Goal: Task Accomplishment & Management: Manage account settings

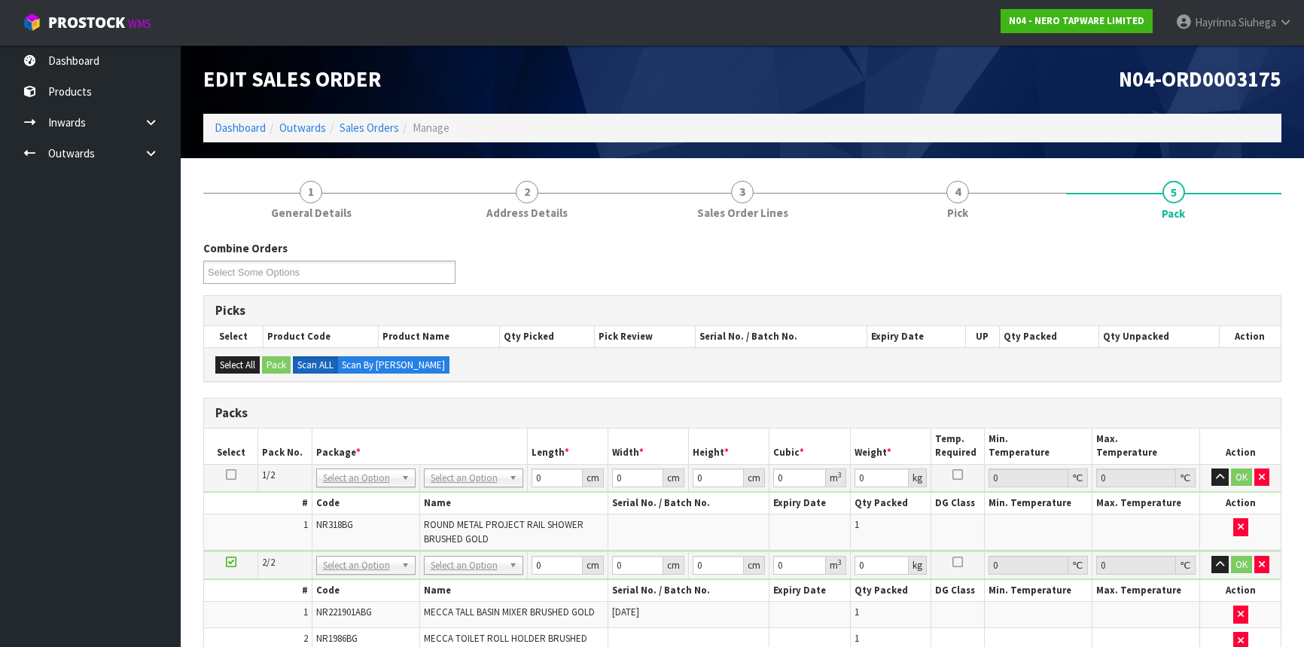
scroll to position [250, 0]
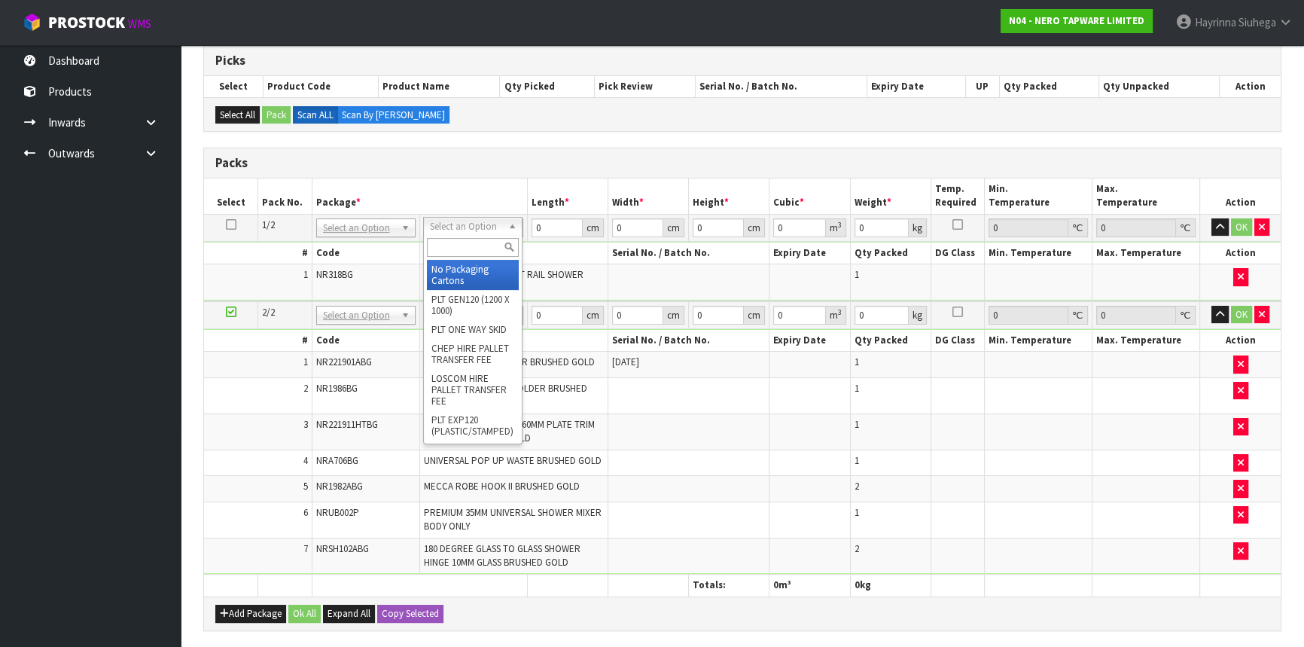
drag, startPoint x: 471, startPoint y: 274, endPoint x: 461, endPoint y: 305, distance: 32.6
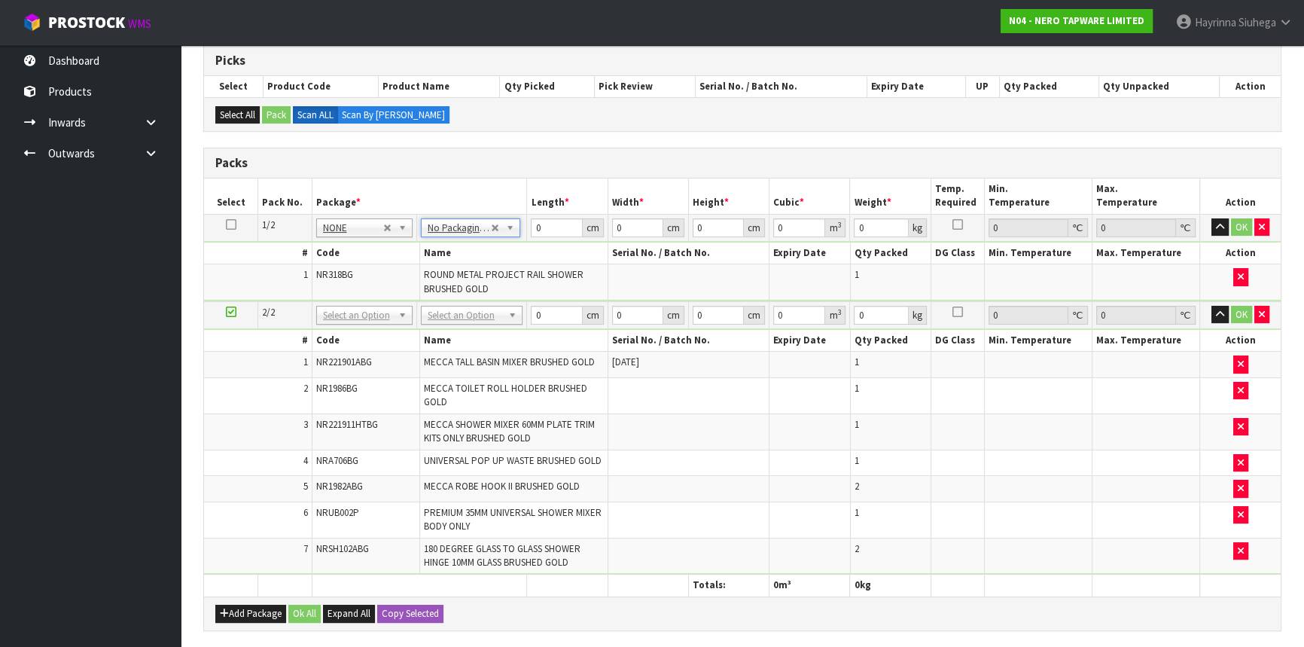
click at [462, 302] on td "No Packaging Cartons PLT GEN120 (1200 X 1000) PLT ONE WAY SKID CHEP HIRE PALLET…" at bounding box center [471, 315] width 111 height 28
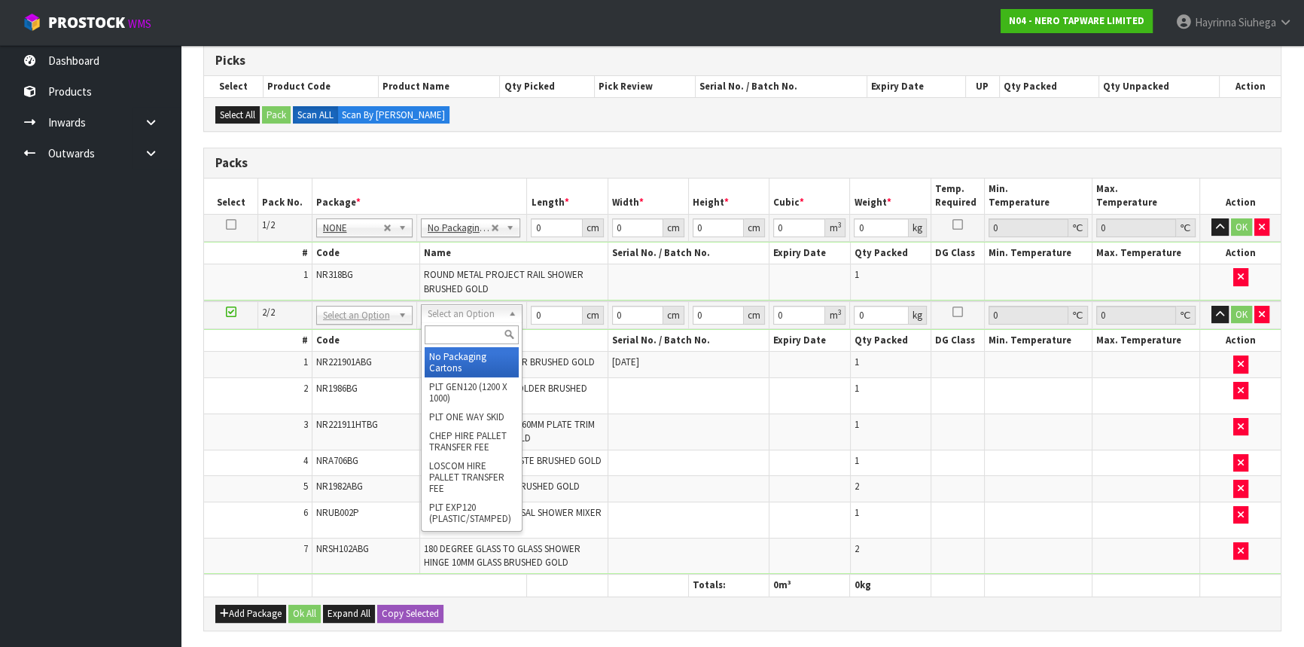
click at [452, 334] on input "text" at bounding box center [472, 334] width 94 height 19
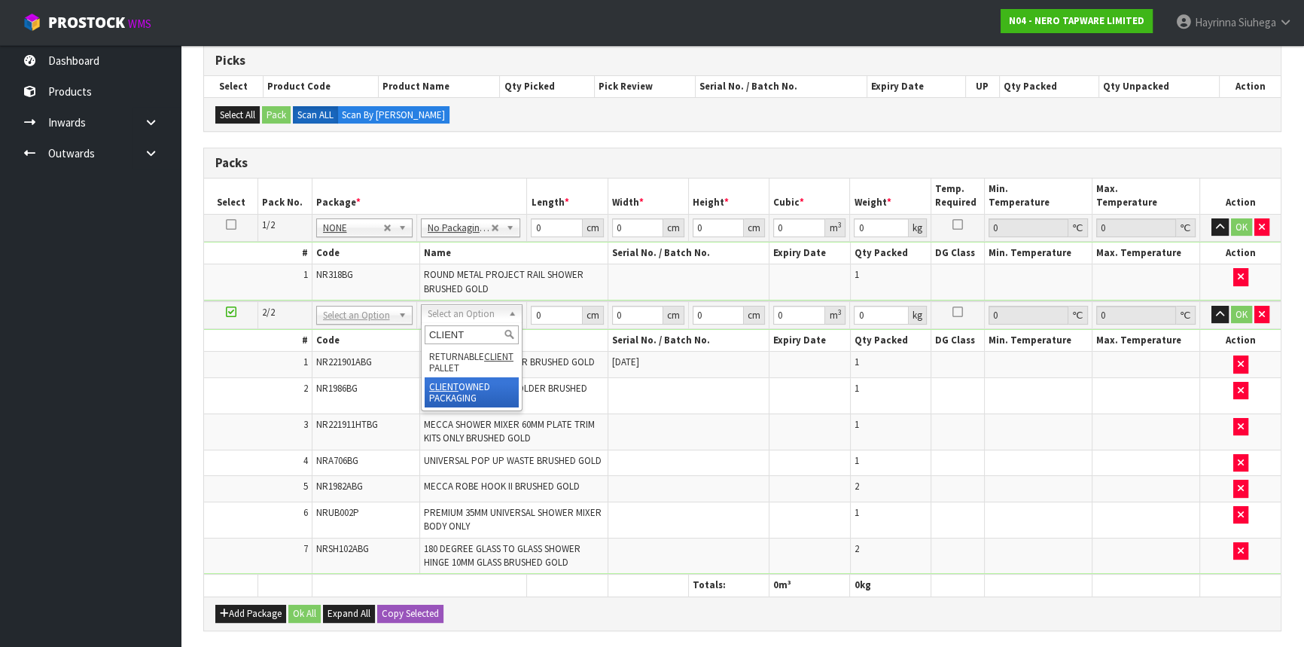
type input "CLIENT"
type input "6.24"
click at [529, 224] on td "0 cm" at bounding box center [567, 227] width 81 height 27
click at [532, 226] on input "0" at bounding box center [556, 227] width 51 height 19
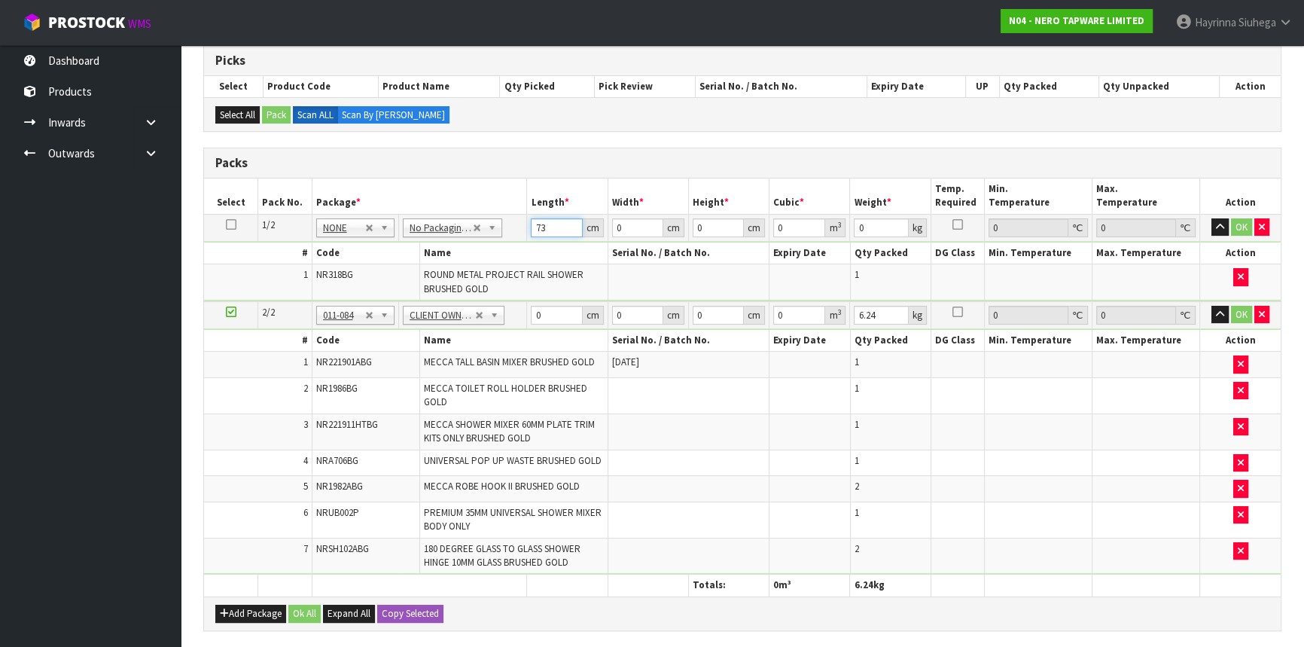
type input "73"
type input "29"
type input "1"
type input "0.002117"
type input "10"
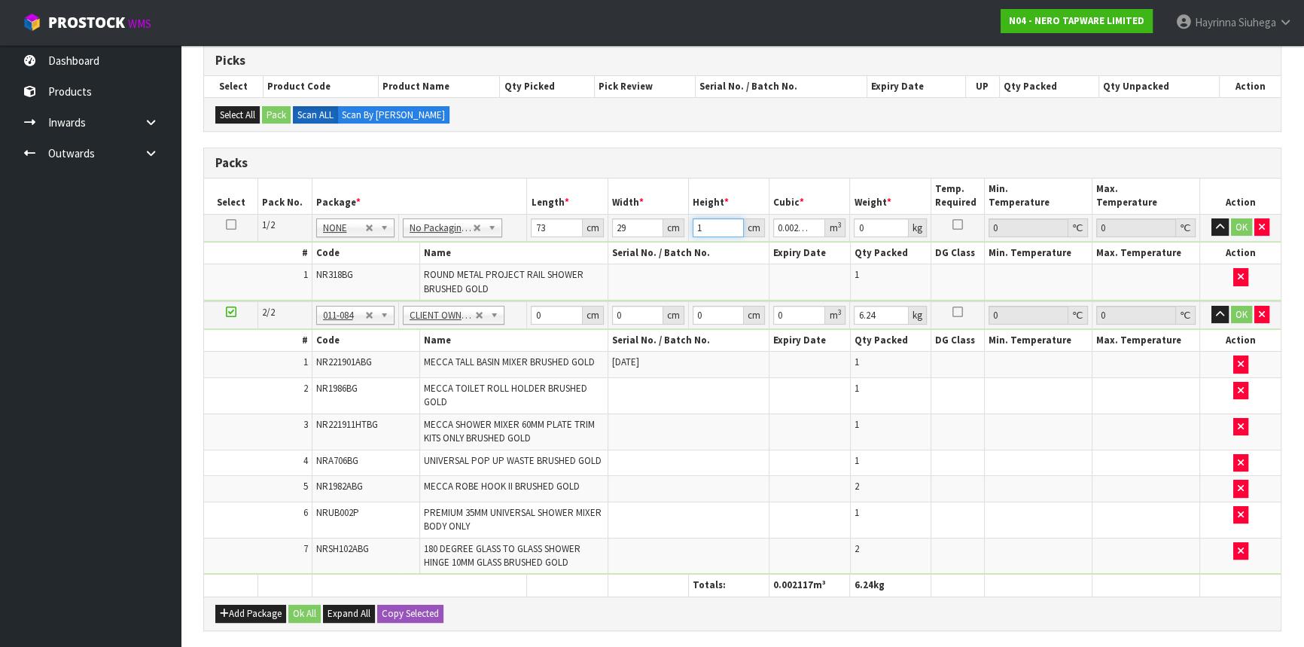
type input "0.02117"
type input "10"
type input "3"
click button "OK" at bounding box center [1241, 227] width 21 height 18
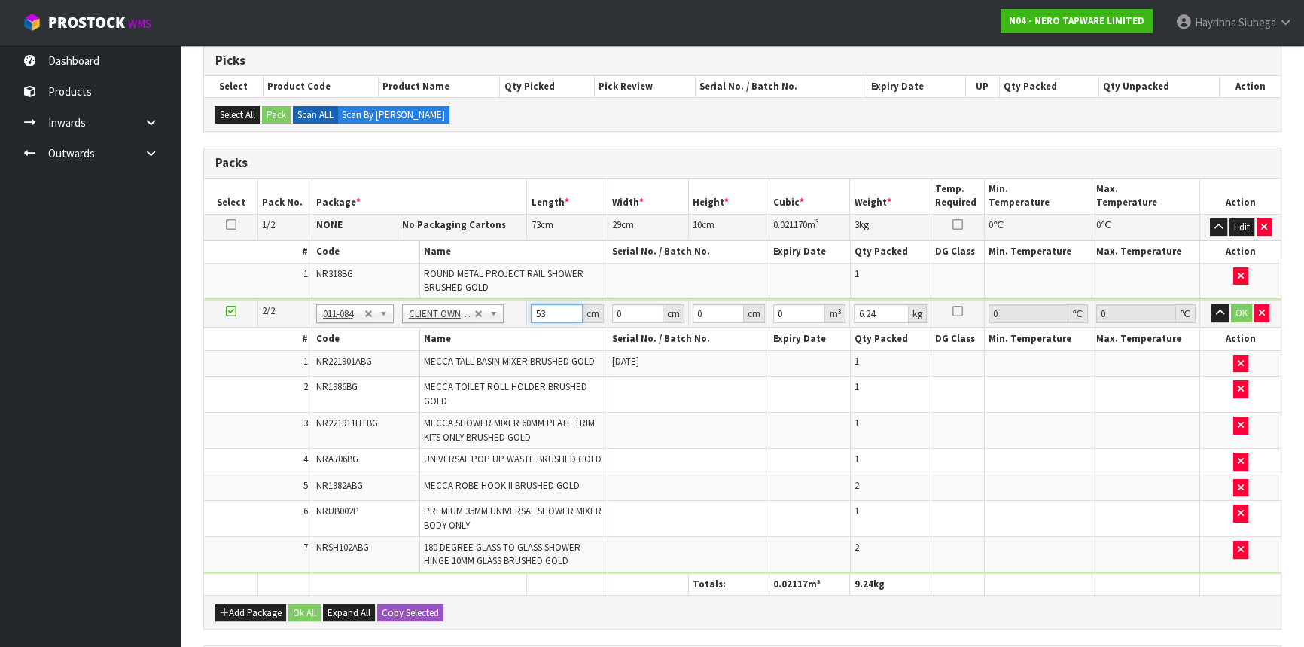
type input "53"
type input "36"
type input "2"
type input "0.003816"
type input "21"
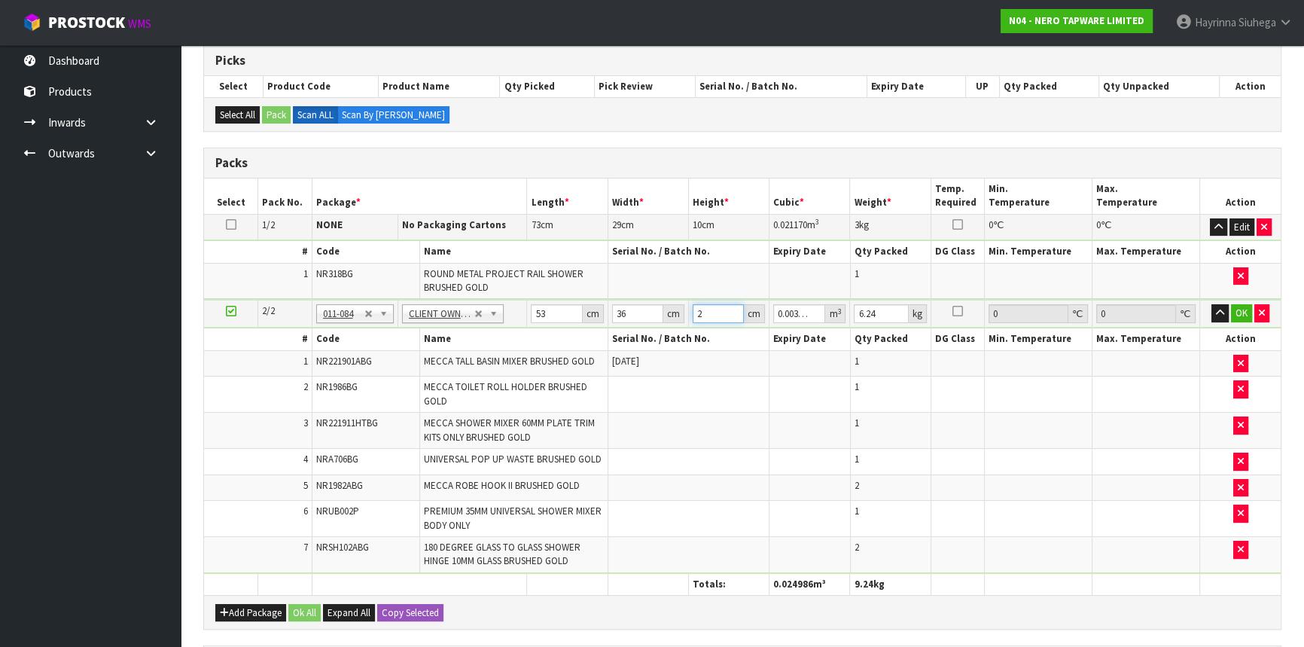
type input "0.040068"
type input "21"
type input "7"
click button "OK" at bounding box center [1241, 313] width 21 height 18
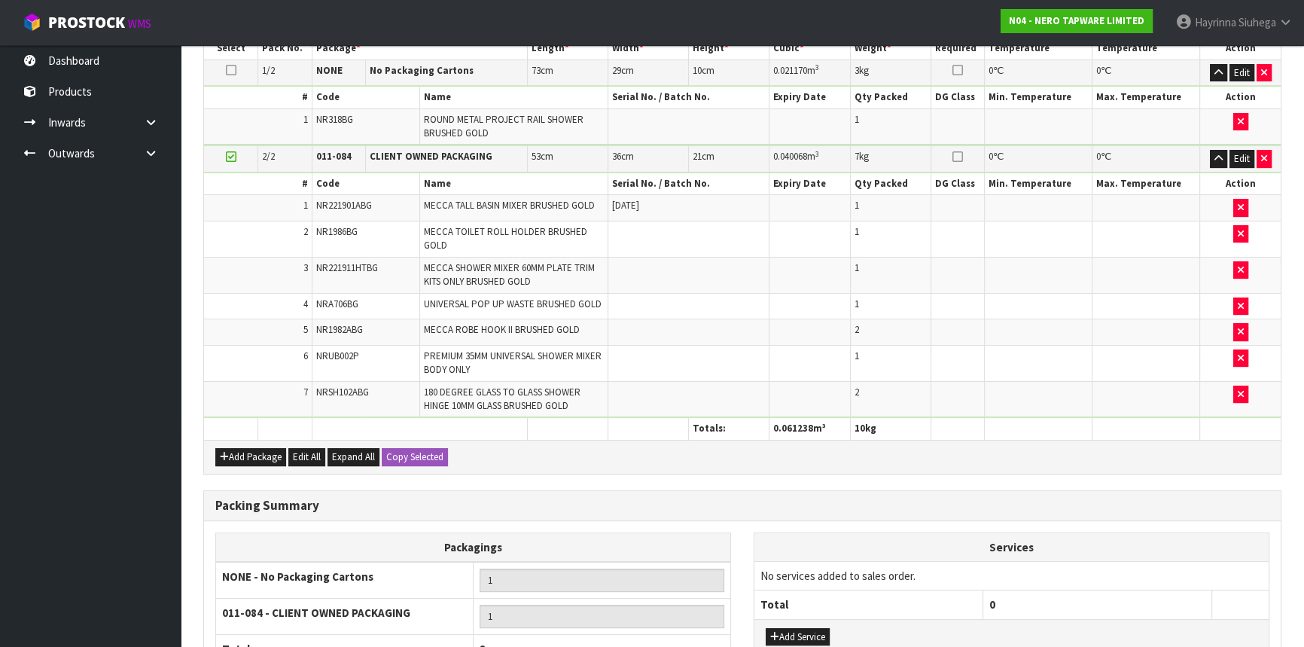
scroll to position [549, 0]
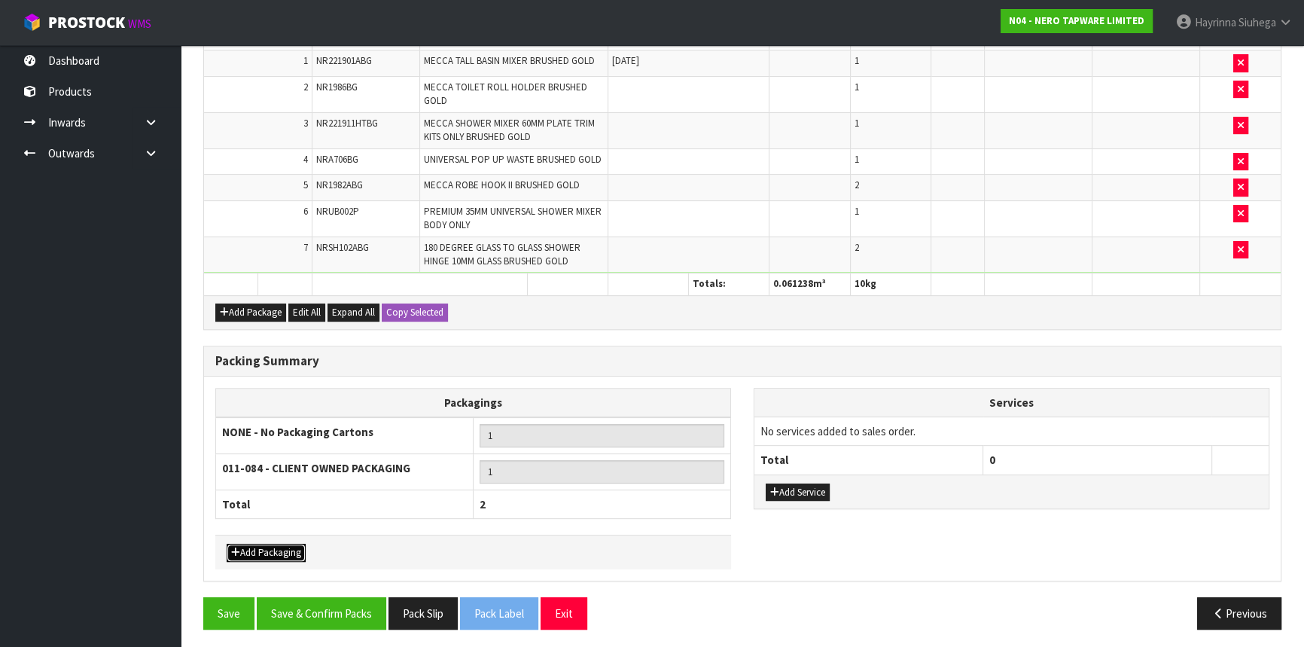
click at [263, 543] on button "Add Packaging" at bounding box center [266, 552] width 79 height 18
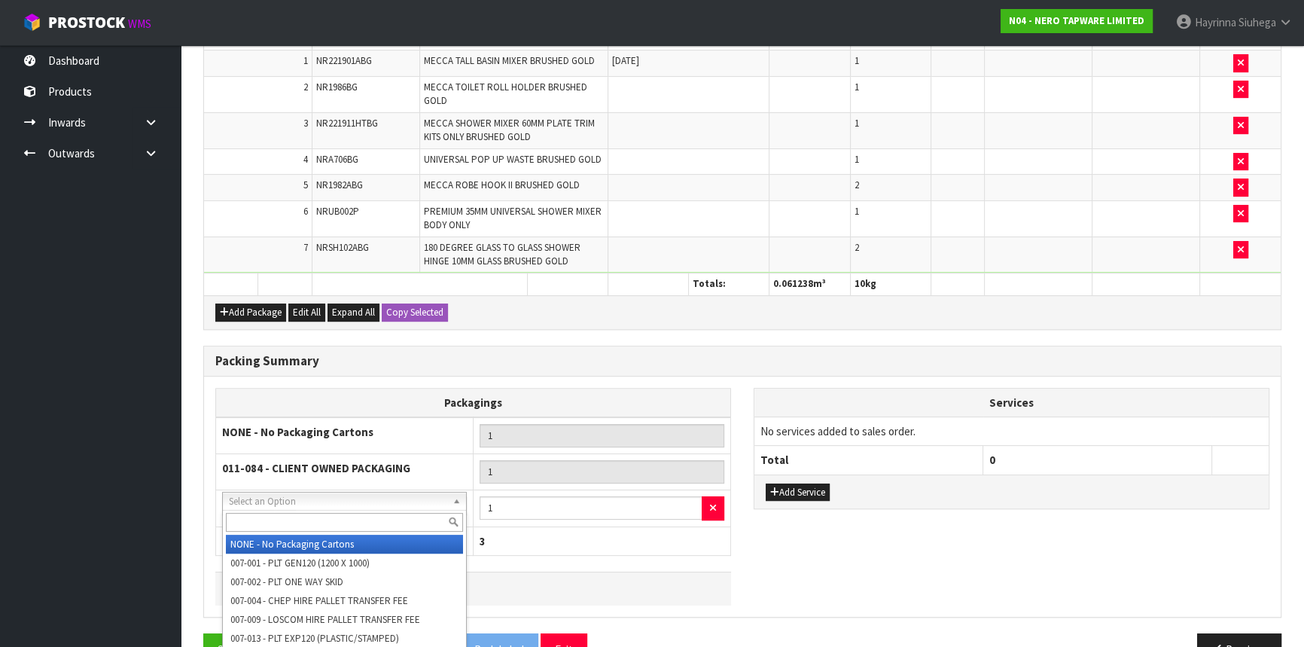
click at [291, 522] on input "text" at bounding box center [344, 522] width 237 height 19
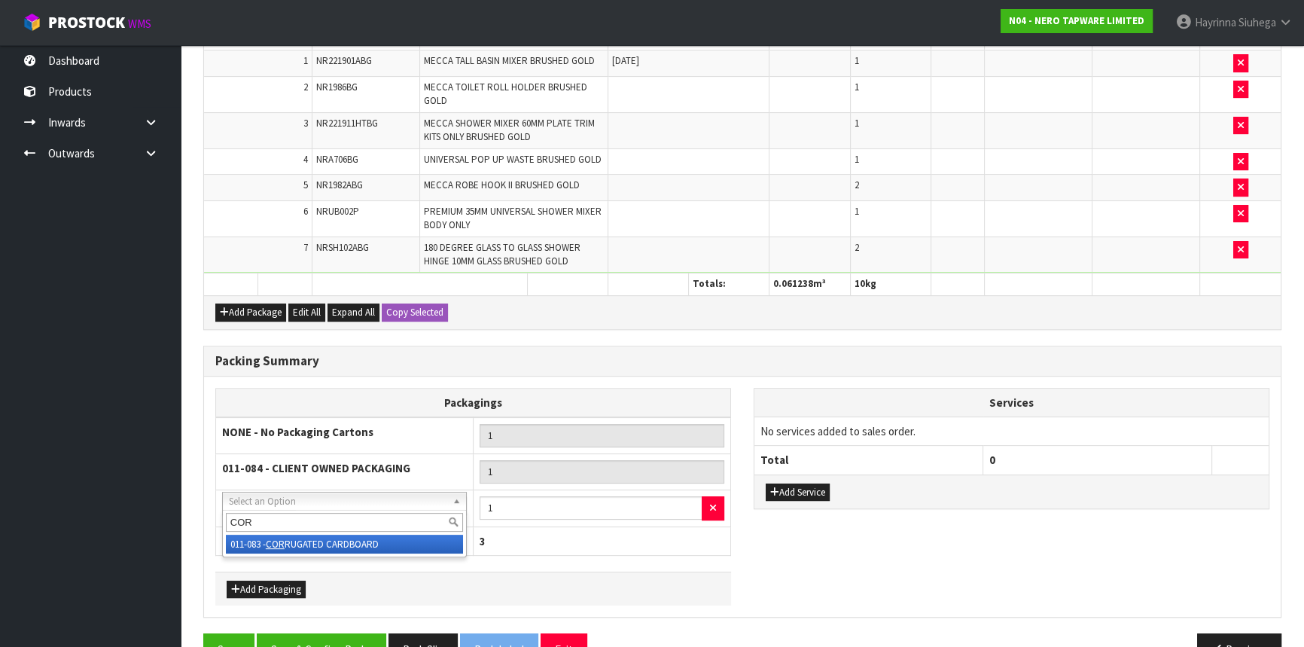
type input "CORR"
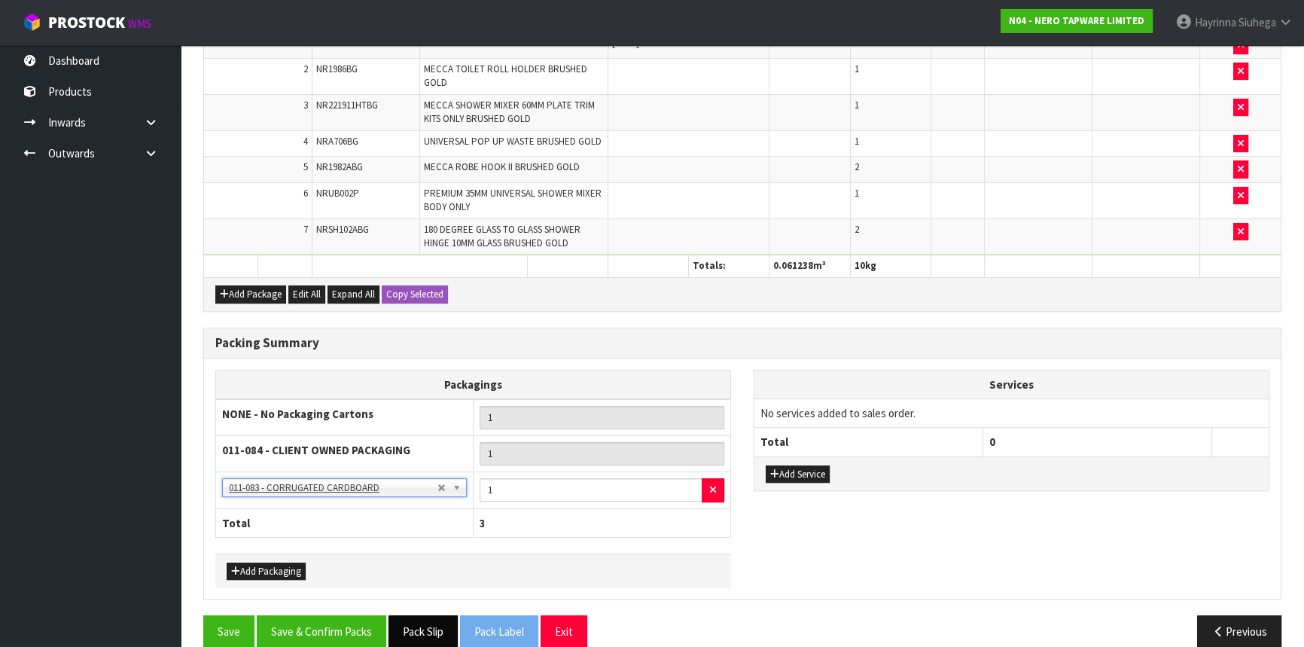
scroll to position [585, 0]
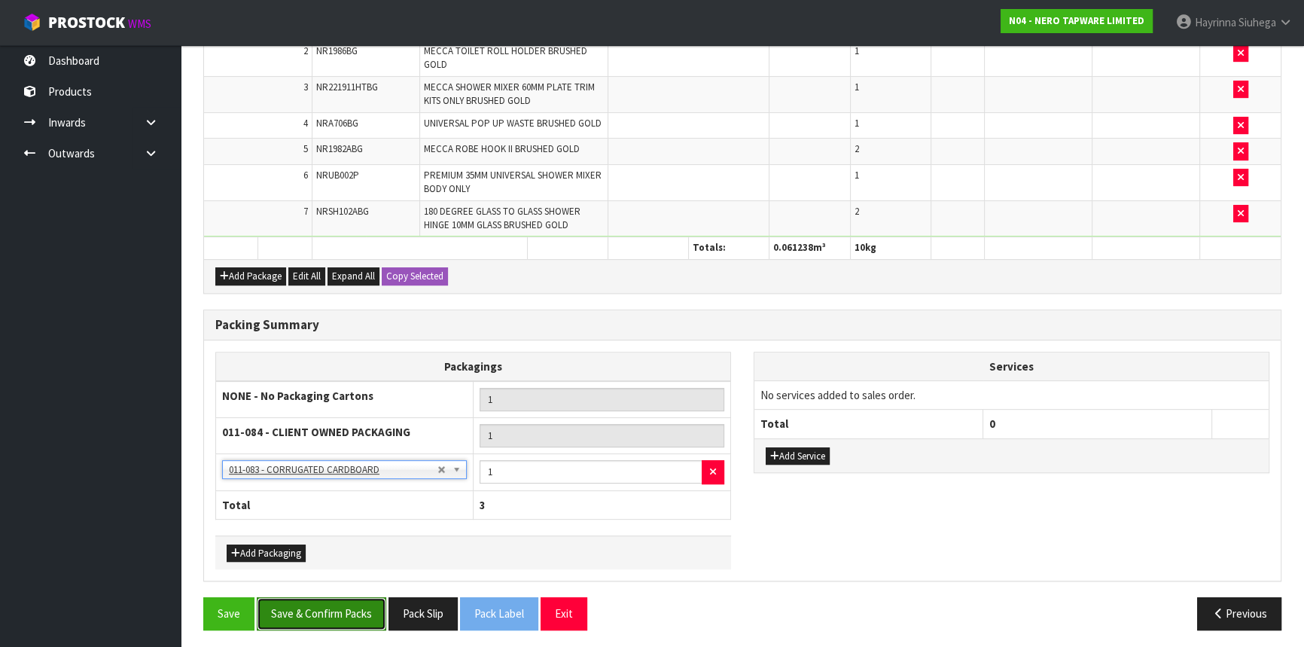
click at [373, 604] on button "Save & Confirm Packs" at bounding box center [321, 613] width 129 height 32
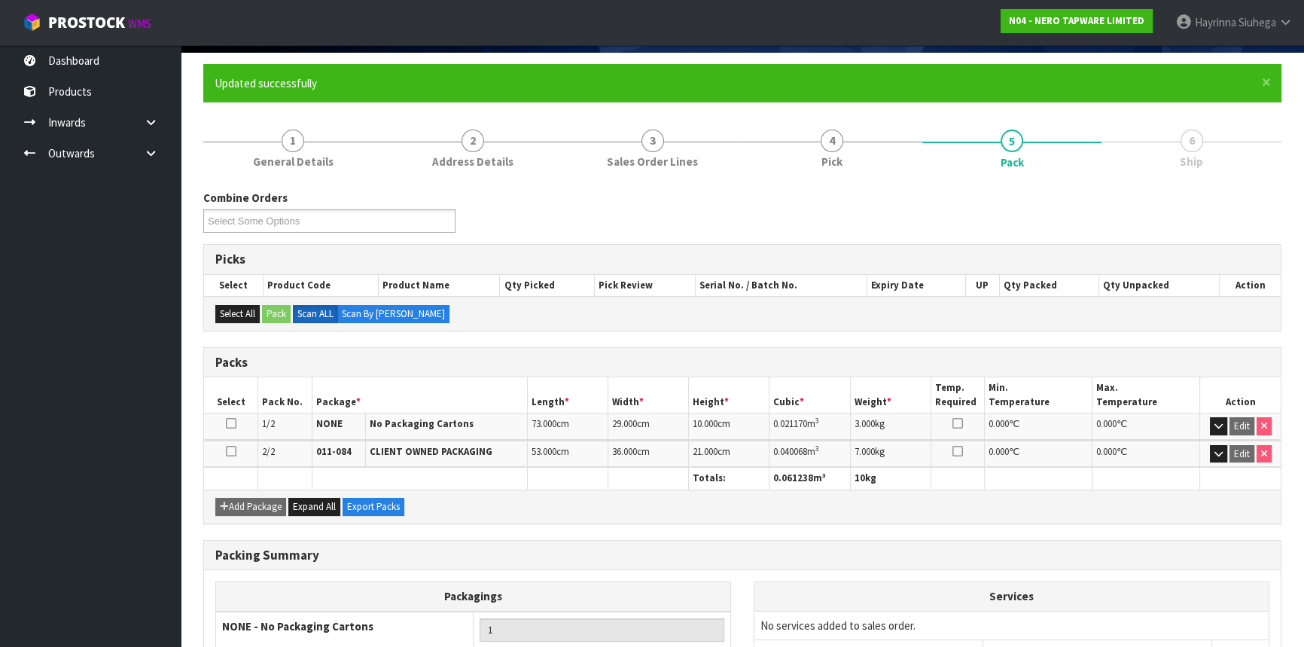
scroll to position [303, 0]
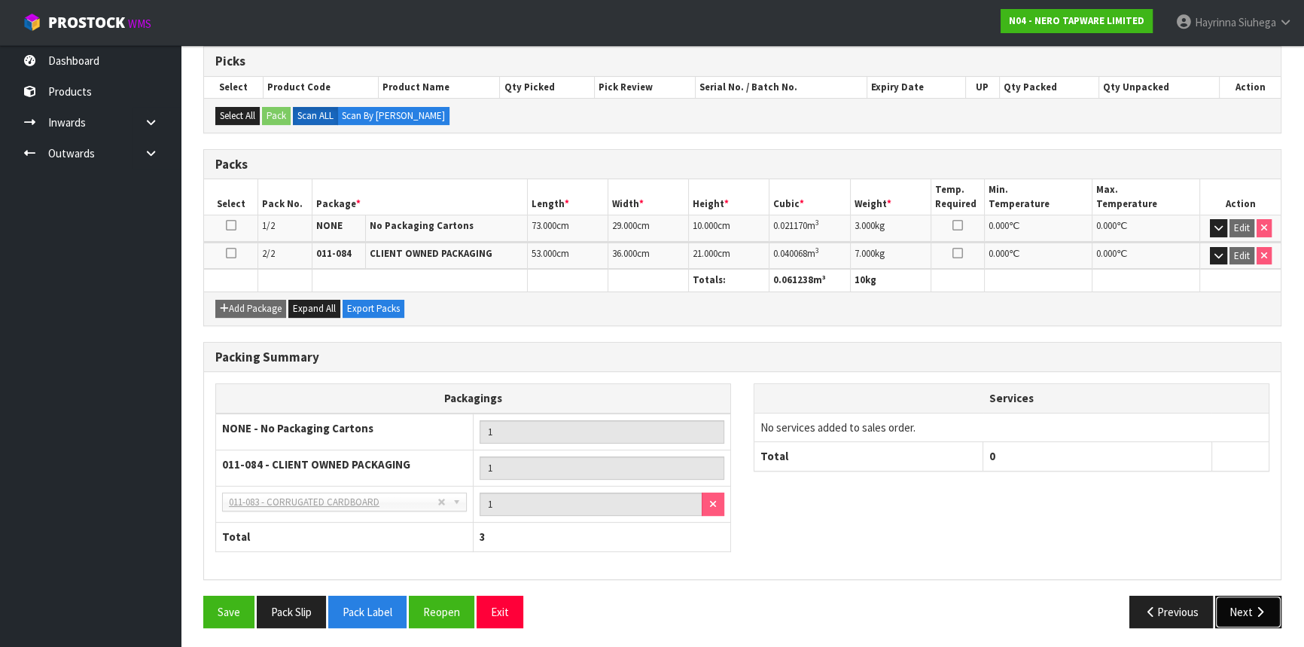
click at [1232, 604] on button "Next" at bounding box center [1248, 611] width 66 height 32
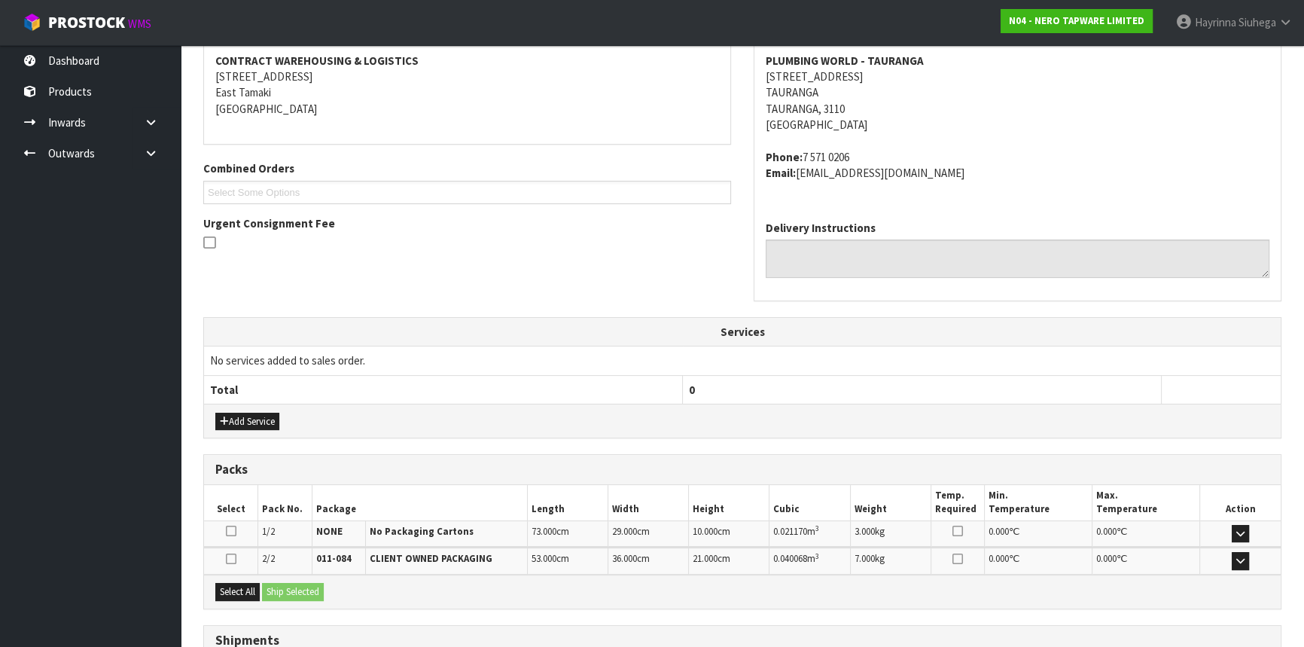
scroll to position [406, 0]
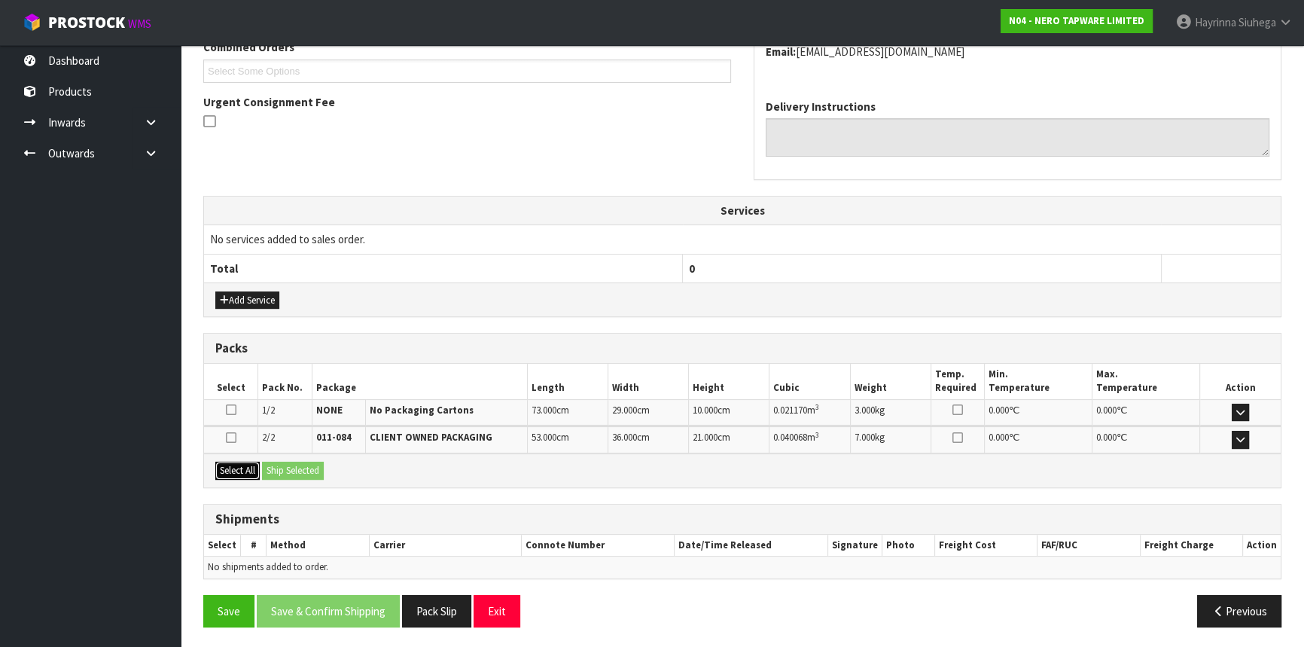
drag, startPoint x: 233, startPoint y: 471, endPoint x: 248, endPoint y: 470, distance: 15.9
click at [233, 471] on button "Select All" at bounding box center [237, 470] width 44 height 18
click at [276, 466] on button "Ship Selected" at bounding box center [293, 470] width 62 height 18
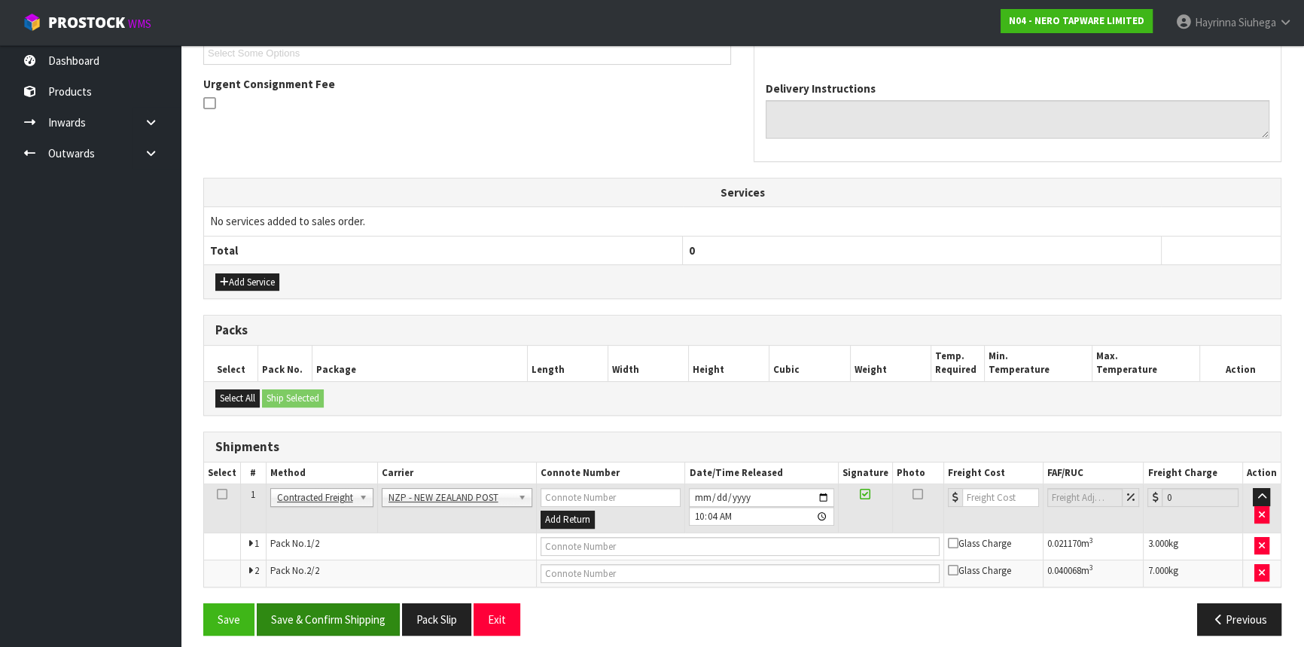
scroll to position [432, 0]
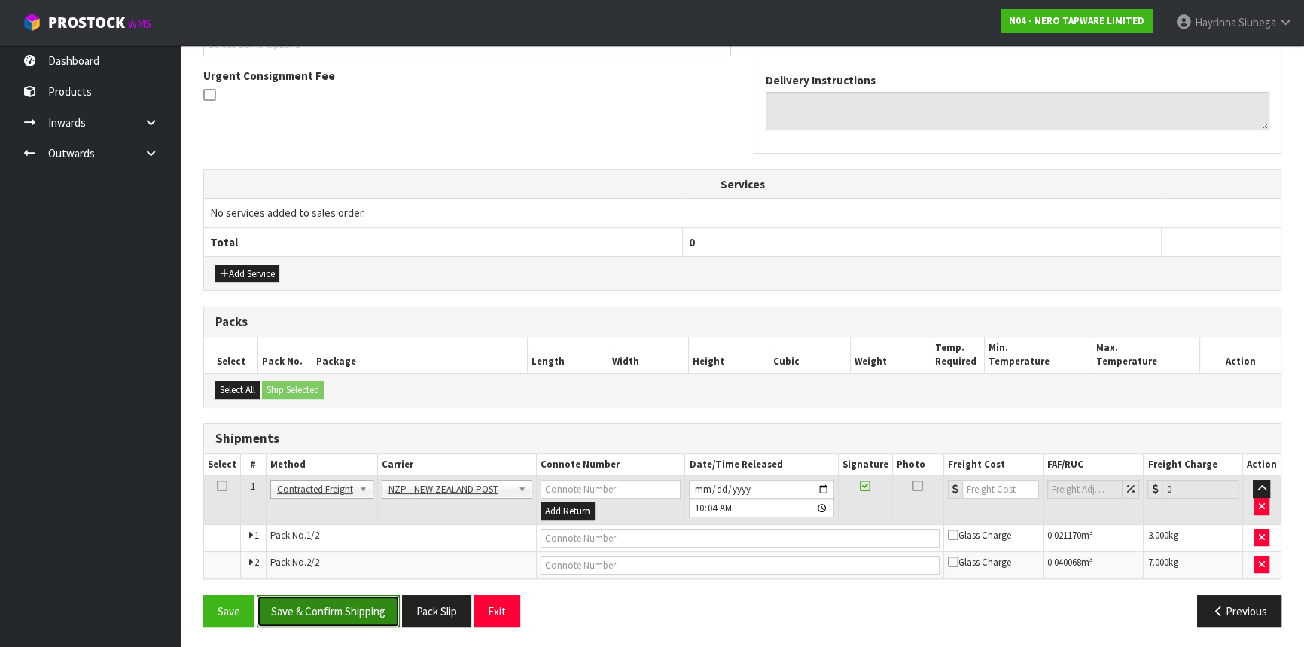
click at [331, 595] on button "Save & Confirm Shipping" at bounding box center [328, 611] width 143 height 32
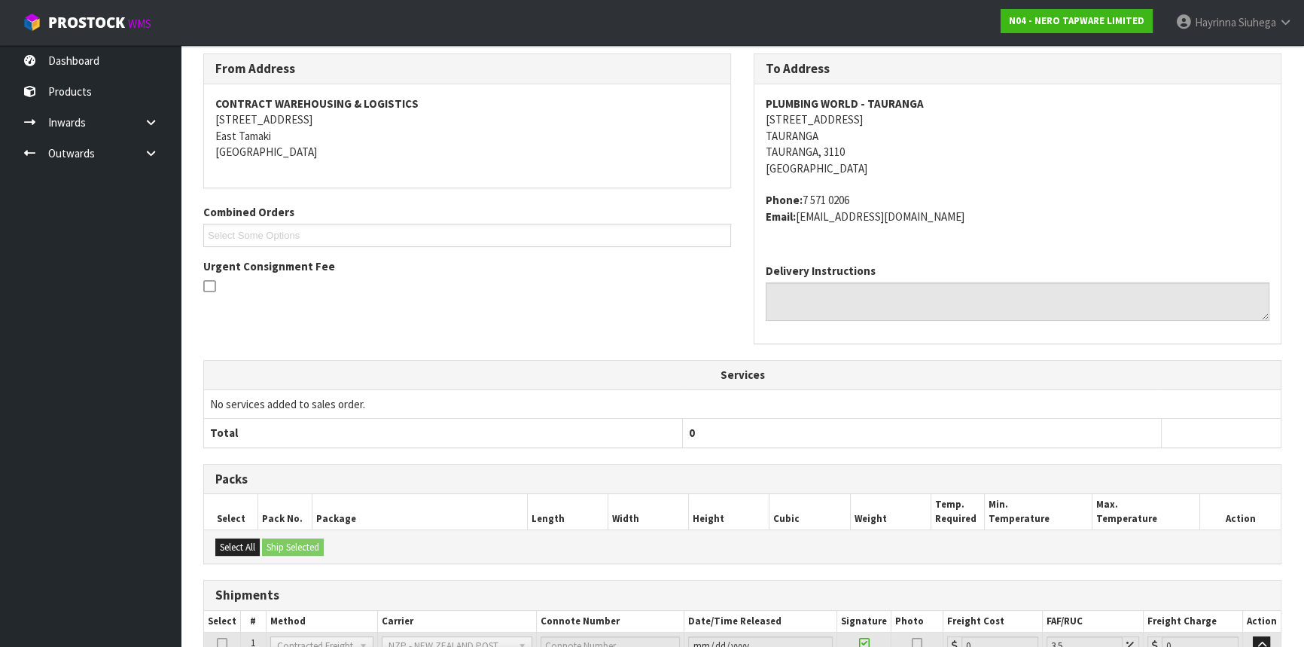
scroll to position [409, 0]
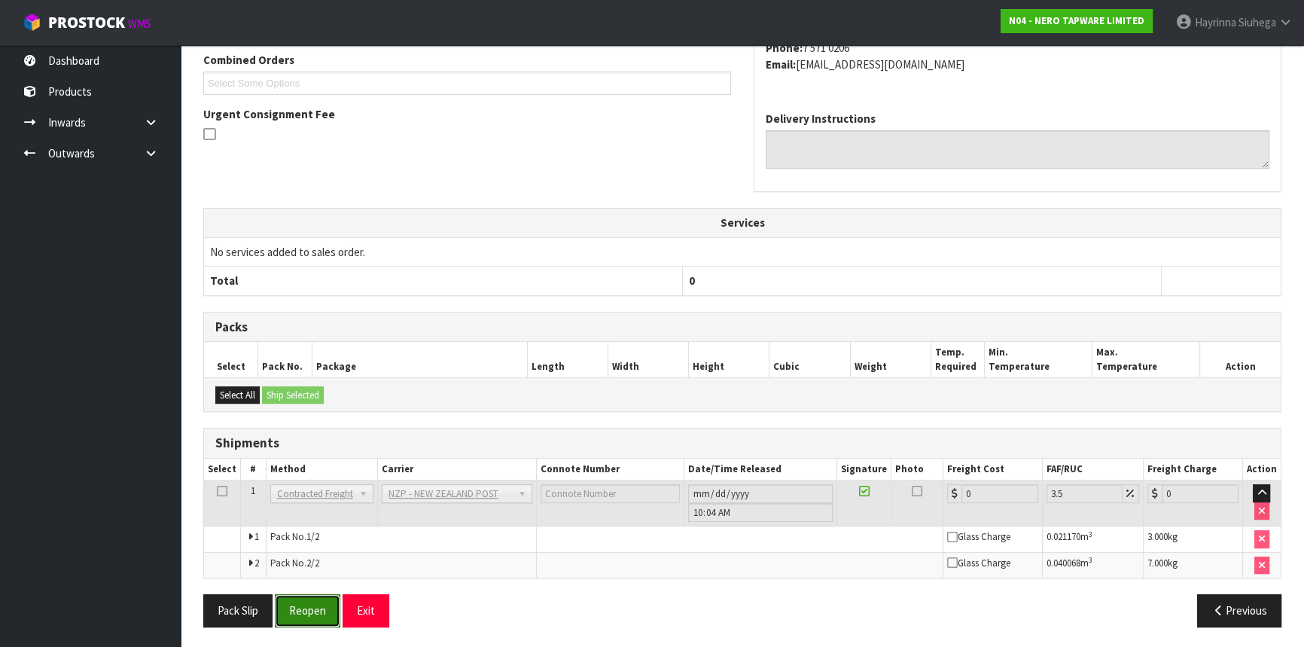
click at [333, 608] on button "Reopen" at bounding box center [307, 610] width 65 height 32
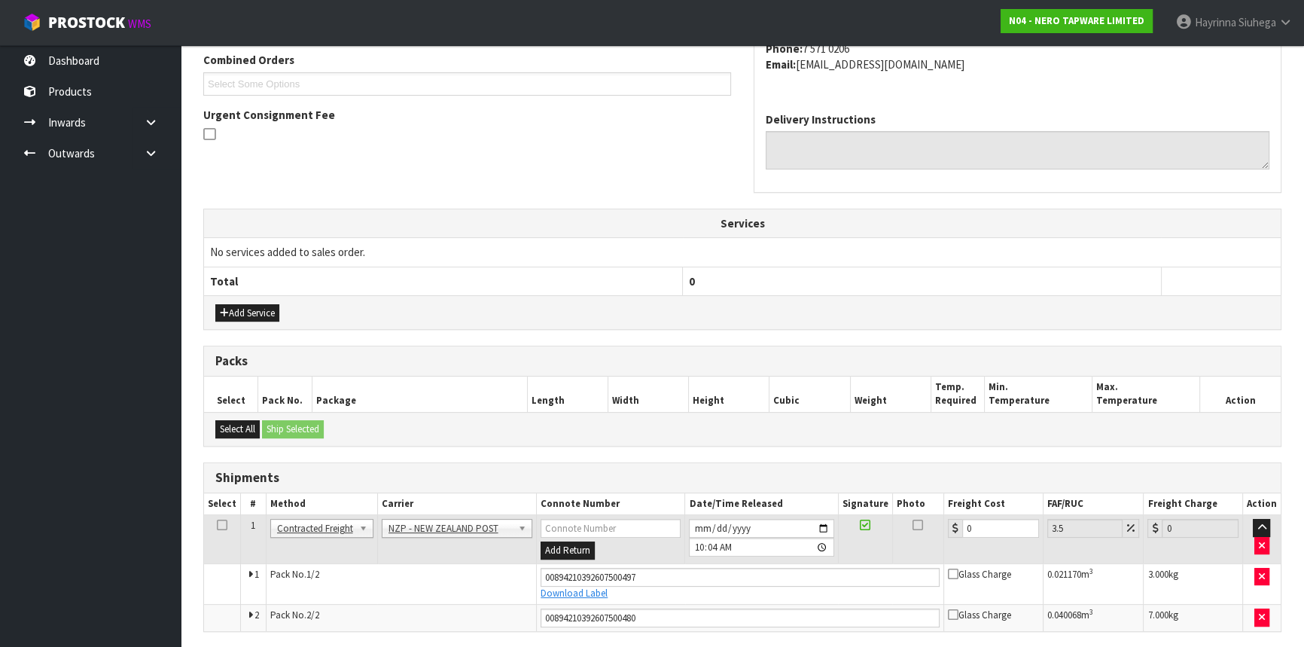
scroll to position [446, 0]
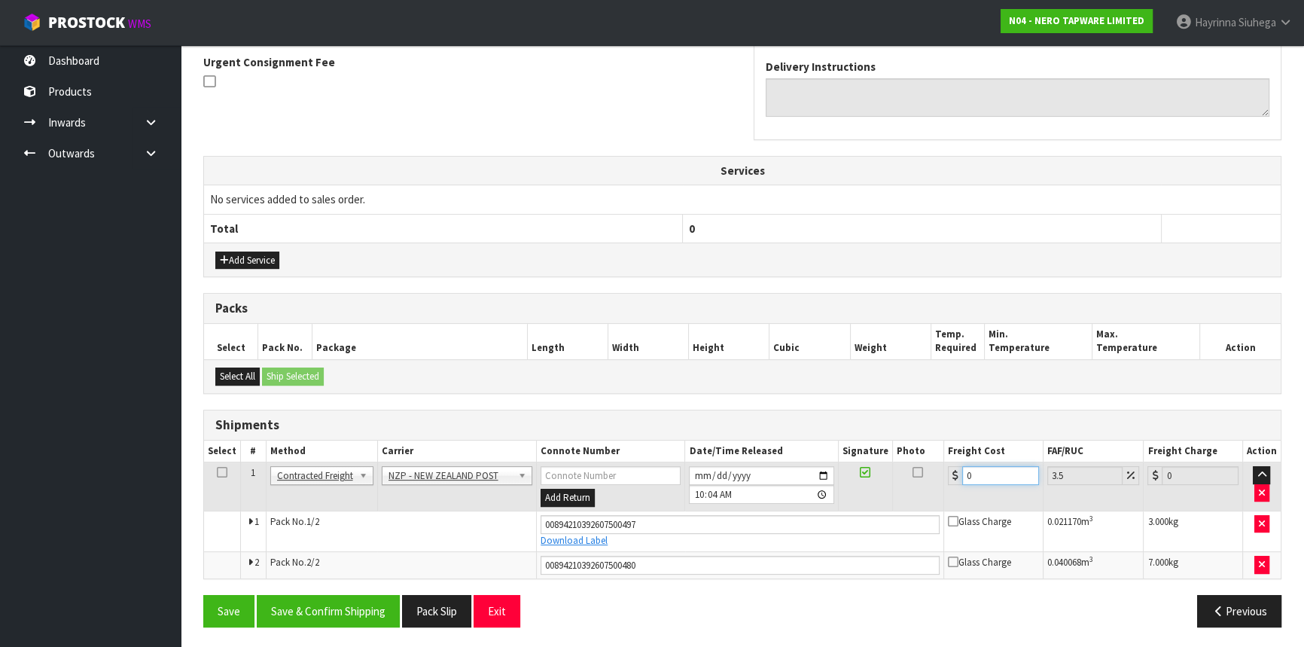
drag, startPoint x: 1000, startPoint y: 467, endPoint x: 825, endPoint y: 468, distance: 174.6
click at [828, 468] on tr "1 Client Local Pickup Customer Local Pickup Company Freight Contracted Freight …" at bounding box center [742, 486] width 1076 height 49
type input "1"
type input "1.03"
type input "16"
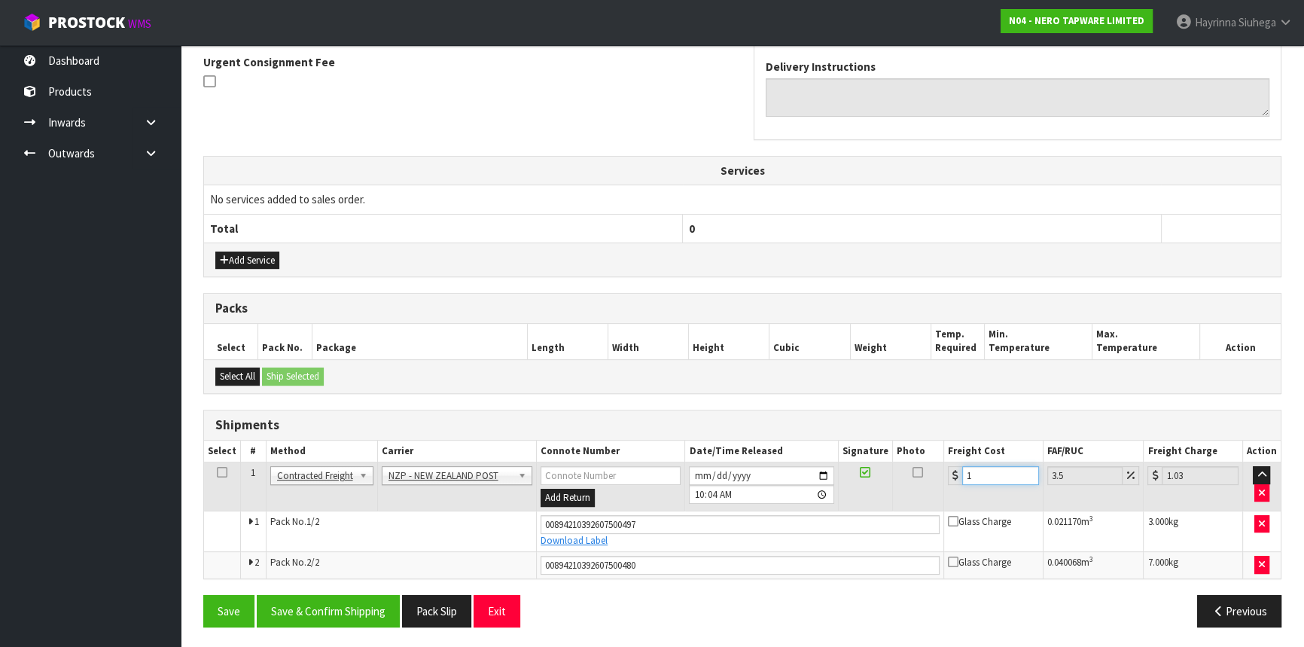
type input "16.56"
type input "16.9"
type input "17.49"
type input "16.90"
click at [203, 595] on button "Save" at bounding box center [228, 611] width 51 height 32
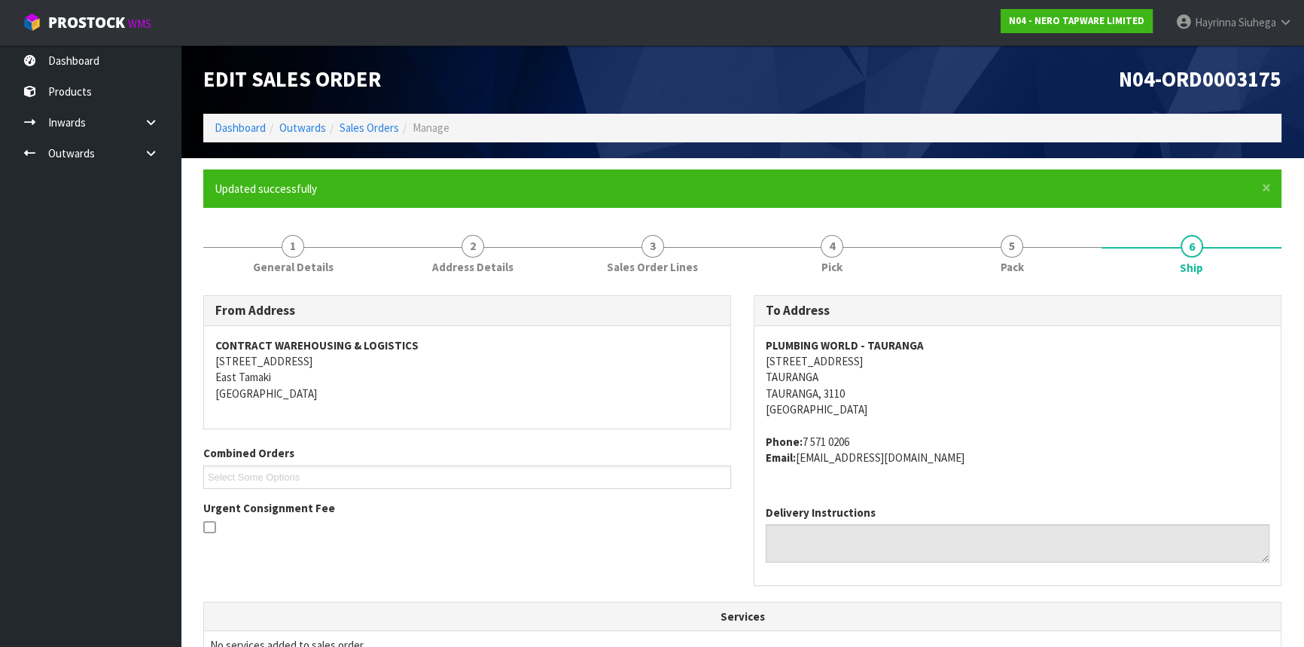
scroll to position [410, 0]
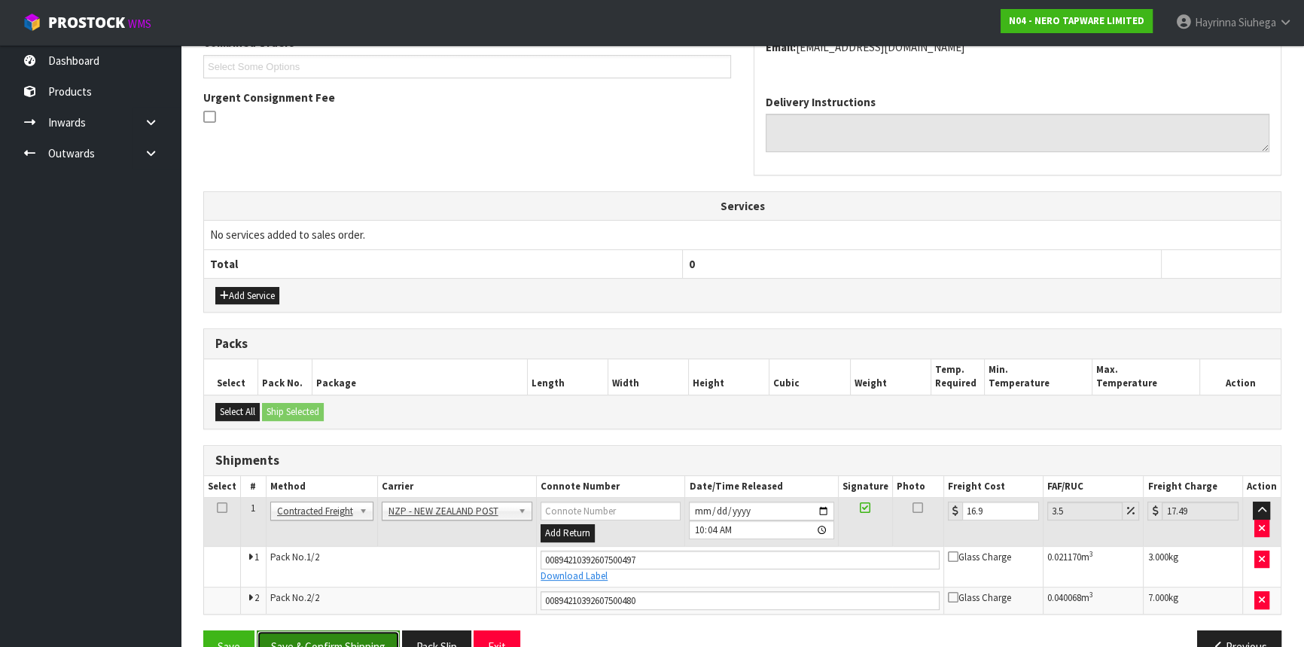
click at [373, 634] on button "Save & Confirm Shipping" at bounding box center [328, 646] width 143 height 32
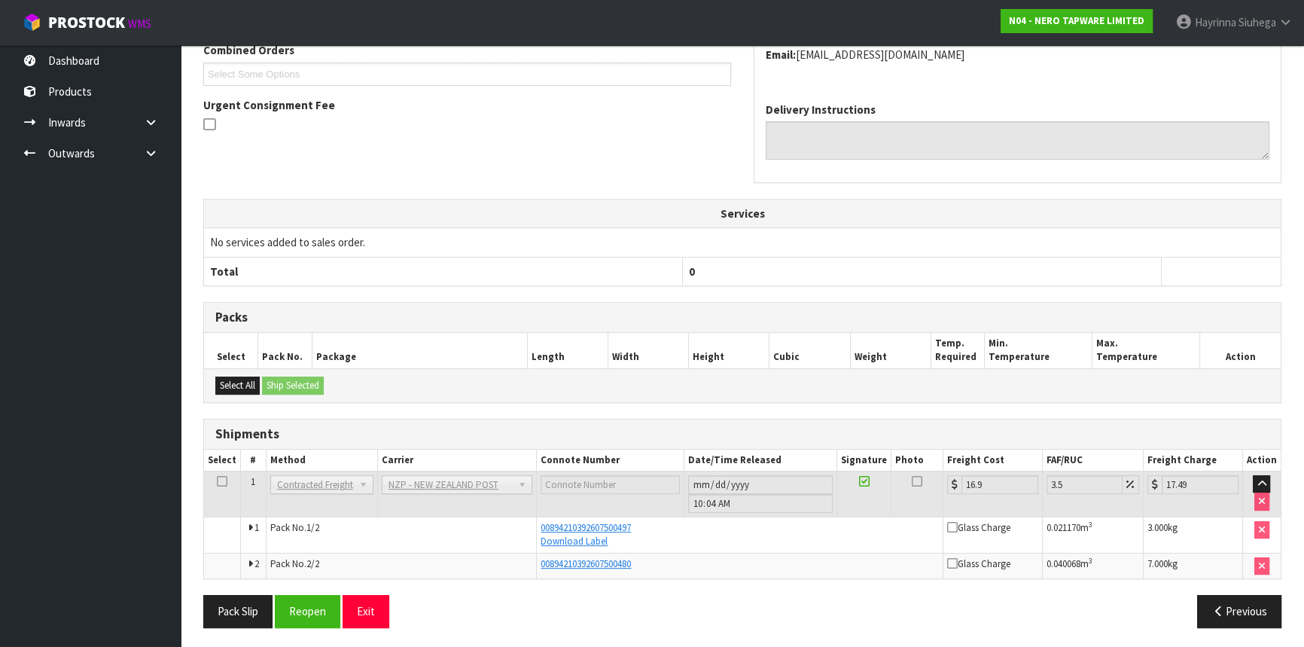
scroll to position [0, 0]
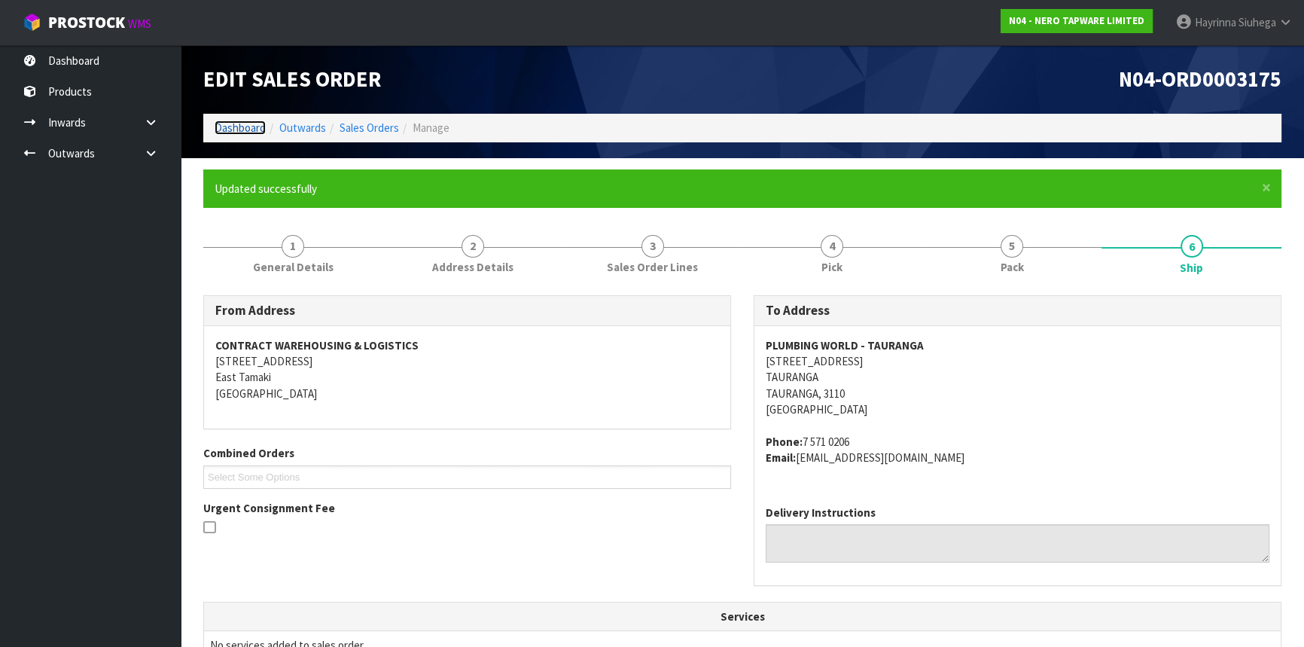
click at [229, 125] on link "Dashboard" at bounding box center [240, 127] width 51 height 14
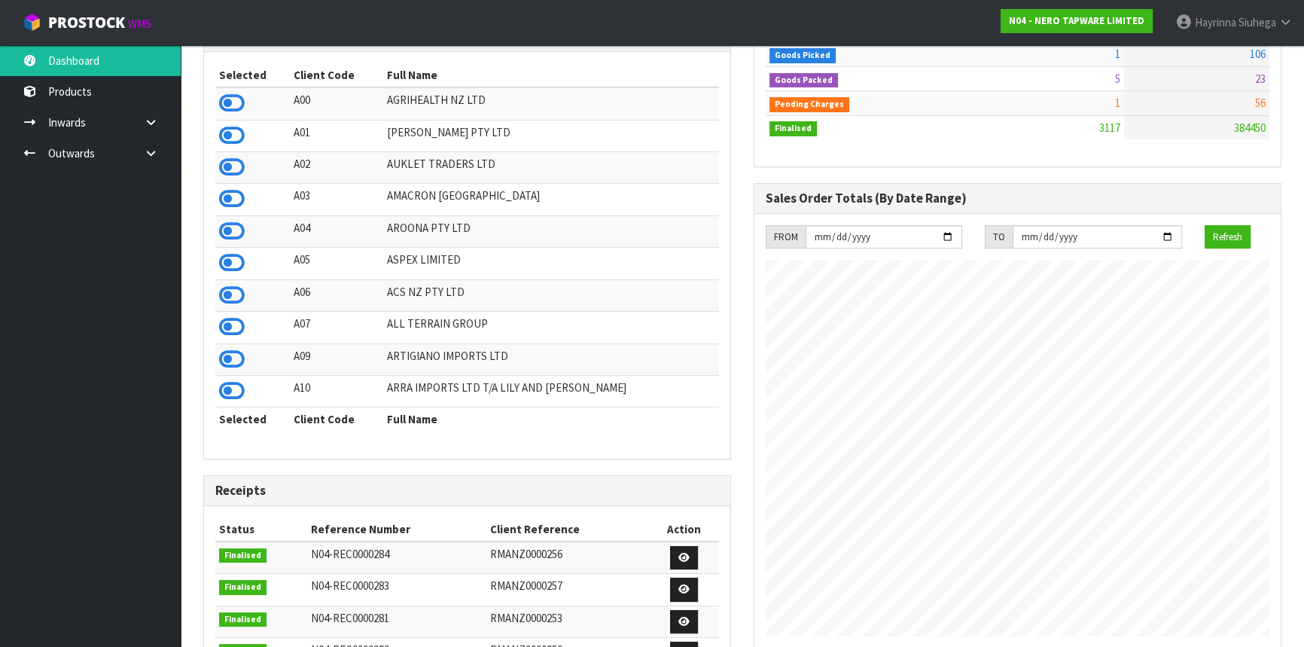
scroll to position [17, 0]
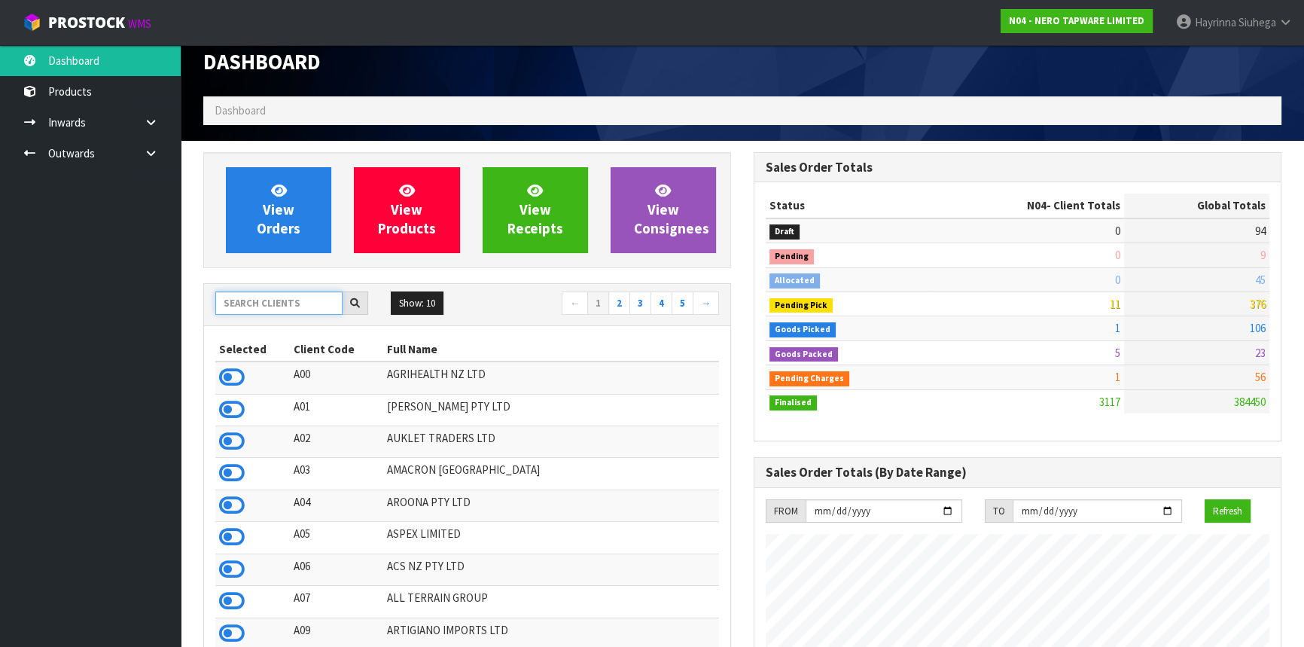
click at [279, 303] on input "text" at bounding box center [278, 302] width 127 height 23
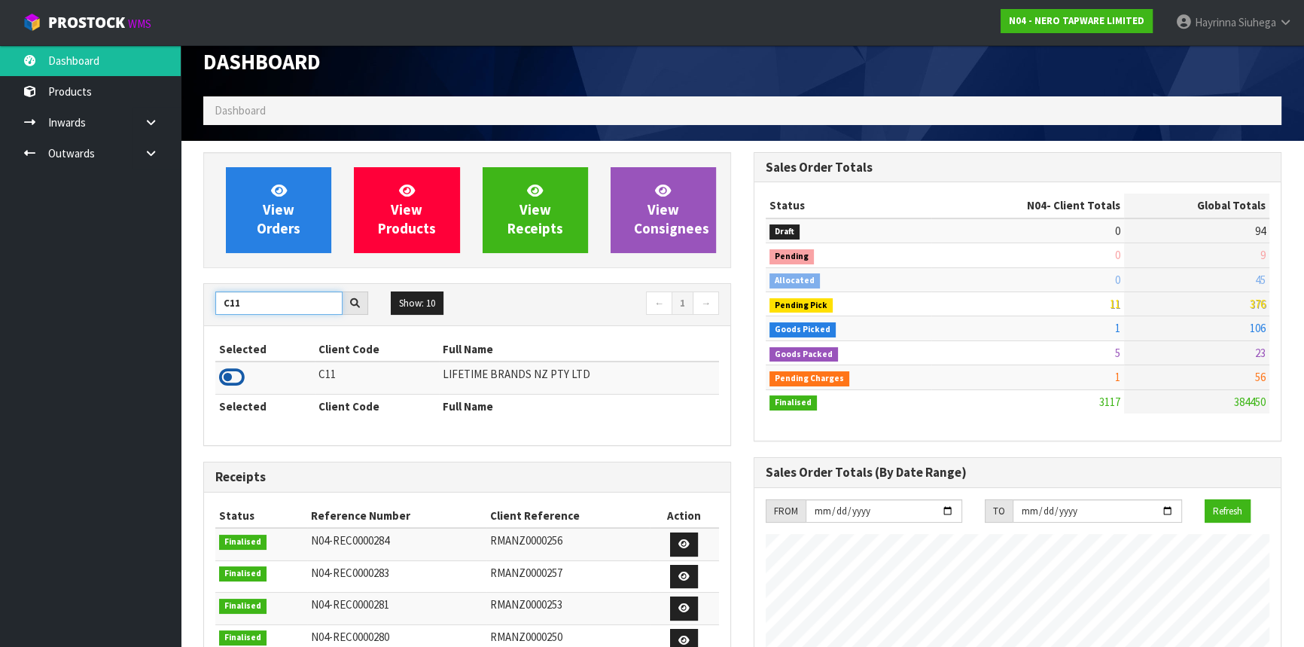
type input "C11"
click at [227, 382] on icon at bounding box center [232, 377] width 26 height 23
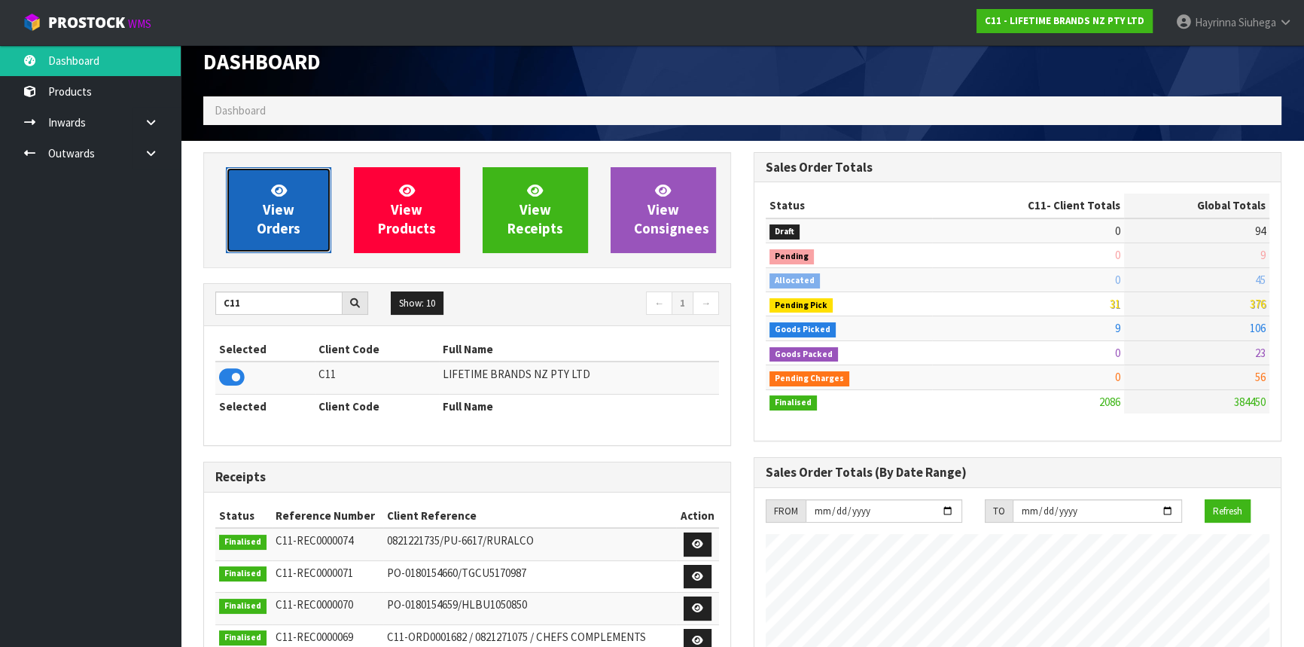
click at [272, 199] on span "View Orders" at bounding box center [279, 209] width 44 height 56
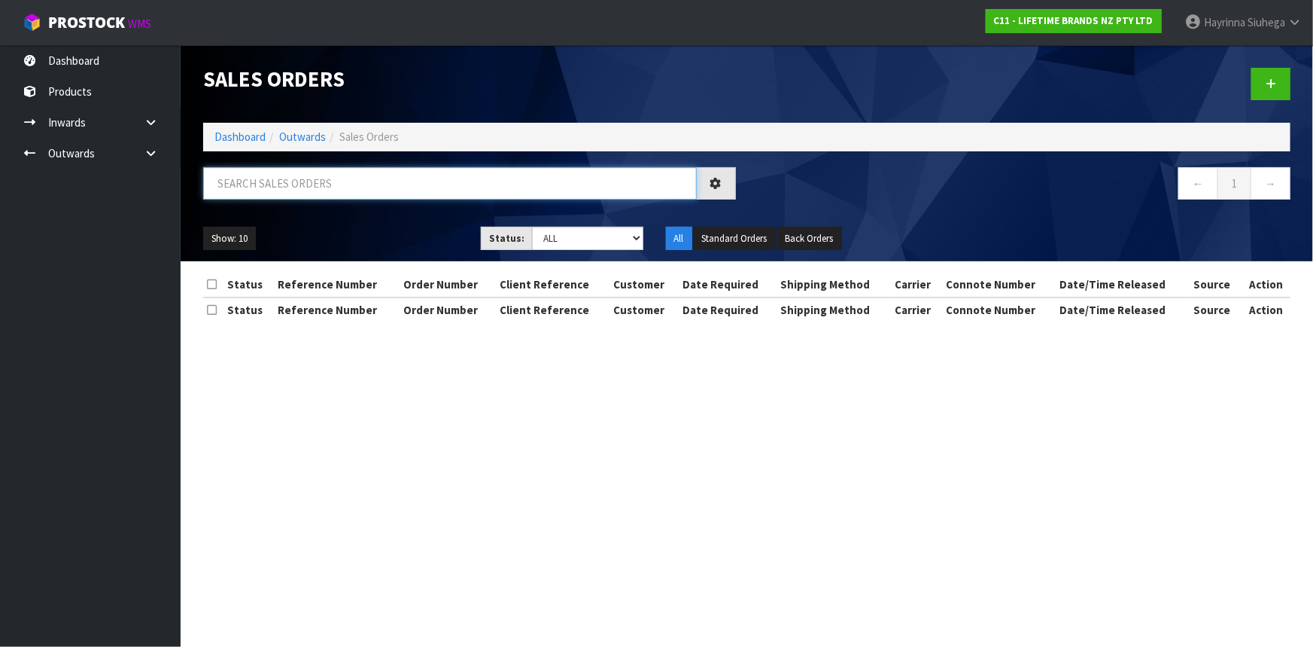
click at [296, 181] on input "text" at bounding box center [450, 183] width 494 height 32
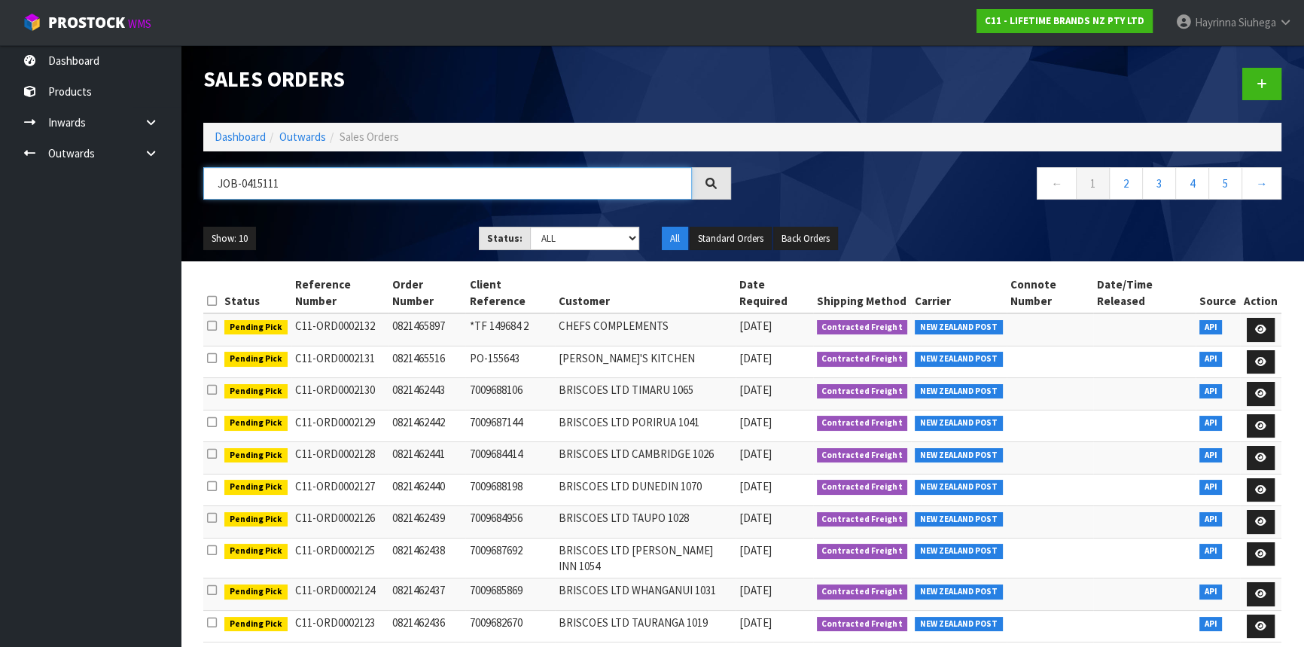
type input "JOB-0415111"
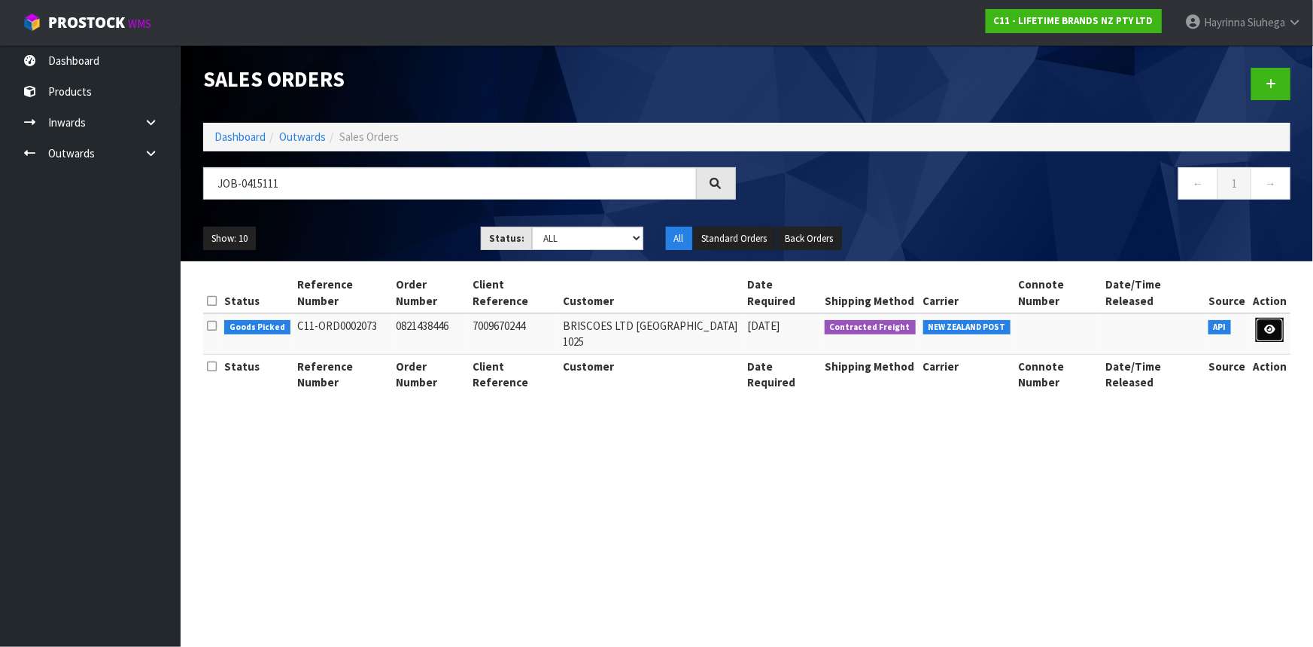
click at [1271, 324] on icon at bounding box center [1270, 329] width 11 height 10
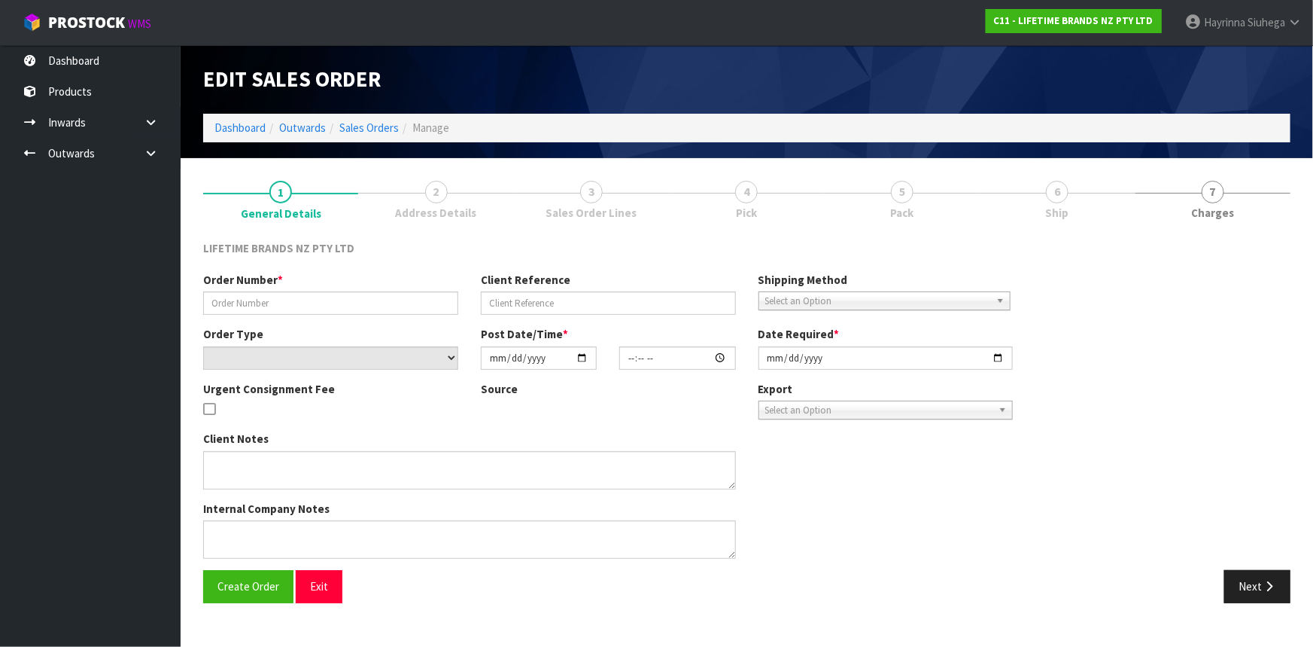
type input "0821438446"
type input "7009670244"
select select "number:0"
type input "2025-09-29"
type input "17:14:30.000"
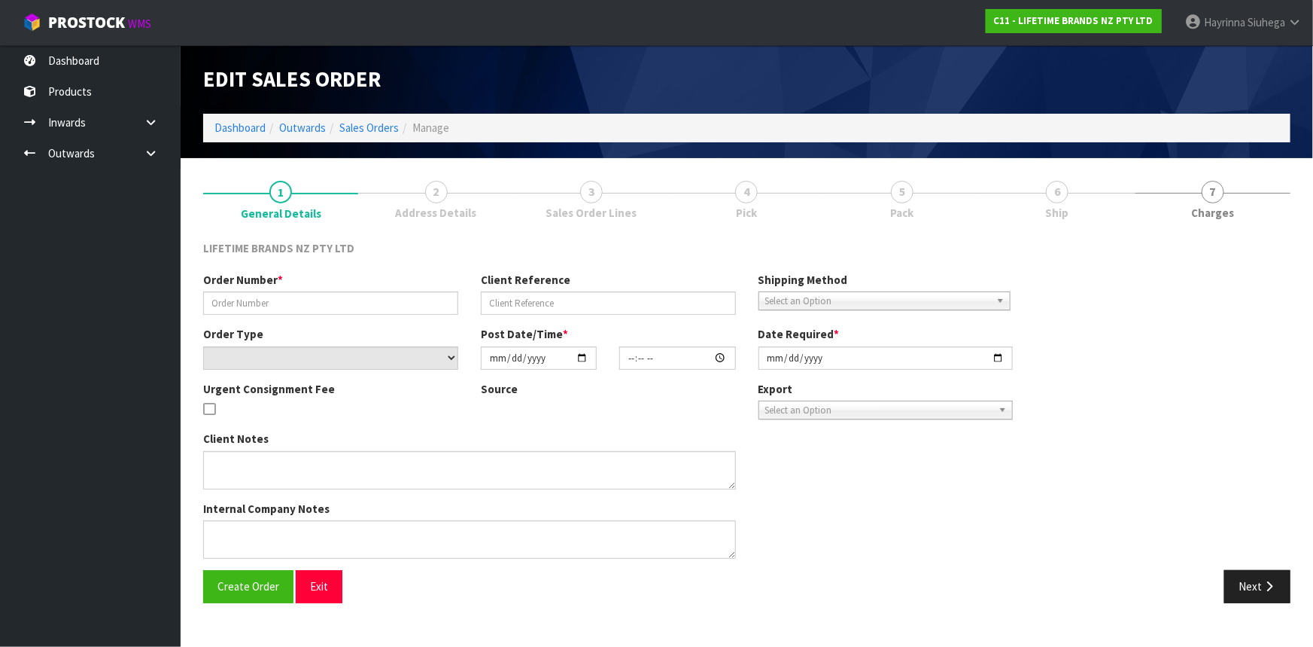
type input "2025-09-30"
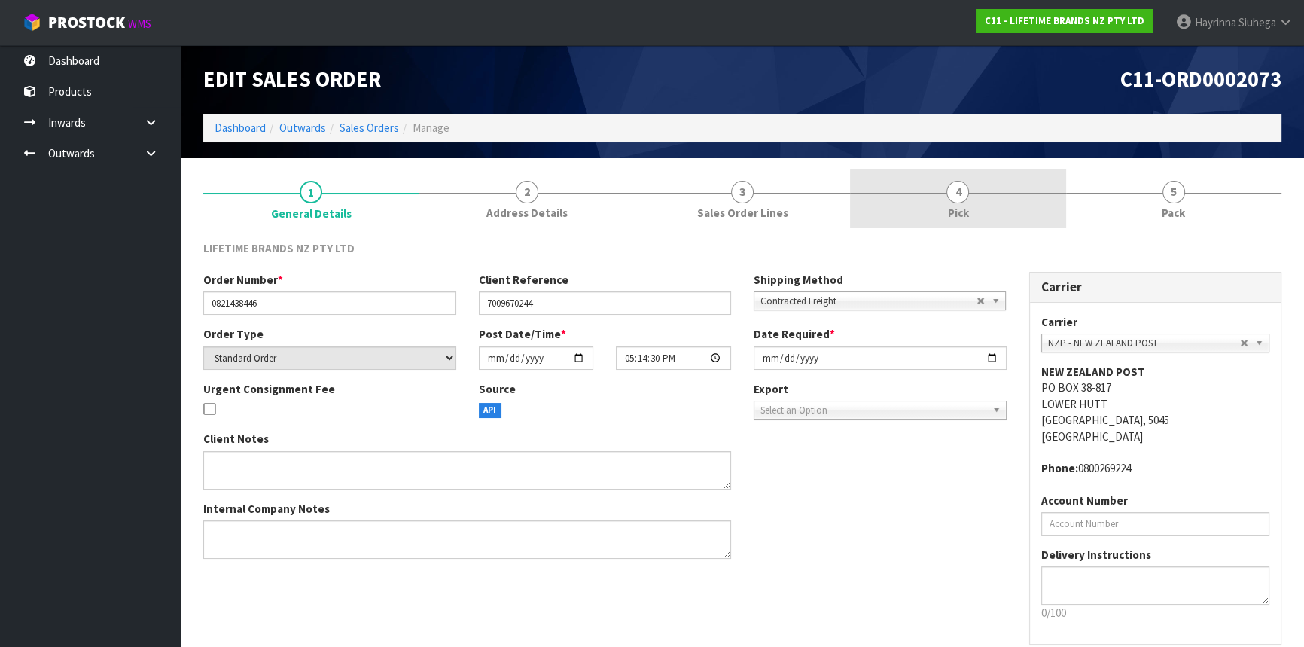
click at [984, 202] on link "4 Pick" at bounding box center [957, 198] width 215 height 59
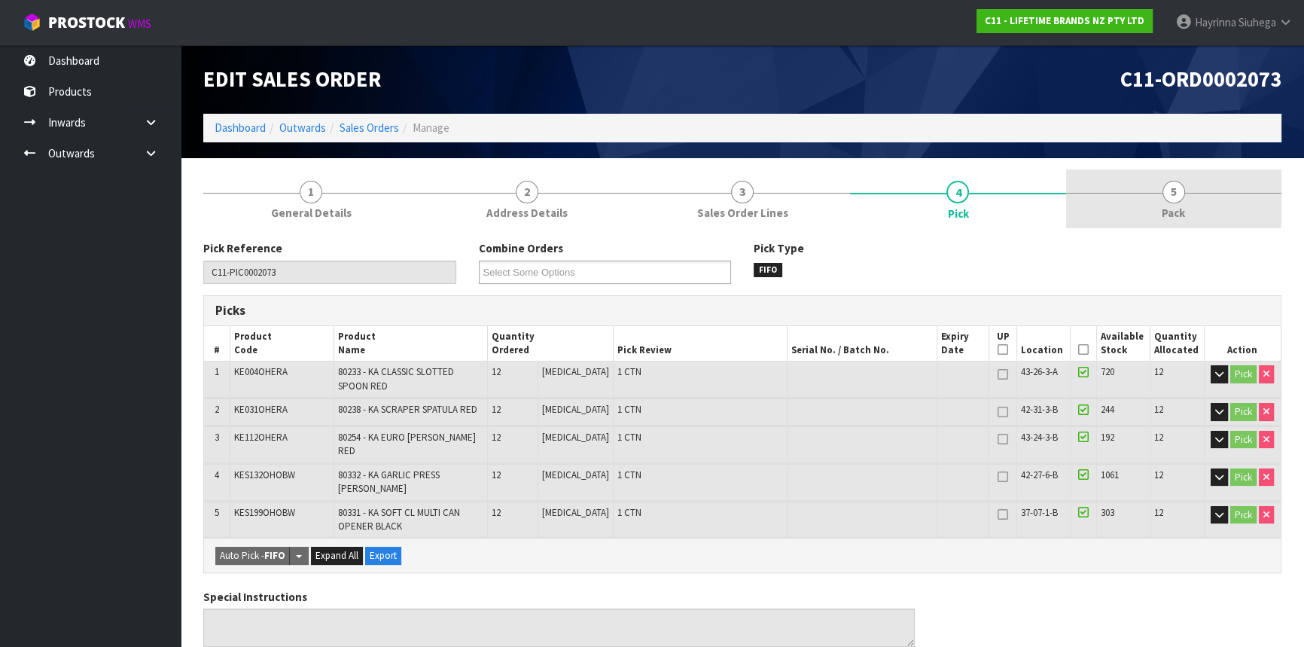
click at [1091, 190] on link "5 Pack" at bounding box center [1173, 198] width 215 height 59
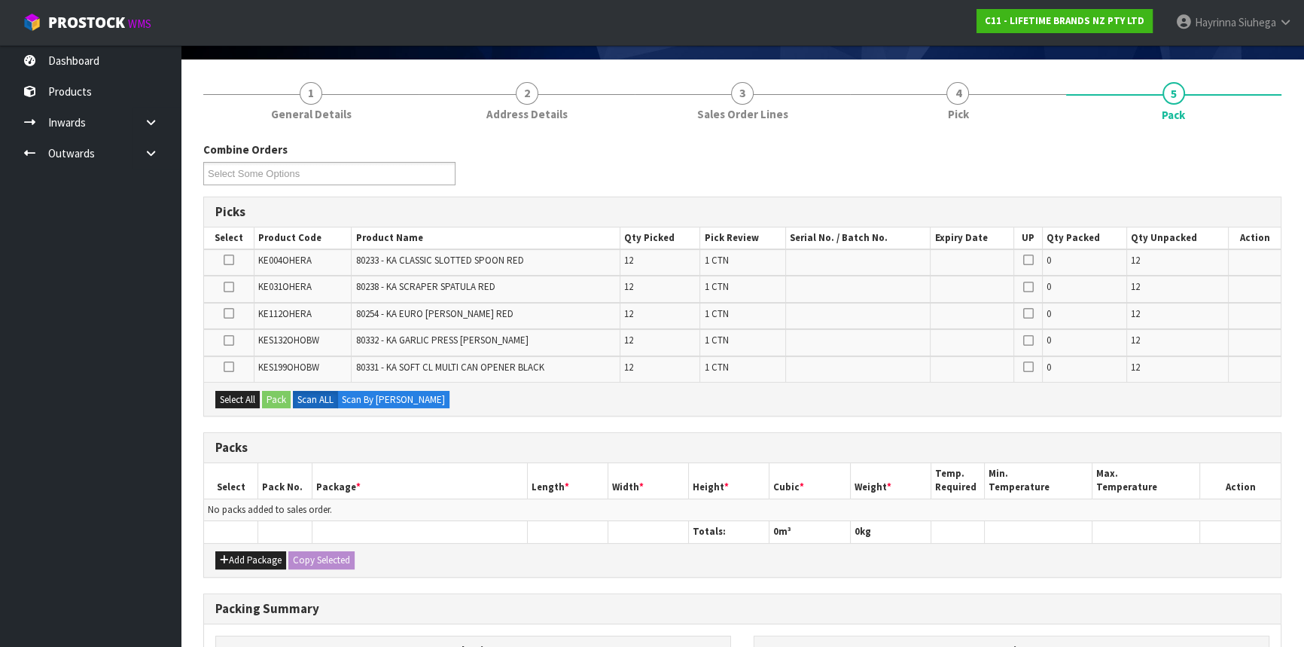
scroll to position [205, 0]
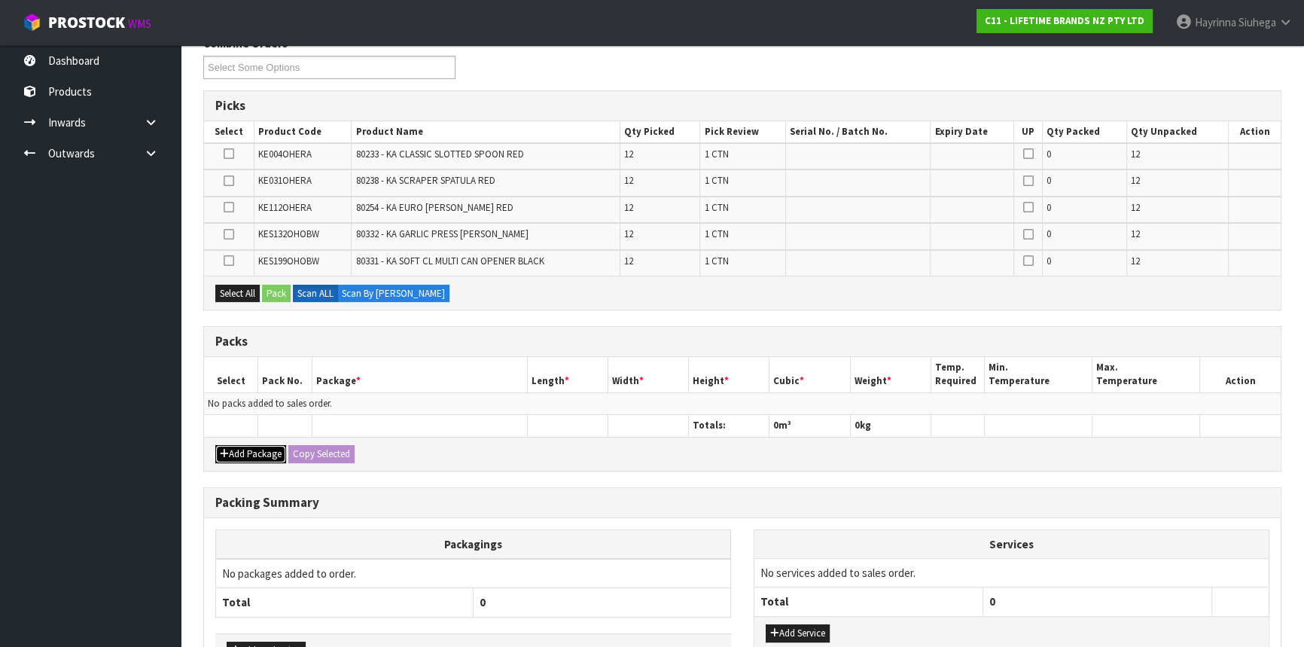
click at [245, 447] on button "Add Package" at bounding box center [250, 454] width 71 height 18
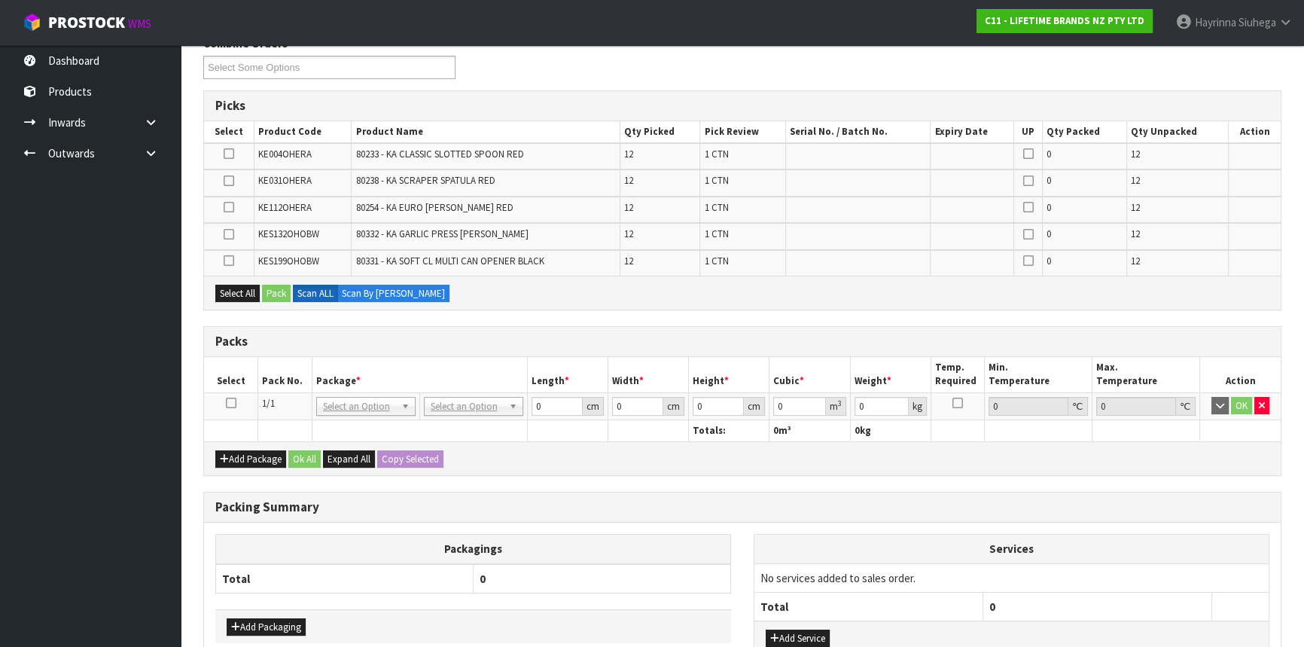
click at [228, 403] on icon at bounding box center [231, 403] width 11 height 1
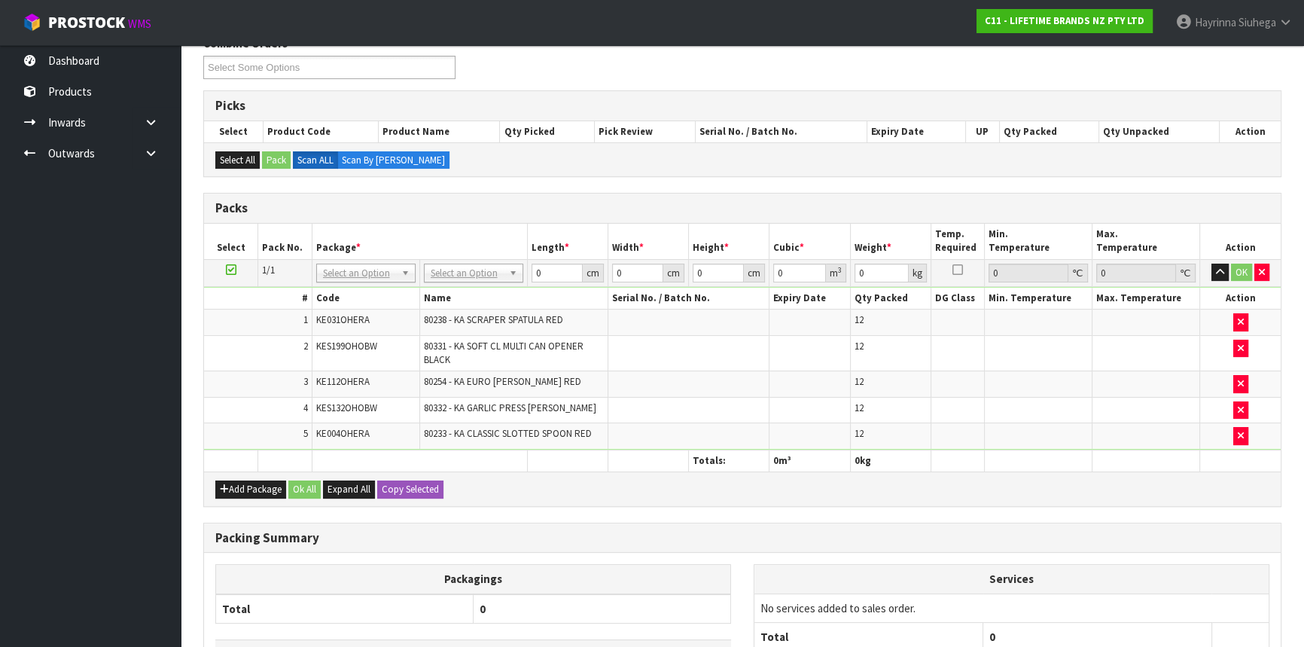
drag, startPoint x: 513, startPoint y: 263, endPoint x: 489, endPoint y: 282, distance: 30.1
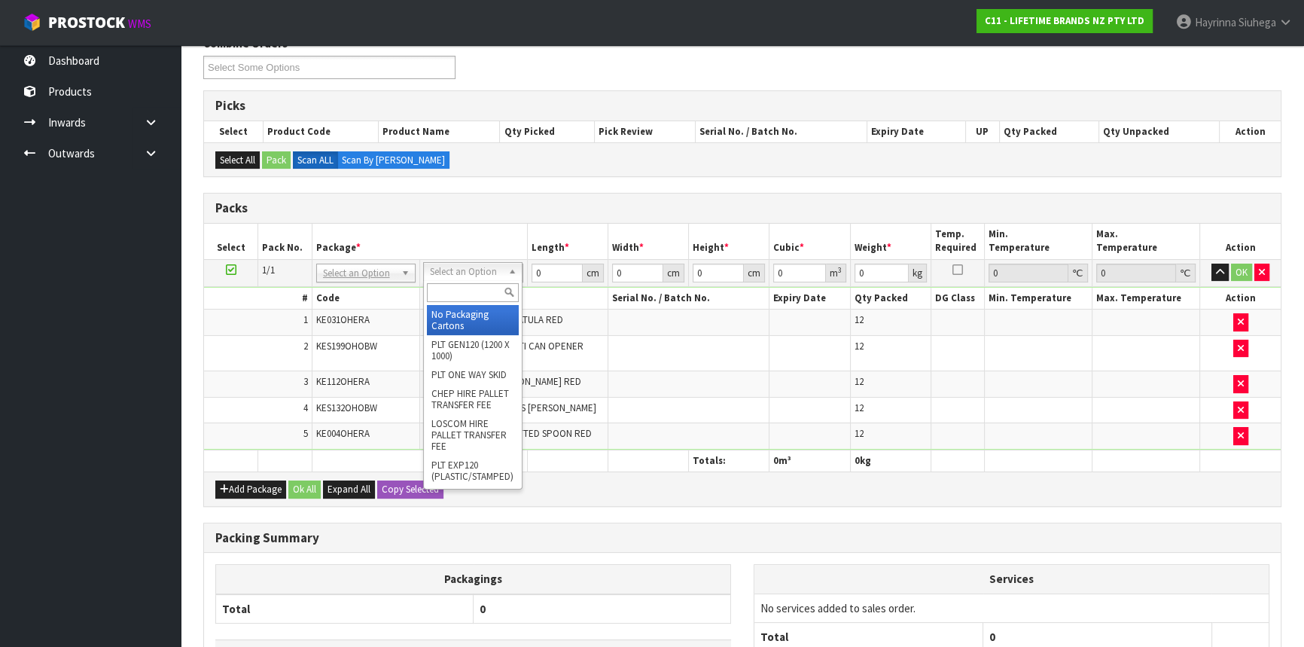
click at [467, 301] on div at bounding box center [473, 292] width 98 height 25
click at [466, 294] on input "text" at bounding box center [473, 292] width 92 height 19
type input "CTN9"
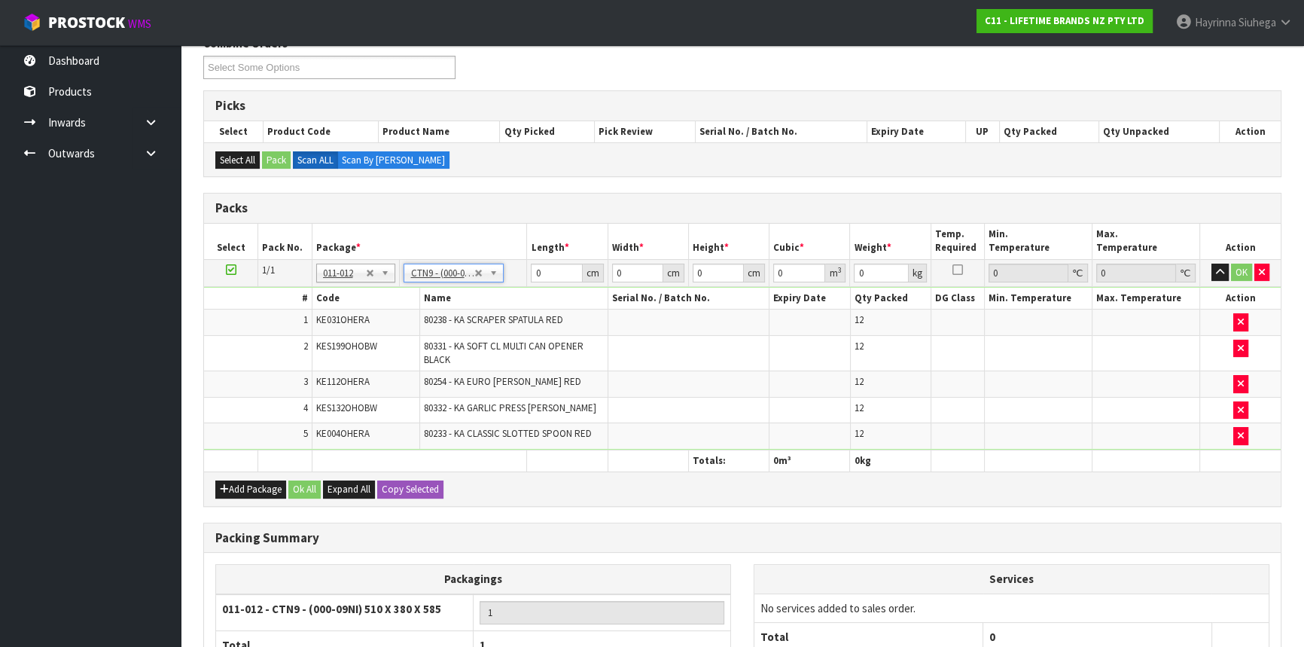
type input "51"
type input "38"
type input "58.5"
type input "0.113373"
type input "12.954"
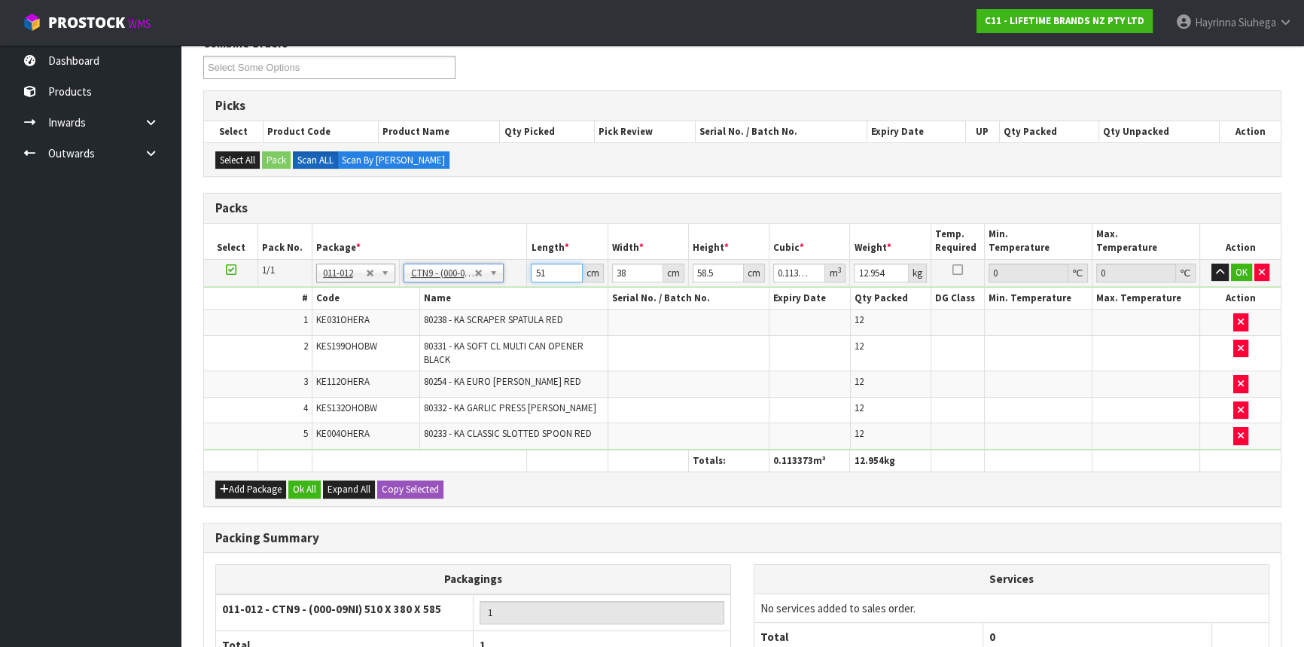
click at [536, 271] on input "51" at bounding box center [556, 272] width 51 height 19
type input "5"
type input "0.011115"
type input "51"
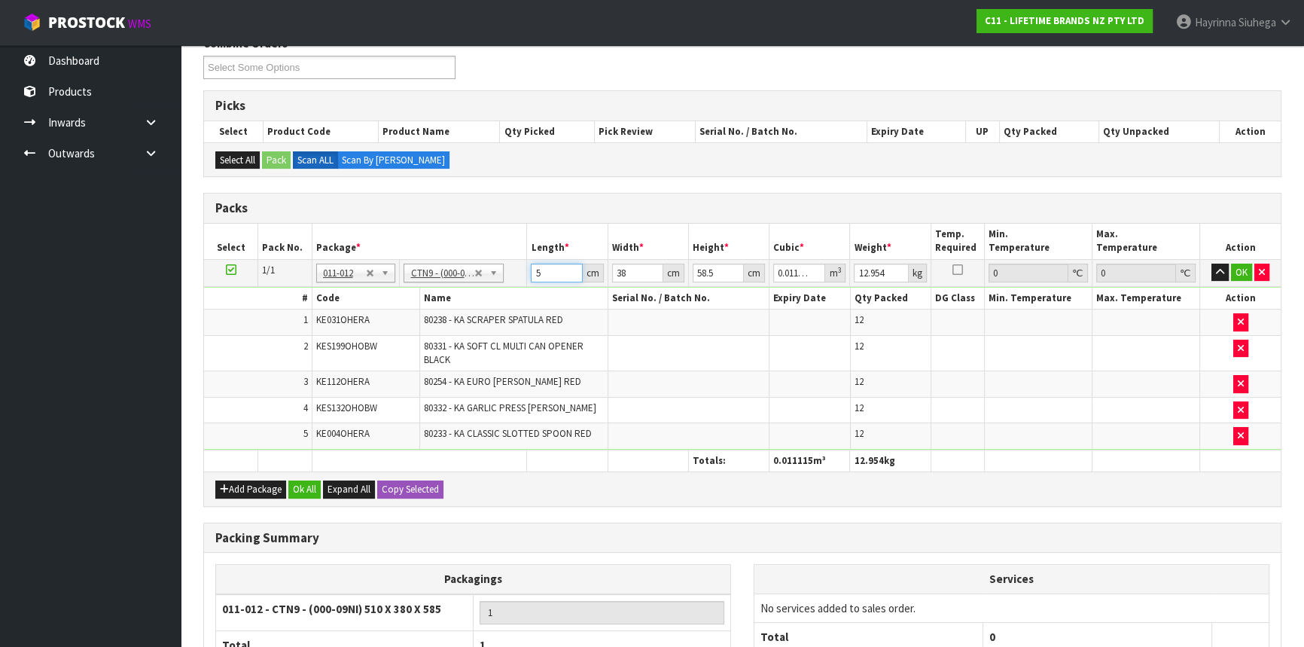
type input "0.113373"
type input "4"
type input "0.011934"
type input "40"
type input "0.11934"
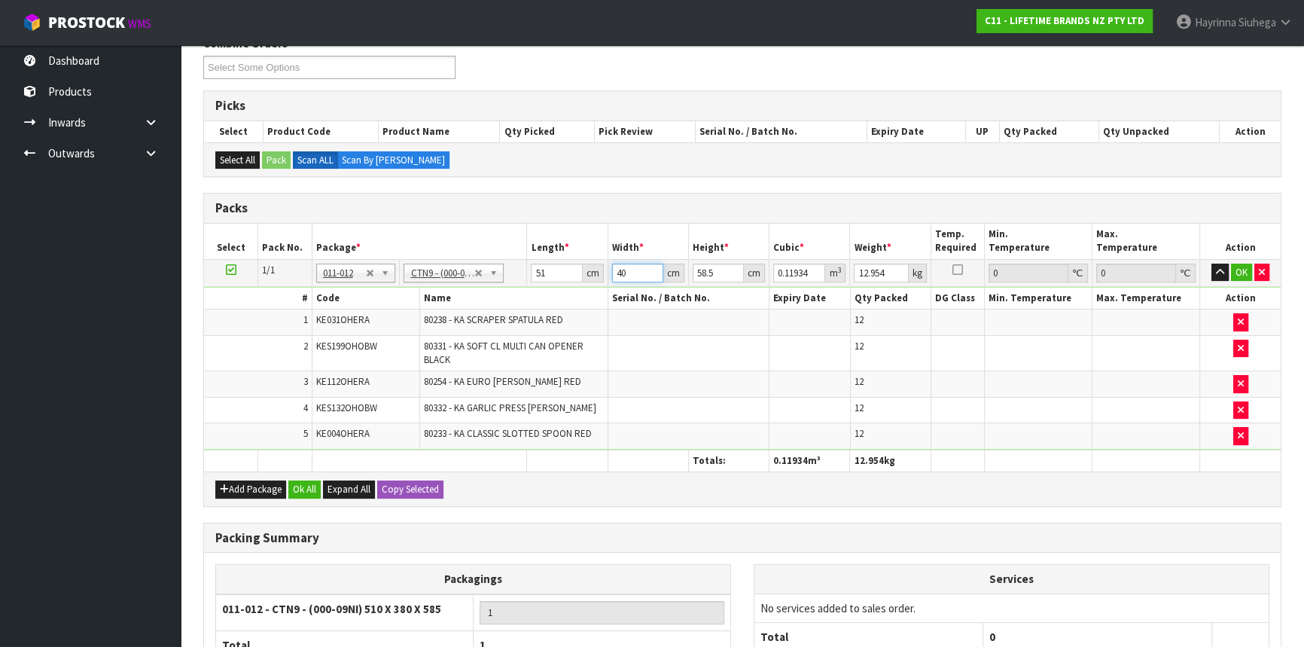
type input "40"
type input "5"
type input "0.0102"
type input "51"
type input "0.10404"
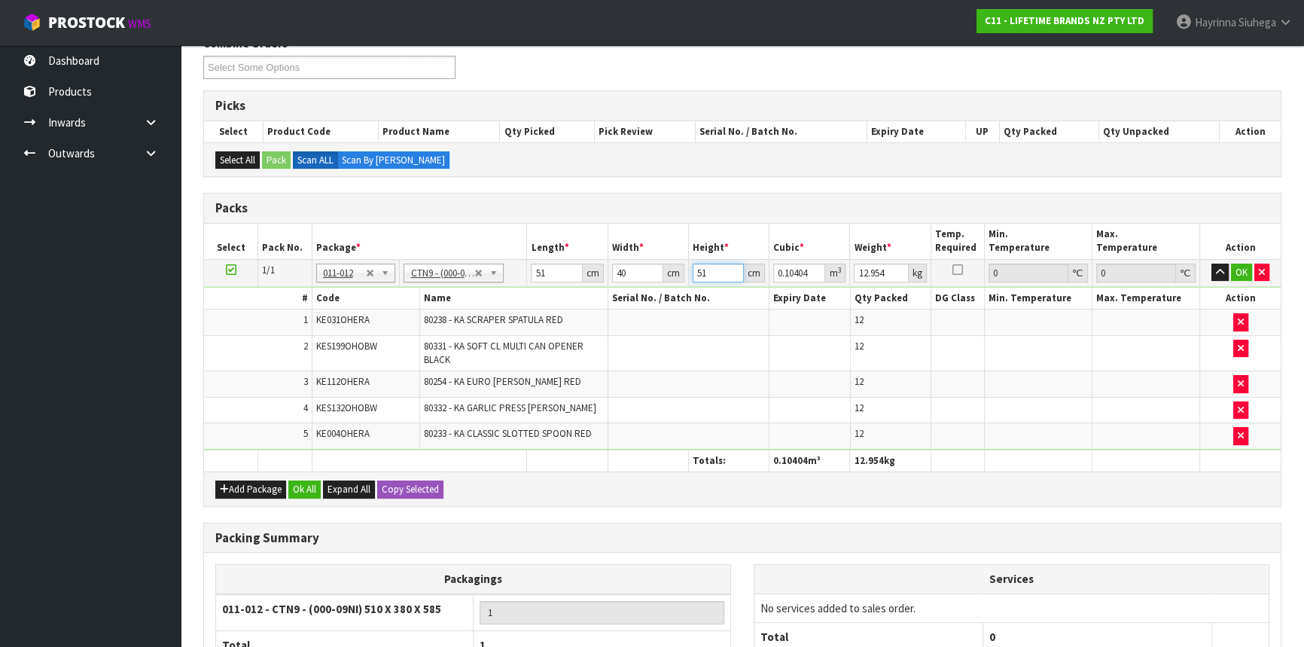
type input "51"
type input "15"
click button "OK" at bounding box center [1241, 272] width 21 height 18
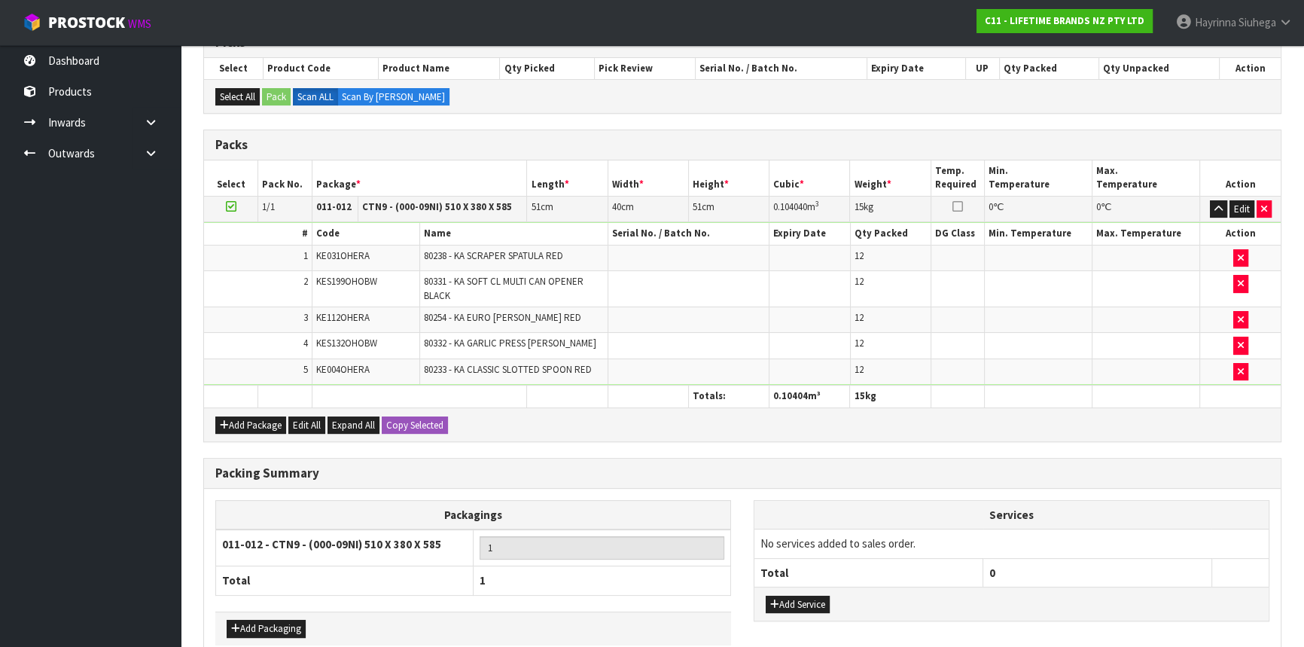
scroll to position [345, 0]
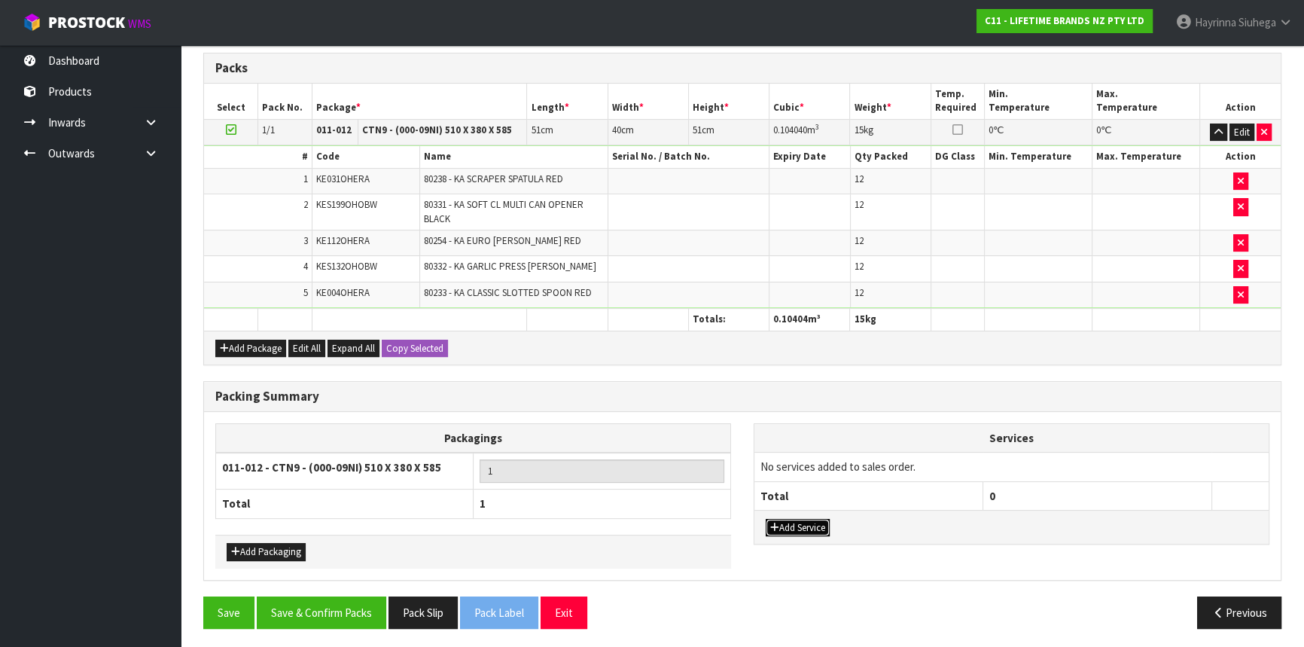
click at [808, 522] on button "Add Service" at bounding box center [798, 528] width 64 height 18
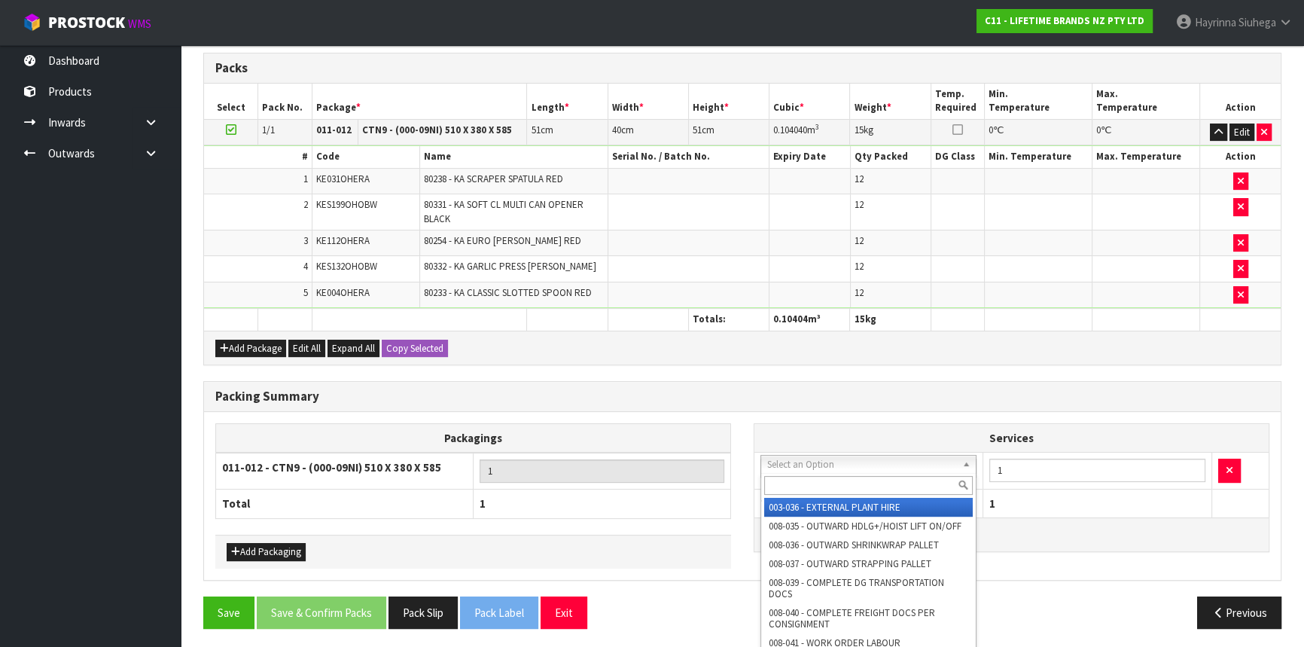
click at [839, 479] on input "text" at bounding box center [868, 485] width 209 height 19
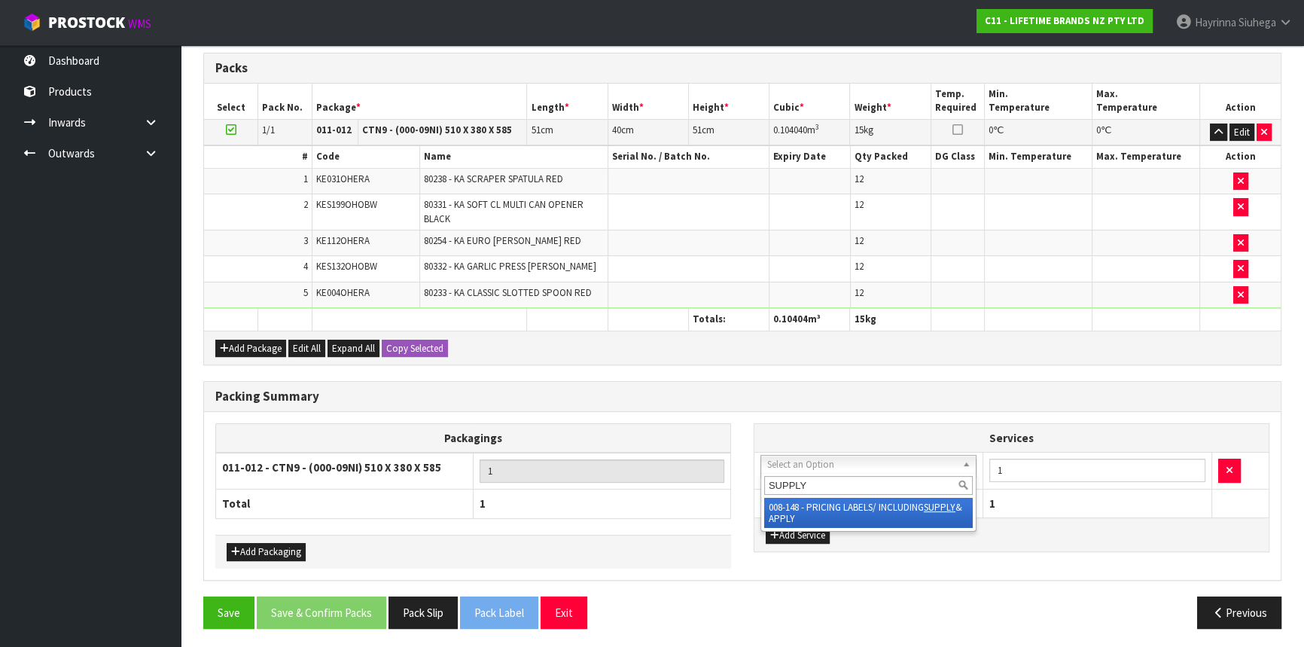
type input "SUPPLY"
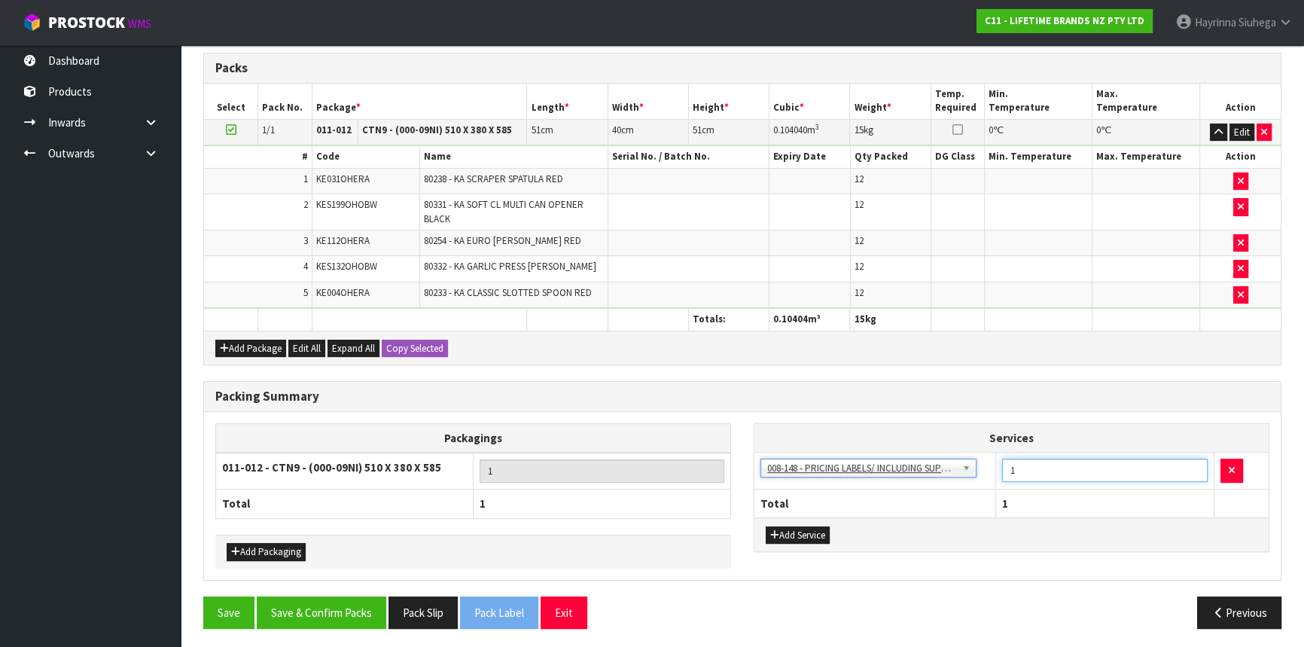
drag, startPoint x: 1065, startPoint y: 461, endPoint x: 993, endPoint y: 462, distance: 72.3
click at [993, 464] on tr "003-036 - EXTERNAL PLANT HIRE 008-035 - OUTWARD HDLG+/HOIST LIFT ON/OFF 008-036…" at bounding box center [1011, 470] width 514 height 37
type input "24"
click at [360, 614] on button "Save & Confirm Packs" at bounding box center [321, 612] width 129 height 32
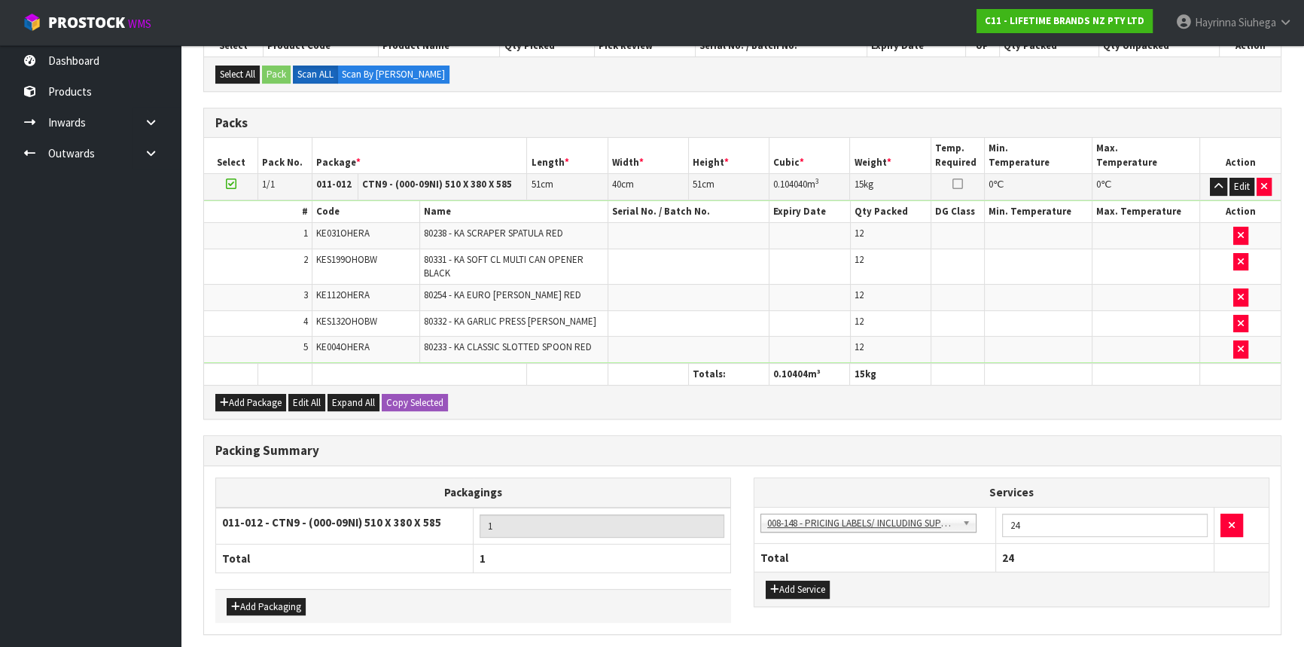
scroll to position [0, 0]
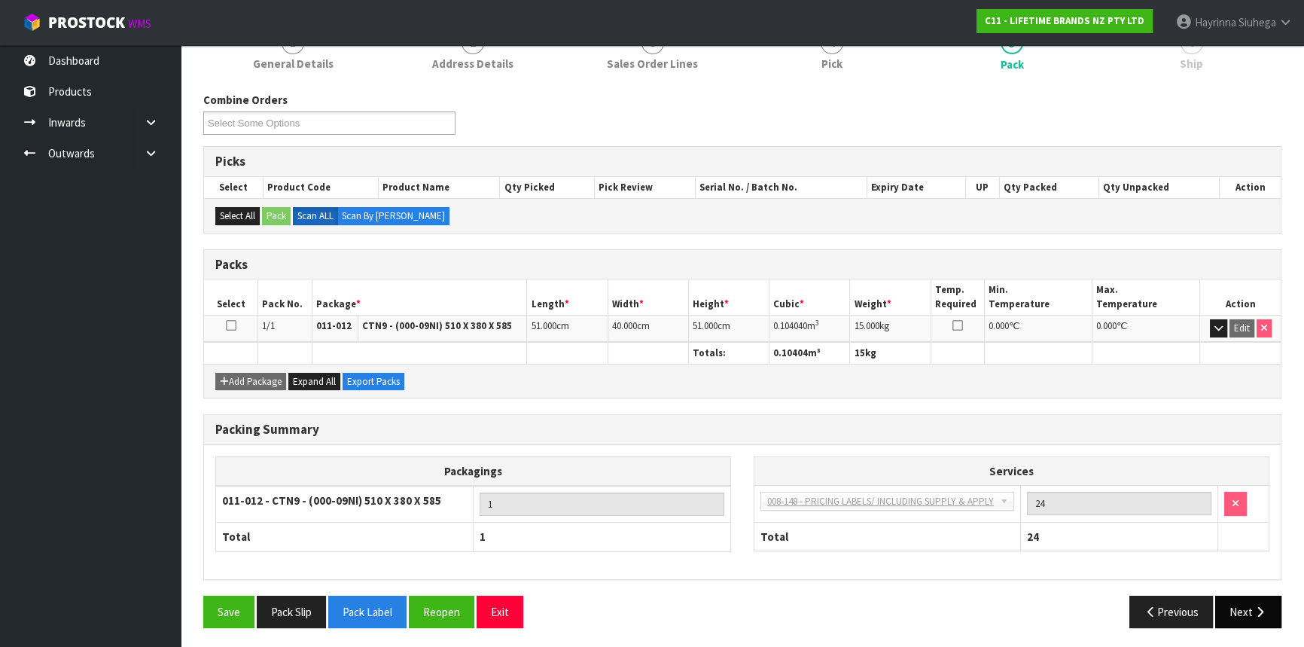
click at [1234, 607] on button "Next" at bounding box center [1248, 611] width 66 height 32
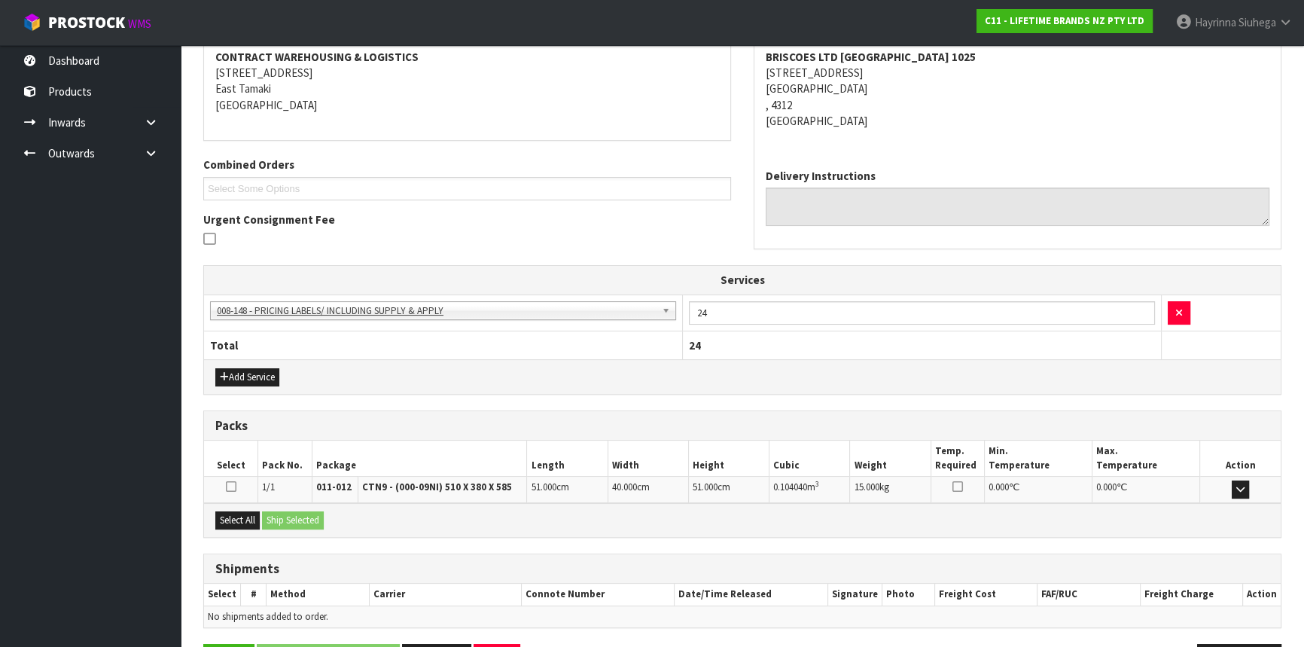
scroll to position [338, 0]
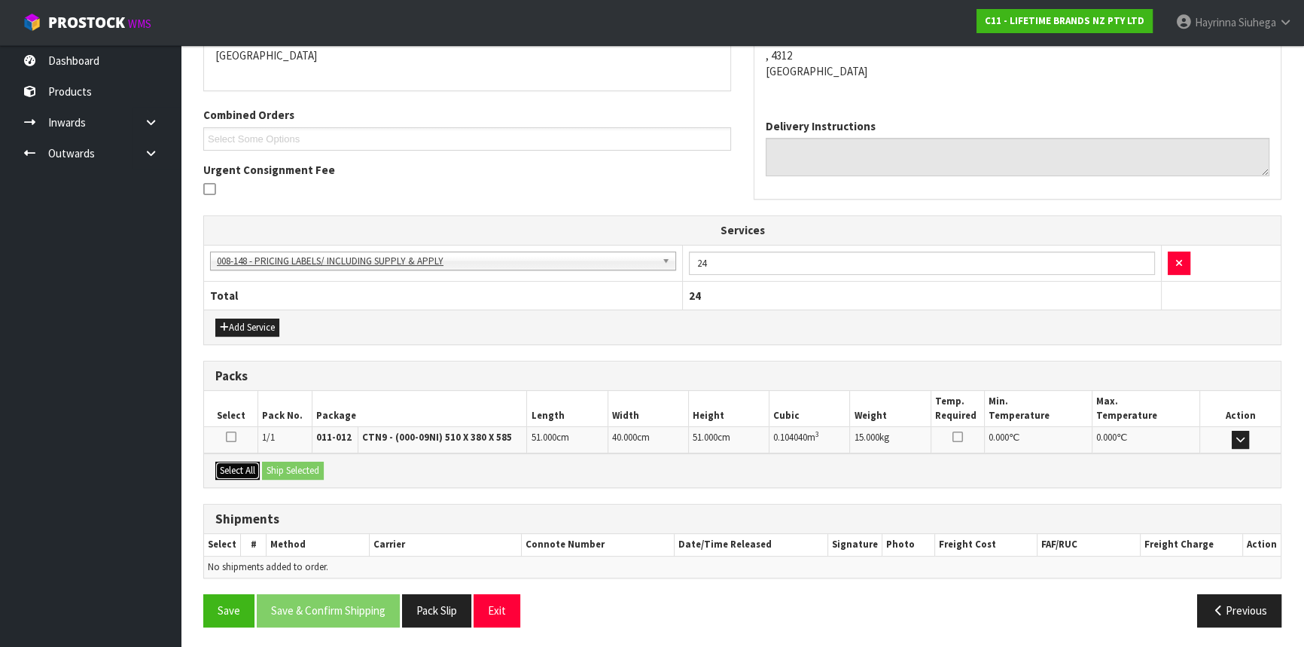
drag, startPoint x: 249, startPoint y: 470, endPoint x: 292, endPoint y: 461, distance: 43.8
click at [255, 469] on button "Select All" at bounding box center [237, 470] width 44 height 18
click at [294, 461] on button "Ship Selected" at bounding box center [293, 470] width 62 height 18
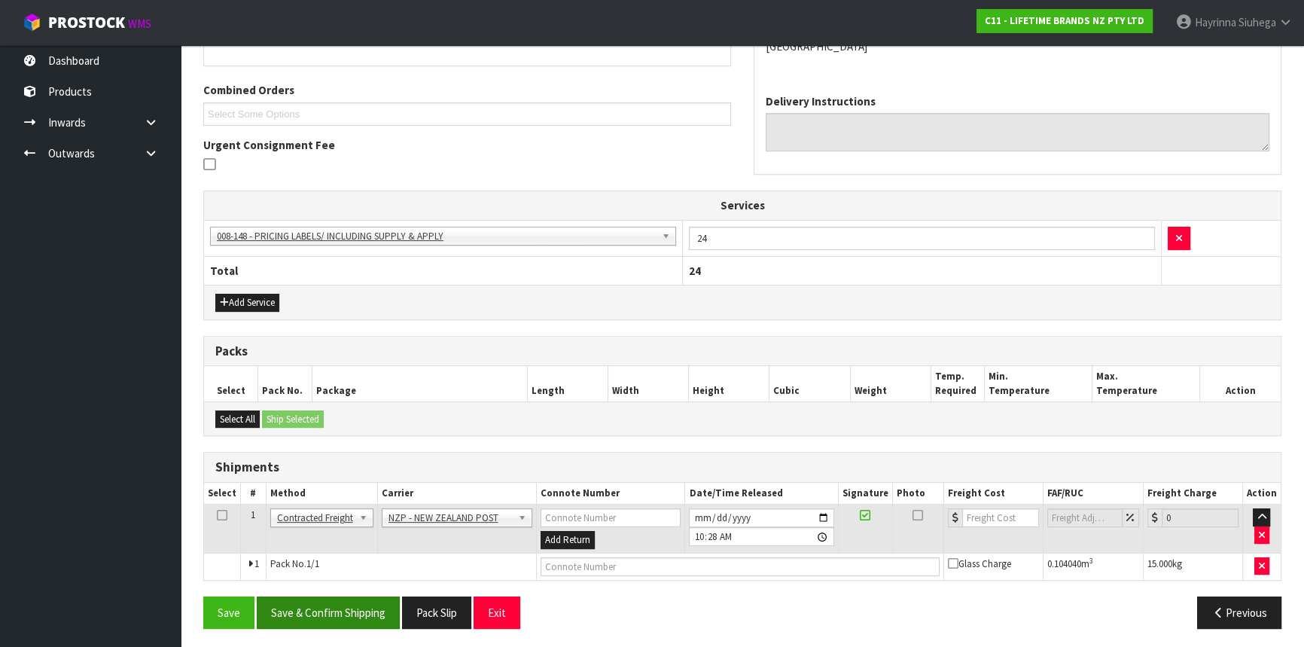
scroll to position [364, 0]
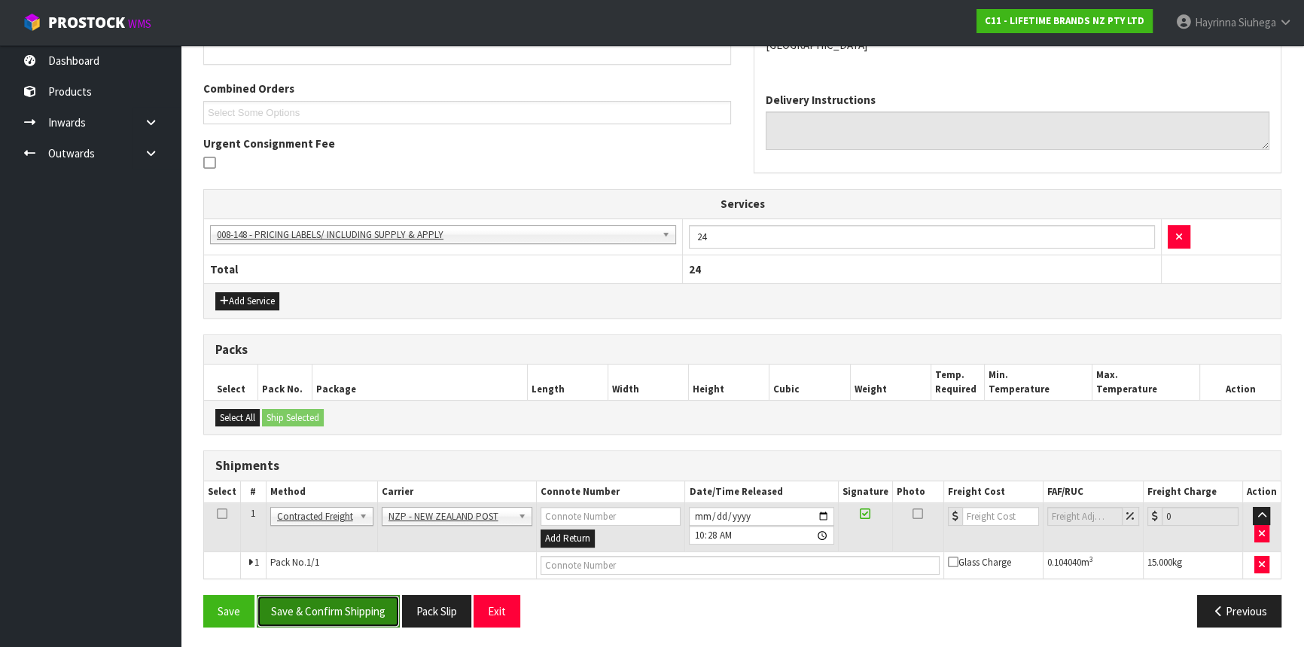
click at [353, 603] on button "Save & Confirm Shipping" at bounding box center [328, 611] width 143 height 32
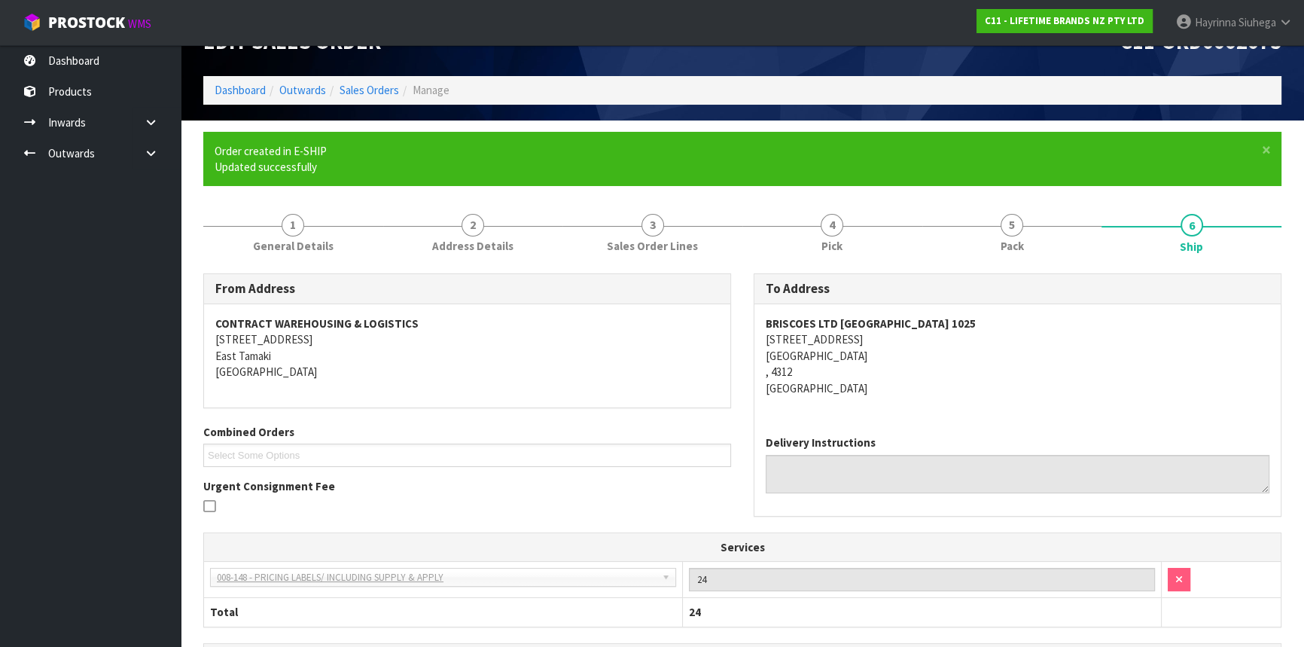
scroll to position [343, 0]
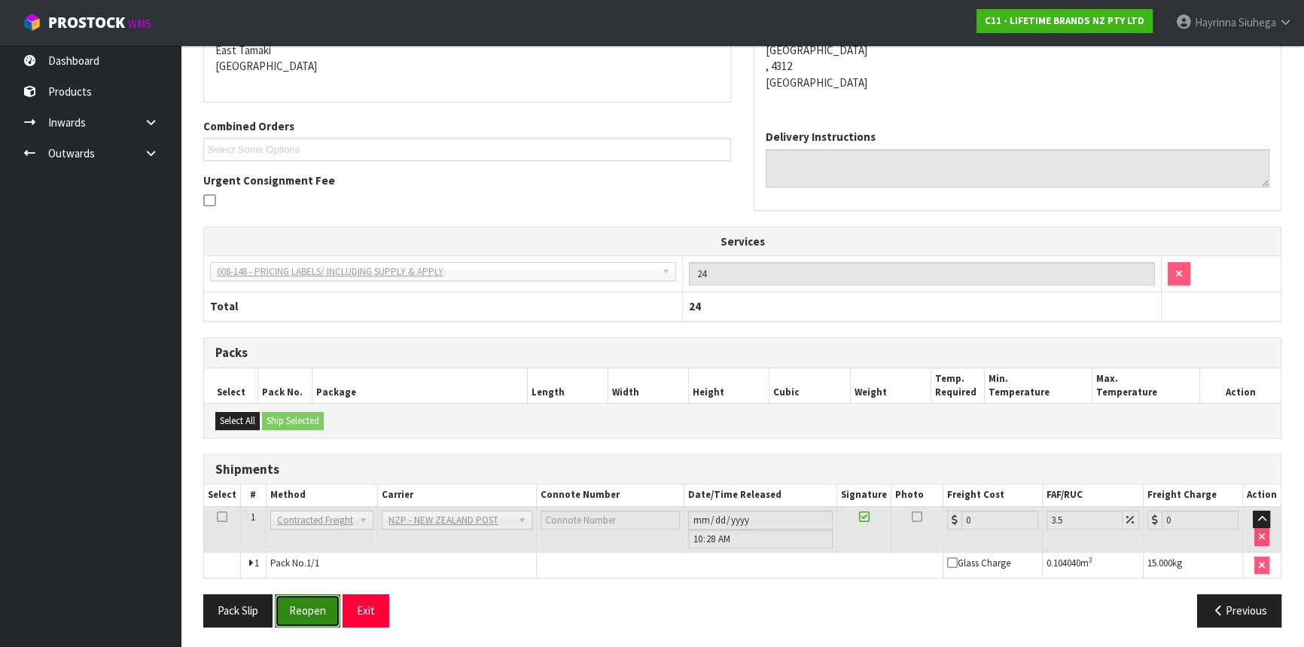
click at [303, 614] on button "Reopen" at bounding box center [307, 610] width 65 height 32
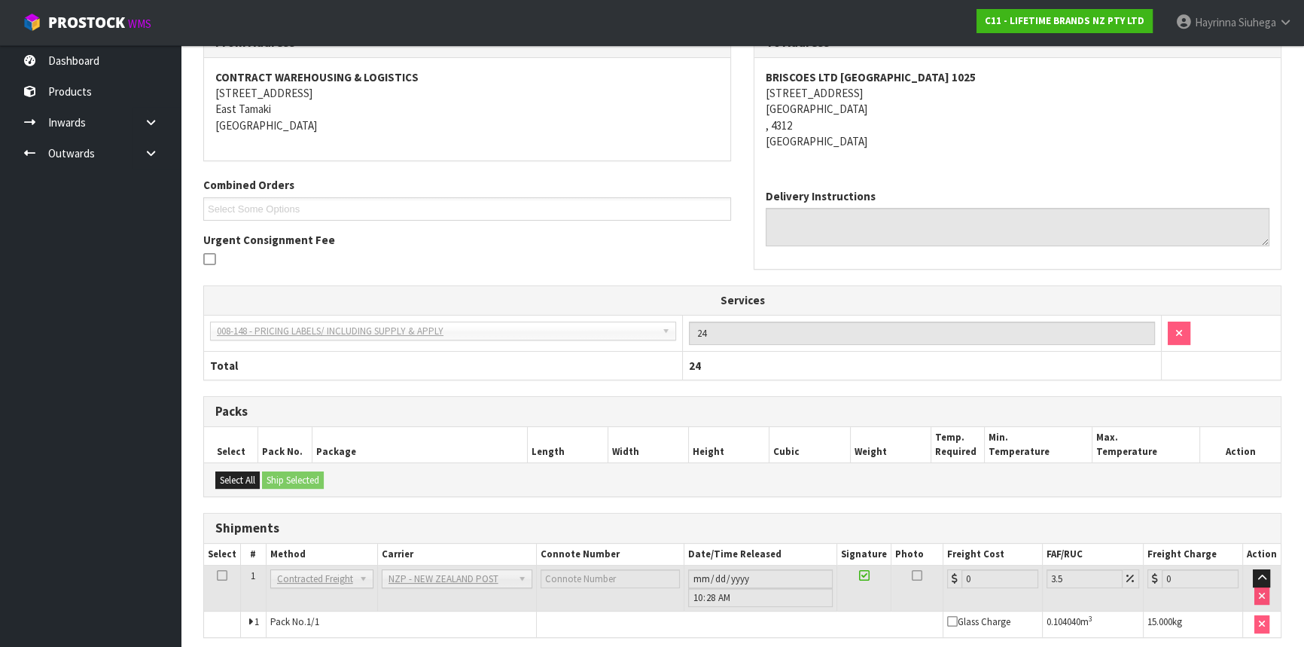
scroll to position [327, 0]
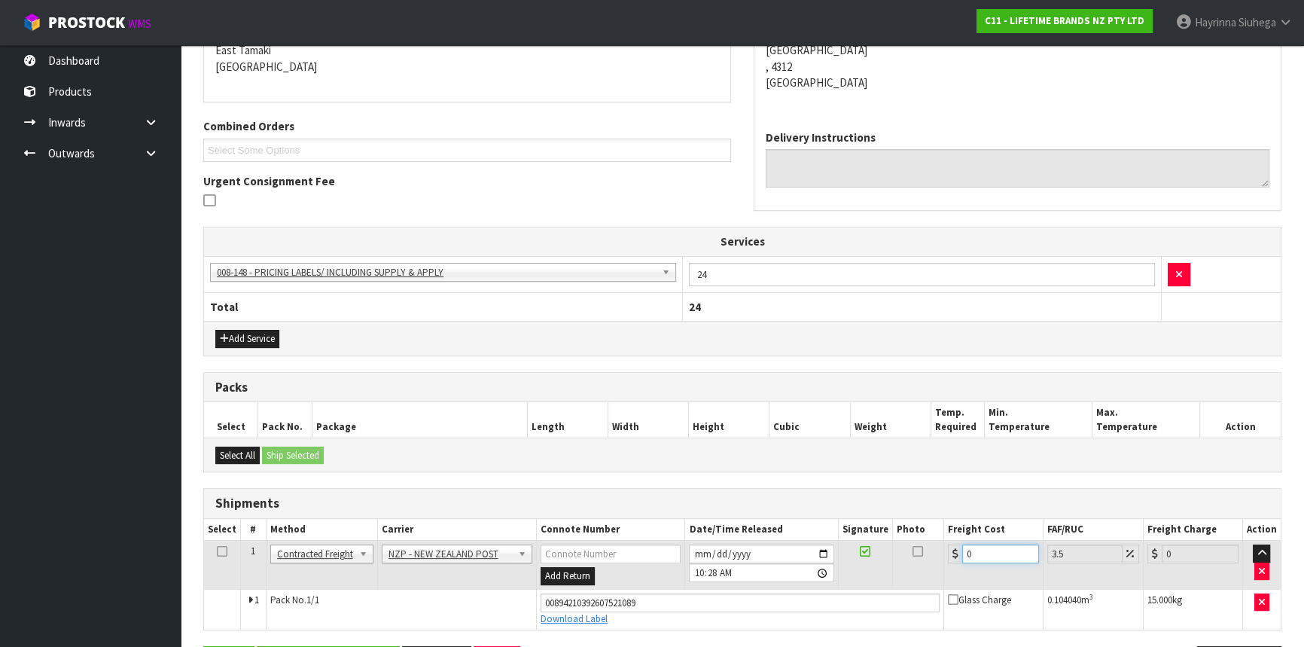
drag, startPoint x: 986, startPoint y: 543, endPoint x: 884, endPoint y: 548, distance: 101.8
click at [811, 543] on tr "1 Client Local Pickup Customer Local Pickup Company Freight Contracted Freight …" at bounding box center [742, 564] width 1076 height 49
type input "1"
type input "1.03"
type input "17"
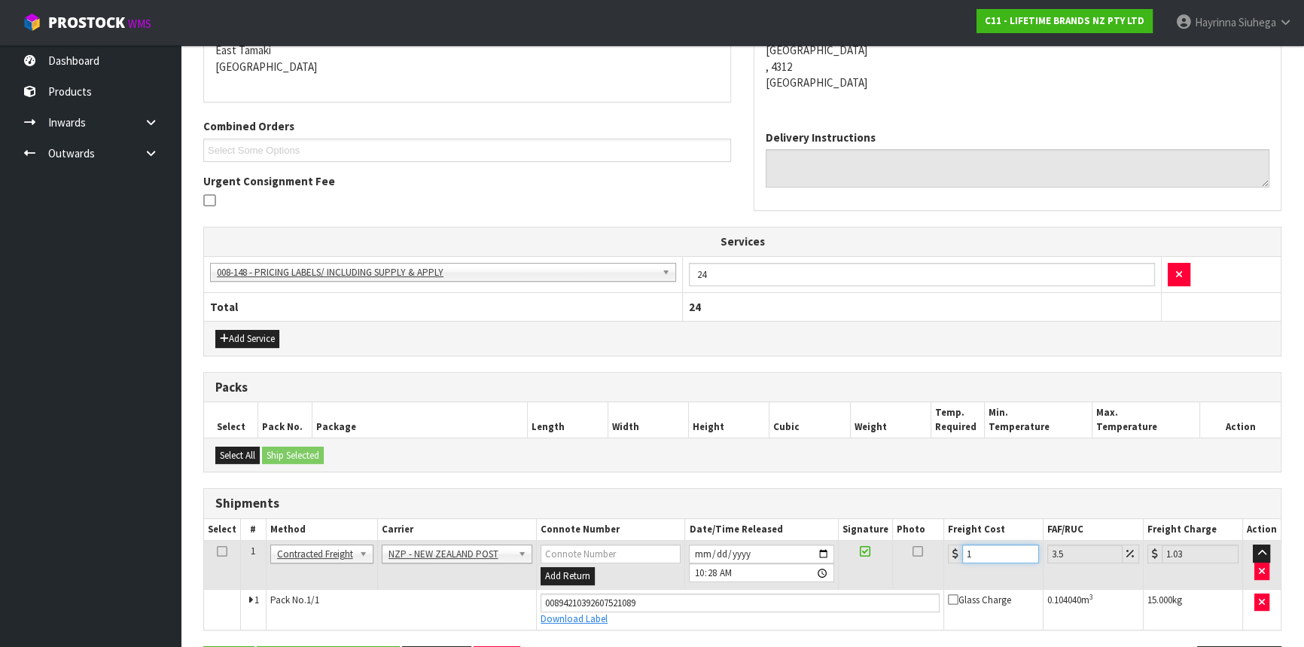
type input "17.59"
type input "17.3"
type input "17.91"
type input "17.39"
type input "18"
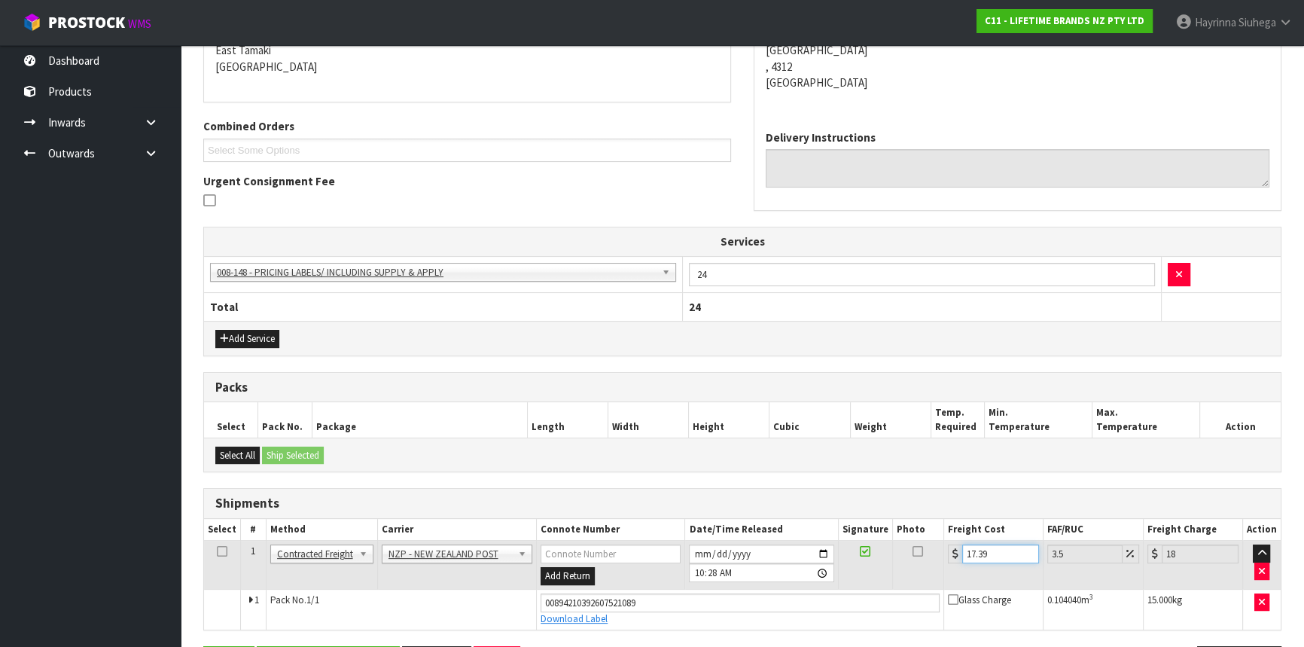
type input "17.39"
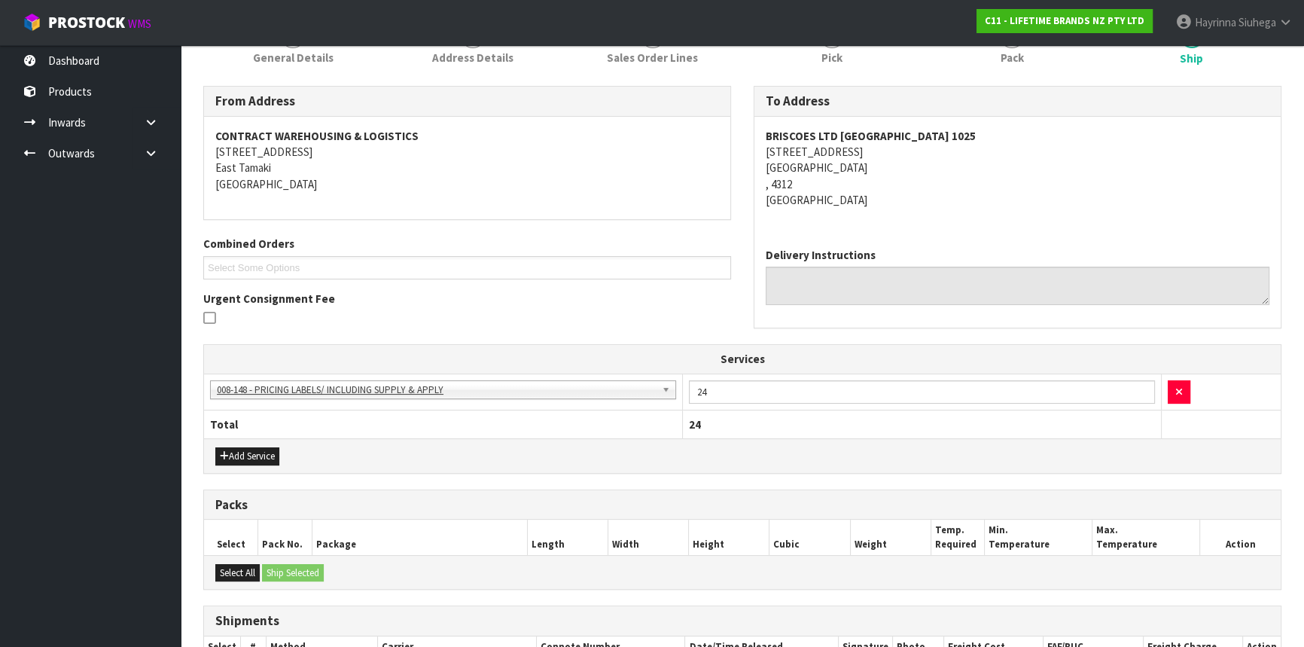
scroll to position [378, 0]
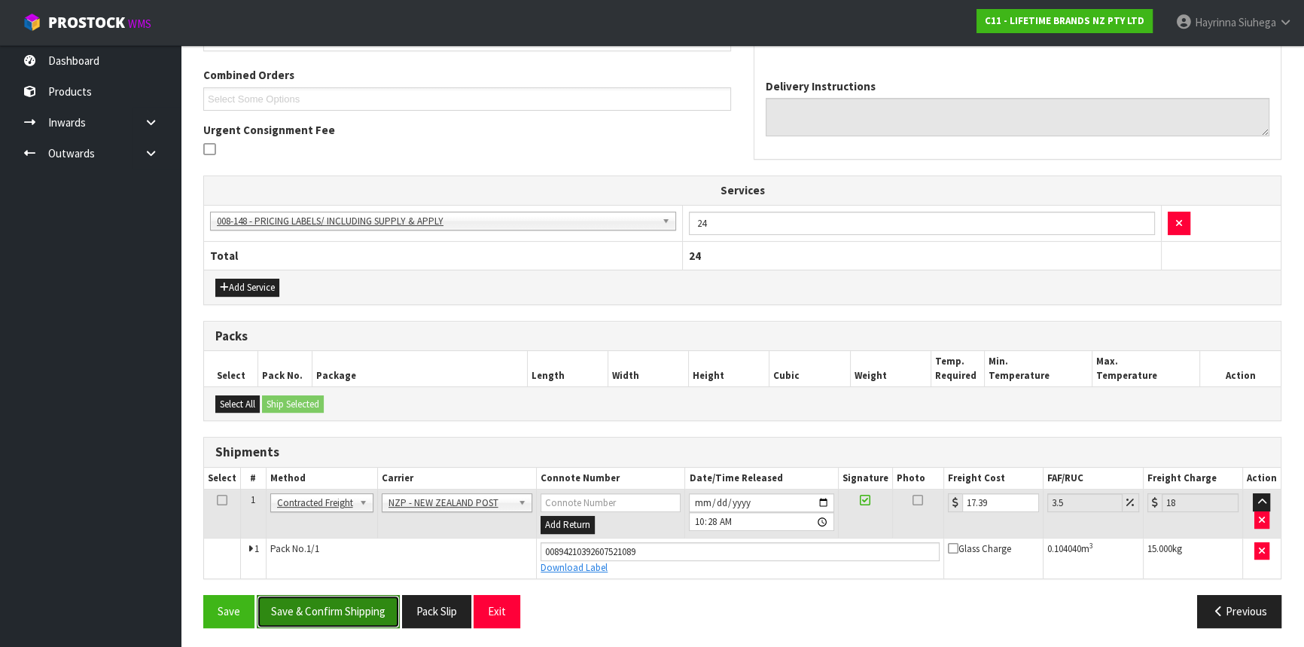
click at [352, 607] on button "Save & Confirm Shipping" at bounding box center [328, 611] width 143 height 32
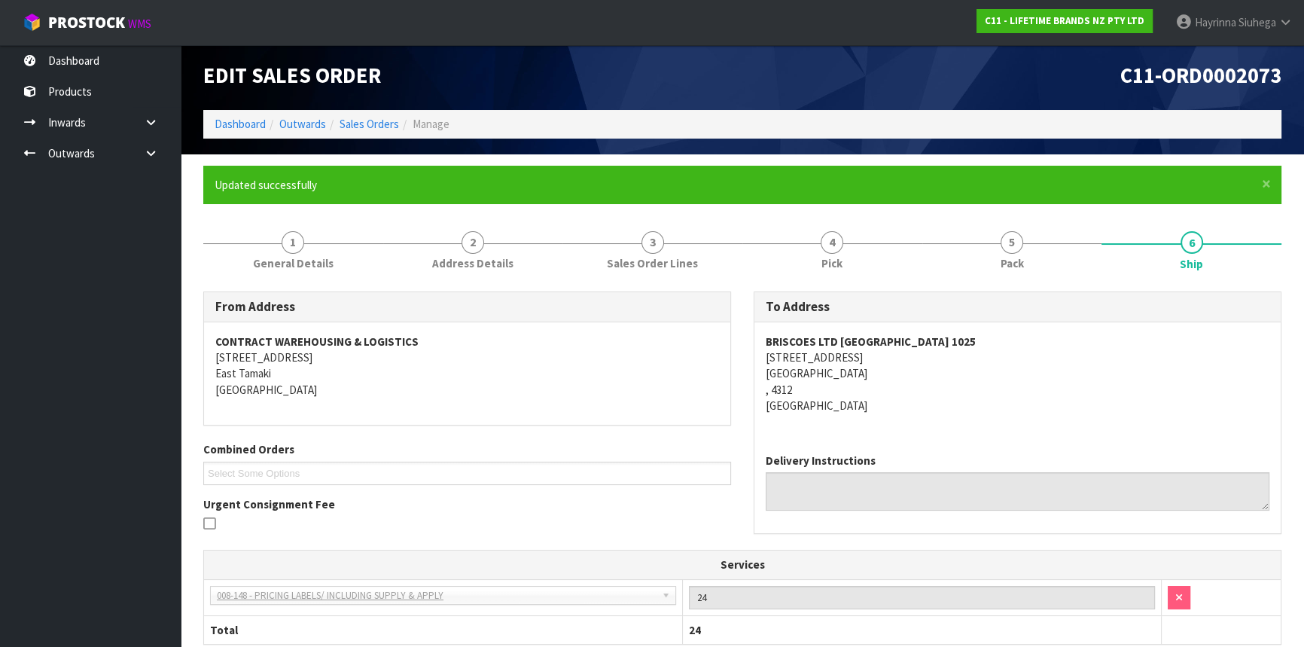
scroll to position [0, 0]
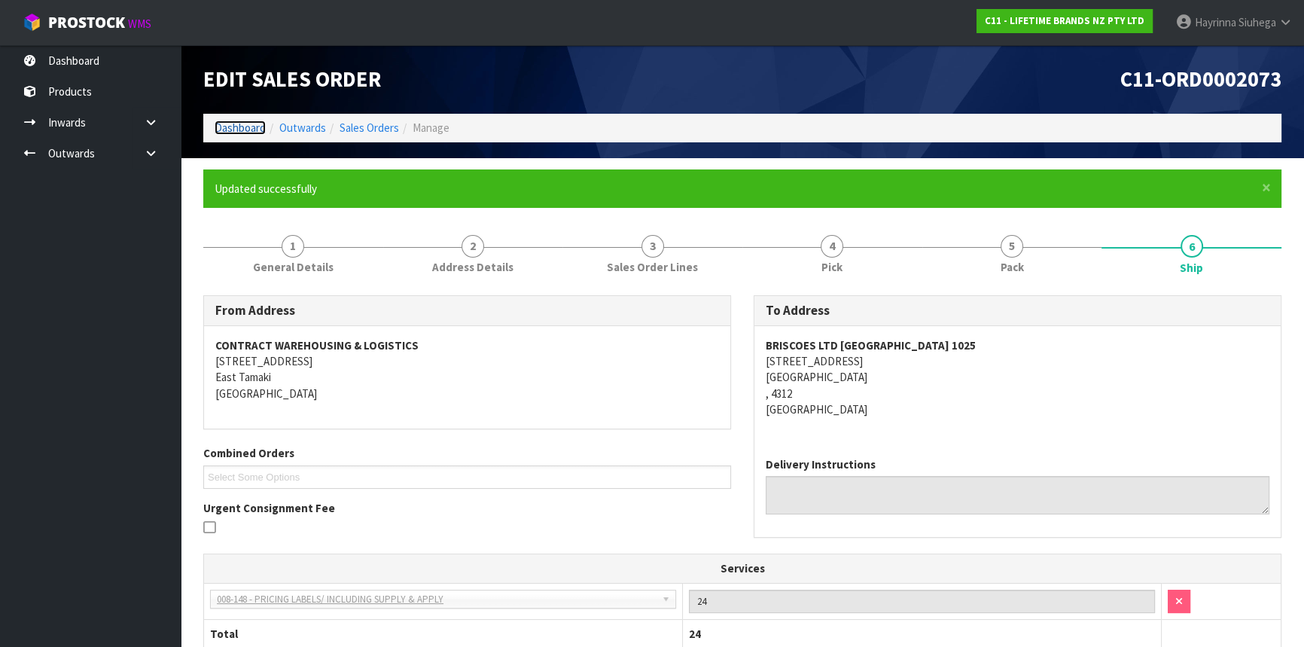
click at [249, 126] on link "Dashboard" at bounding box center [240, 127] width 51 height 14
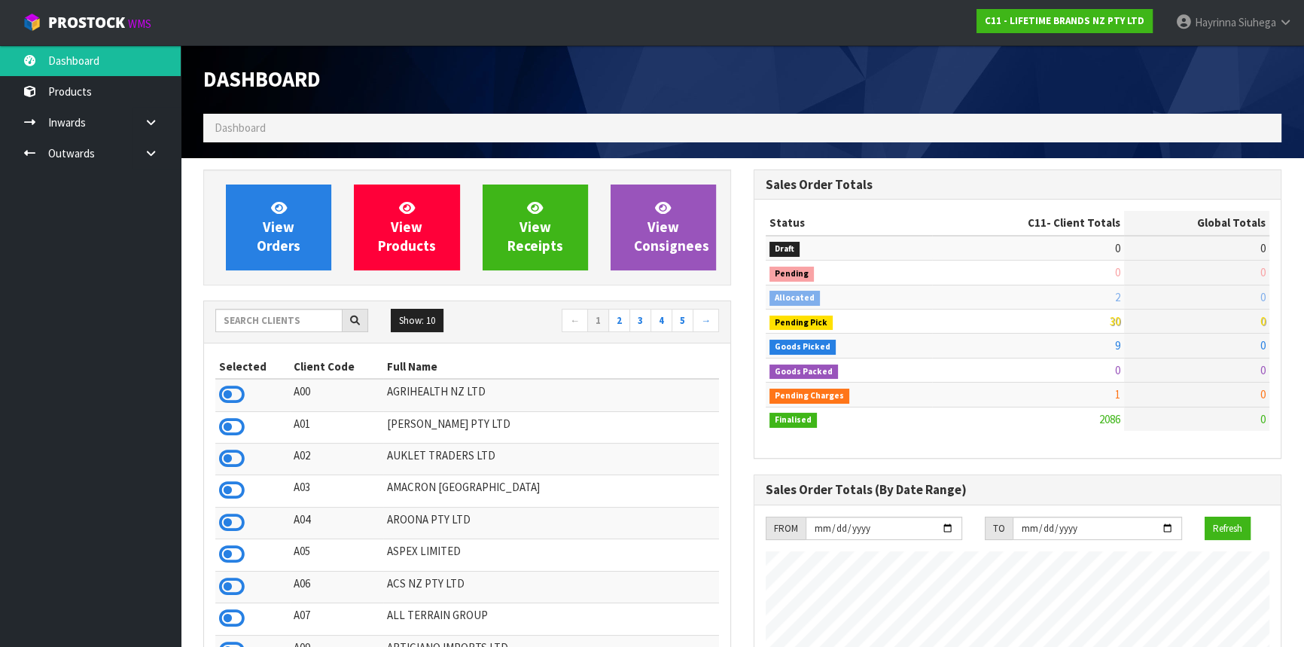
scroll to position [1138, 549]
click at [251, 326] on input "text" at bounding box center [278, 320] width 127 height 23
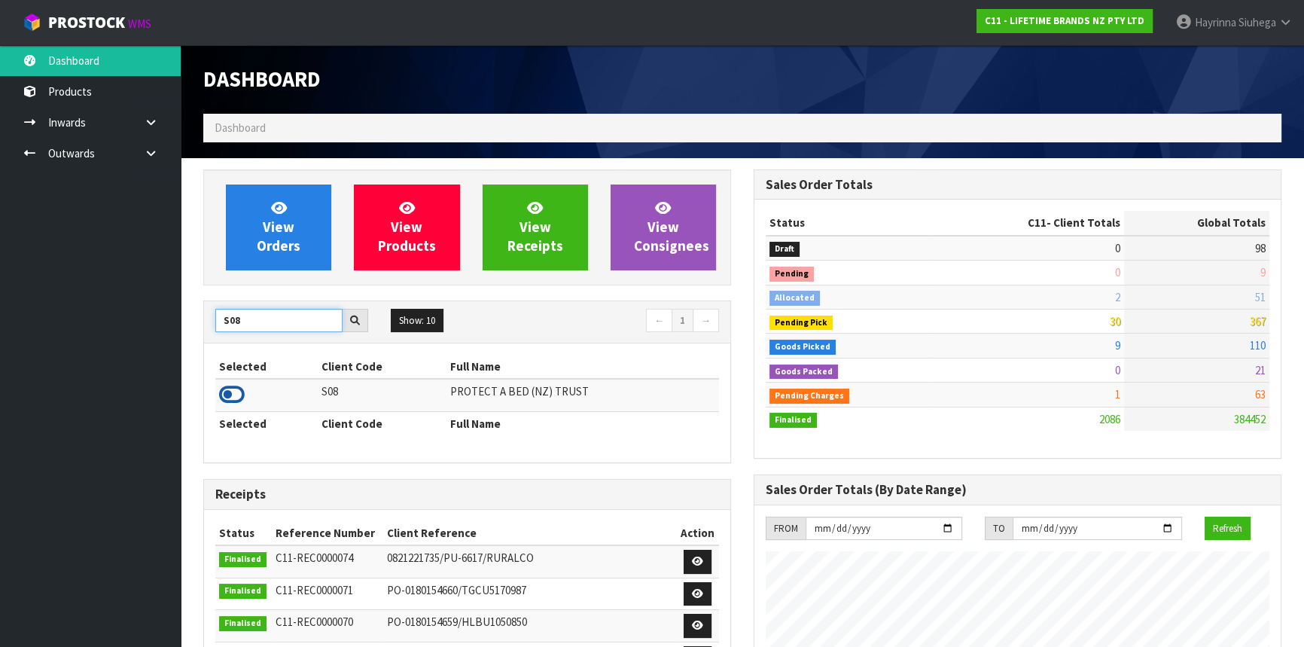
type input "S08"
click at [230, 399] on icon at bounding box center [232, 394] width 26 height 23
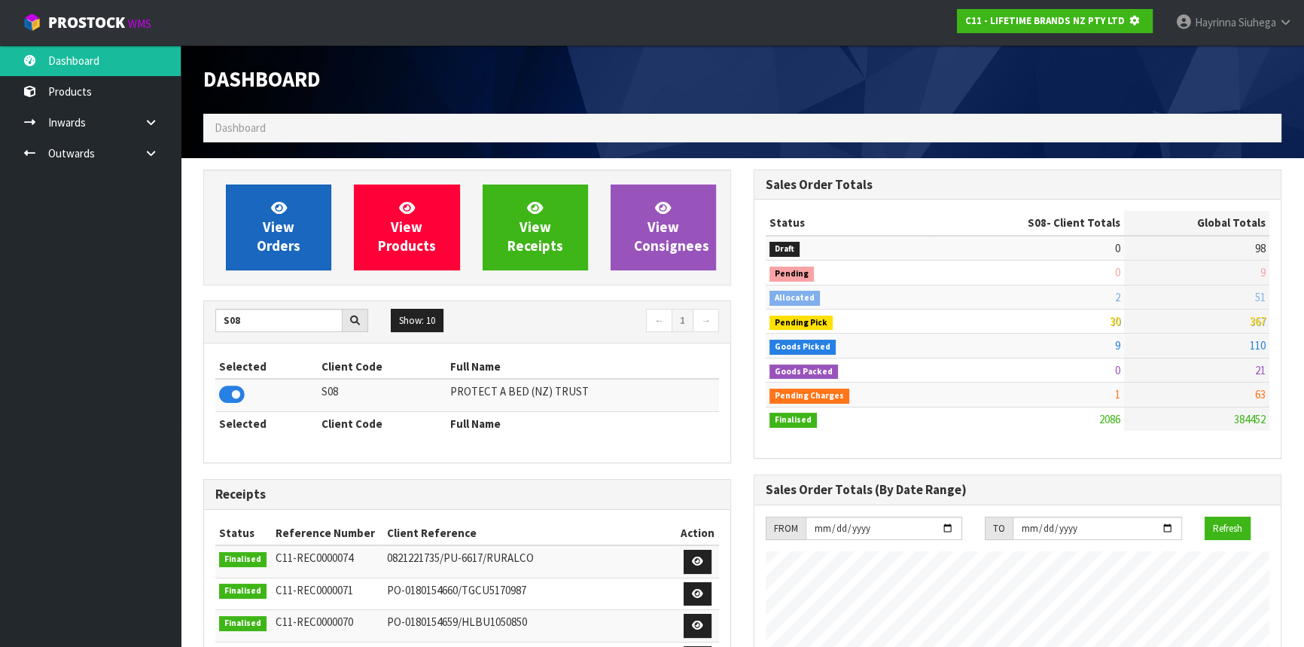
scroll to position [751777, 752164]
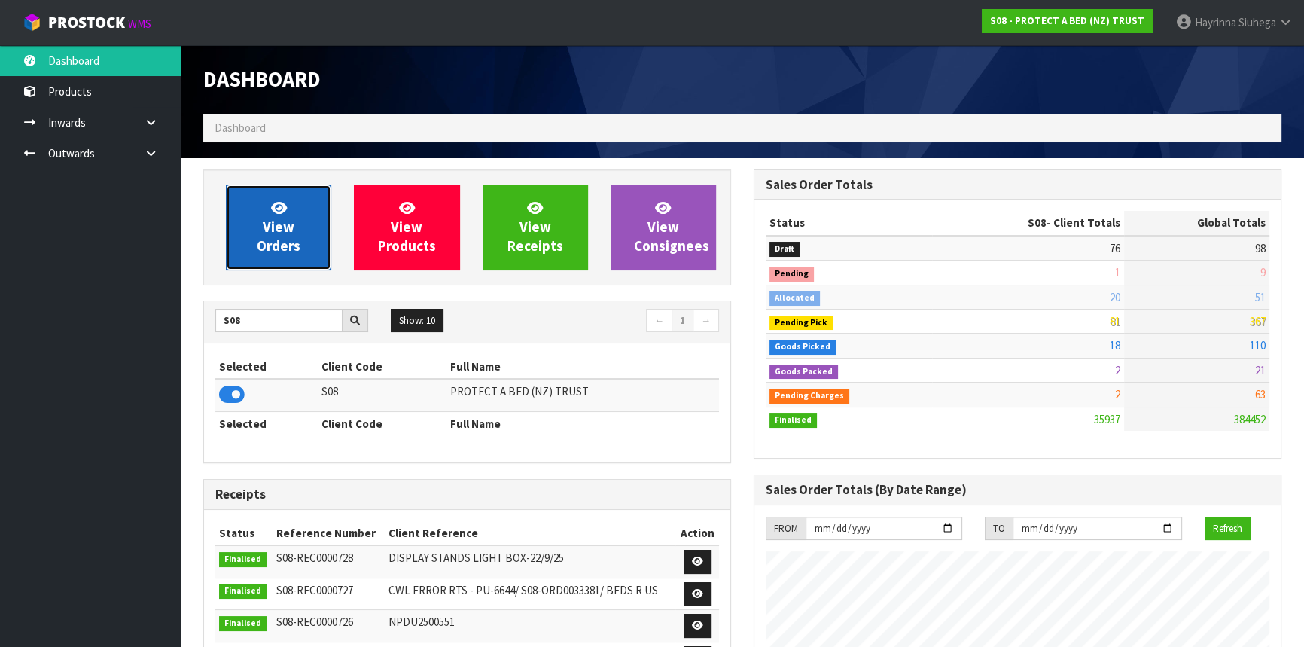
click at [277, 214] on icon at bounding box center [279, 207] width 16 height 14
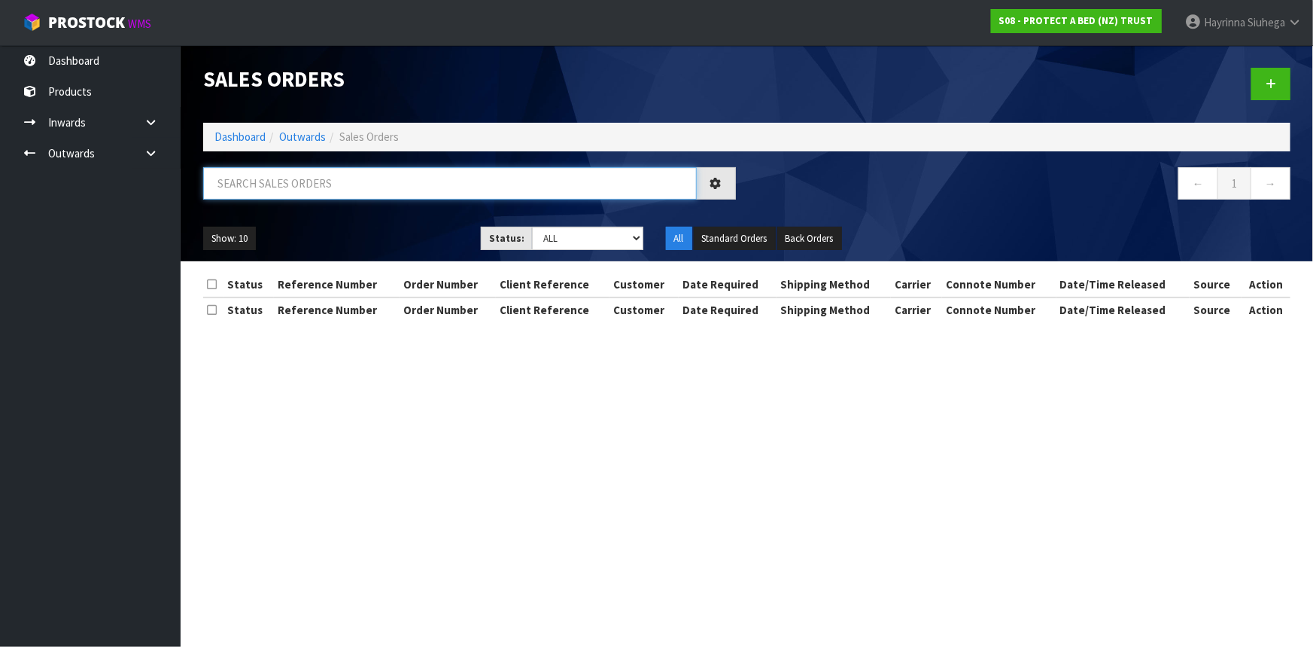
click at [316, 175] on input "text" at bounding box center [450, 183] width 494 height 32
type input "JOB-0415774"
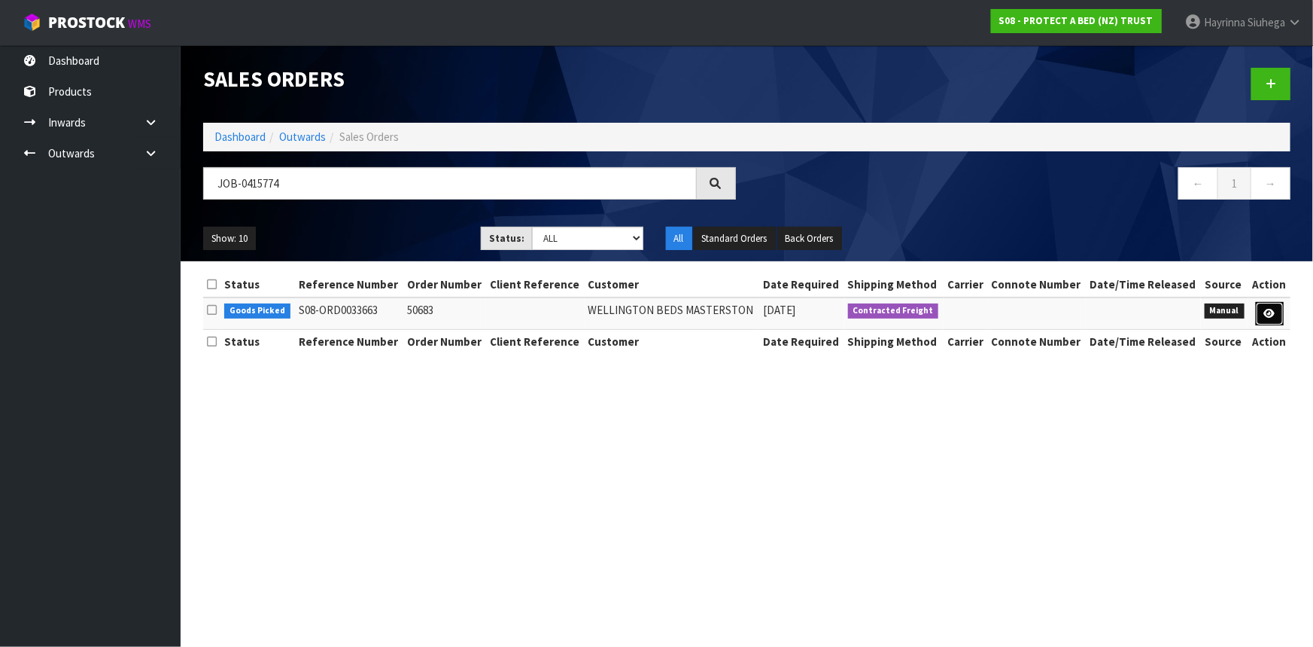
click at [1277, 316] on link at bounding box center [1270, 314] width 28 height 24
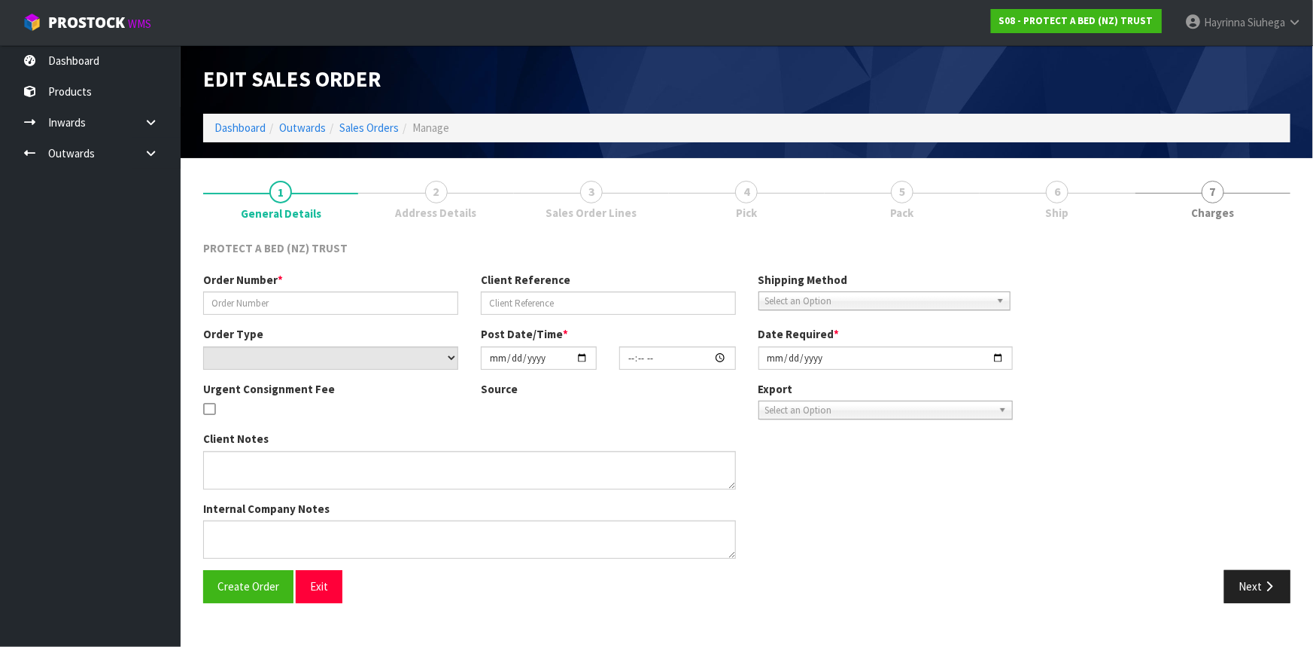
type input "50683"
select select "number:0"
type input "2025-10-03"
type input "09:47:00.000"
type input "2025-10-03"
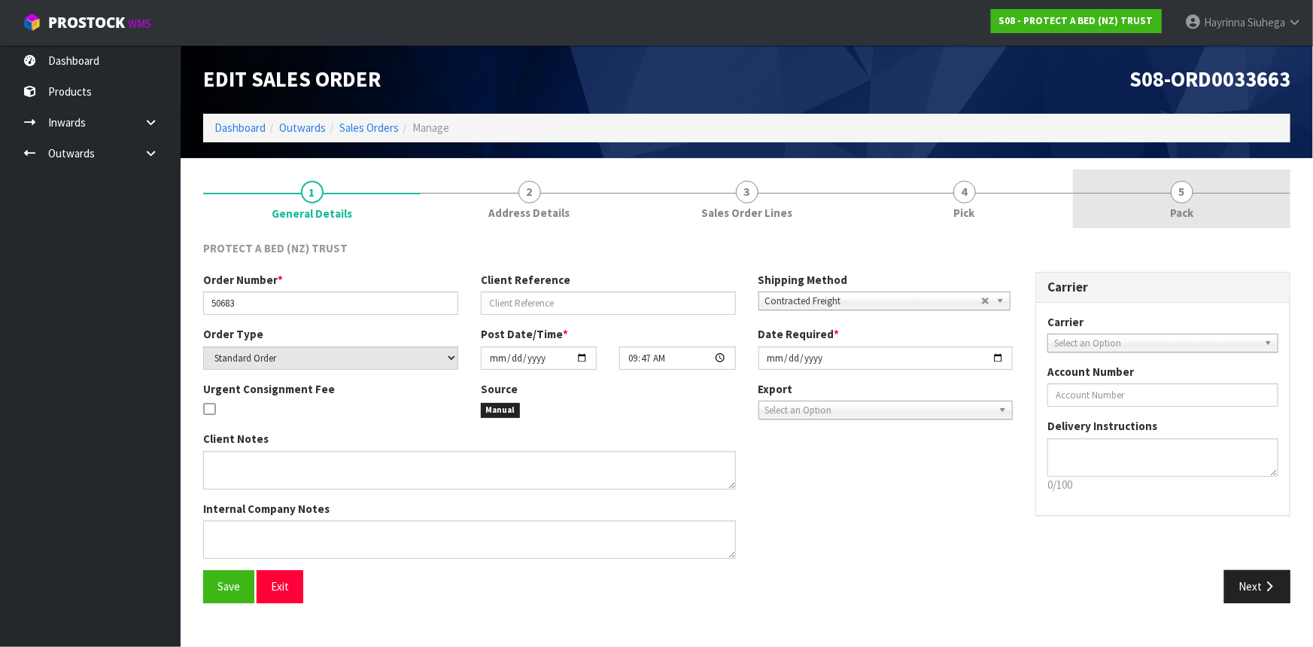
drag, startPoint x: 1029, startPoint y: 206, endPoint x: 1119, endPoint y: 193, distance: 90.6
click at [1028, 205] on link "4 Pick" at bounding box center [965, 198] width 218 height 59
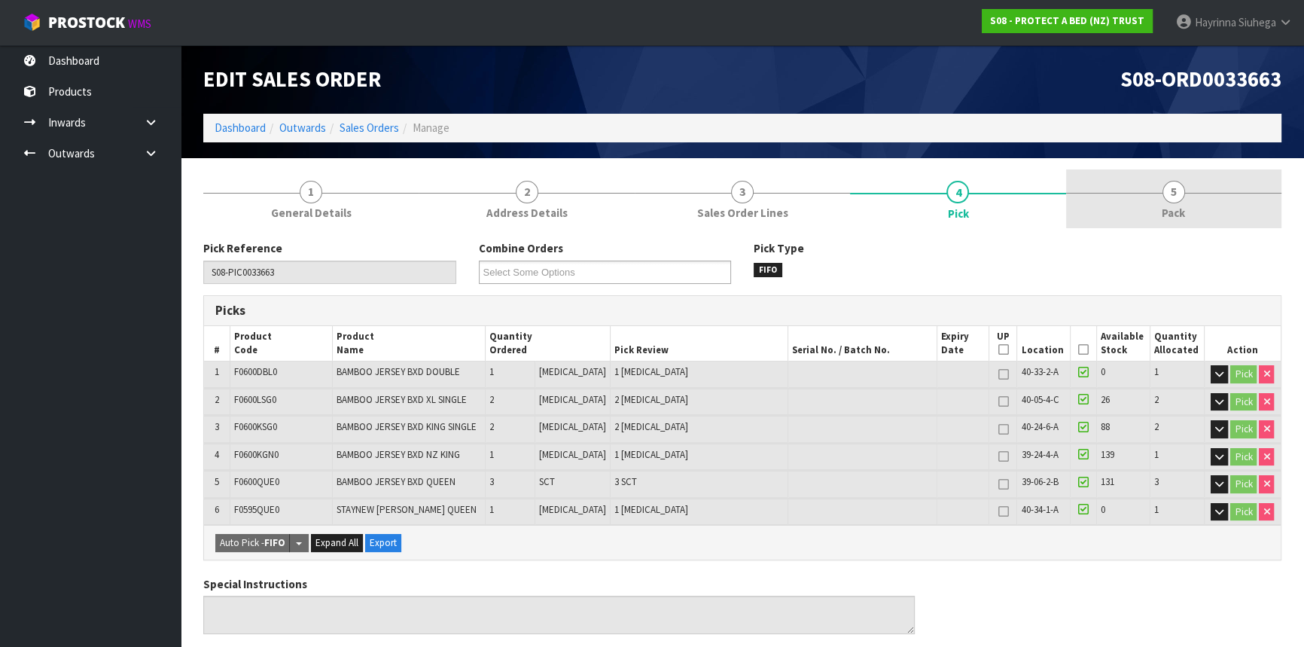
click at [1141, 188] on link "5 Pack" at bounding box center [1173, 198] width 215 height 59
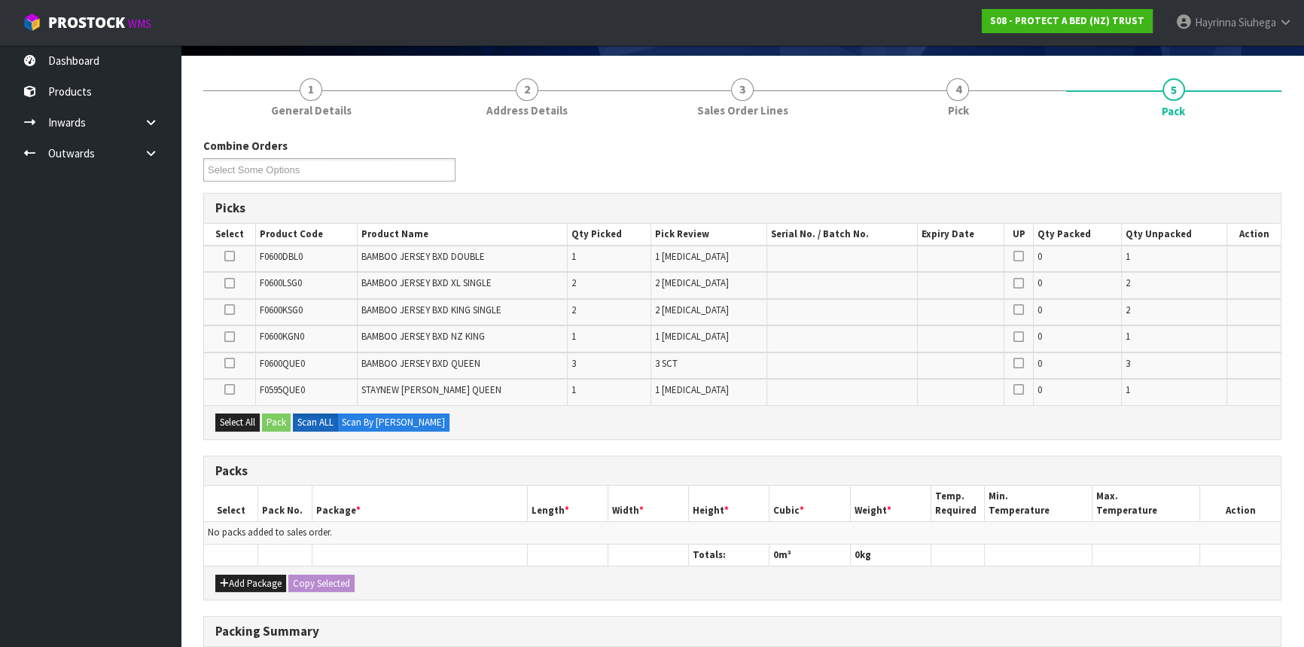
scroll to position [205, 0]
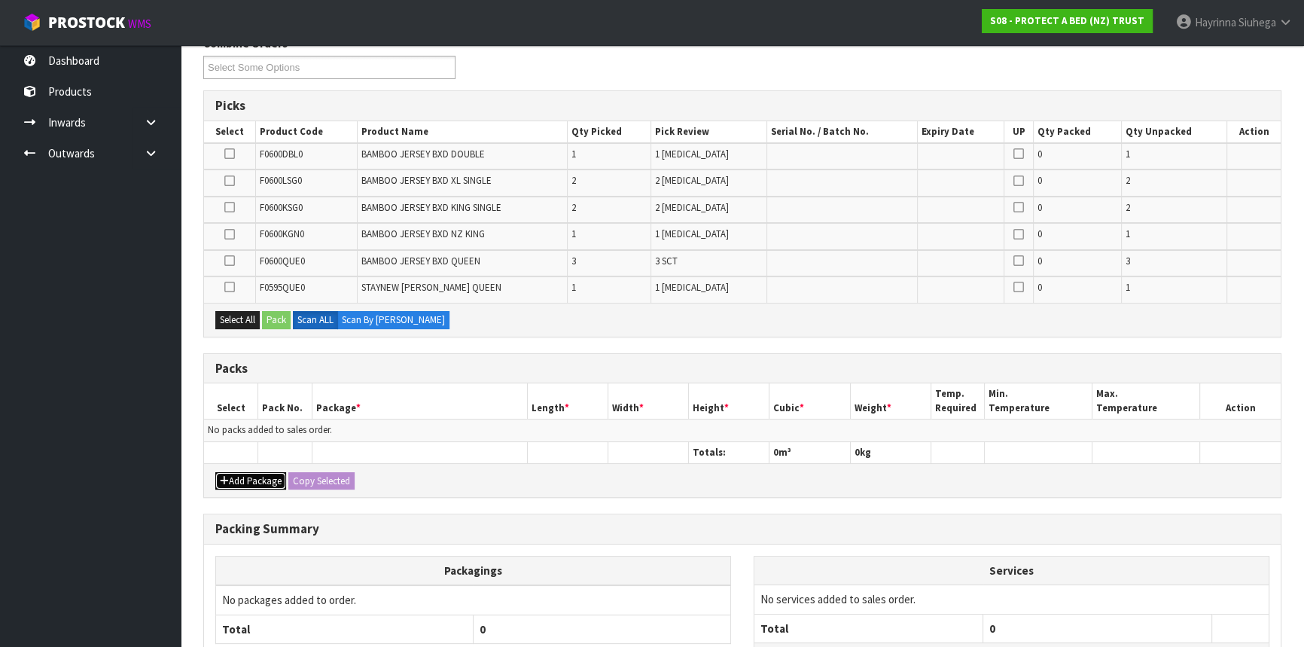
drag, startPoint x: 247, startPoint y: 476, endPoint x: 230, endPoint y: 449, distance: 31.1
click at [246, 476] on button "Add Package" at bounding box center [250, 481] width 71 height 18
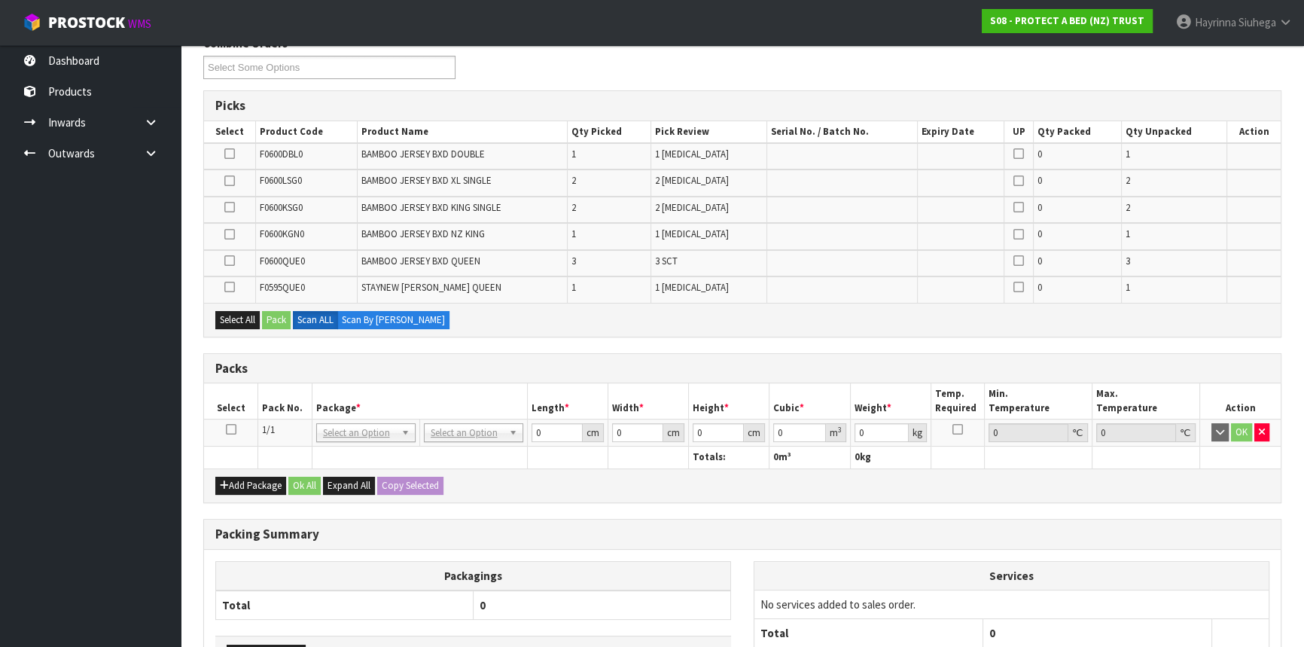
click at [226, 429] on icon at bounding box center [231, 429] width 11 height 1
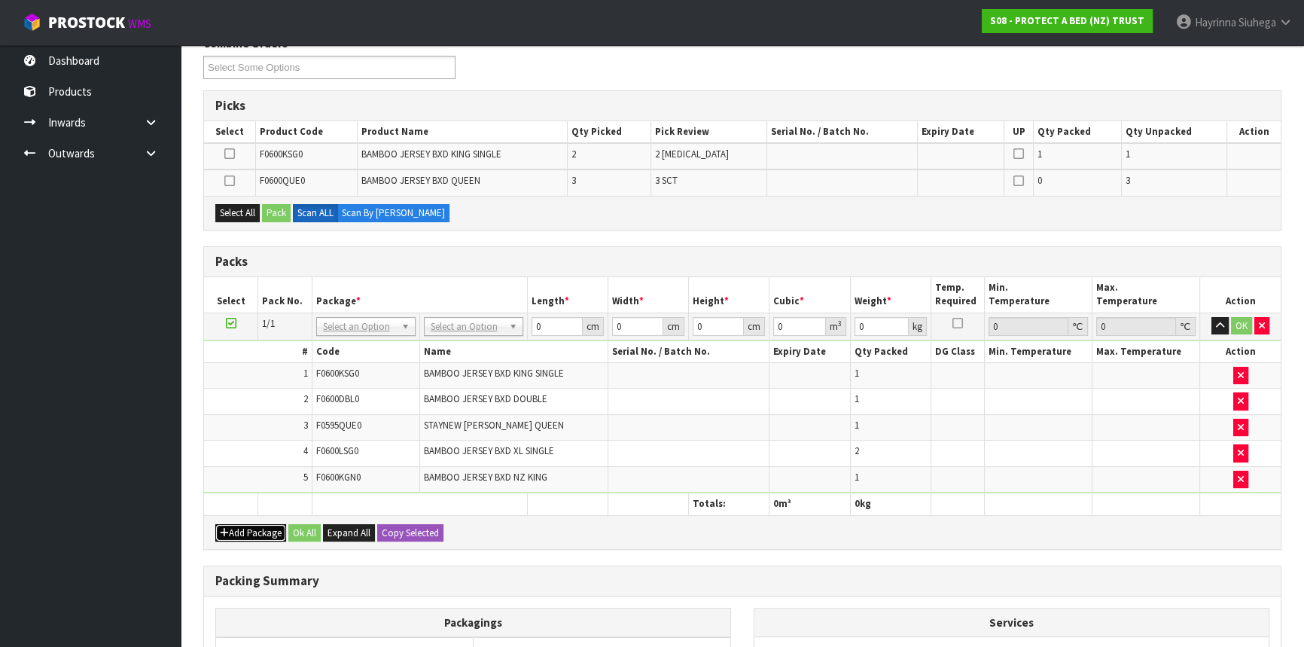
click at [257, 527] on button "Add Package" at bounding box center [250, 533] width 71 height 18
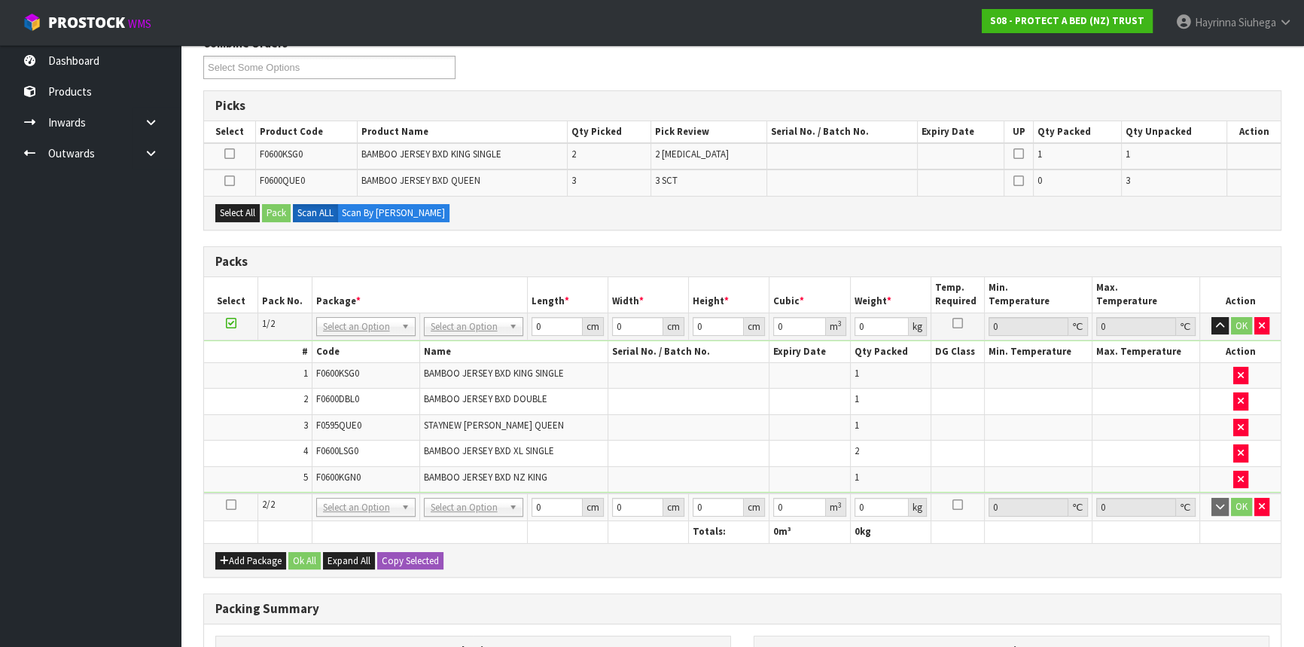
click at [233, 504] on icon at bounding box center [231, 504] width 11 height 1
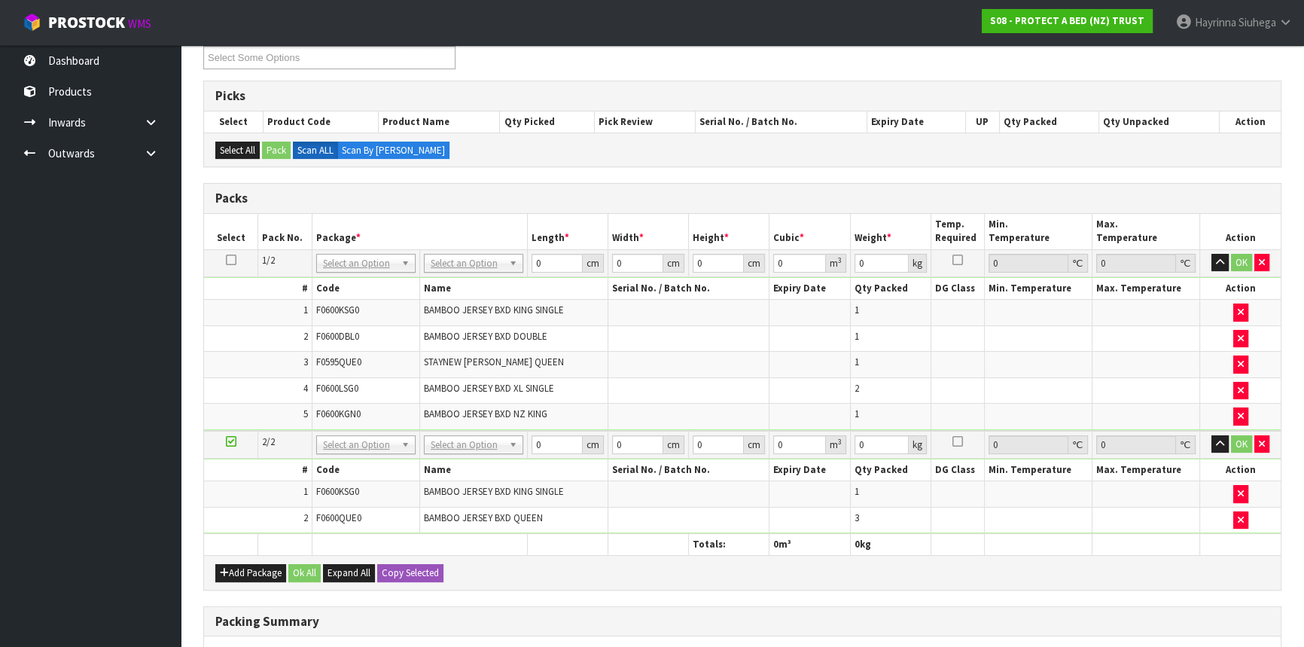
scroll to position [273, 0]
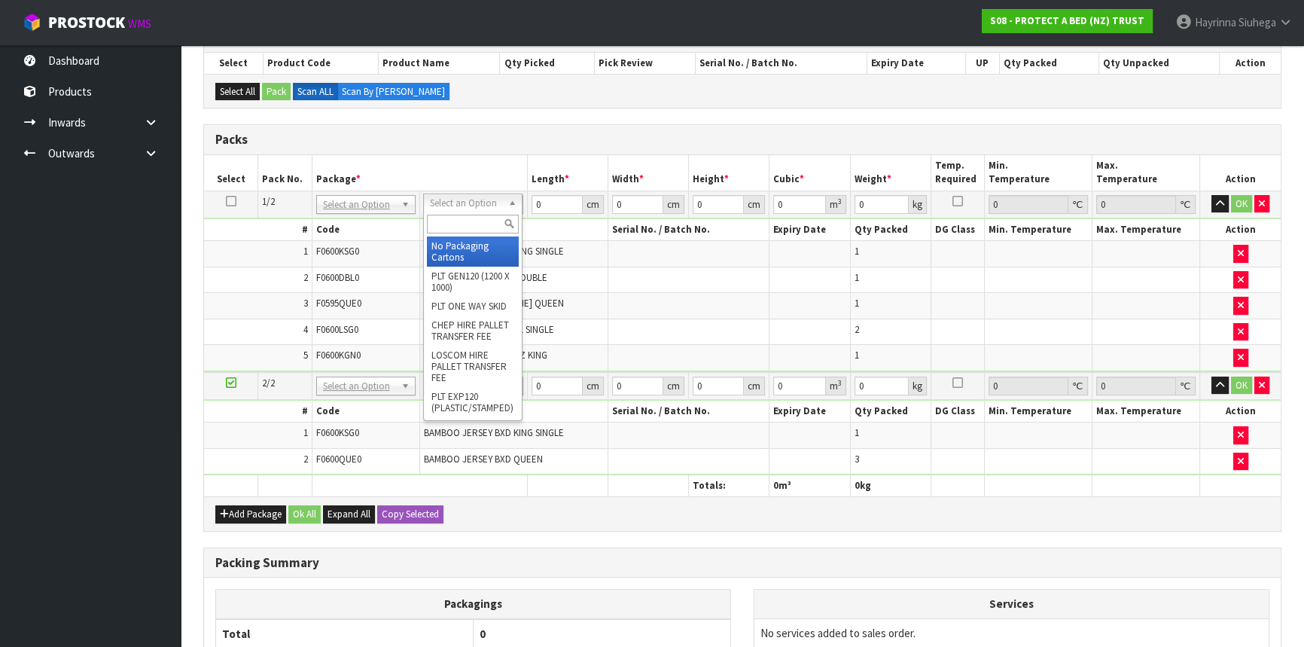
click at [488, 221] on input "text" at bounding box center [473, 224] width 92 height 19
type input "OC"
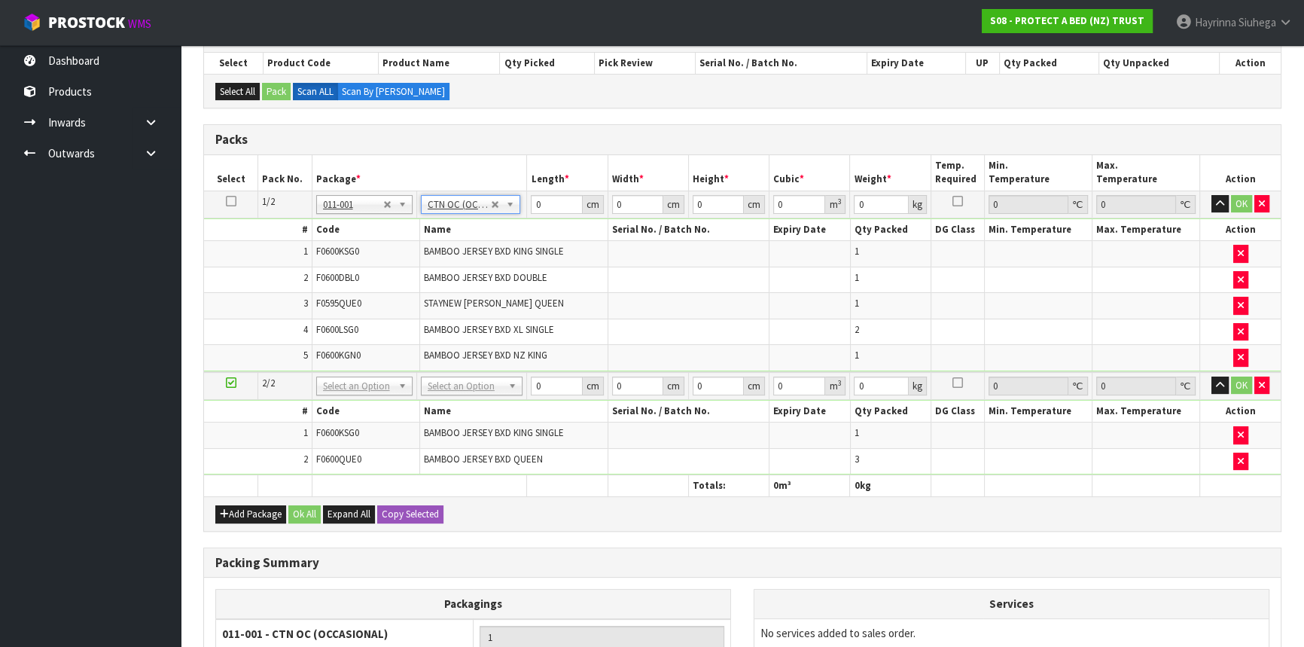
type input "4.72"
click at [449, 372] on td "No Packaging Cartons PLT GEN120 (1200 X 1000) PLT ONE WAY SKID CHEP HIRE PALLET…" at bounding box center [471, 386] width 111 height 28
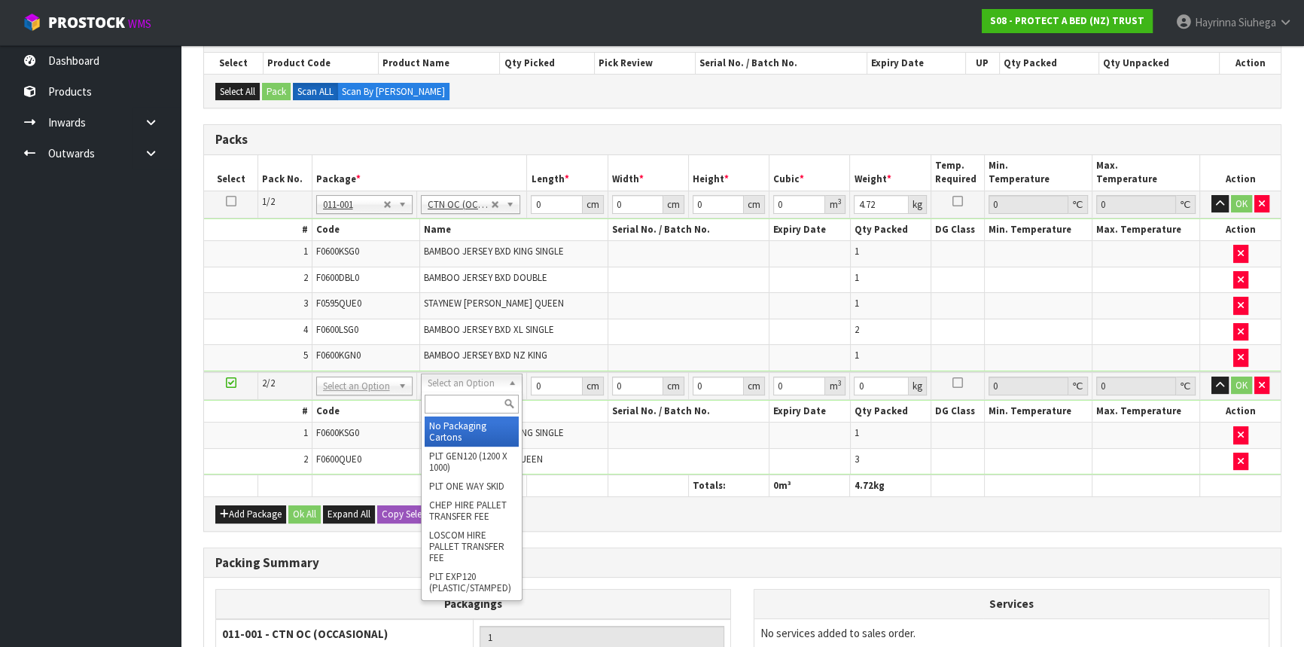
click at [447, 395] on input "text" at bounding box center [472, 403] width 94 height 19
type input "CTN6"
type input "45.5"
type input "30.5"
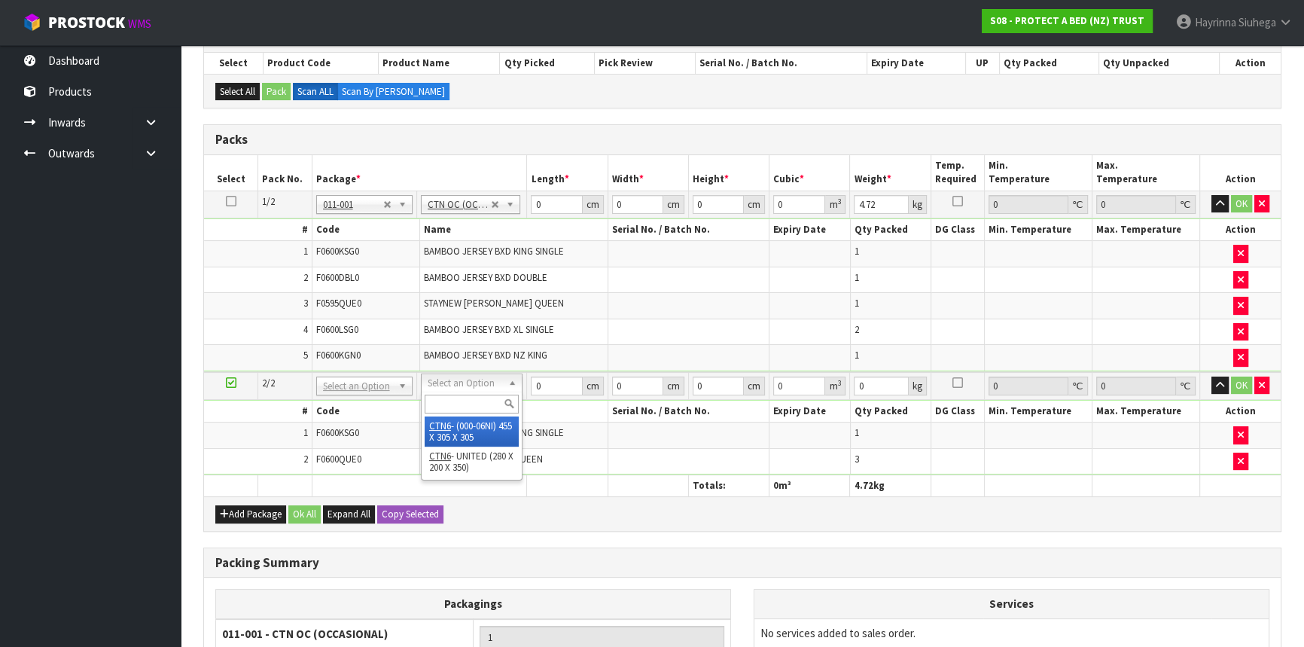
type input "0.042326"
type input "3.7"
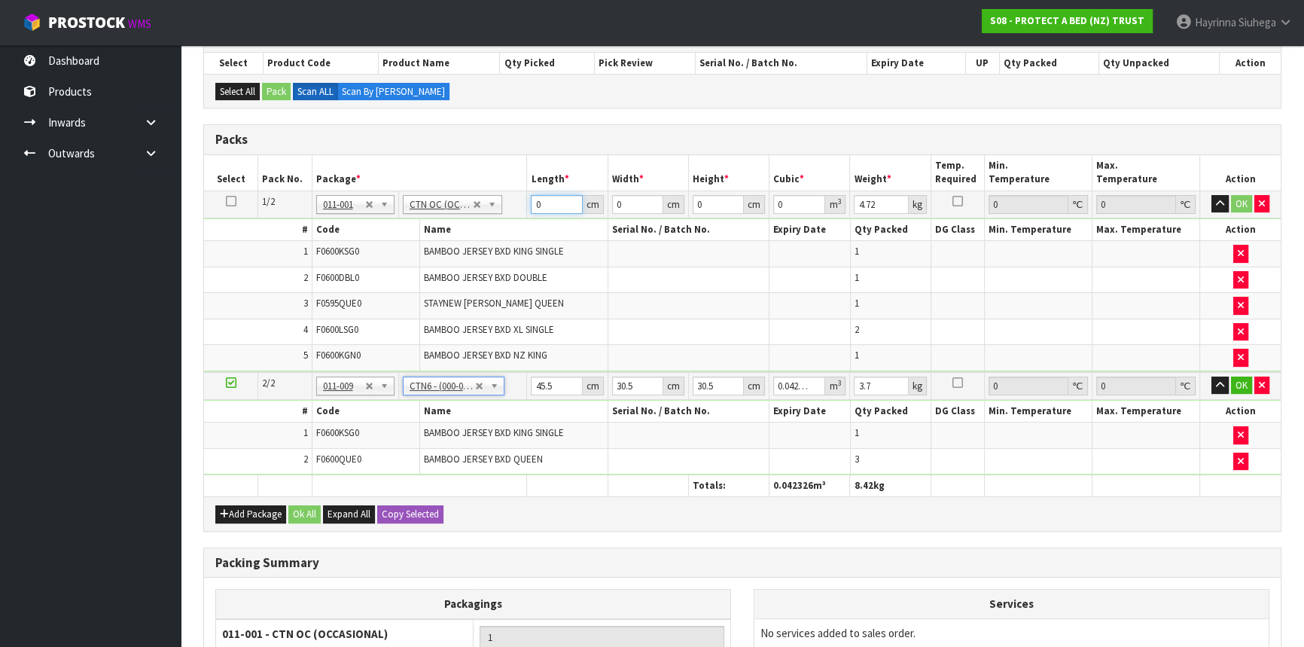
click at [534, 201] on input "0" at bounding box center [556, 204] width 51 height 19
type input "57"
type input "39"
type input "3"
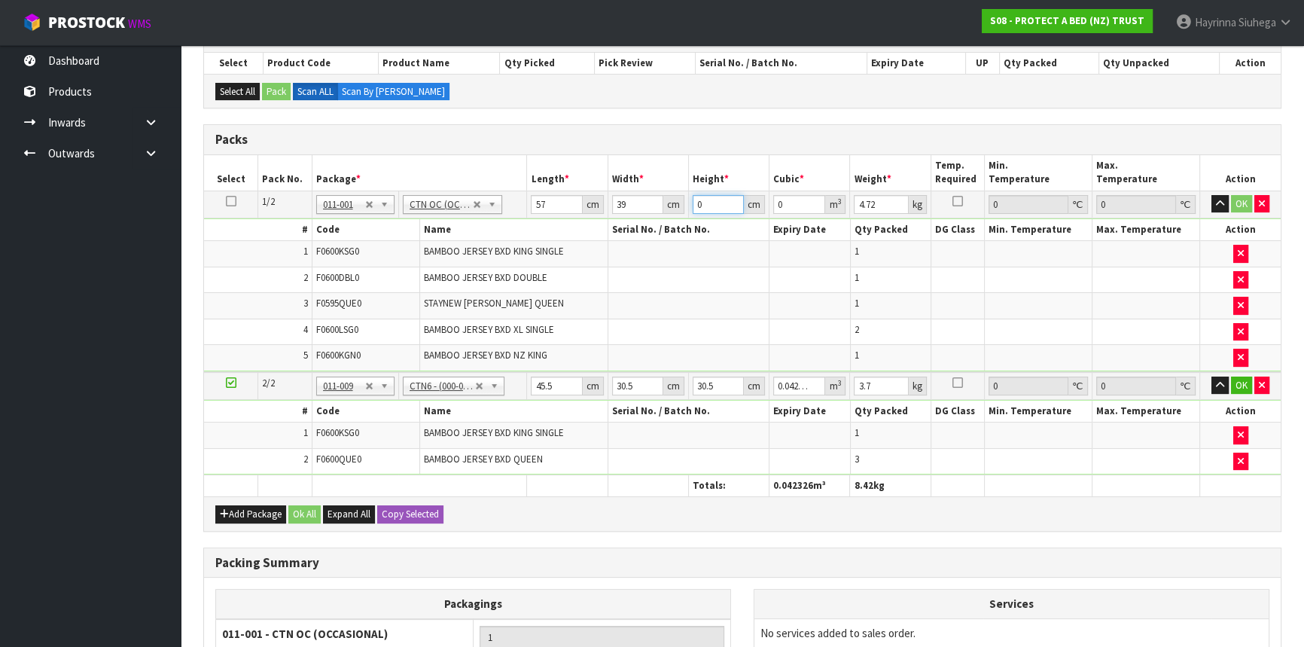
type input "0.006669"
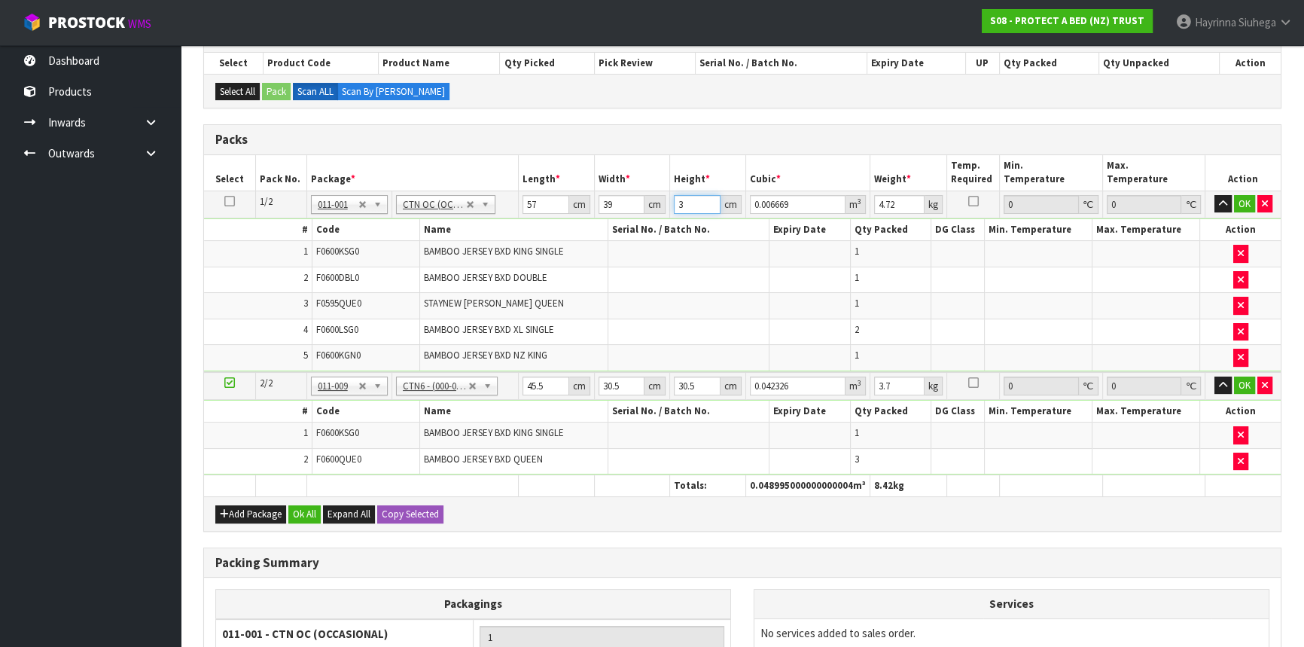
type input "31"
type input "0.068913"
type input "31"
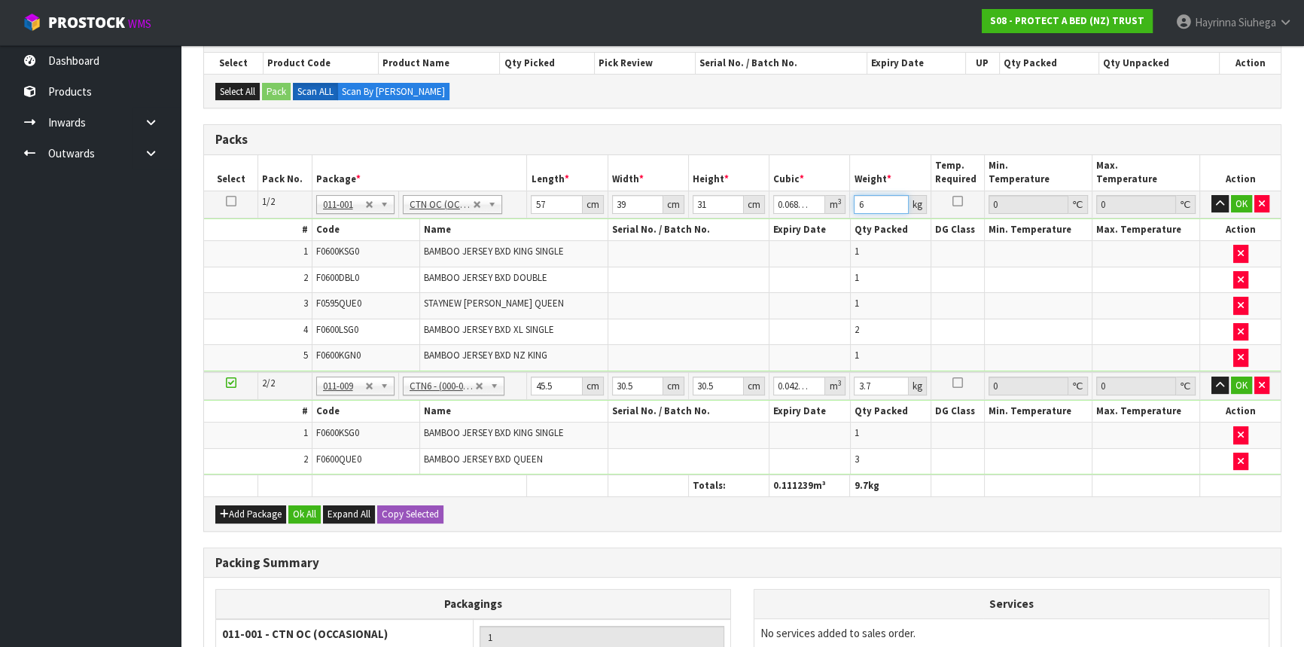
type input "6"
click button "OK" at bounding box center [1241, 204] width 21 height 18
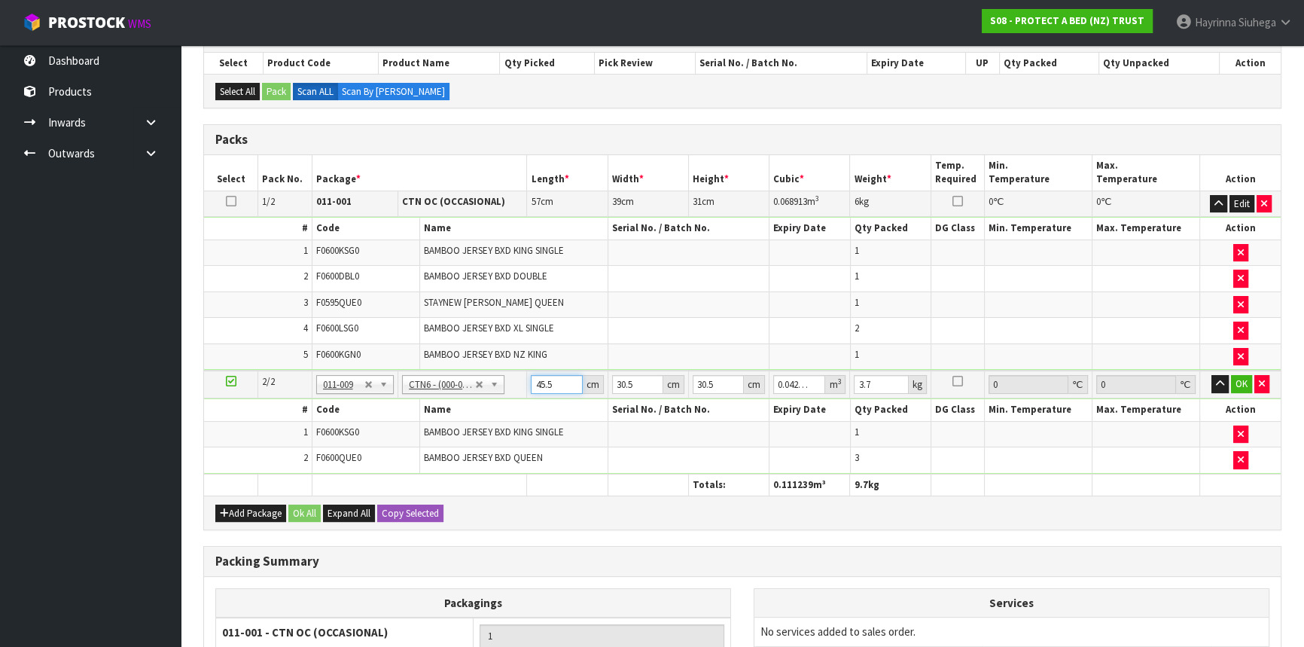
click at [546, 379] on input "45.5" at bounding box center [556, 384] width 51 height 19
type input "4"
type input "0.003721"
type input "46"
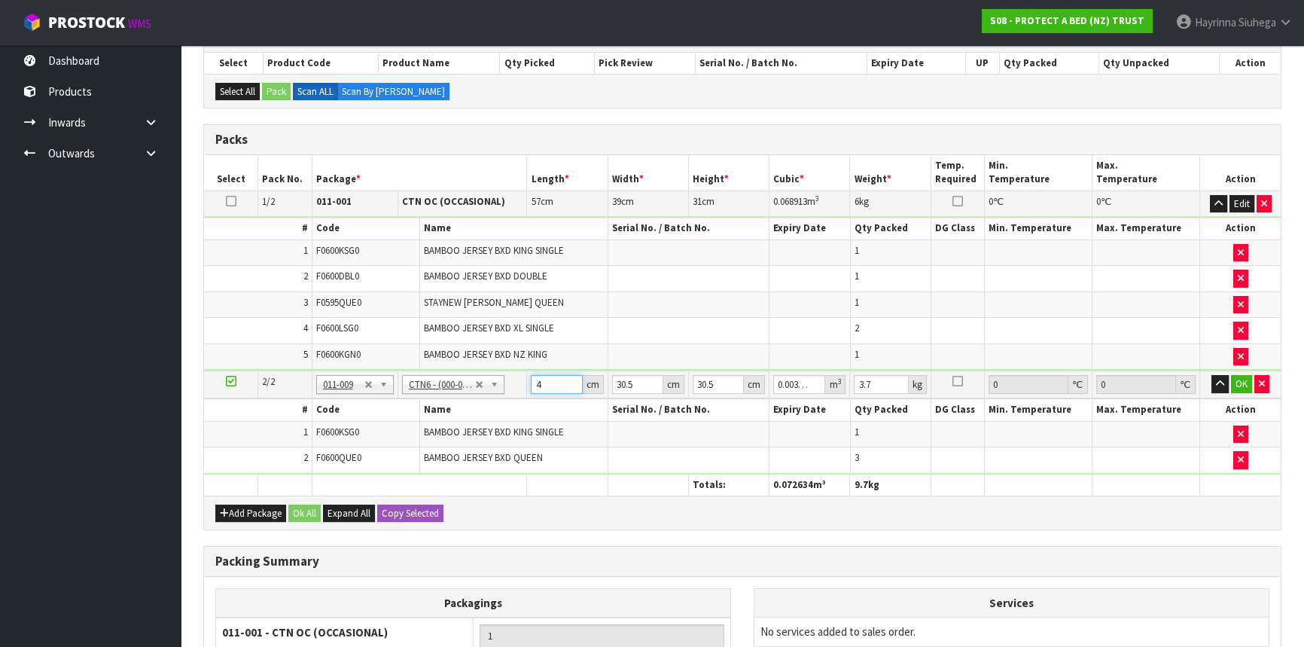
type input "0.042792"
type input "46"
type input "3"
type input "0.004209"
type input "32"
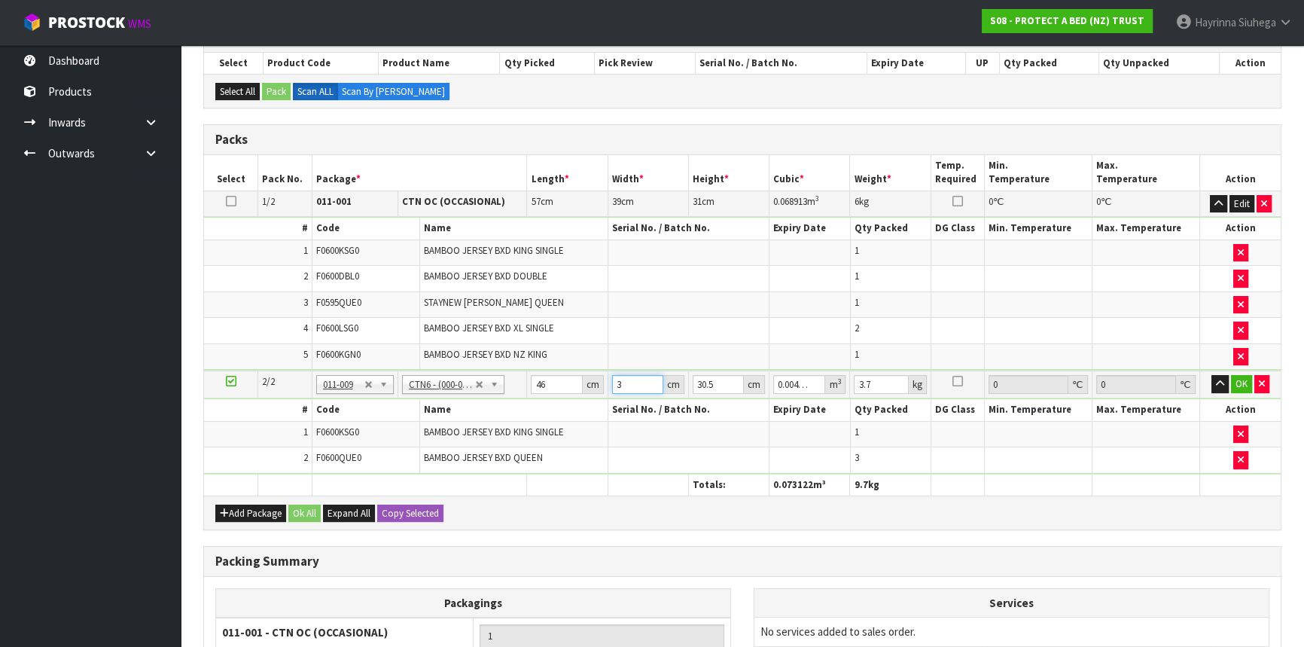
type input "0.044896"
type input "32"
type input "3"
type input "0.004416"
type input "32"
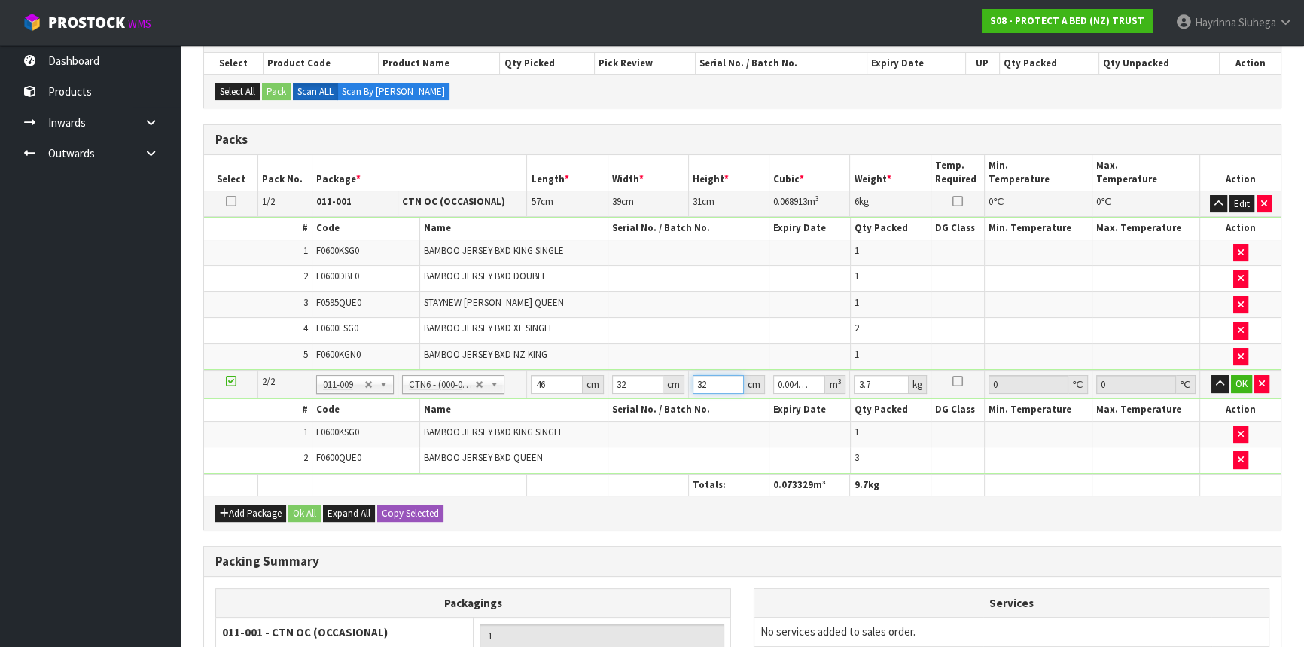
type input "0.047104"
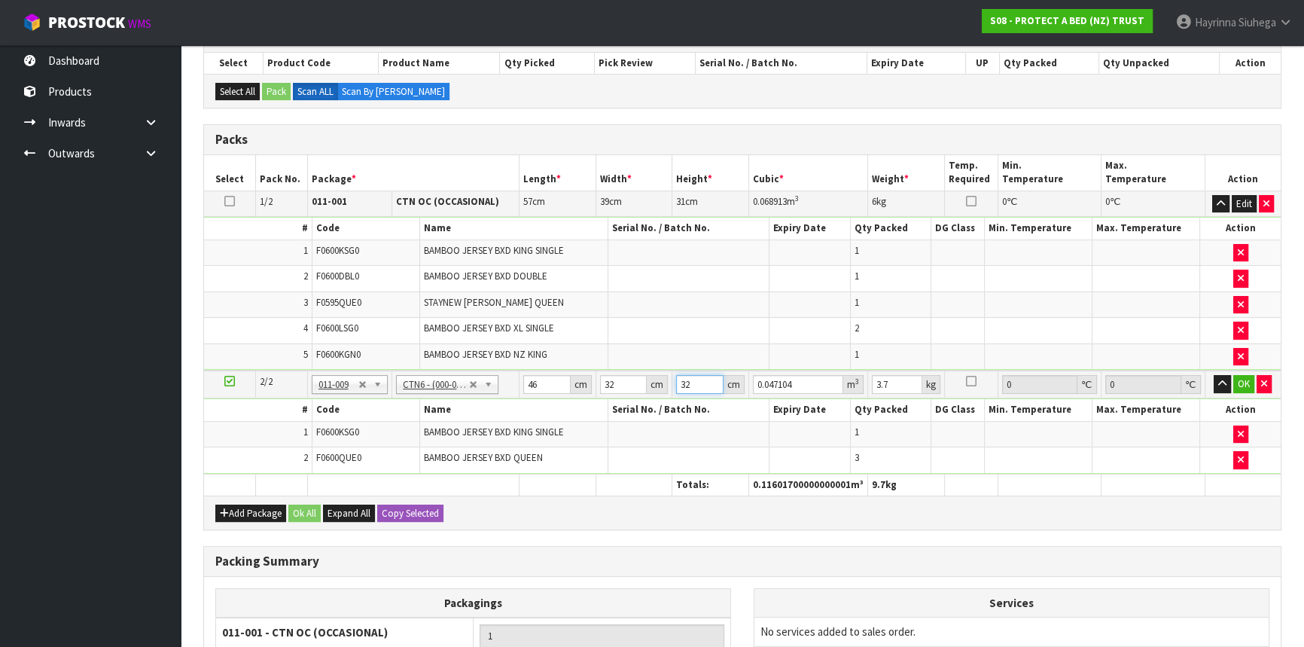
type input "32"
click at [874, 376] on input "3.7" at bounding box center [897, 384] width 50 height 19
type input "4"
click button "OK" at bounding box center [1243, 384] width 21 height 18
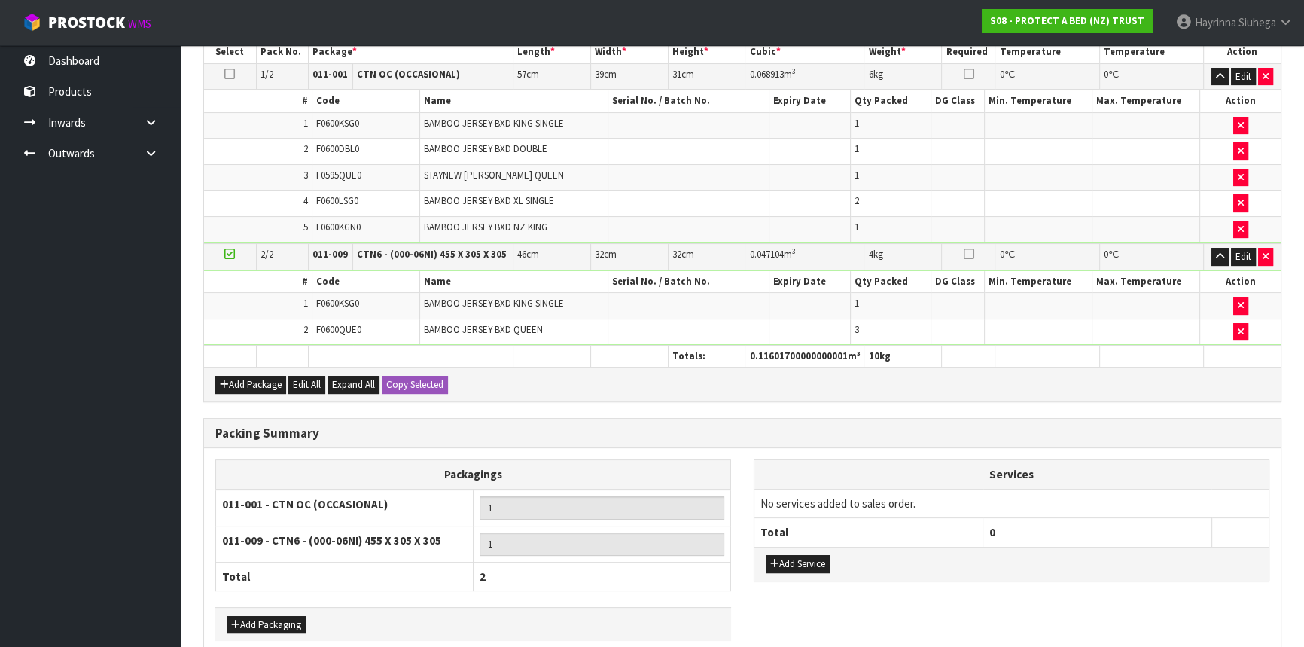
scroll to position [472, 0]
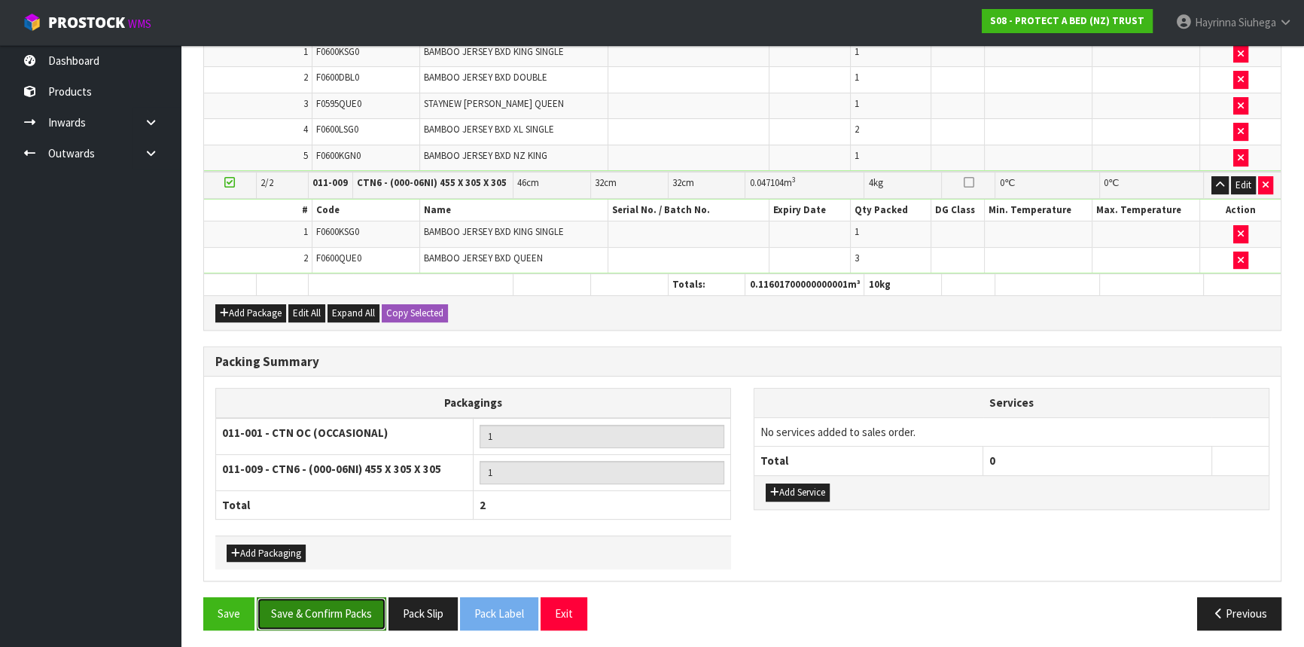
click at [301, 602] on button "Save & Confirm Packs" at bounding box center [321, 613] width 129 height 32
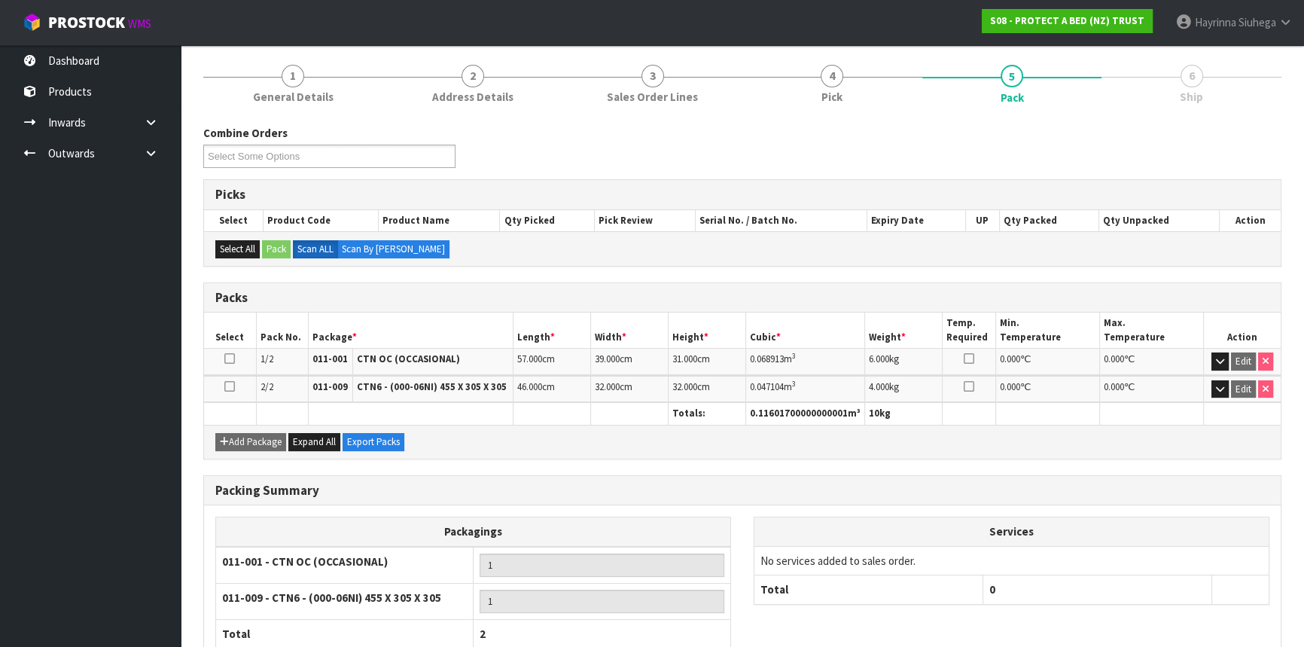
scroll to position [267, 0]
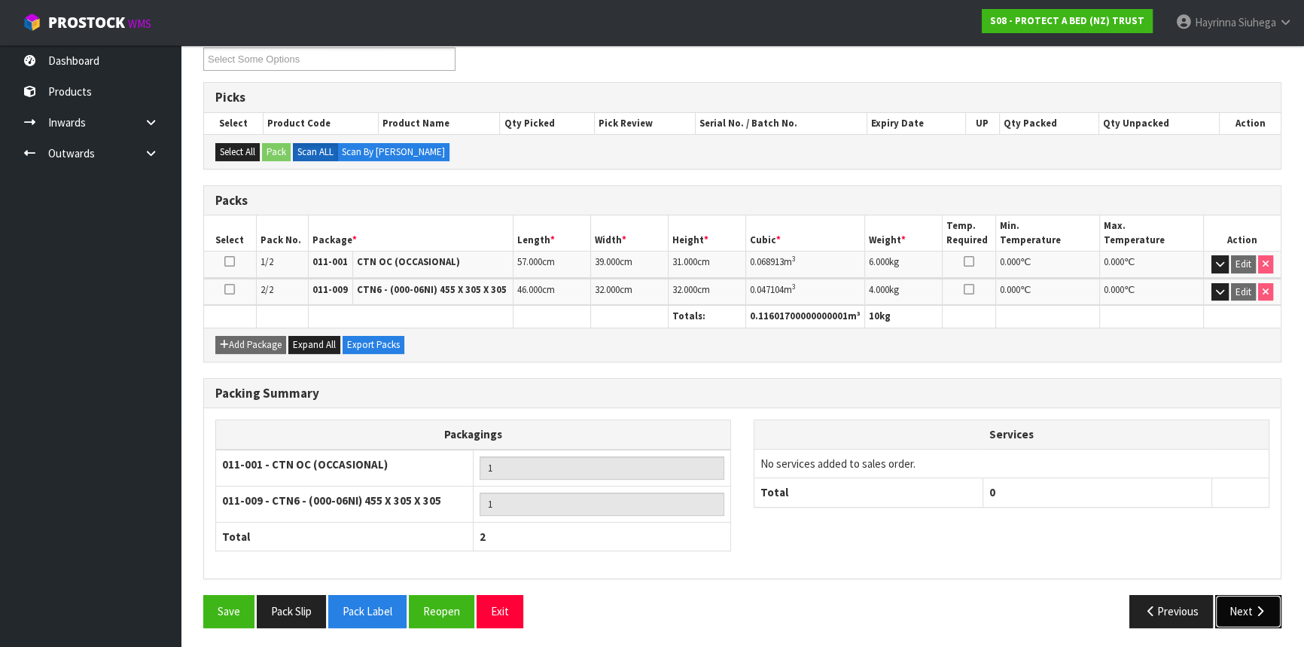
click at [1243, 600] on button "Next" at bounding box center [1248, 611] width 66 height 32
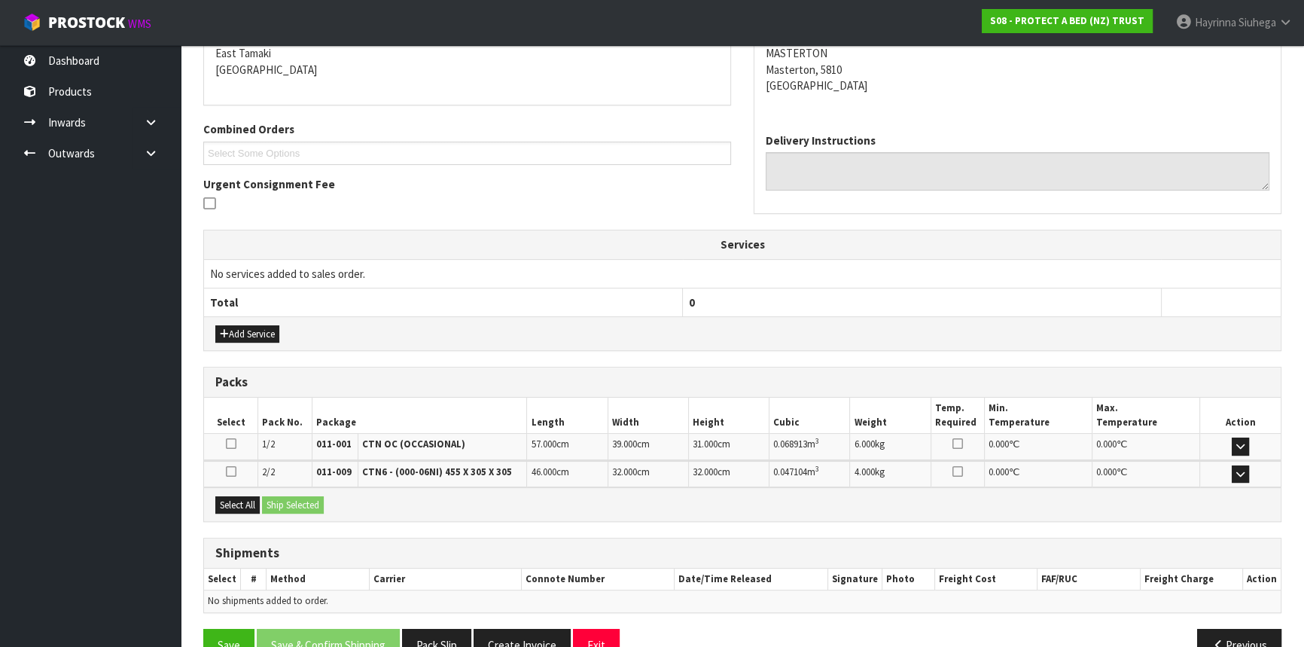
scroll to position [357, 0]
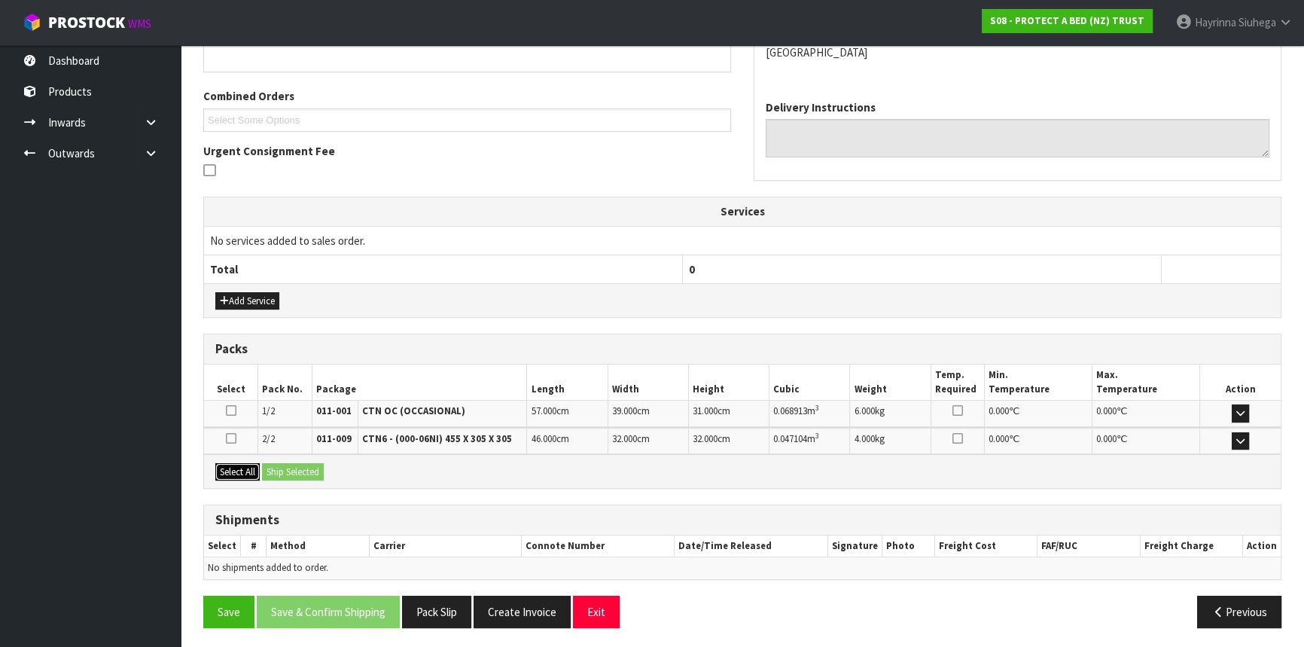
click at [245, 467] on button "Select All" at bounding box center [237, 472] width 44 height 18
click at [289, 463] on button "Ship Selected" at bounding box center [293, 472] width 62 height 18
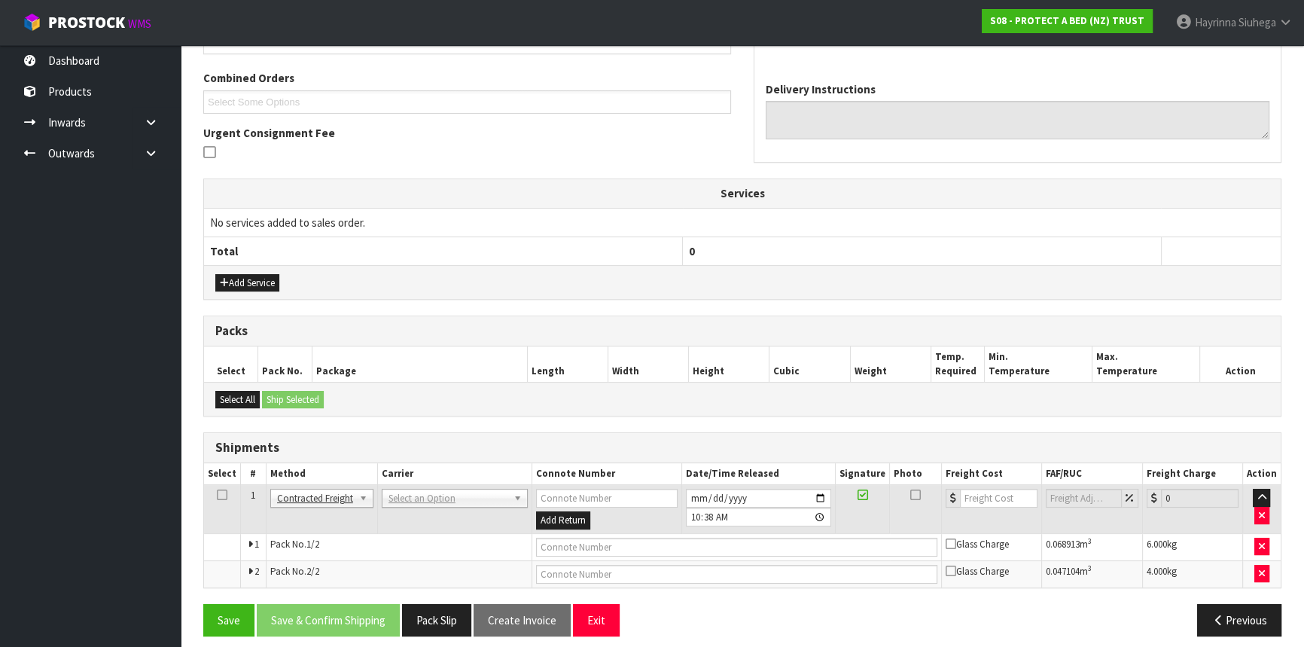
scroll to position [384, 0]
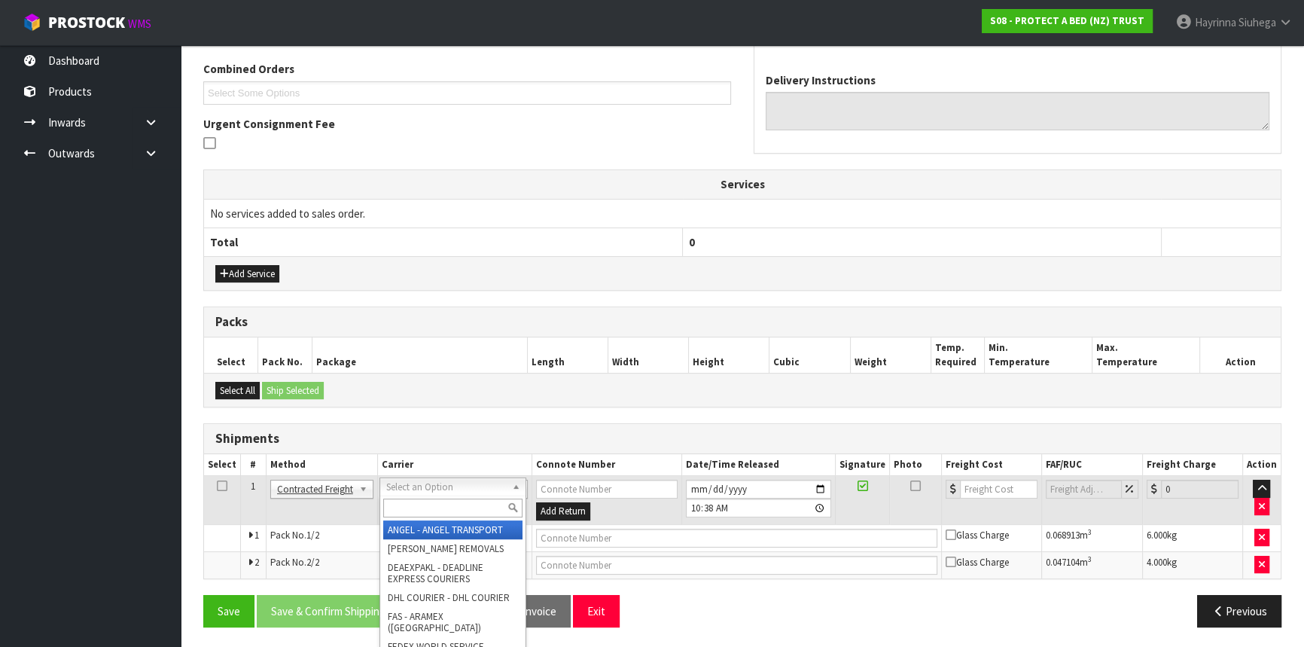
click at [410, 515] on input "text" at bounding box center [452, 507] width 139 height 19
type input "NZP"
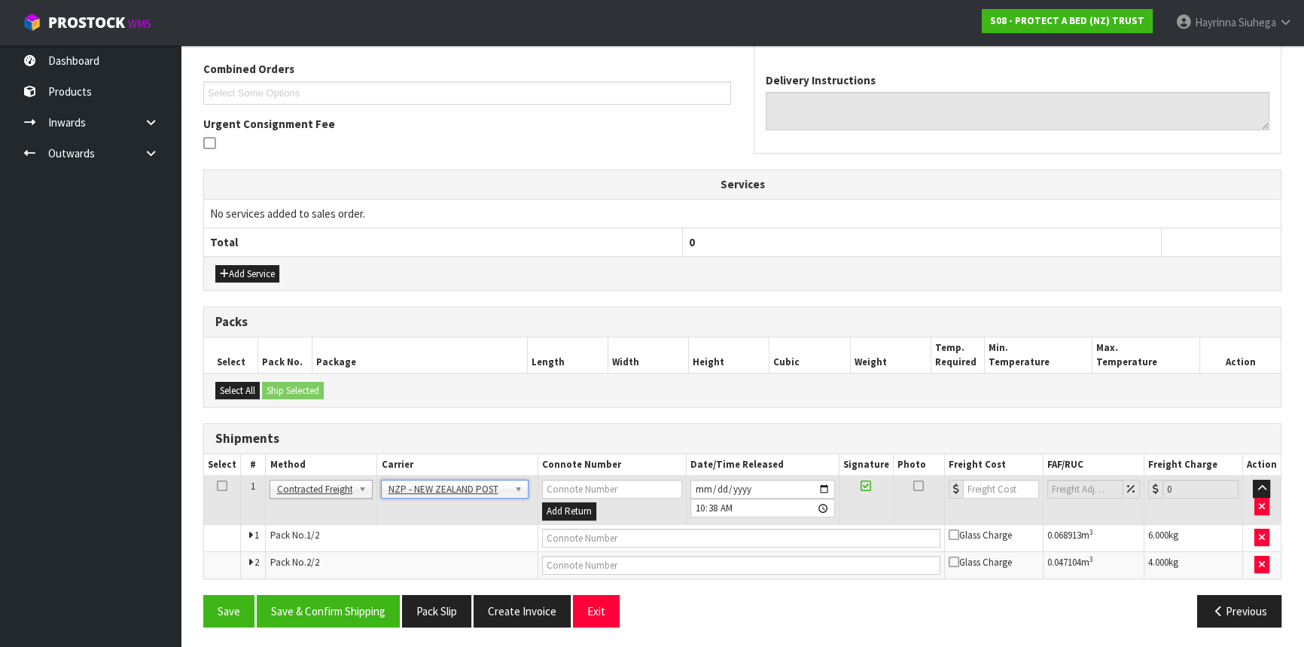
click at [364, 587] on div "From Address CONTRACT WAREHOUSING & LOGISTICS 17 Allens Road East Tamaki Auckla…" at bounding box center [742, 274] width 1078 height 727
click at [360, 604] on button "Save & Confirm Shipping" at bounding box center [328, 611] width 143 height 32
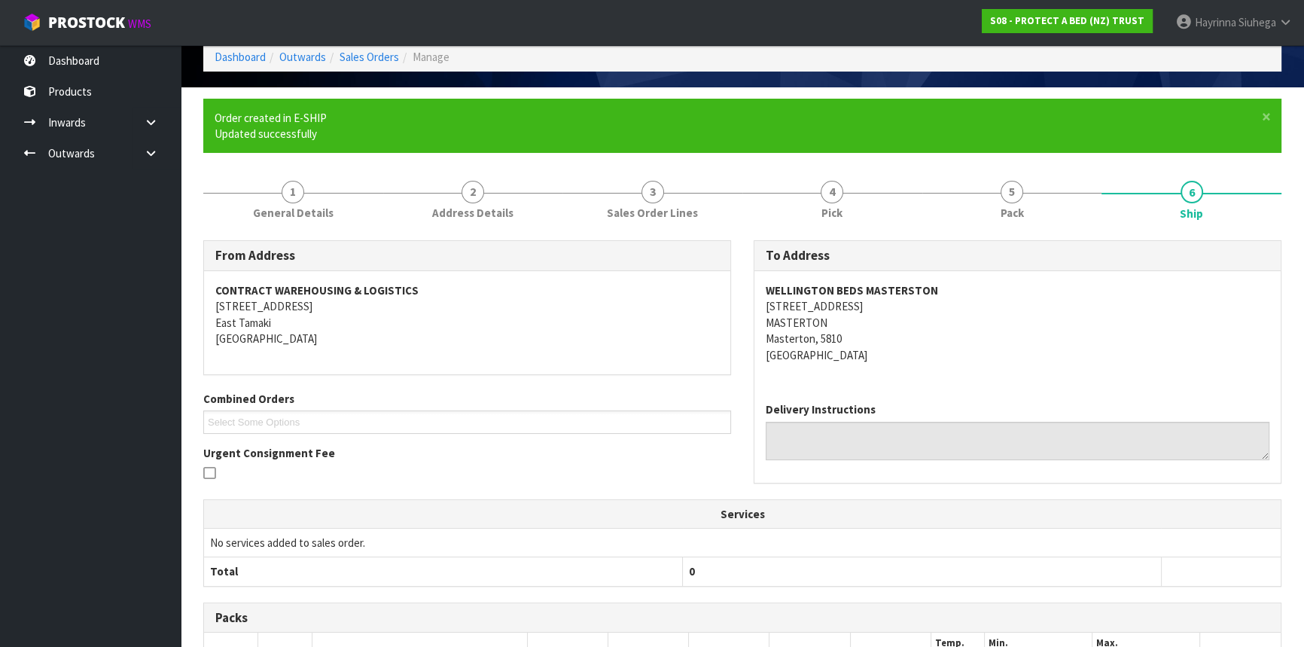
scroll to position [361, 0]
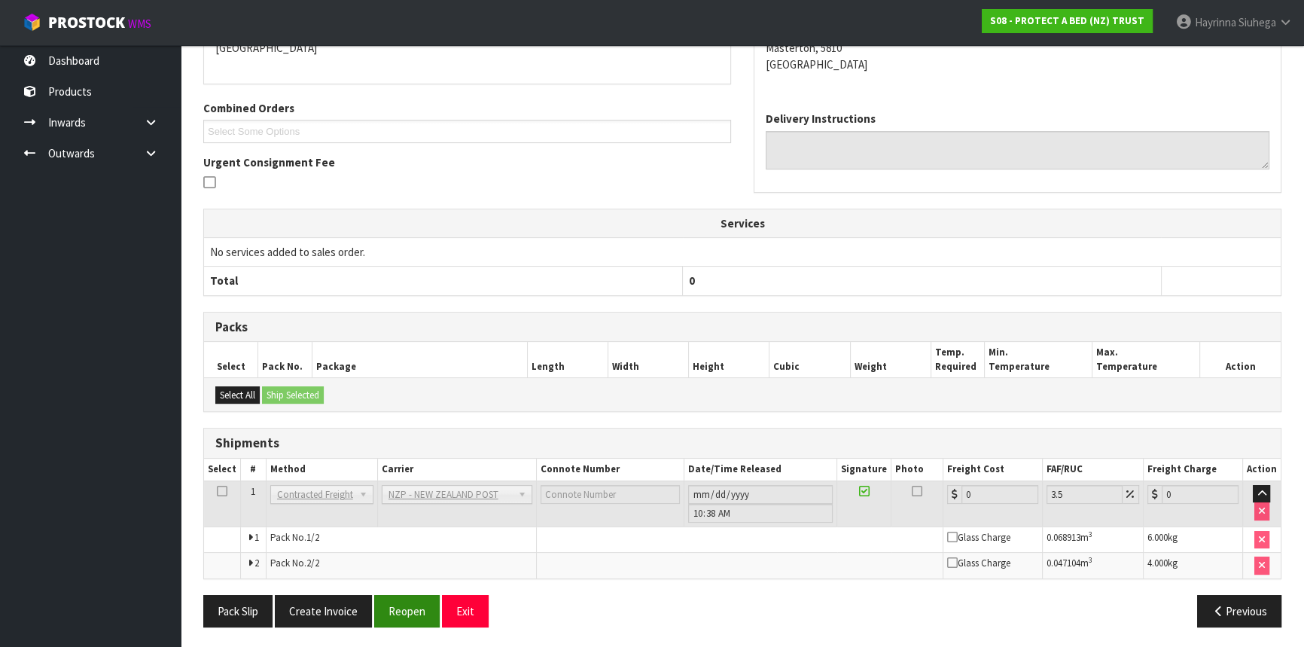
click at [420, 625] on div "Pack Slip Create Invoice Reopen Exit Previous" at bounding box center [742, 617] width 1100 height 44
click at [419, 616] on button "Reopen" at bounding box center [406, 611] width 65 height 32
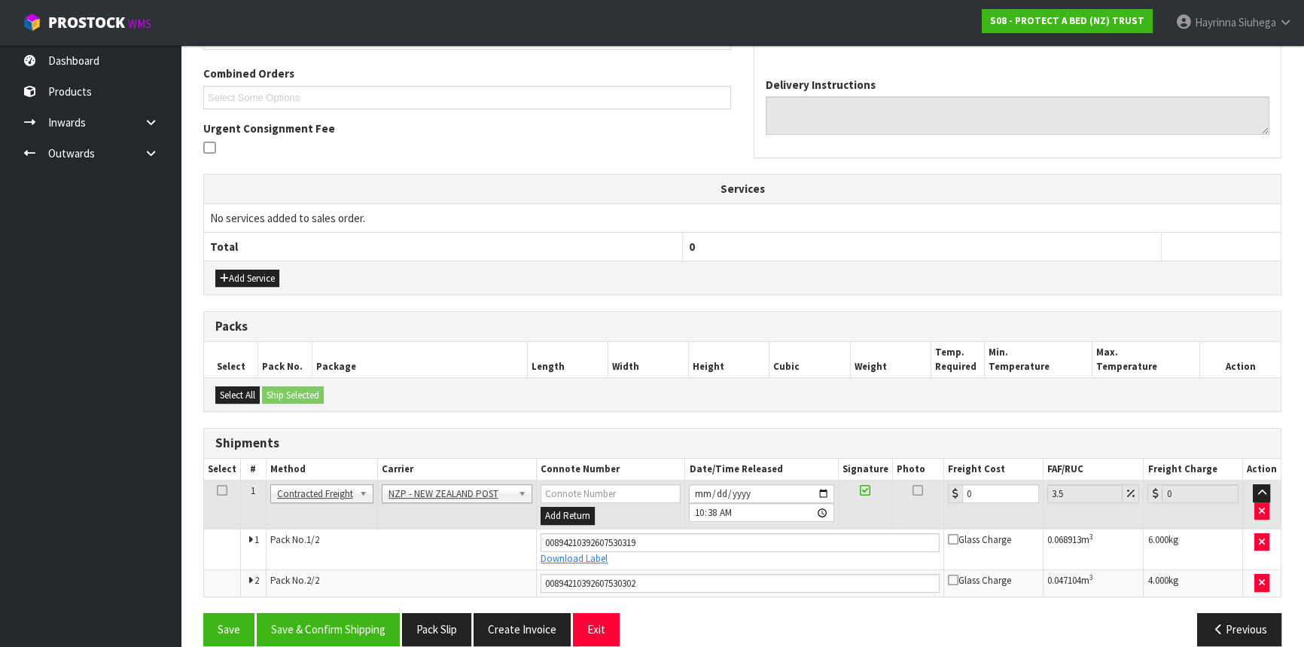
scroll to position [398, 0]
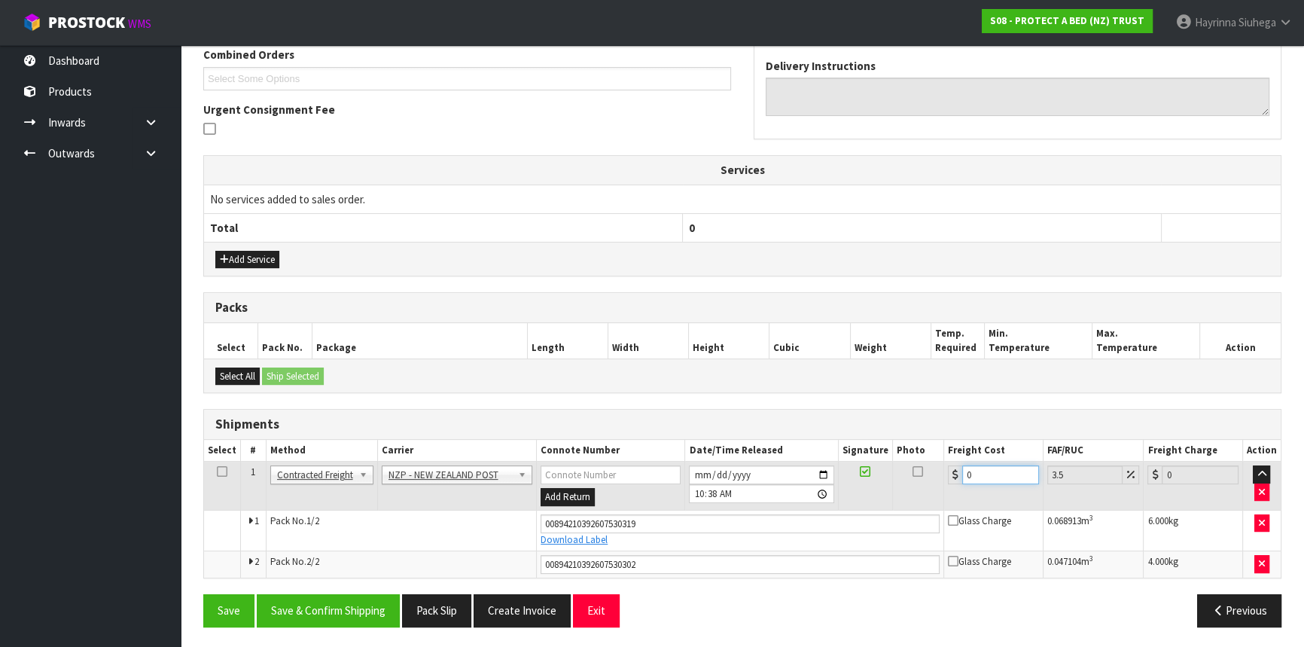
drag, startPoint x: 985, startPoint y: 479, endPoint x: 936, endPoint y: 480, distance: 48.9
click at [940, 480] on tr "1 Client Local Pickup Customer Local Pickup Company Freight Contracted Freight …" at bounding box center [742, 485] width 1076 height 49
type input "2"
type input "2.07"
type input "20"
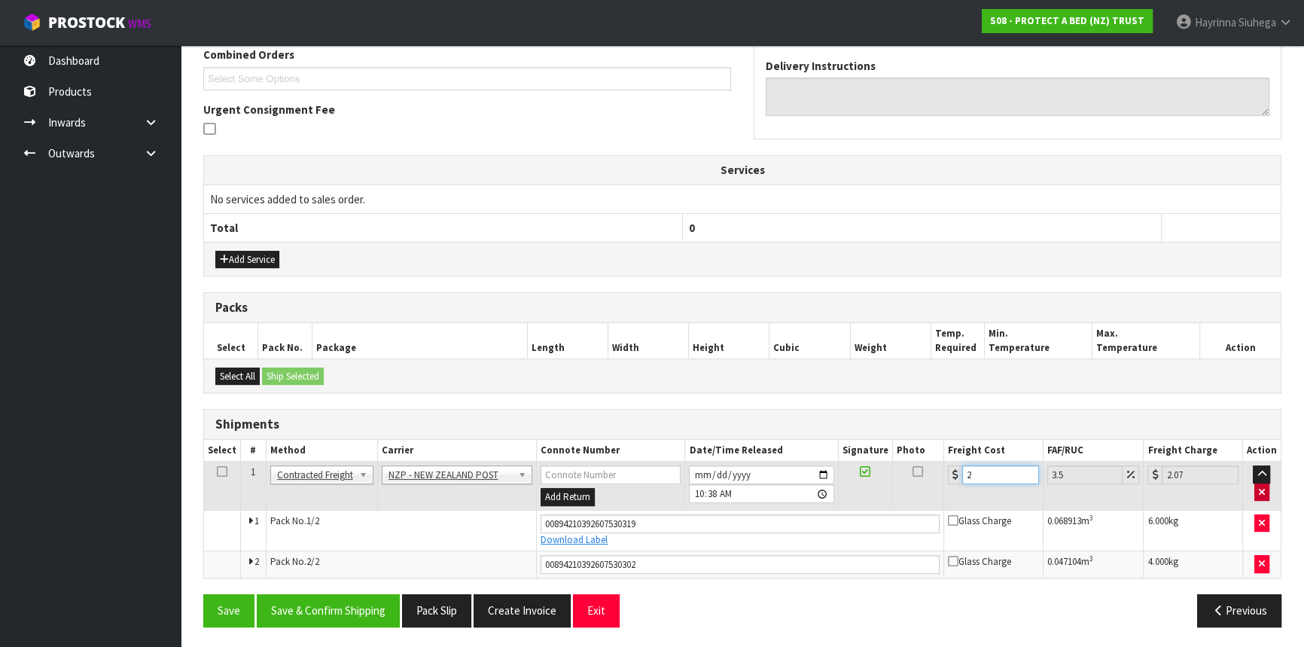
type input "20.7"
type input "20.1"
type input "20.8"
type input "20.15"
type input "20.86"
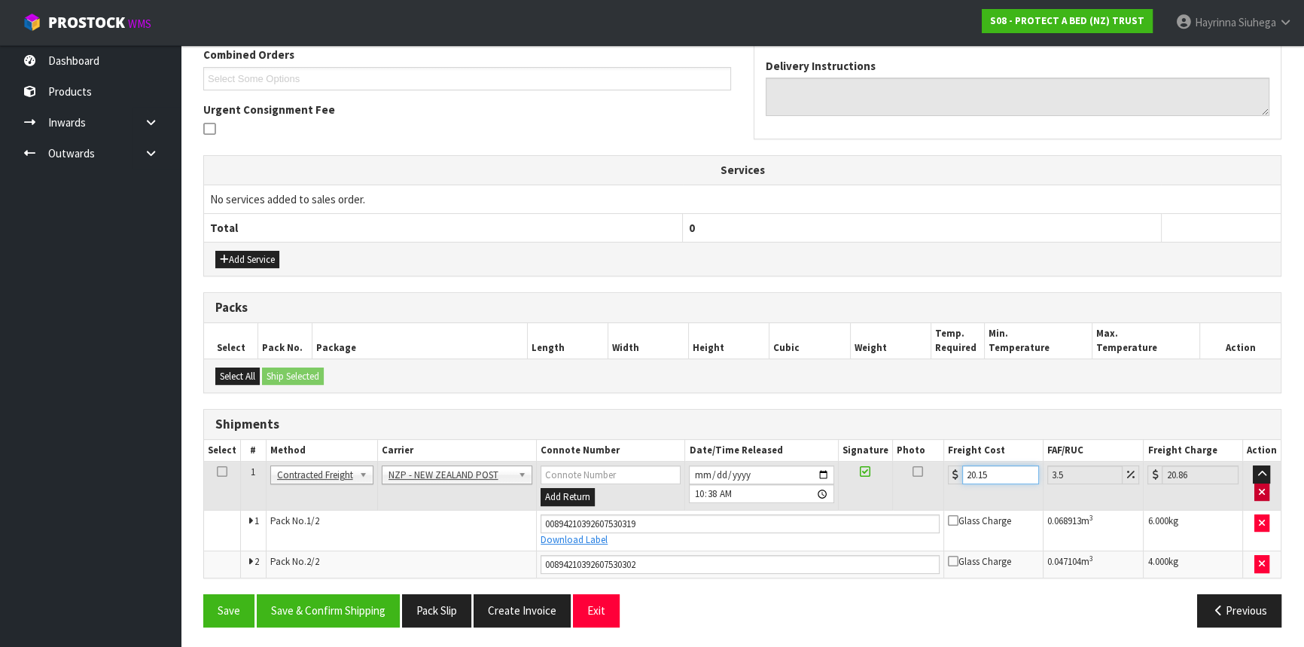
type input "20.15"
click at [203, 594] on button "Save" at bounding box center [228, 610] width 51 height 32
click at [367, 598] on button "Save & Confirm Shipping" at bounding box center [328, 610] width 143 height 32
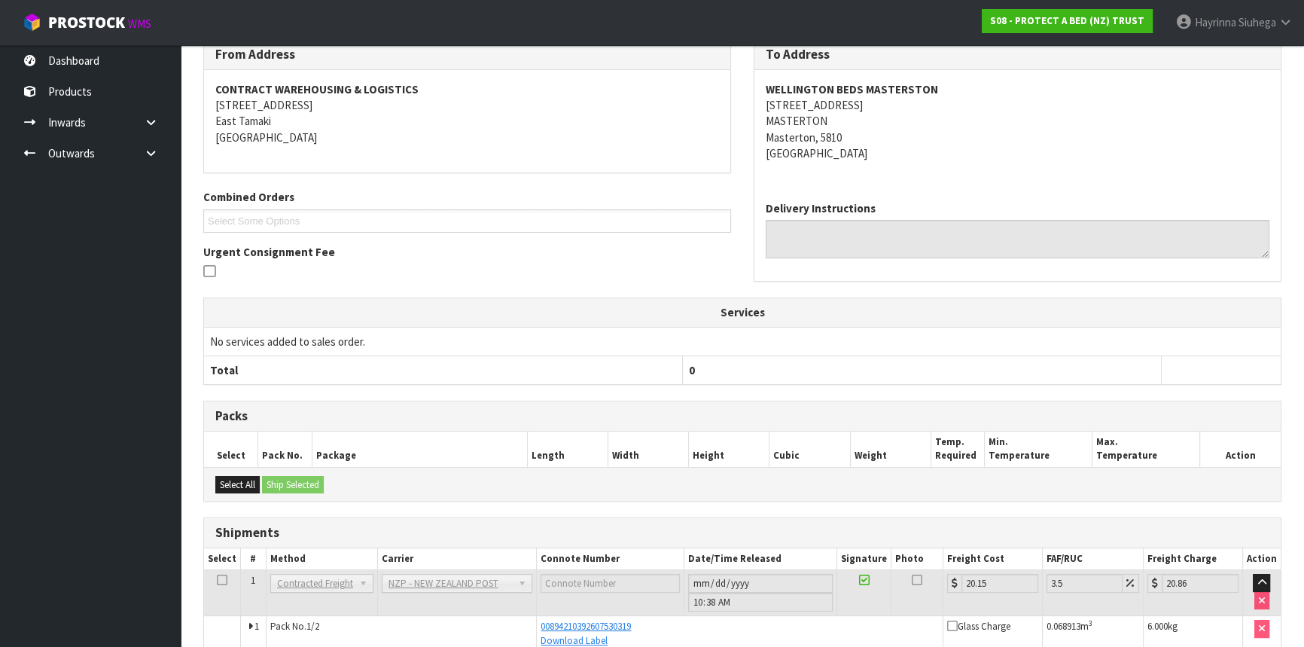
scroll to position [355, 0]
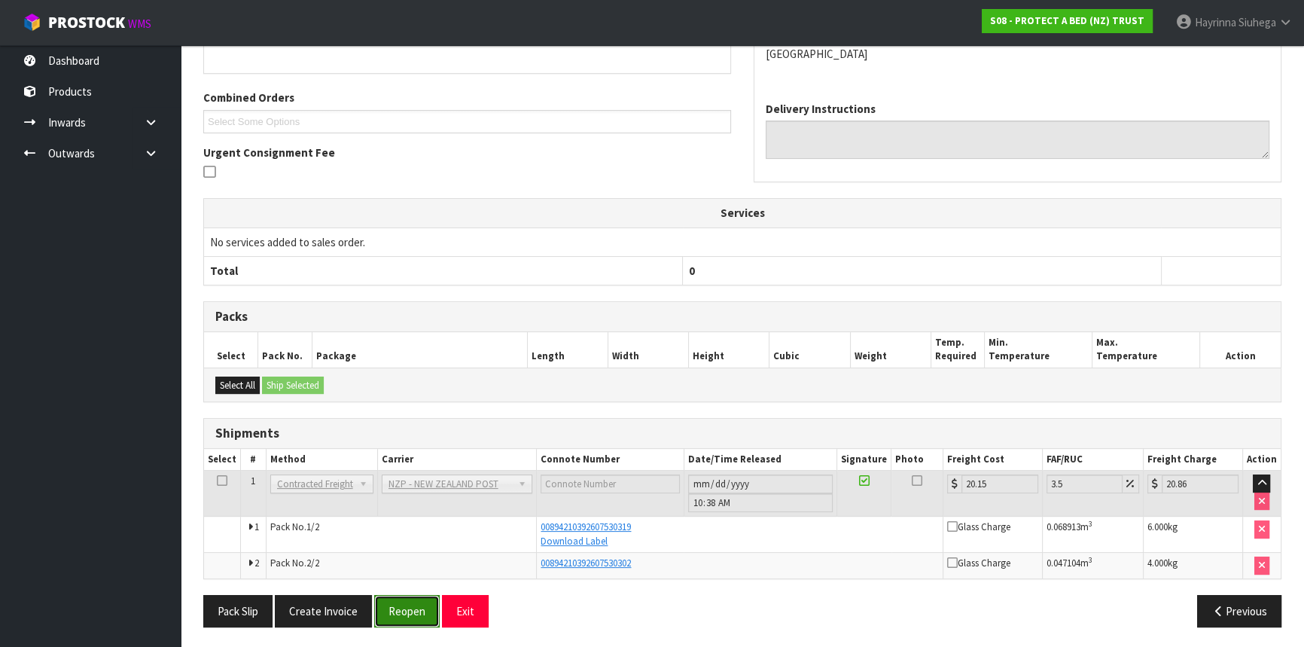
click at [391, 600] on button "Reopen" at bounding box center [406, 611] width 65 height 32
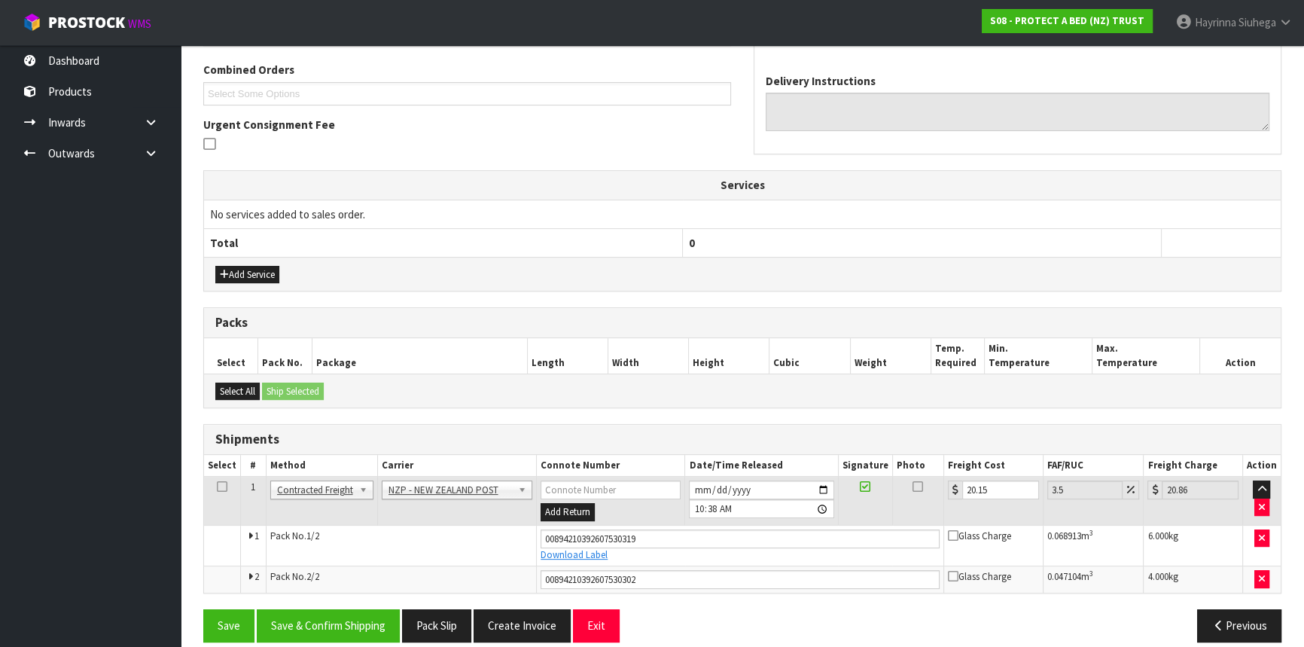
scroll to position [398, 0]
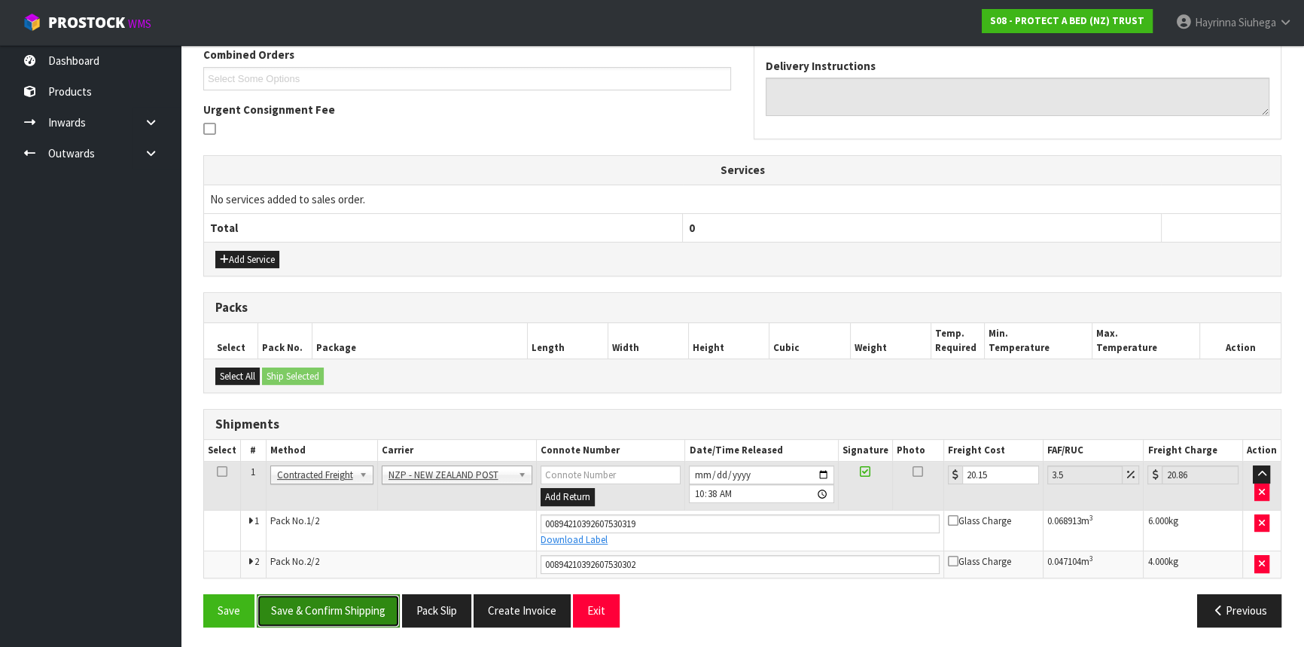
click at [342, 598] on button "Save & Confirm Shipping" at bounding box center [328, 610] width 143 height 32
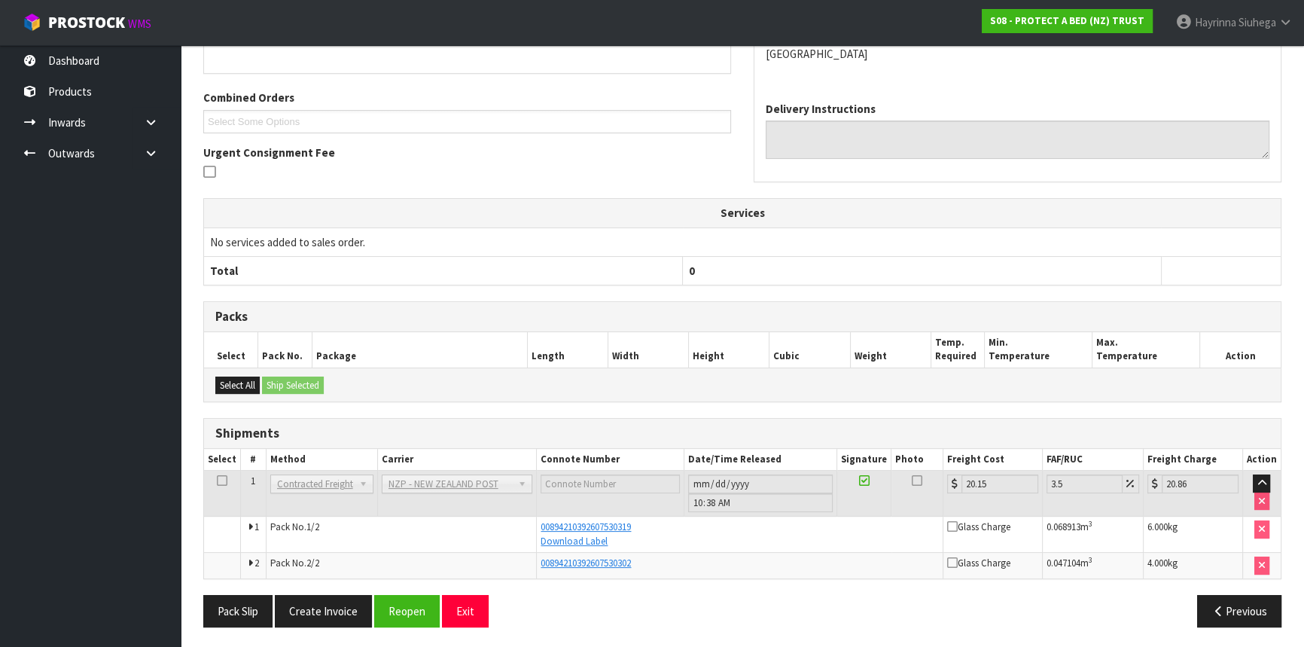
scroll to position [14, 0]
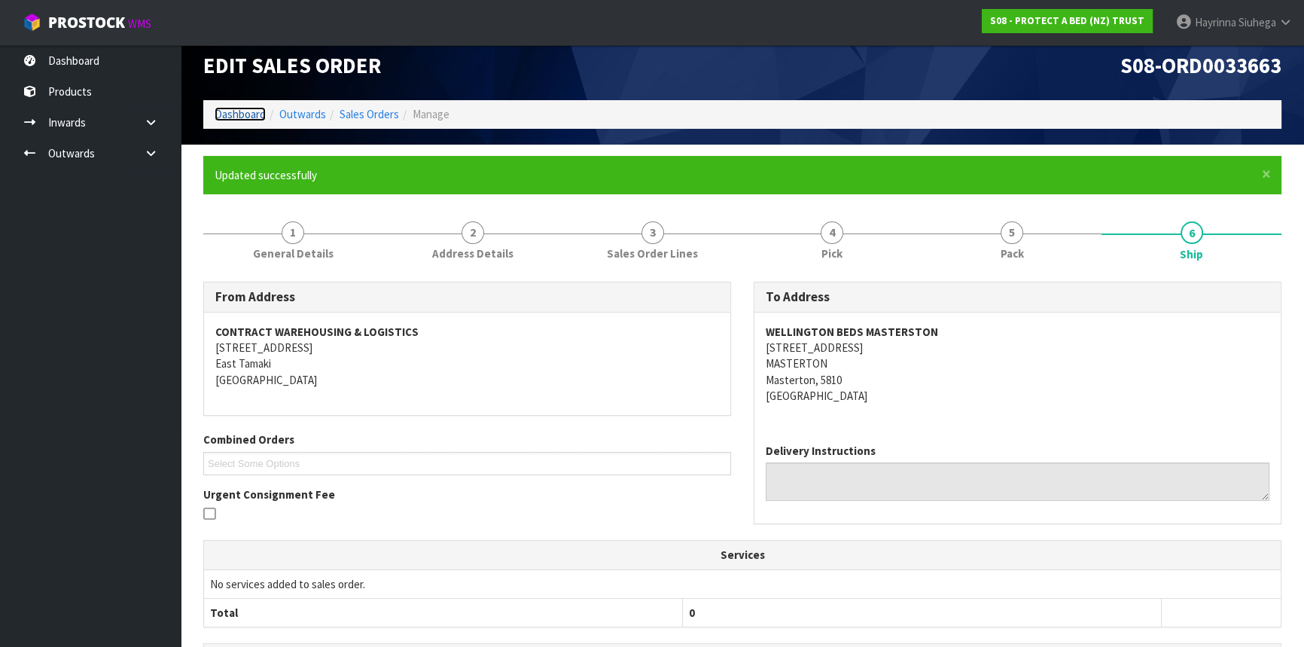
click at [242, 118] on link "Dashboard" at bounding box center [240, 114] width 51 height 14
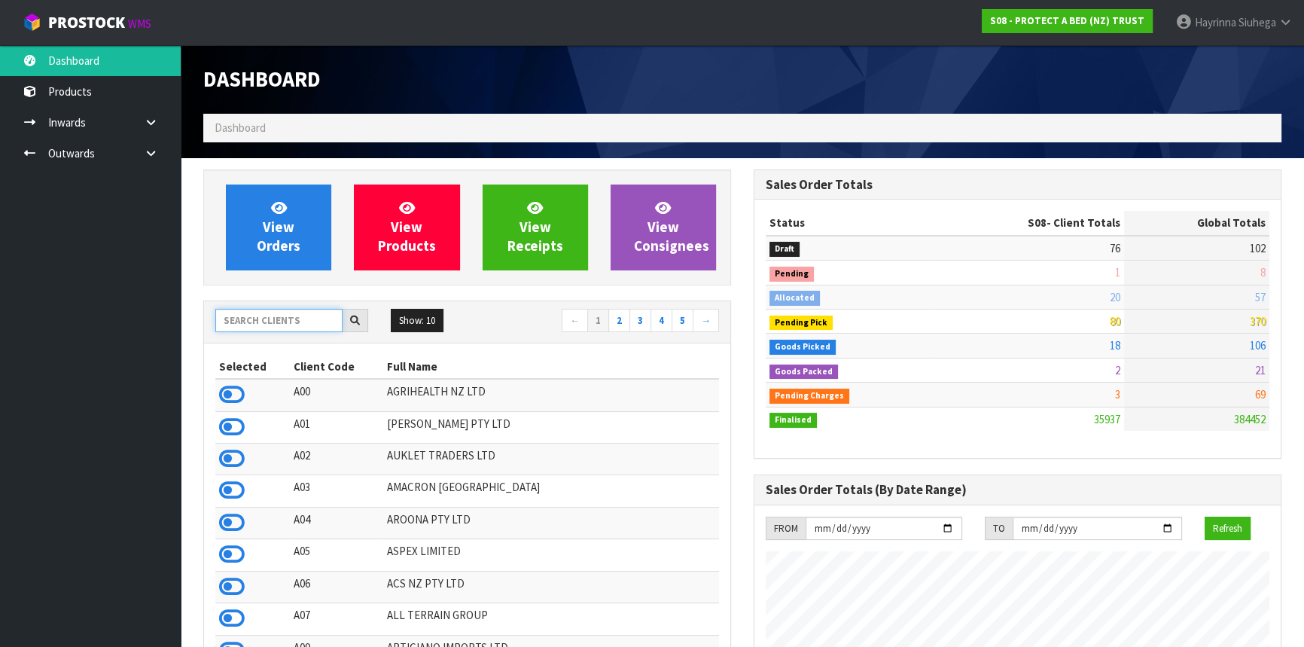
click at [256, 327] on input "text" at bounding box center [278, 320] width 127 height 23
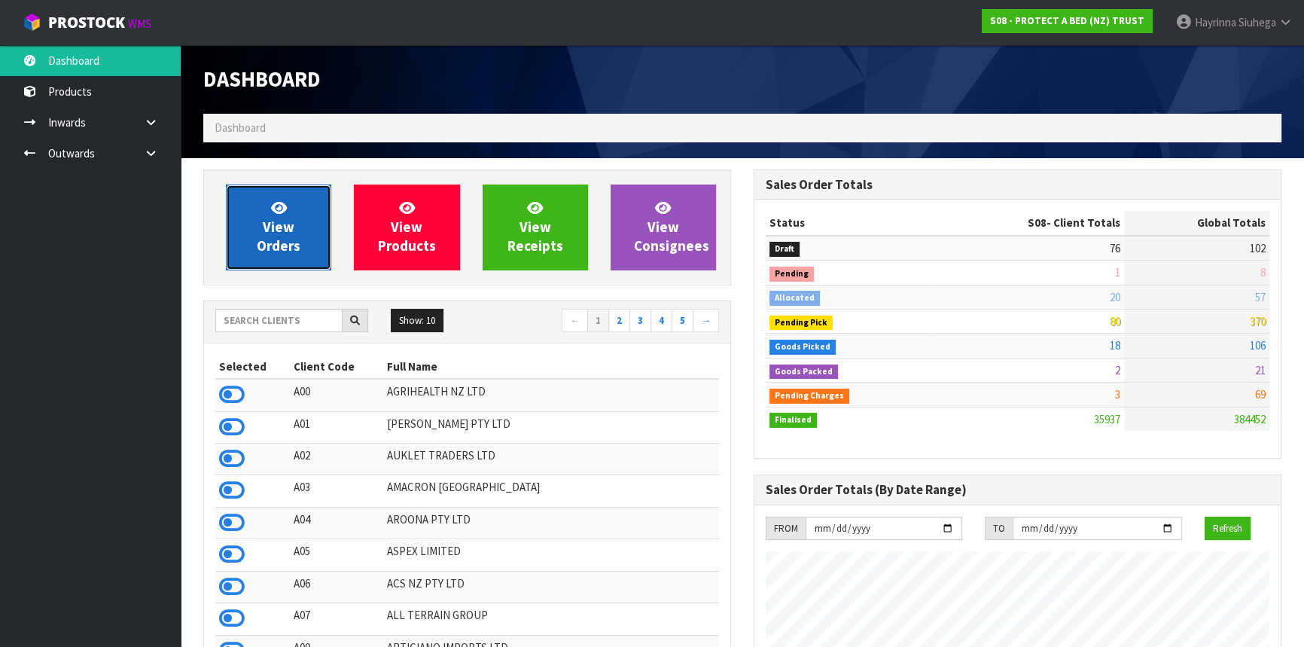
click at [313, 197] on link "View Orders" at bounding box center [278, 227] width 105 height 86
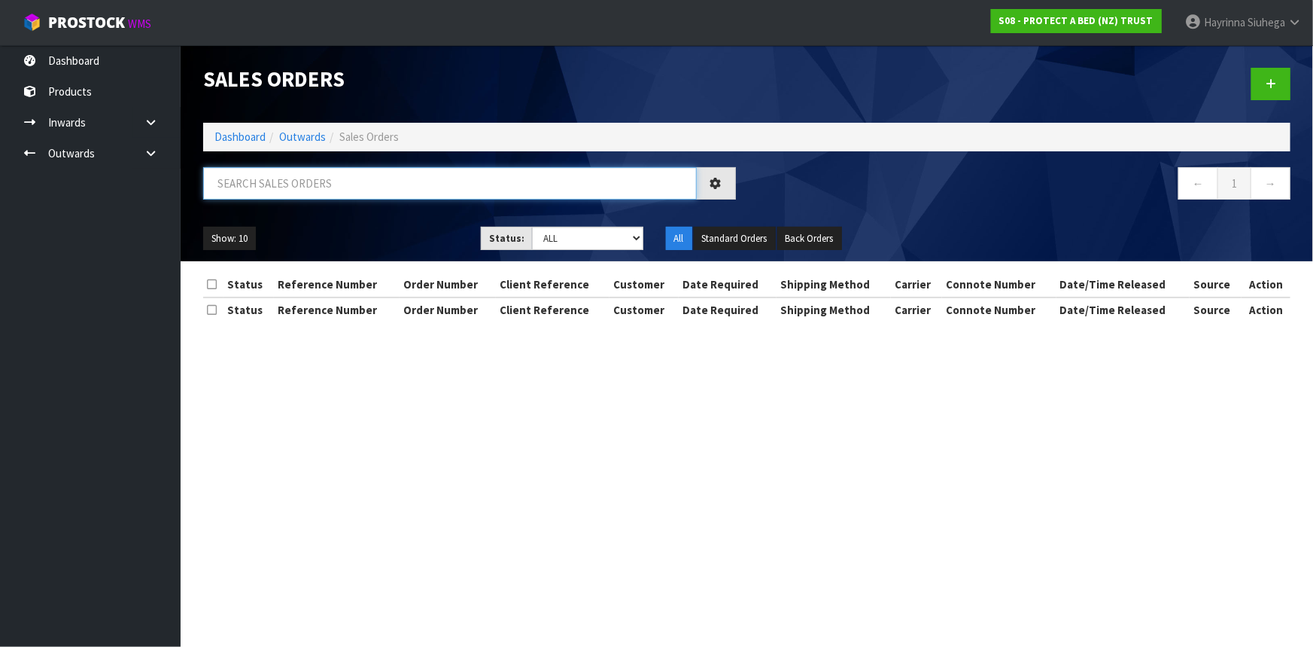
click at [330, 184] on input "text" at bounding box center [450, 183] width 494 height 32
type input "JOB-0415797"
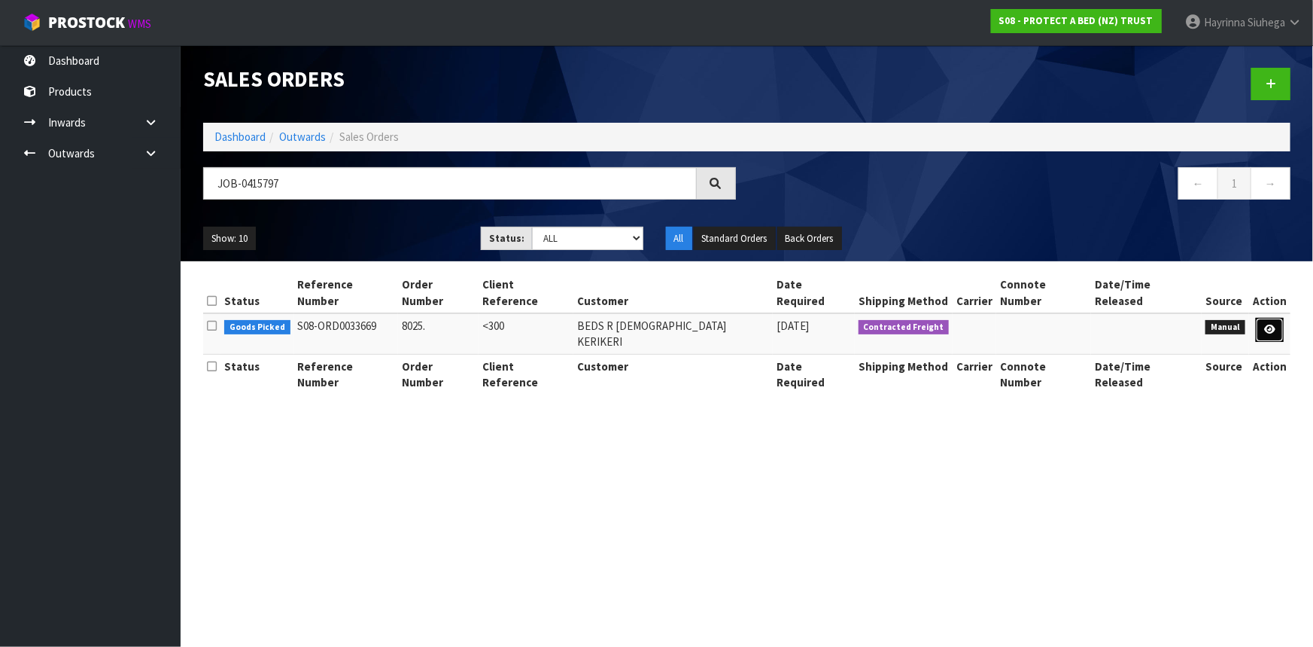
click at [1261, 318] on link at bounding box center [1270, 330] width 28 height 24
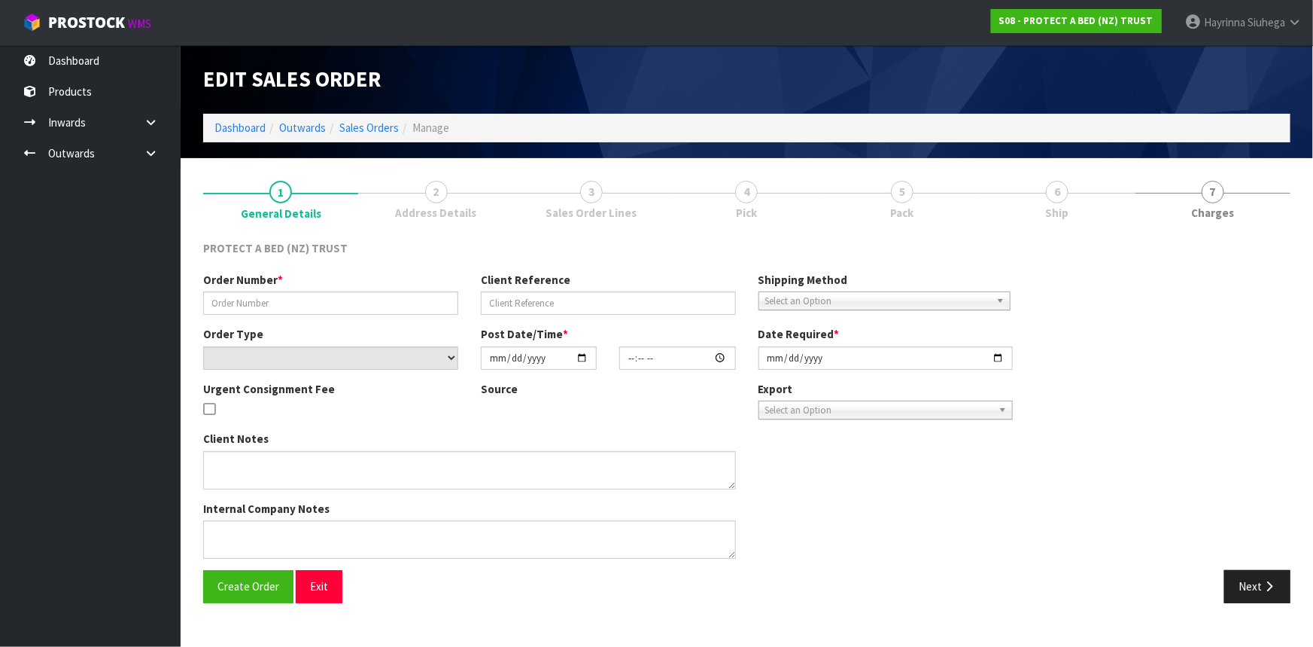
type input "8025."
type input "<300"
select select "number:0"
type input "2025-10-03"
type input "10:36:00.000"
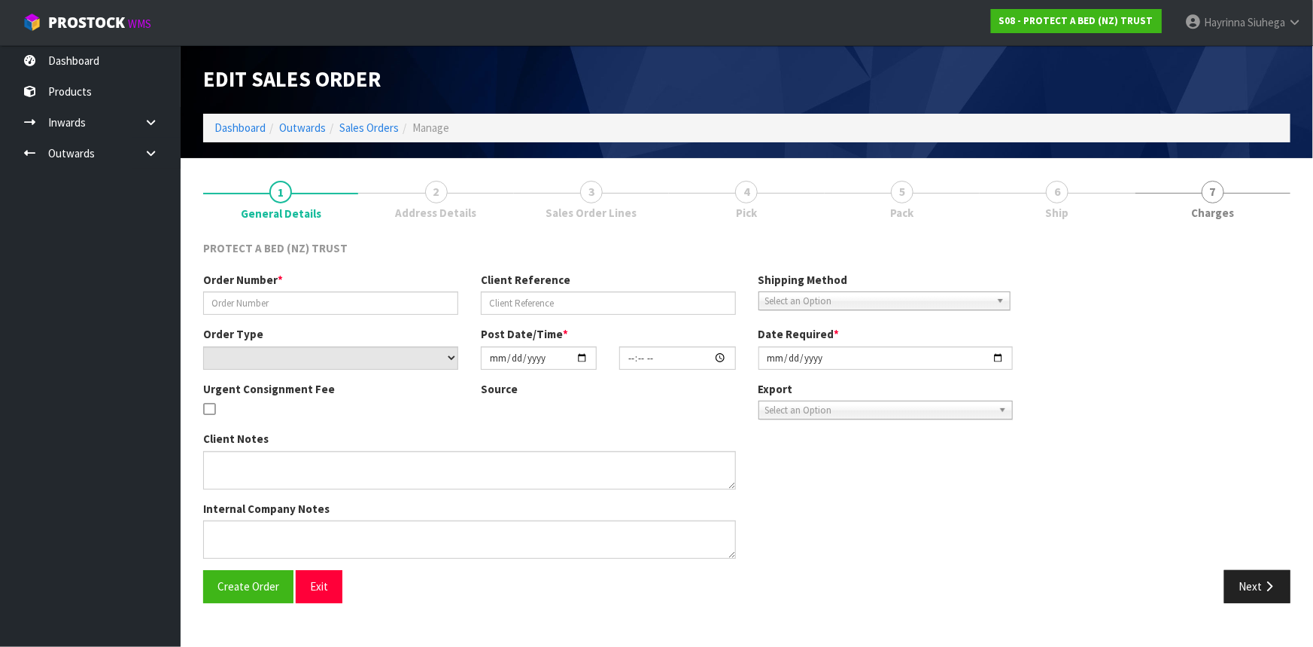
type input "2025-10-03"
type textarea "03/10/2025 11:25AM: HI PLEASE SEND NOW . CHARGE FREIGHT"
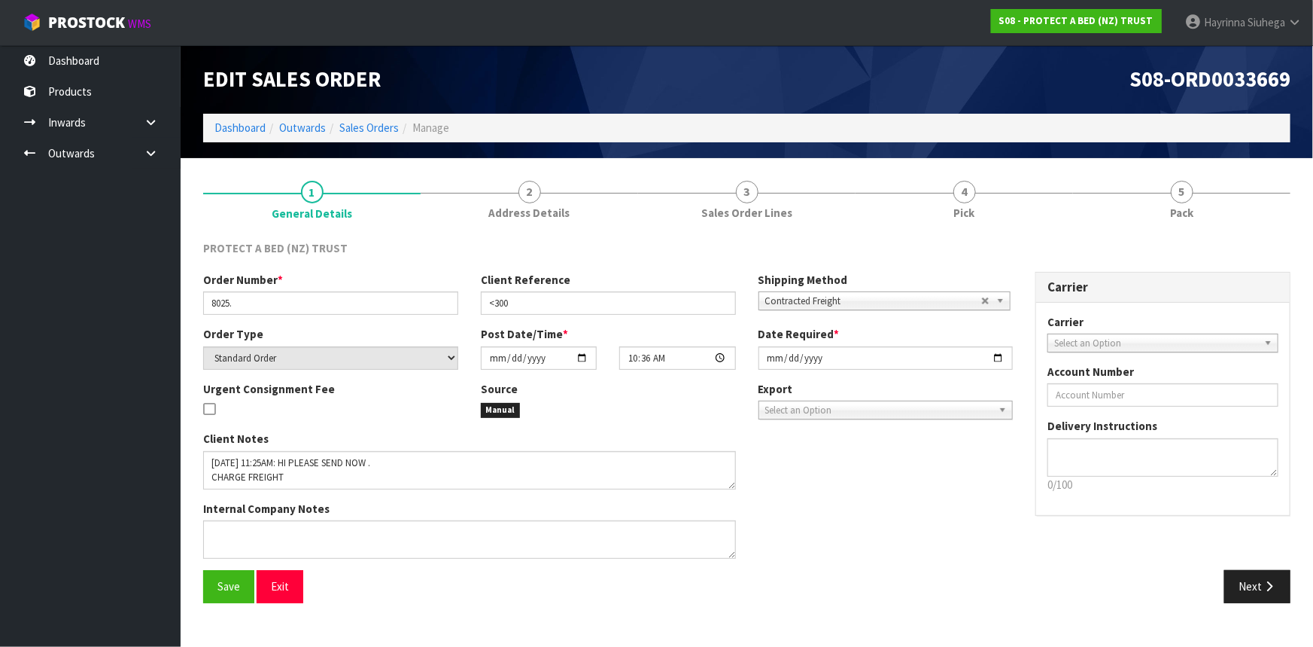
click at [1022, 214] on link "4 Pick" at bounding box center [965, 198] width 218 height 59
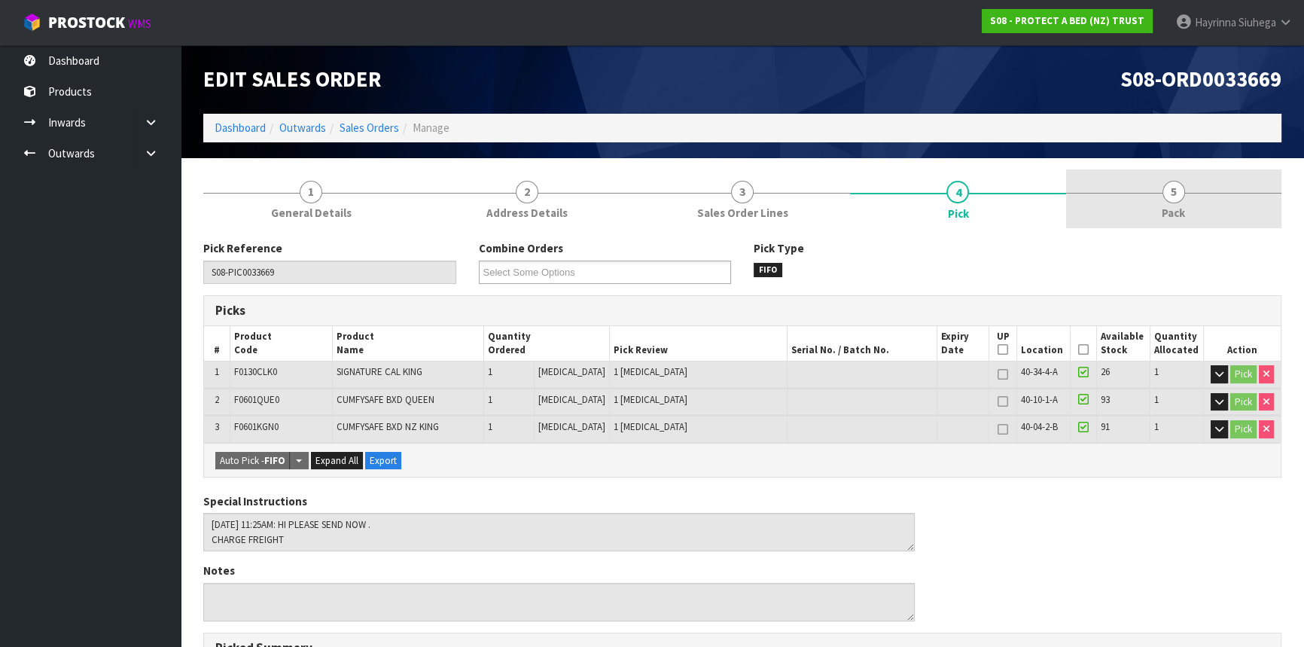
click at [1125, 196] on link "5 Pack" at bounding box center [1173, 198] width 215 height 59
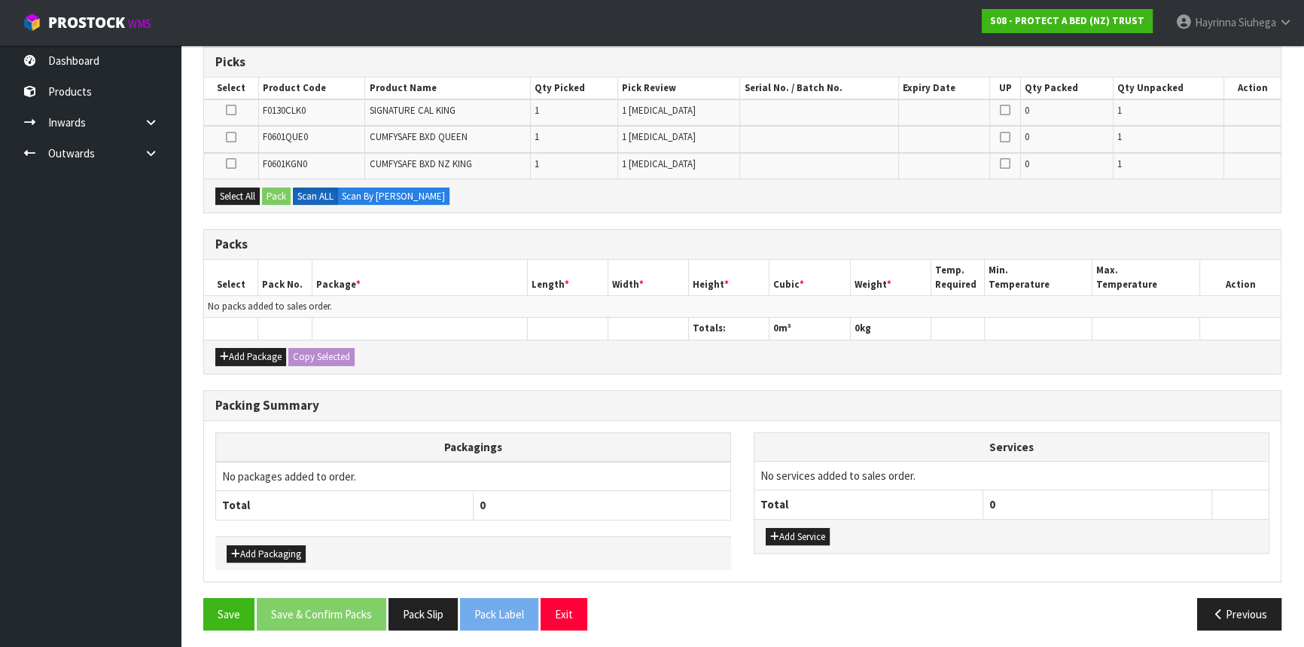
scroll to position [251, 0]
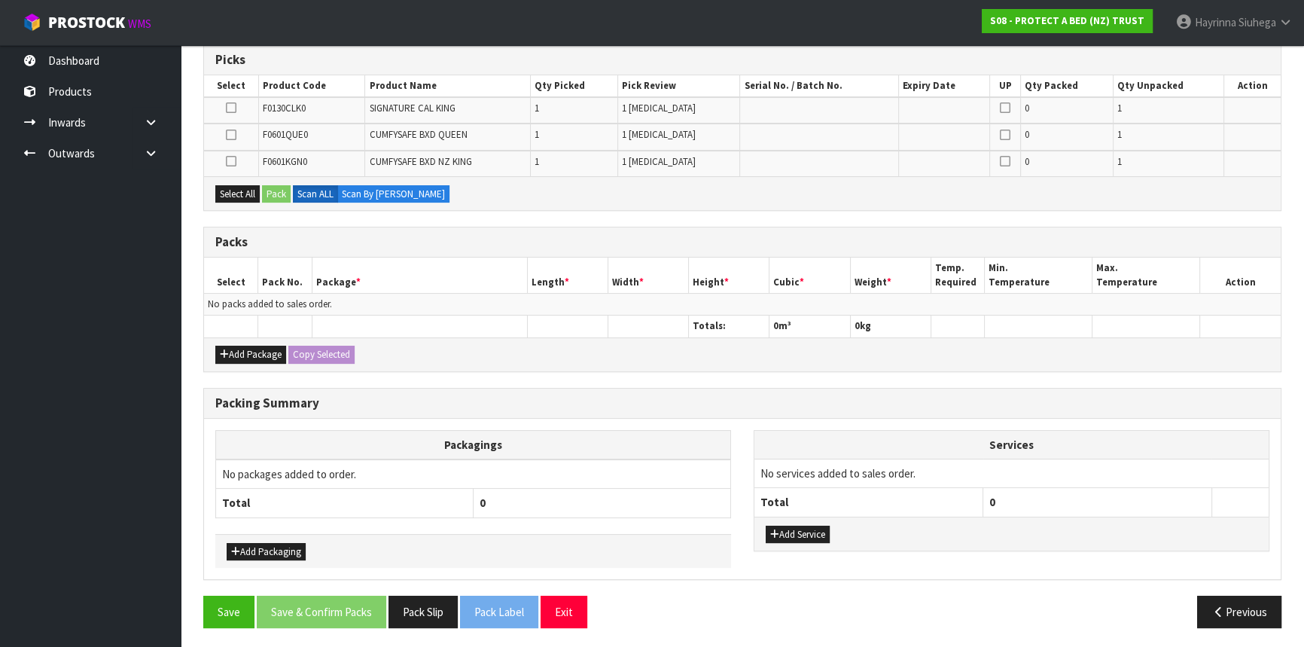
click at [221, 342] on div "Add Package Copy Selected" at bounding box center [742, 354] width 1076 height 34
click at [227, 350] on icon "button" at bounding box center [224, 354] width 9 height 10
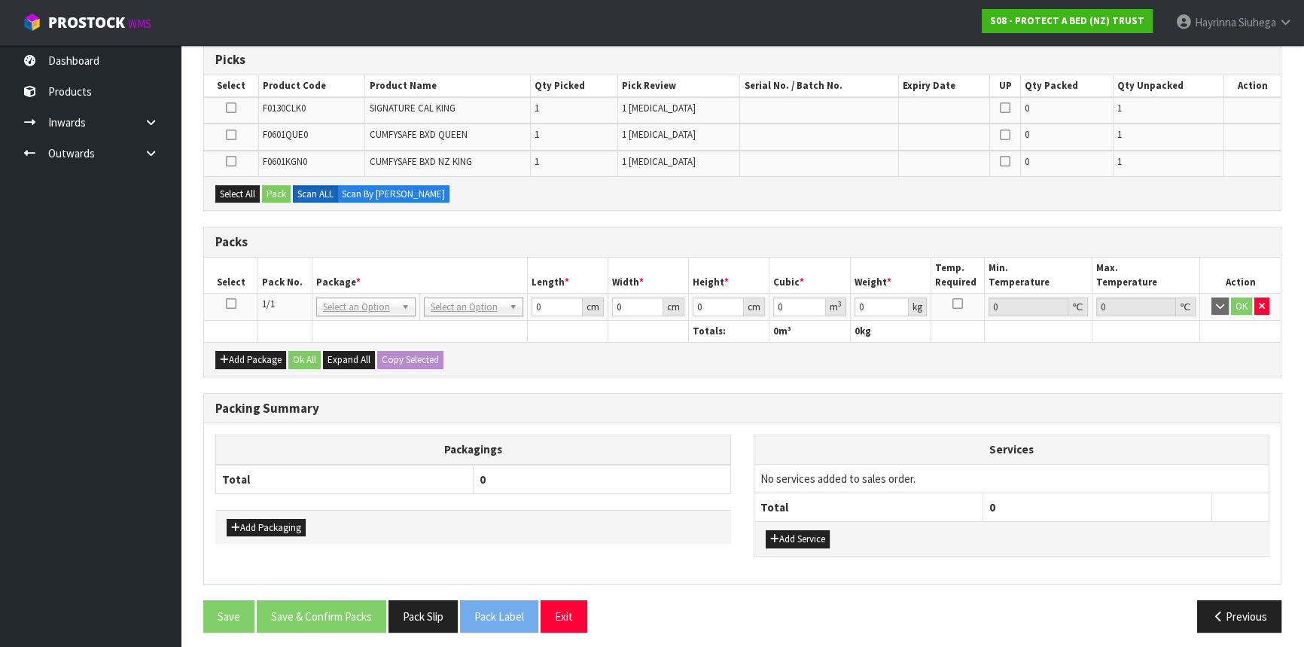
click at [236, 303] on td at bounding box center [231, 306] width 54 height 27
click at [239, 296] on td at bounding box center [231, 306] width 54 height 27
click at [231, 303] on icon at bounding box center [231, 303] width 11 height 1
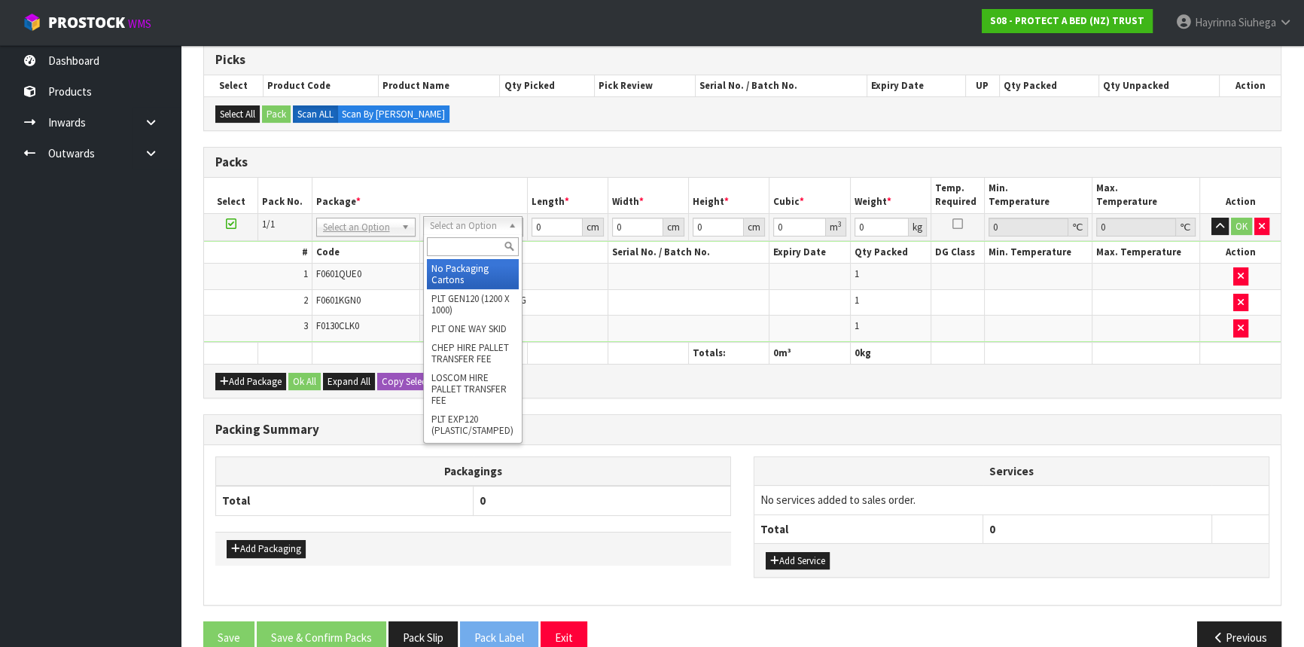
click at [483, 242] on input "text" at bounding box center [473, 246] width 92 height 19
type input "OC"
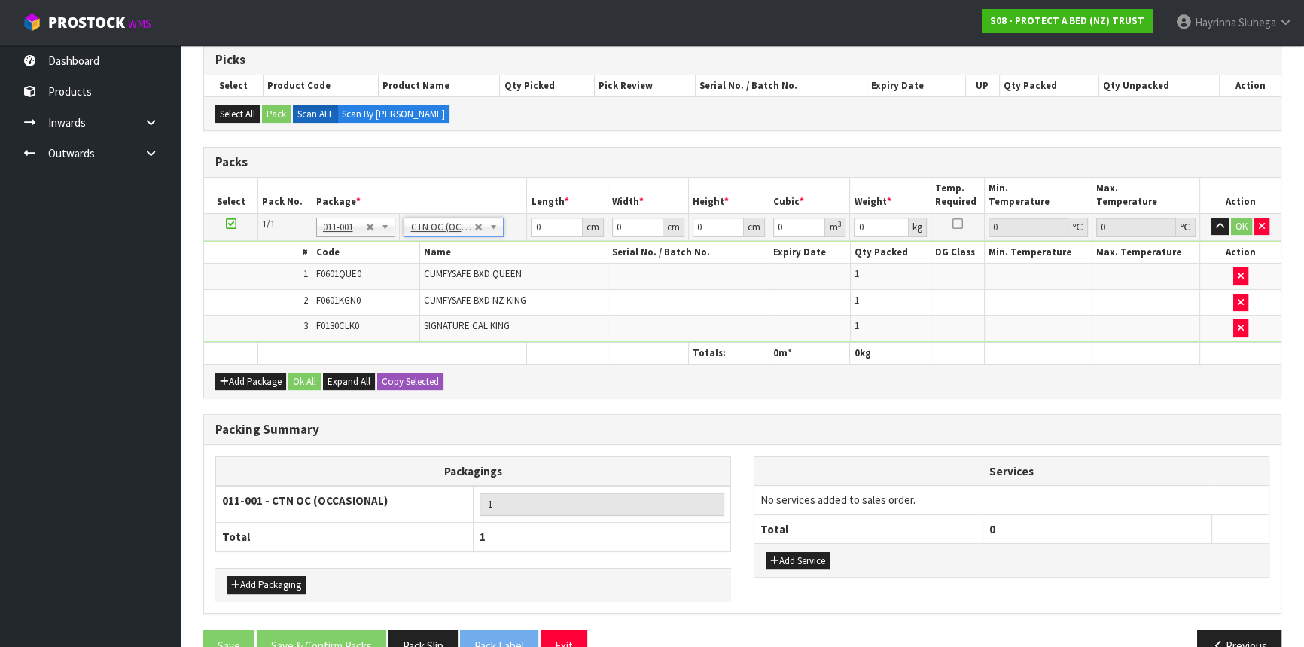
type input "3.66"
click at [534, 231] on input "0" at bounding box center [556, 227] width 51 height 19
type input "41"
type input "36"
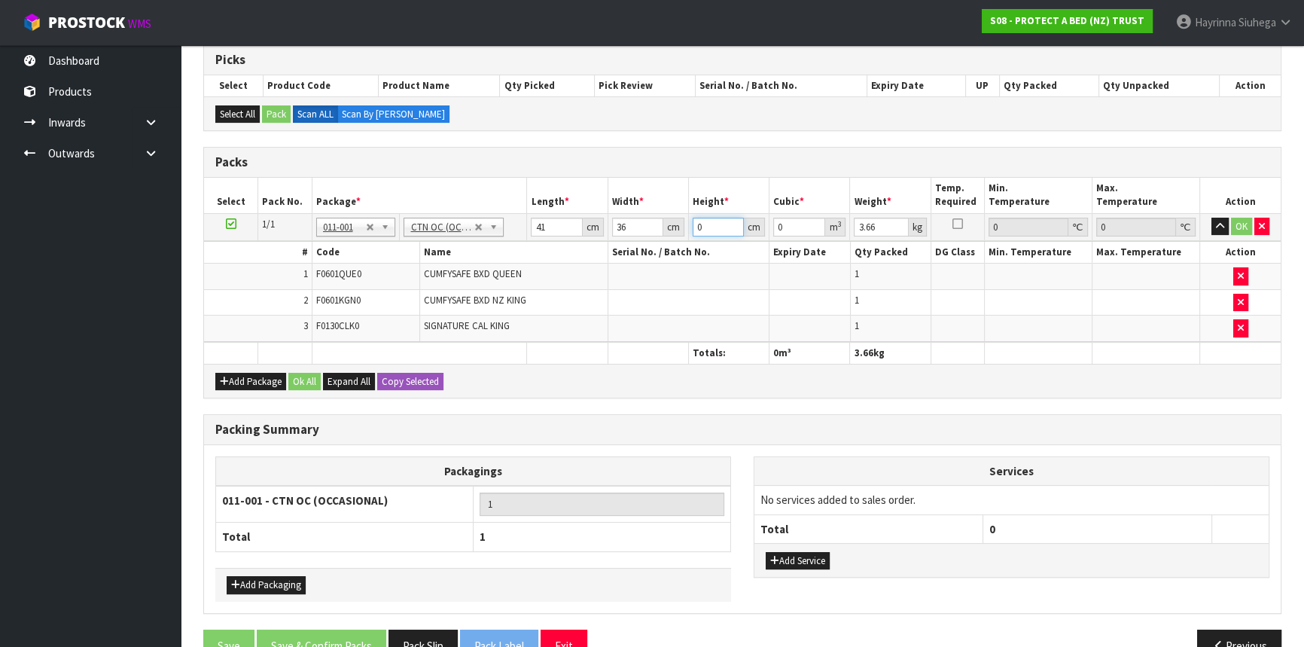
type input "3"
type input "0.004428"
type input "32"
type input "0.047232"
type input "32"
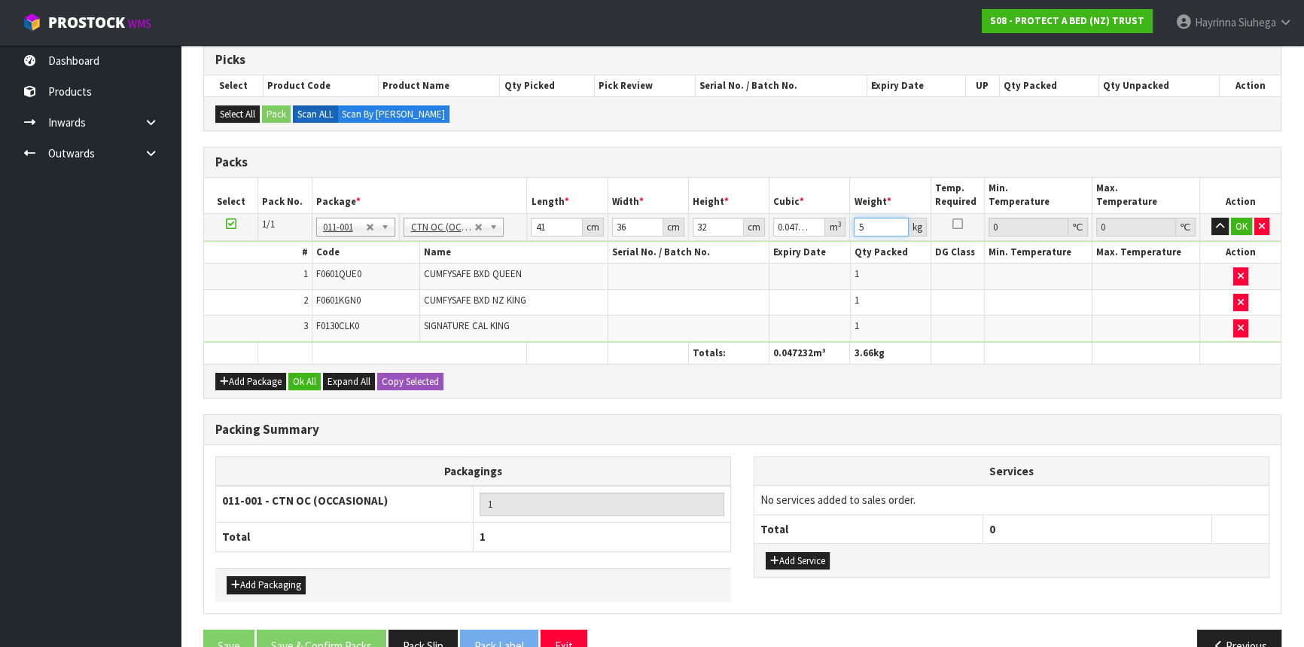
type input "5"
click button "OK" at bounding box center [1241, 227] width 21 height 18
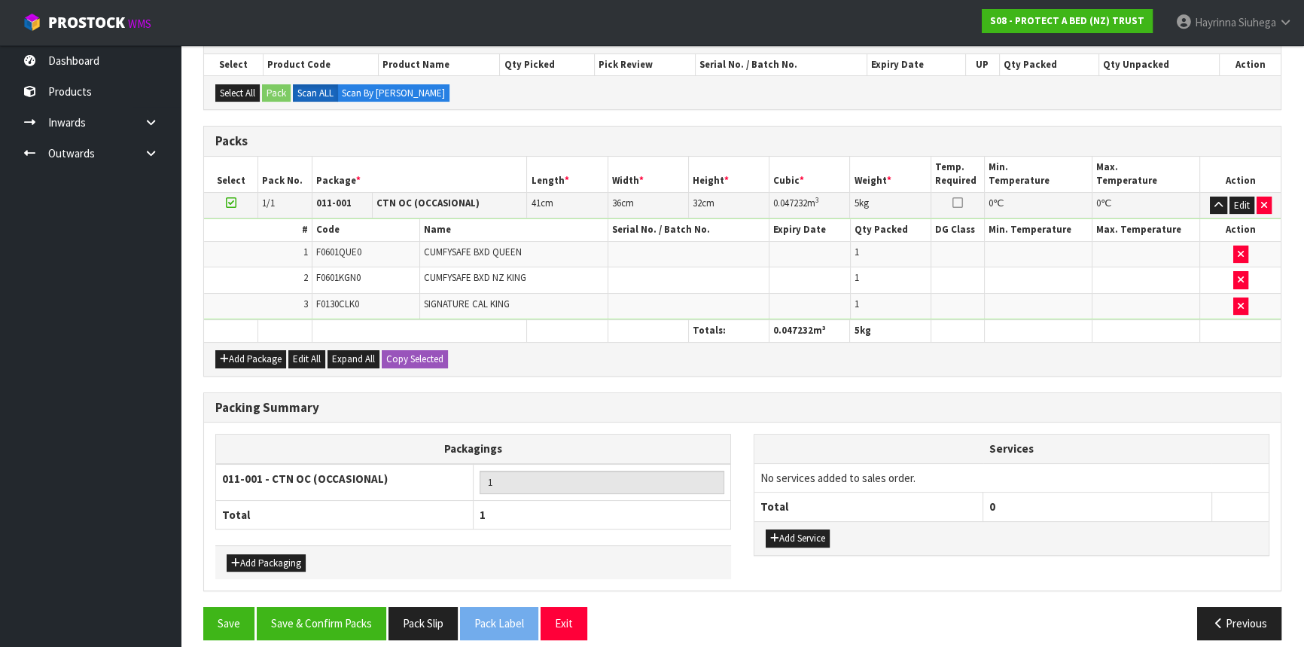
scroll to position [283, 0]
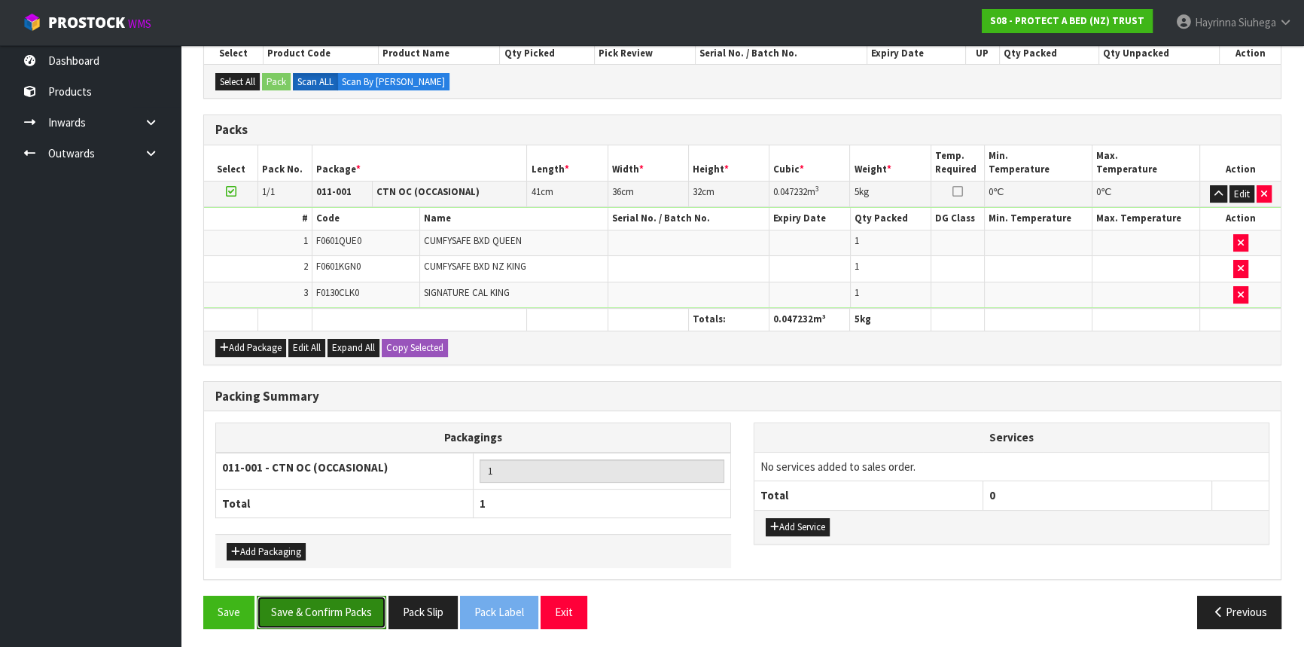
click at [303, 611] on button "Save & Confirm Packs" at bounding box center [321, 611] width 129 height 32
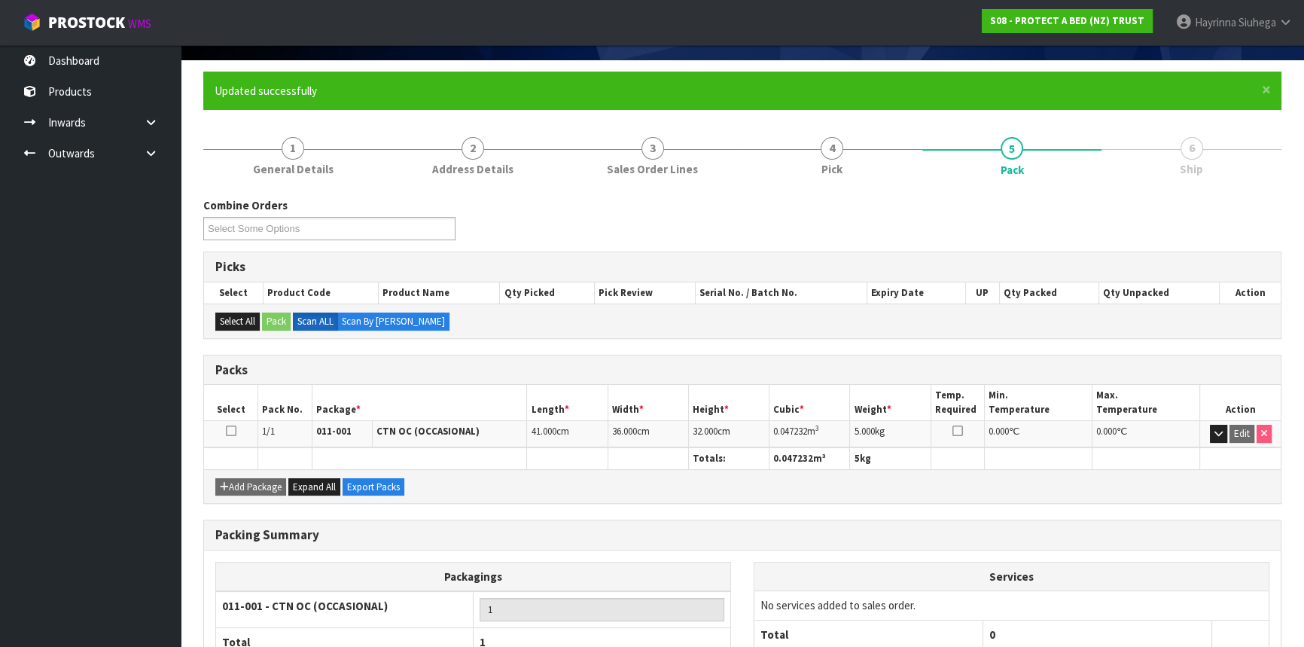
scroll to position [203, 0]
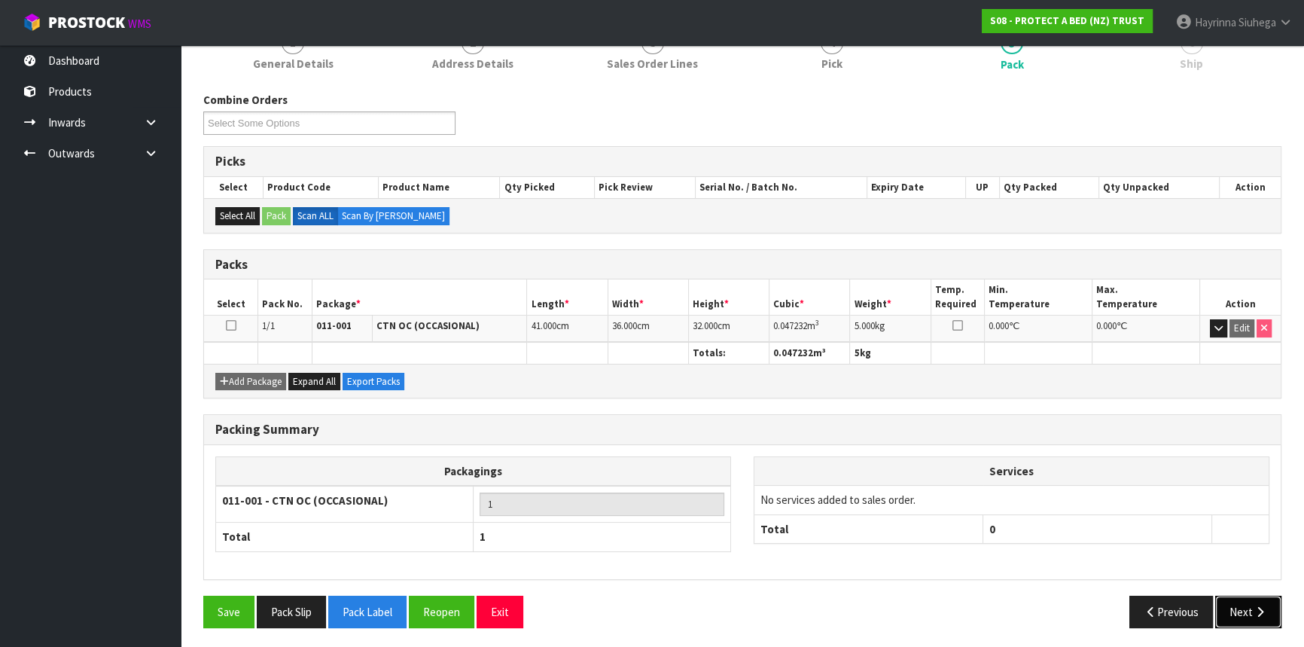
click at [1271, 610] on button "Next" at bounding box center [1248, 611] width 66 height 32
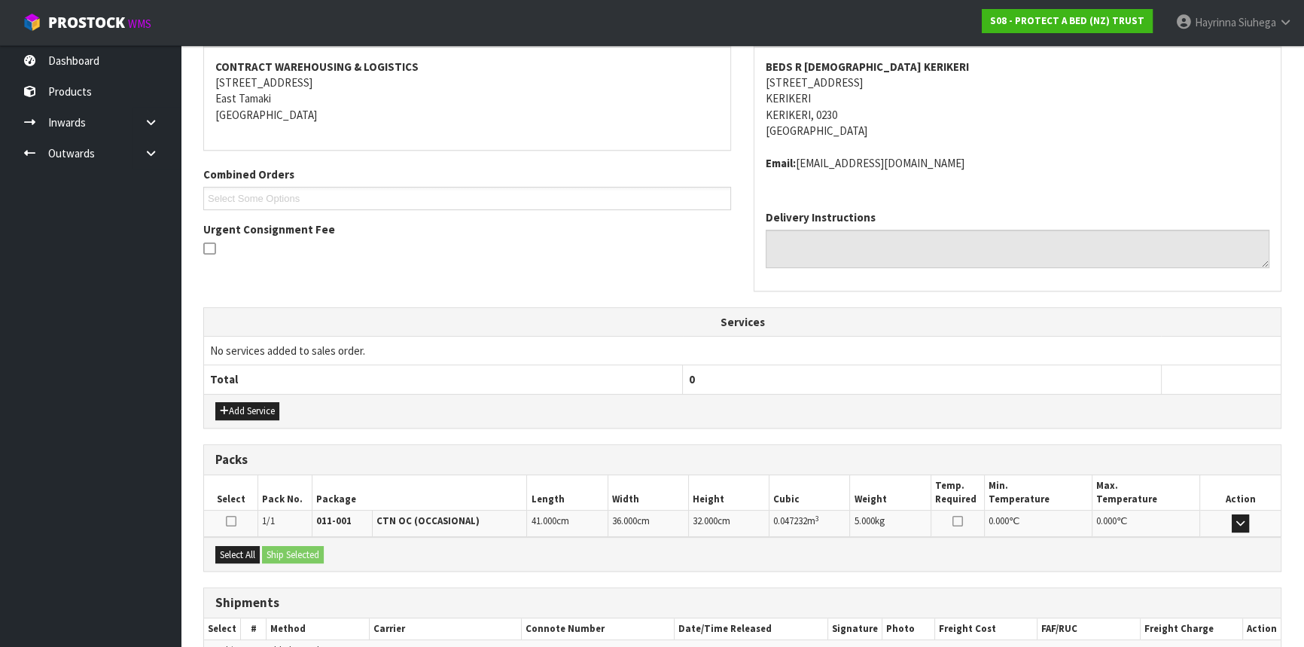
scroll to position [361, 0]
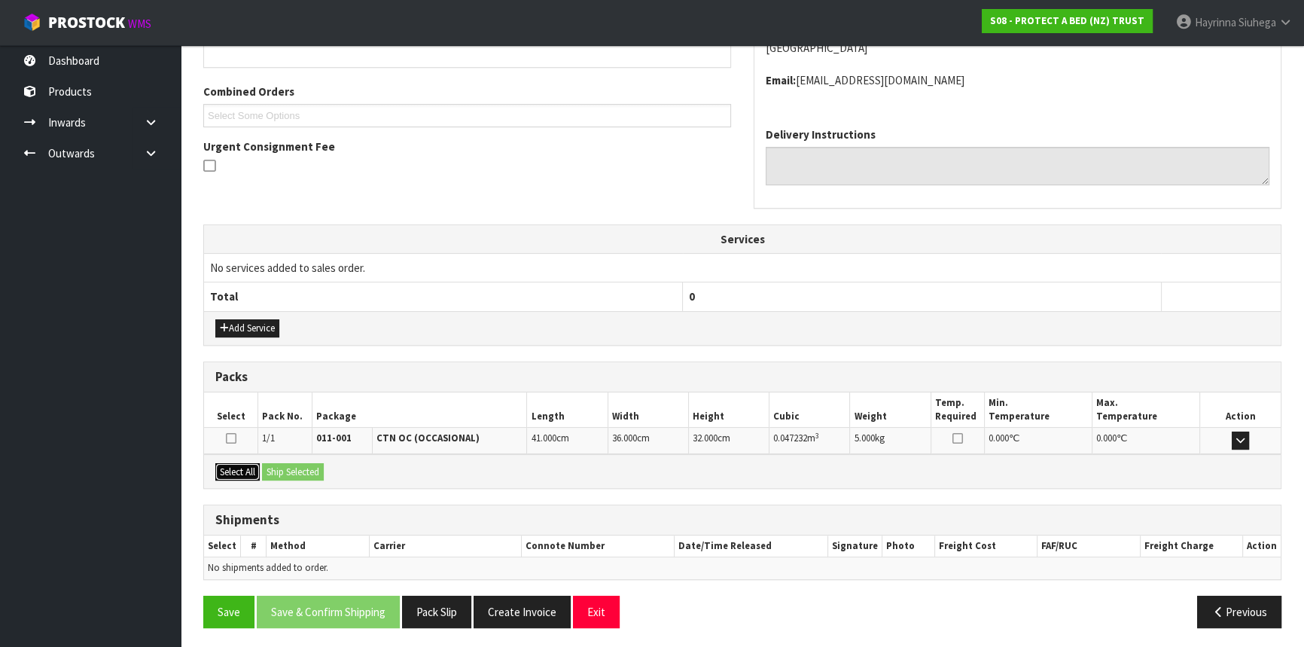
click at [222, 463] on button "Select All" at bounding box center [237, 472] width 44 height 18
click at [285, 464] on button "Ship Selected" at bounding box center [293, 472] width 62 height 18
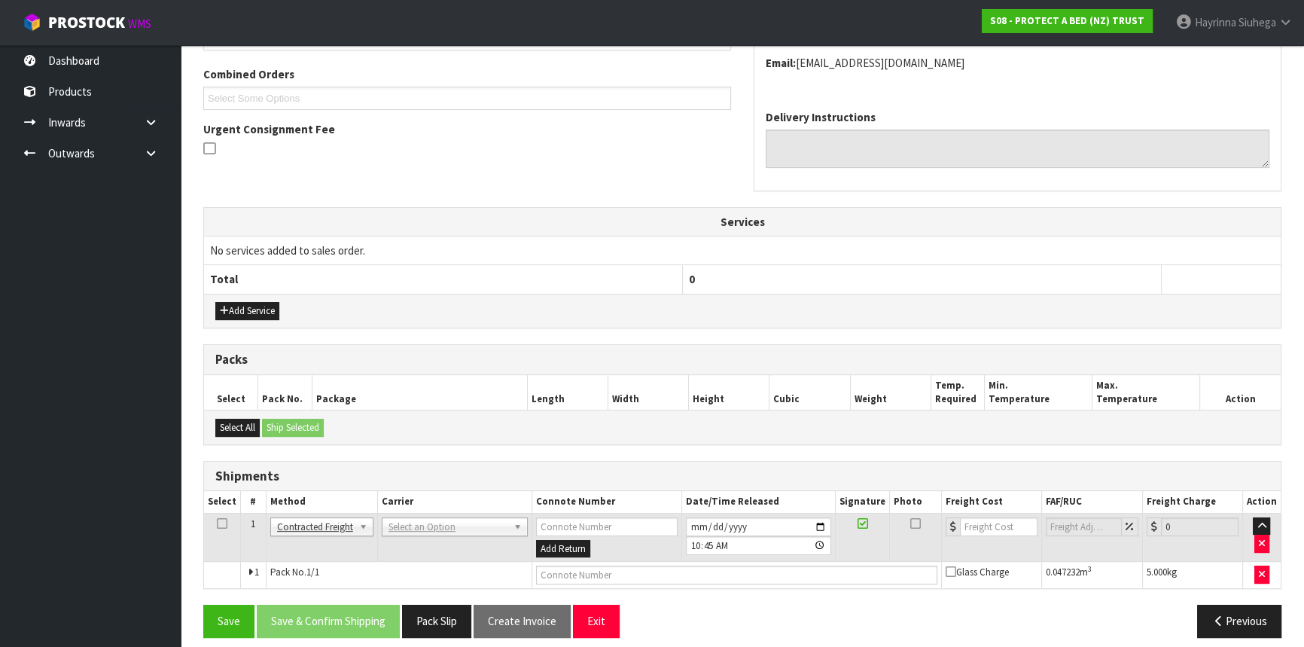
scroll to position [388, 0]
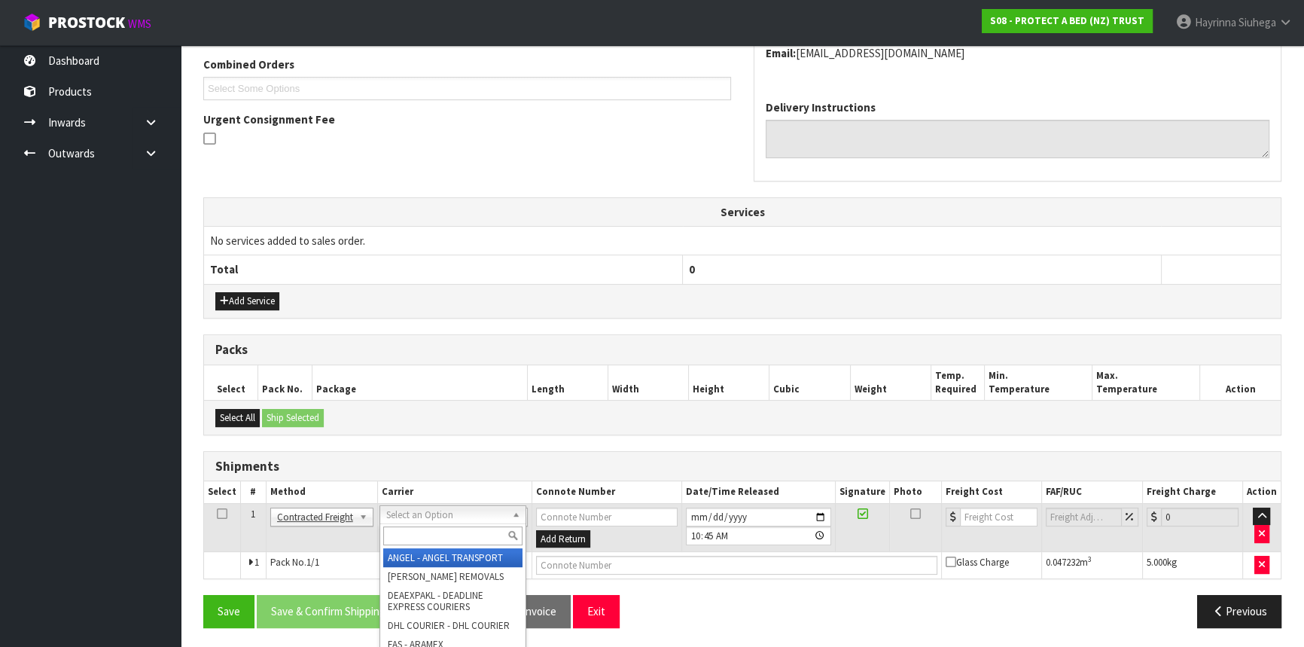
click at [419, 530] on input "text" at bounding box center [452, 535] width 139 height 19
type input "NZP"
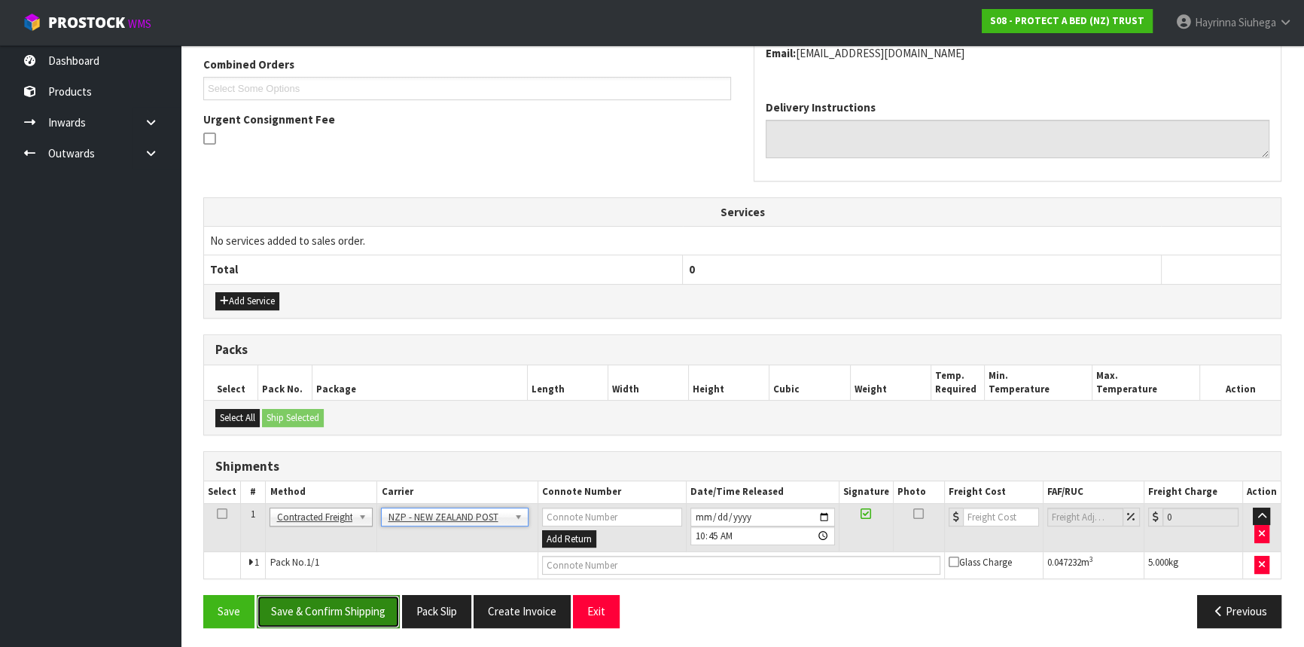
click at [366, 595] on button "Save & Confirm Shipping" at bounding box center [328, 611] width 143 height 32
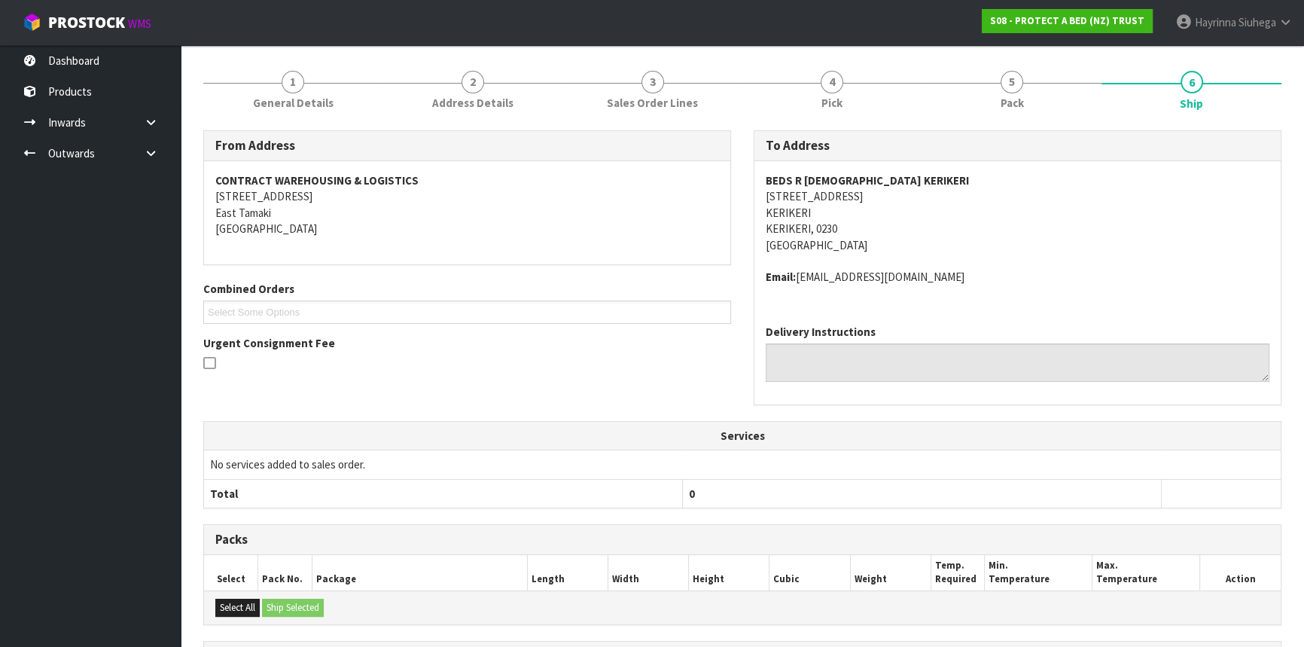
scroll to position [368, 0]
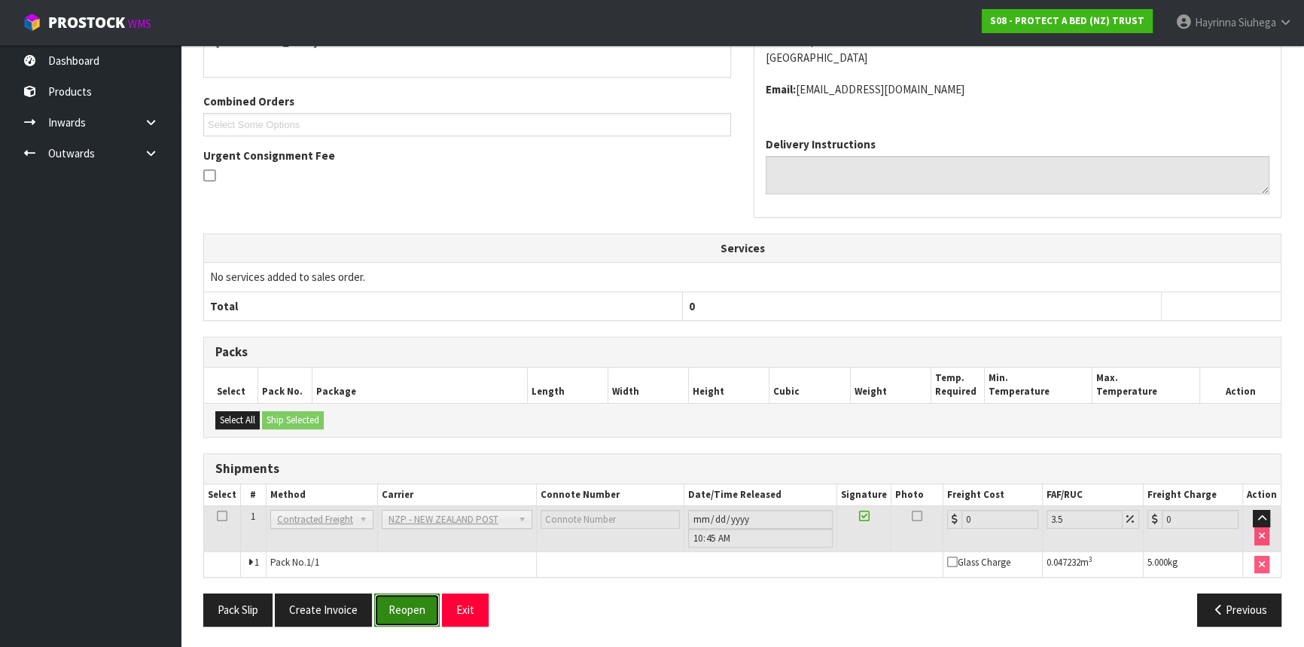
click at [406, 606] on button "Reopen" at bounding box center [406, 609] width 65 height 32
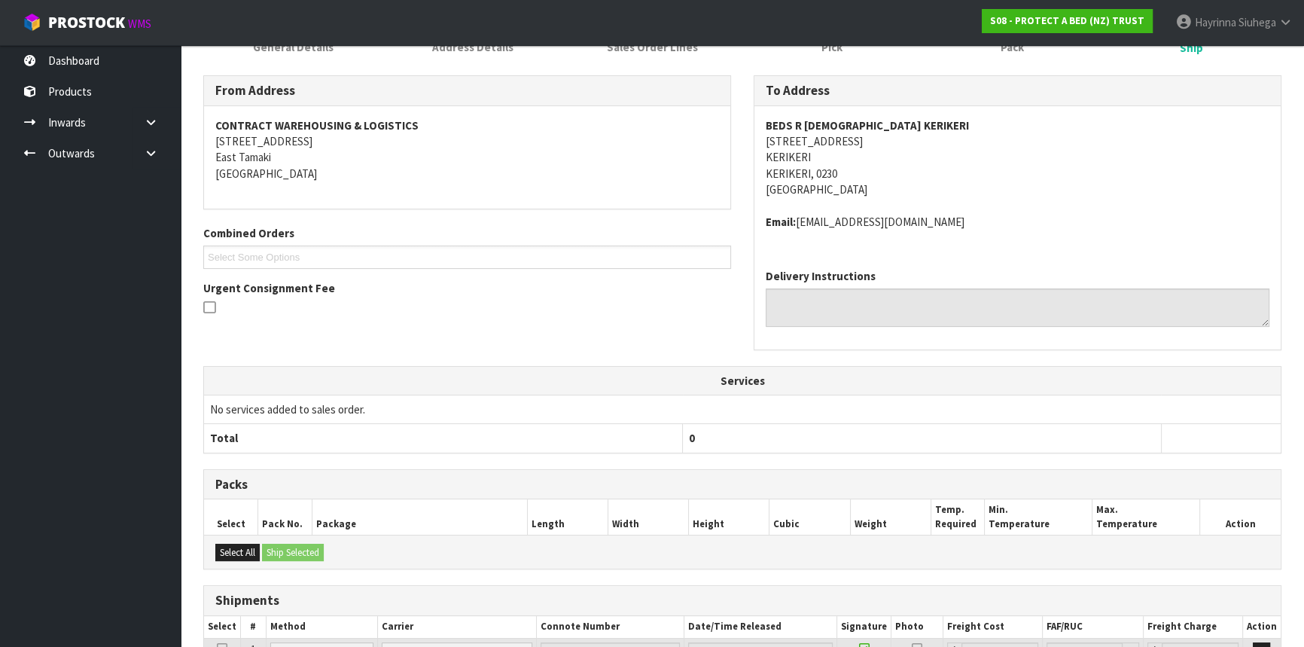
scroll to position [352, 0]
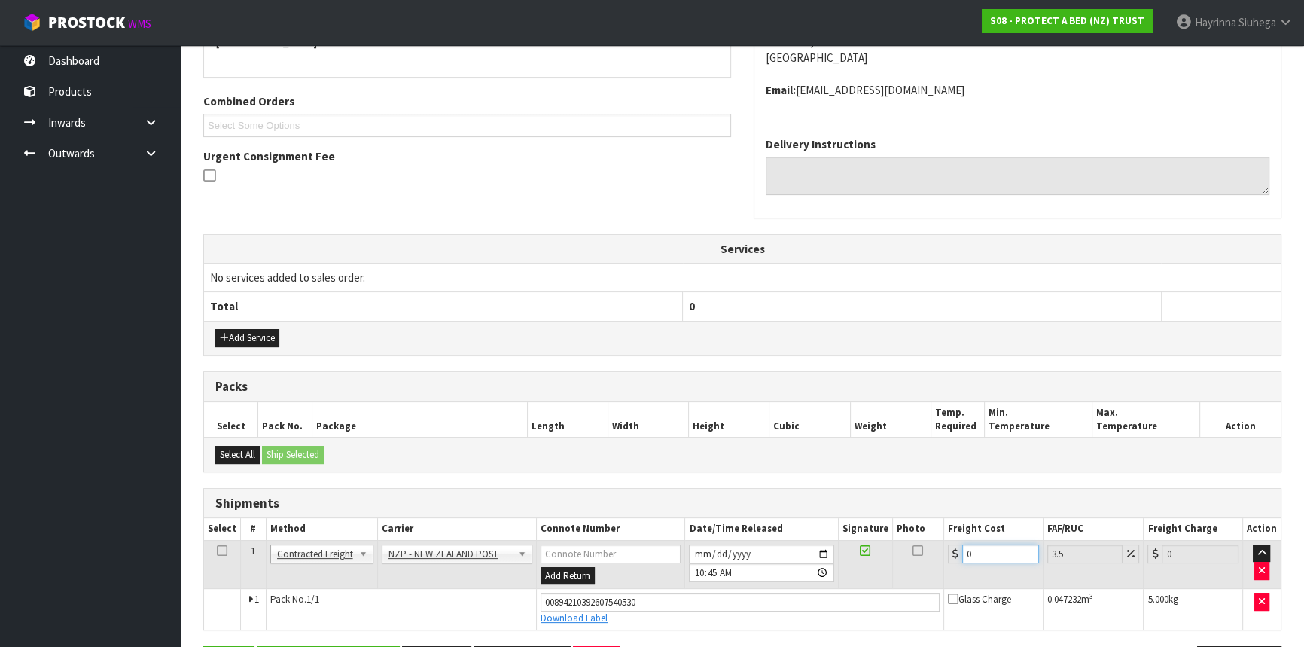
drag, startPoint x: 990, startPoint y: 556, endPoint x: 962, endPoint y: 557, distance: 27.9
click at [963, 557] on input "0" at bounding box center [1000, 553] width 77 height 19
type input "8"
type input "8.28"
type input "8.4"
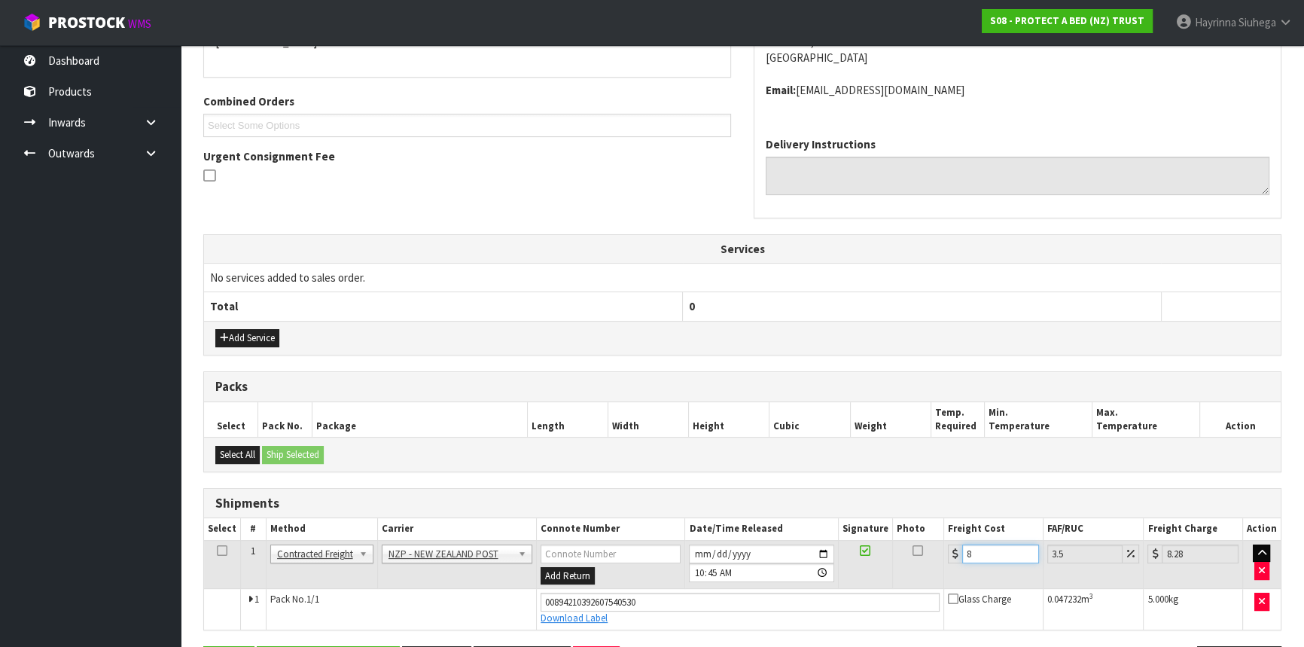
type input "8.69"
type input "8.45"
type input "8.75"
type input "8.45"
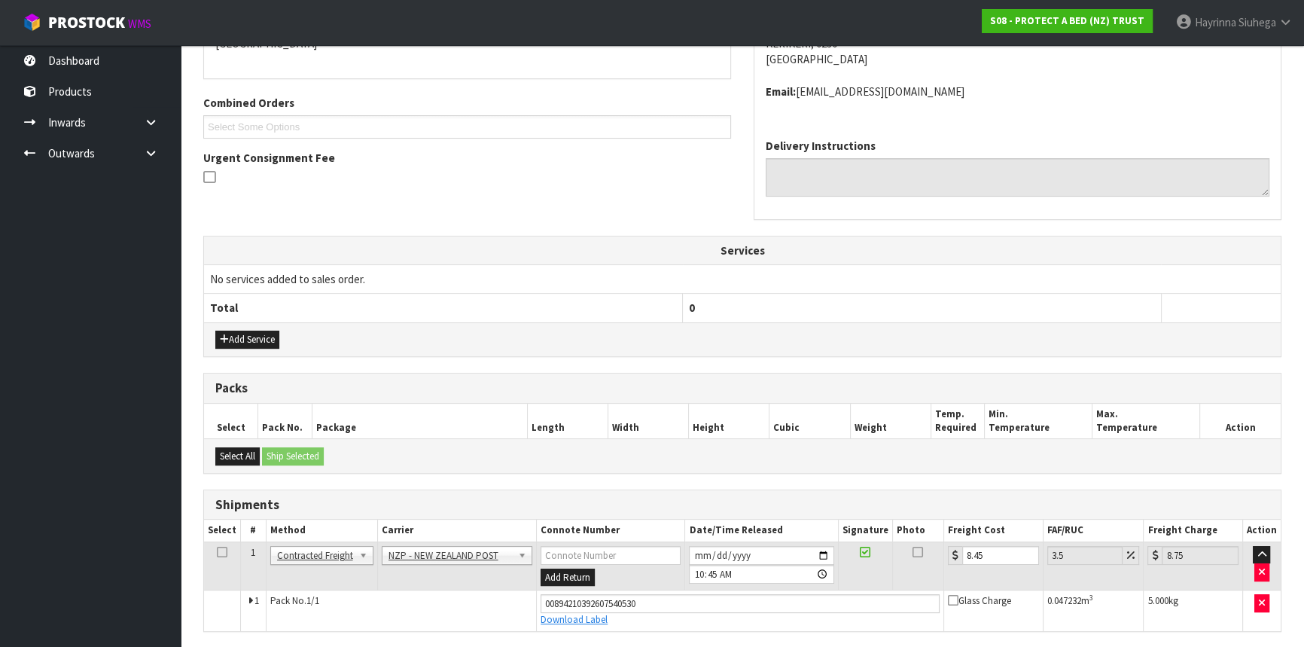
scroll to position [403, 0]
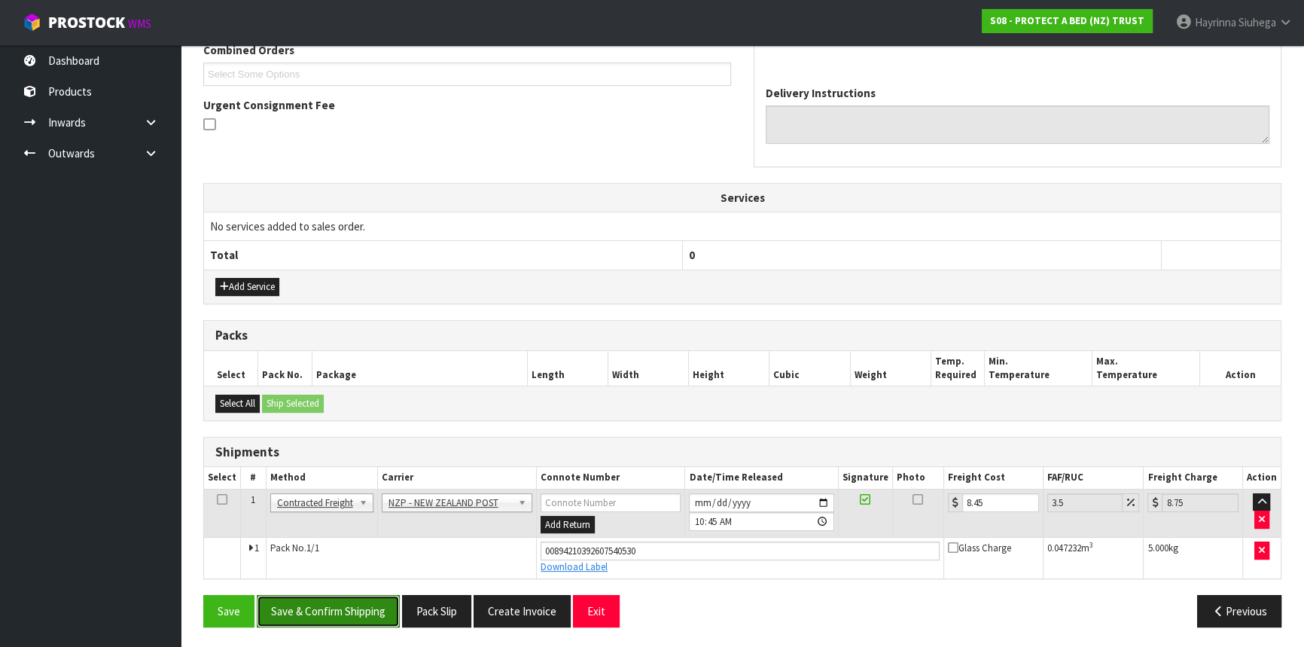
click at [368, 607] on button "Save & Confirm Shipping" at bounding box center [328, 611] width 143 height 32
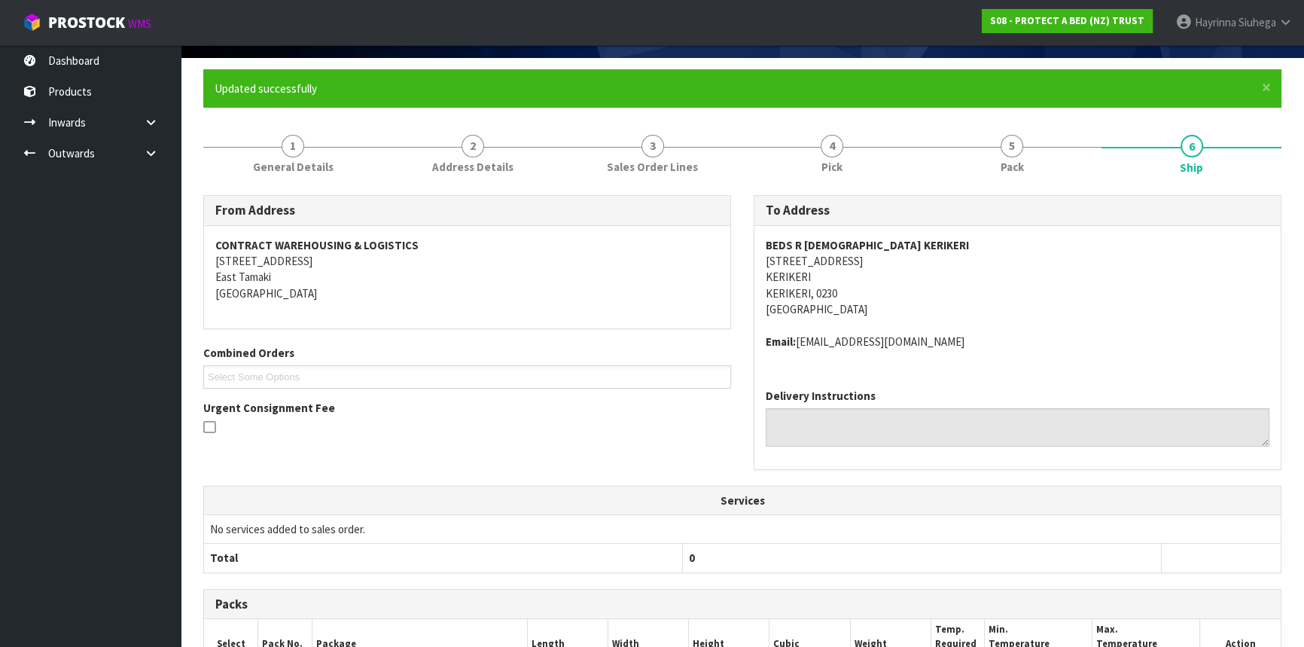
scroll to position [0, 0]
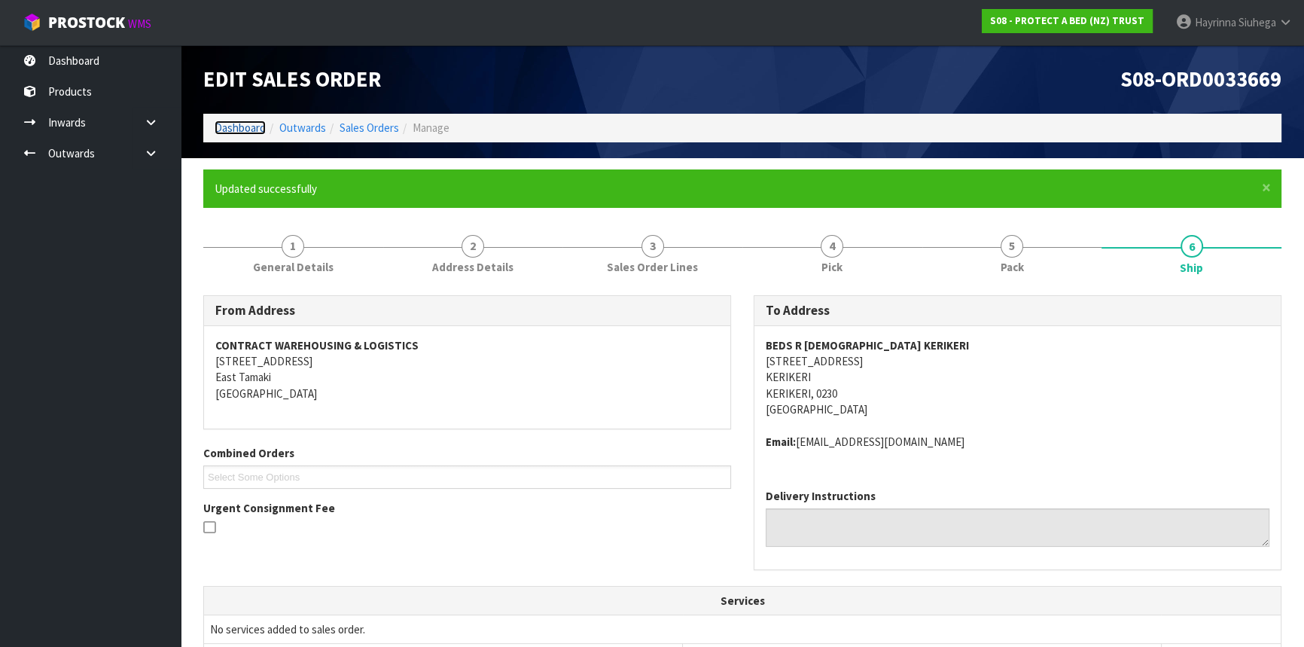
click at [248, 130] on link "Dashboard" at bounding box center [240, 127] width 51 height 14
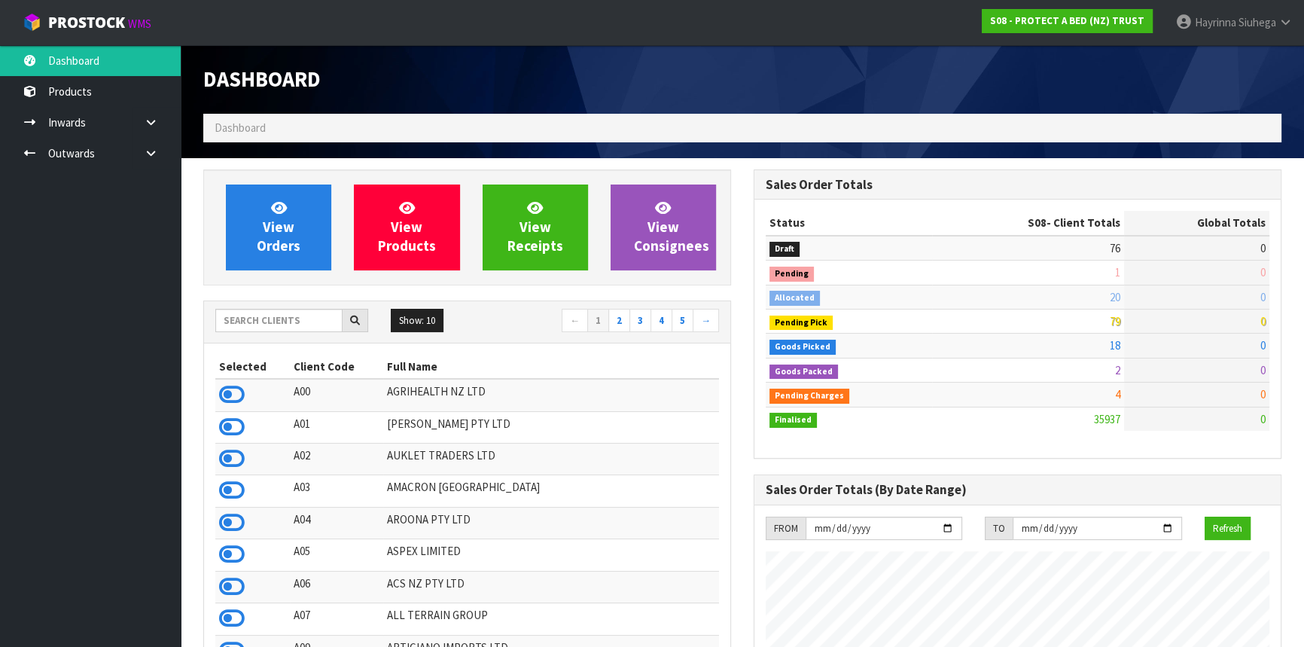
scroll to position [1138, 549]
click at [149, 154] on icon at bounding box center [151, 153] width 14 height 11
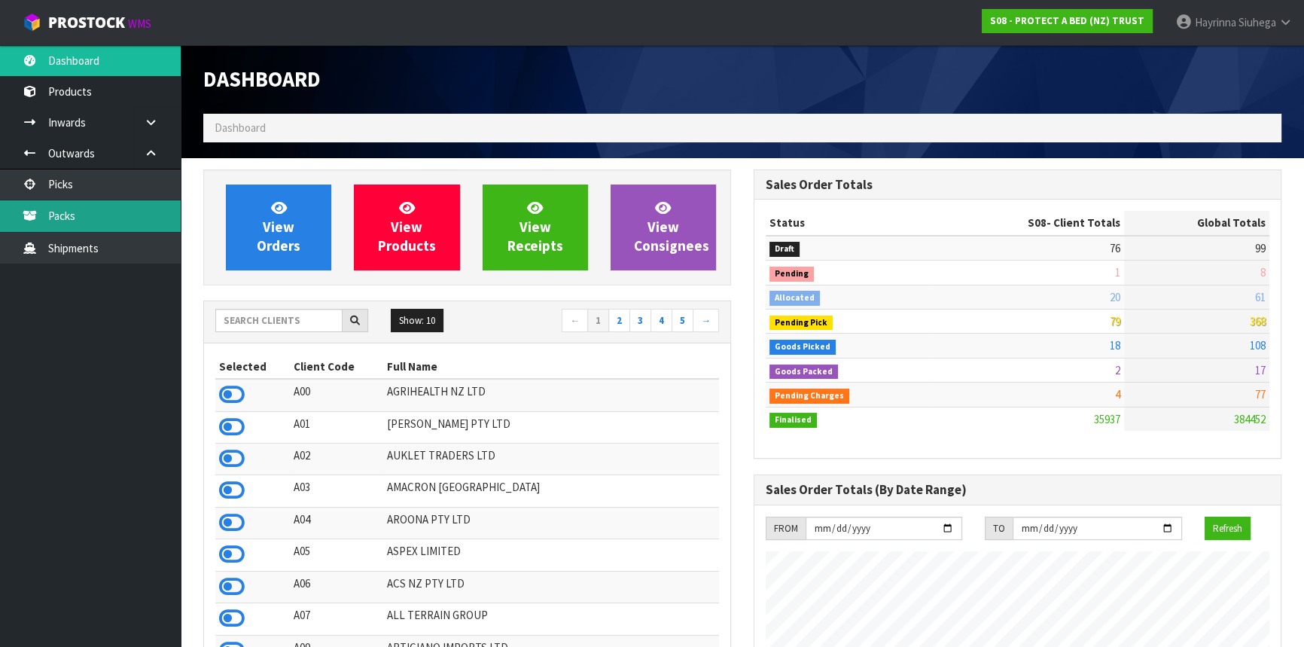
click at [125, 203] on link "Packs" at bounding box center [90, 215] width 181 height 31
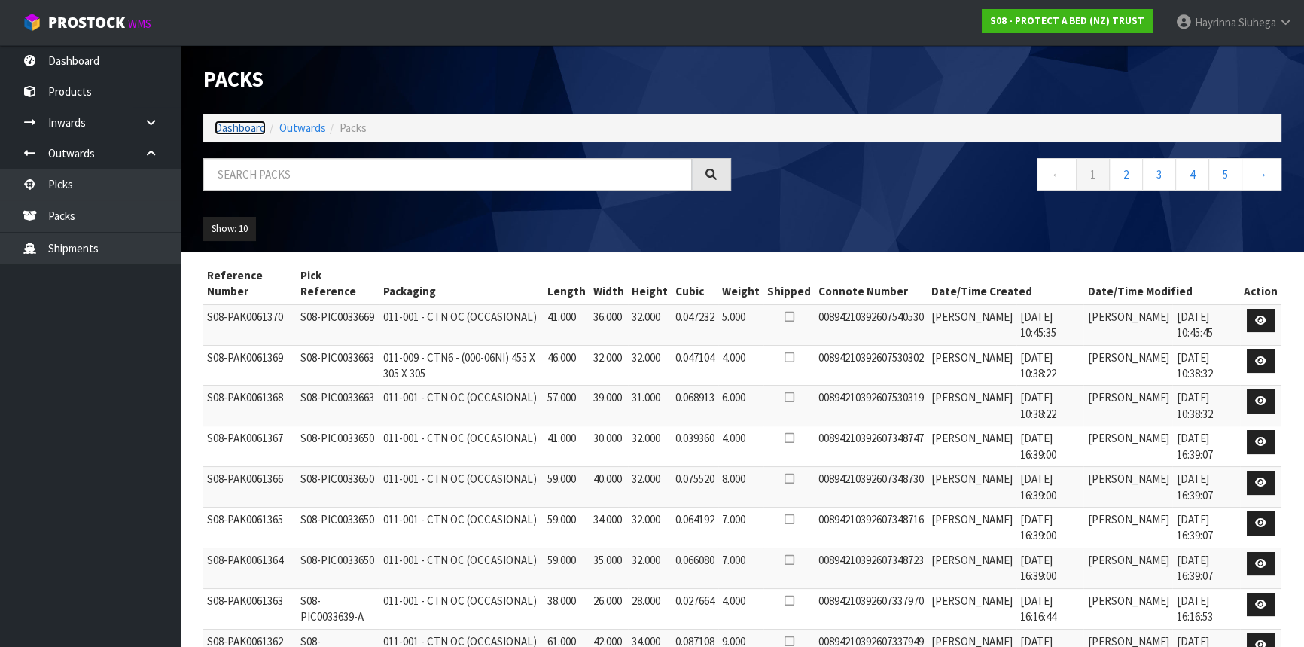
click at [227, 128] on link "Dashboard" at bounding box center [240, 127] width 51 height 14
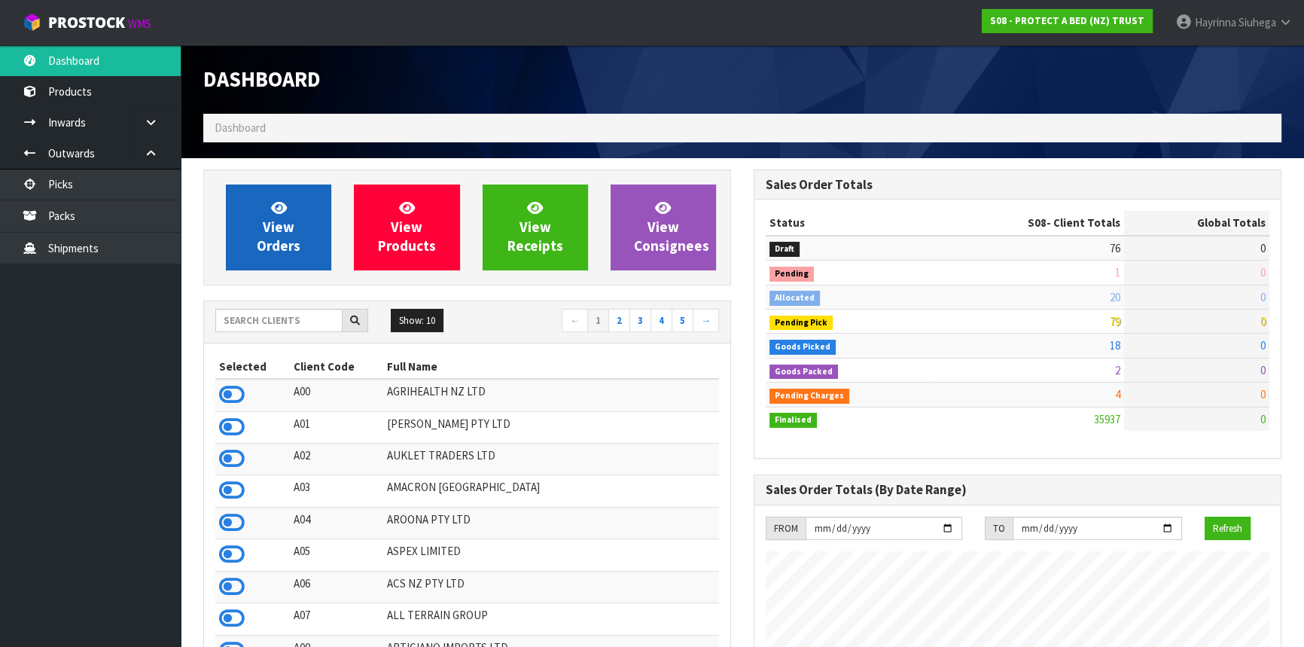
scroll to position [1138, 549]
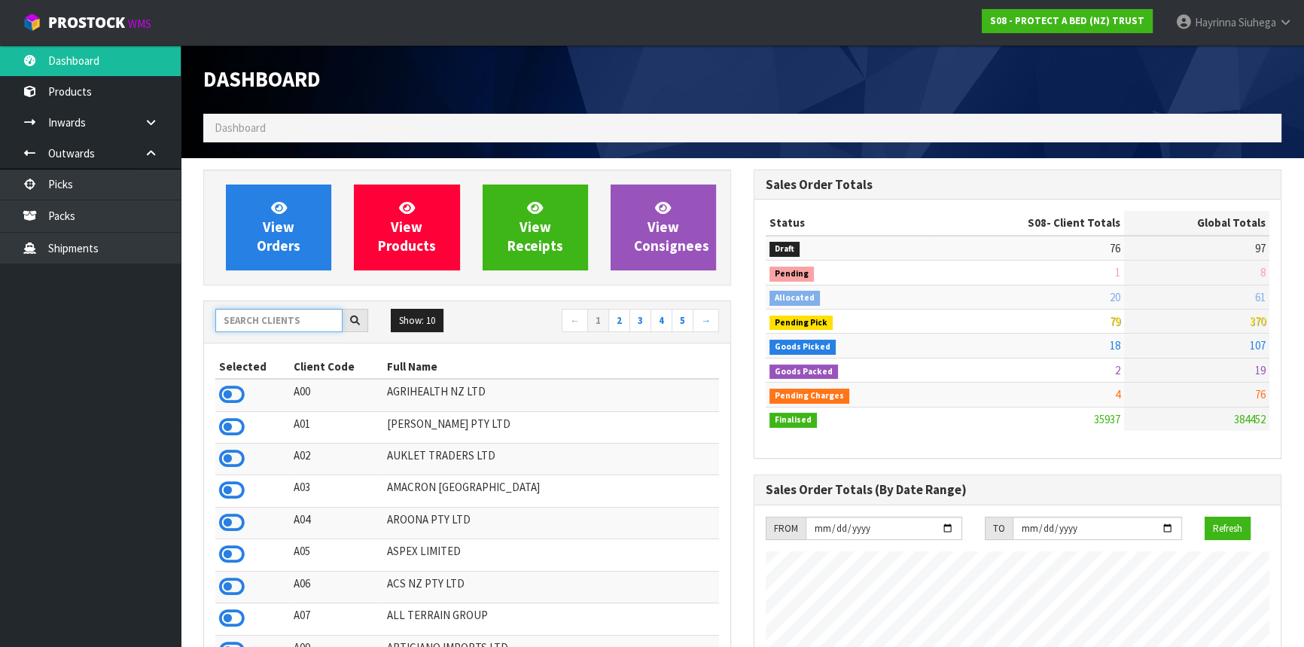
click at [302, 318] on input "text" at bounding box center [278, 320] width 127 height 23
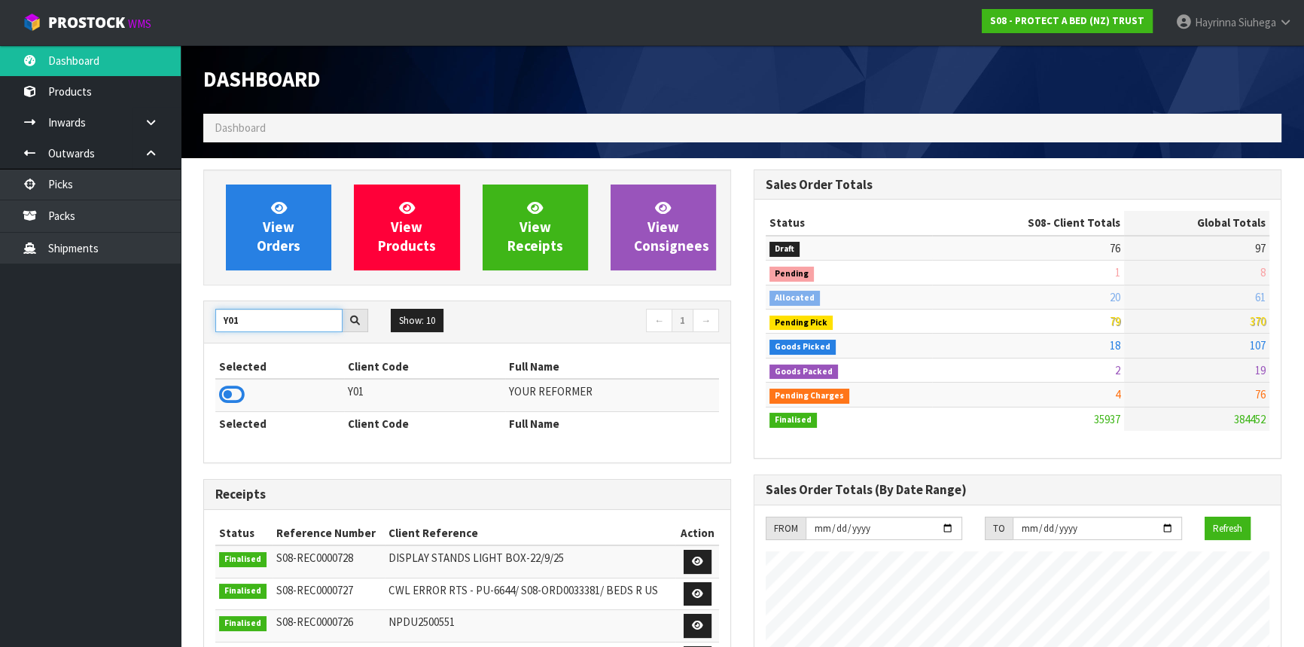
type input "Y01"
click at [245, 395] on td at bounding box center [279, 395] width 129 height 32
click at [233, 397] on icon at bounding box center [232, 394] width 26 height 23
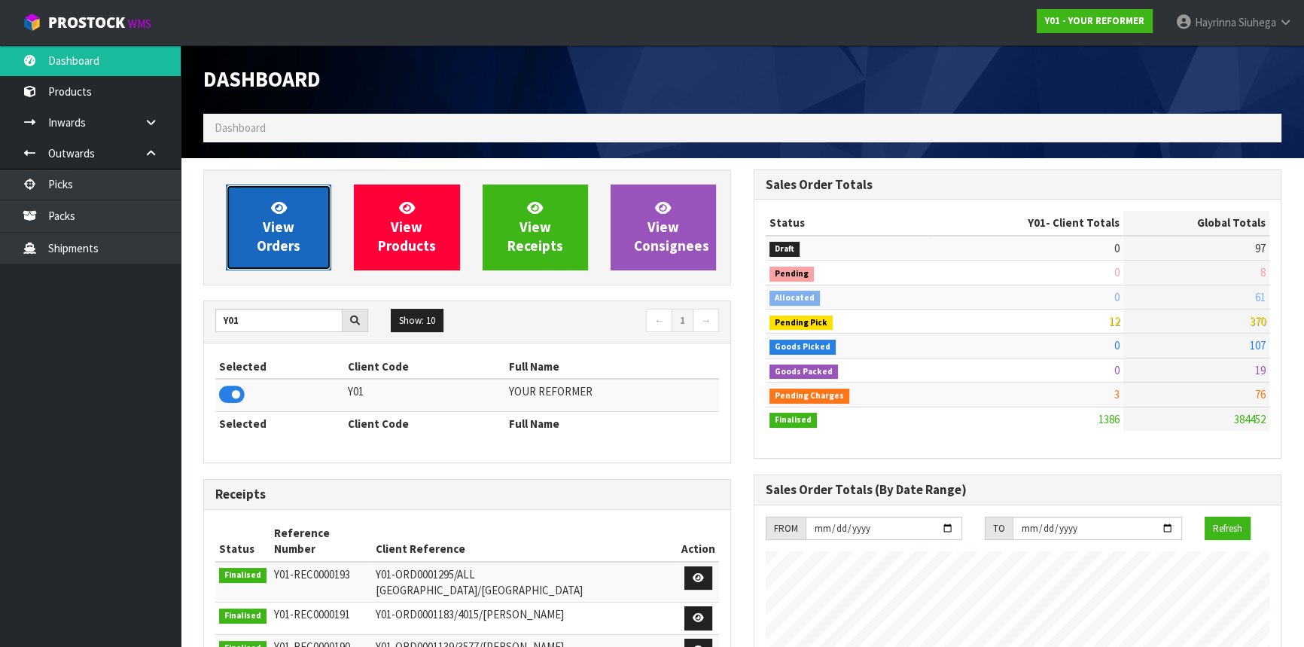
click at [279, 232] on span "View Orders" at bounding box center [279, 227] width 44 height 56
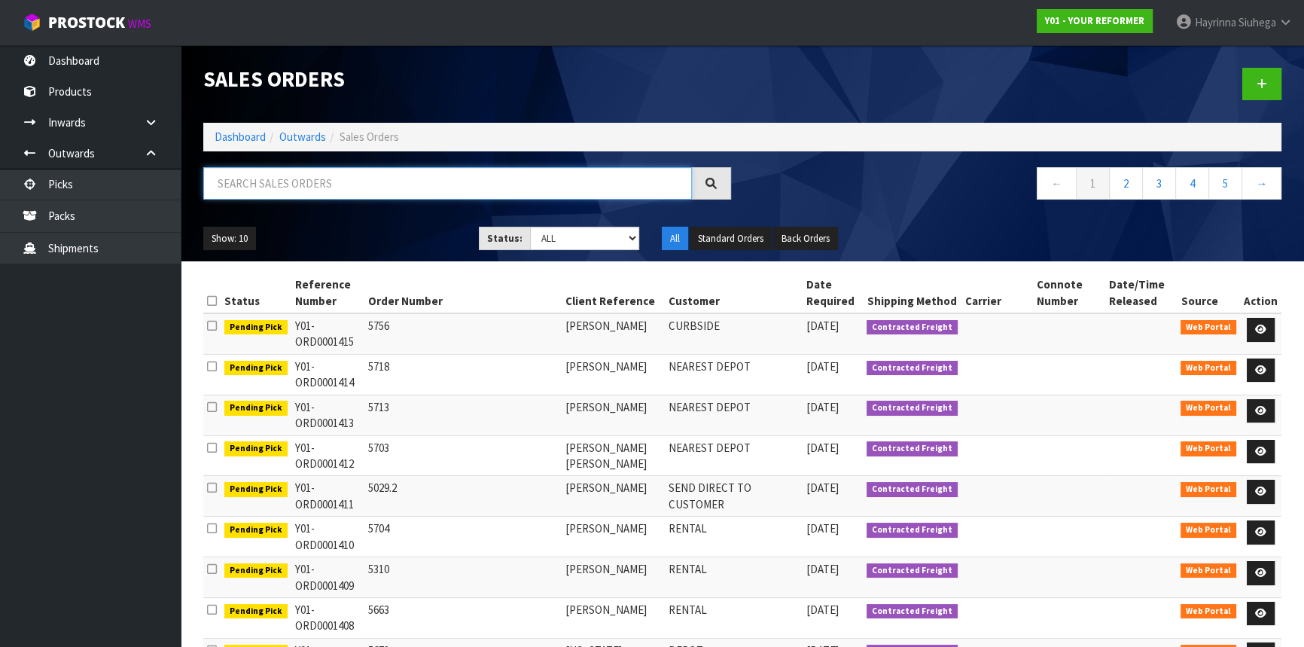
click at [333, 178] on input "text" at bounding box center [447, 183] width 489 height 32
type input "JOB-0416291"
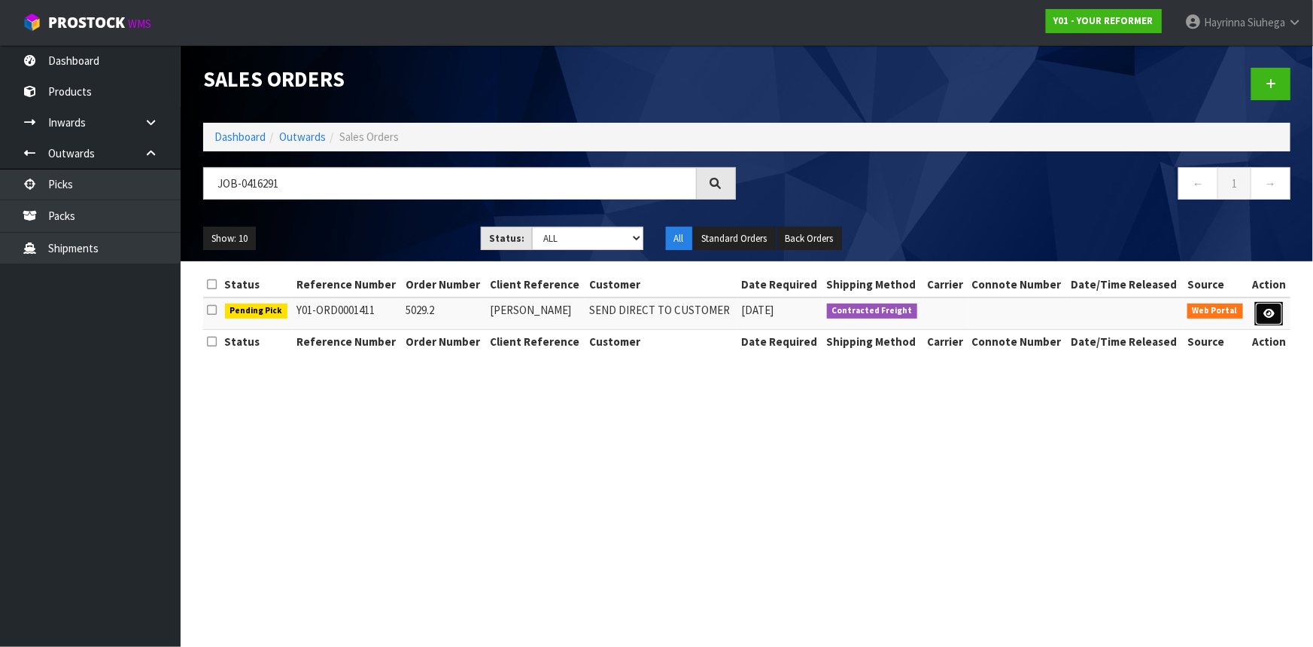
click at [1261, 311] on link at bounding box center [1270, 314] width 28 height 24
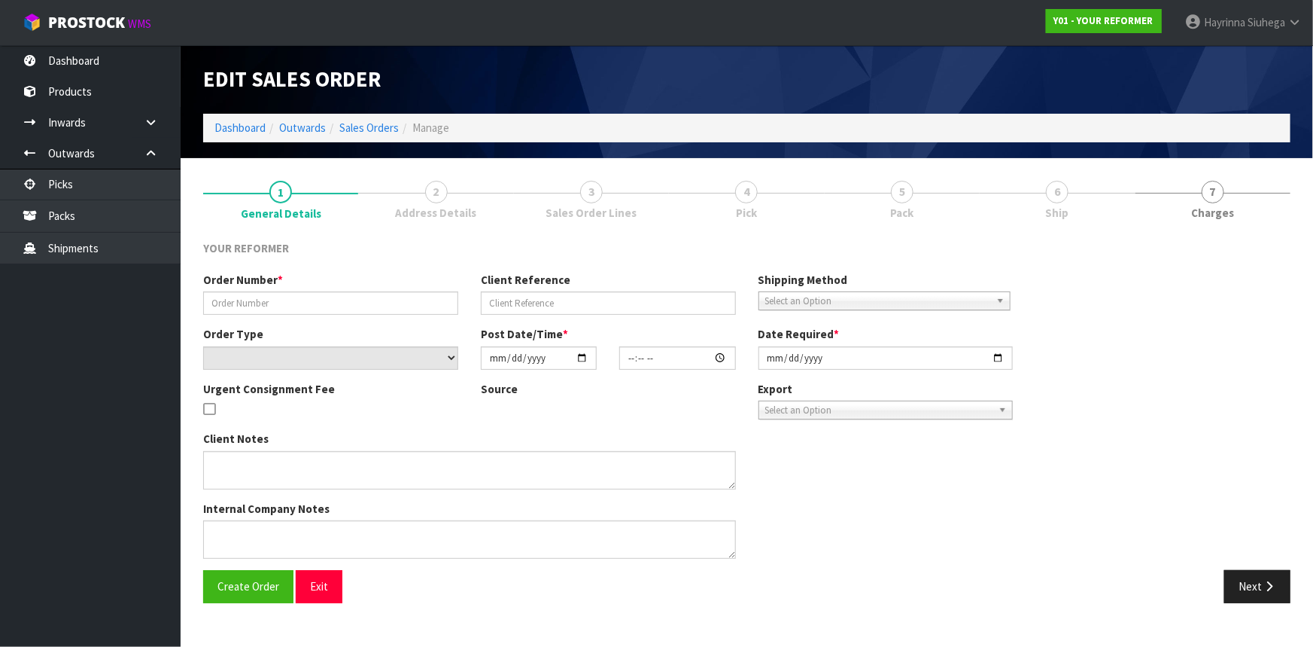
type input "5029.2"
type input "JORDAN ALEXANDER"
select select "number:0"
type input "[DATE]"
type input "11:07:00.000"
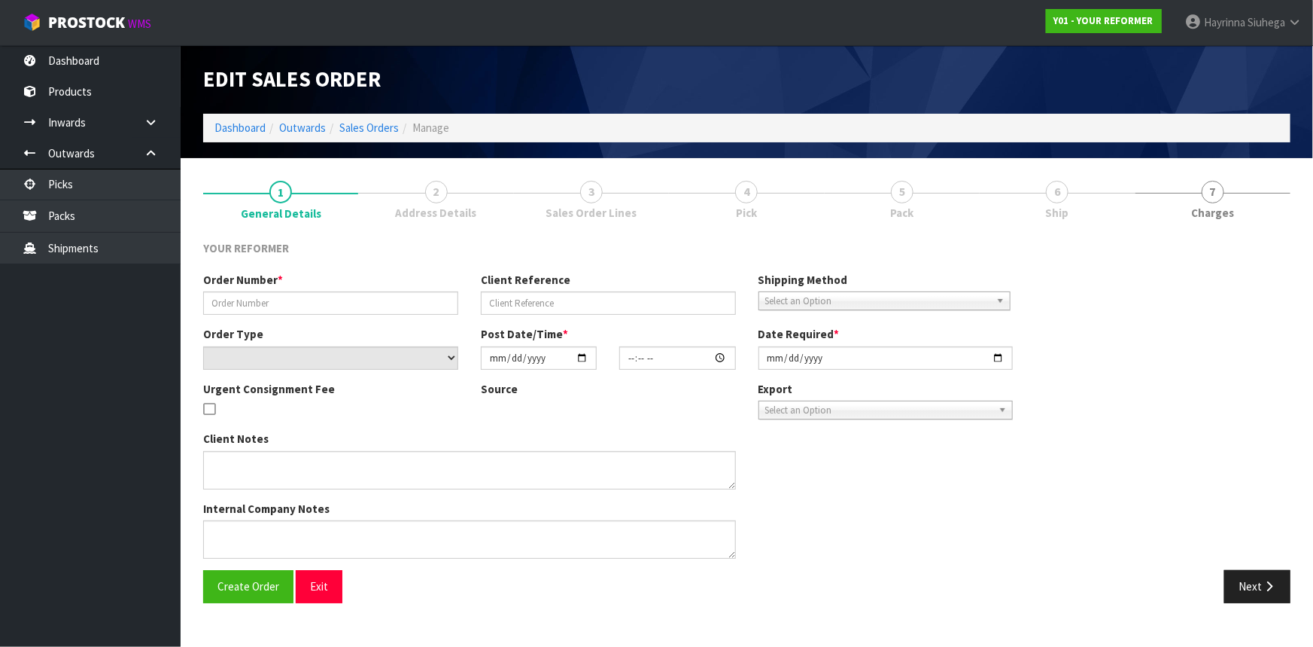
type input "[DATE]"
type textarea "JORDAN ALEXANDER 23 QUEEN ALEXANDRA STREET LANSDOWNE WGN MASTERTON 5810 NEW ZEA…"
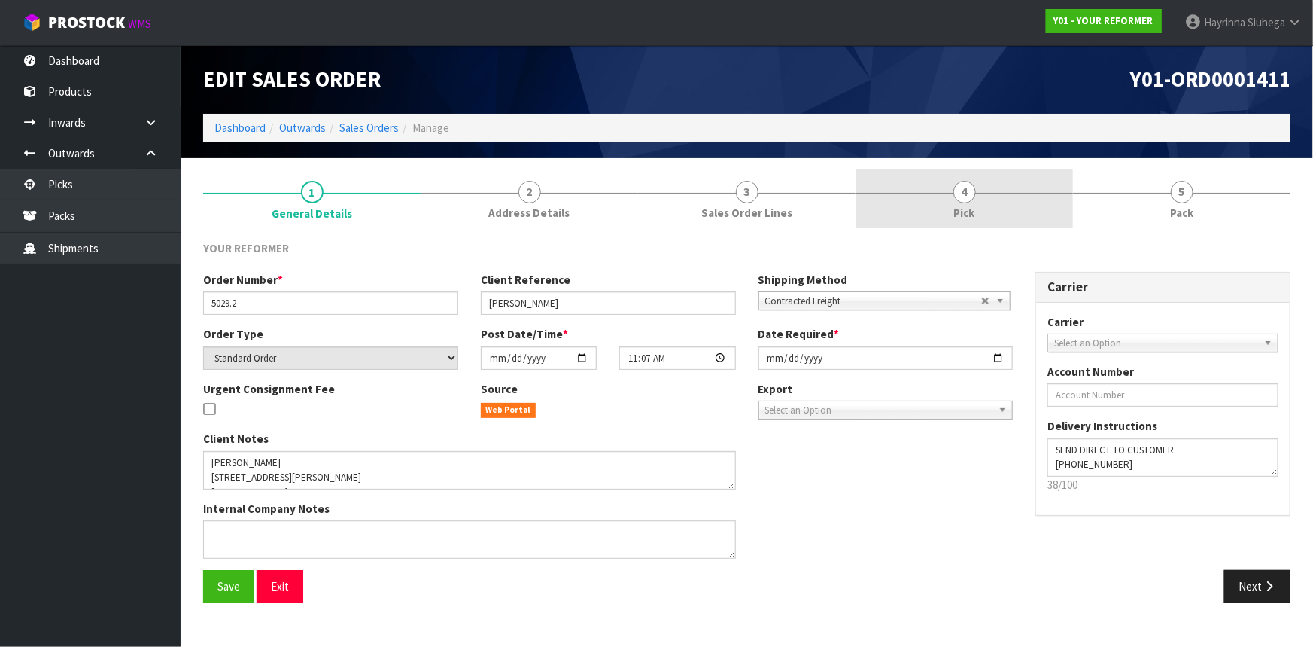
click at [972, 185] on span "4" at bounding box center [965, 192] width 23 height 23
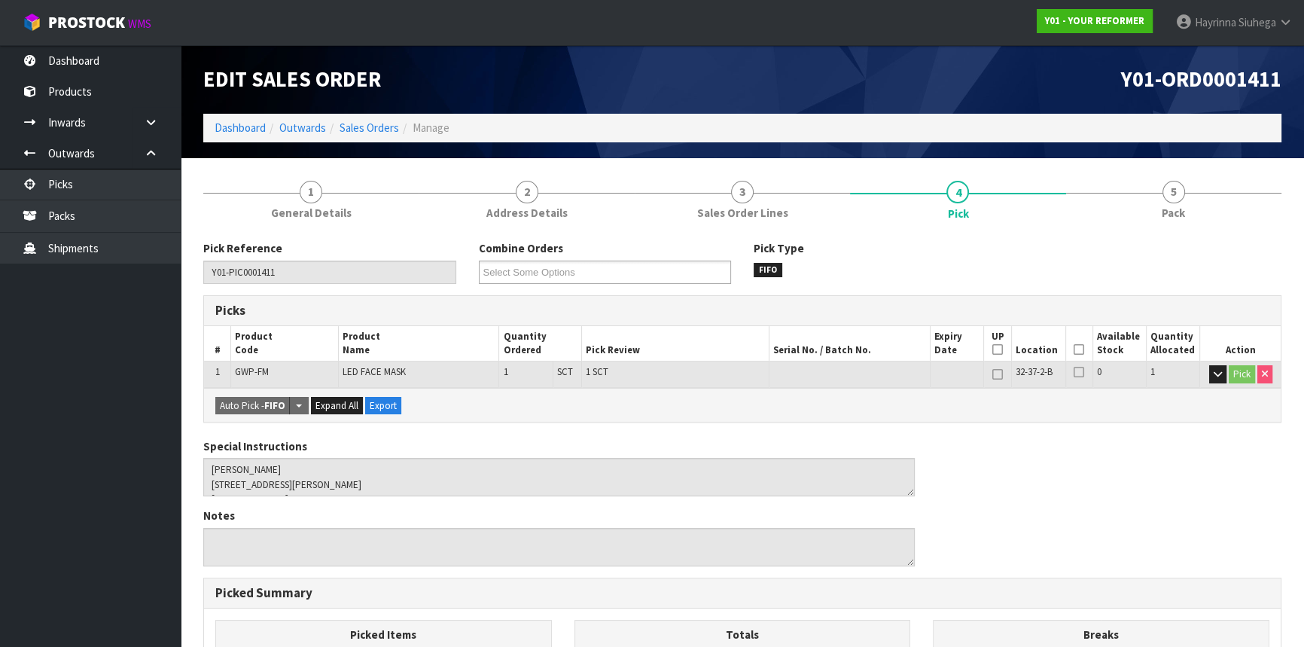
click at [1078, 350] on icon at bounding box center [1078, 349] width 11 height 1
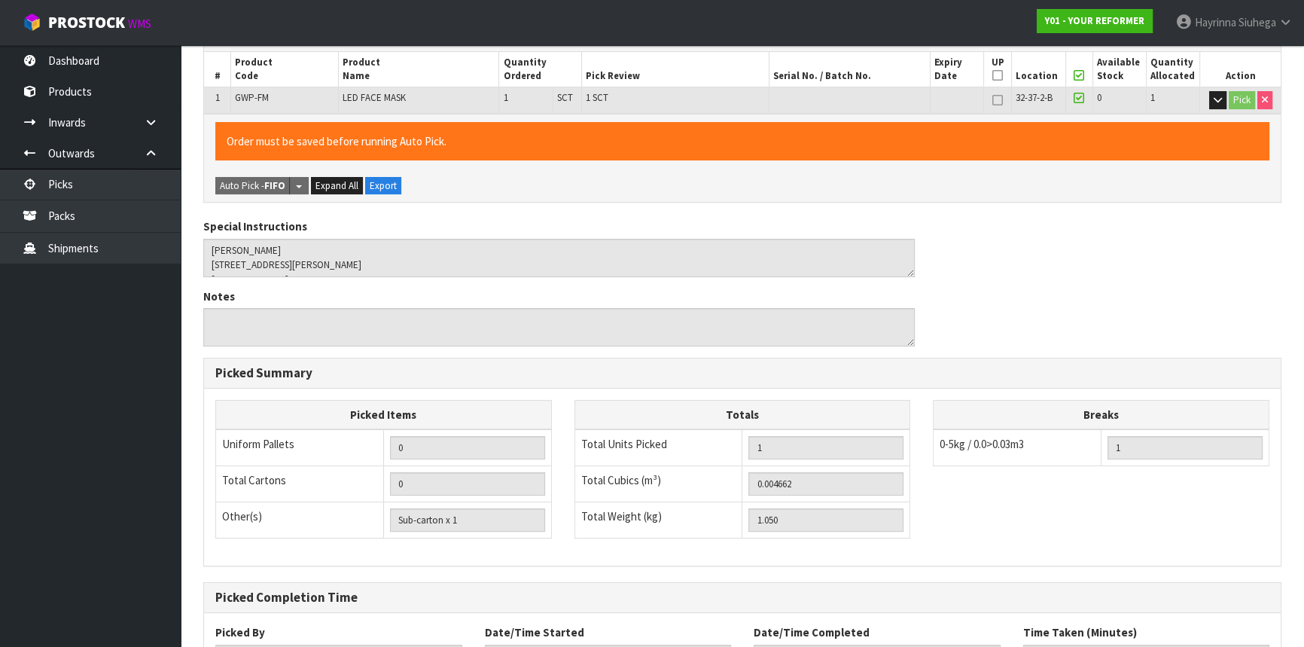
scroll to position [397, 0]
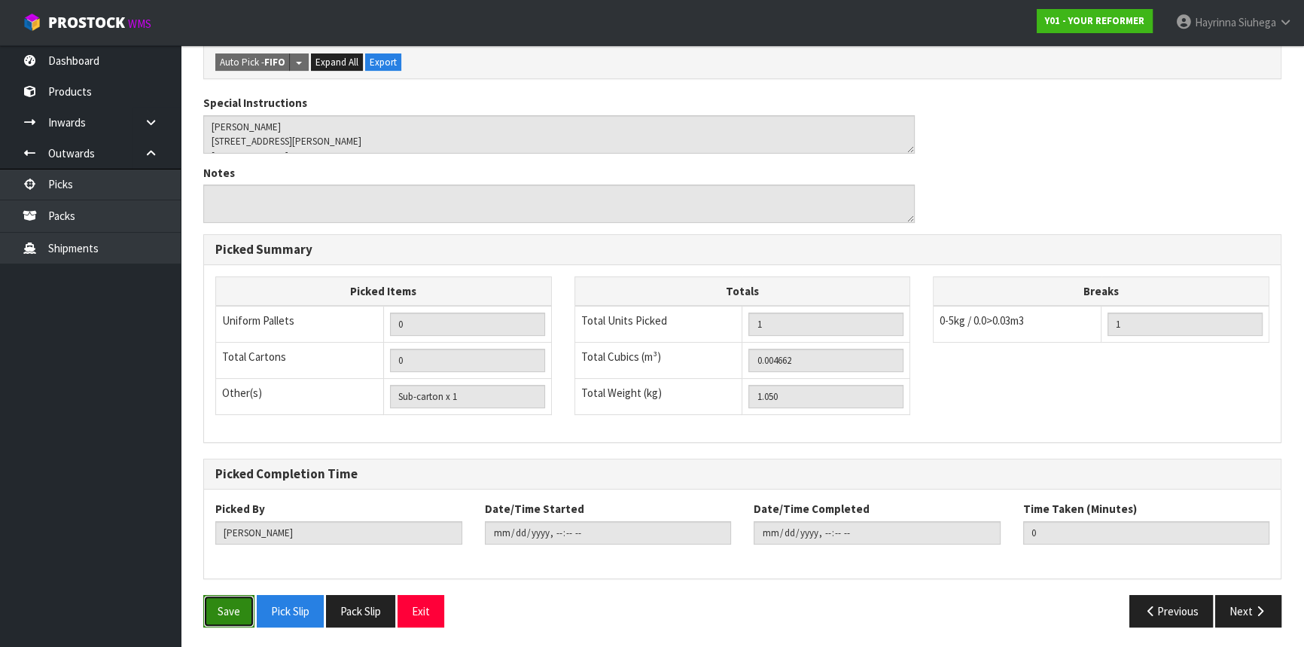
click at [227, 605] on button "Save" at bounding box center [228, 611] width 51 height 32
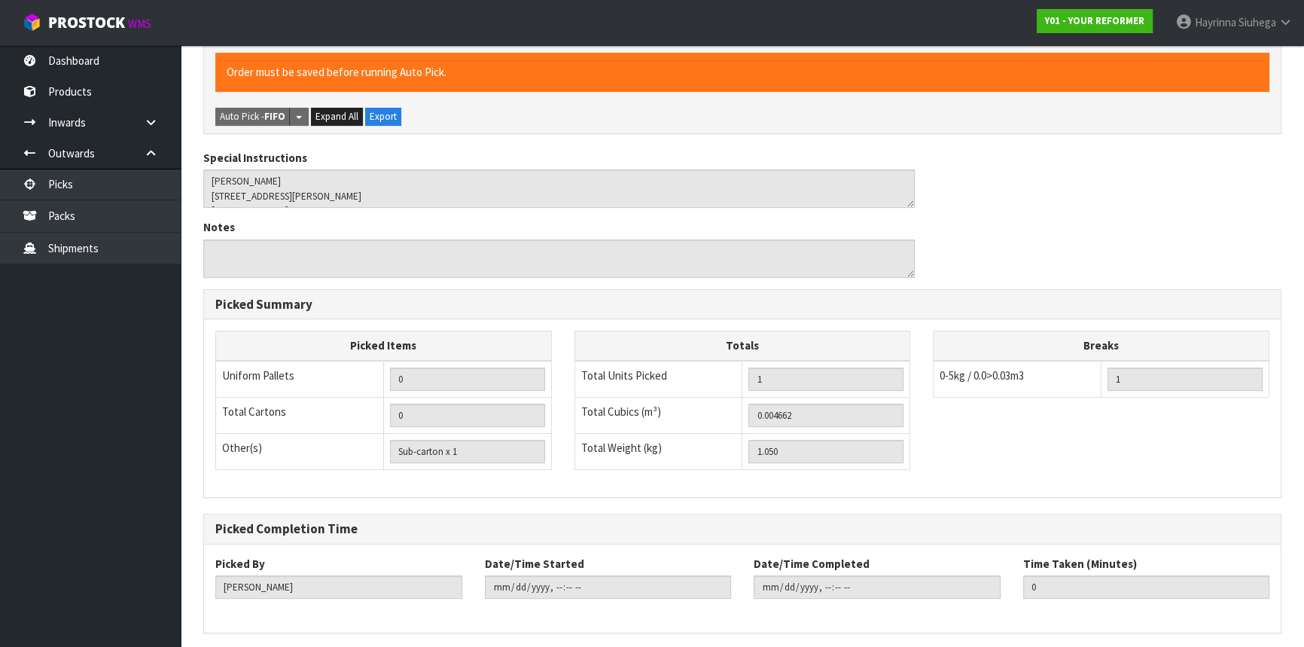
scroll to position [0, 0]
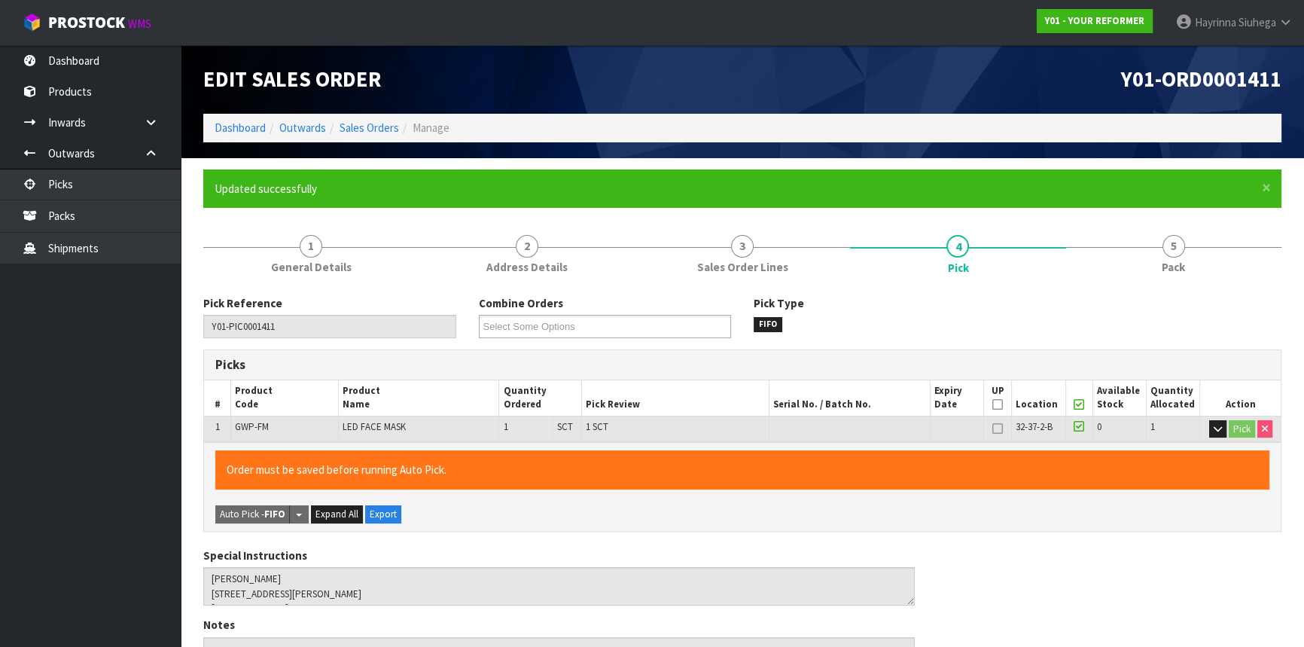
type input "[PERSON_NAME]"
type input "2025-10-07T10:48:10"
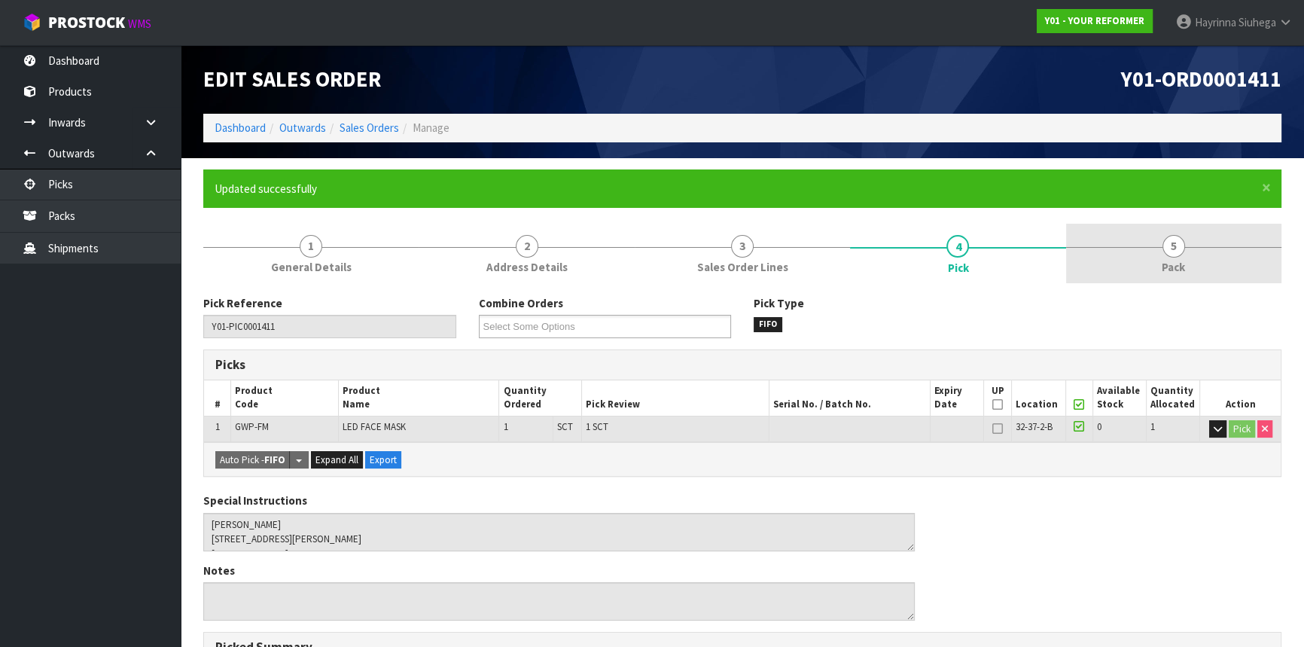
click at [1223, 278] on link "5 Pack" at bounding box center [1173, 253] width 215 height 59
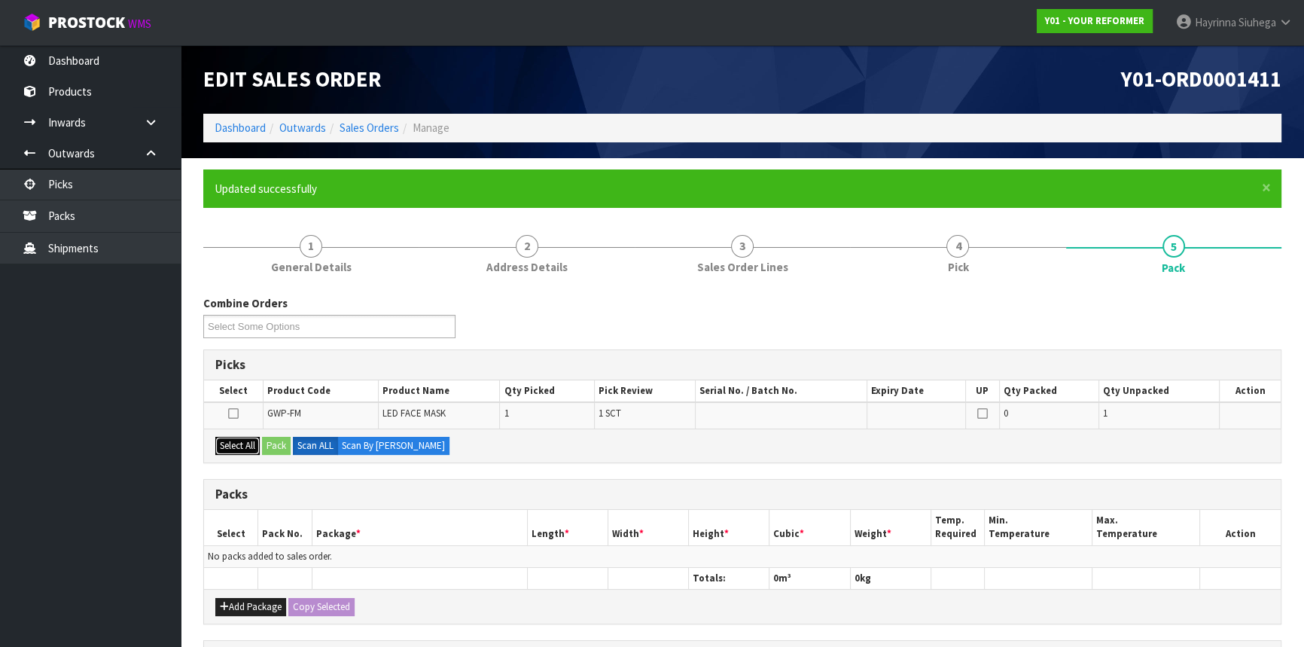
drag, startPoint x: 224, startPoint y: 445, endPoint x: 251, endPoint y: 445, distance: 27.1
click at [226, 445] on button "Select All" at bounding box center [237, 446] width 44 height 18
click at [279, 446] on button "Pack" at bounding box center [276, 446] width 29 height 18
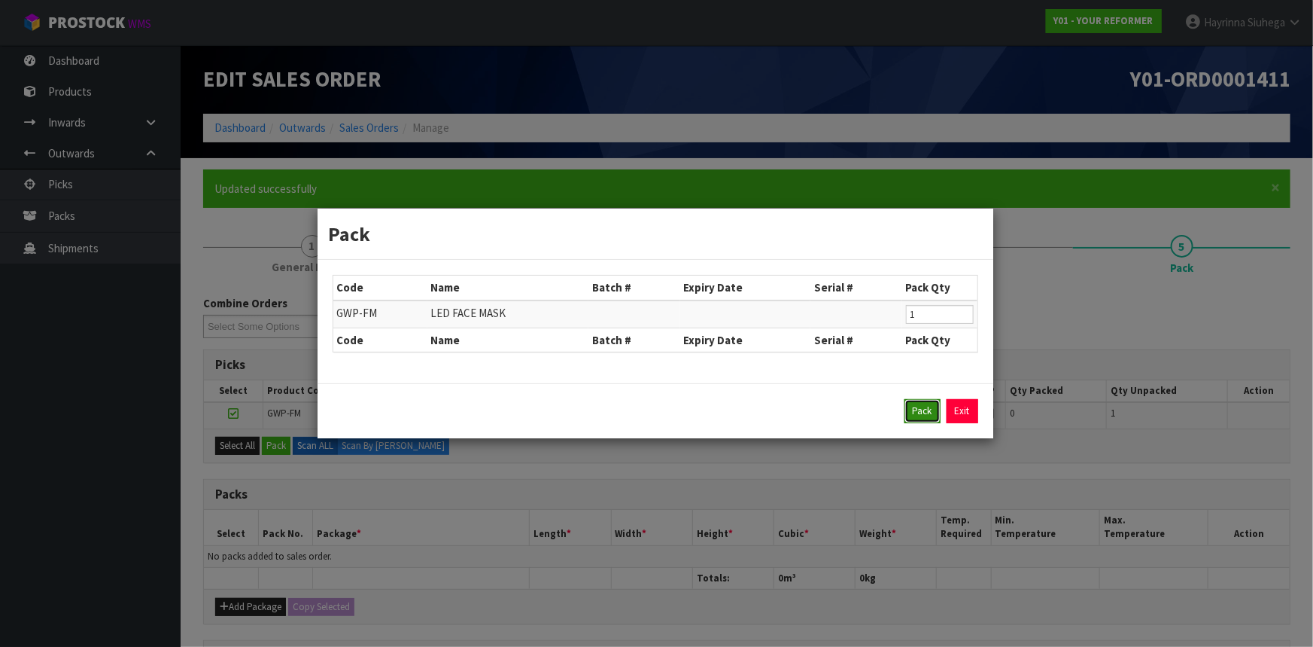
click at [935, 399] on button "Pack" at bounding box center [923, 411] width 36 height 24
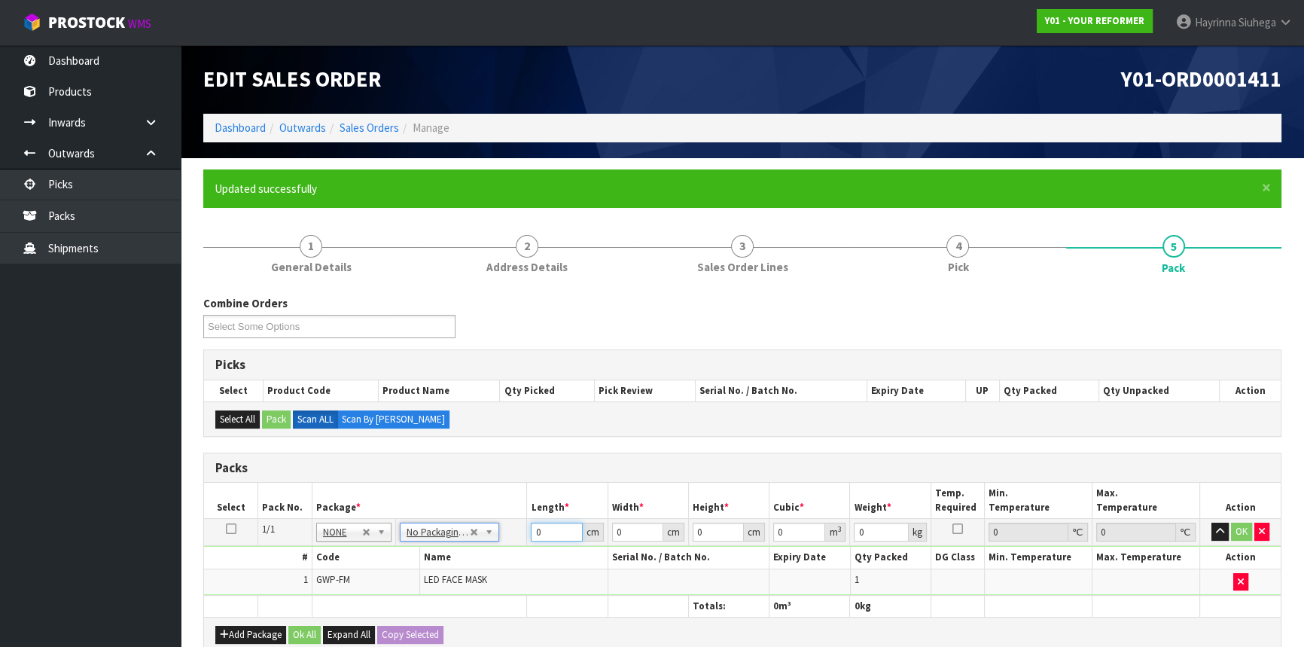
click at [534, 533] on input "0" at bounding box center [556, 531] width 51 height 19
click at [534, 534] on input "0" at bounding box center [556, 531] width 51 height 19
type input "39"
type input "22"
type input "7"
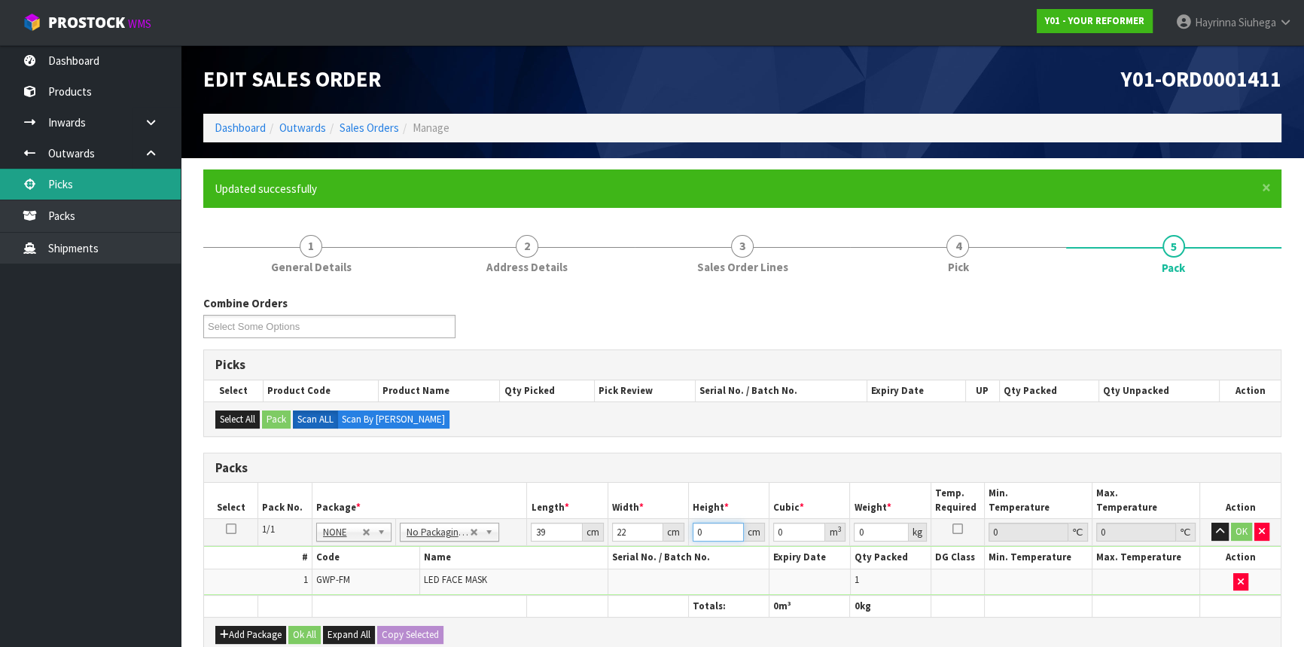
type input "0.006006"
type input "7"
type input "2"
click button "OK" at bounding box center [1241, 531] width 21 height 18
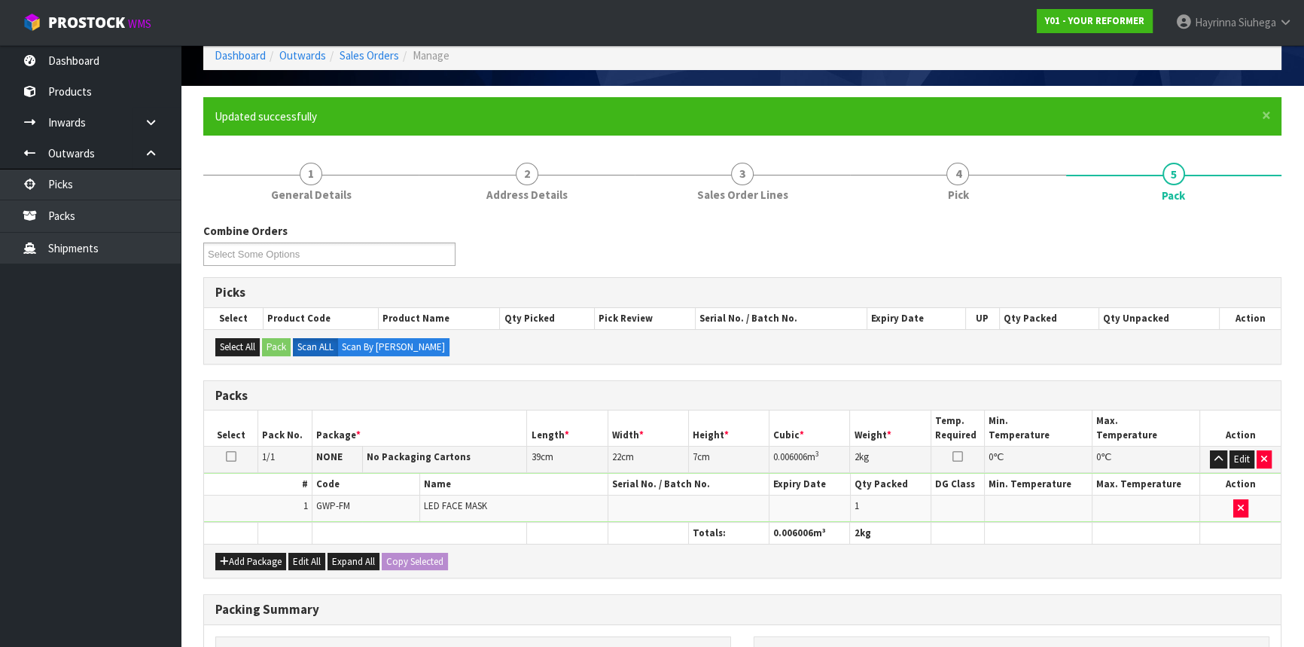
scroll to position [286, 0]
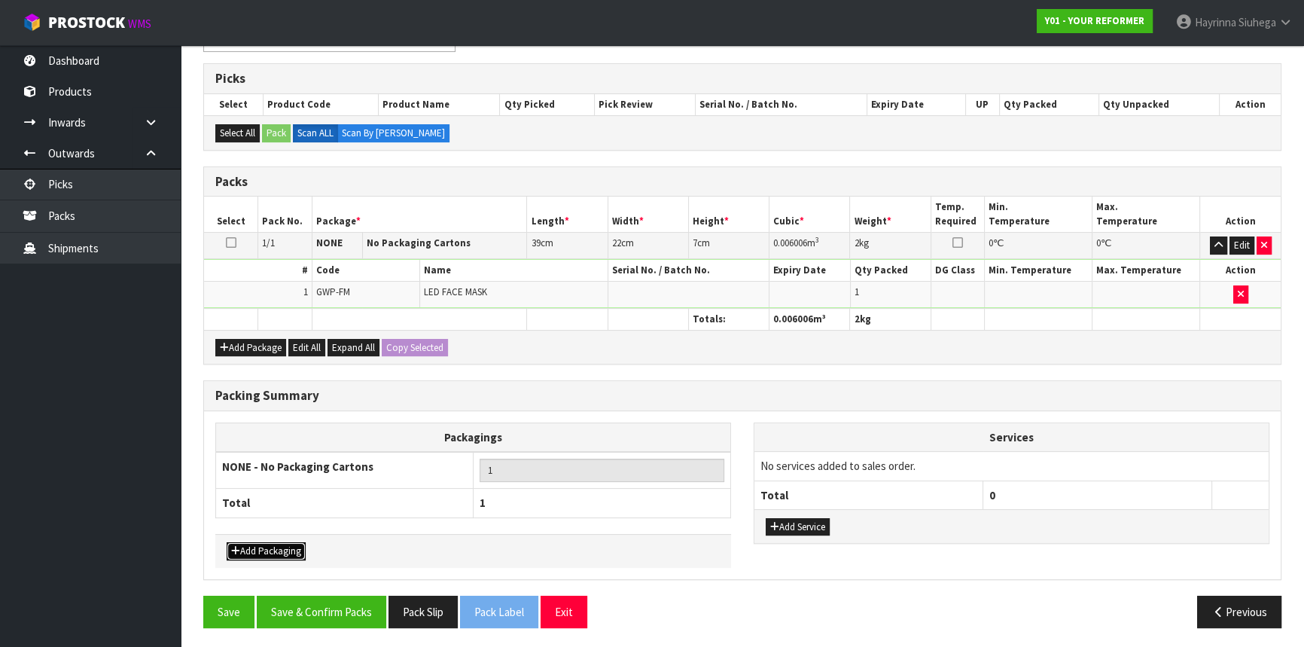
drag, startPoint x: 297, startPoint y: 549, endPoint x: 304, endPoint y: 525, distance: 25.2
click at [297, 549] on button "Add Packaging" at bounding box center [266, 551] width 79 height 18
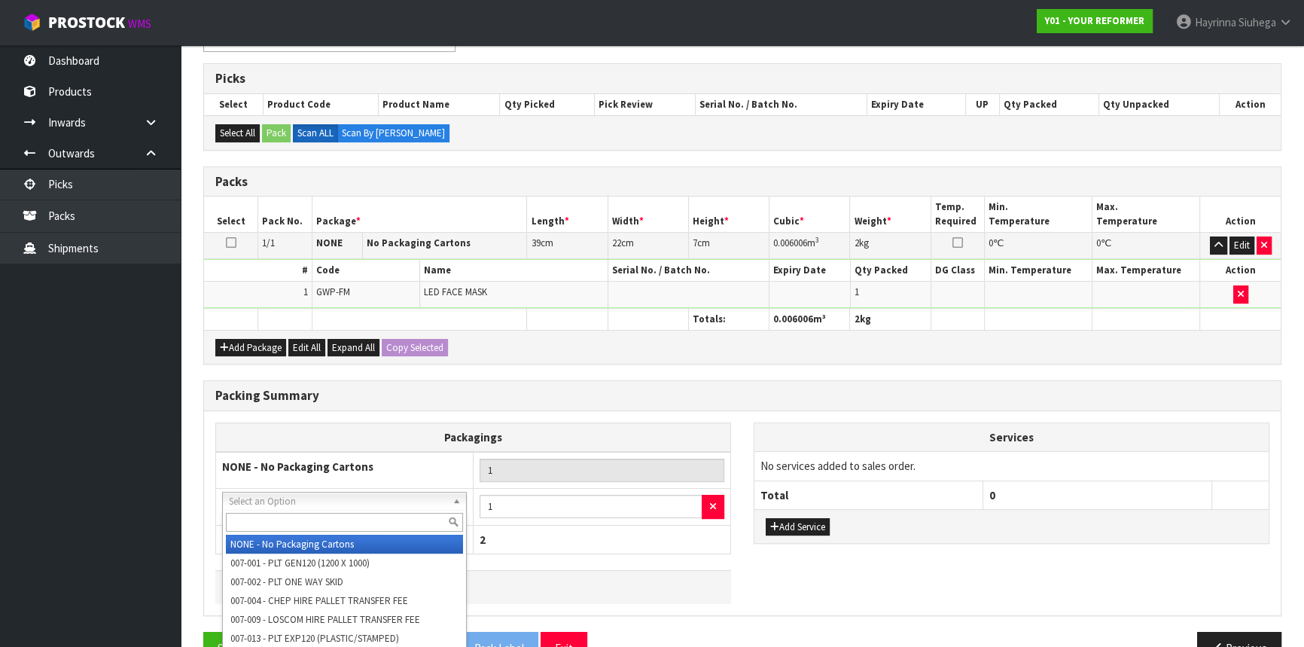
click at [309, 525] on input "text" at bounding box center [344, 522] width 237 height 19
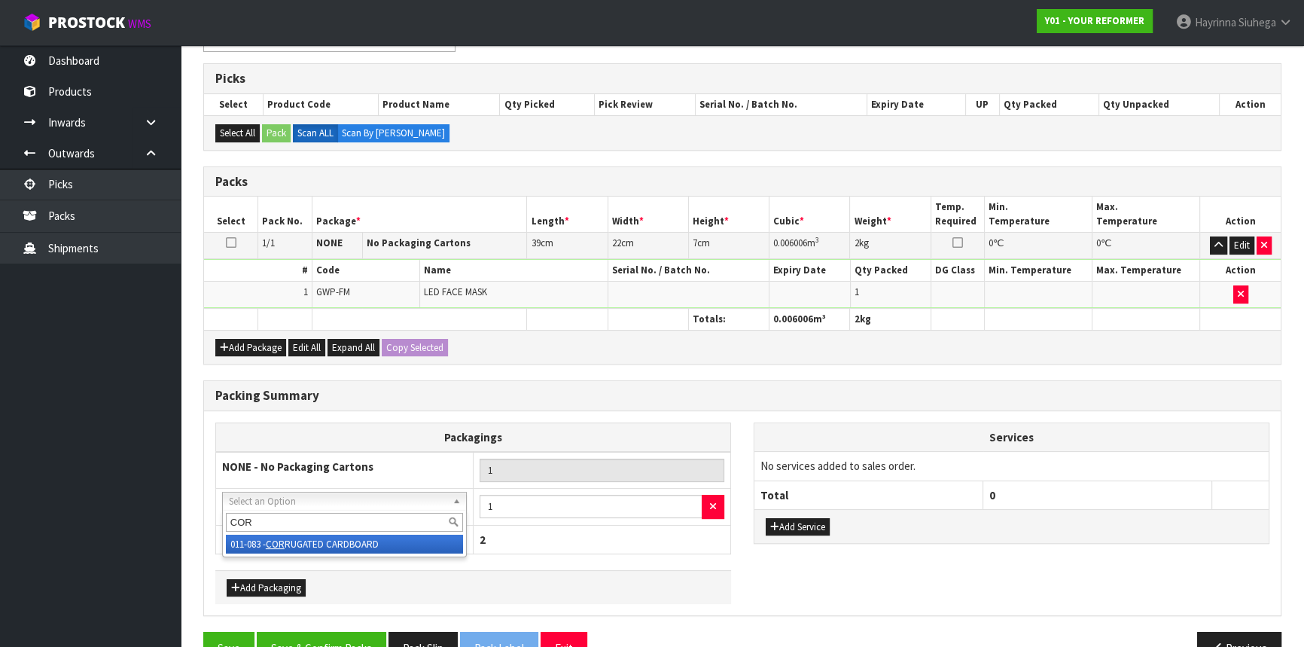
type input "CORR"
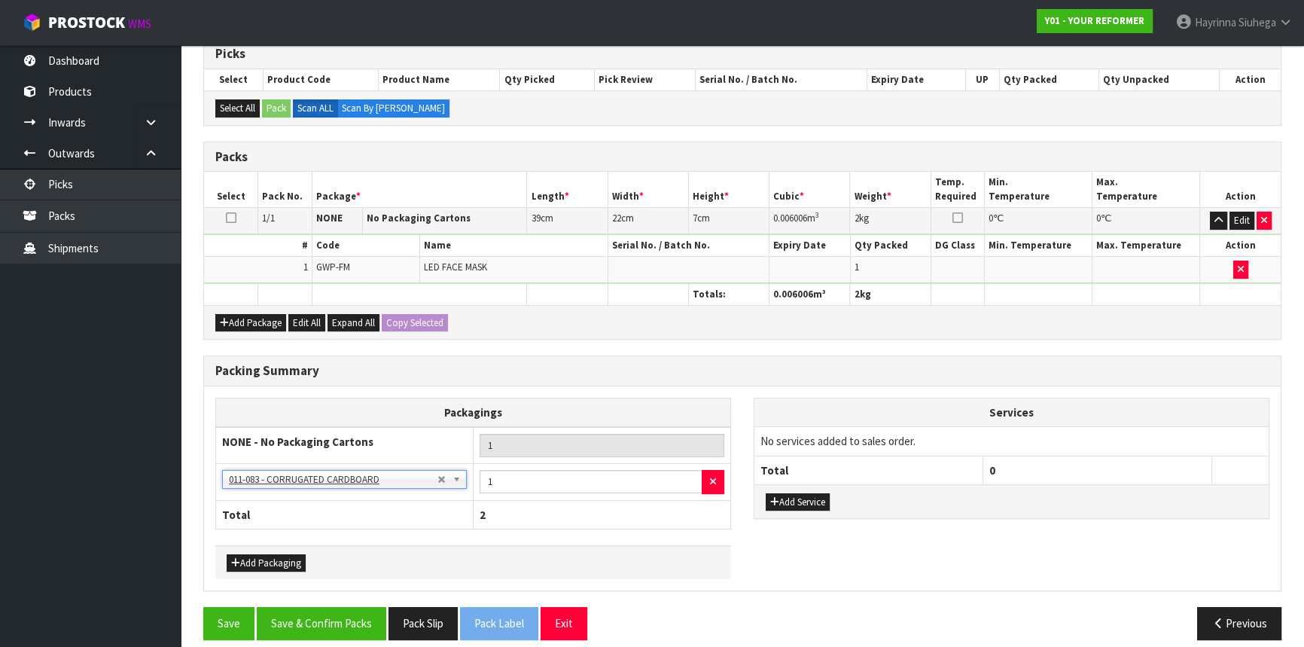
scroll to position [322, 0]
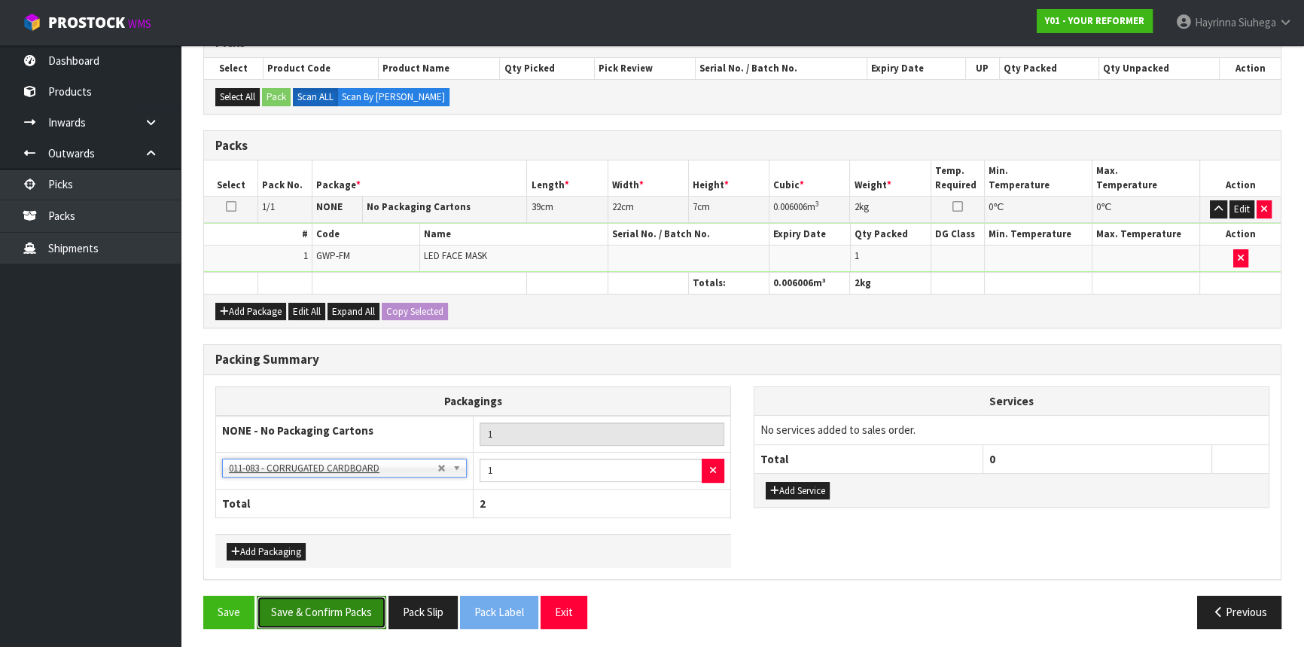
click at [323, 605] on button "Save & Confirm Packs" at bounding box center [321, 611] width 129 height 32
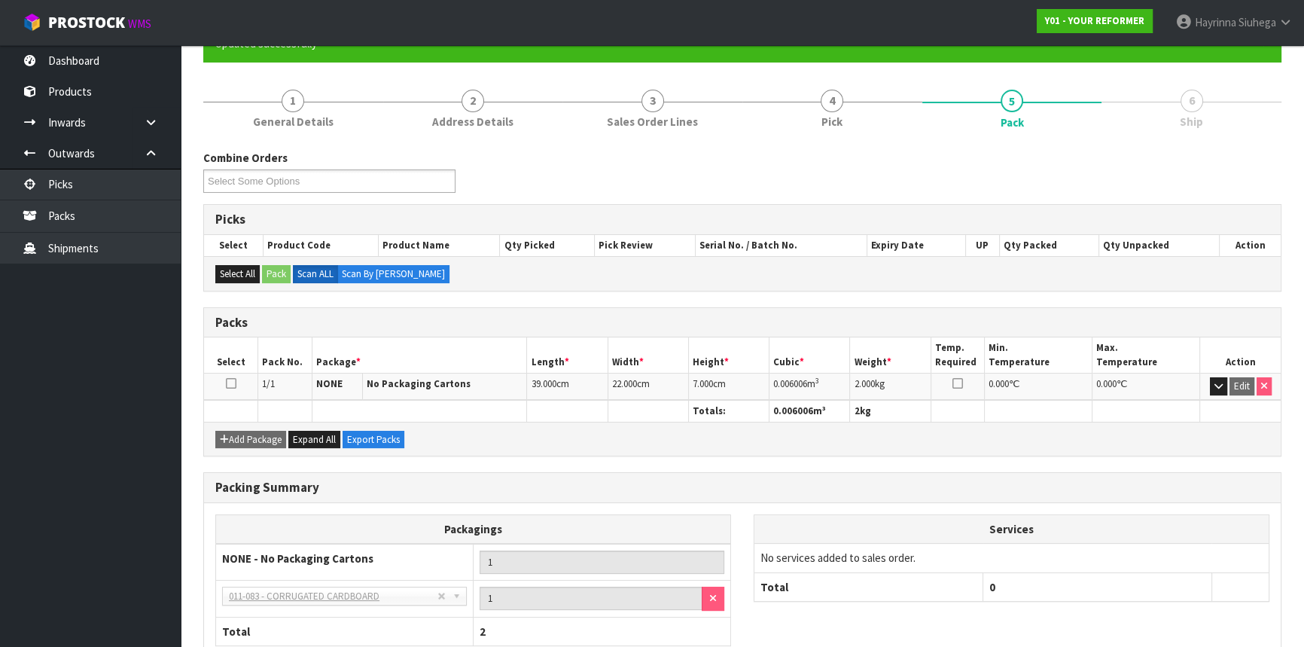
scroll to position [240, 0]
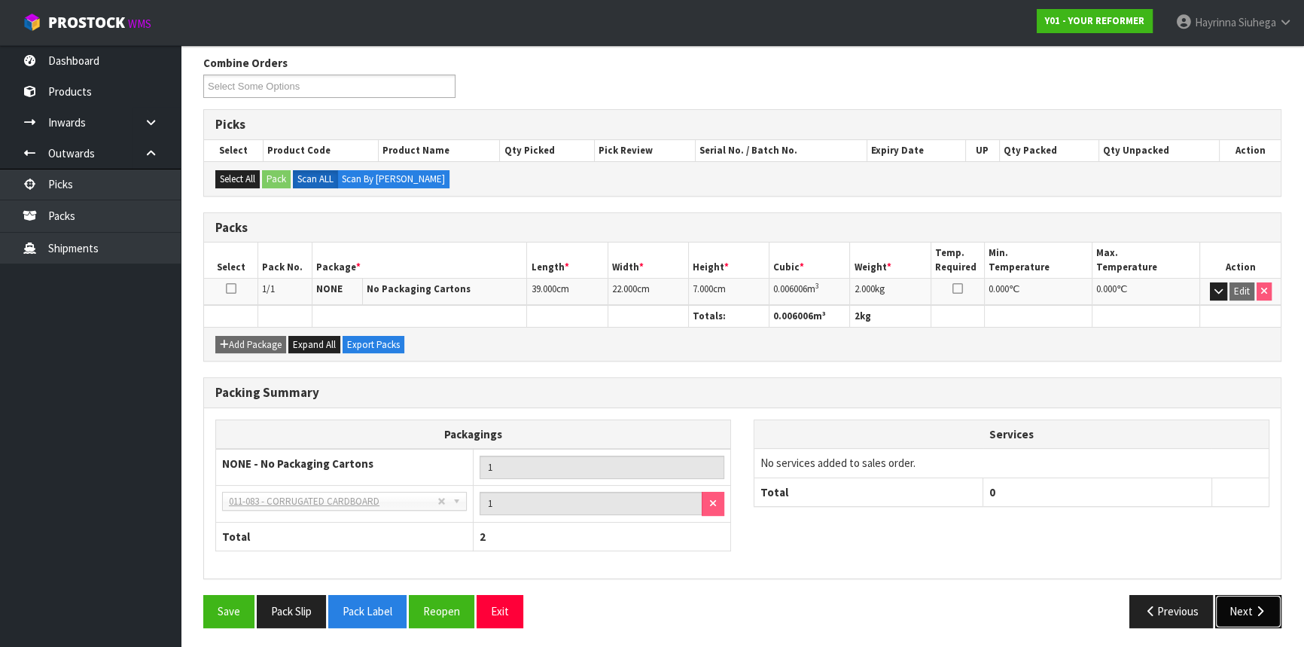
click at [1247, 598] on button "Next" at bounding box center [1248, 611] width 66 height 32
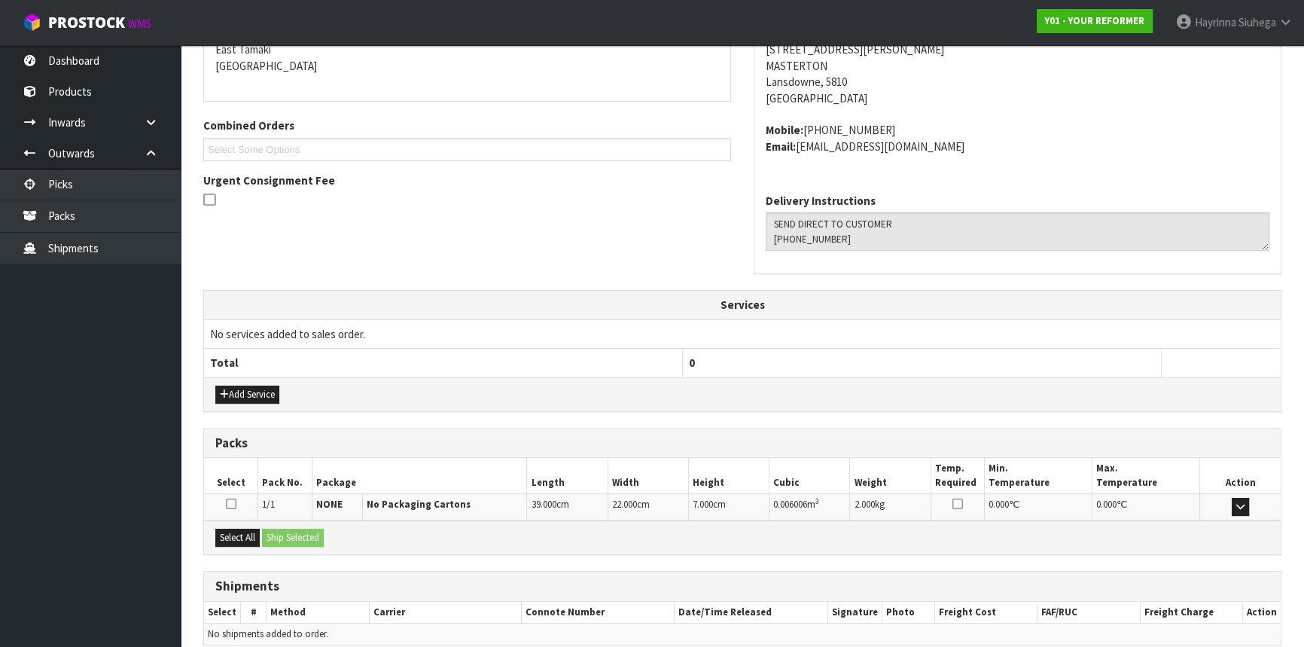
scroll to position [394, 0]
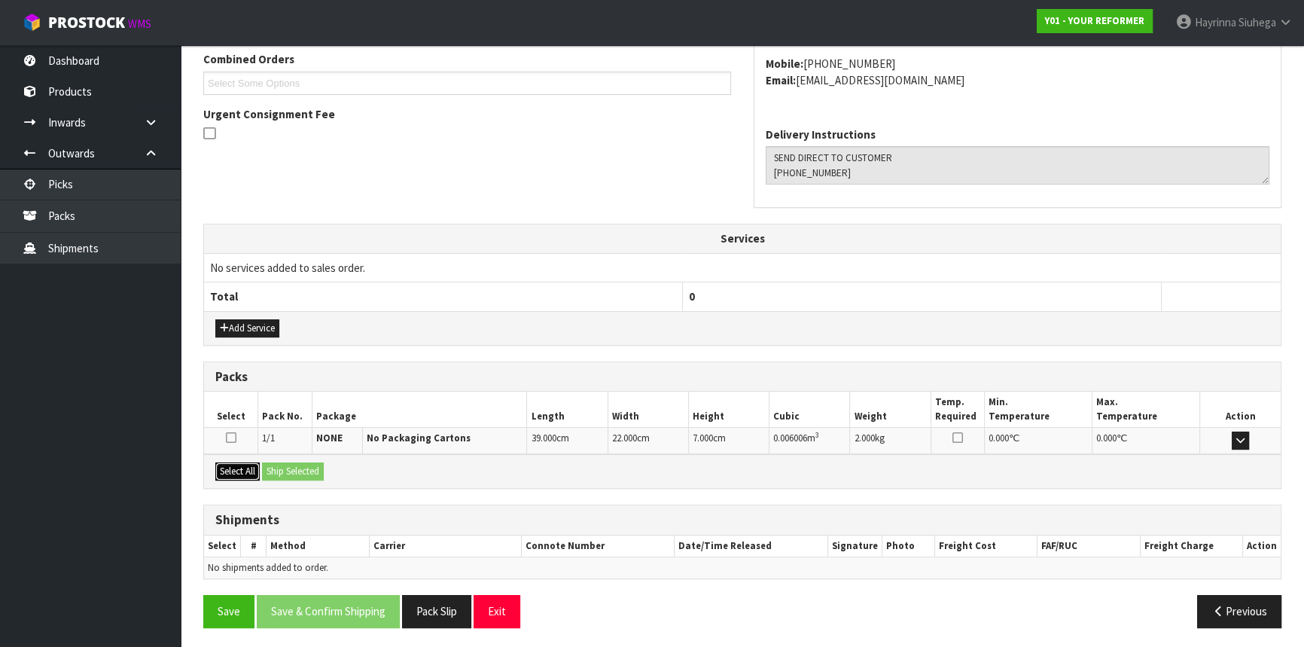
click at [245, 469] on button "Select All" at bounding box center [237, 471] width 44 height 18
click at [279, 467] on button "Ship Selected" at bounding box center [293, 471] width 62 height 18
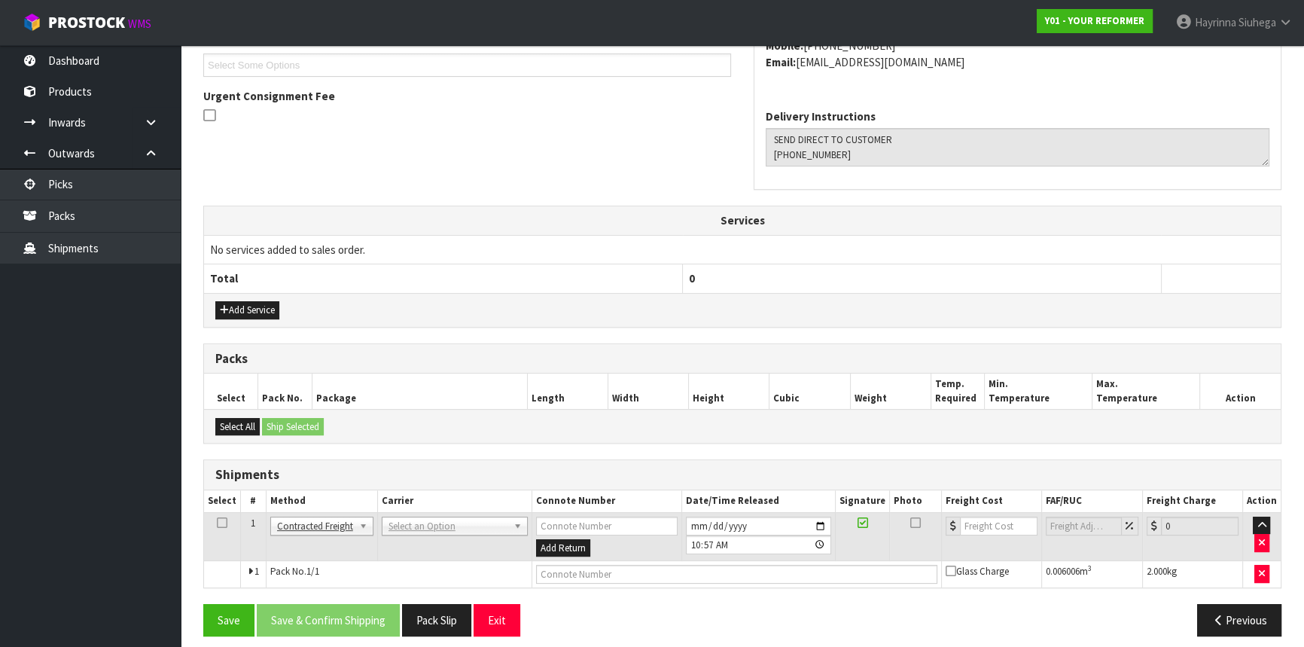
scroll to position [422, 0]
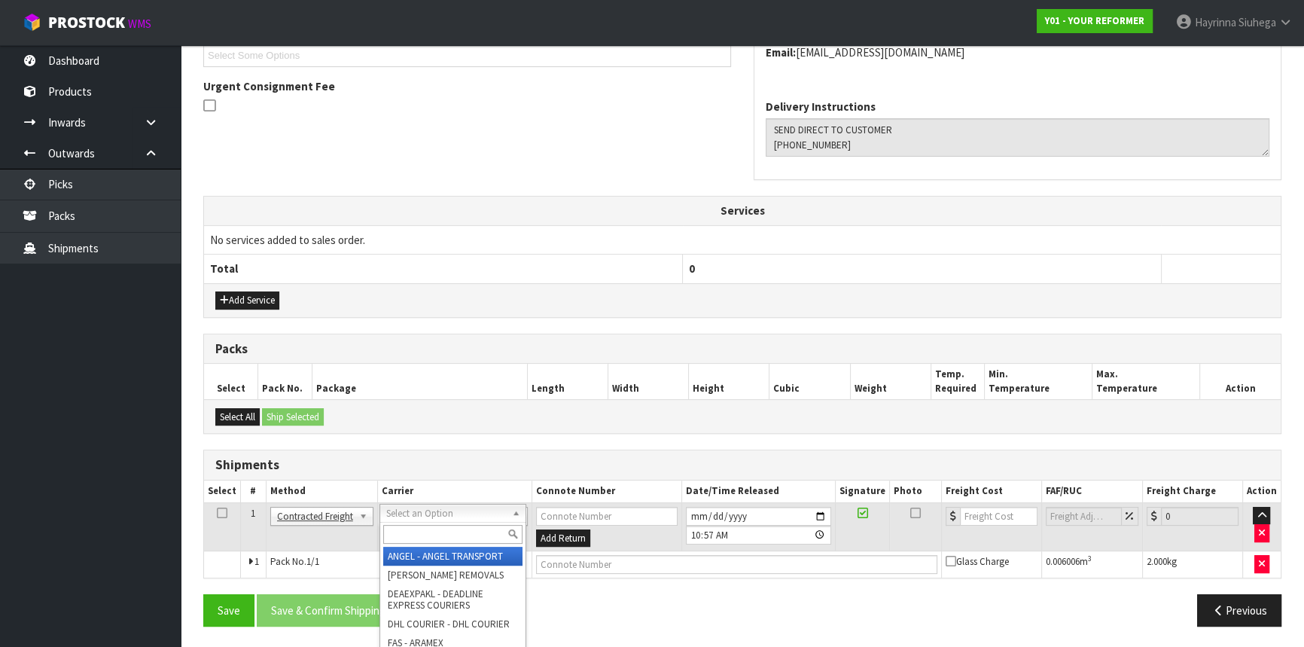
click at [411, 527] on input "text" at bounding box center [452, 534] width 139 height 19
type input "NZP"
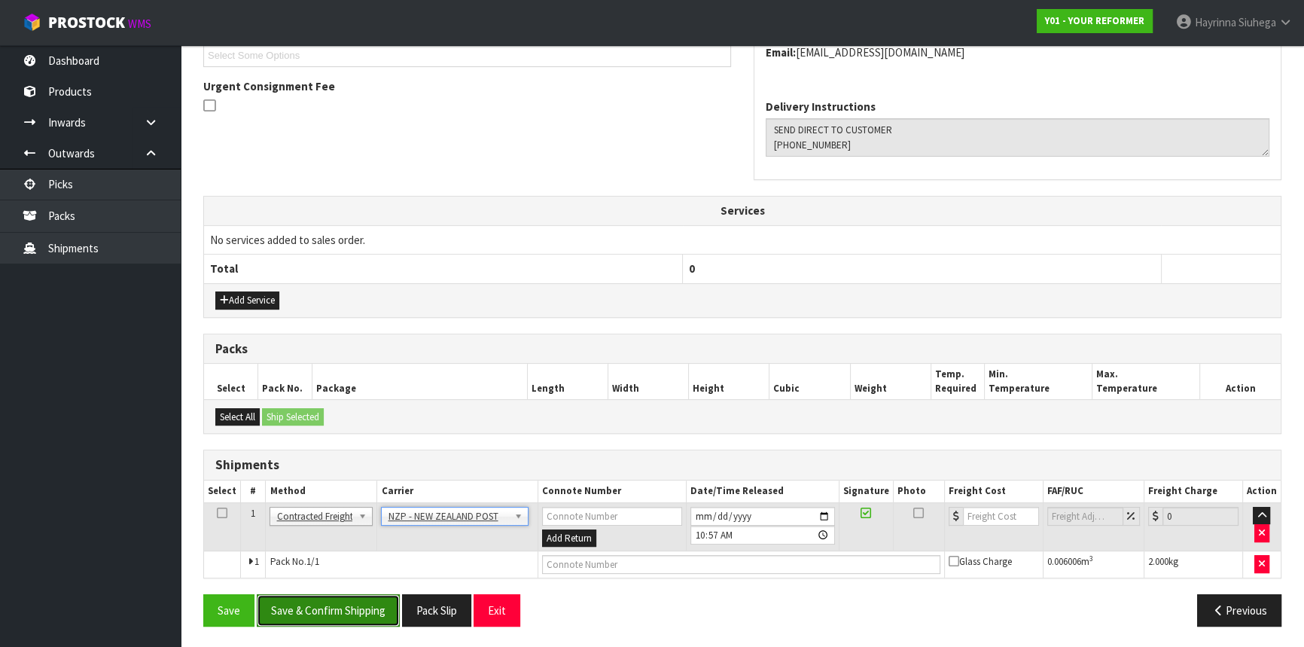
click at [358, 596] on button "Save & Confirm Shipping" at bounding box center [328, 610] width 143 height 32
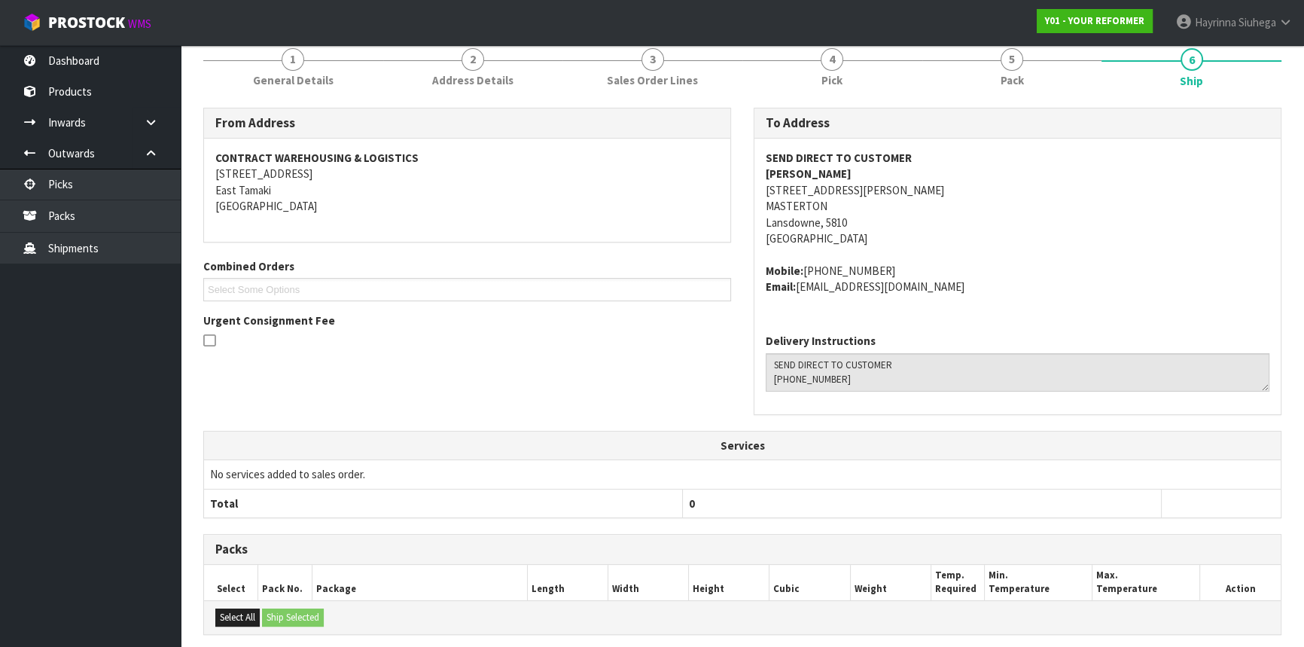
scroll to position [400, 0]
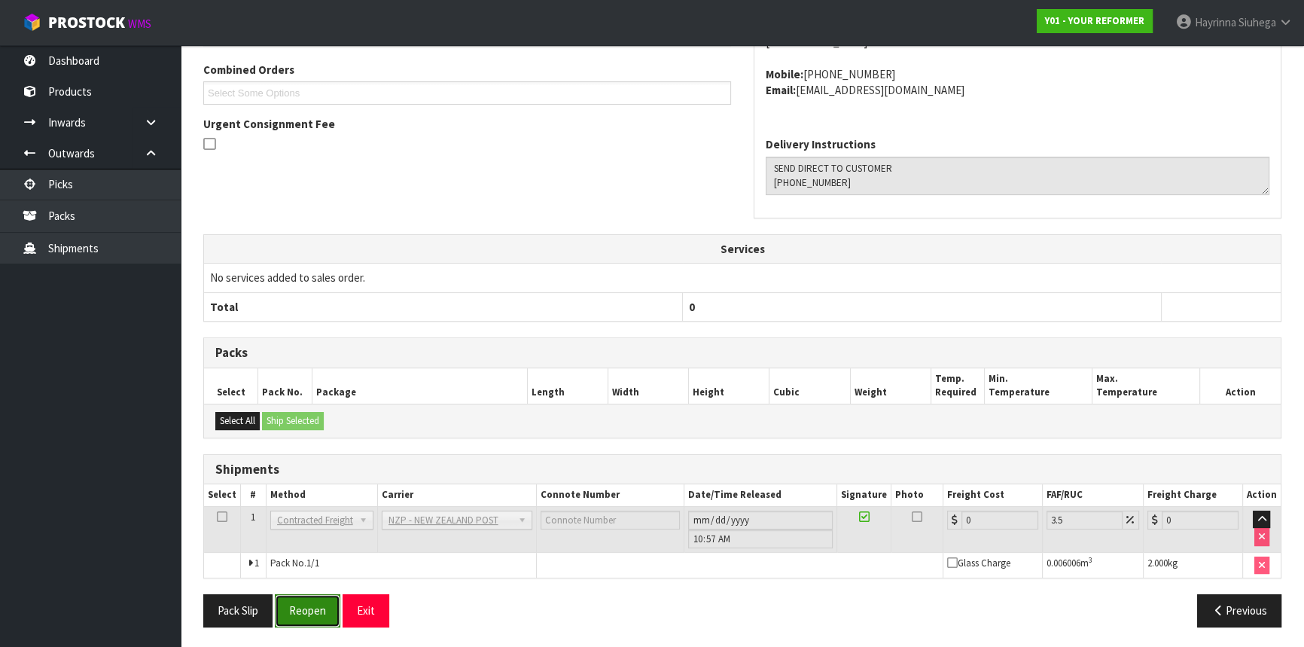
click at [314, 602] on button "Reopen" at bounding box center [307, 610] width 65 height 32
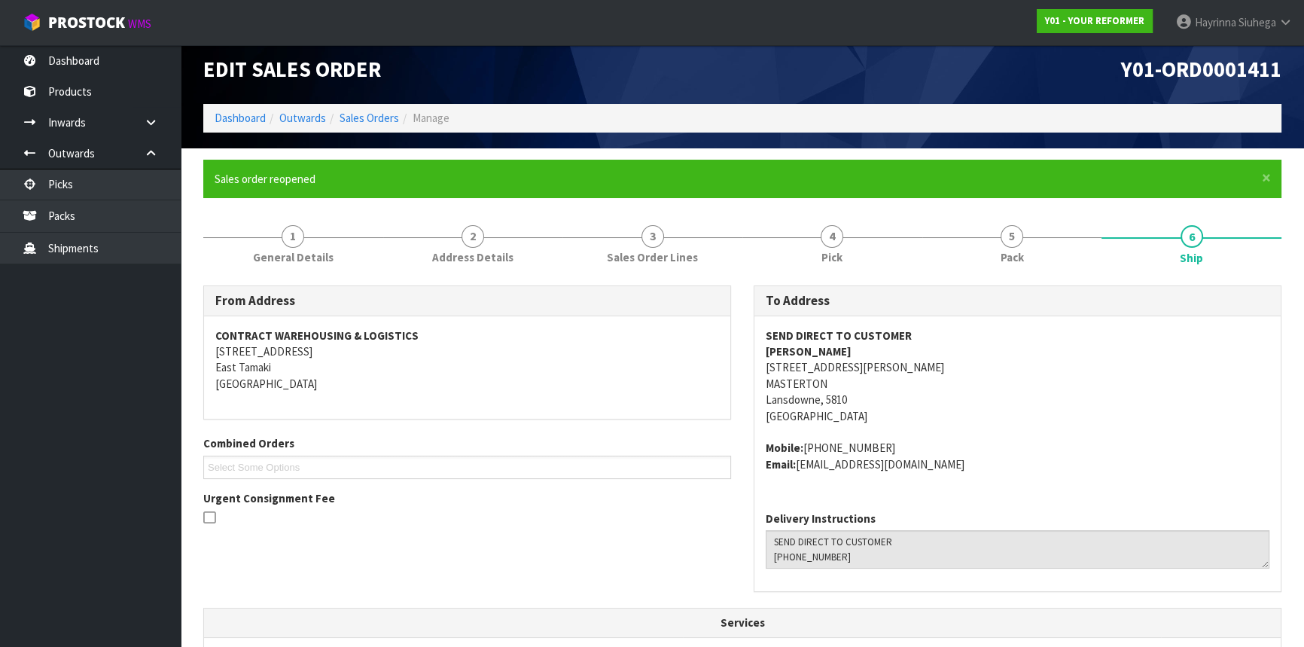
scroll to position [384, 0]
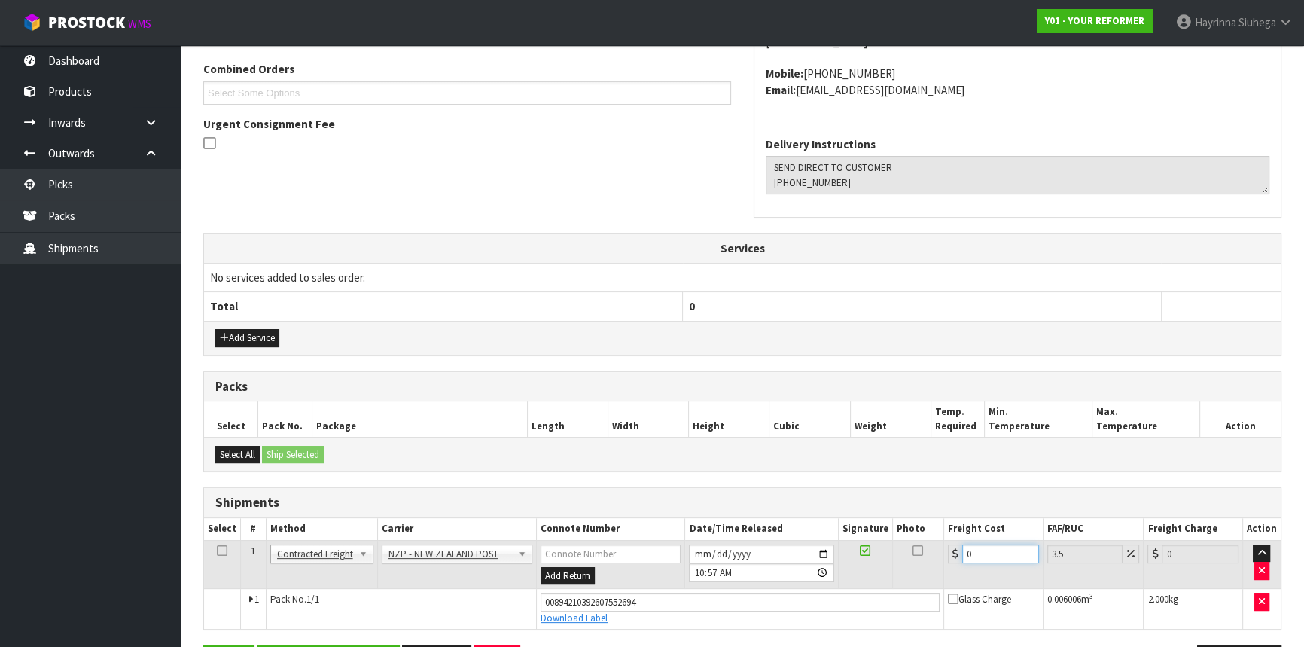
drag, startPoint x: 1003, startPoint y: 552, endPoint x: 819, endPoint y: 534, distance: 184.5
click at [819, 534] on table "Select # Method Carrier Connote Number Date/Time Released Signature Photo Freig…" at bounding box center [742, 573] width 1076 height 111
type input "8"
type input "8.28"
type input "8.4"
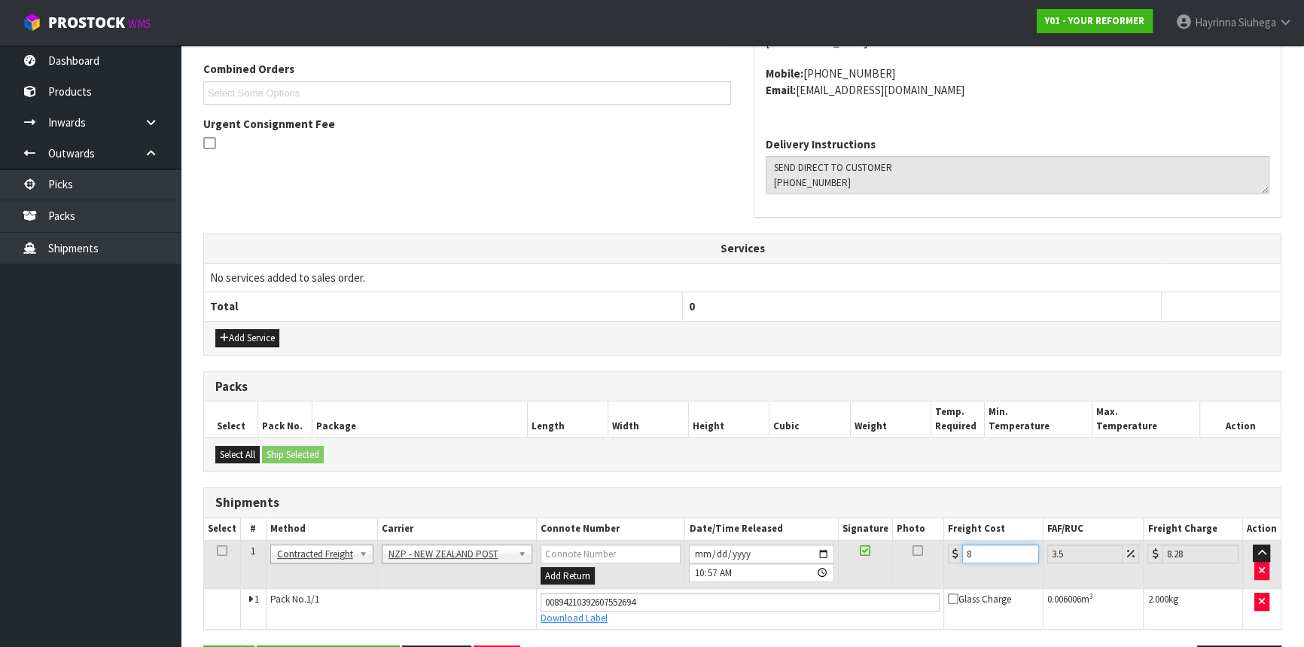
type input "8.69"
type input "8.45"
type input "8.75"
type input "8.45"
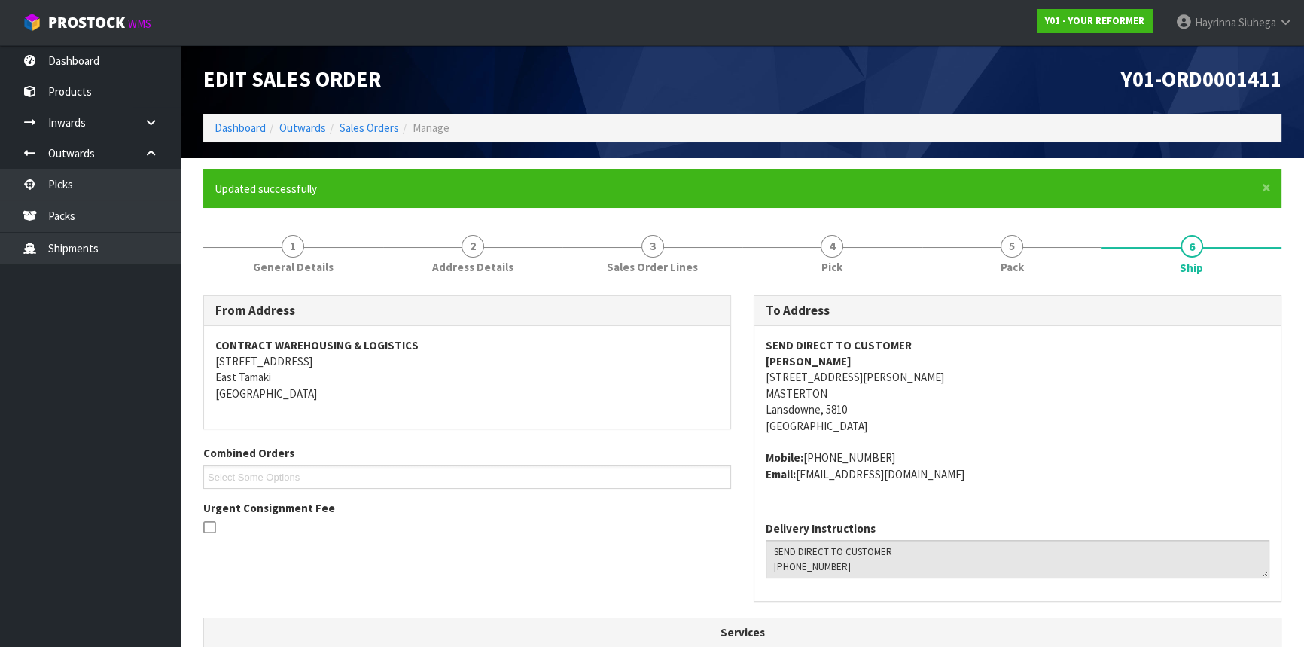
scroll to position [435, 0]
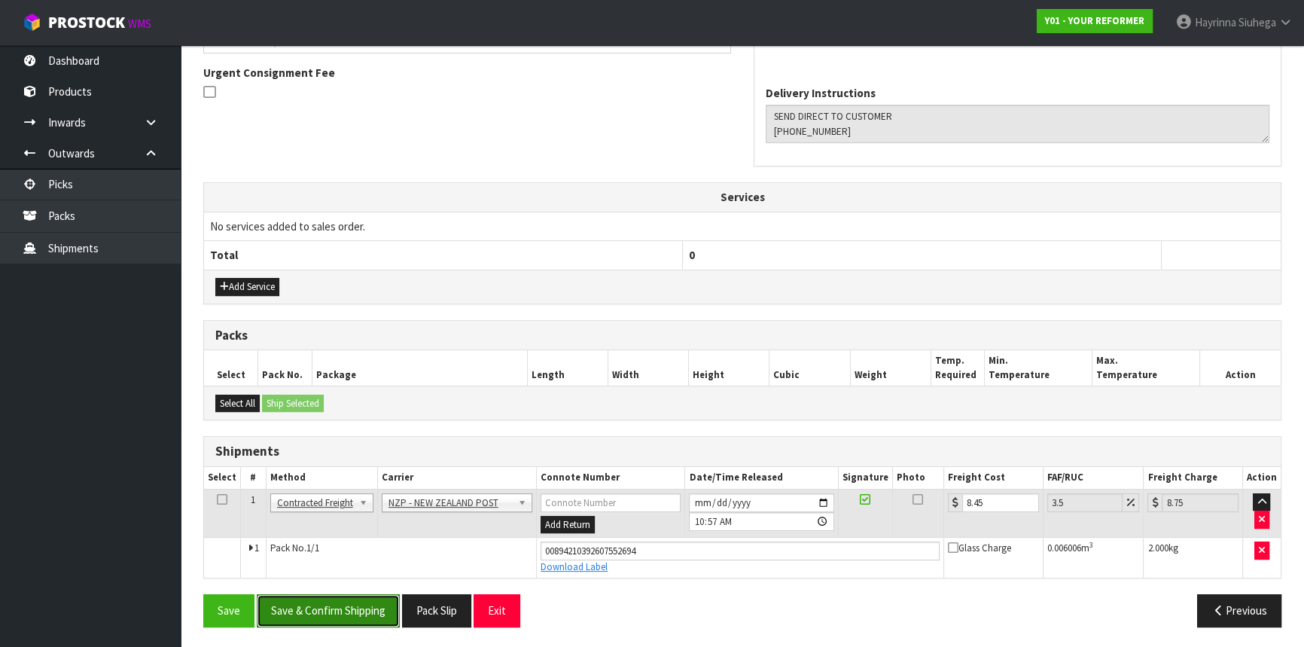
click at [333, 604] on button "Save & Confirm Shipping" at bounding box center [328, 610] width 143 height 32
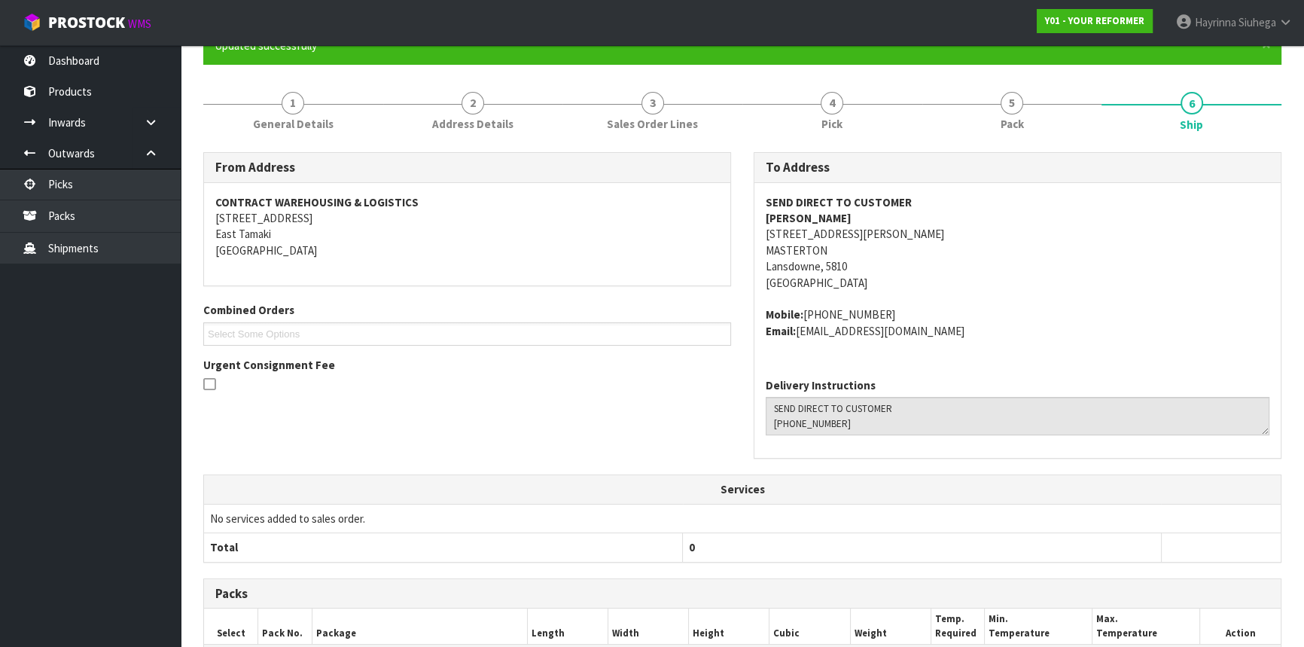
scroll to position [0, 0]
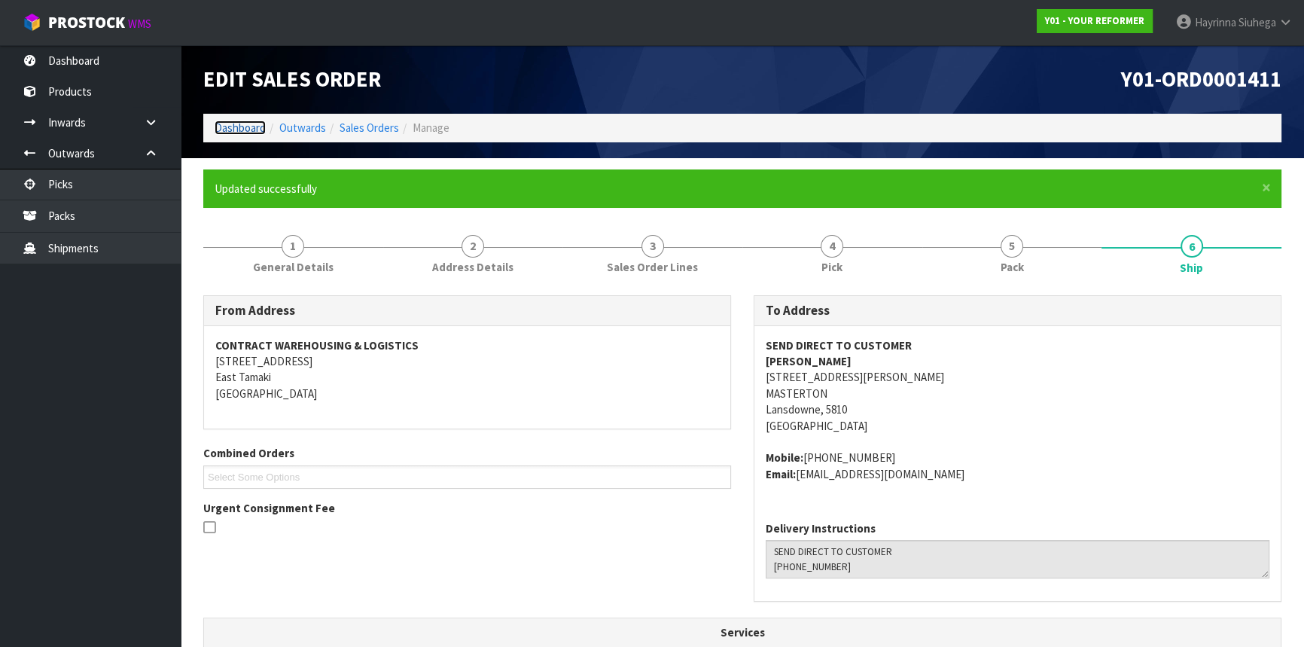
click at [248, 126] on link "Dashboard" at bounding box center [240, 127] width 51 height 14
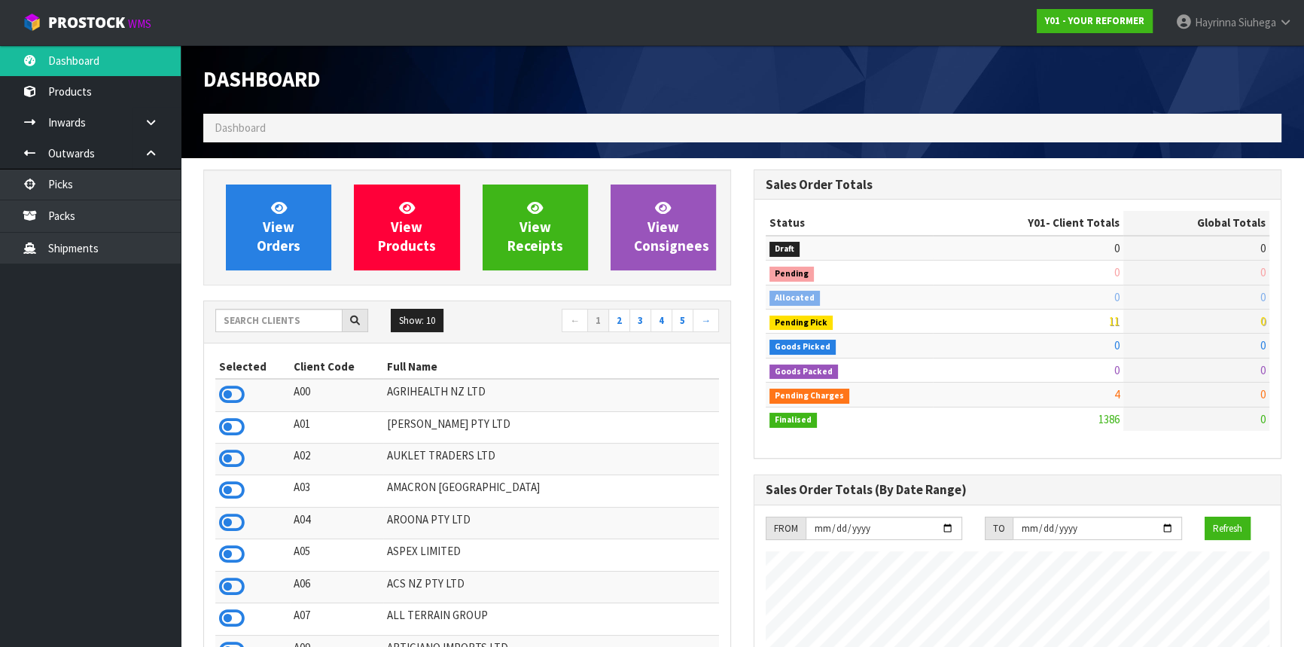
scroll to position [1138, 549]
click at [285, 328] on input "text" at bounding box center [278, 320] width 127 height 23
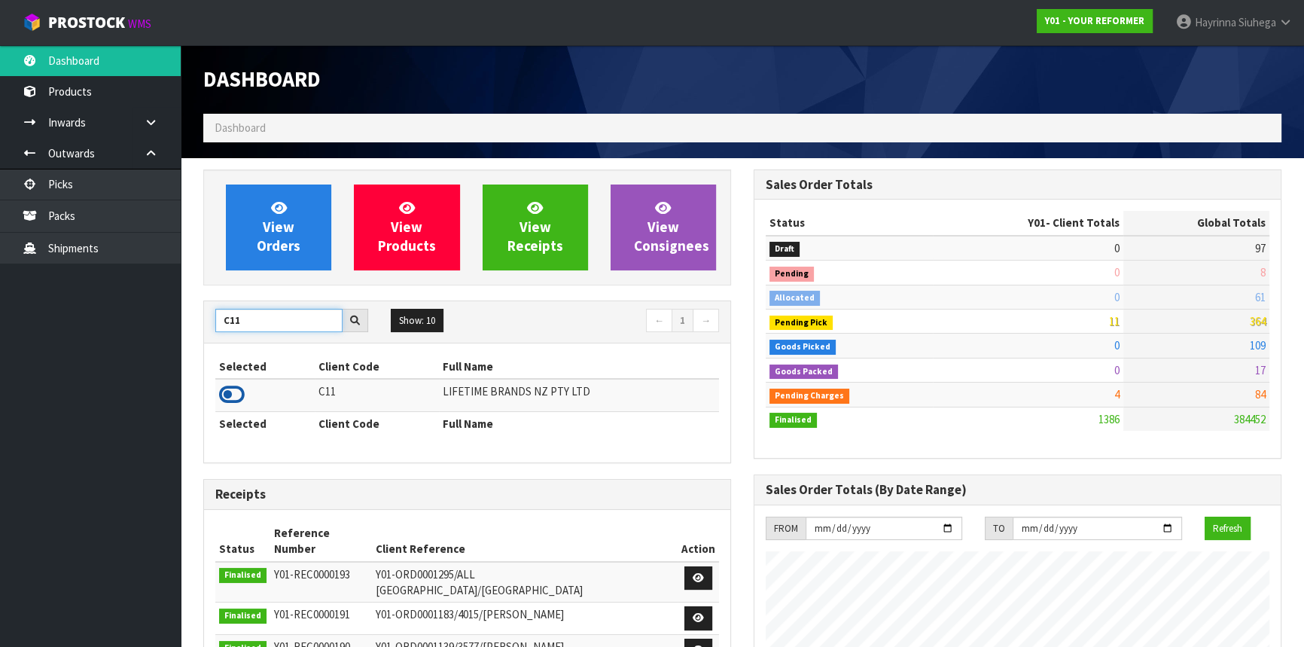
type input "C11"
click at [242, 401] on icon at bounding box center [232, 394] width 26 height 23
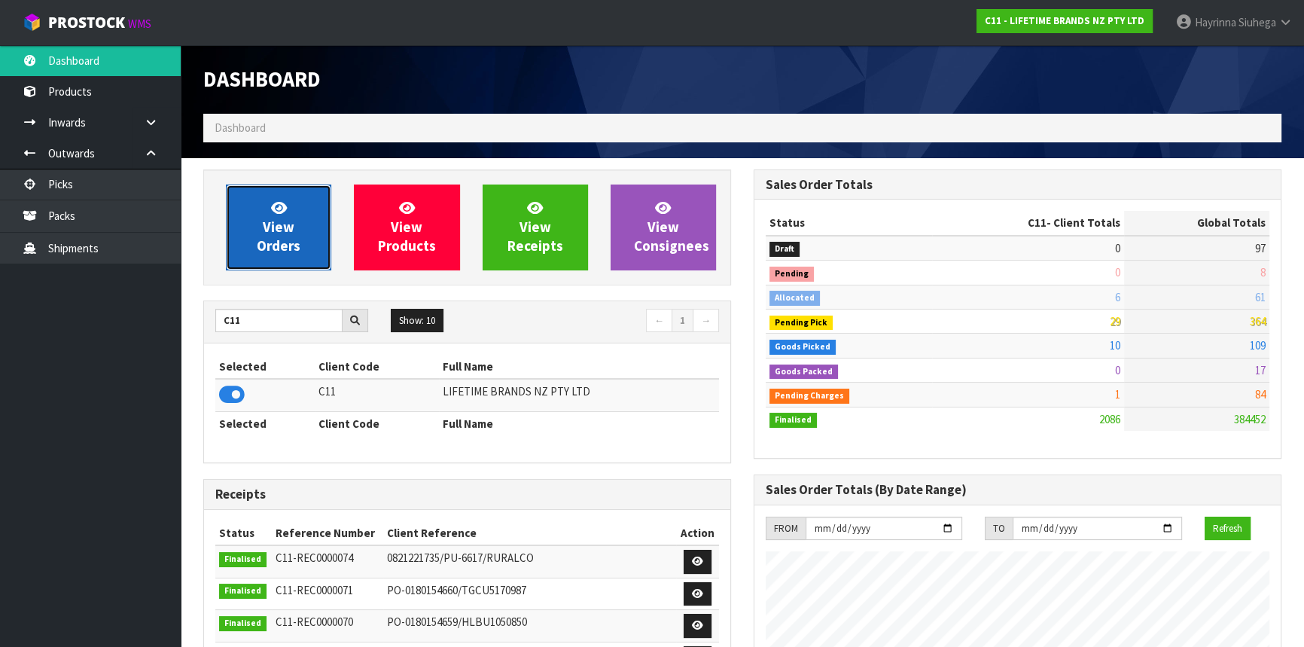
click at [277, 216] on span "View Orders" at bounding box center [279, 227] width 44 height 56
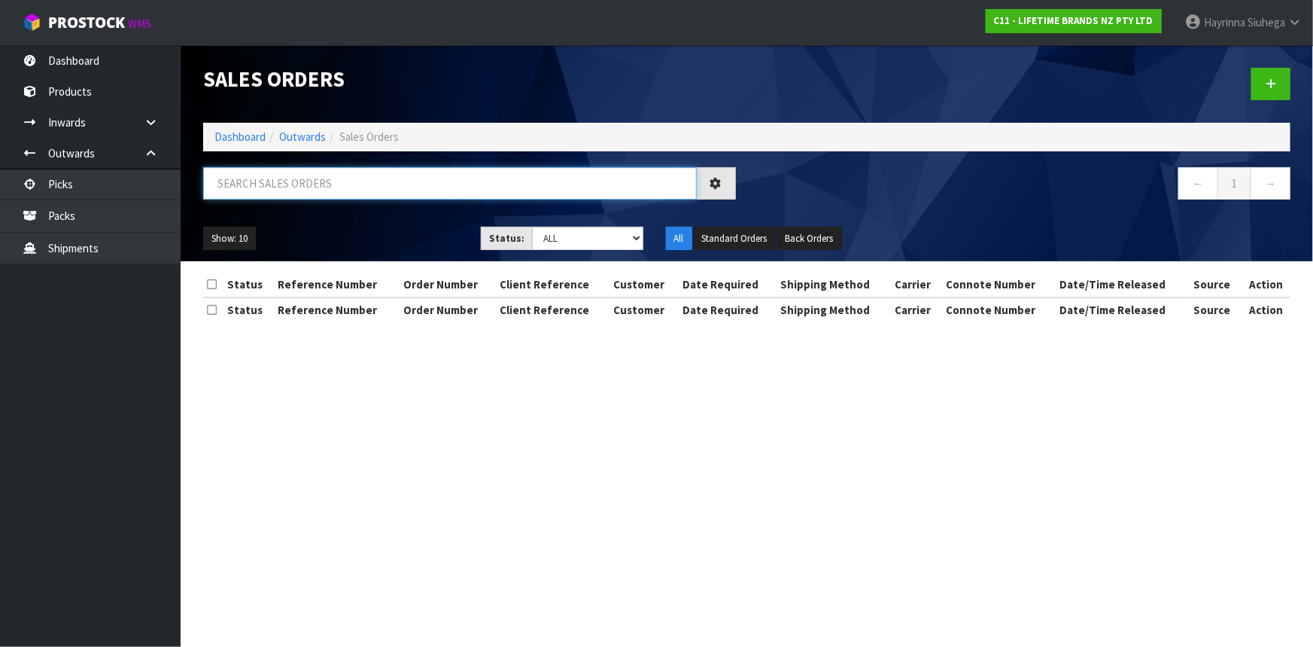
click at [356, 183] on input "text" at bounding box center [450, 183] width 494 height 32
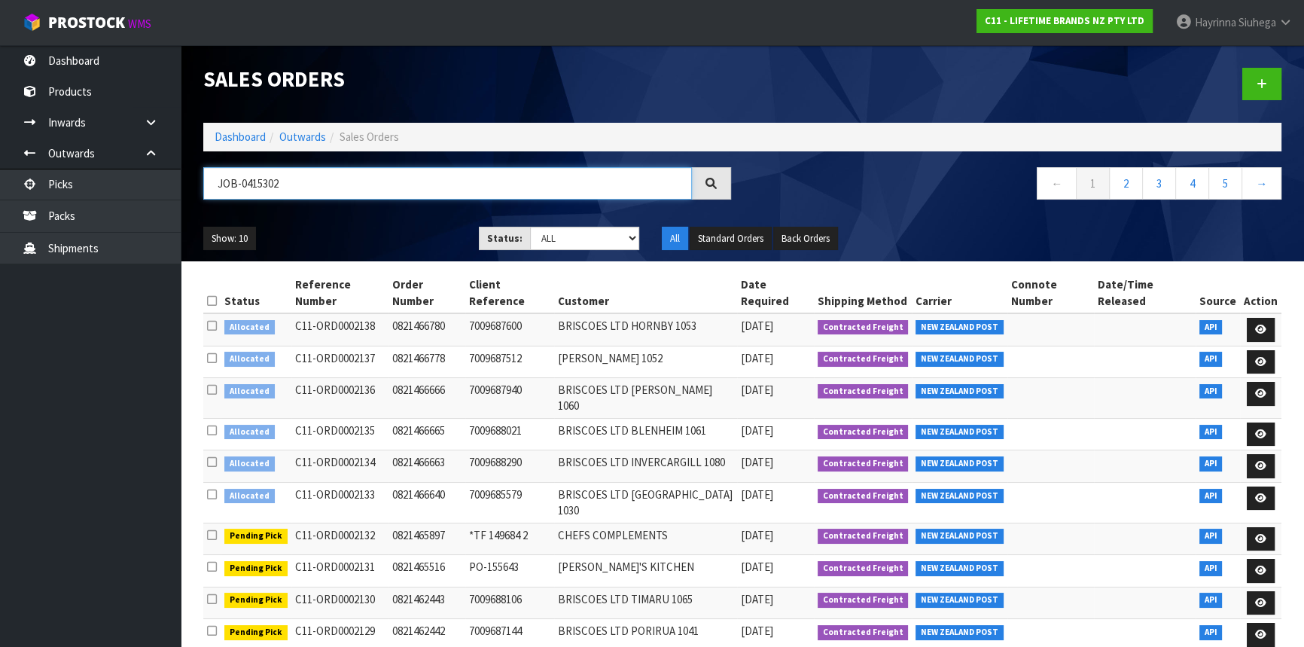
type input "JOB-0415302"
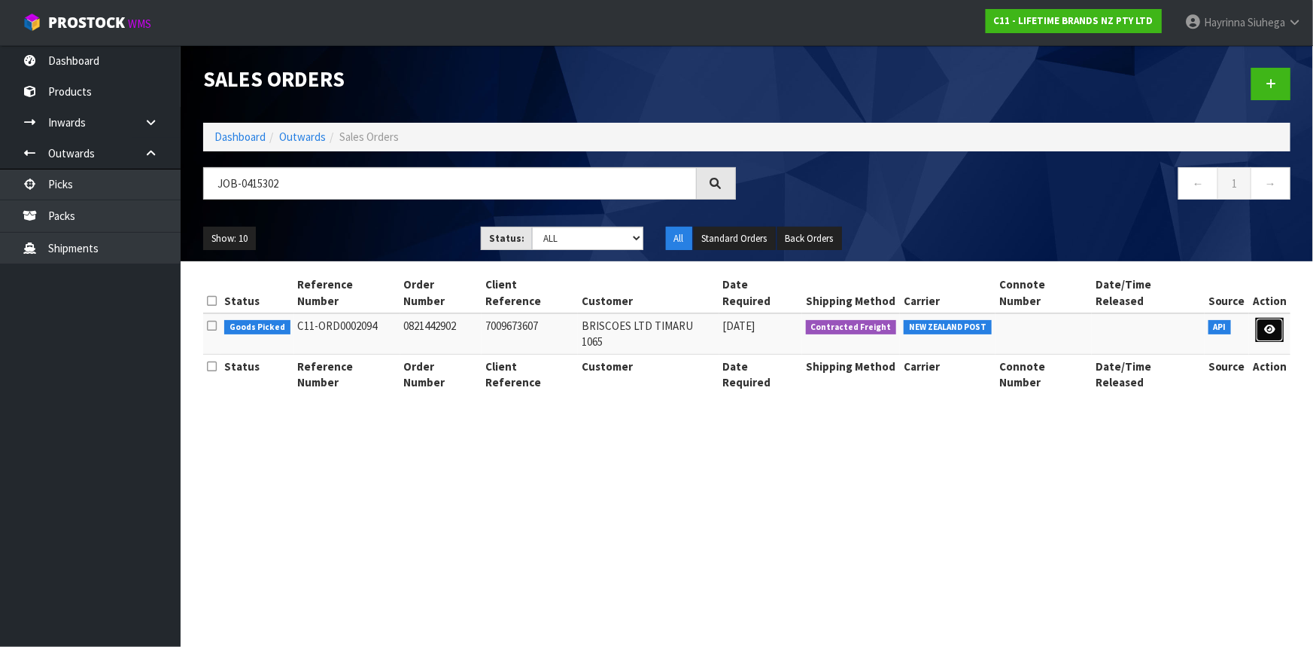
click at [1271, 324] on icon at bounding box center [1270, 329] width 11 height 10
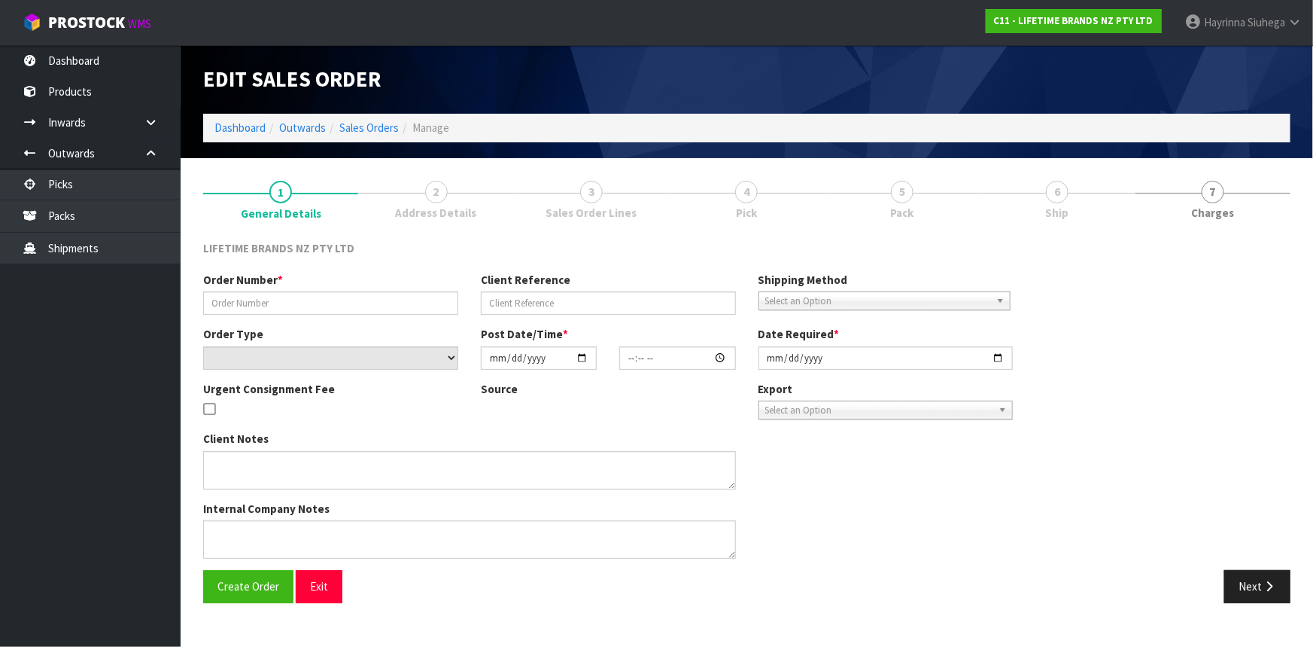
type input "0821442902"
type input "7009673607"
select select "number:0"
type input "2025-09-30"
type input "17:29:31.000"
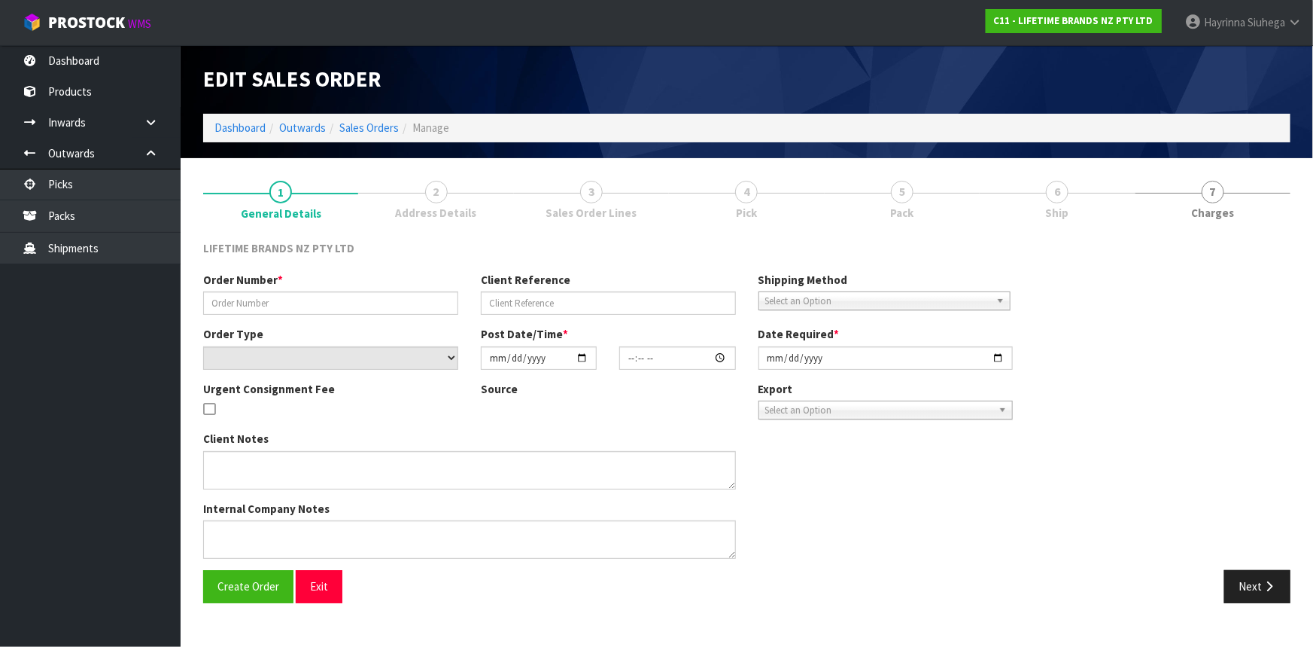
type input "2025-10-01"
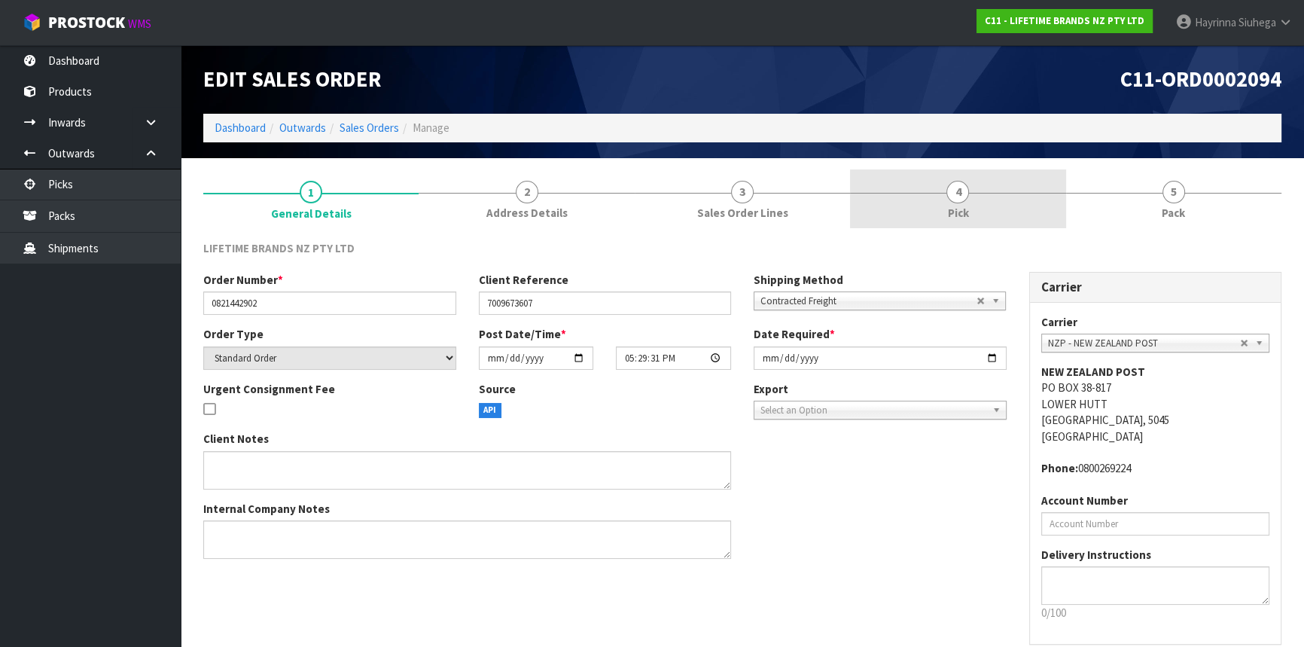
click at [1030, 201] on link "4 Pick" at bounding box center [957, 198] width 215 height 59
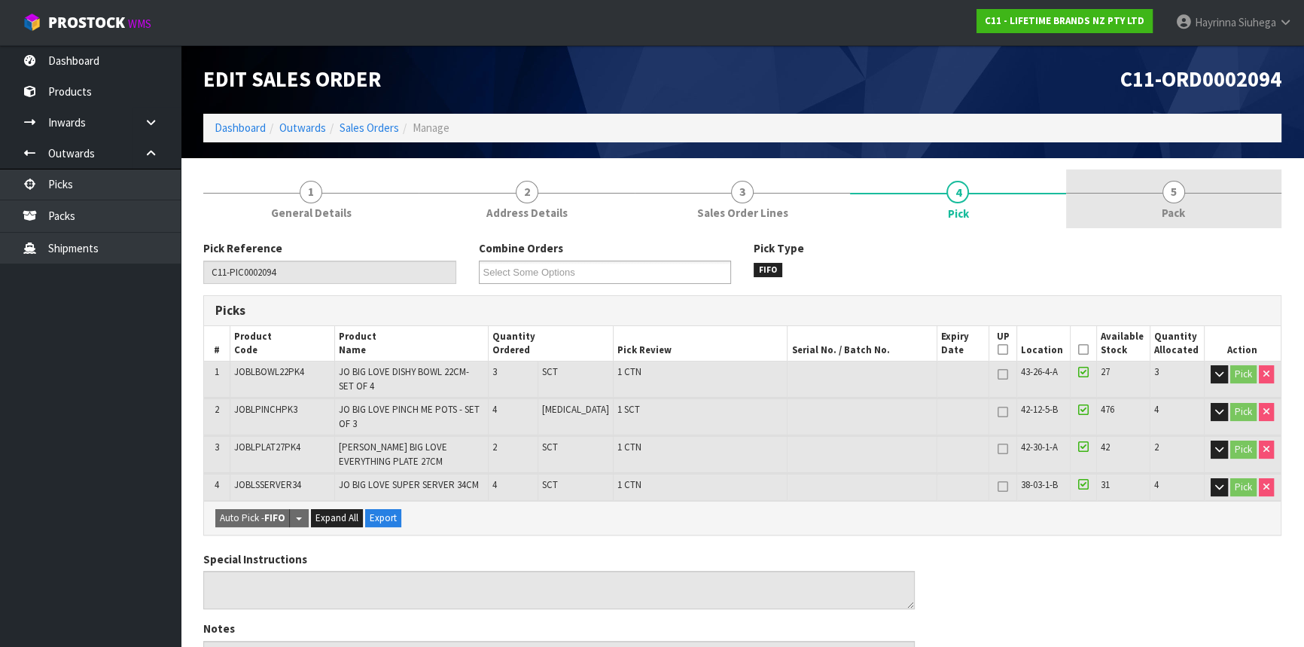
click at [1164, 201] on link "5 Pack" at bounding box center [1173, 198] width 215 height 59
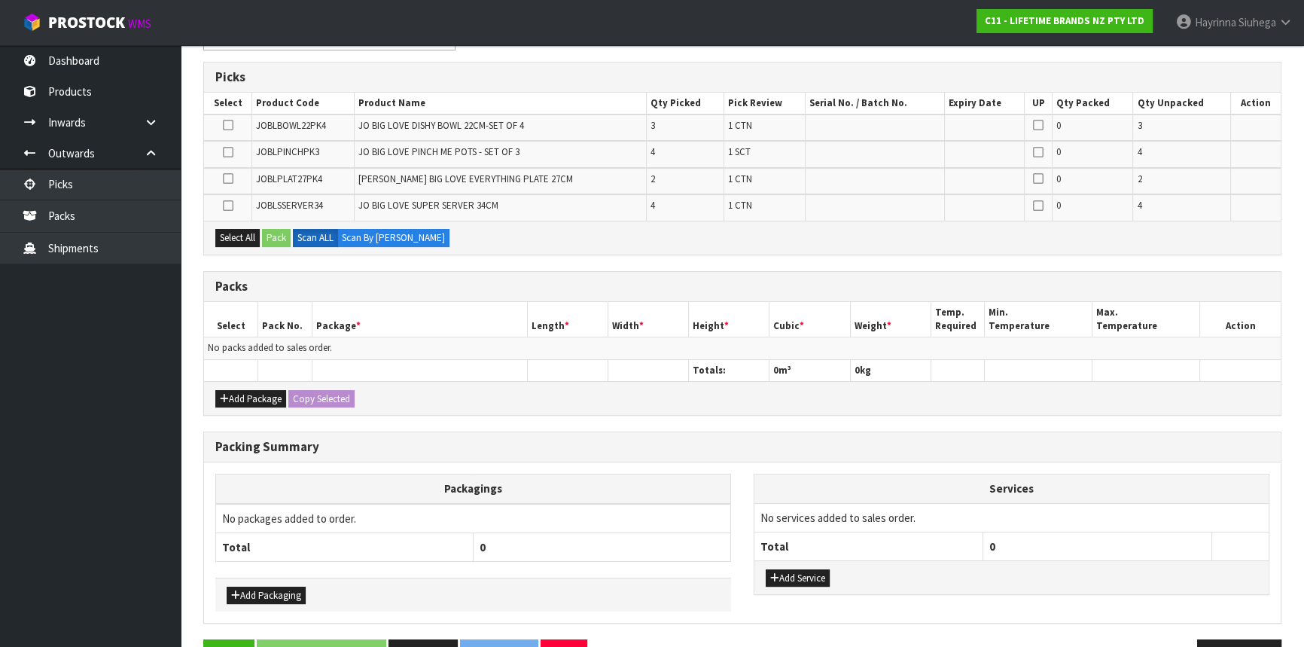
scroll to position [273, 0]
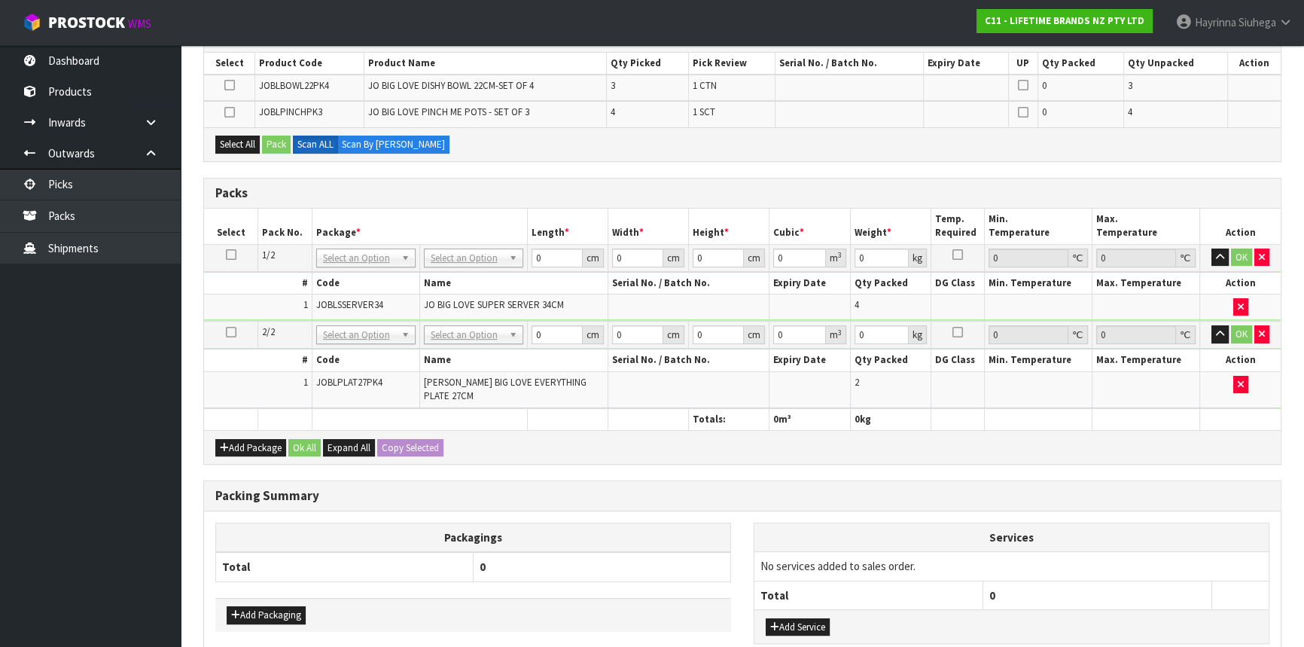
click at [565, 382] on span "JO BIG LOVE EVERYTHING PLATE 27CM" at bounding box center [505, 389] width 163 height 26
click at [541, 408] on th at bounding box center [567, 419] width 81 height 22
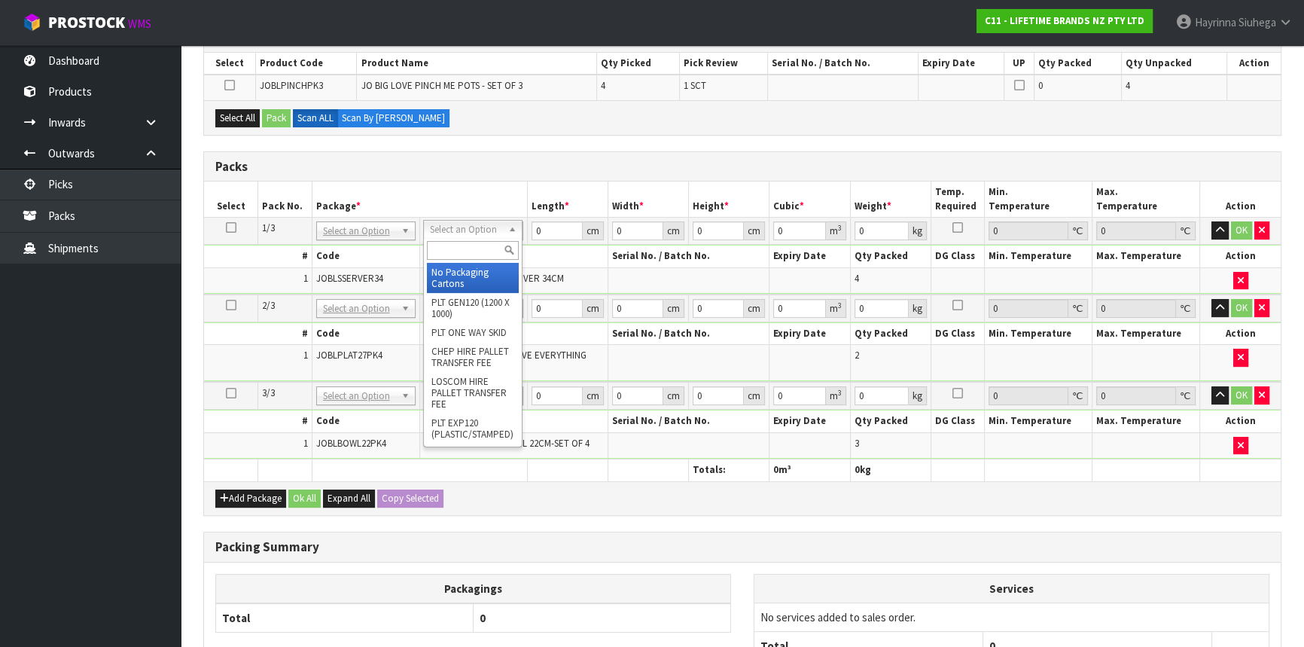
drag, startPoint x: 470, startPoint y: 269, endPoint x: 465, endPoint y: 279, distance: 10.1
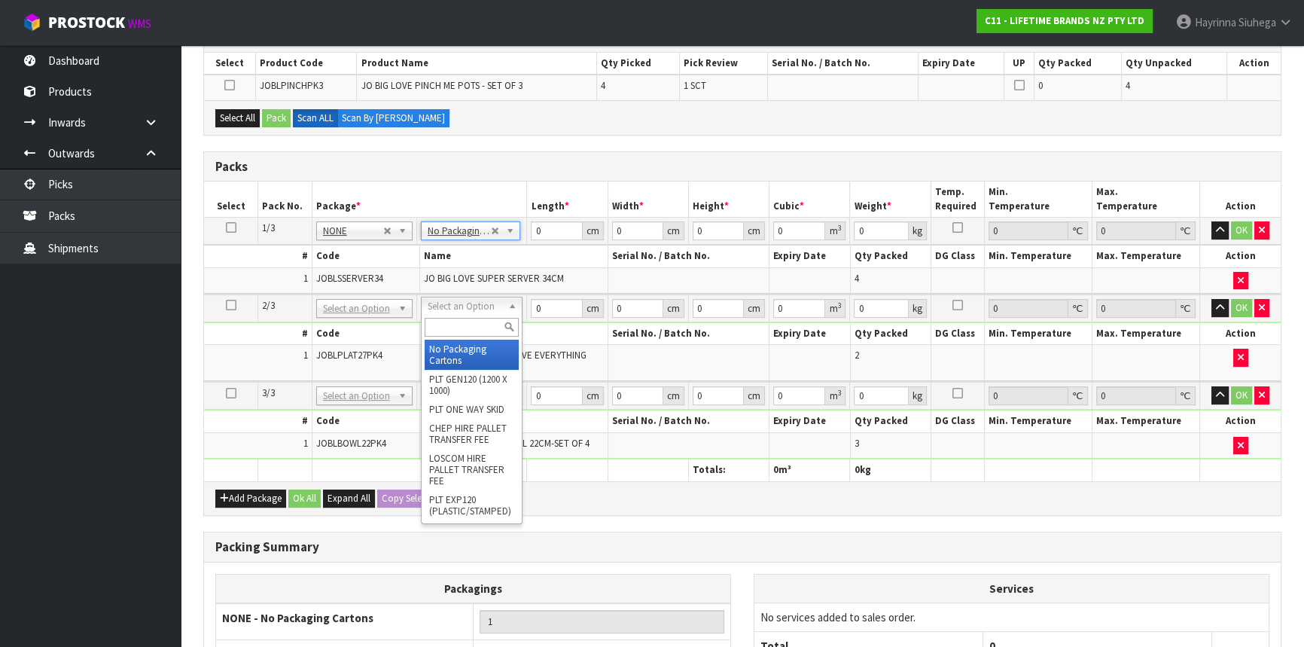
drag, startPoint x: 454, startPoint y: 346, endPoint x: 450, endPoint y: 382, distance: 36.3
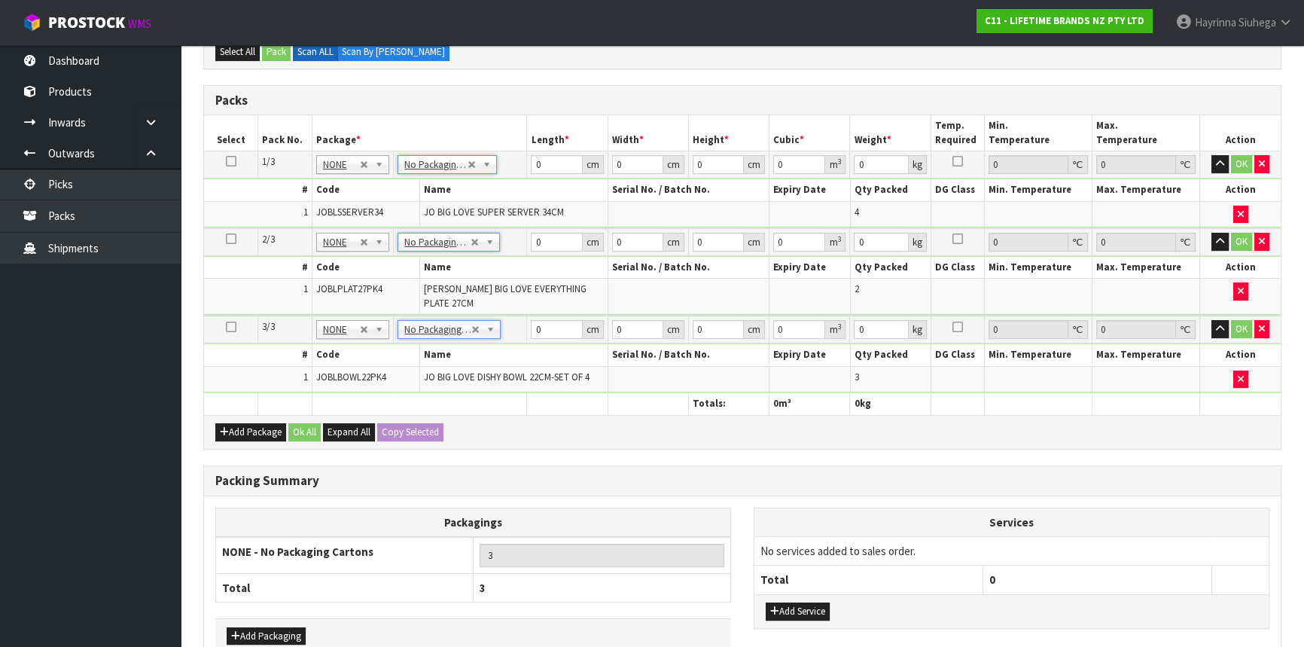
scroll to position [413, 0]
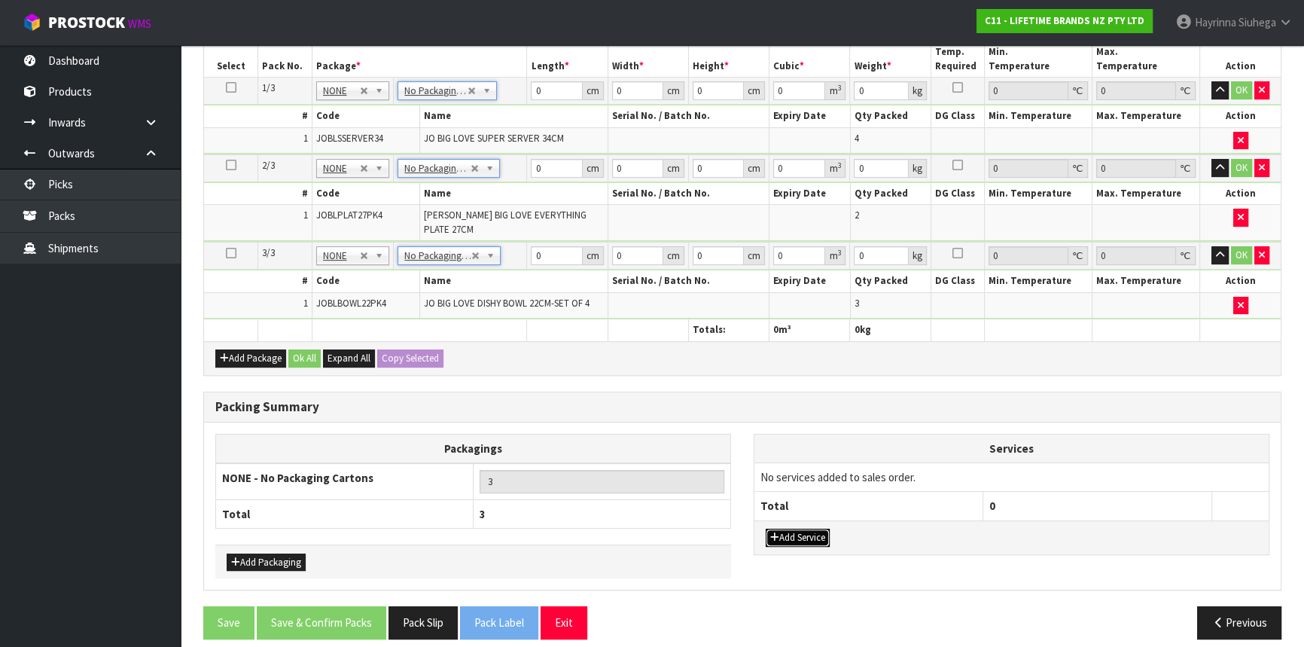
click at [802, 528] on button "Add Service" at bounding box center [798, 537] width 64 height 18
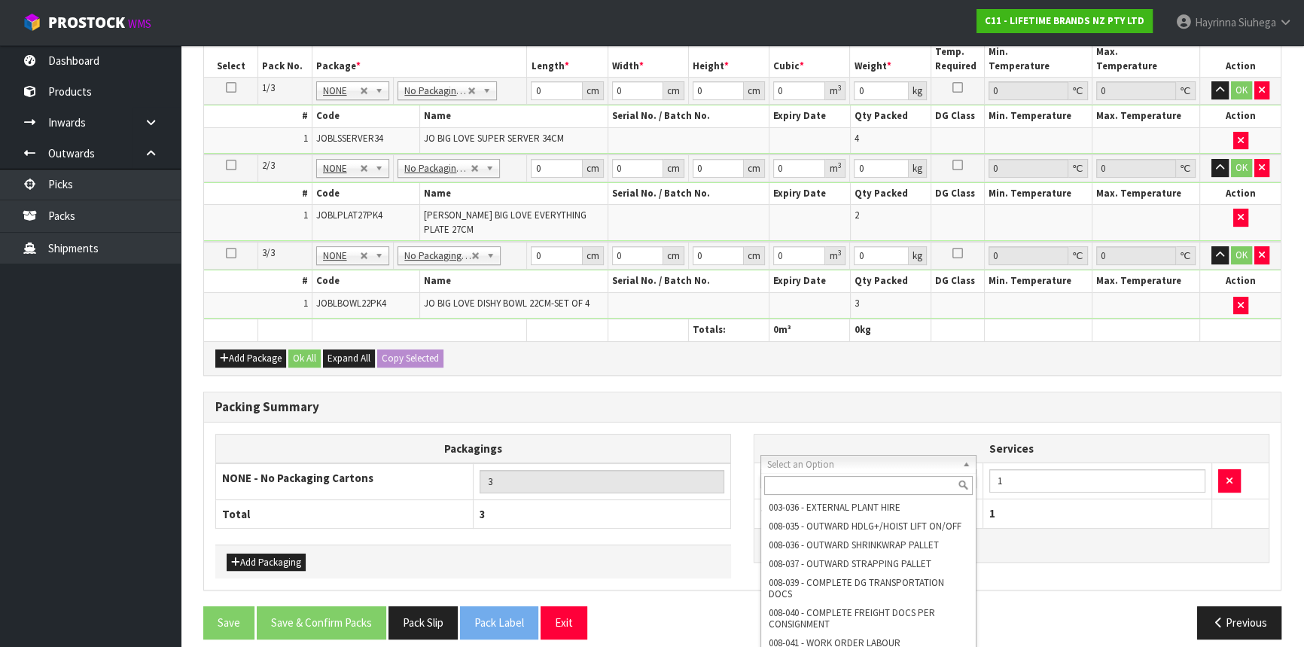
click at [805, 486] on input "text" at bounding box center [868, 485] width 209 height 19
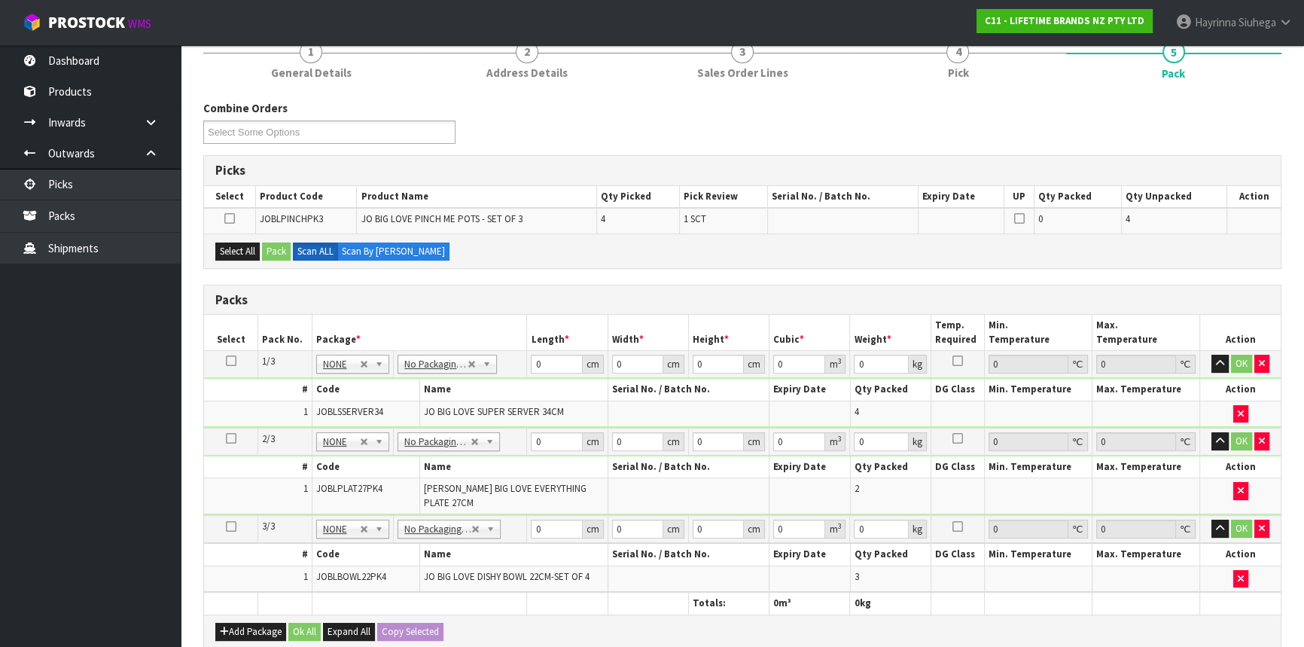
scroll to position [139, 0]
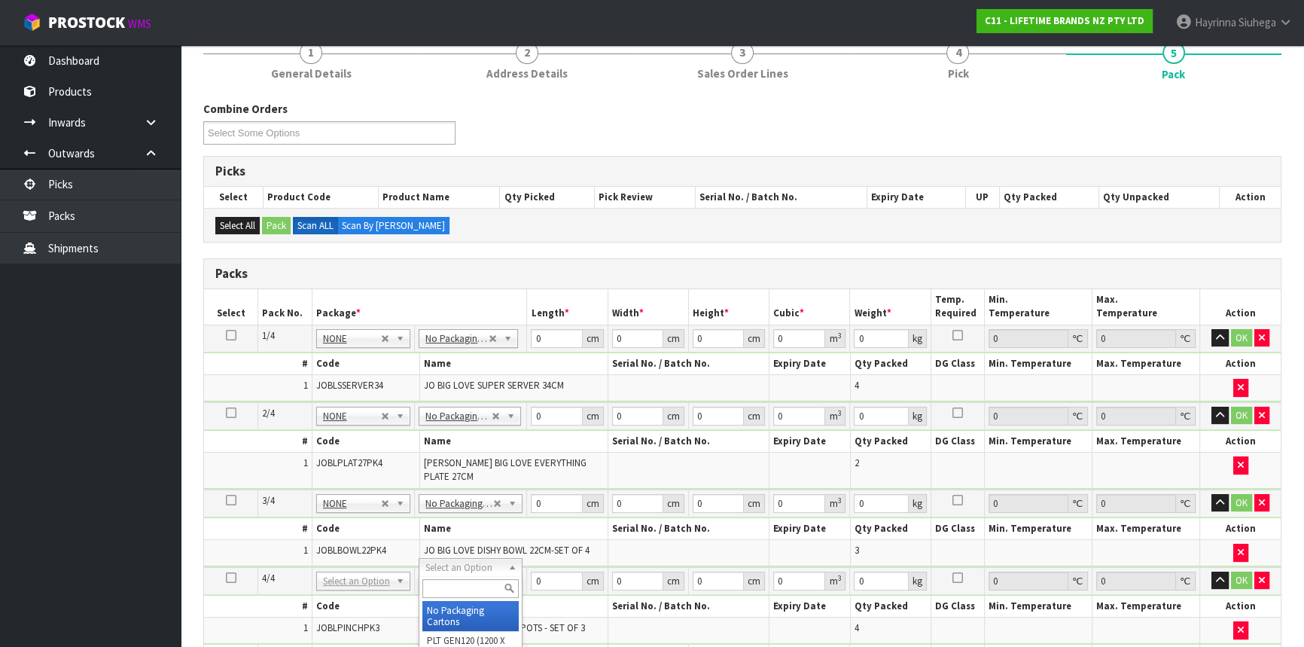
type input "4"
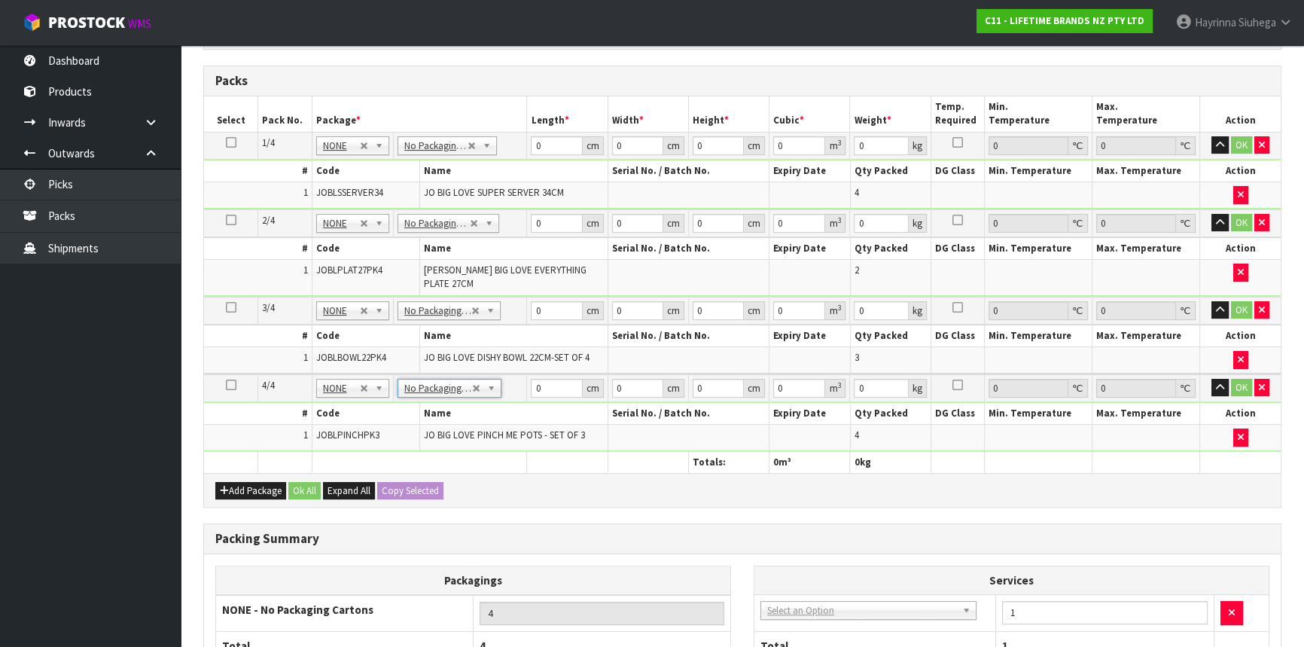
scroll to position [189, 0]
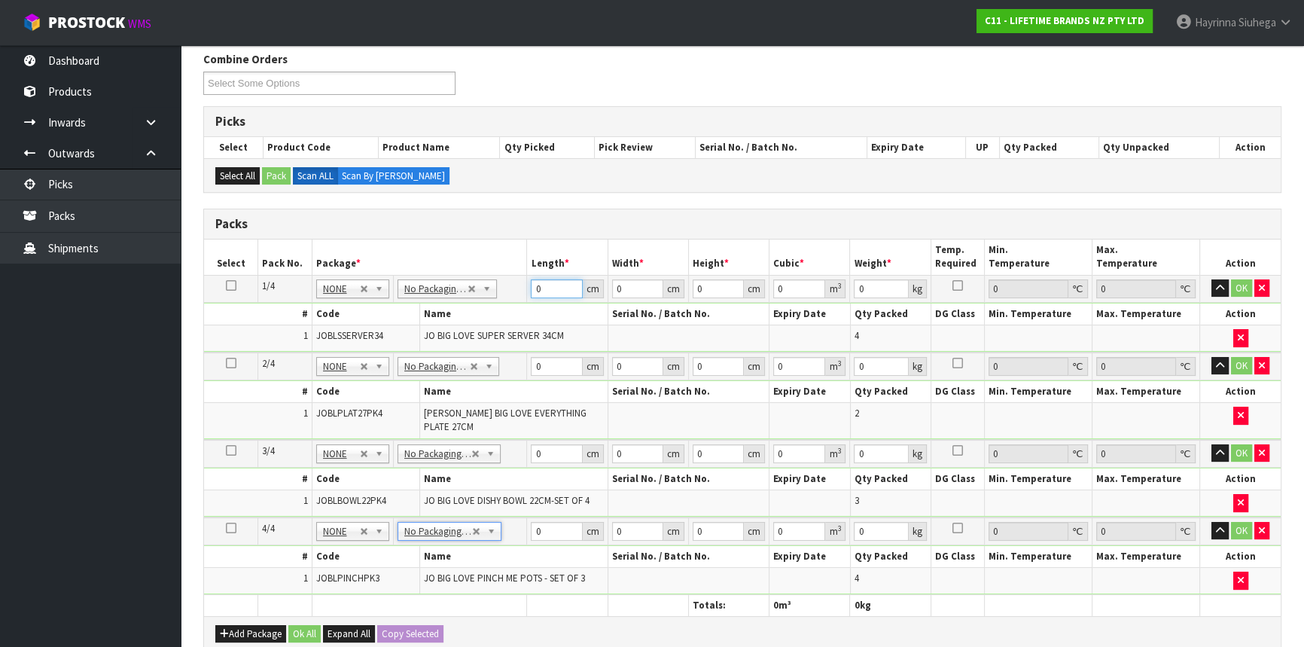
click at [534, 292] on input "0" at bounding box center [556, 288] width 51 height 19
type input "43"
type input "4"
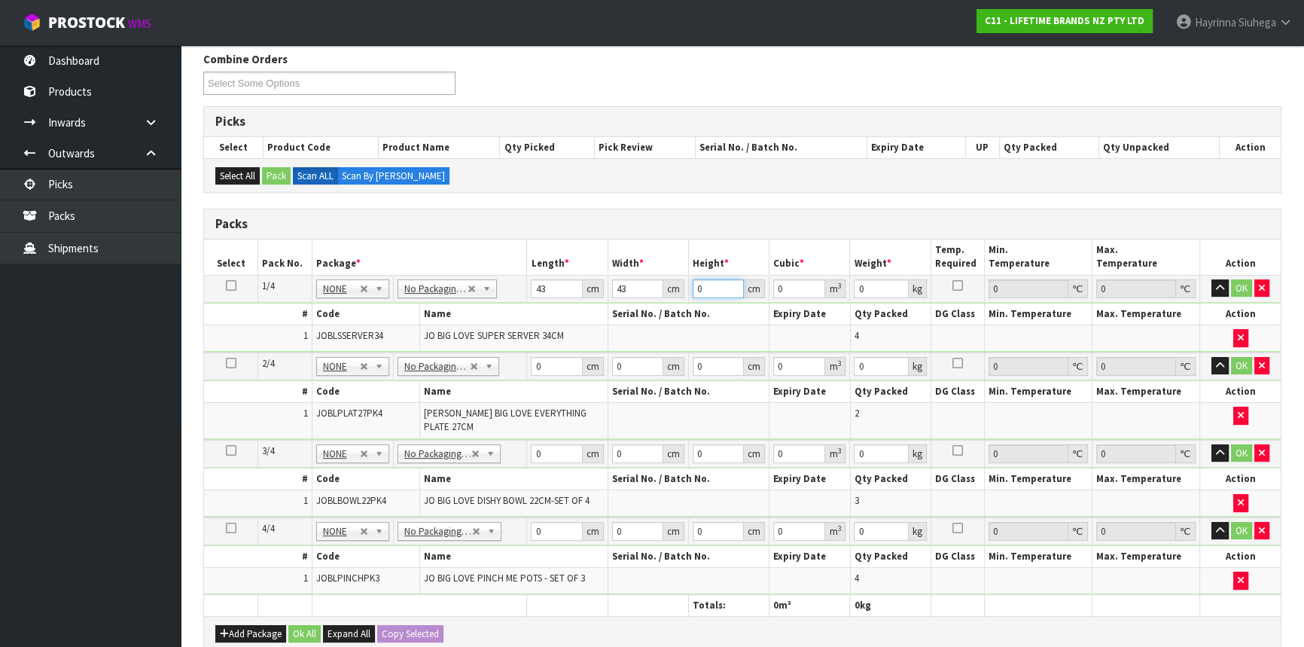
type input "0.007396"
type input "40"
type input "0.07396"
type input "40"
type input "11"
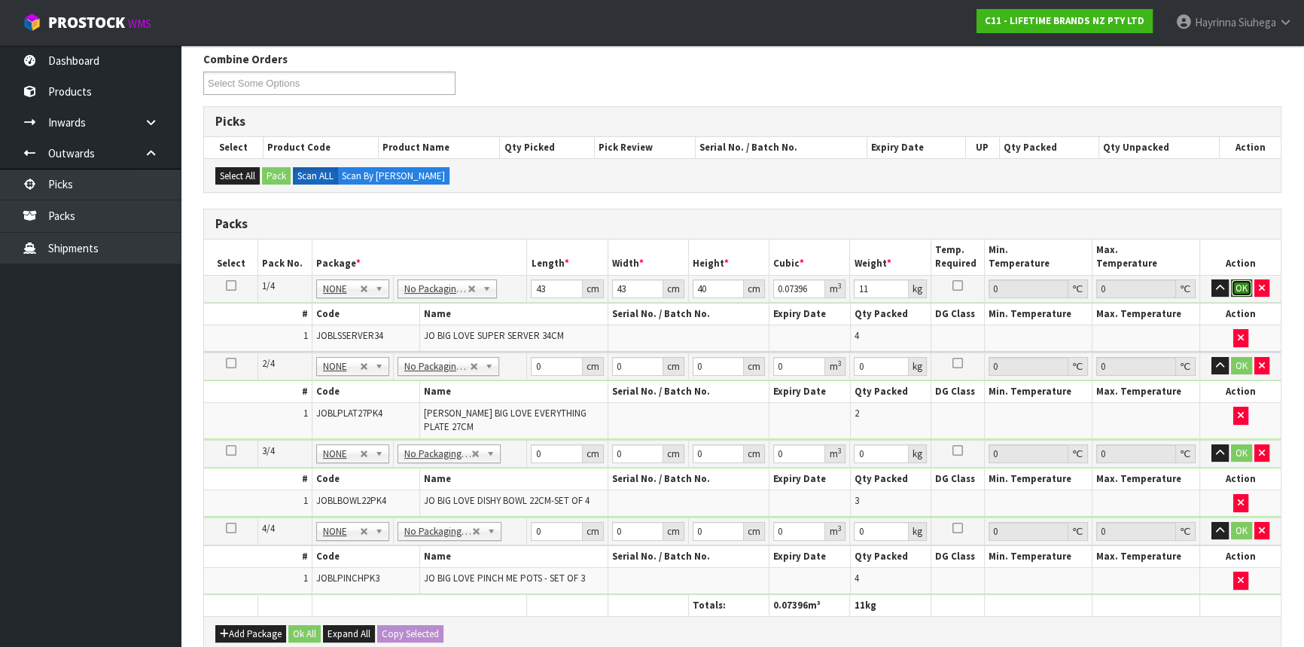
click button "OK" at bounding box center [1241, 288] width 21 height 18
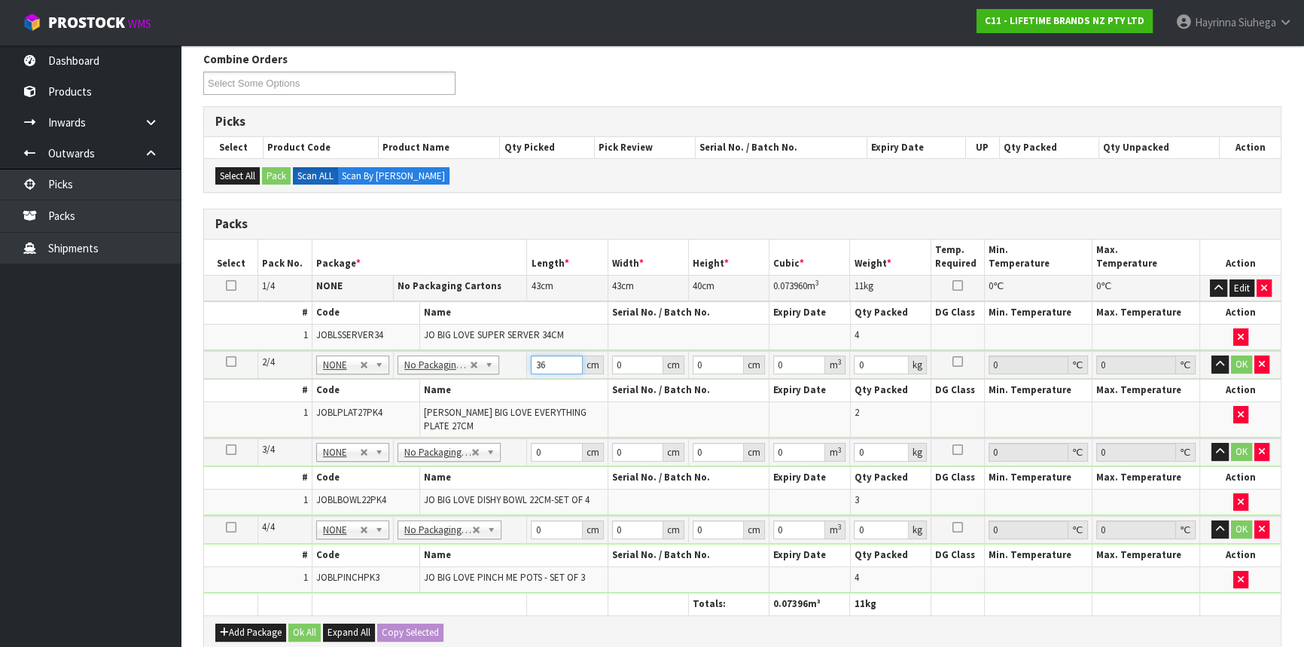
type input "36"
click button "OK" at bounding box center [1241, 364] width 21 height 18
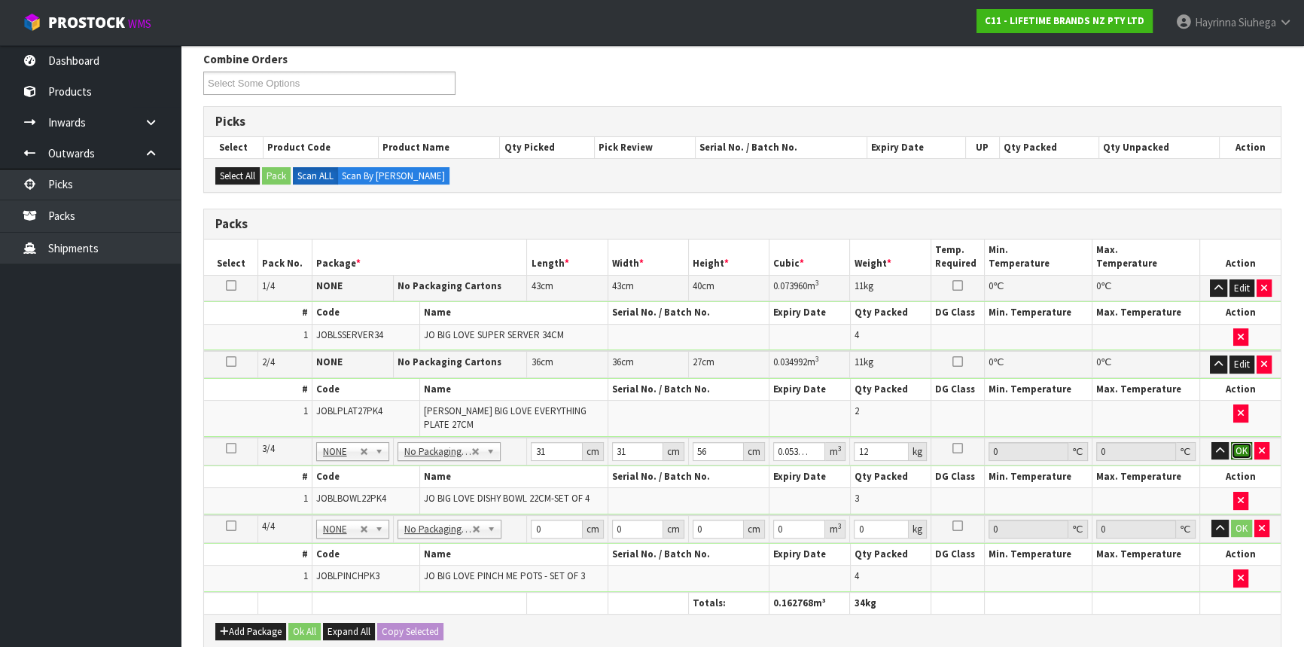
click button "OK" at bounding box center [1241, 451] width 21 height 18
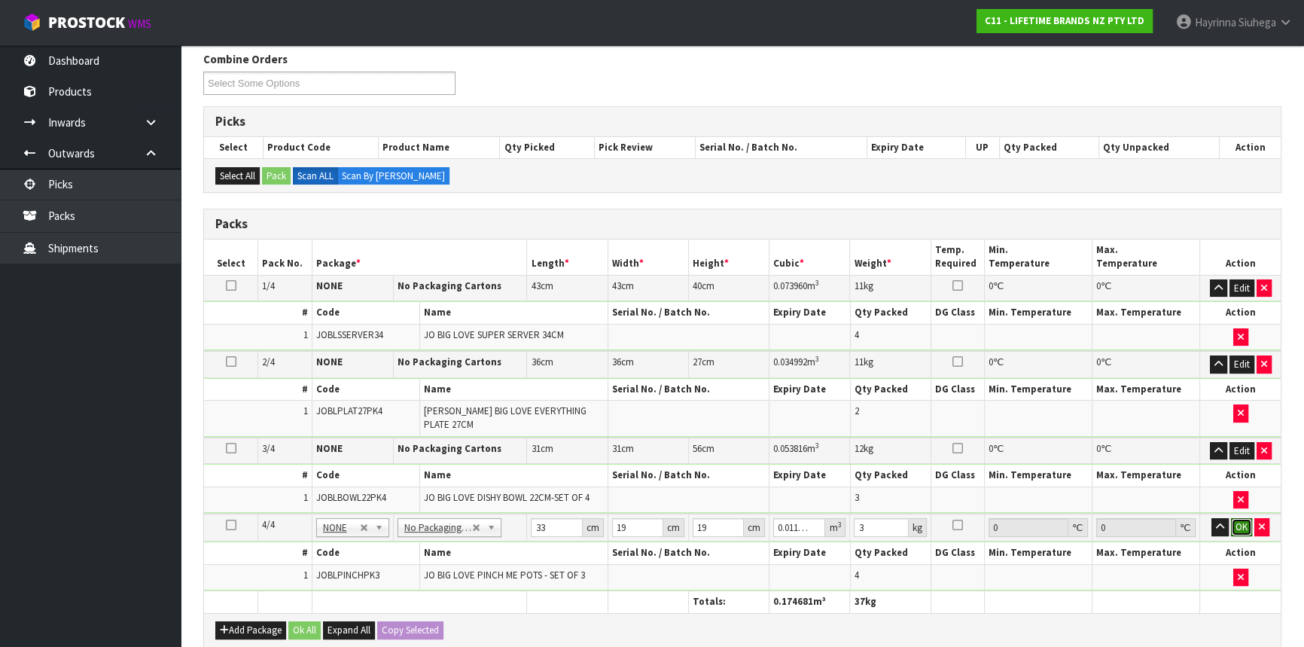
click button "OK" at bounding box center [1241, 527] width 21 height 18
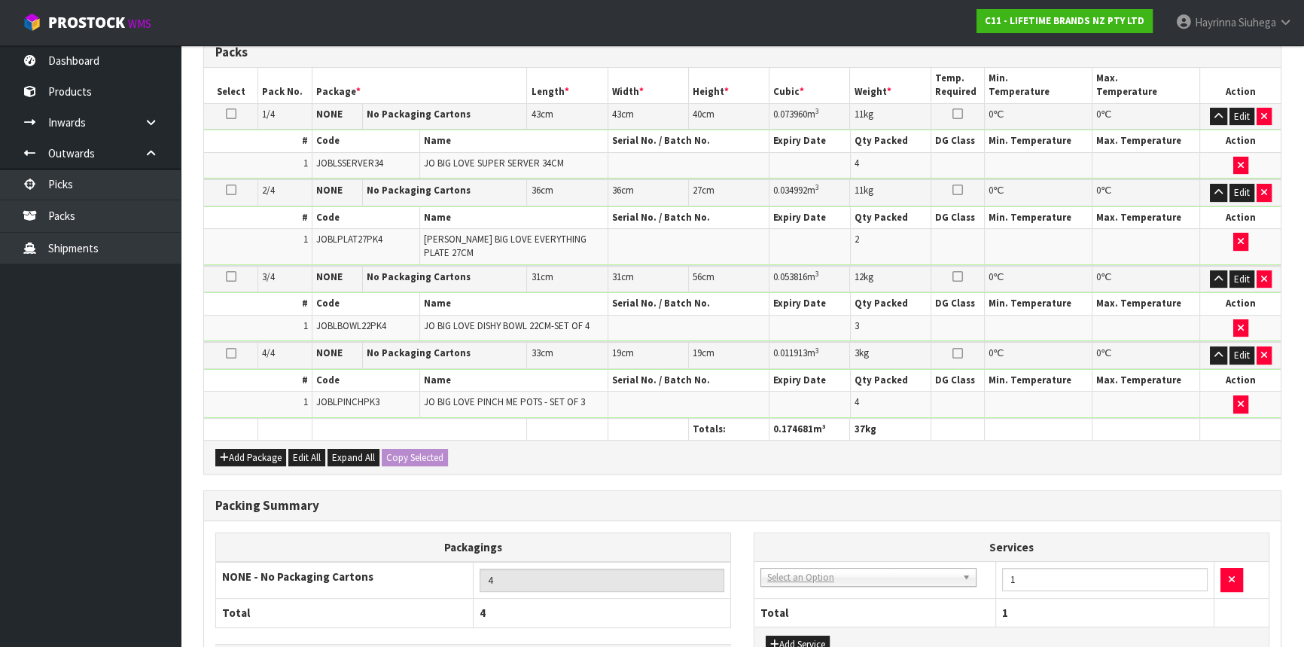
scroll to position [458, 0]
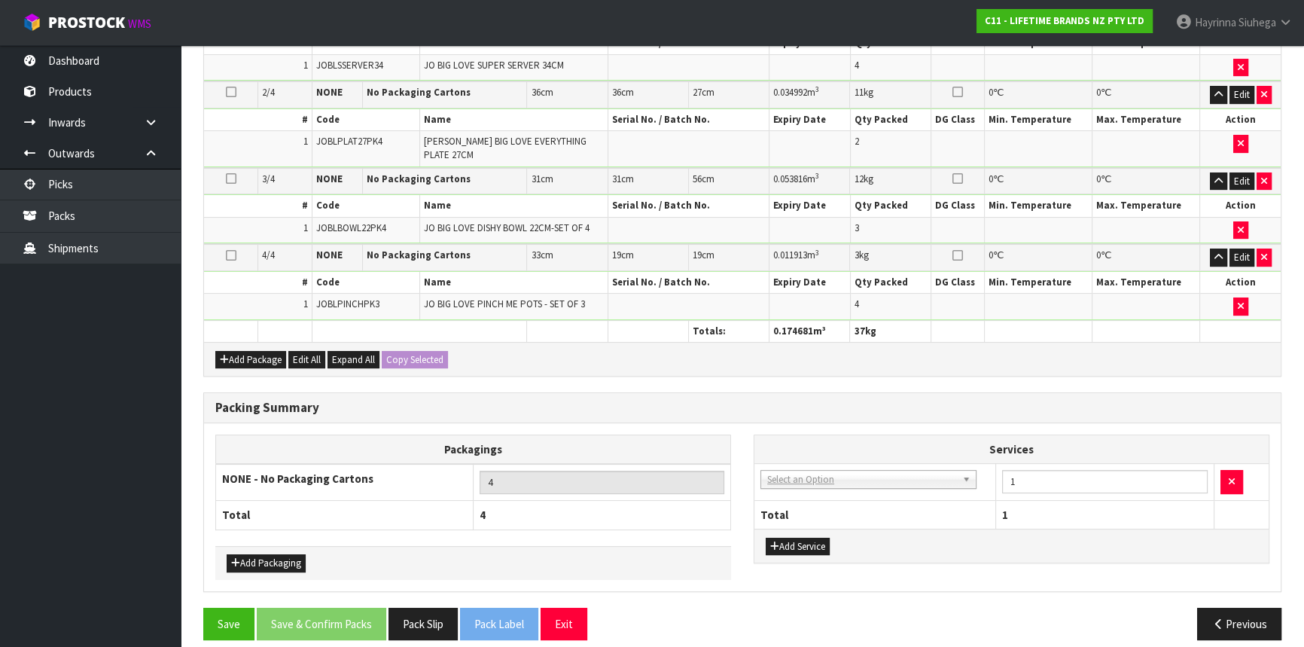
click at [859, 476] on td "003-036 - EXTERNAL PLANT HIRE 008-035 - OUTWARD HDLG+/HOIST LIFT ON/OFF 008-036…" at bounding box center [875, 482] width 242 height 37
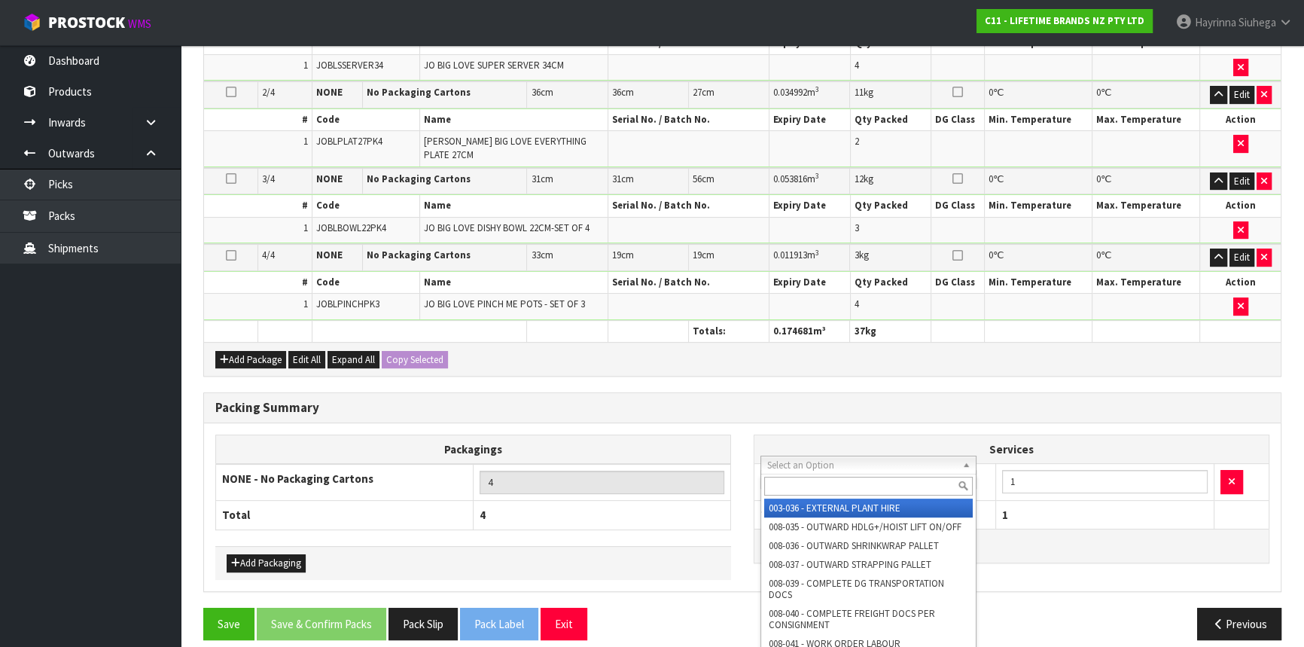
click at [836, 492] on input "text" at bounding box center [868, 485] width 209 height 19
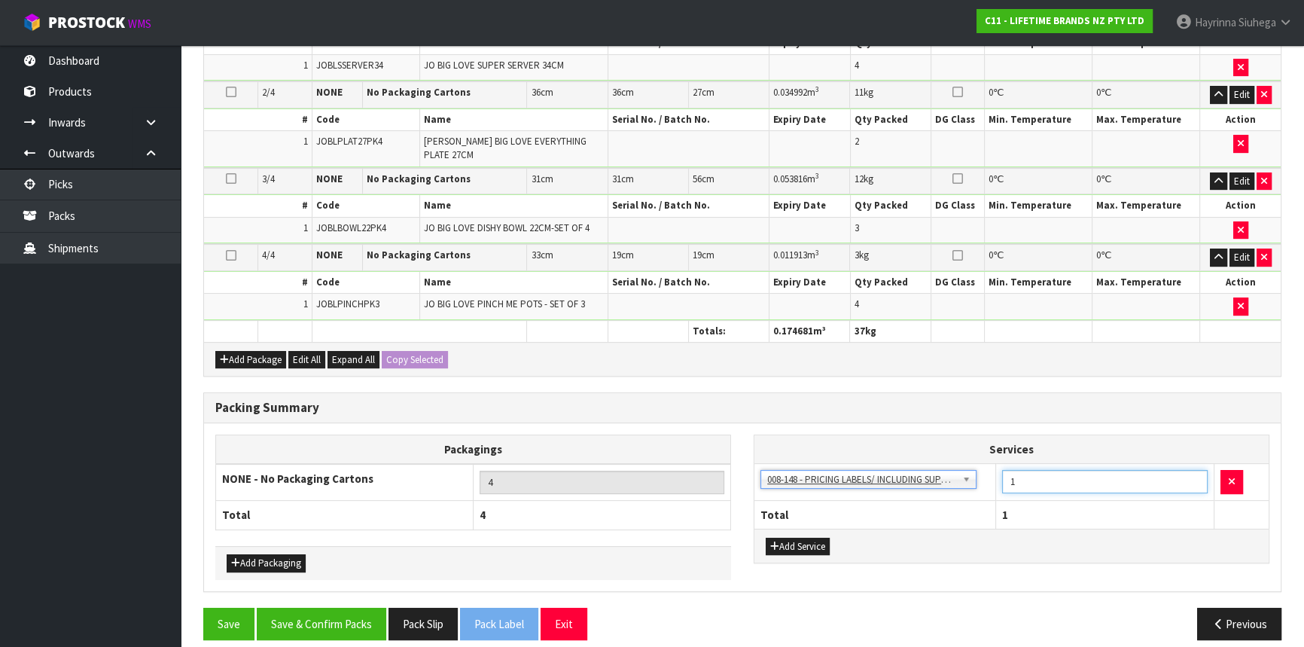
drag, startPoint x: 1057, startPoint y: 464, endPoint x: 911, endPoint y: 465, distance: 146.0
click at [915, 465] on tr "003-036 - EXTERNAL PLANT HIRE 008-035 - OUTWARD HDLG+/HOIST LIFT ON/OFF 008-036…" at bounding box center [1011, 482] width 514 height 37
click at [345, 607] on button "Save & Confirm Packs" at bounding box center [321, 623] width 129 height 32
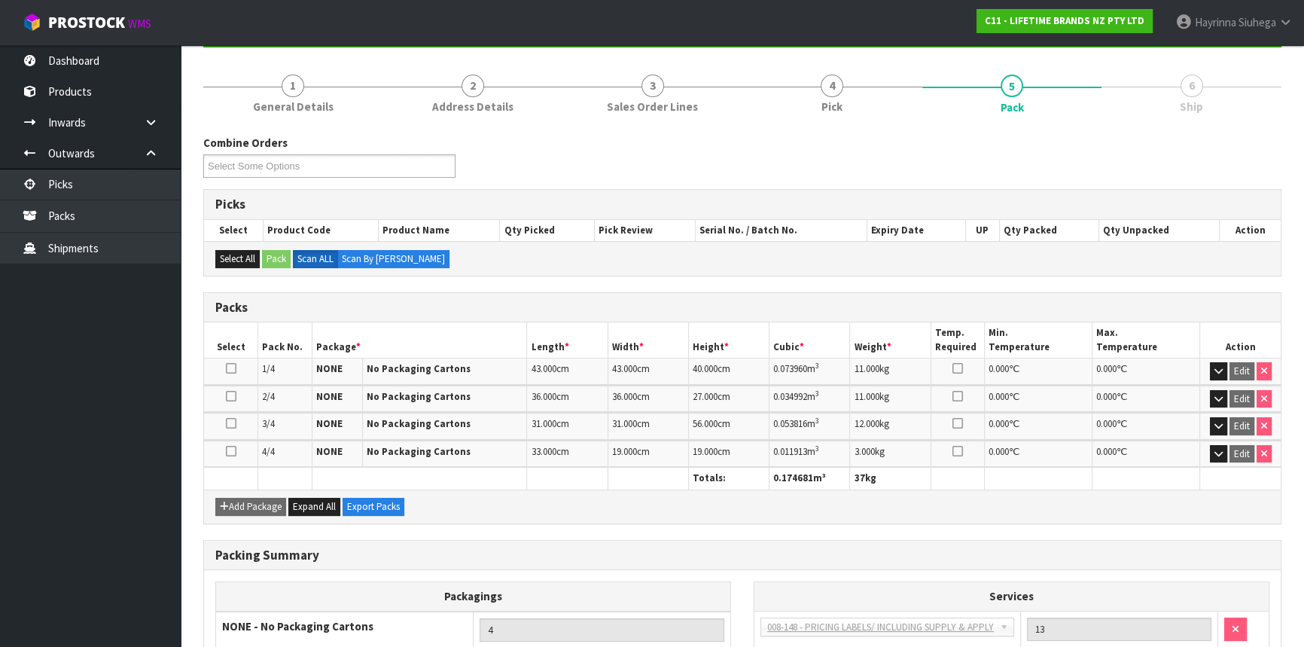
scroll to position [286, 0]
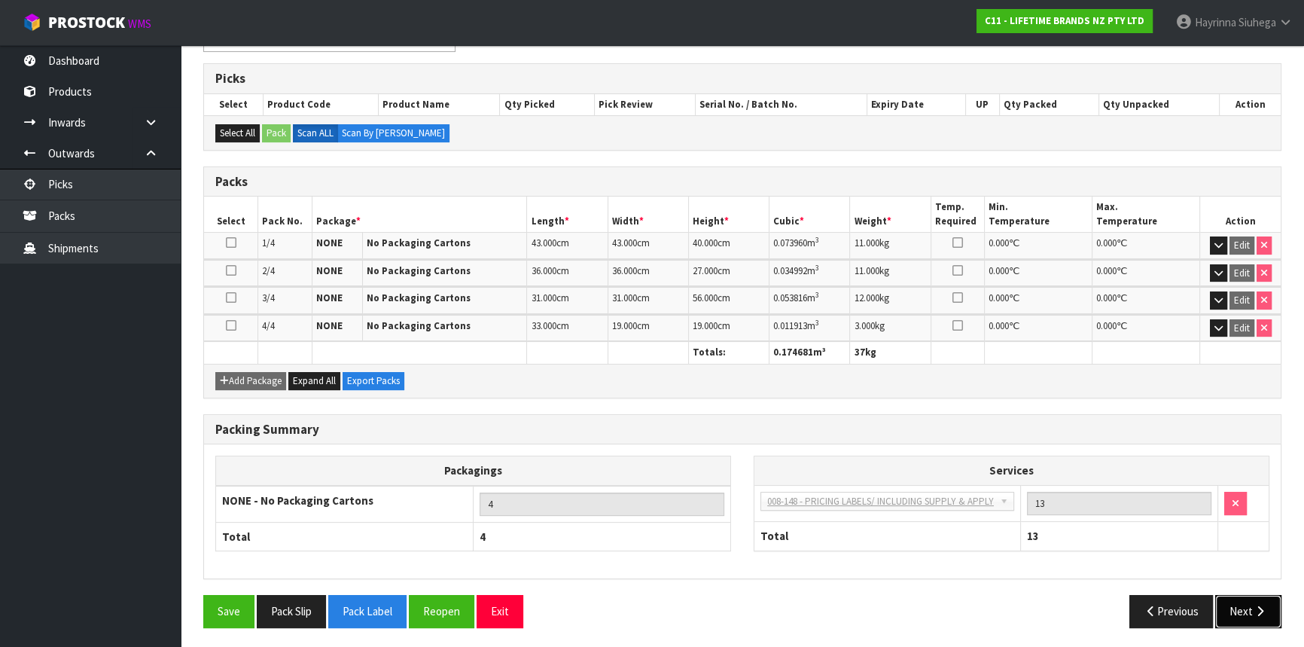
click at [1250, 606] on button "Next" at bounding box center [1248, 611] width 66 height 32
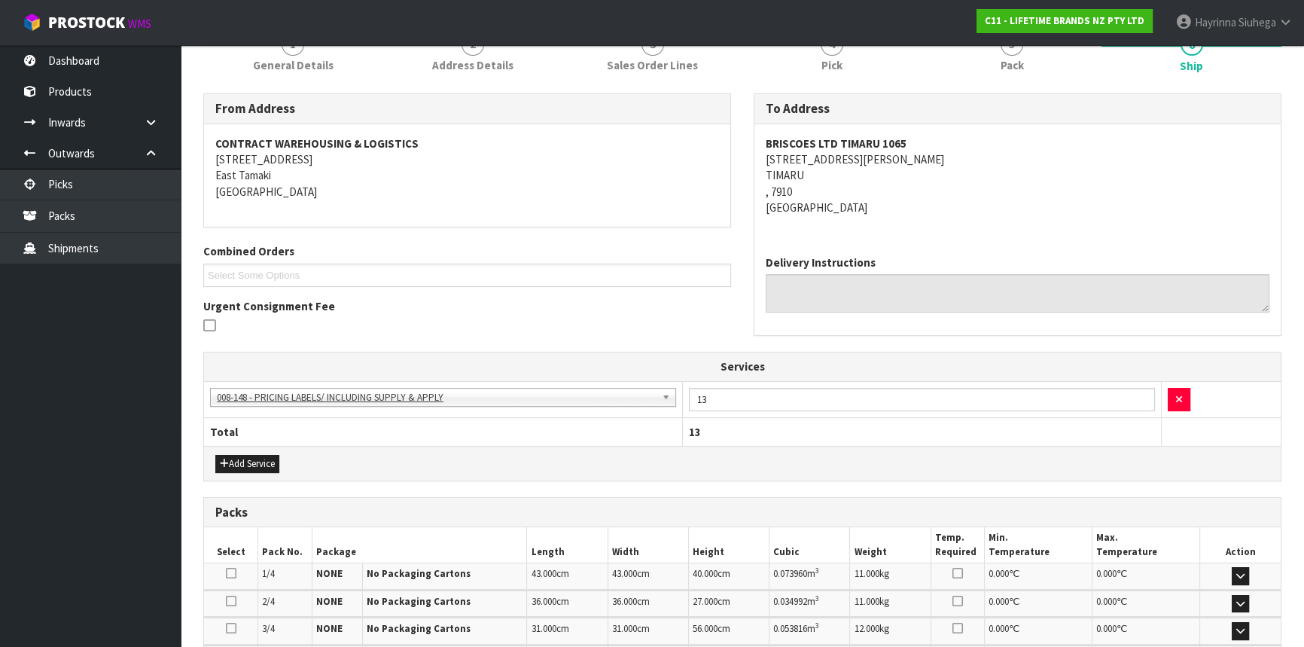
scroll to position [342, 0]
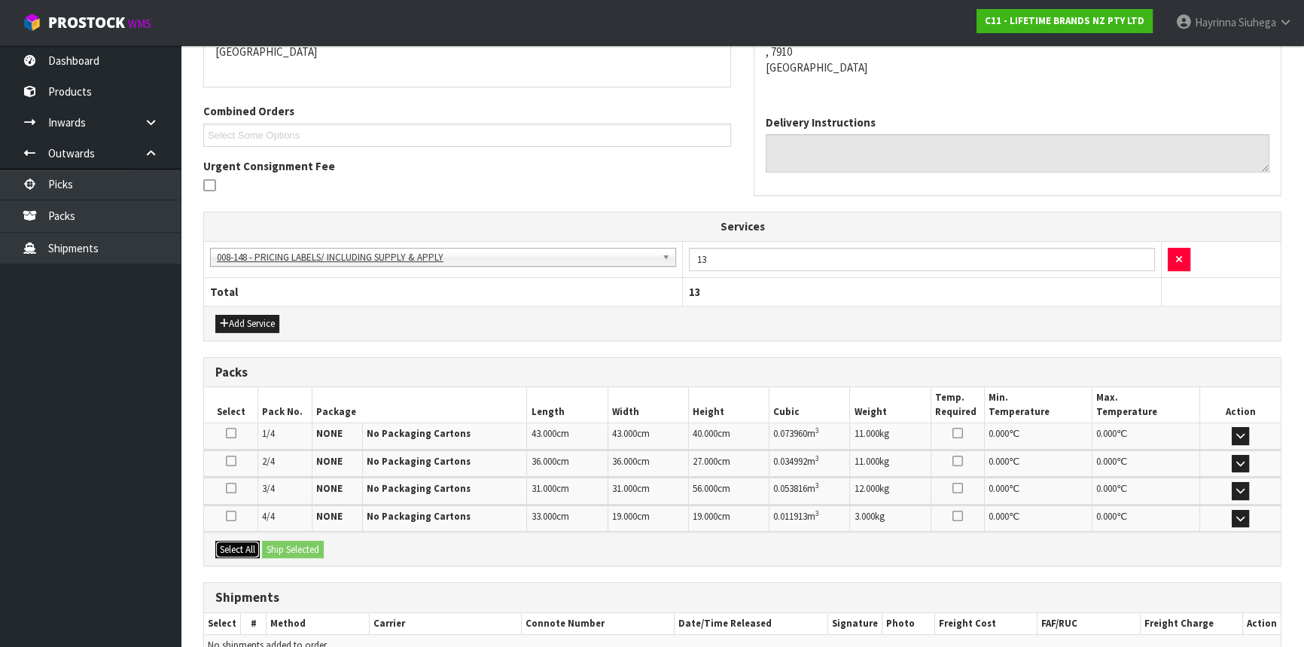
click at [236, 545] on button "Select All" at bounding box center [237, 549] width 44 height 18
click at [290, 542] on button "Ship Selected" at bounding box center [293, 549] width 62 height 18
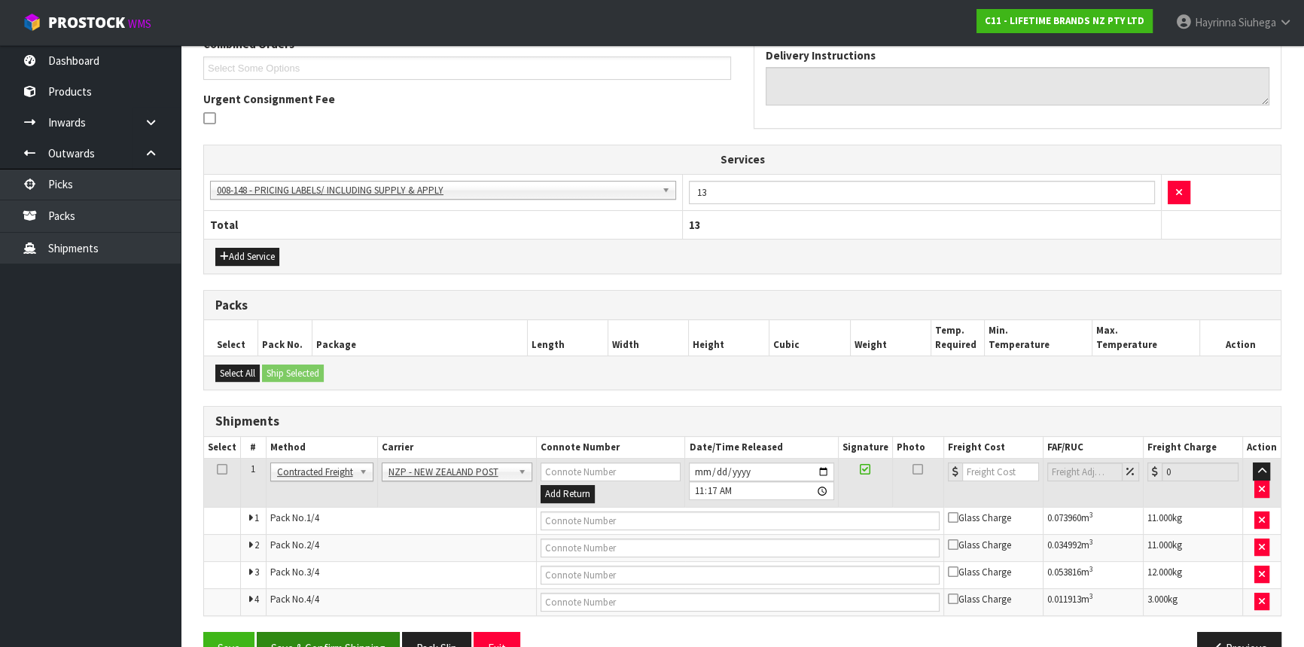
scroll to position [445, 0]
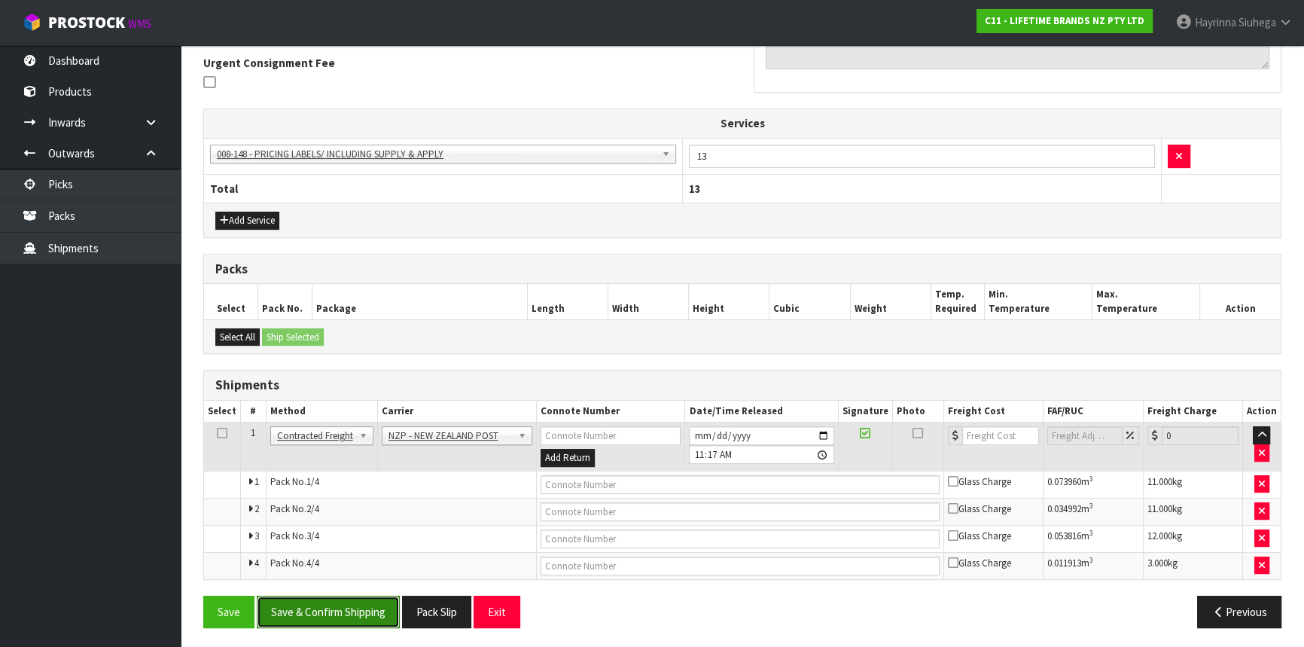
click at [321, 595] on button "Save & Confirm Shipping" at bounding box center [328, 611] width 143 height 32
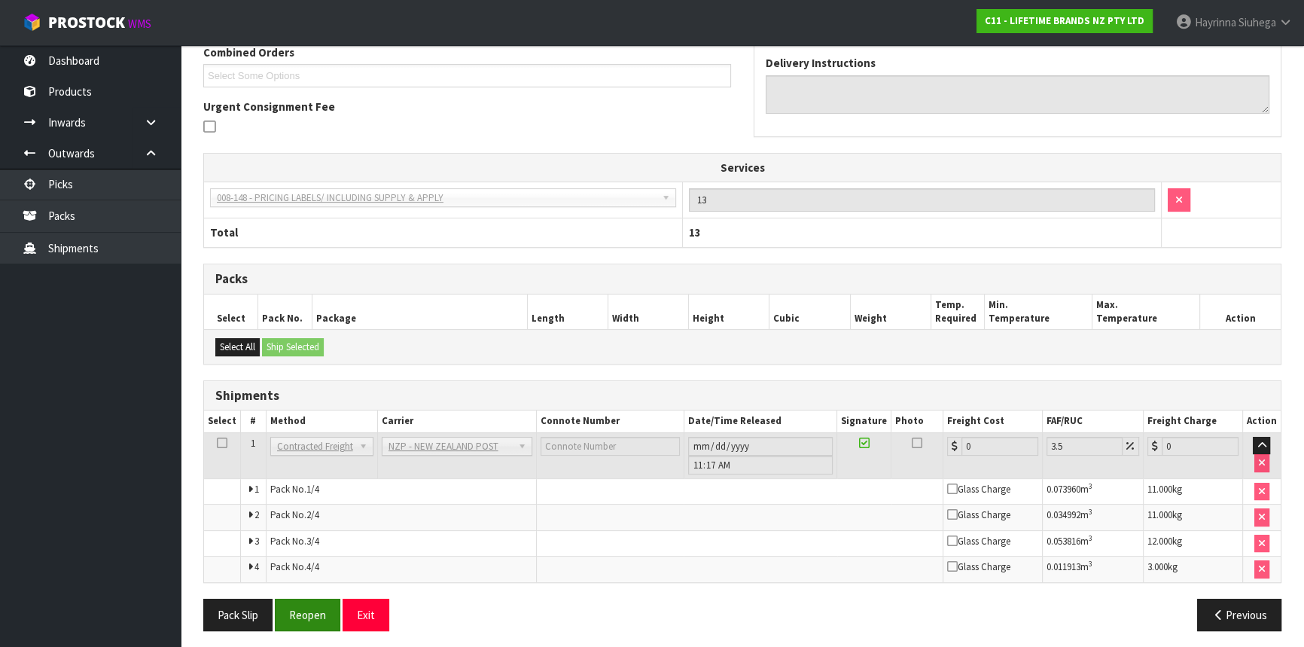
scroll to position [421, 0]
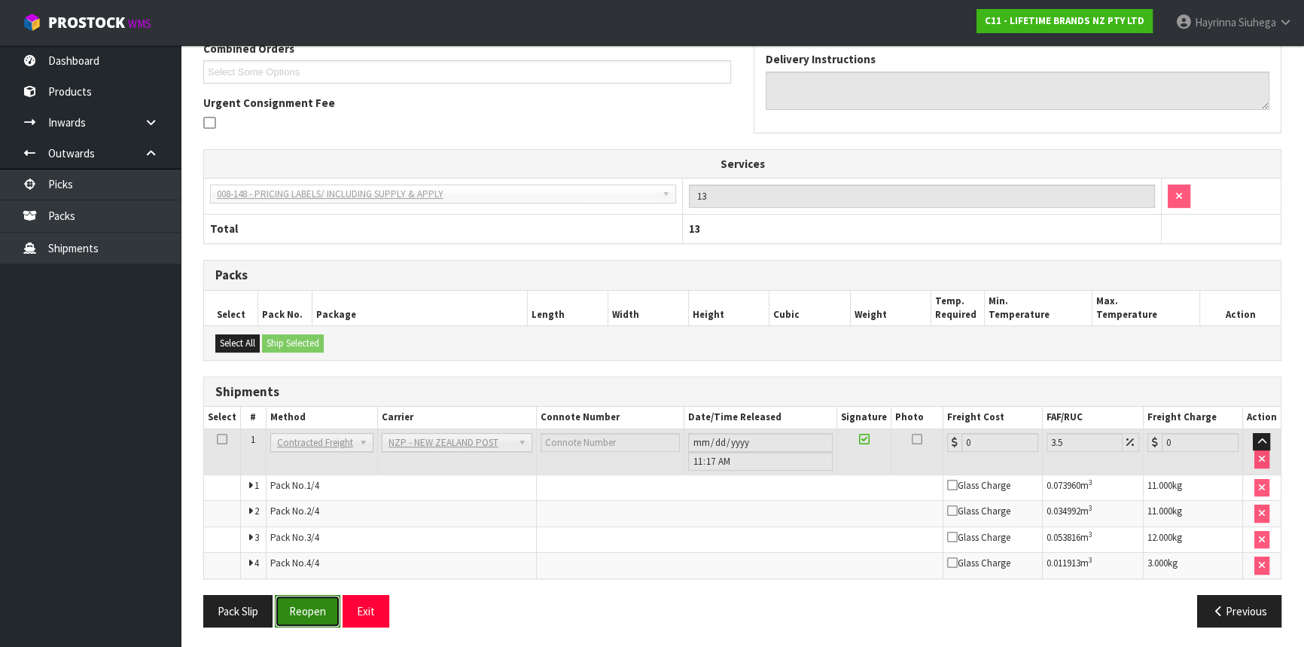
click at [310, 608] on button "Reopen" at bounding box center [307, 611] width 65 height 32
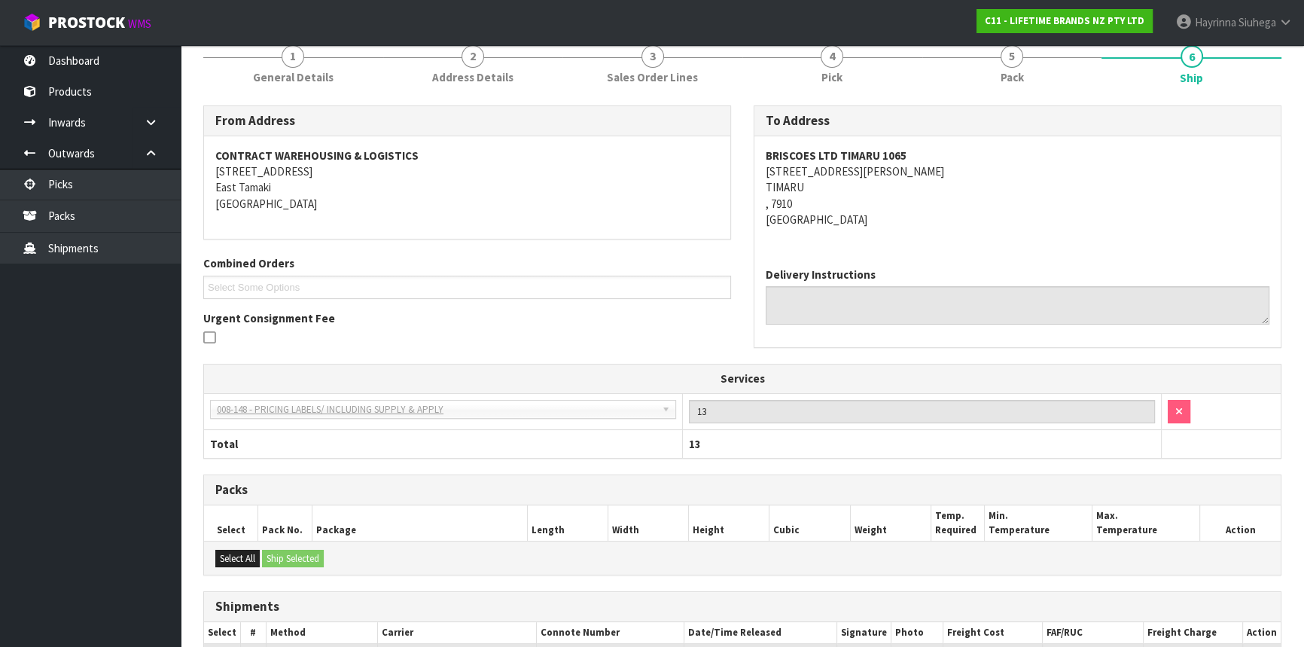
scroll to position [404, 0]
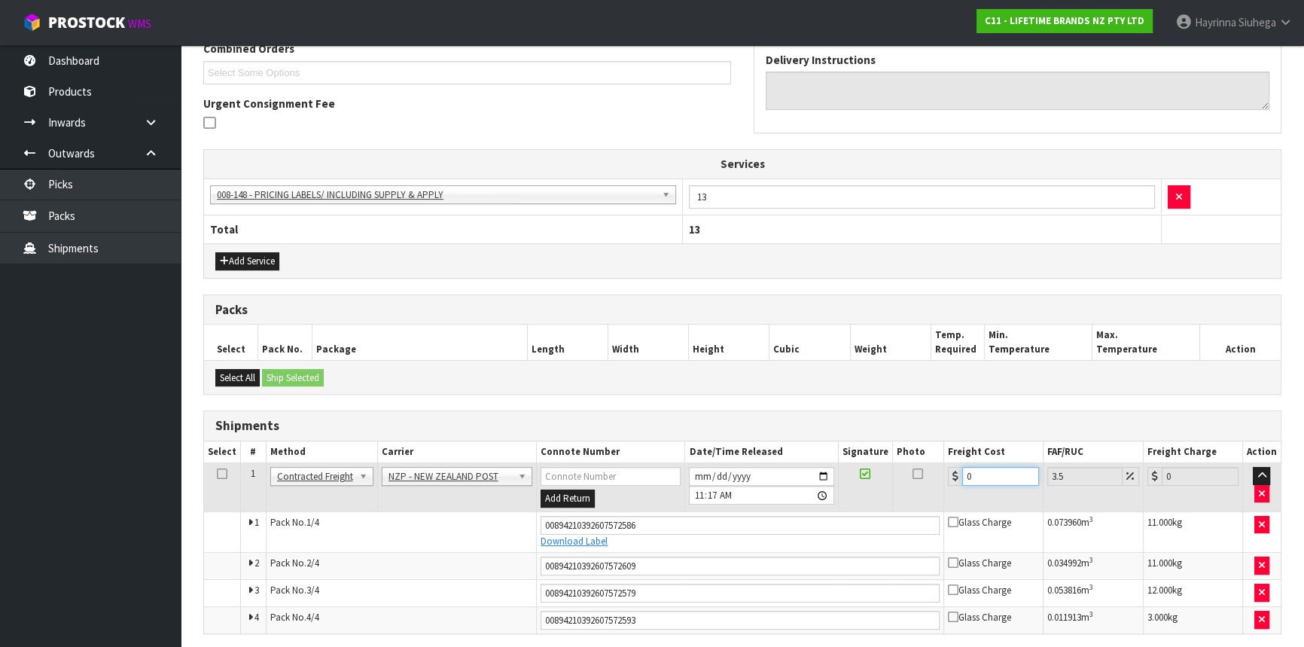
drag, startPoint x: 982, startPoint y: 474, endPoint x: 918, endPoint y: 461, distance: 65.2
click at [897, 477] on tr "1 Client Local Pickup Customer Local Pickup Company Freight Contracted Freight …" at bounding box center [742, 487] width 1076 height 49
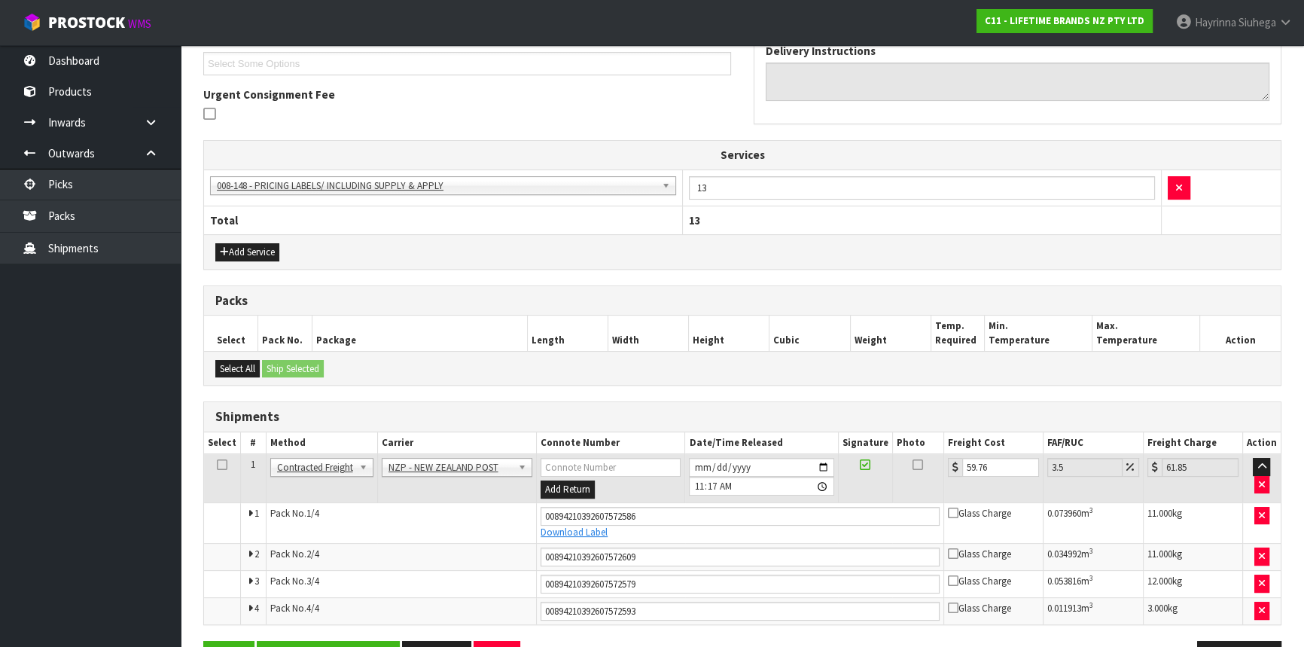
scroll to position [459, 0]
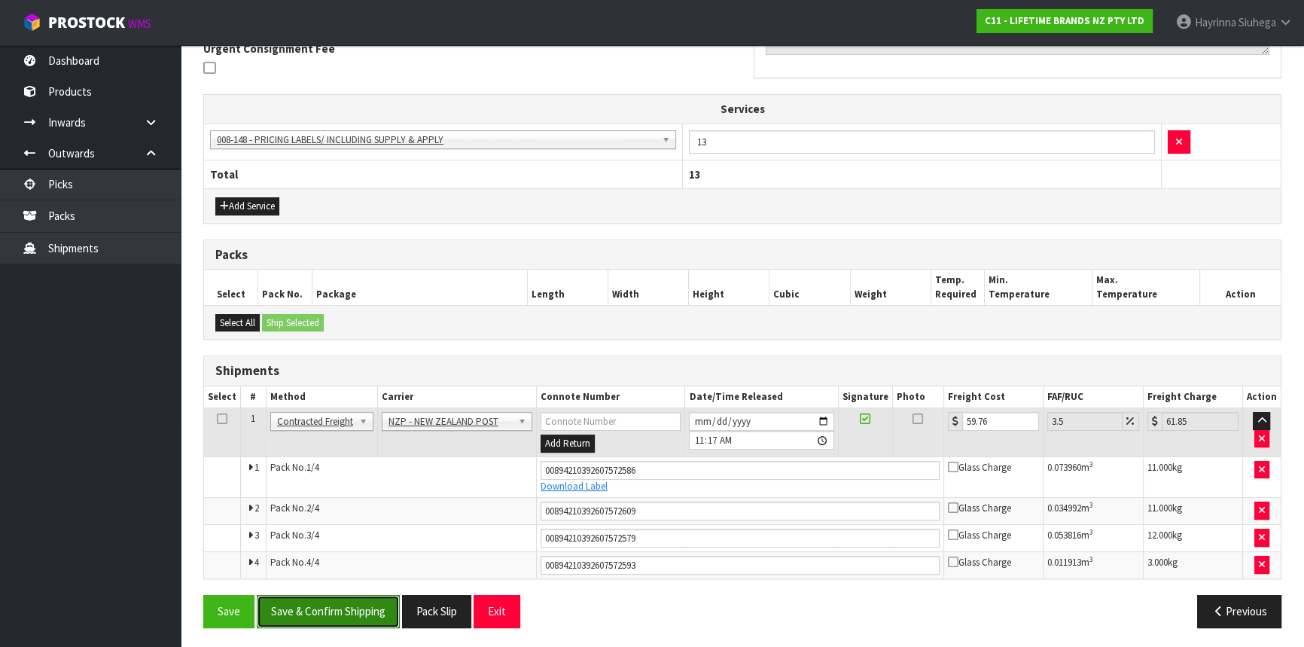
click at [315, 608] on button "Save & Confirm Shipping" at bounding box center [328, 611] width 143 height 32
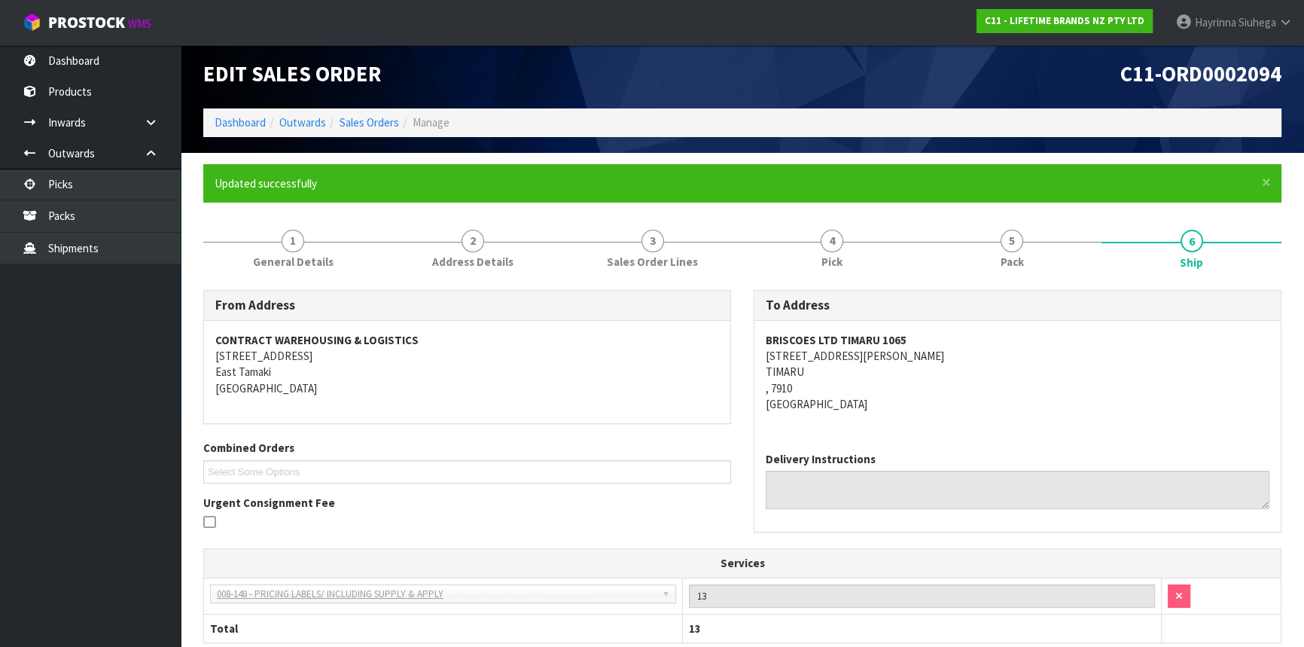
scroll to position [0, 0]
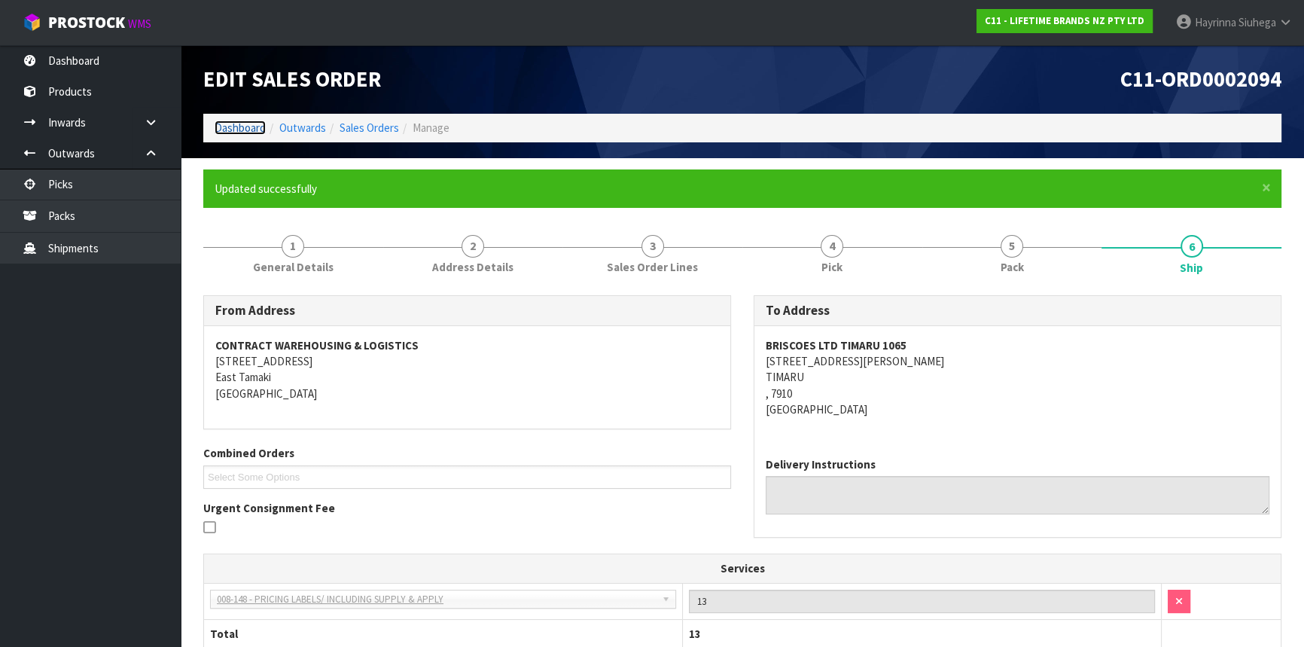
click at [246, 128] on link "Dashboard" at bounding box center [240, 127] width 51 height 14
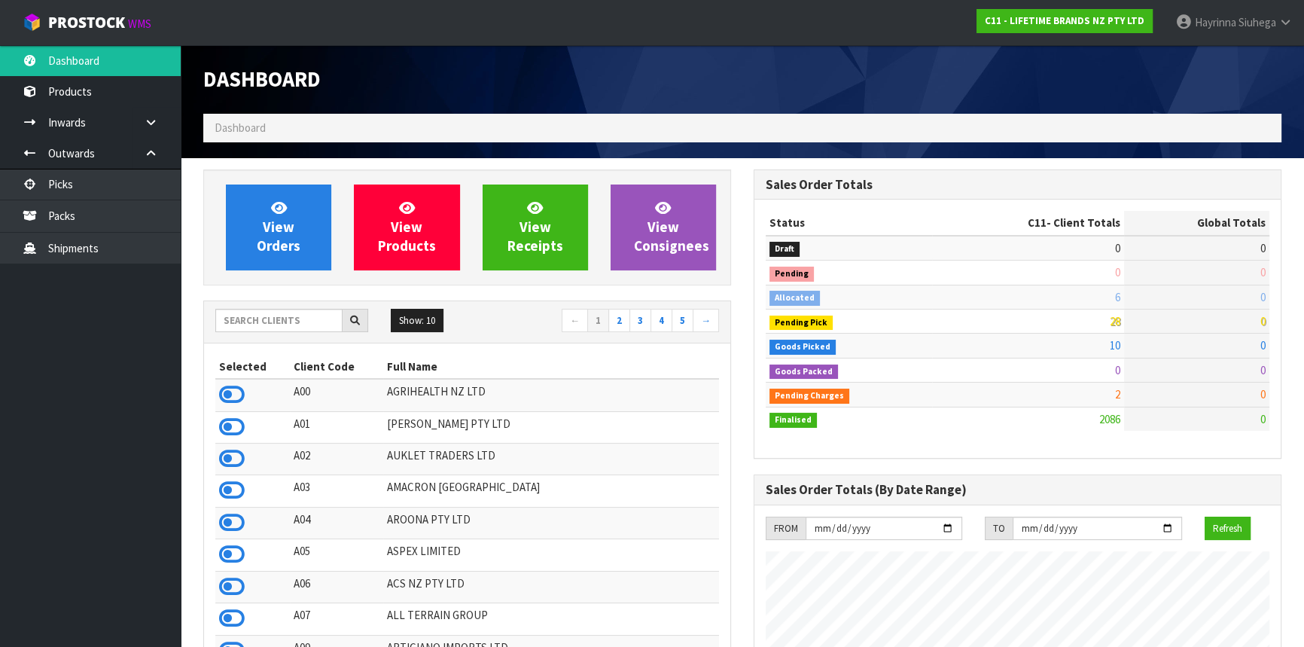
scroll to position [1138, 549]
click at [101, 360] on ul "Dashboard Products Categories Serial Numbers Kitsets Packagings Inwards Purchas…" at bounding box center [90, 345] width 181 height 601
click at [271, 318] on input "text" at bounding box center [278, 320] width 127 height 23
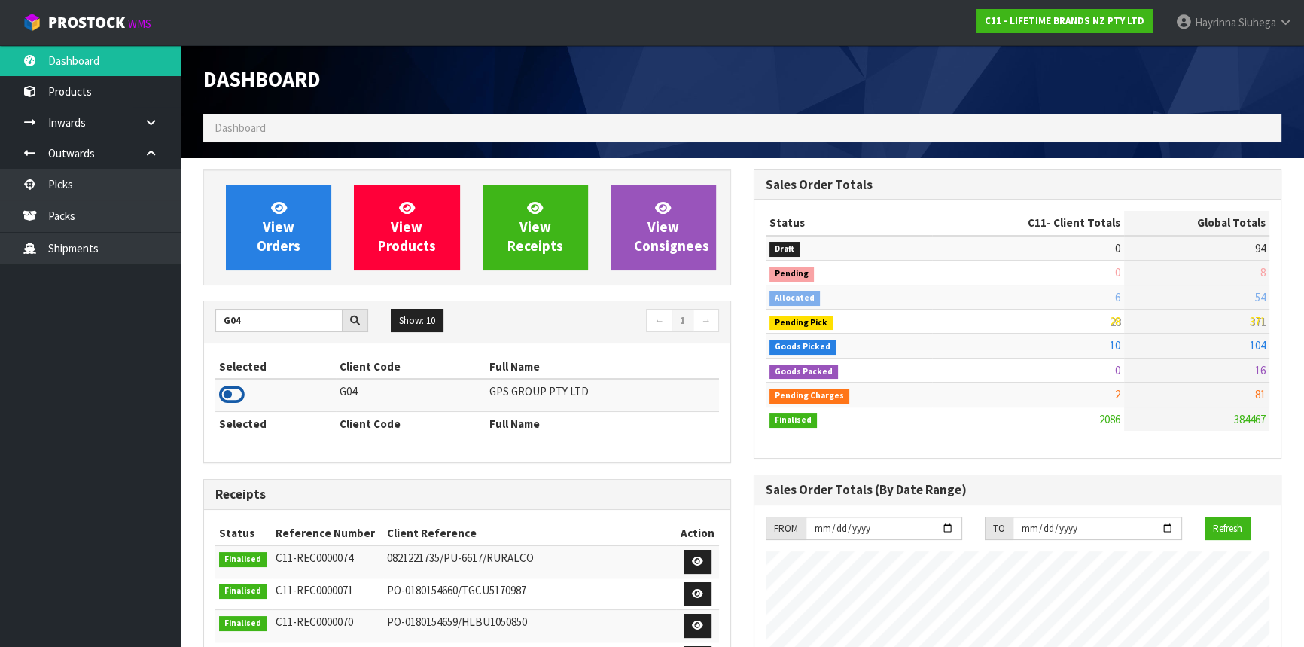
click at [227, 391] on icon at bounding box center [232, 394] width 26 height 23
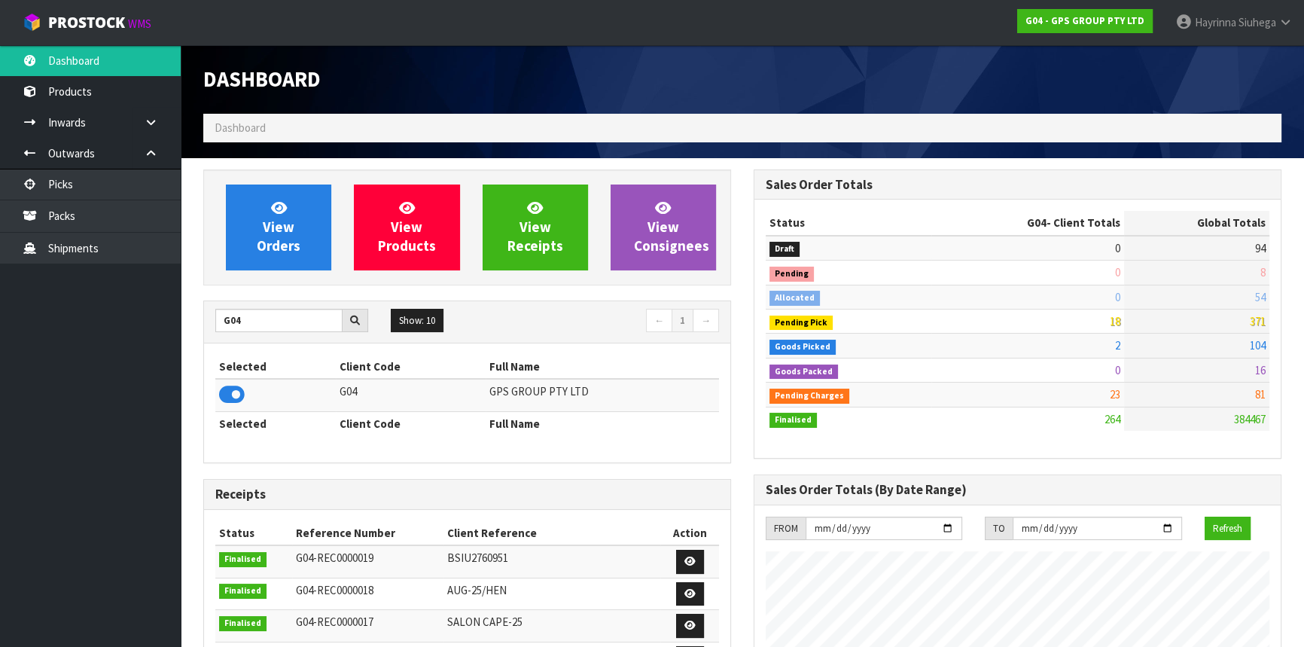
scroll to position [751795, 752164]
click at [224, 216] on div "View Orders" at bounding box center [279, 227] width 128 height 86
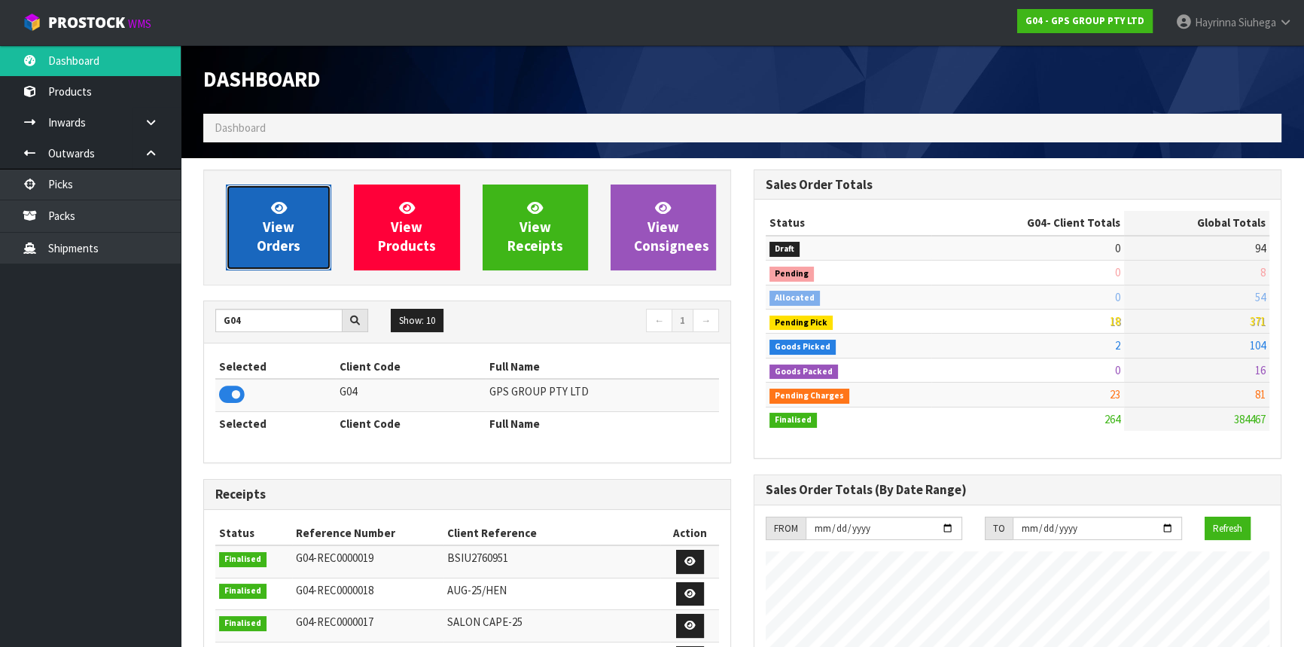
click at [276, 220] on span "View Orders" at bounding box center [279, 227] width 44 height 56
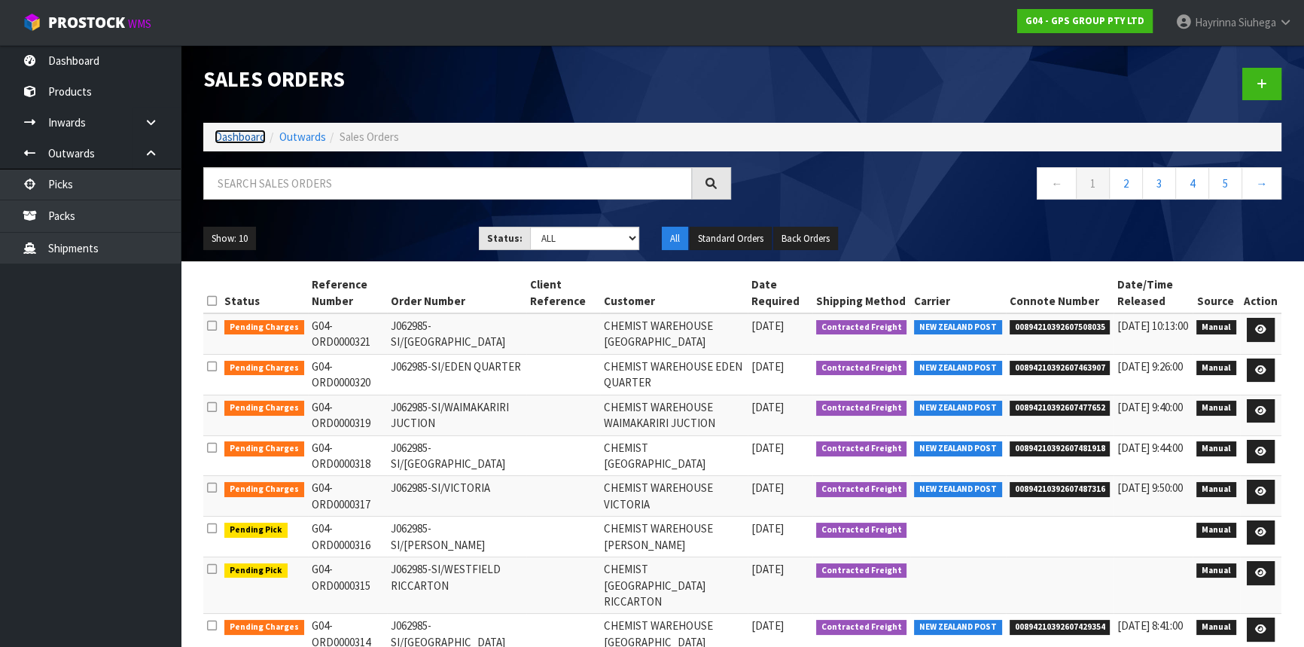
click at [233, 133] on link "Dashboard" at bounding box center [240, 136] width 51 height 14
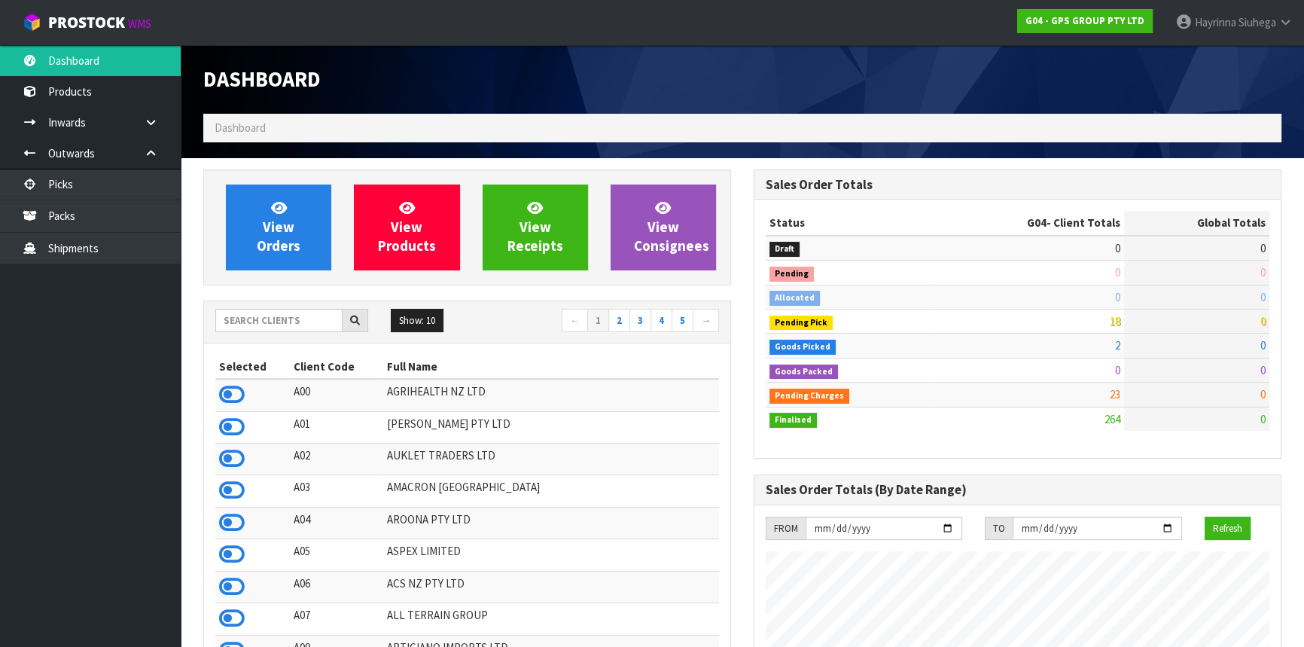
scroll to position [919, 549]
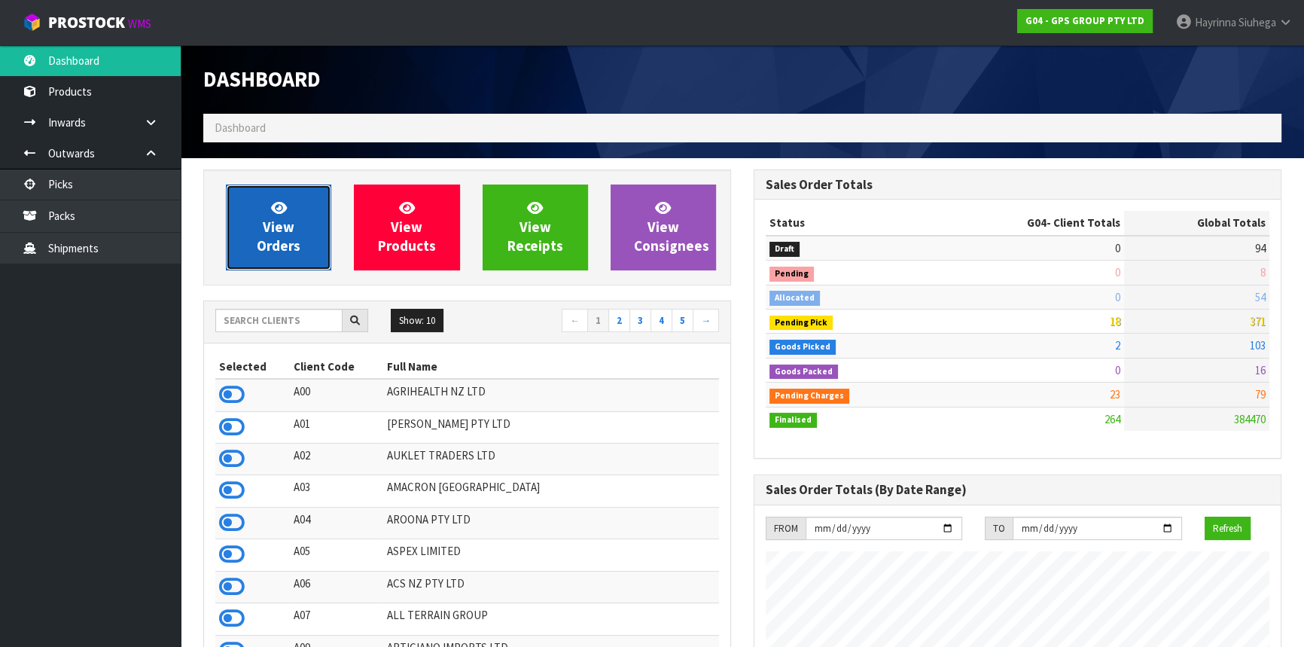
click at [297, 225] on link "View Orders" at bounding box center [278, 227] width 105 height 86
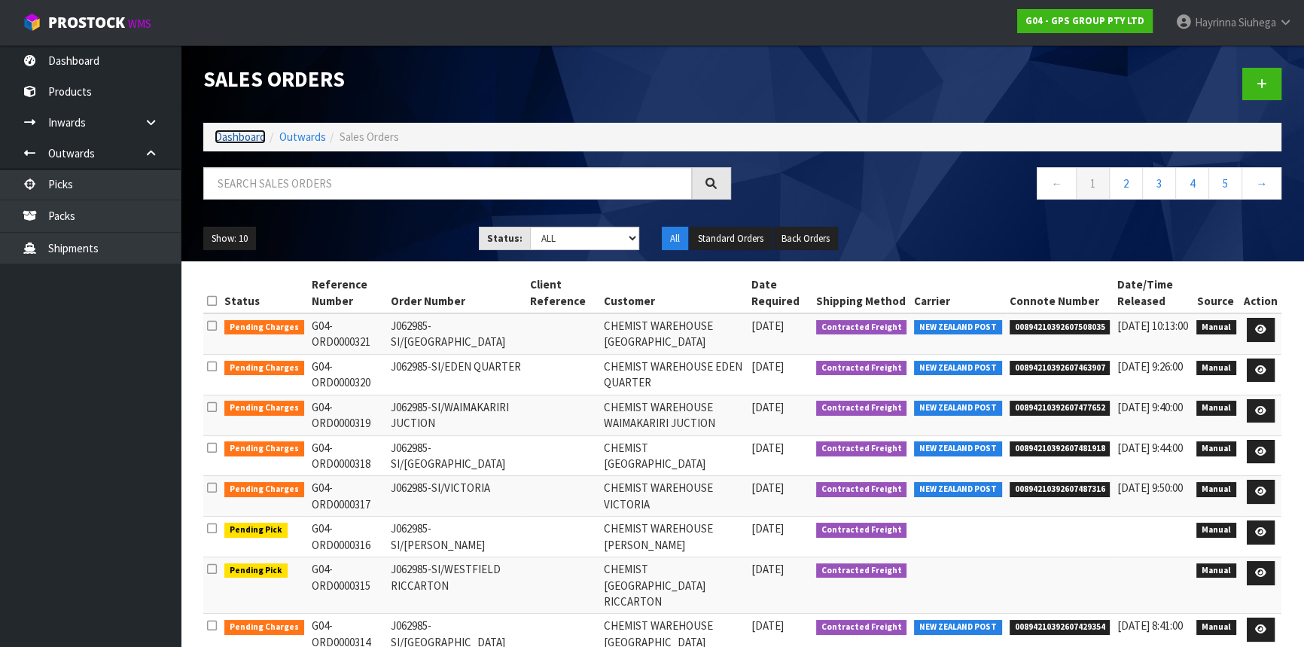
click at [233, 134] on link "Dashboard" at bounding box center [240, 136] width 51 height 14
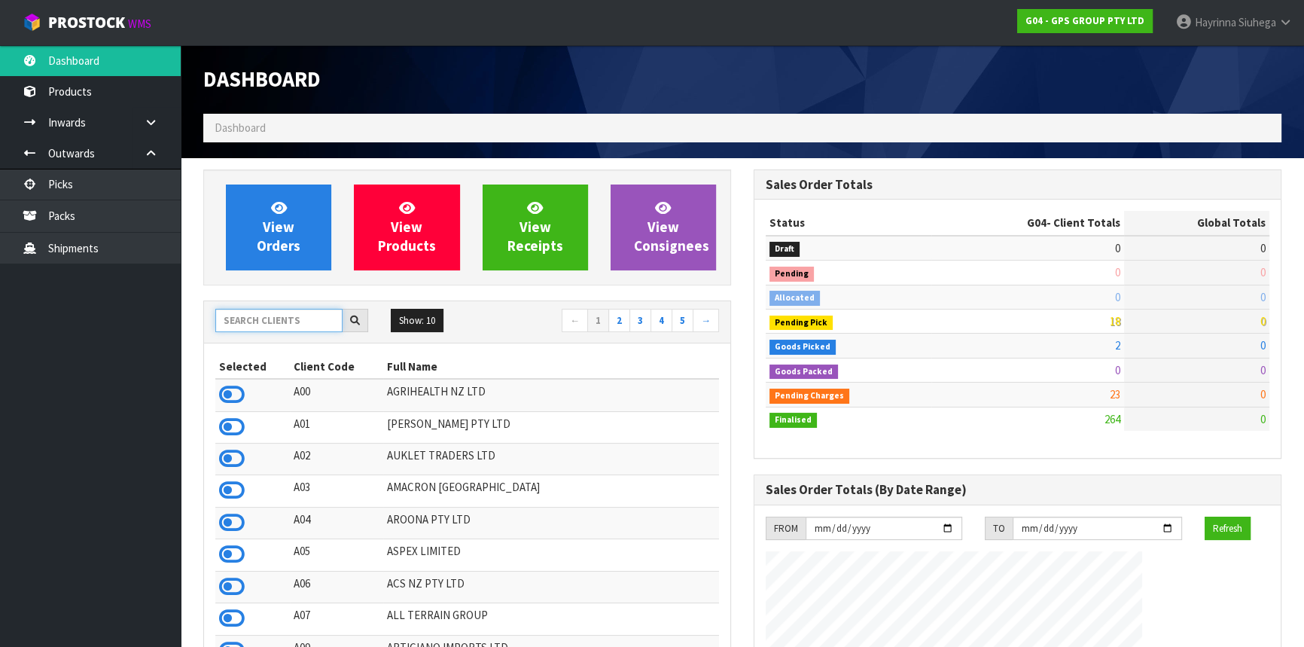
click at [304, 321] on input "text" at bounding box center [278, 320] width 127 height 23
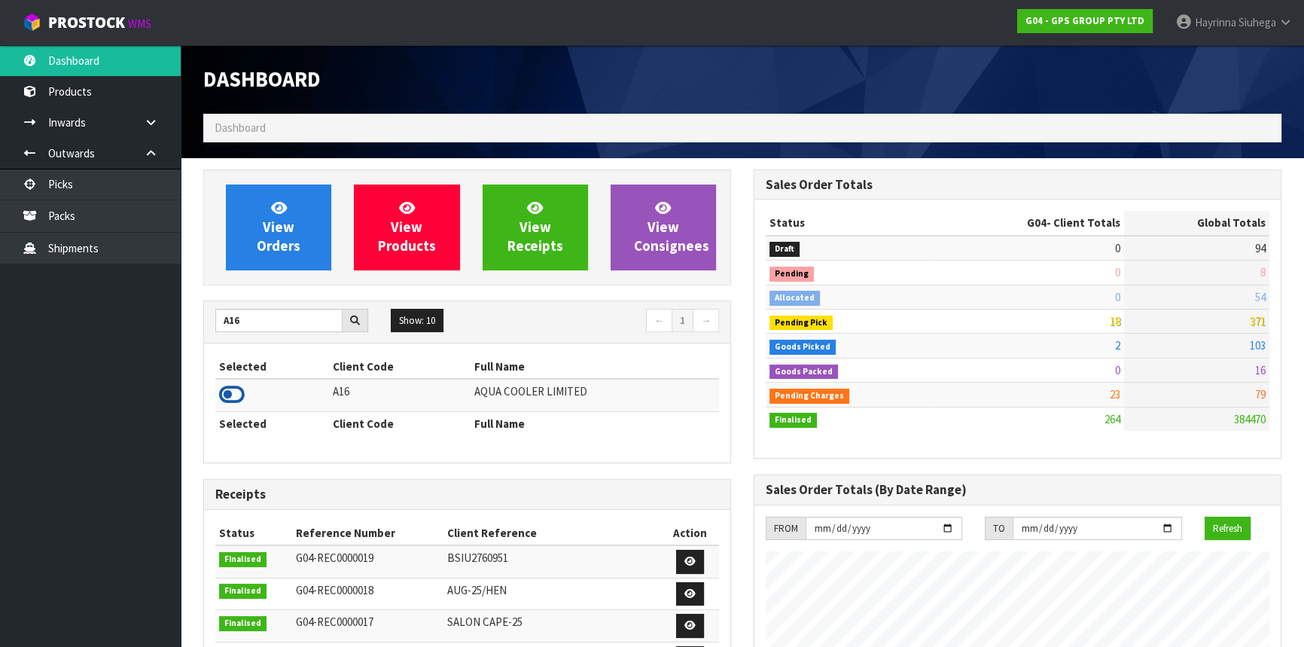
click at [236, 391] on icon at bounding box center [232, 394] width 26 height 23
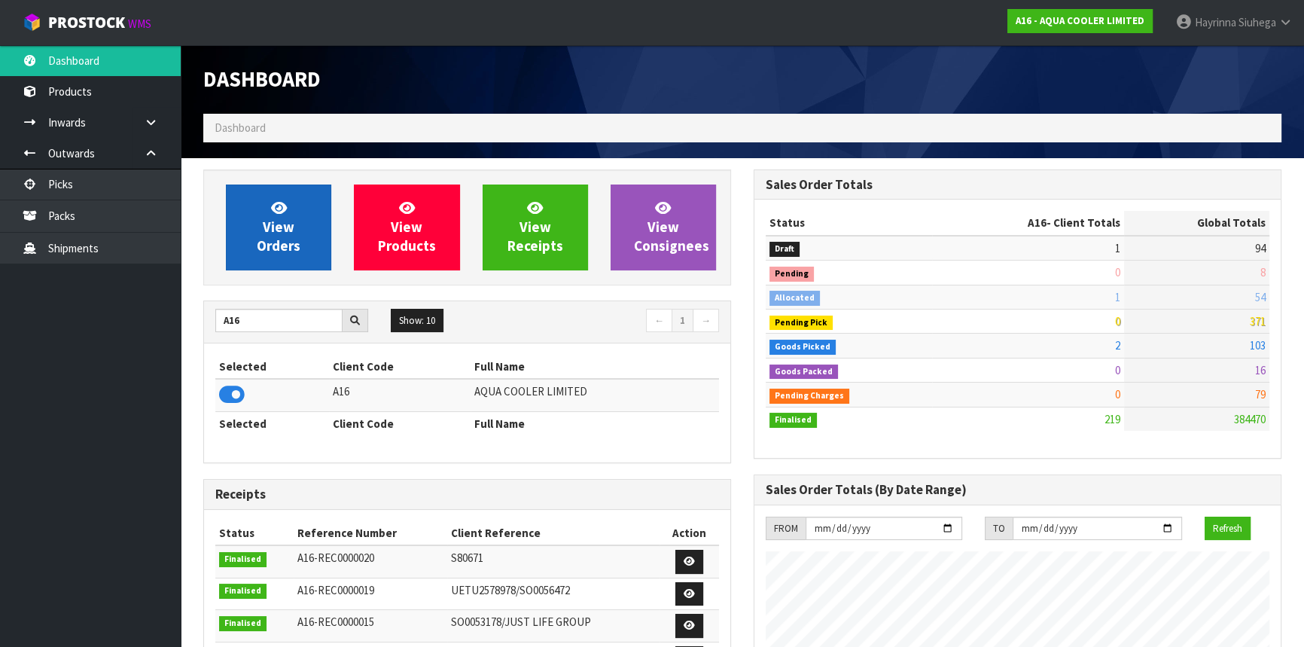
scroll to position [1039, 549]
click at [279, 211] on icon at bounding box center [279, 207] width 16 height 14
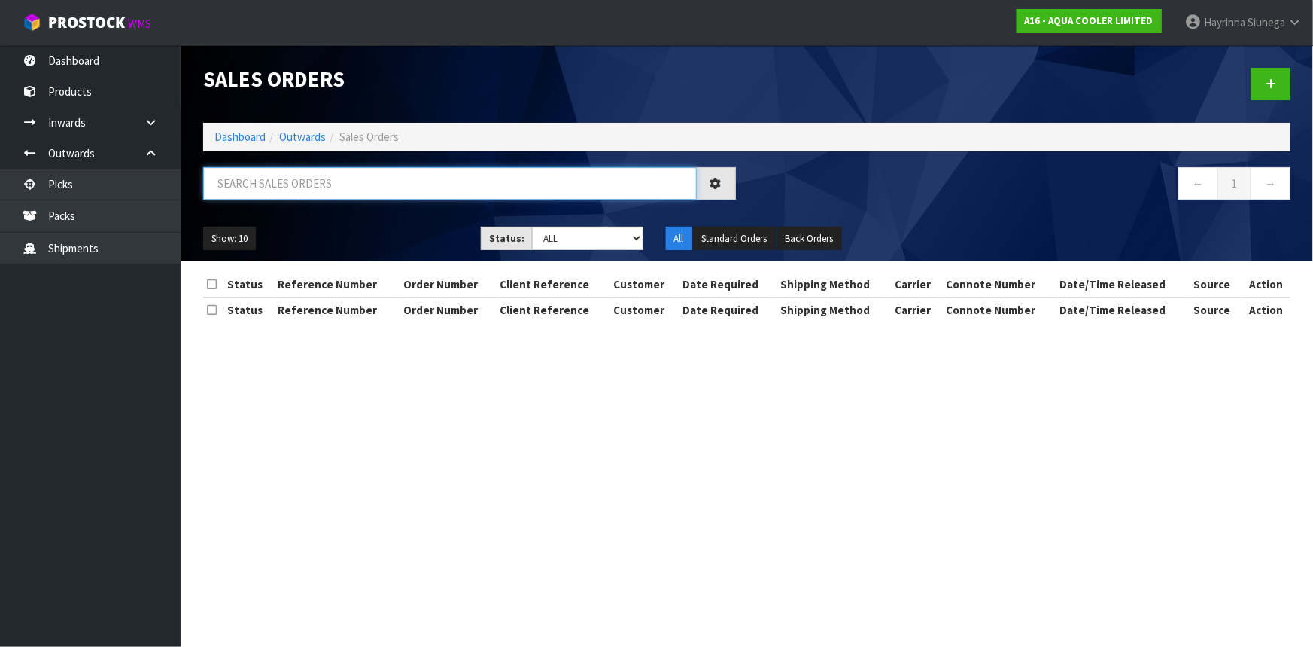
click at [316, 178] on input "text" at bounding box center [450, 183] width 494 height 32
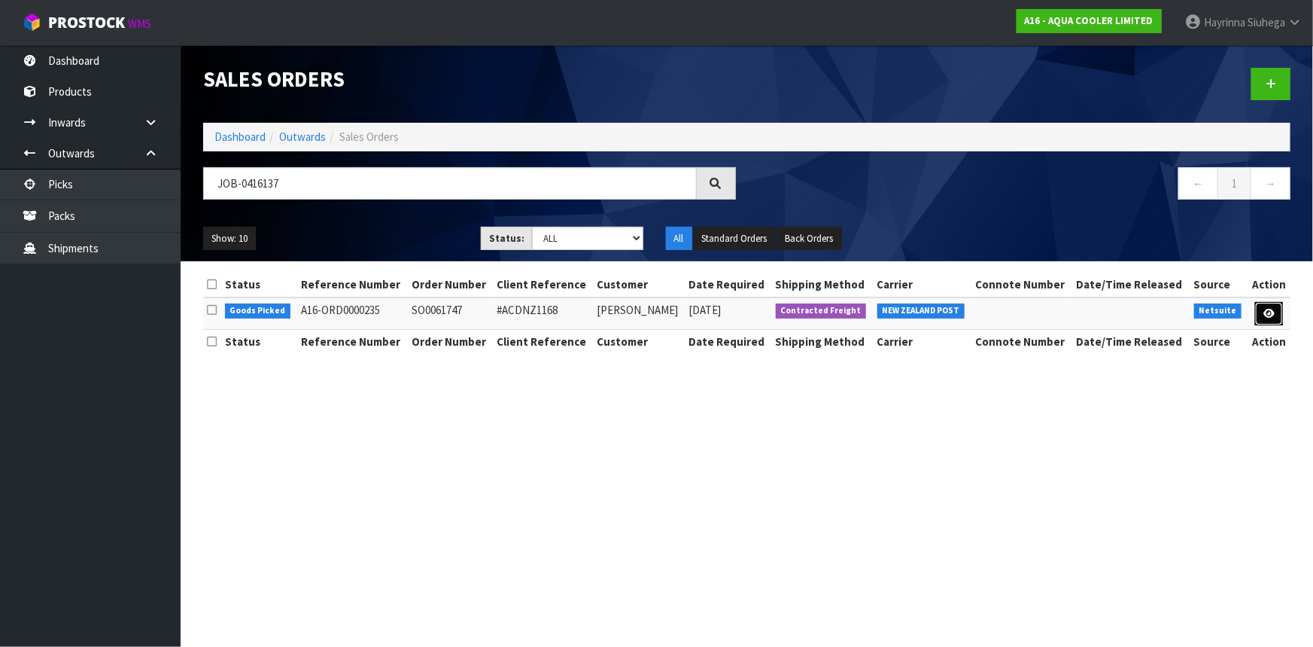
click at [1265, 310] on icon at bounding box center [1269, 314] width 11 height 10
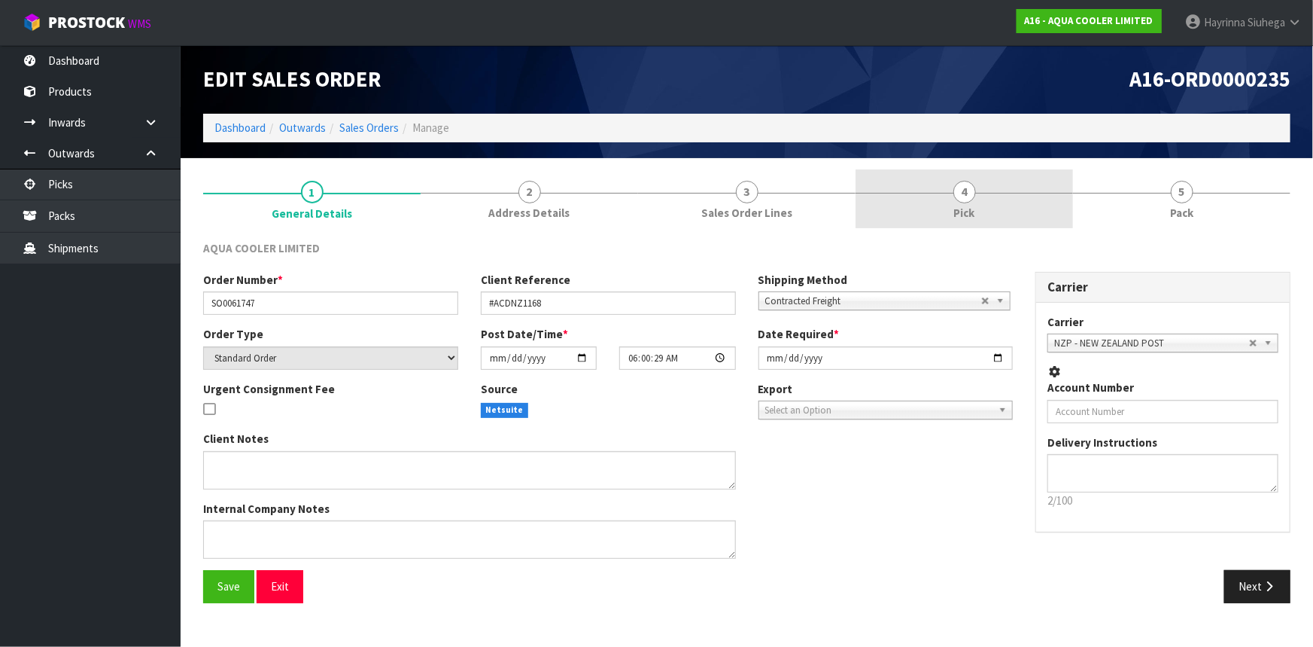
click at [1017, 191] on link "4 Pick" at bounding box center [965, 198] width 218 height 59
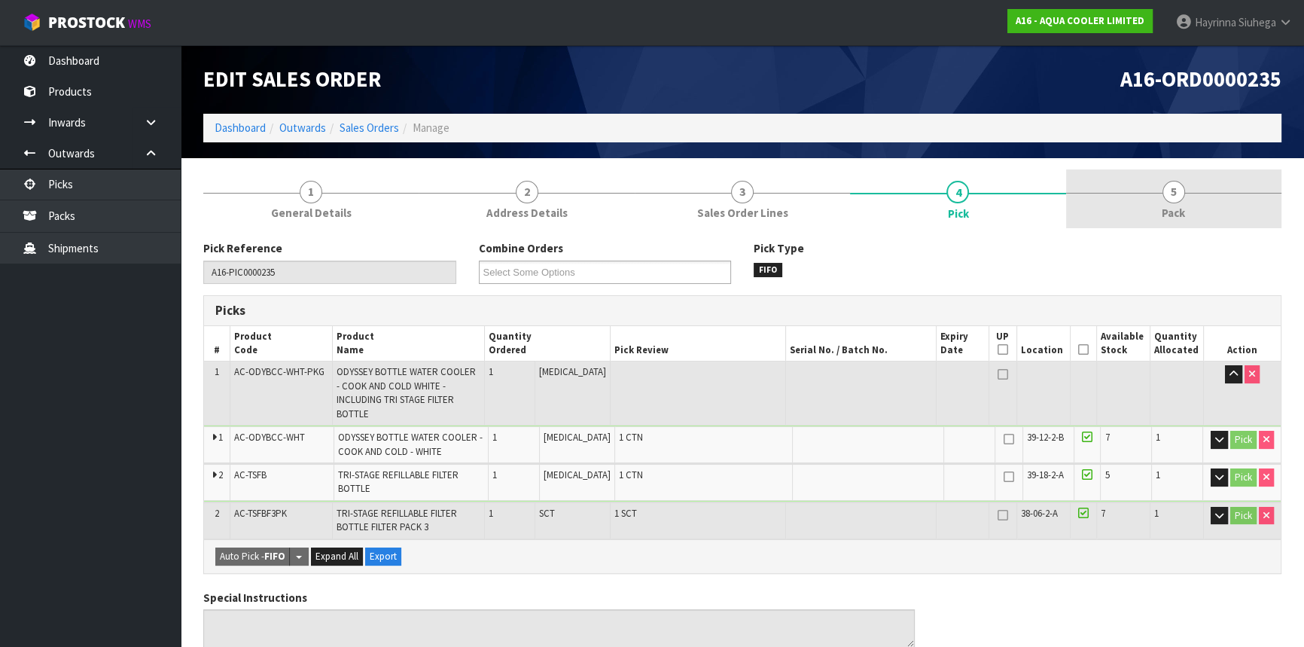
click at [1141, 189] on link "5 Pack" at bounding box center [1173, 198] width 215 height 59
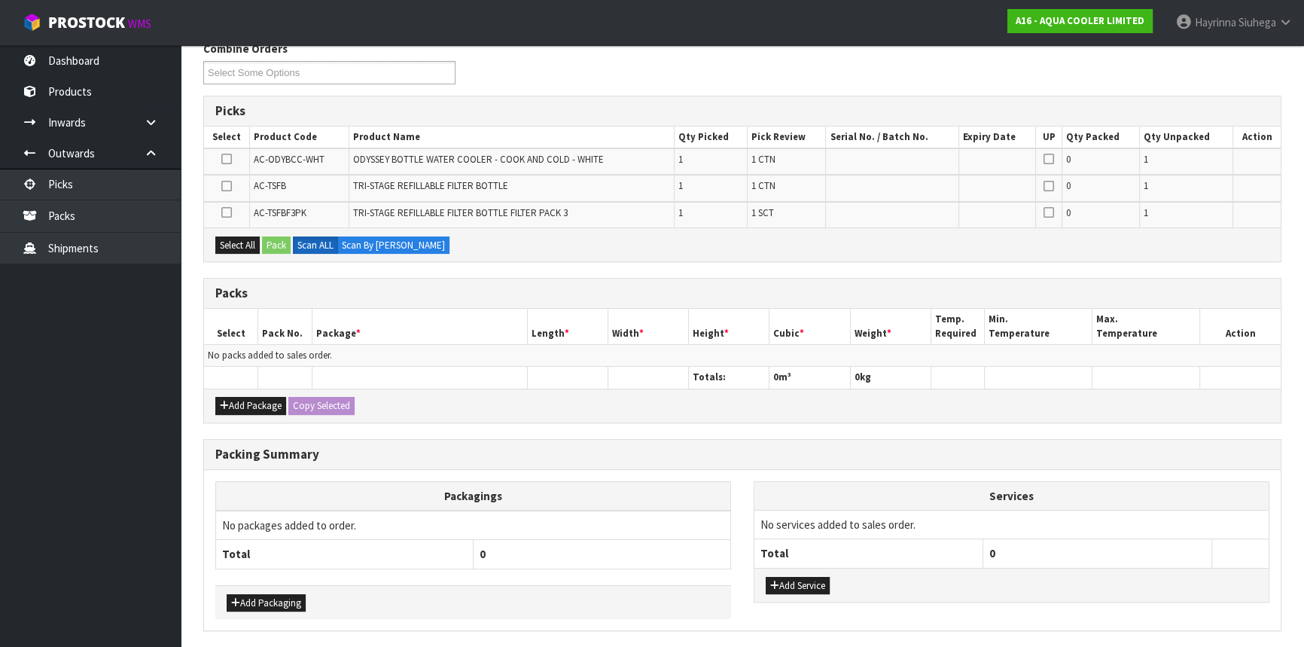
scroll to position [205, 0]
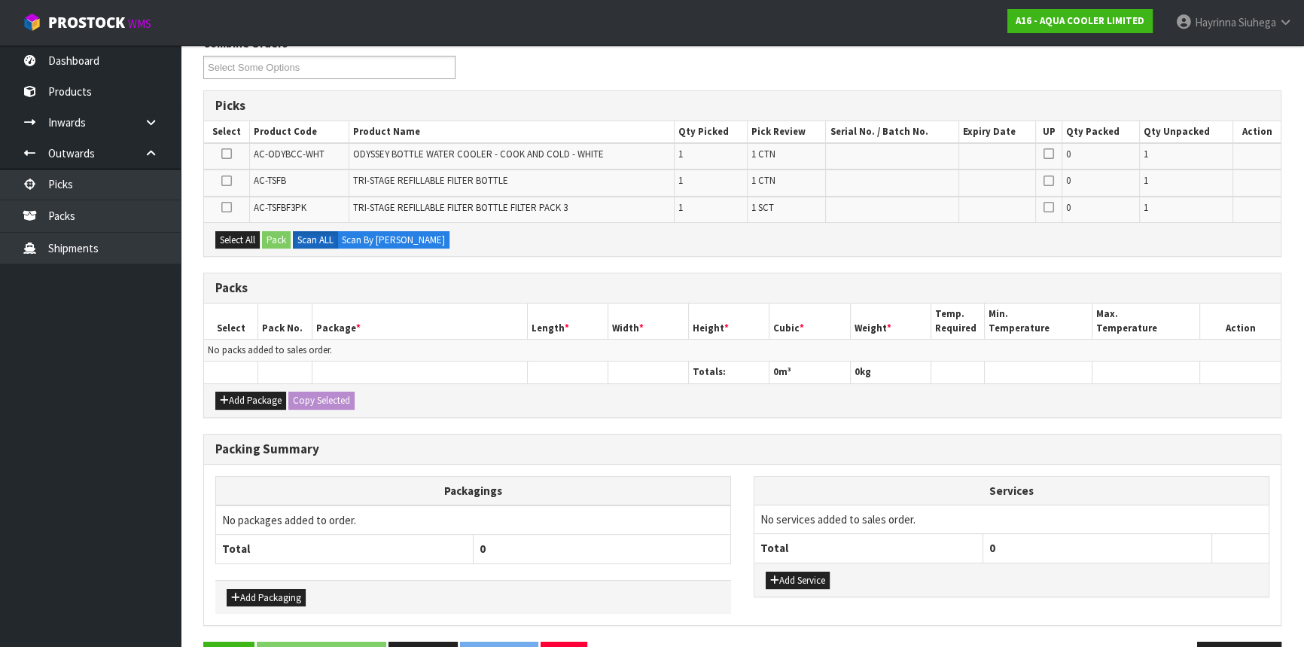
click at [225, 154] on icon at bounding box center [226, 154] width 11 height 1
click at [0, 0] on input "checkbox" at bounding box center [0, 0] width 0 height 0
click at [284, 233] on button "Pack" at bounding box center [276, 240] width 29 height 18
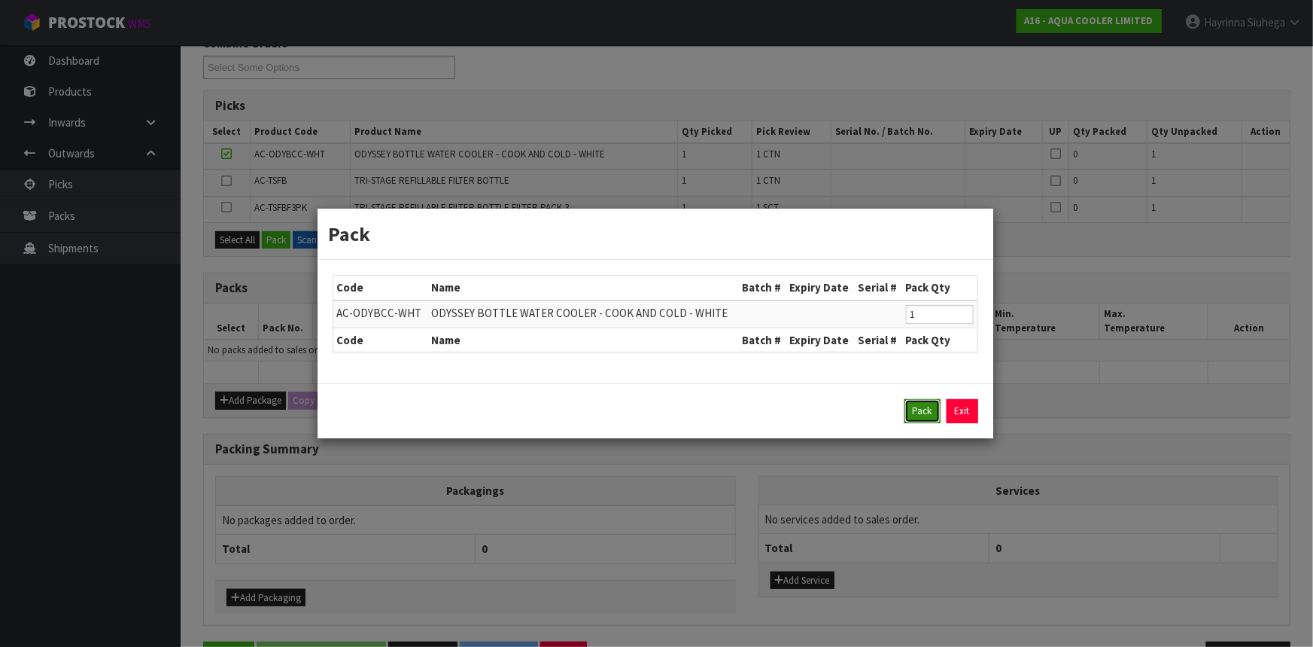
drag, startPoint x: 912, startPoint y: 406, endPoint x: 872, endPoint y: 394, distance: 42.2
click at [911, 406] on button "Pack" at bounding box center [923, 411] width 36 height 24
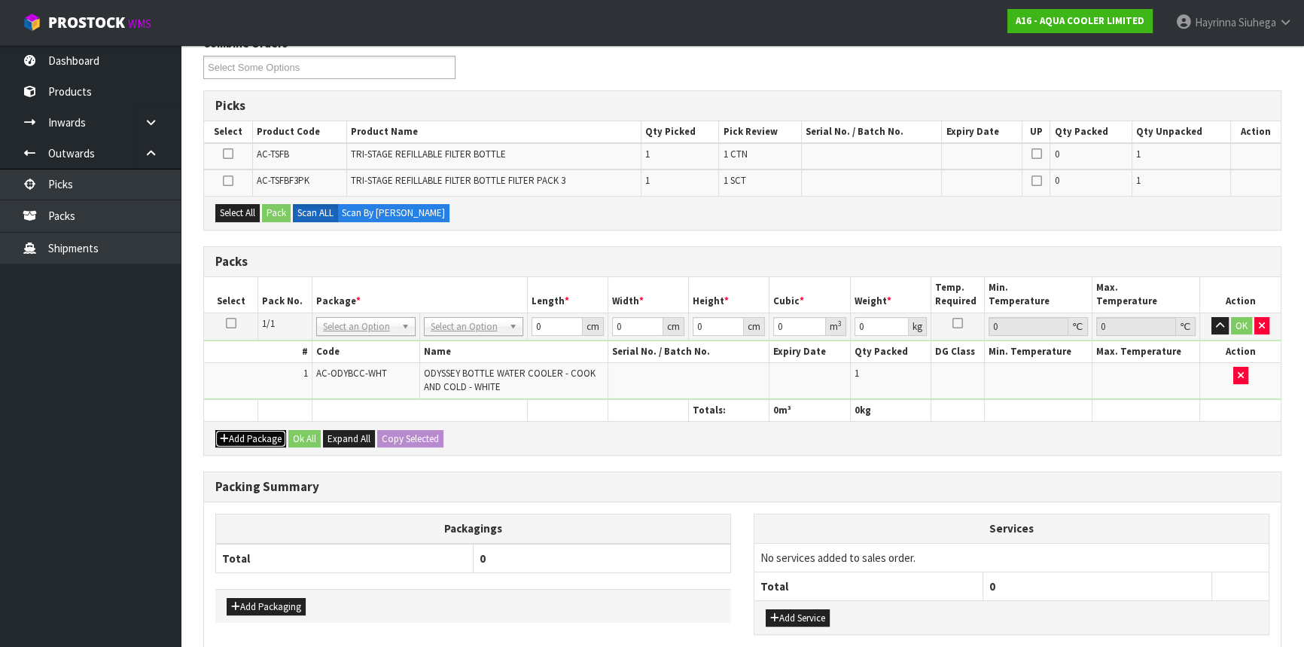
click at [245, 433] on button "Add Package" at bounding box center [250, 439] width 71 height 18
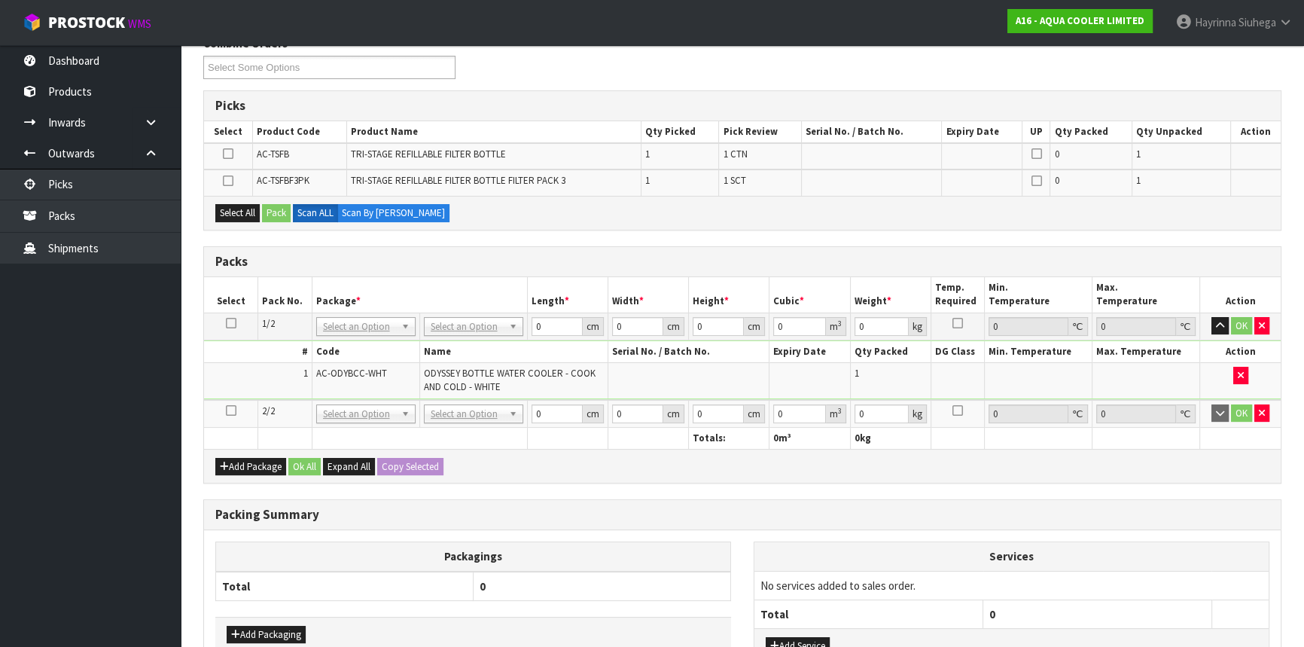
click at [236, 409] on td at bounding box center [231, 414] width 54 height 28
click at [234, 410] on icon at bounding box center [231, 410] width 11 height 1
click at [234, 214] on button "Select All" at bounding box center [237, 213] width 44 height 18
click at [263, 210] on button "Pack" at bounding box center [276, 213] width 29 height 18
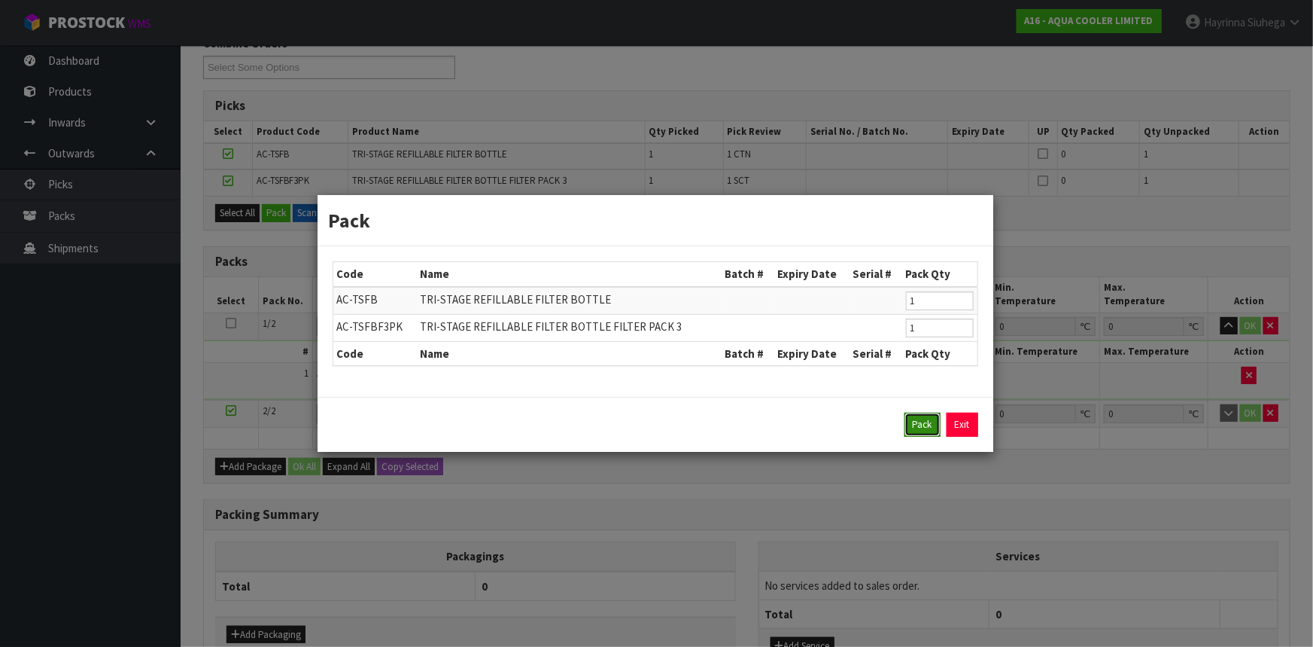
click at [915, 429] on button "Pack" at bounding box center [923, 424] width 36 height 24
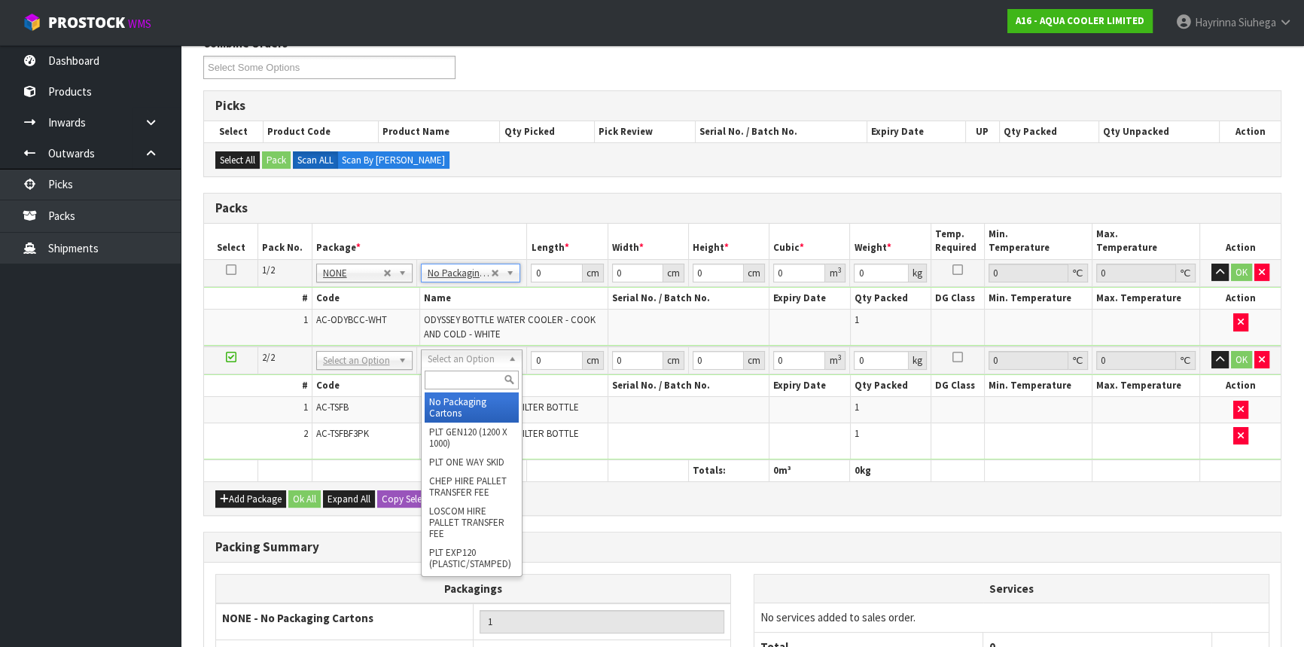
click at [476, 370] on input "text" at bounding box center [472, 379] width 94 height 19
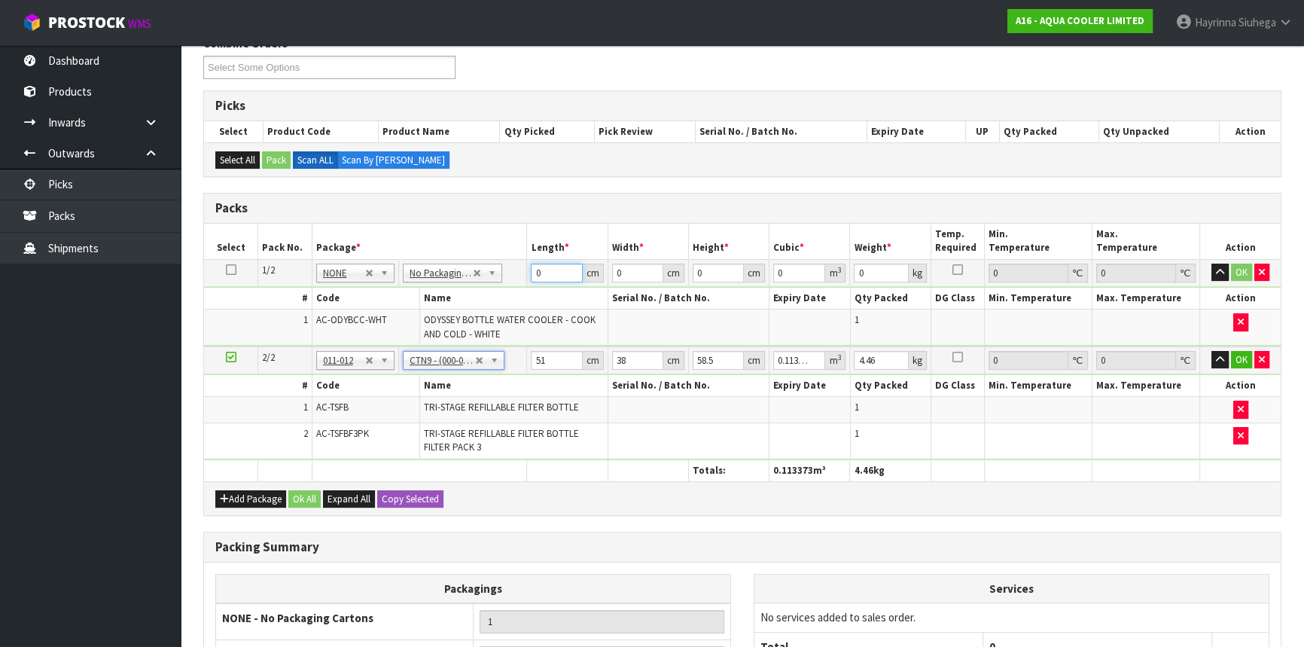
click at [537, 271] on input "0" at bounding box center [556, 272] width 51 height 19
click at [537, 269] on input "0" at bounding box center [556, 272] width 51 height 19
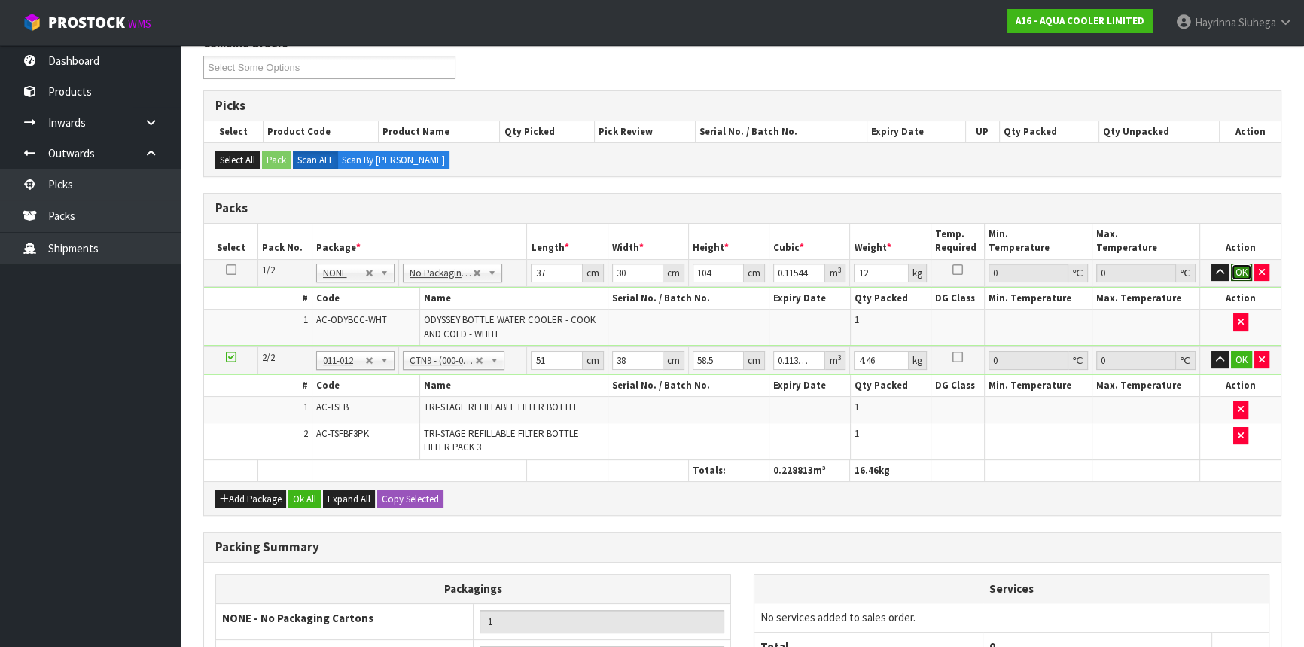
drag, startPoint x: 1240, startPoint y: 266, endPoint x: 1137, endPoint y: 283, distance: 104.4
click at [1240, 266] on button "OK" at bounding box center [1241, 272] width 21 height 18
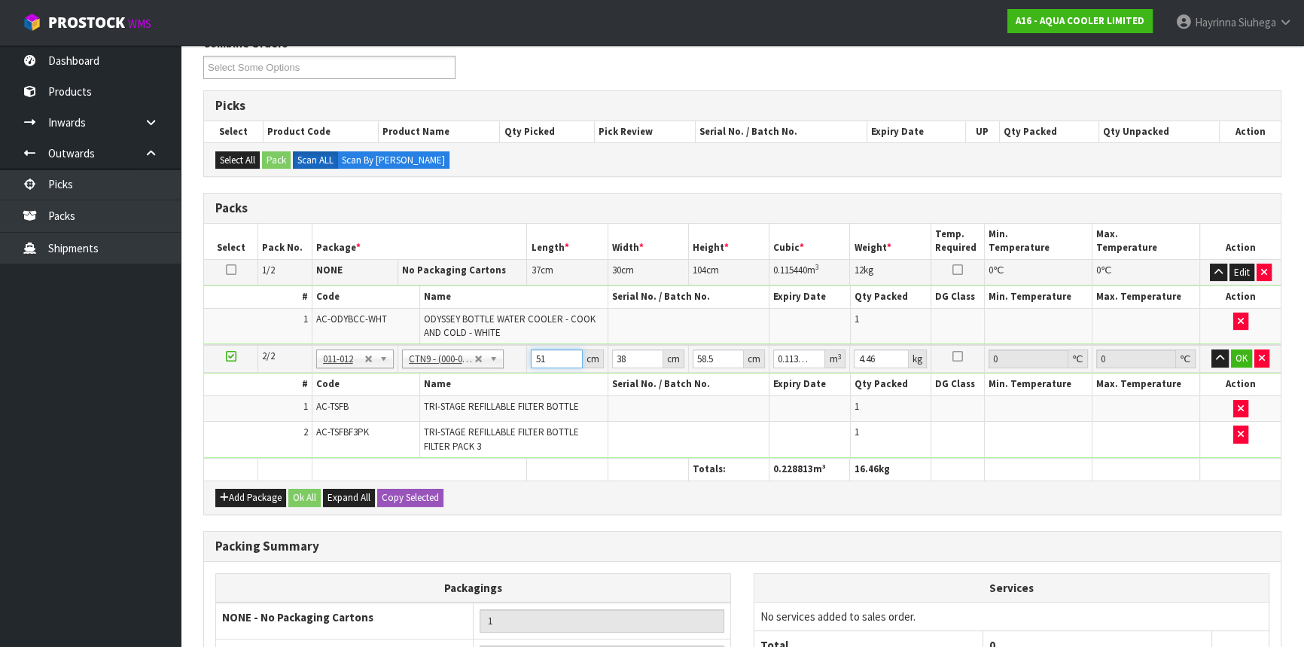
click at [535, 361] on input "51" at bounding box center [556, 358] width 51 height 19
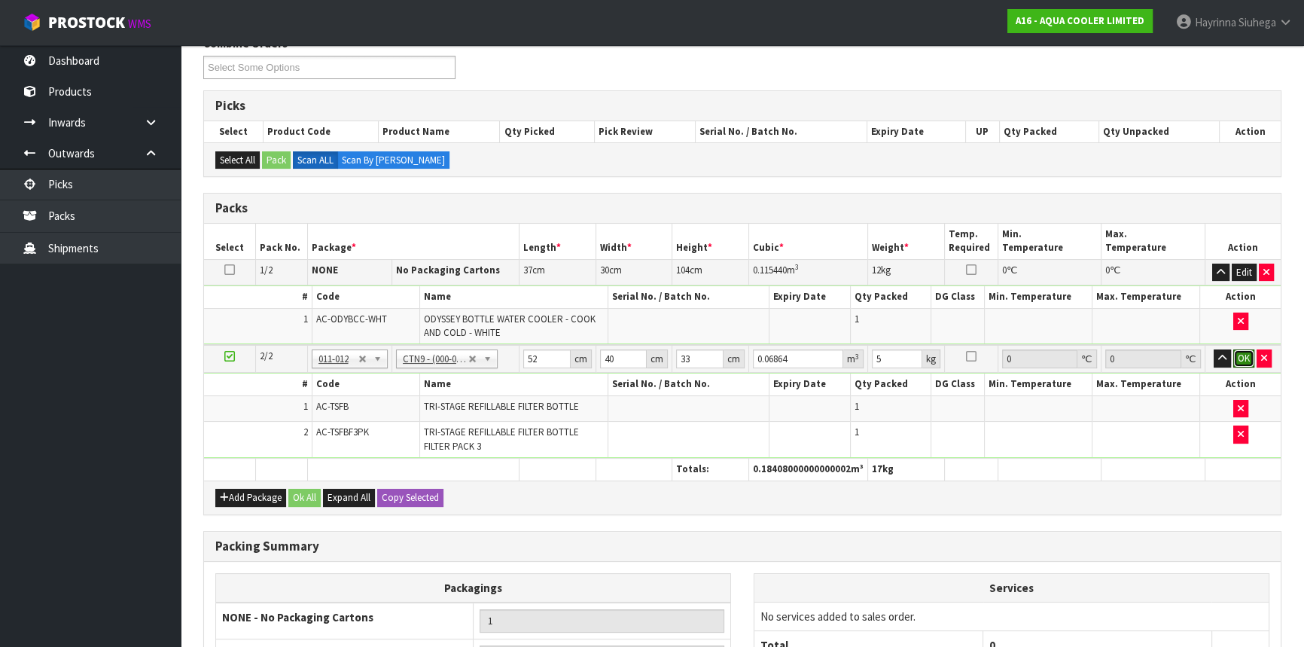
click button "OK" at bounding box center [1243, 358] width 21 height 18
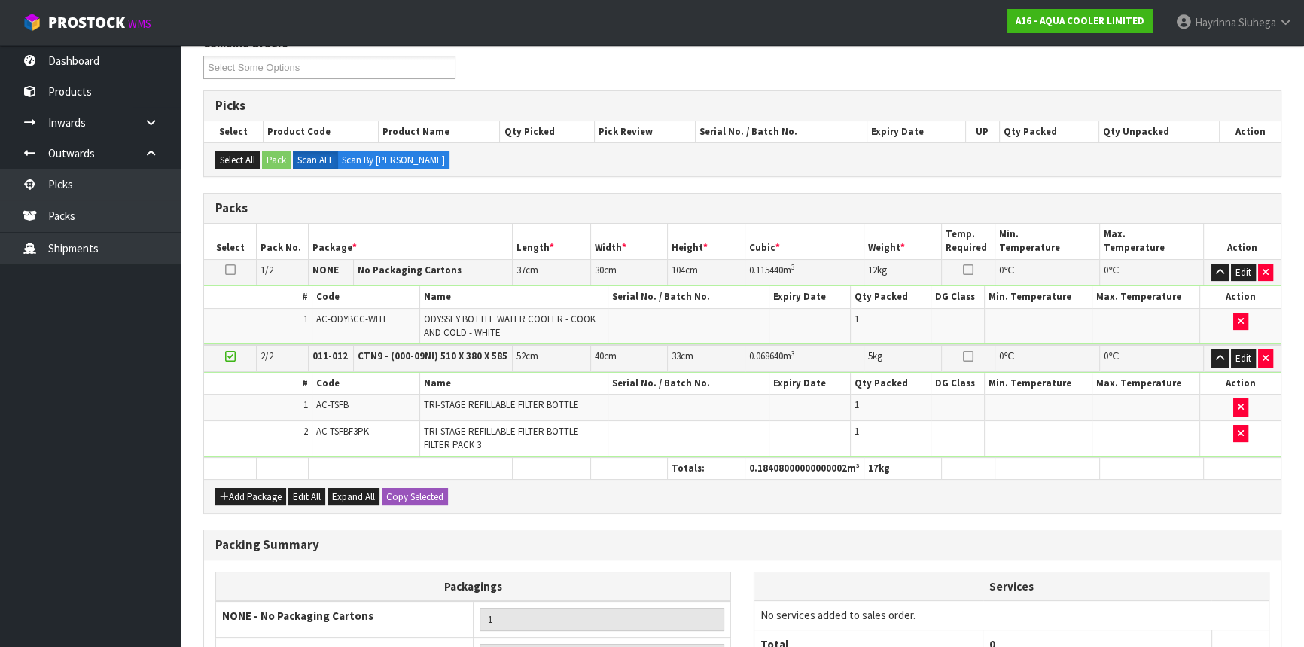
scroll to position [389, 0]
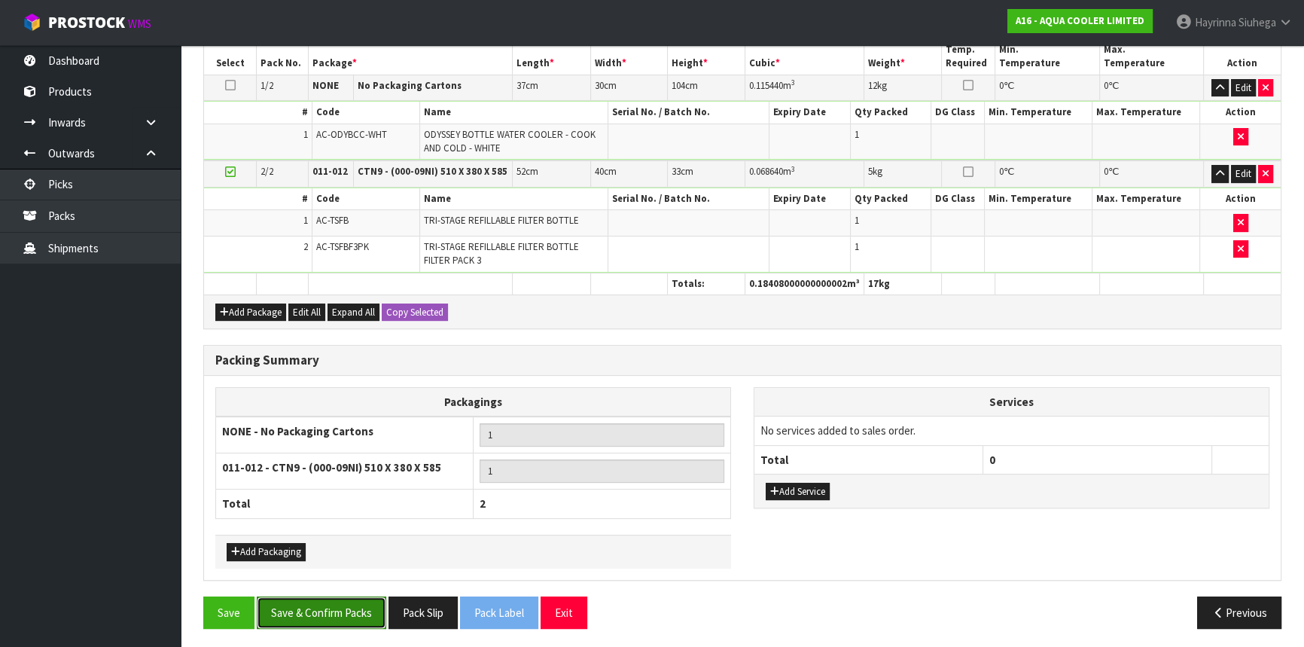
click at [333, 596] on button "Save & Confirm Packs" at bounding box center [321, 612] width 129 height 32
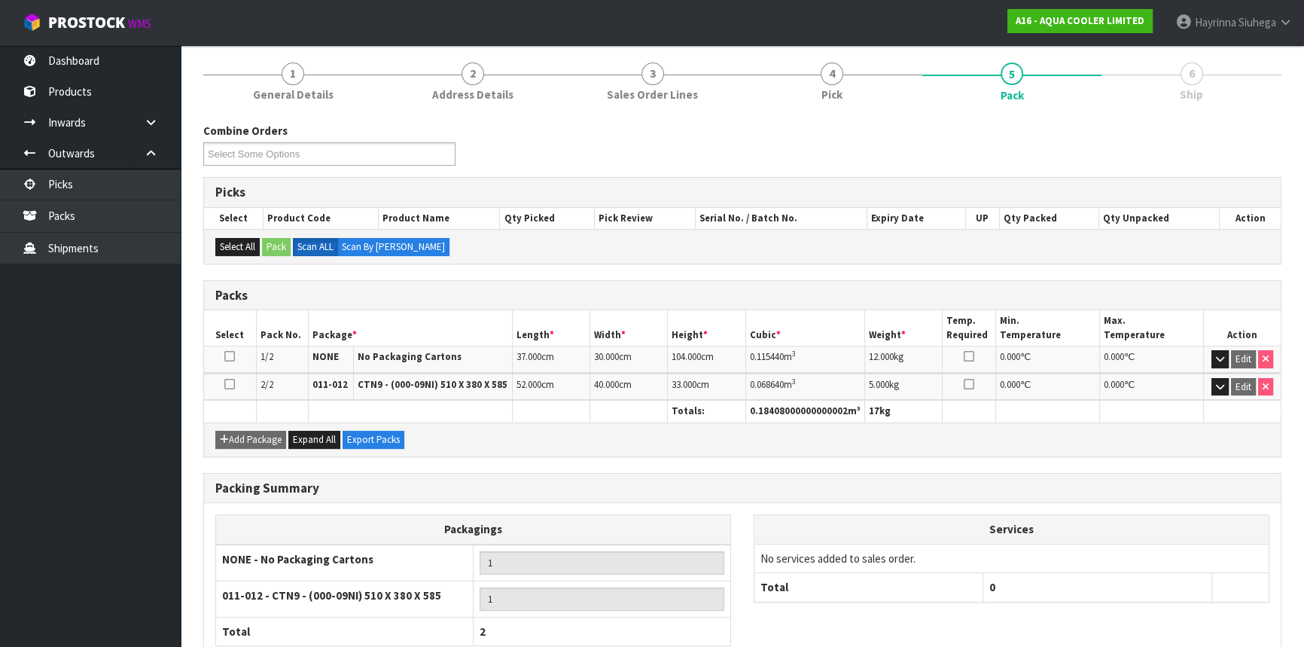
scroll to position [267, 0]
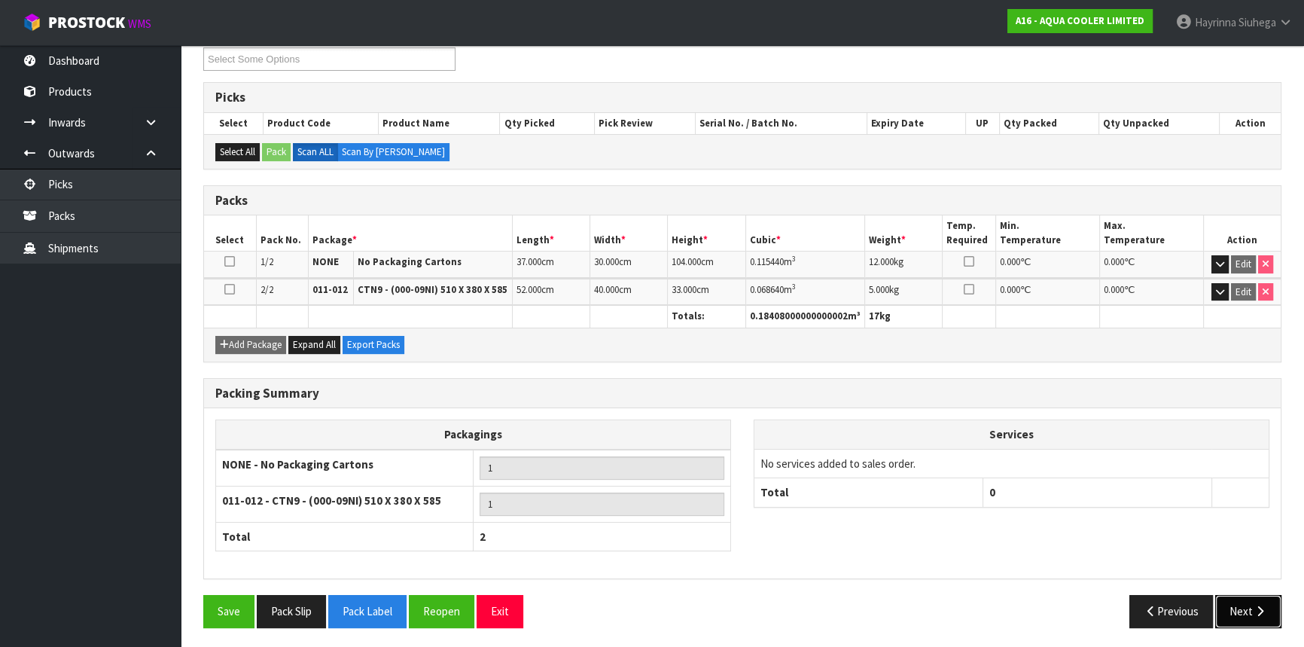
click at [1260, 612] on icon "button" at bounding box center [1260, 610] width 14 height 11
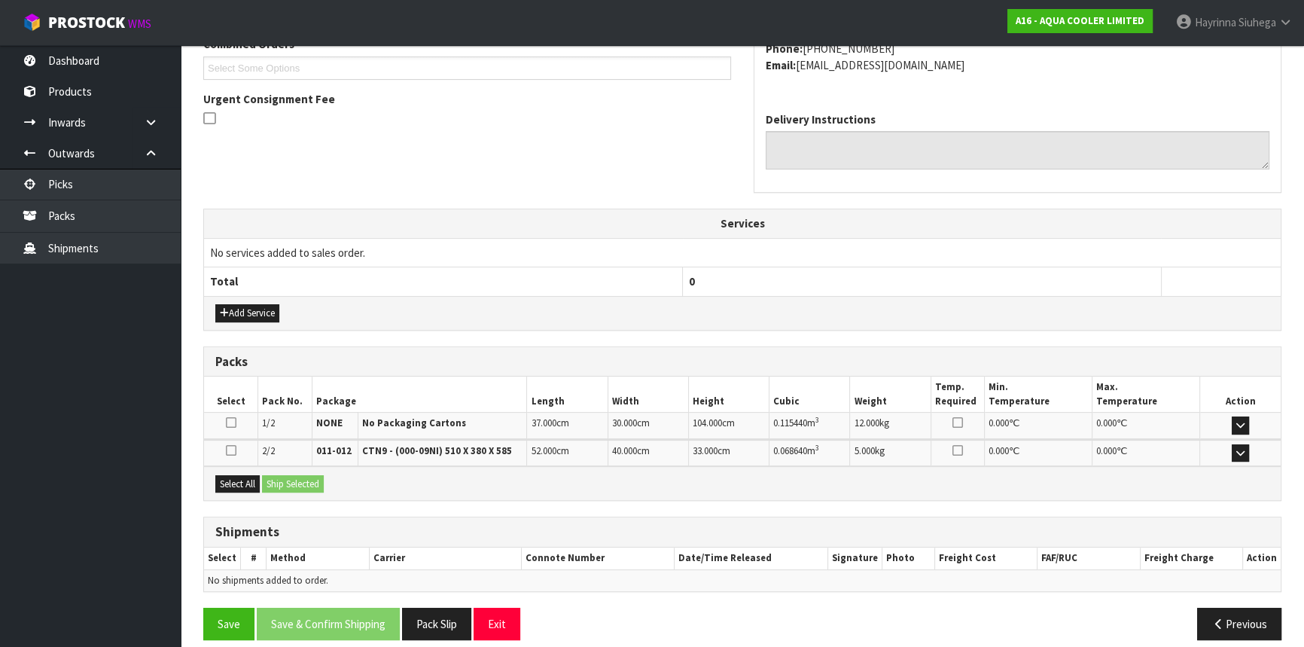
scroll to position [422, 0]
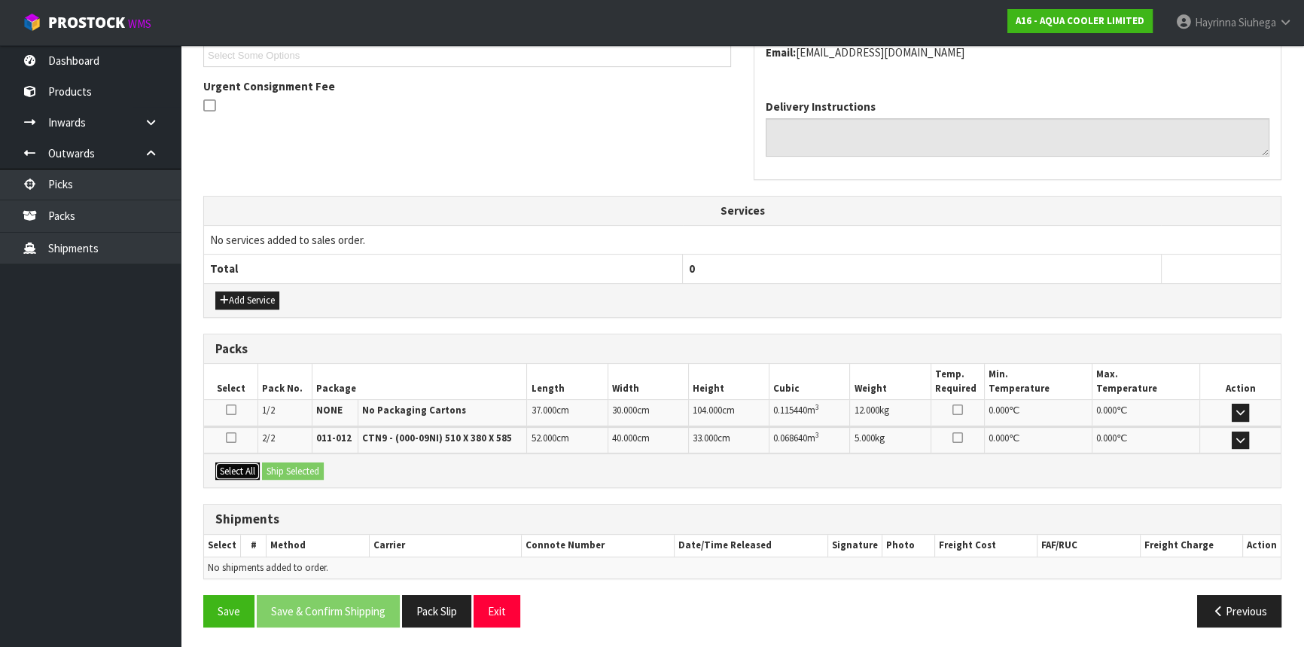
click at [243, 462] on button "Select All" at bounding box center [237, 471] width 44 height 18
click at [322, 464] on button "Ship Selected" at bounding box center [293, 471] width 62 height 18
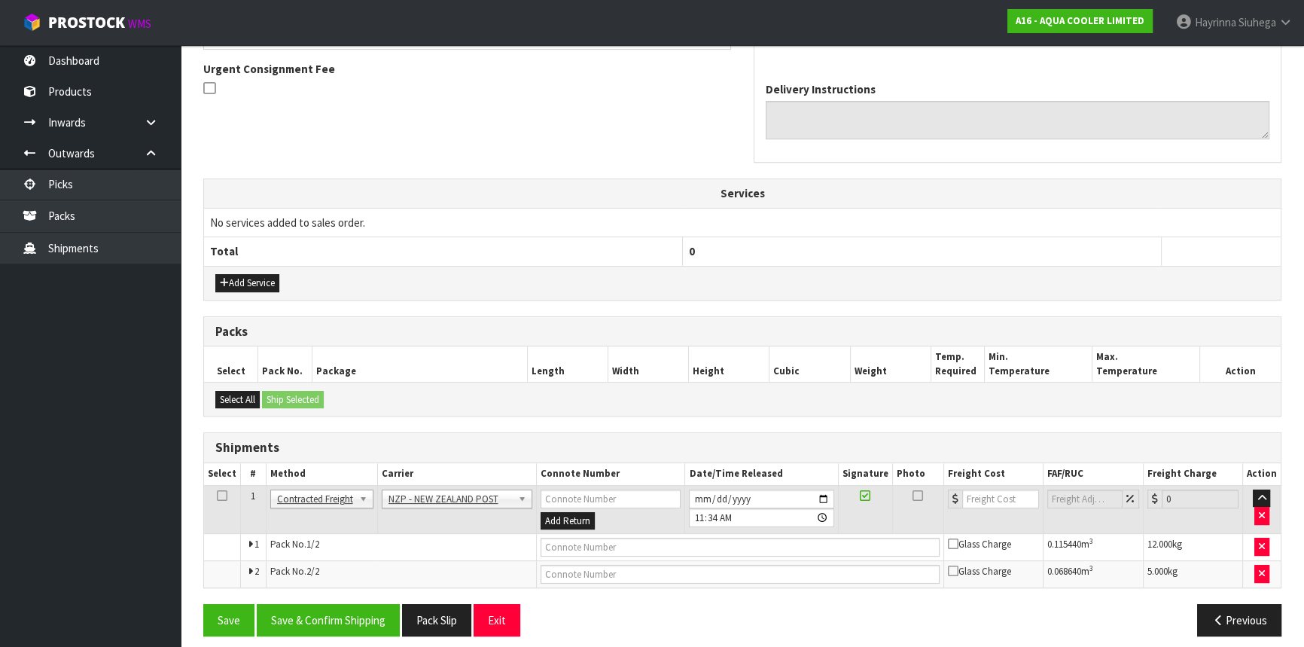
scroll to position [448, 0]
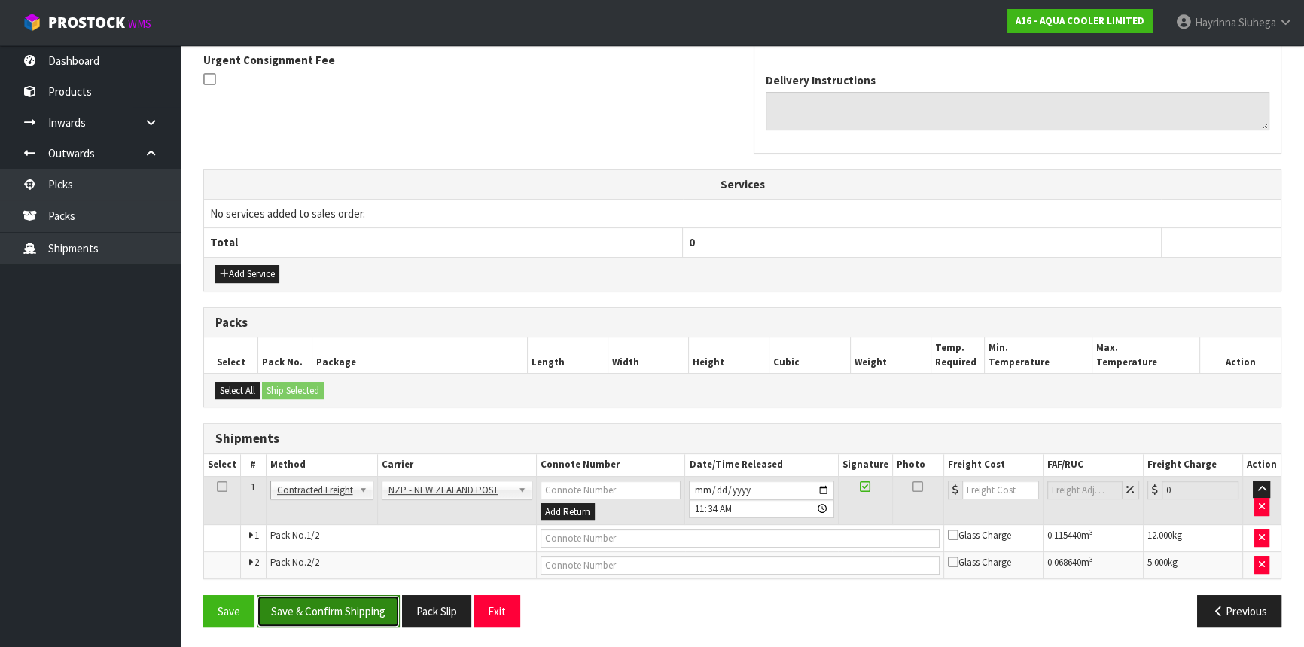
click at [333, 606] on button "Save & Confirm Shipping" at bounding box center [328, 611] width 143 height 32
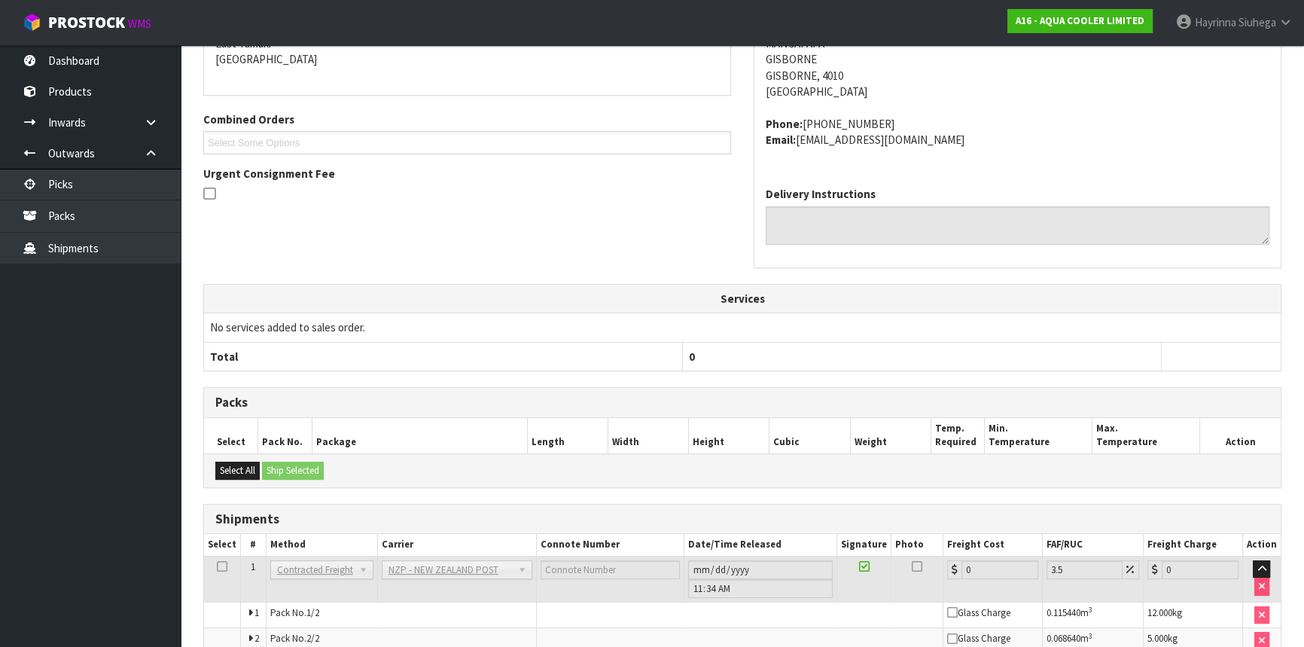
scroll to position [425, 0]
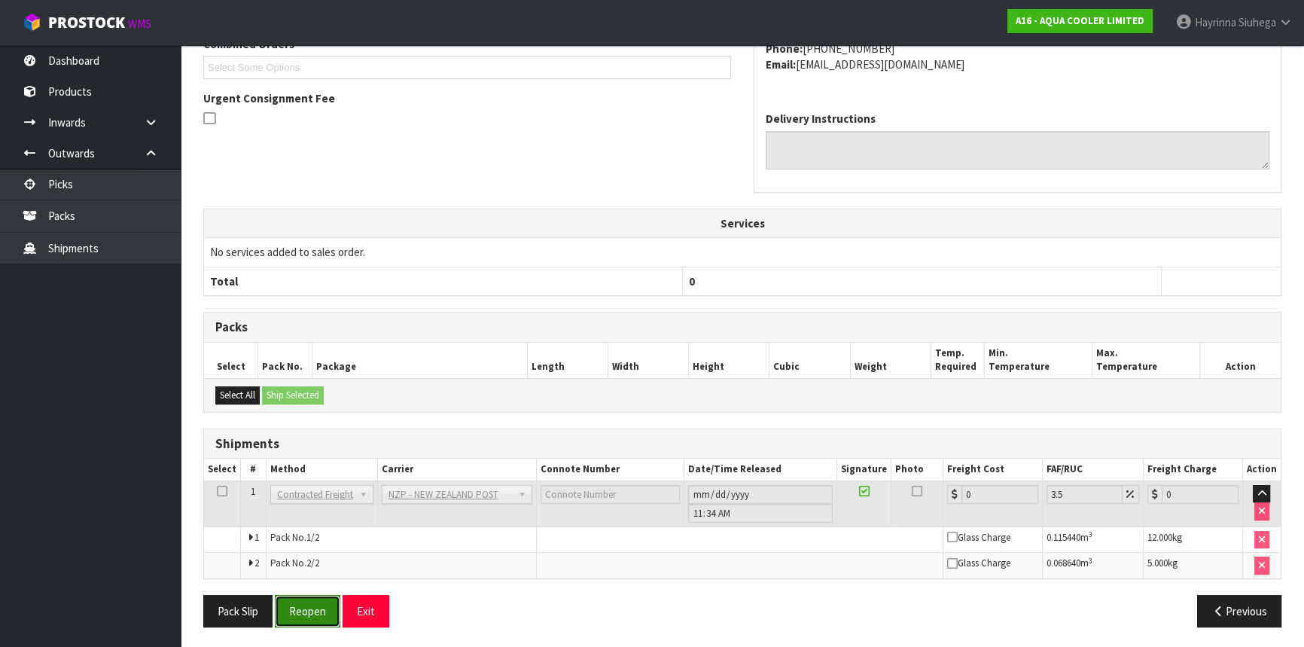
click at [303, 596] on button "Reopen" at bounding box center [307, 611] width 65 height 32
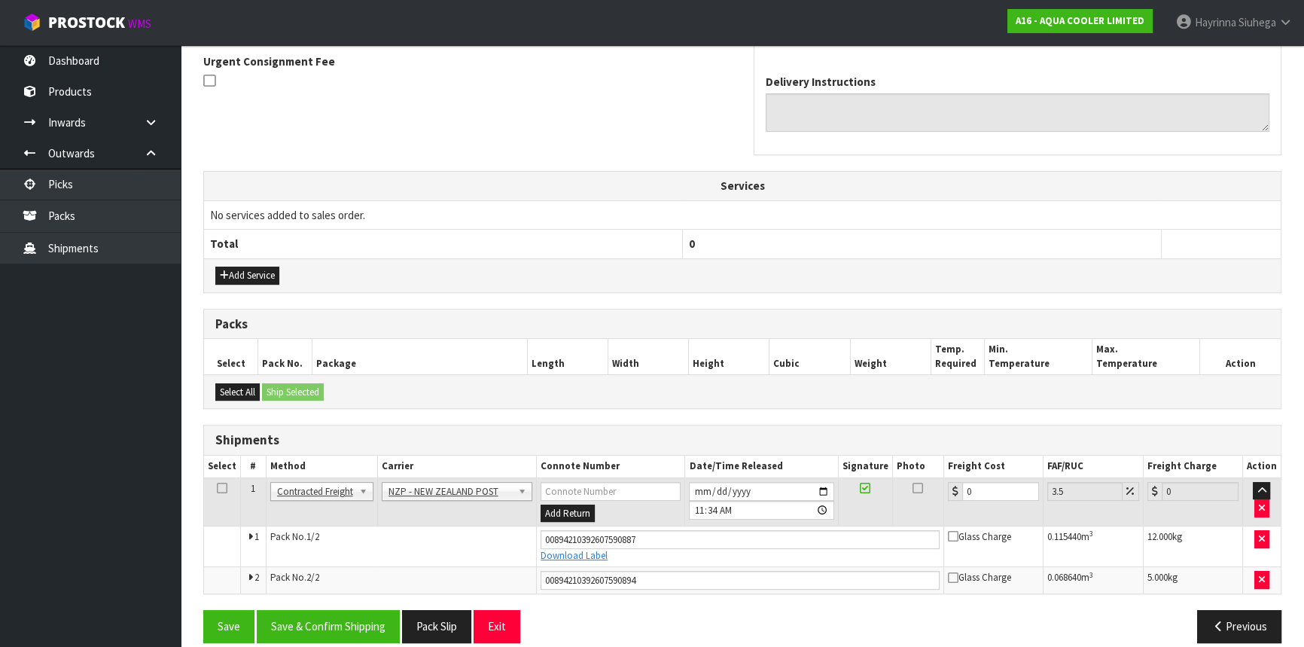
scroll to position [461, 0]
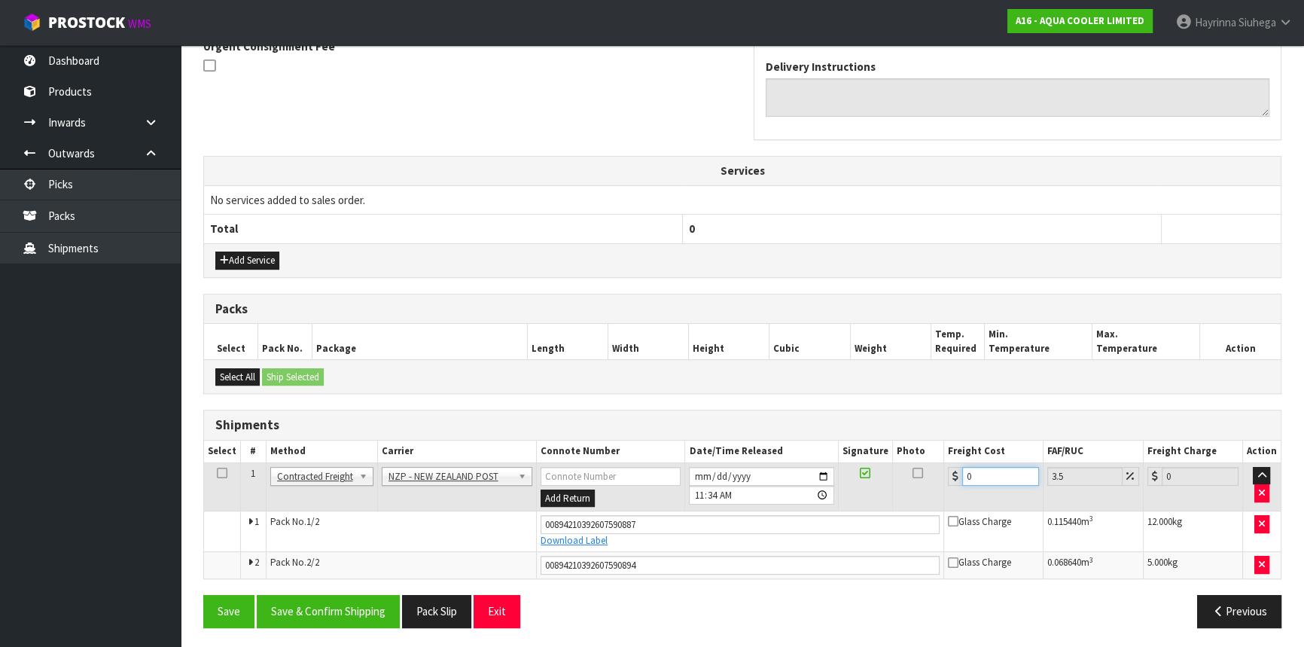
drag, startPoint x: 989, startPoint y: 476, endPoint x: 930, endPoint y: 476, distance: 59.5
click at [933, 476] on tr "1 Client Local Pickup Customer Local Pickup Company Freight Contracted Freight …" at bounding box center [742, 486] width 1076 height 49
click at [203, 595] on button "Save" at bounding box center [228, 611] width 51 height 32
click at [359, 617] on button "Save & Confirm Shipping" at bounding box center [328, 611] width 143 height 32
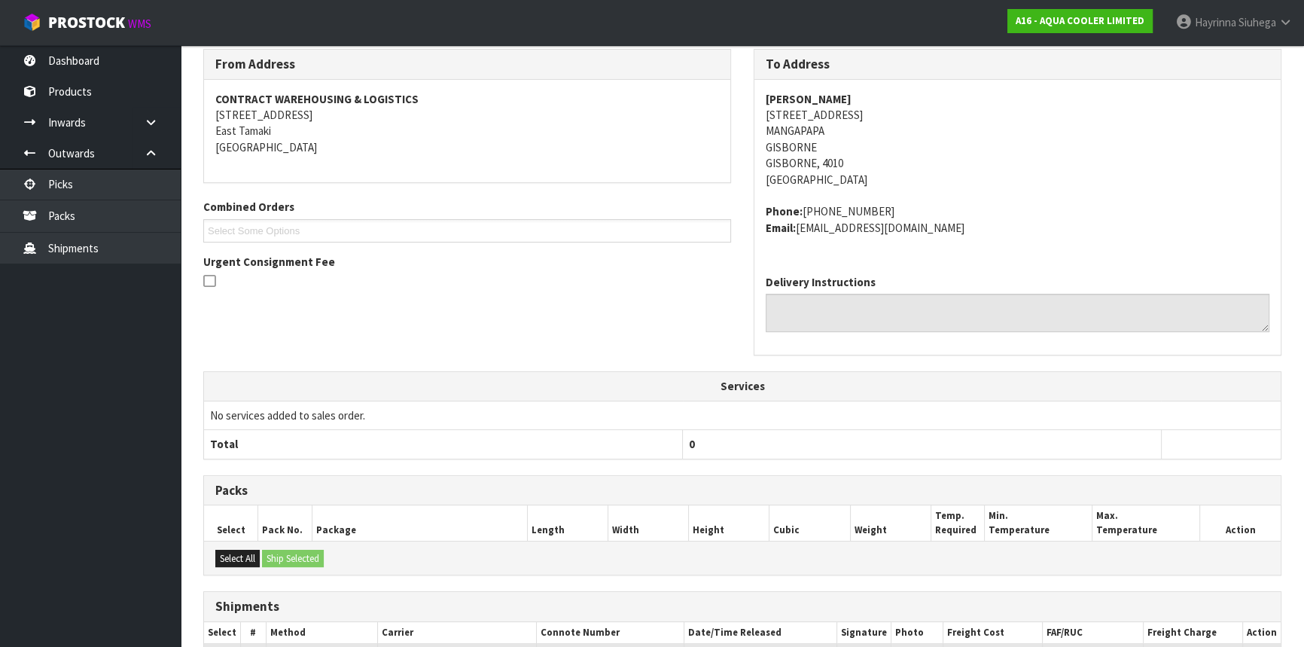
scroll to position [68, 0]
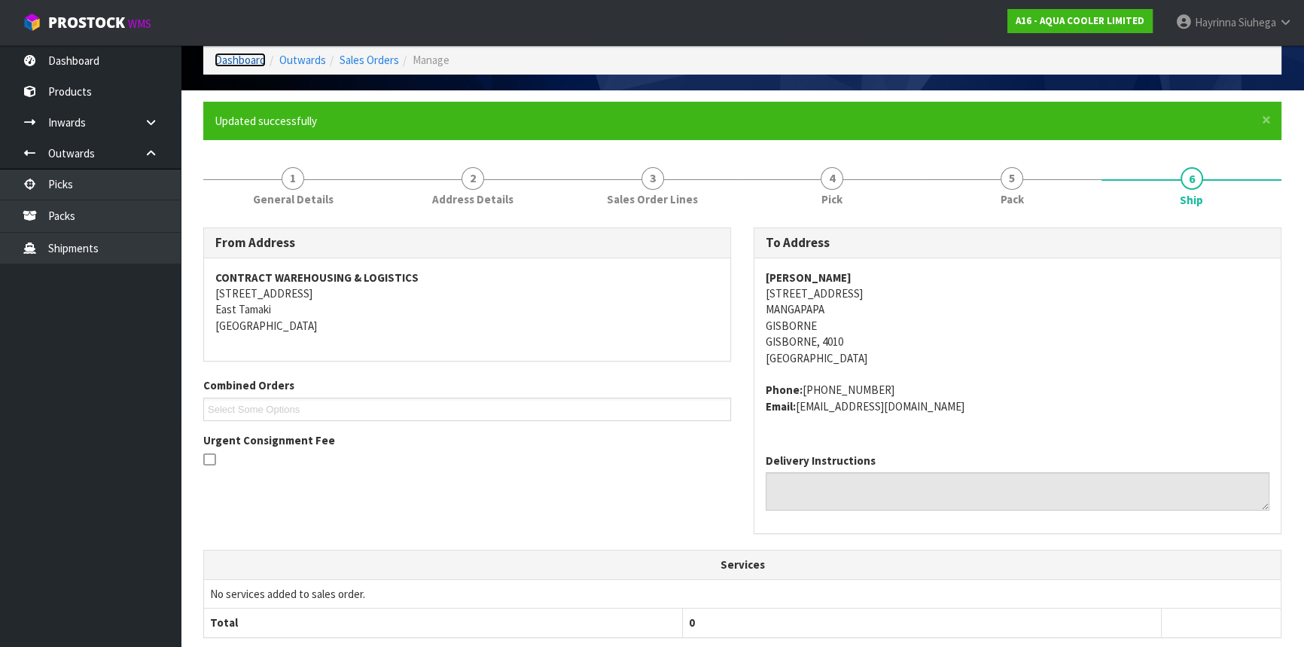
click at [254, 53] on link "Dashboard" at bounding box center [240, 60] width 51 height 14
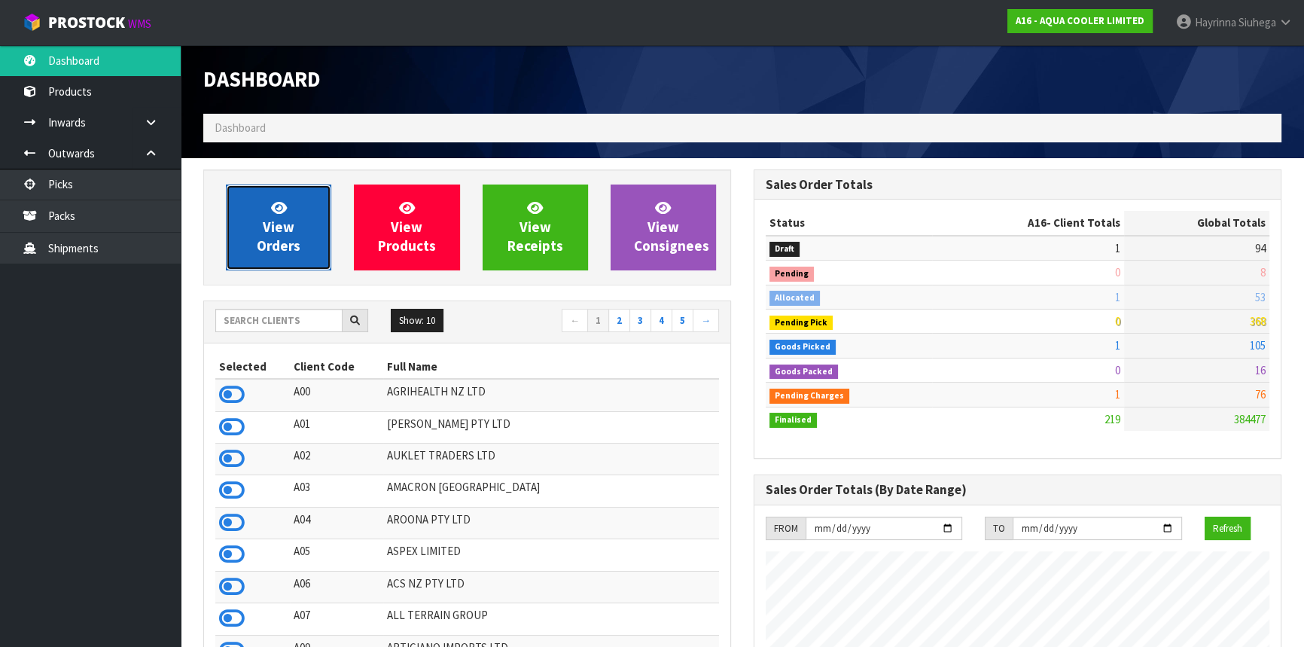
click at [287, 219] on span "View Orders" at bounding box center [279, 227] width 44 height 56
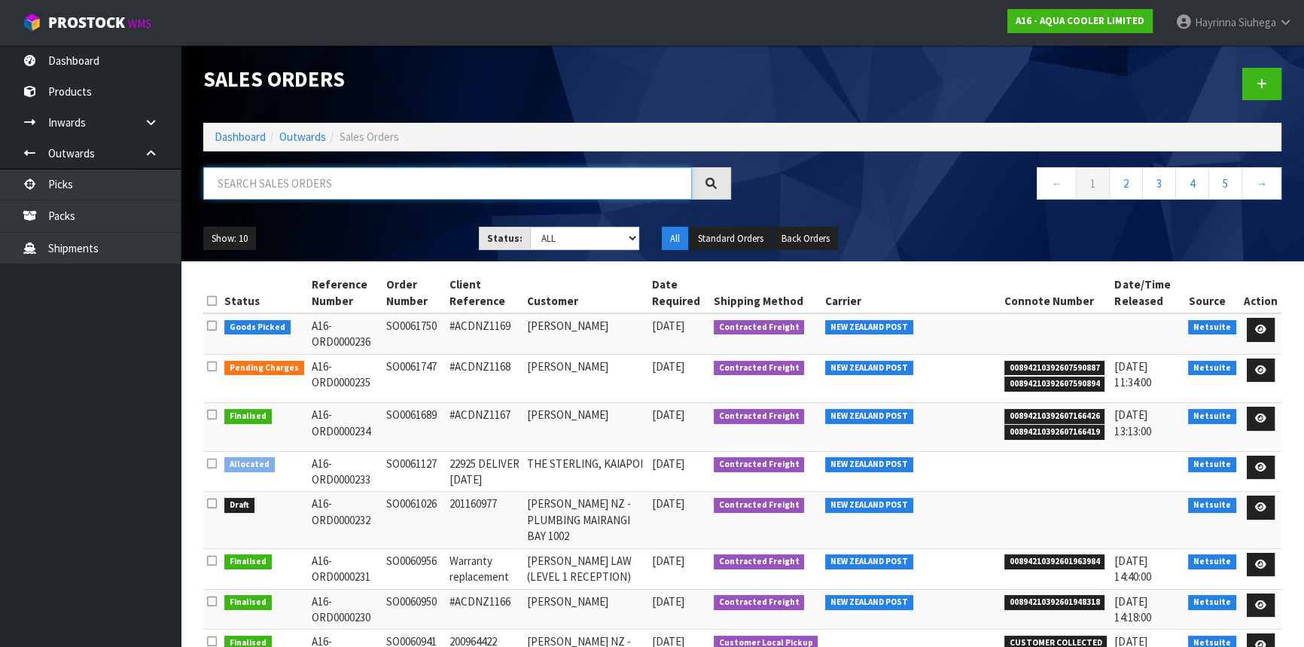
click at [285, 188] on input "text" at bounding box center [447, 183] width 489 height 32
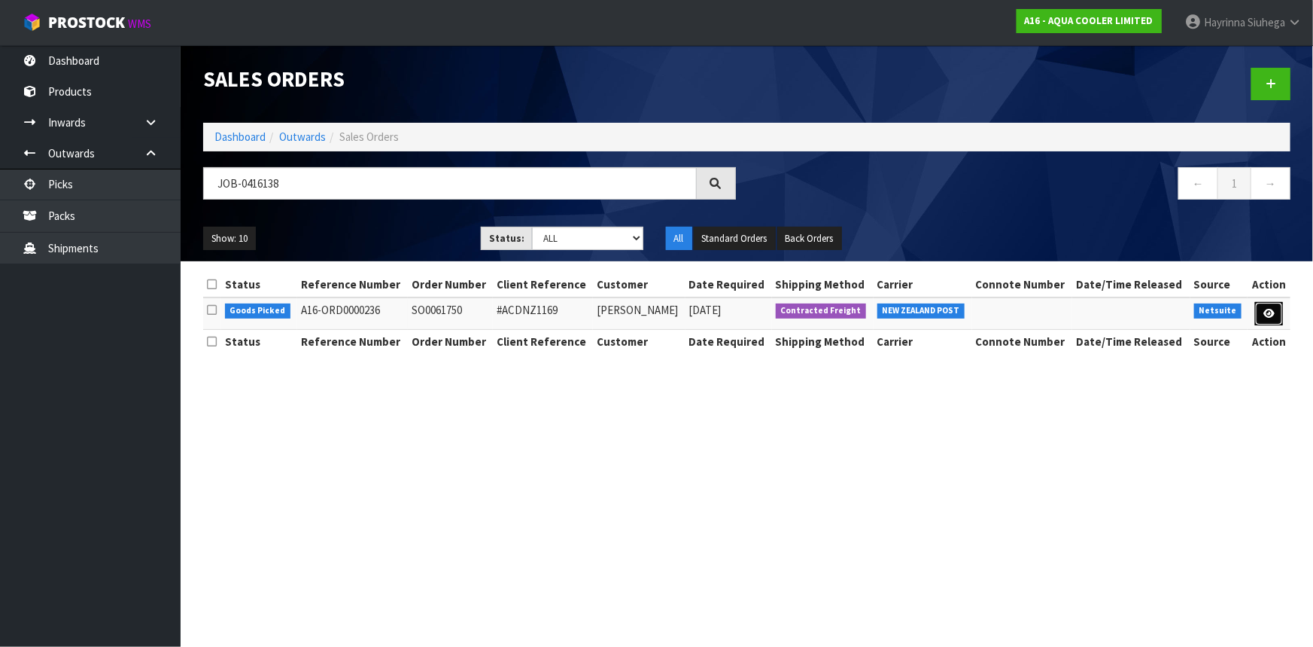
click at [1262, 313] on link at bounding box center [1270, 314] width 28 height 24
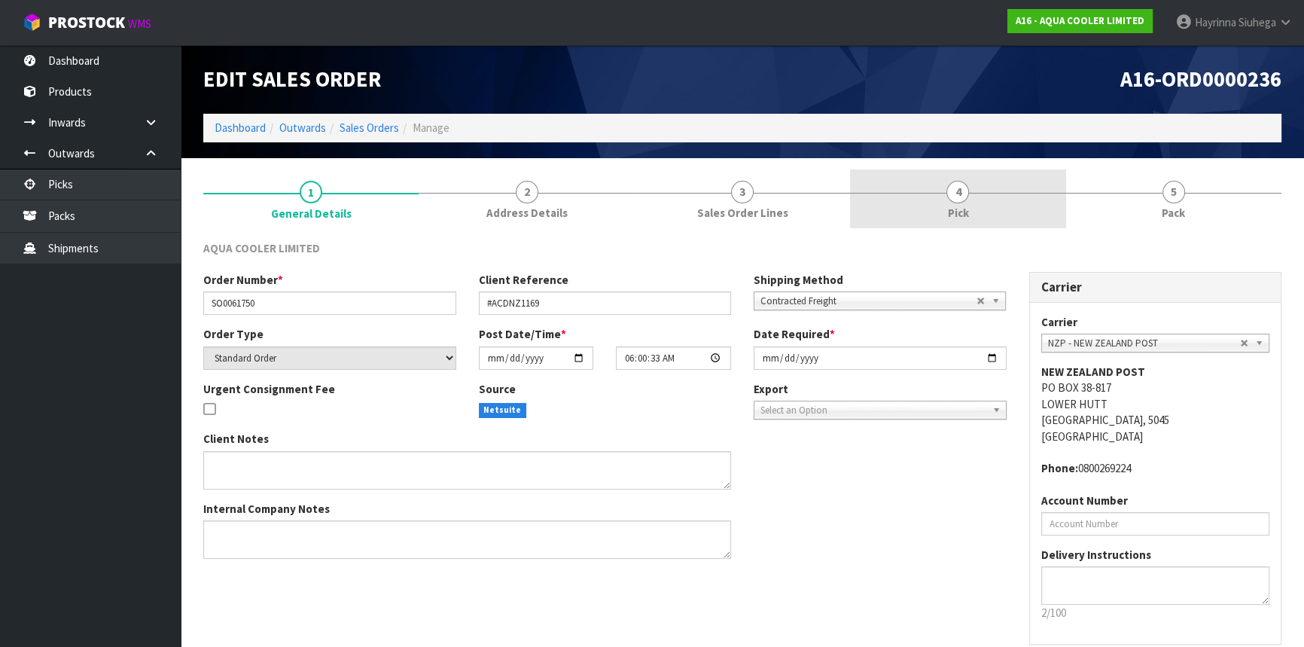
click at [1018, 202] on link "4 Pick" at bounding box center [957, 198] width 215 height 59
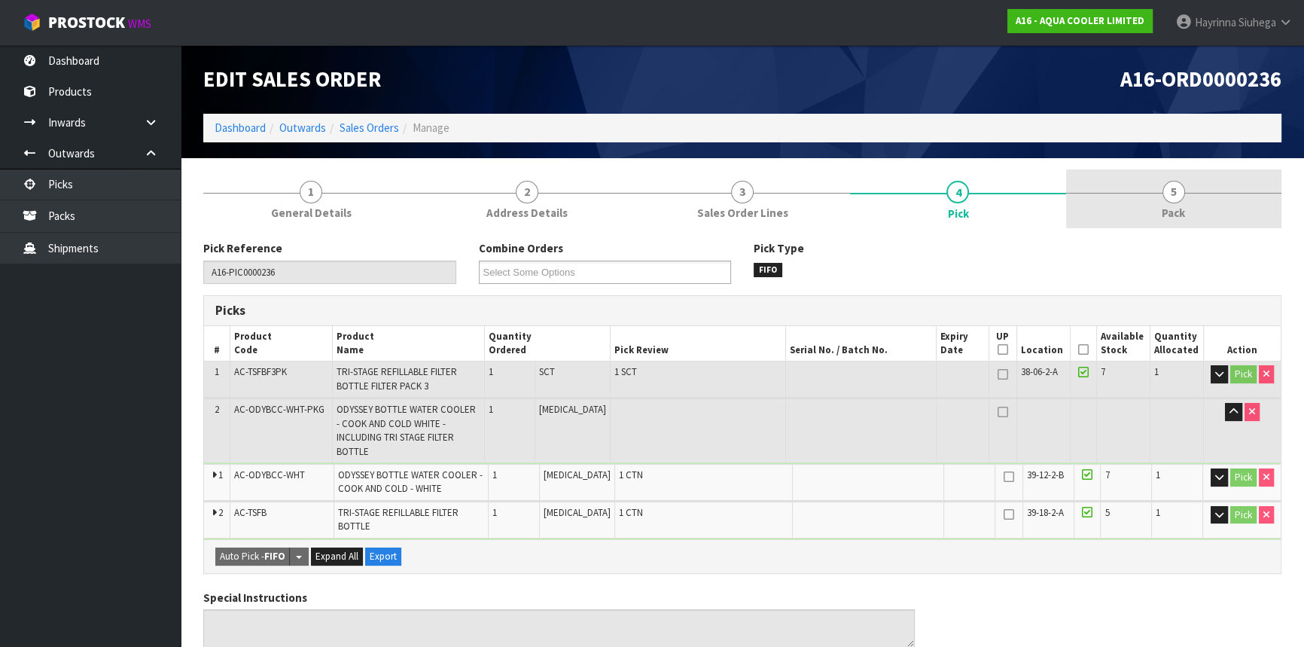
click at [1131, 184] on link "5 Pack" at bounding box center [1173, 198] width 215 height 59
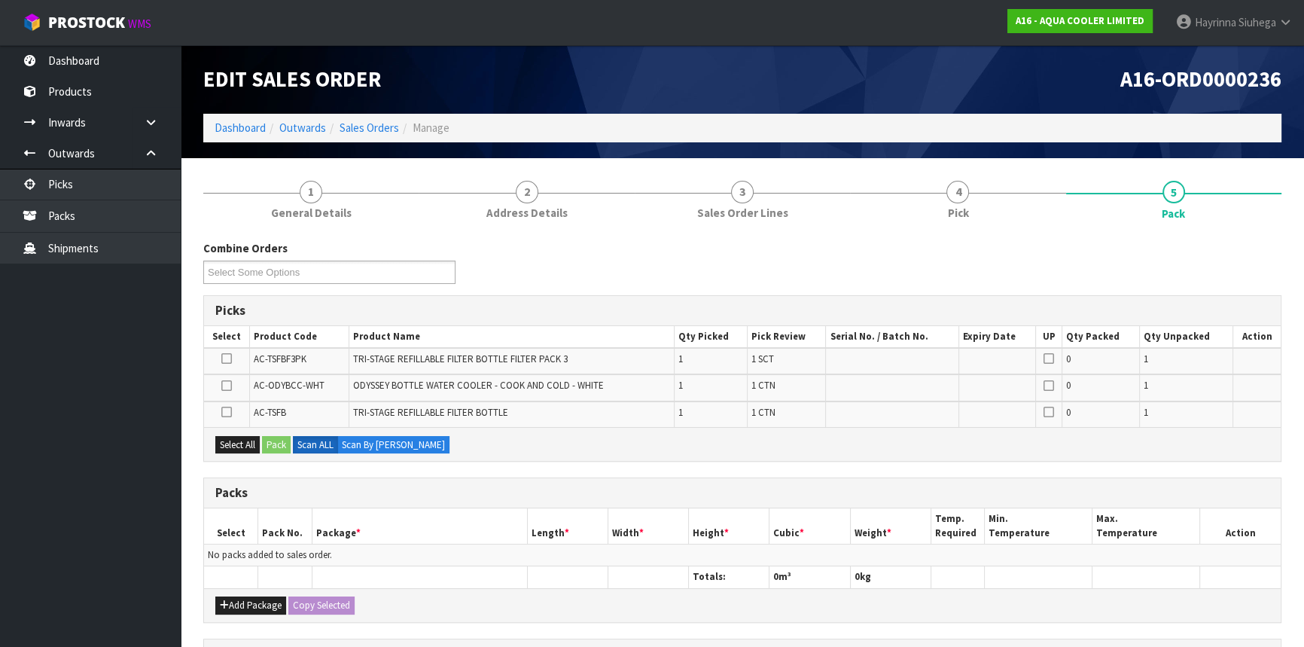
click at [228, 385] on icon at bounding box center [226, 385] width 11 height 1
click at [0, 0] on input "checkbox" at bounding box center [0, 0] width 0 height 0
click at [275, 449] on button "Pack" at bounding box center [276, 445] width 29 height 18
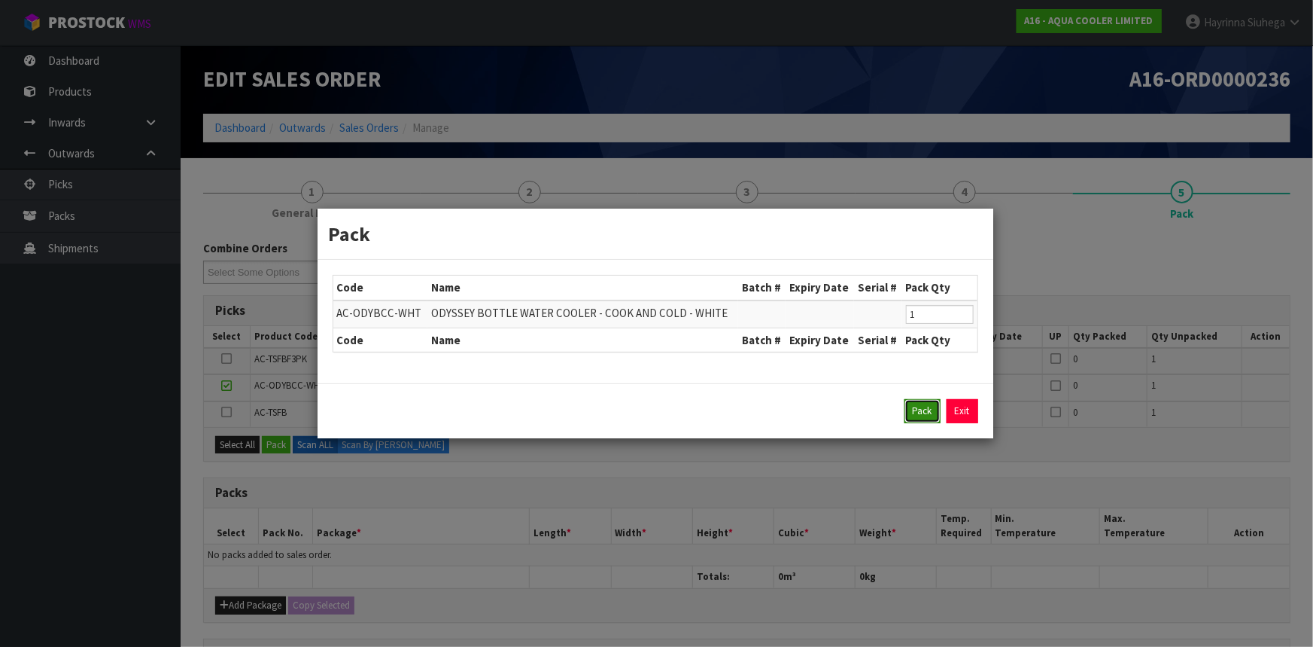
click at [920, 408] on button "Pack" at bounding box center [923, 411] width 36 height 24
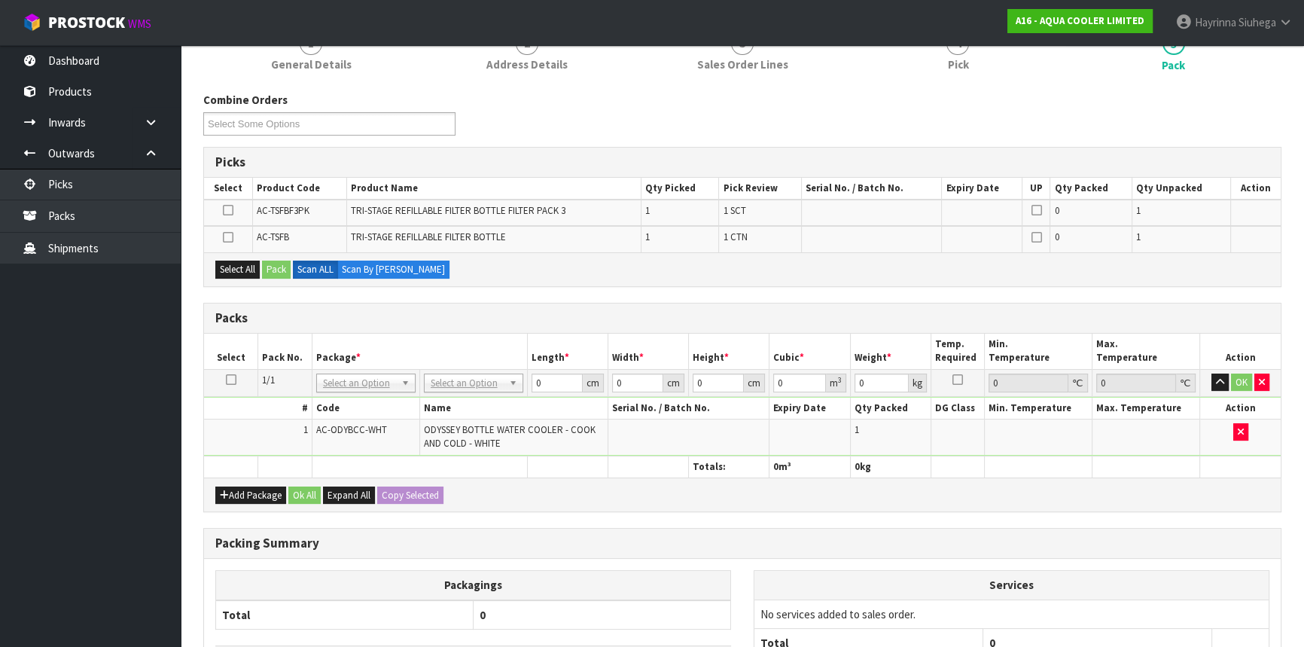
scroll to position [205, 0]
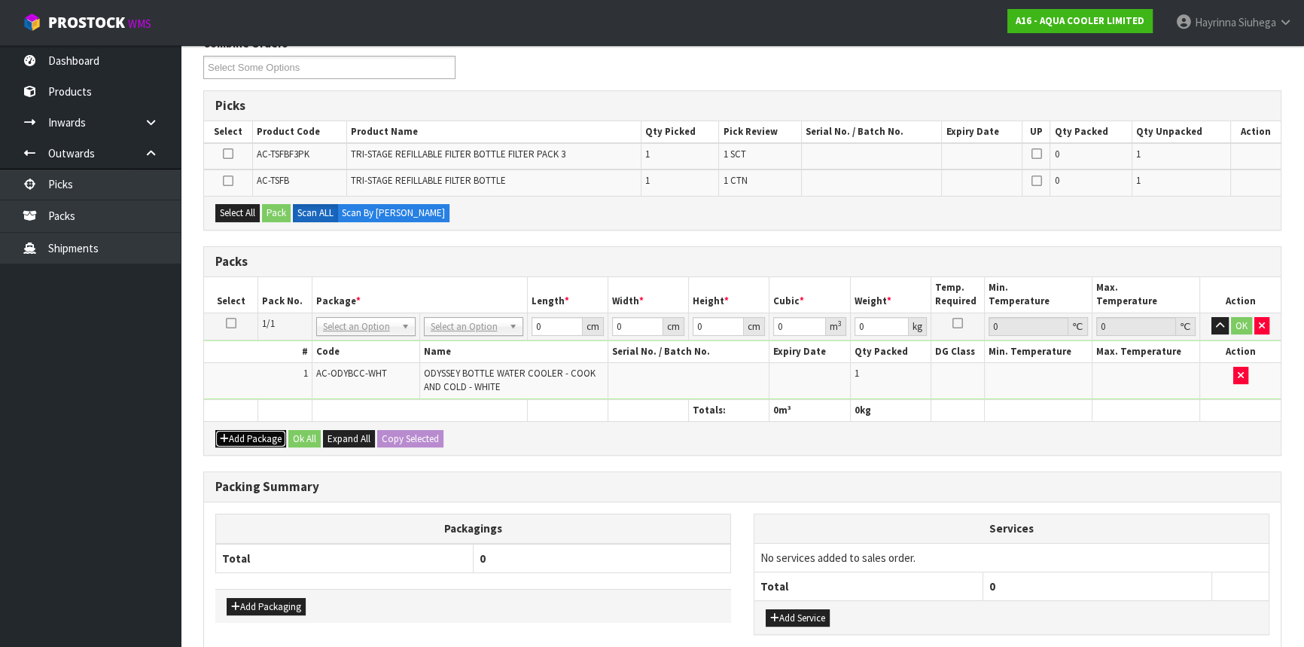
click at [248, 437] on button "Add Package" at bounding box center [250, 439] width 71 height 18
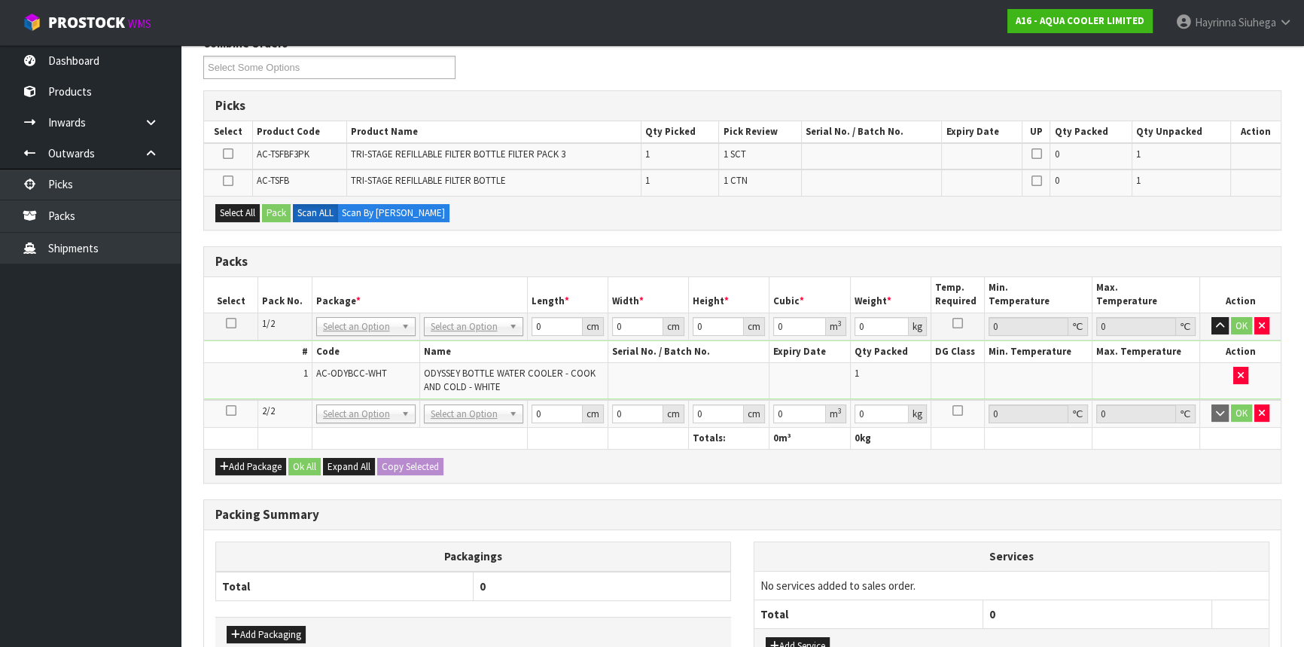
click at [233, 410] on icon at bounding box center [231, 410] width 11 height 1
click at [242, 215] on button "Select All" at bounding box center [237, 213] width 44 height 18
click at [275, 211] on button "Pack" at bounding box center [276, 213] width 29 height 18
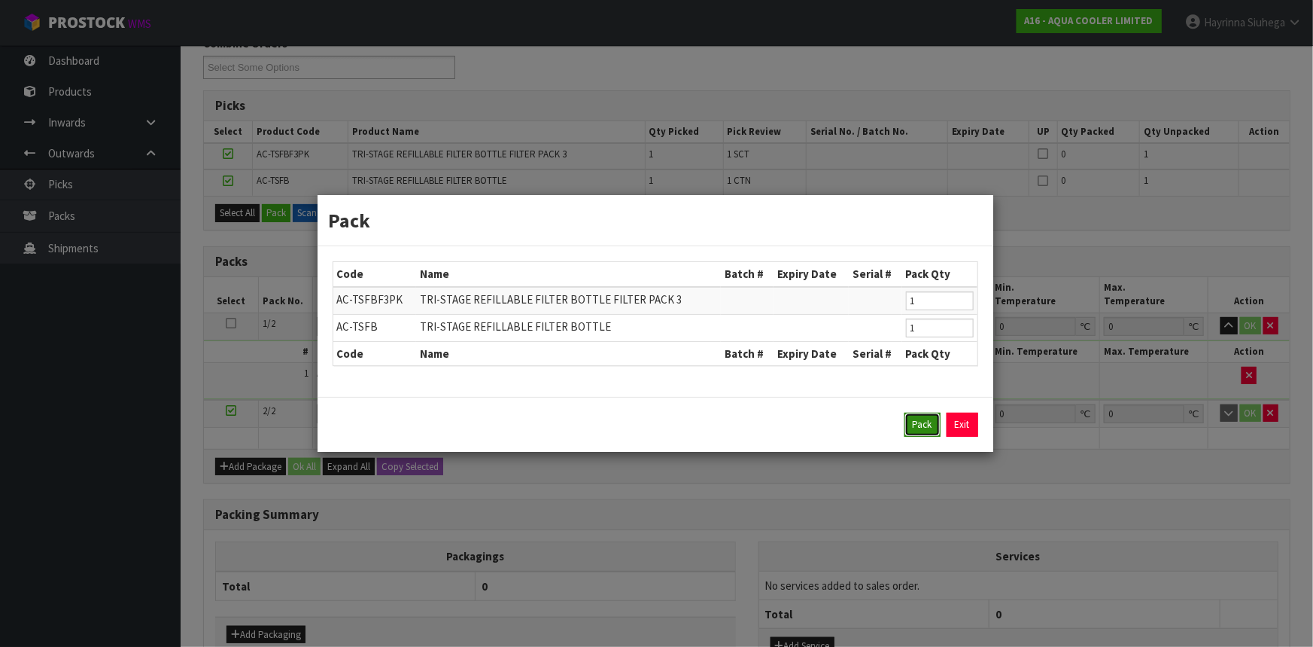
click at [909, 423] on button "Pack" at bounding box center [923, 424] width 36 height 24
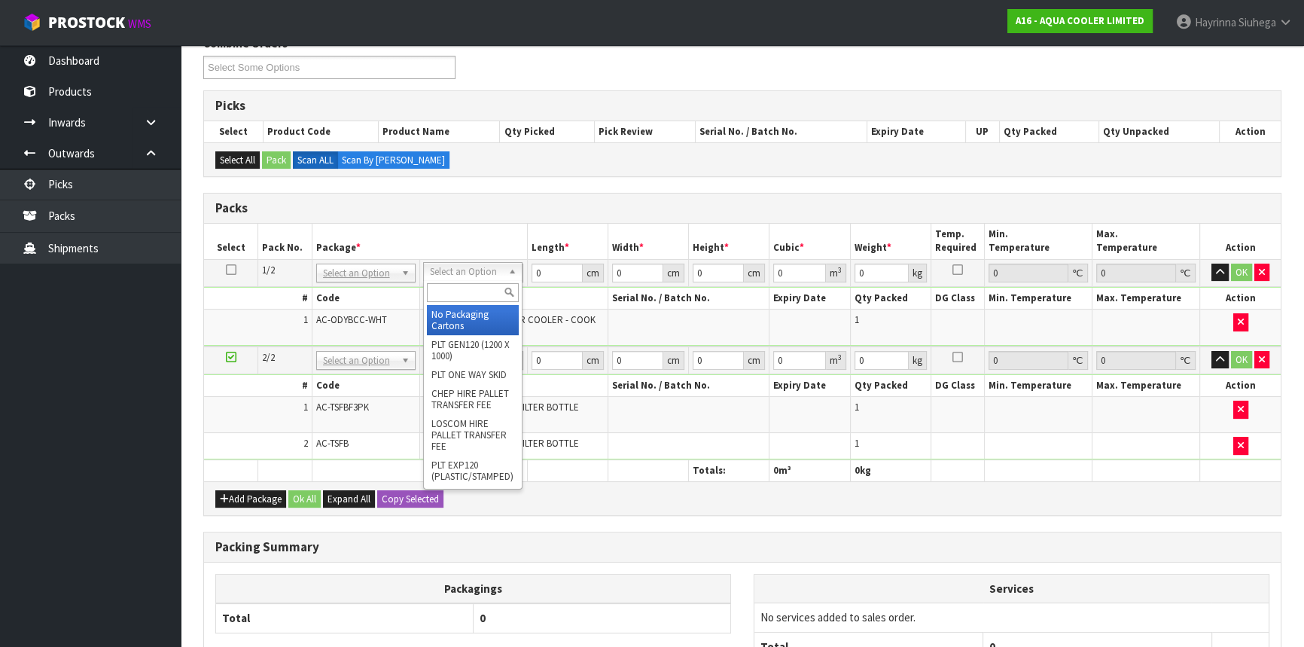
drag, startPoint x: 449, startPoint y: 275, endPoint x: 462, endPoint y: 304, distance: 31.6
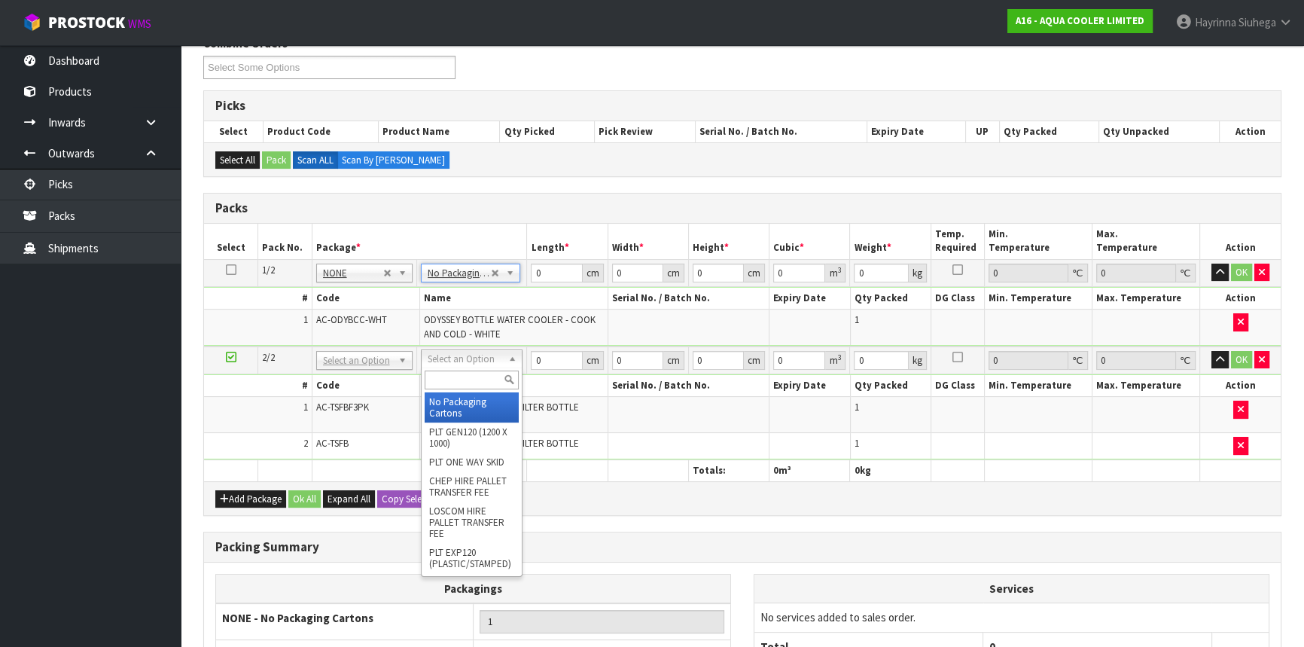
click at [474, 377] on input "text" at bounding box center [472, 379] width 94 height 19
drag, startPoint x: 451, startPoint y: 413, endPoint x: 466, endPoint y: 396, distance: 22.9
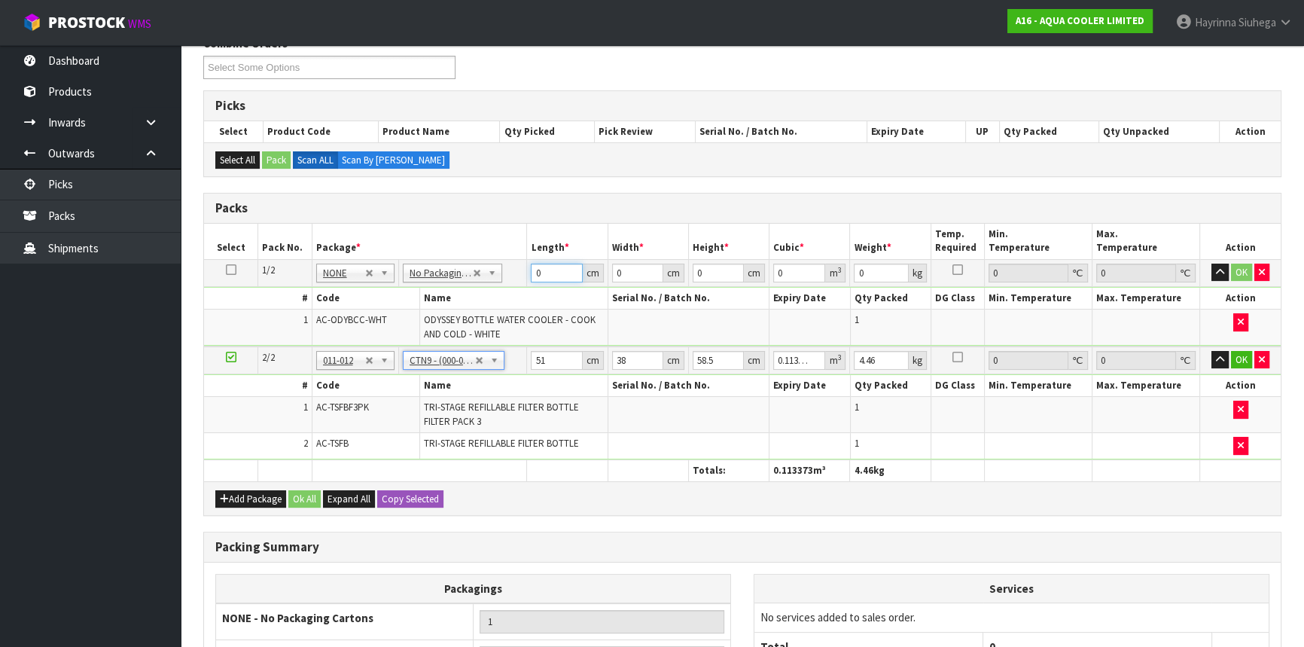
click at [534, 276] on input "0" at bounding box center [556, 272] width 51 height 19
click button "OK" at bounding box center [1241, 272] width 21 height 18
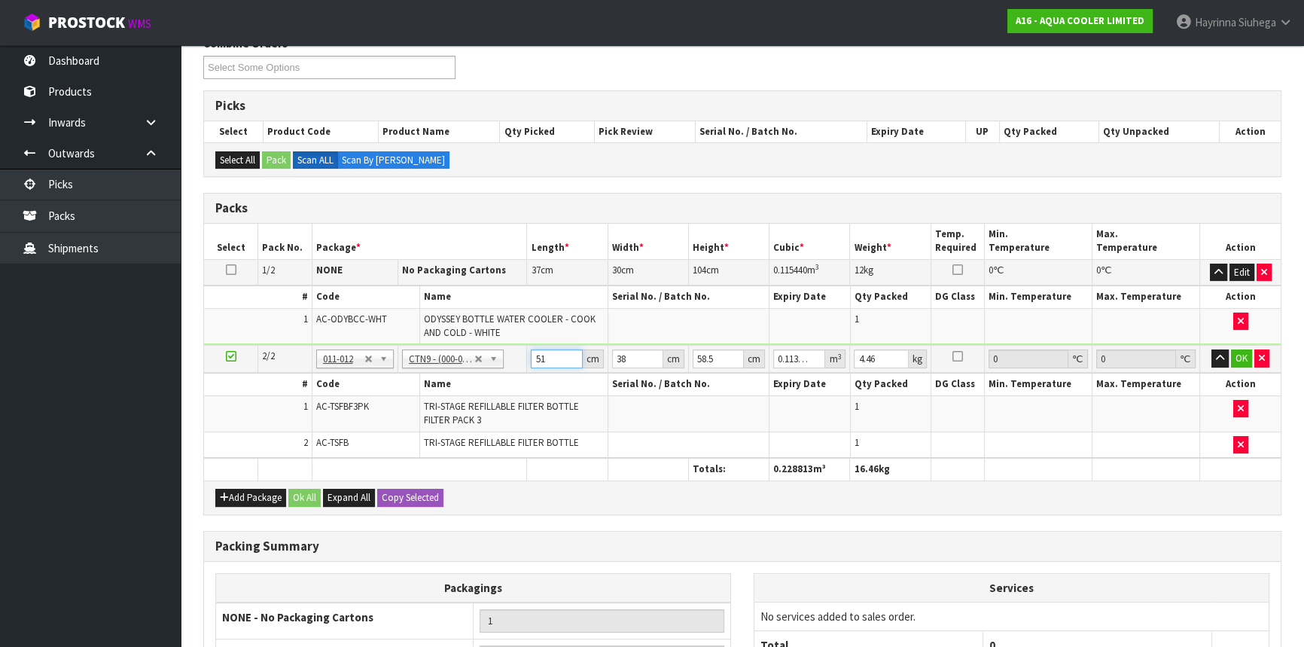
click at [534, 360] on input "51" at bounding box center [556, 358] width 51 height 19
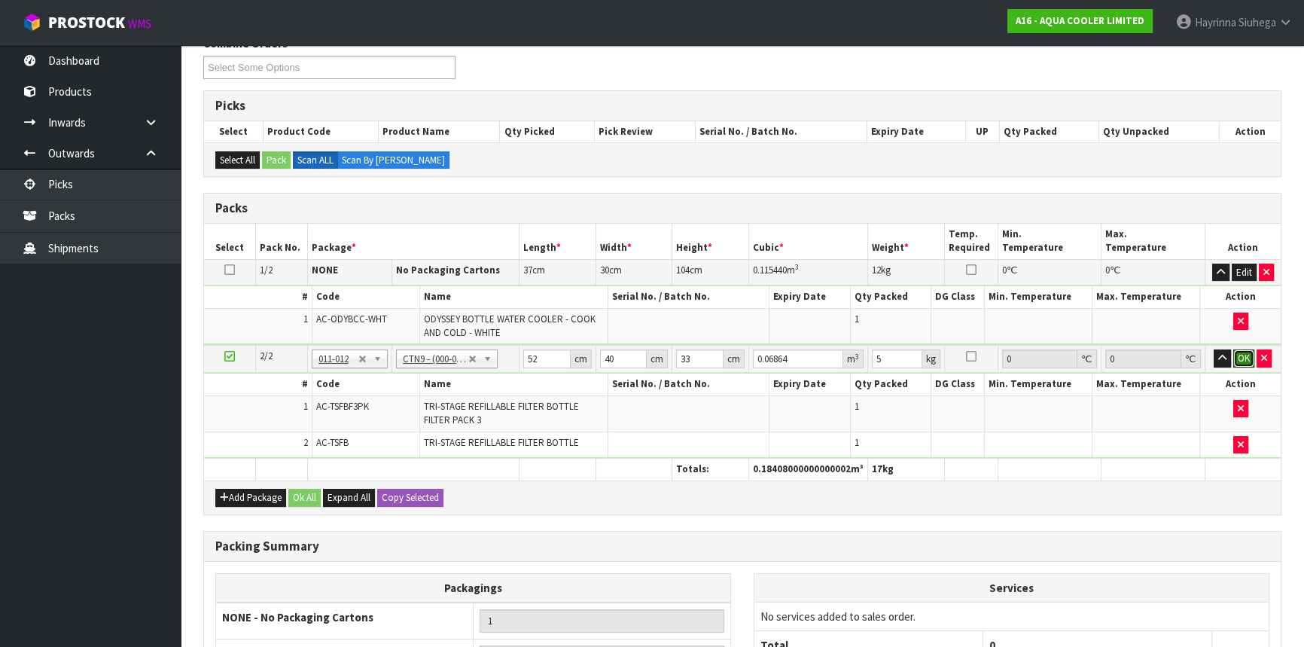
click button "OK" at bounding box center [1243, 358] width 21 height 18
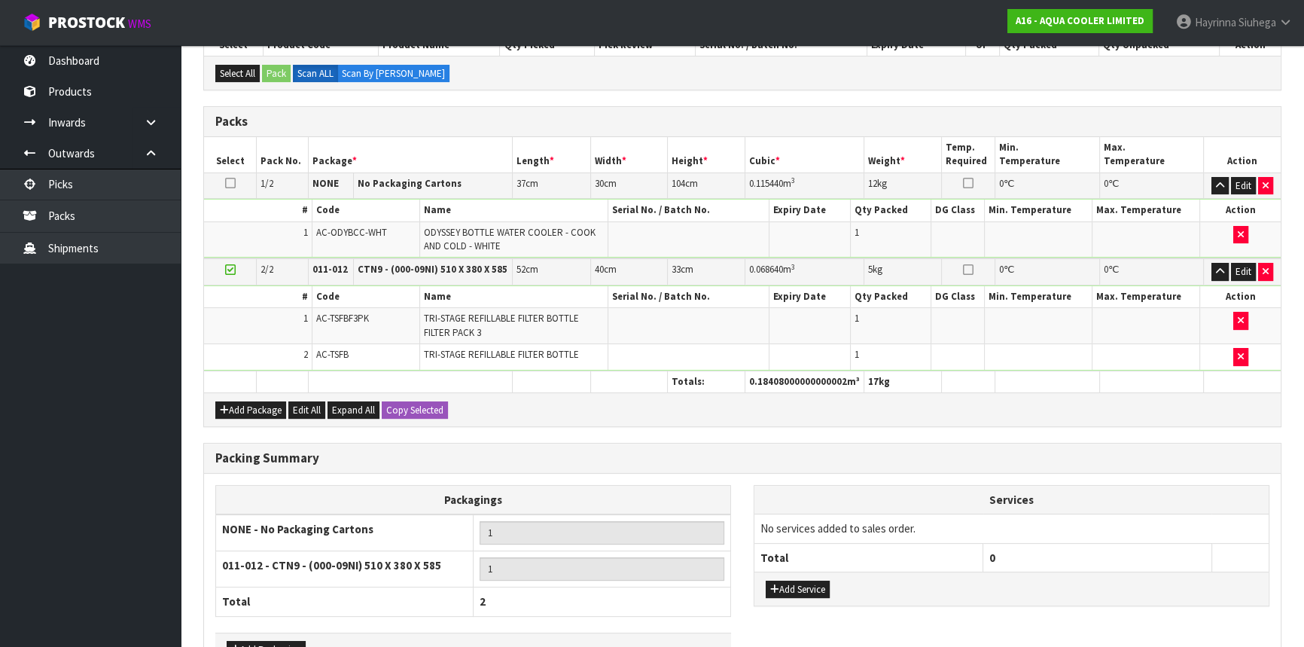
scroll to position [389, 0]
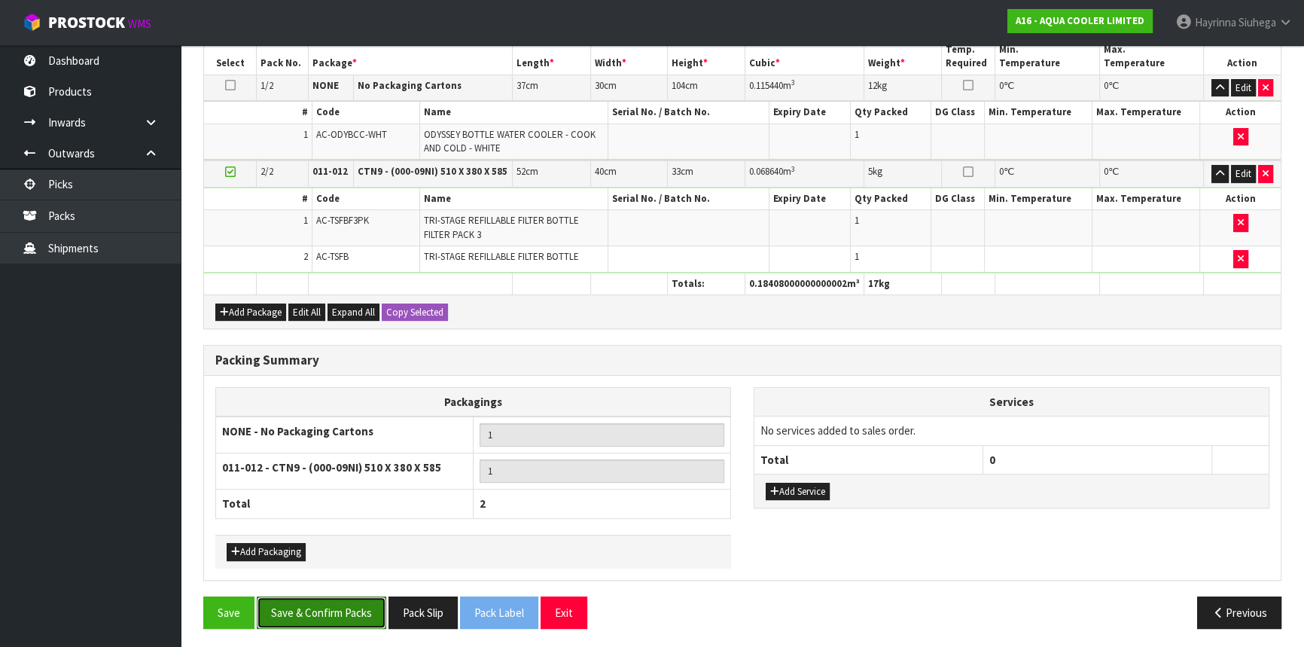
click at [330, 613] on button "Save & Confirm Packs" at bounding box center [321, 612] width 129 height 32
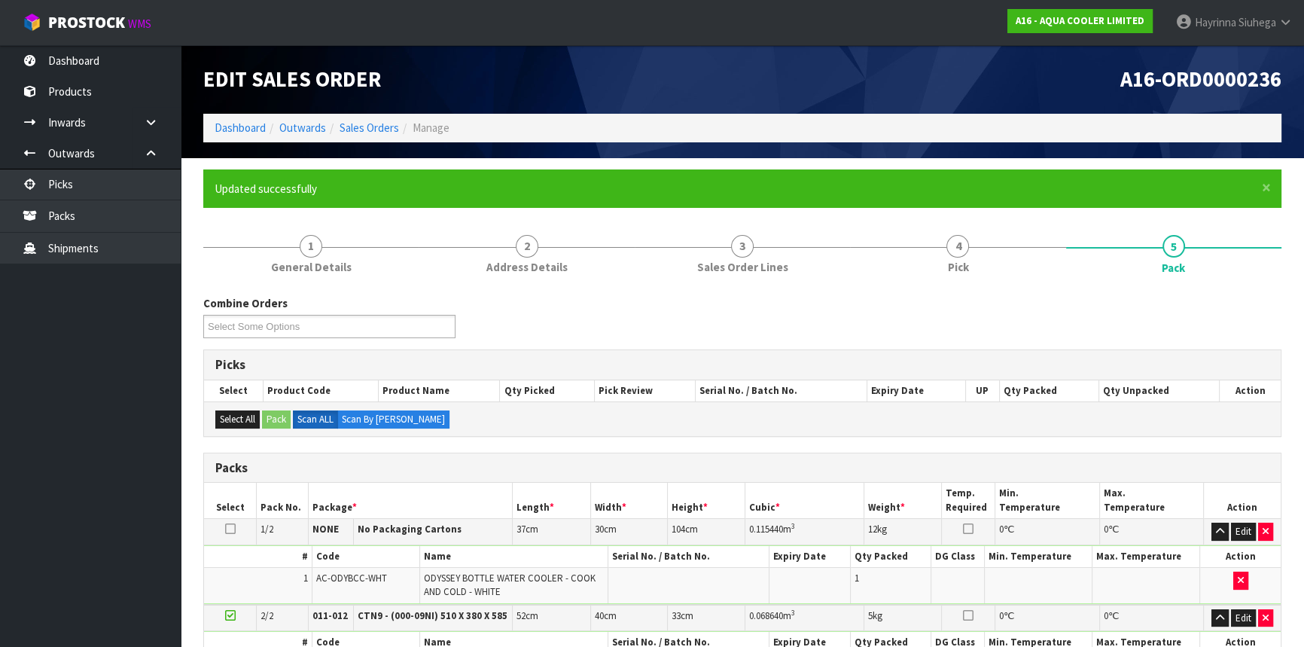
scroll to position [267, 0]
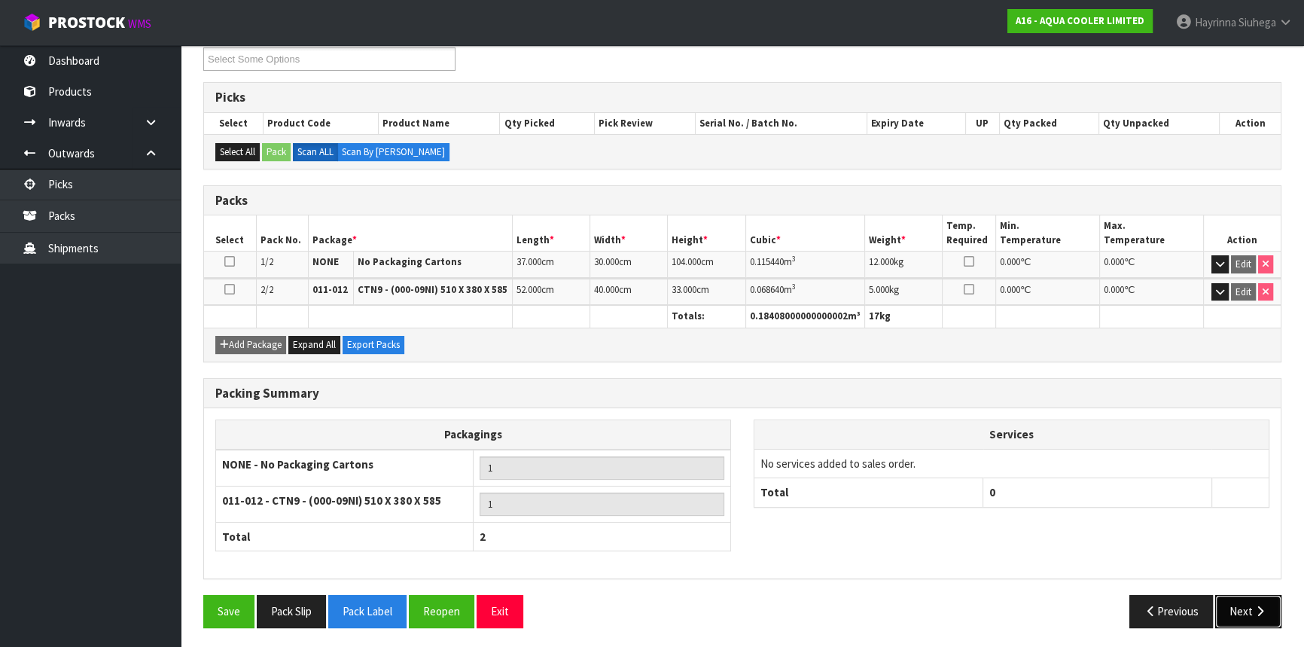
click at [1253, 610] on icon "button" at bounding box center [1260, 610] width 14 height 11
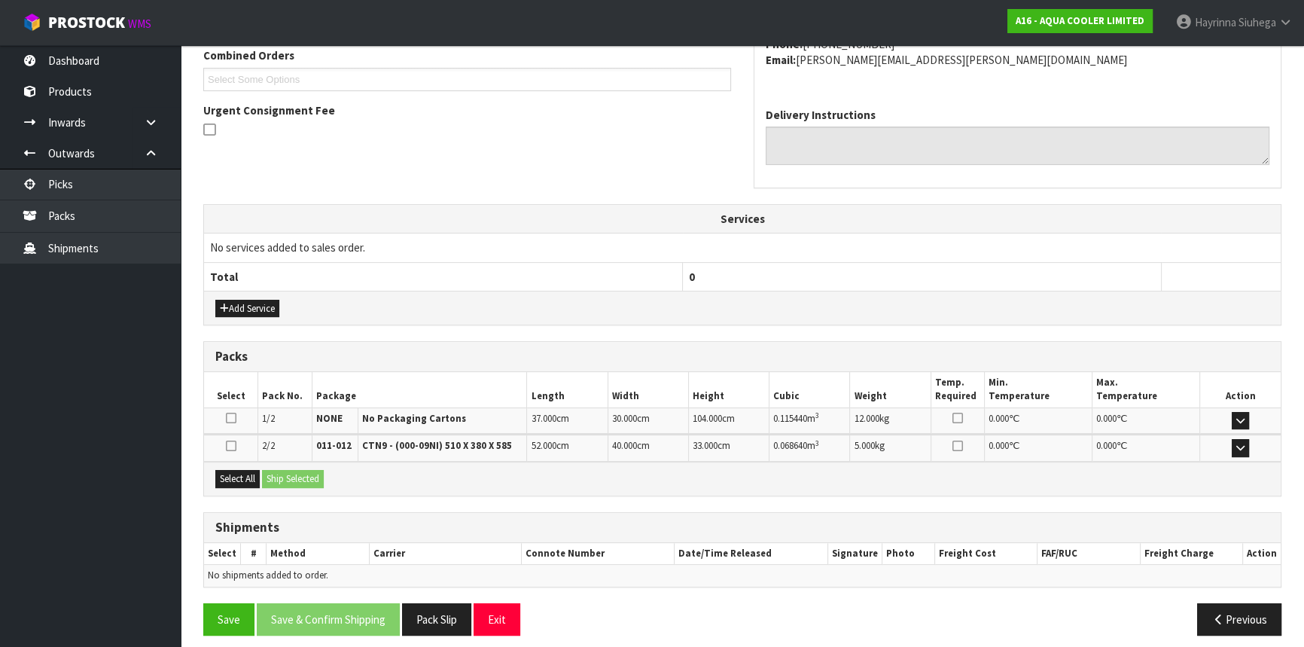
scroll to position [406, 0]
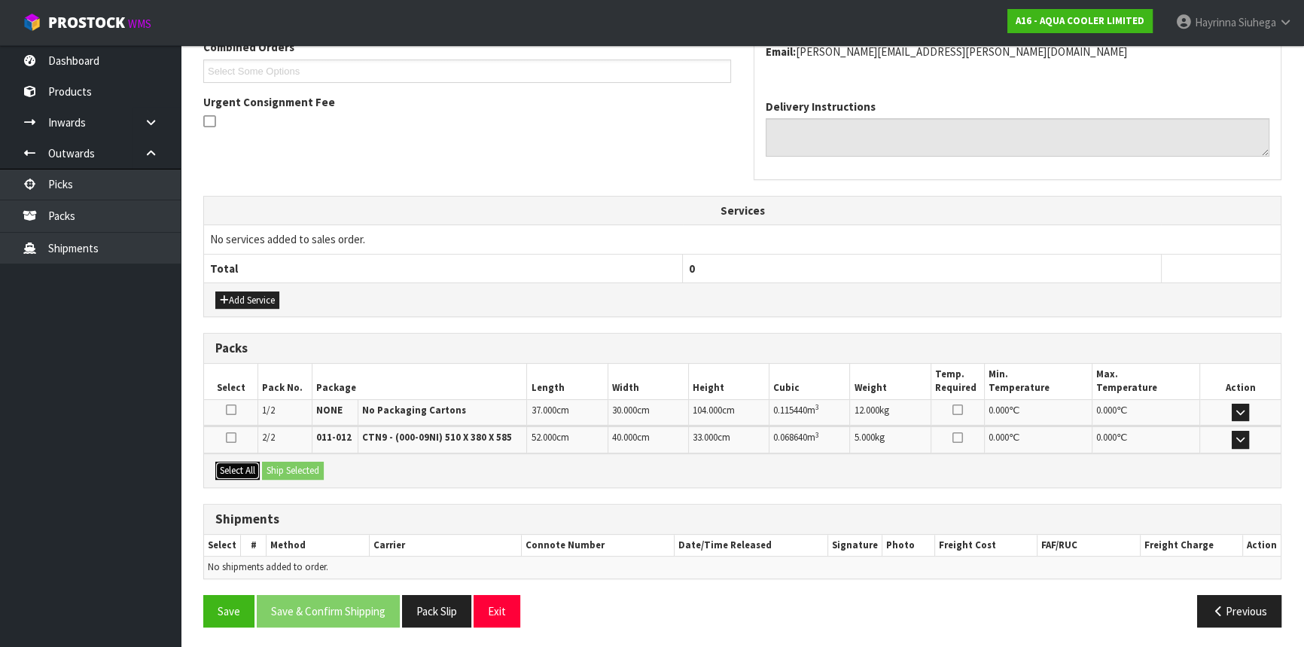
drag, startPoint x: 242, startPoint y: 464, endPoint x: 252, endPoint y: 464, distance: 9.8
click at [243, 464] on button "Select All" at bounding box center [237, 470] width 44 height 18
click at [295, 464] on button "Ship Selected" at bounding box center [293, 470] width 62 height 18
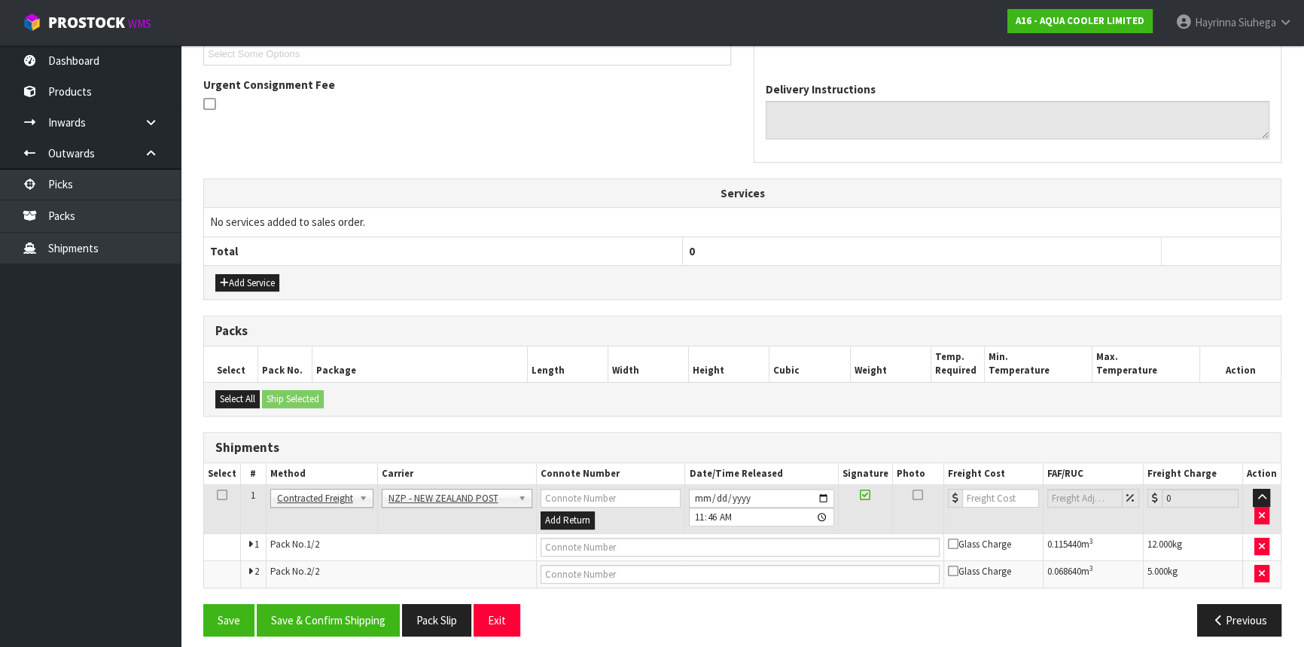
scroll to position [432, 0]
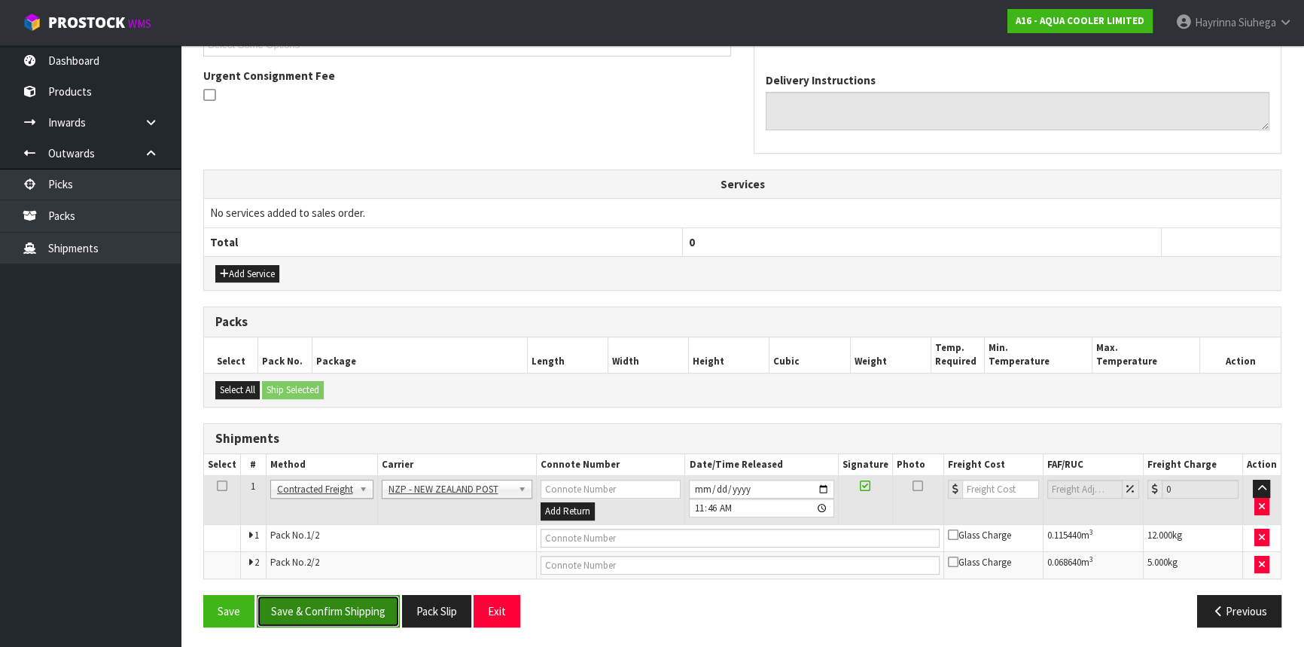
click at [331, 601] on button "Save & Confirm Shipping" at bounding box center [328, 611] width 143 height 32
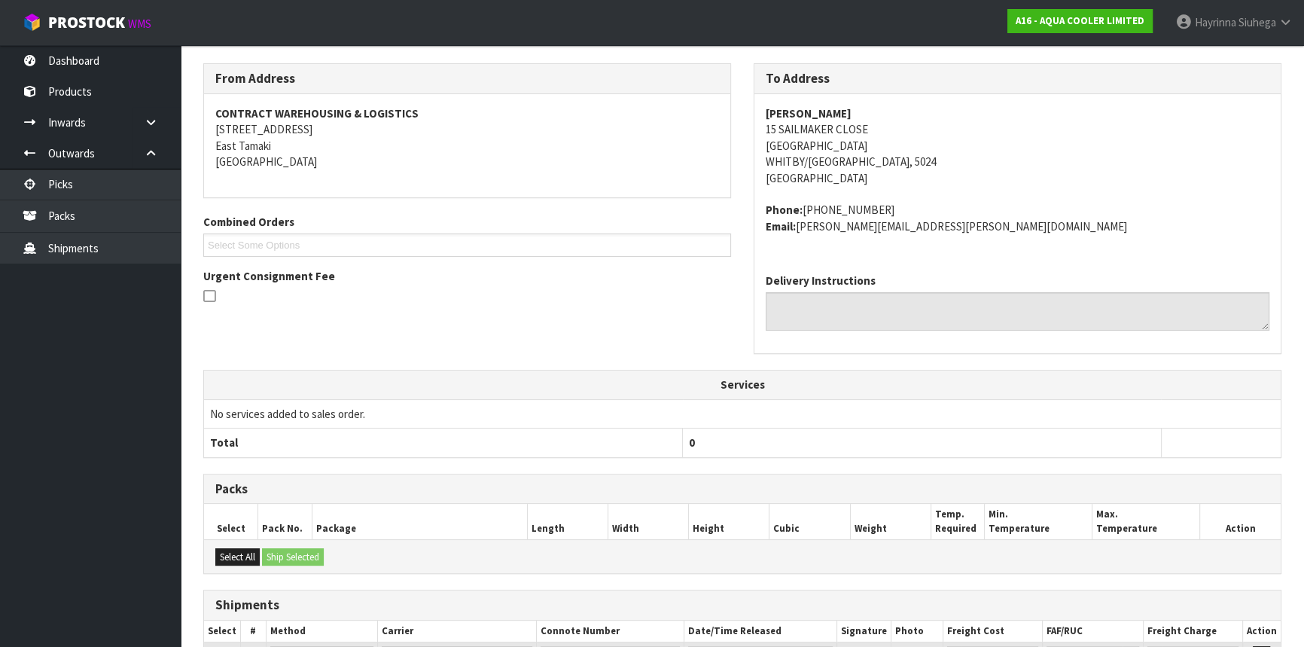
scroll to position [409, 0]
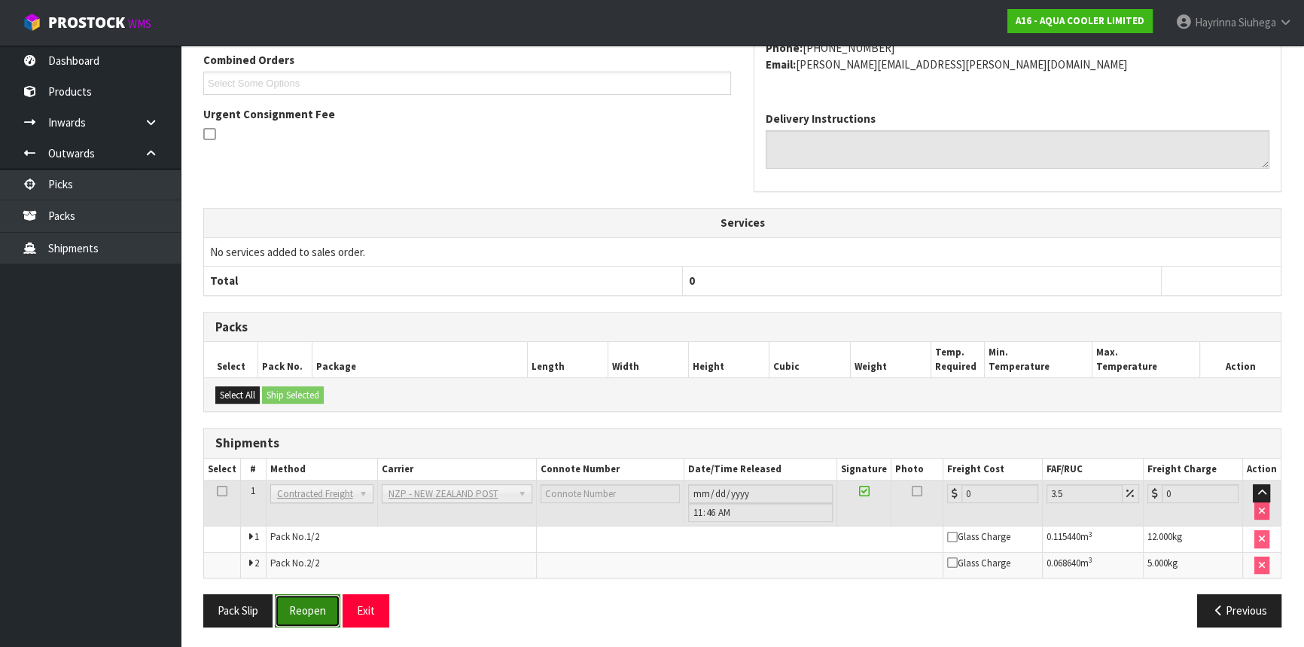
drag, startPoint x: 299, startPoint y: 615, endPoint x: 293, endPoint y: 609, distance: 8.5
click at [298, 615] on button "Reopen" at bounding box center [307, 610] width 65 height 32
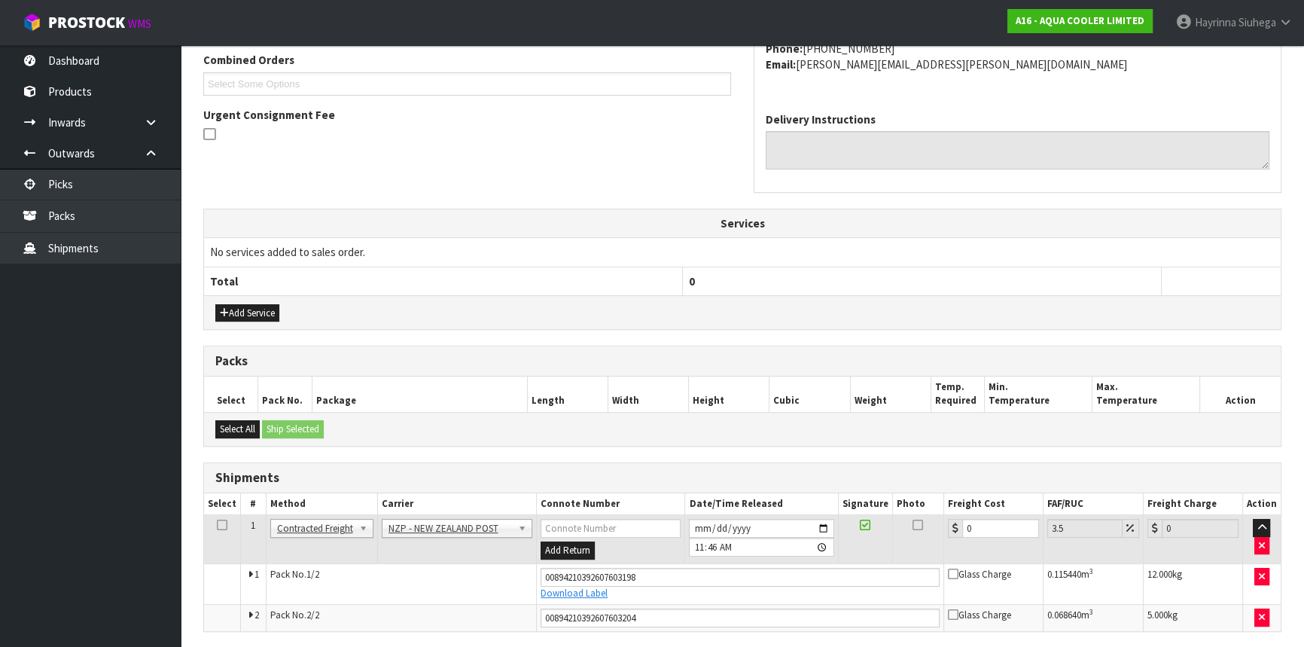
scroll to position [446, 0]
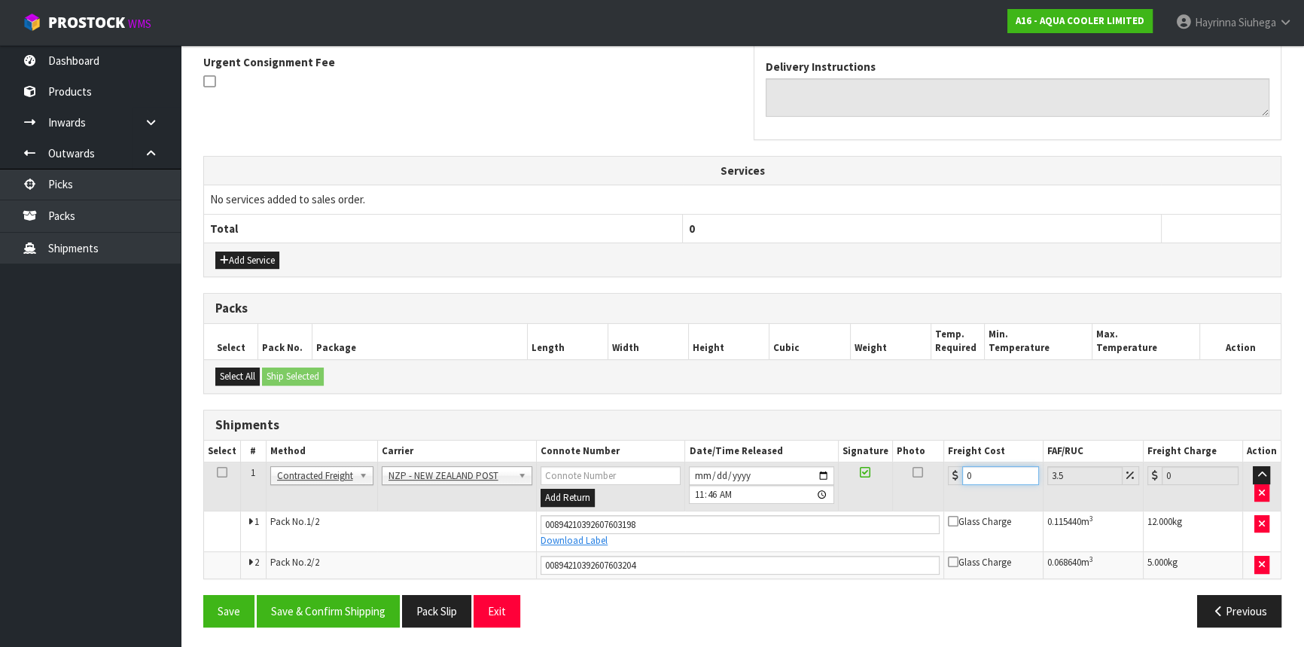
drag, startPoint x: 980, startPoint y: 470, endPoint x: 952, endPoint y: 474, distance: 28.2
click at [952, 474] on div "0" at bounding box center [993, 475] width 91 height 19
click at [203, 595] on button "Save" at bounding box center [228, 611] width 51 height 32
click at [312, 597] on button "Save & Confirm Shipping" at bounding box center [328, 611] width 143 height 32
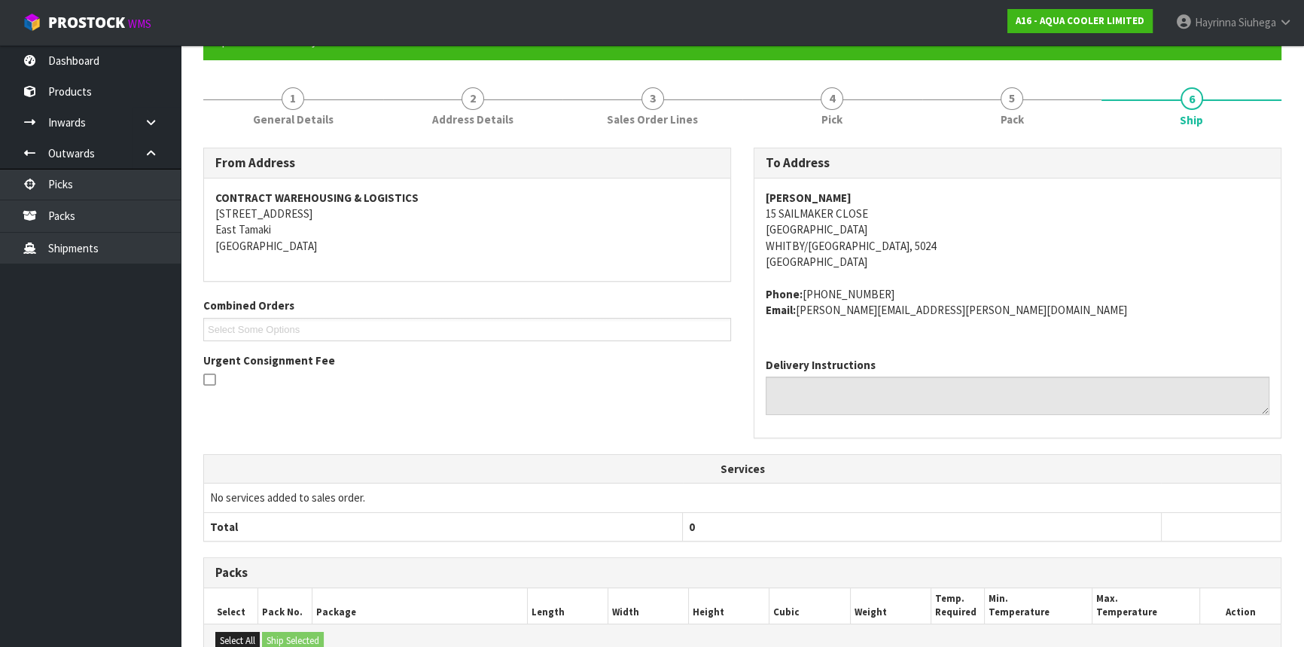
scroll to position [0, 0]
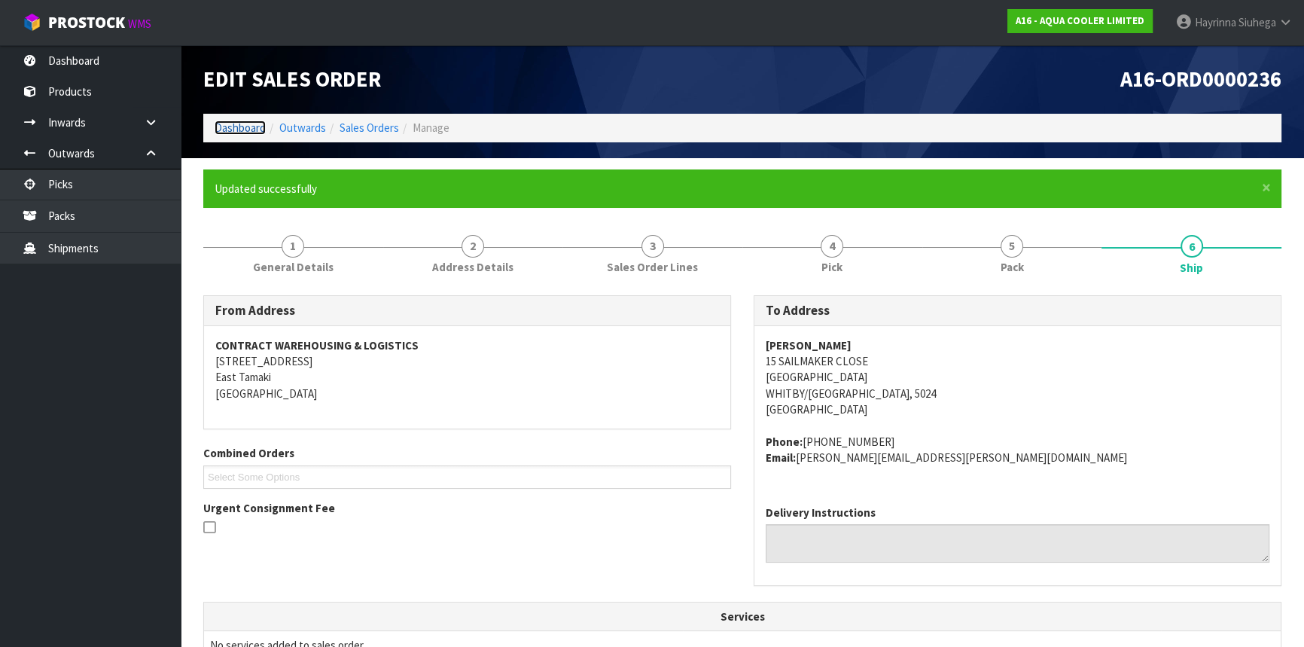
click at [249, 123] on link "Dashboard" at bounding box center [240, 127] width 51 height 14
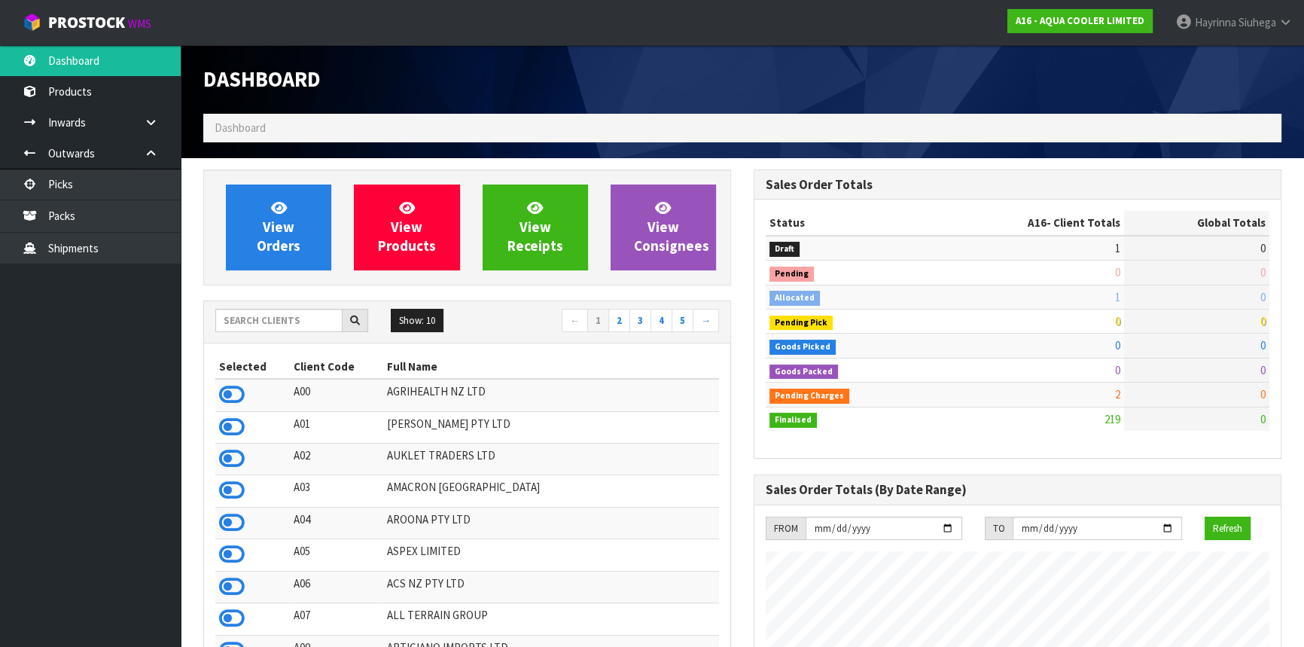
scroll to position [1039, 549]
click at [279, 322] on input "text" at bounding box center [278, 320] width 127 height 23
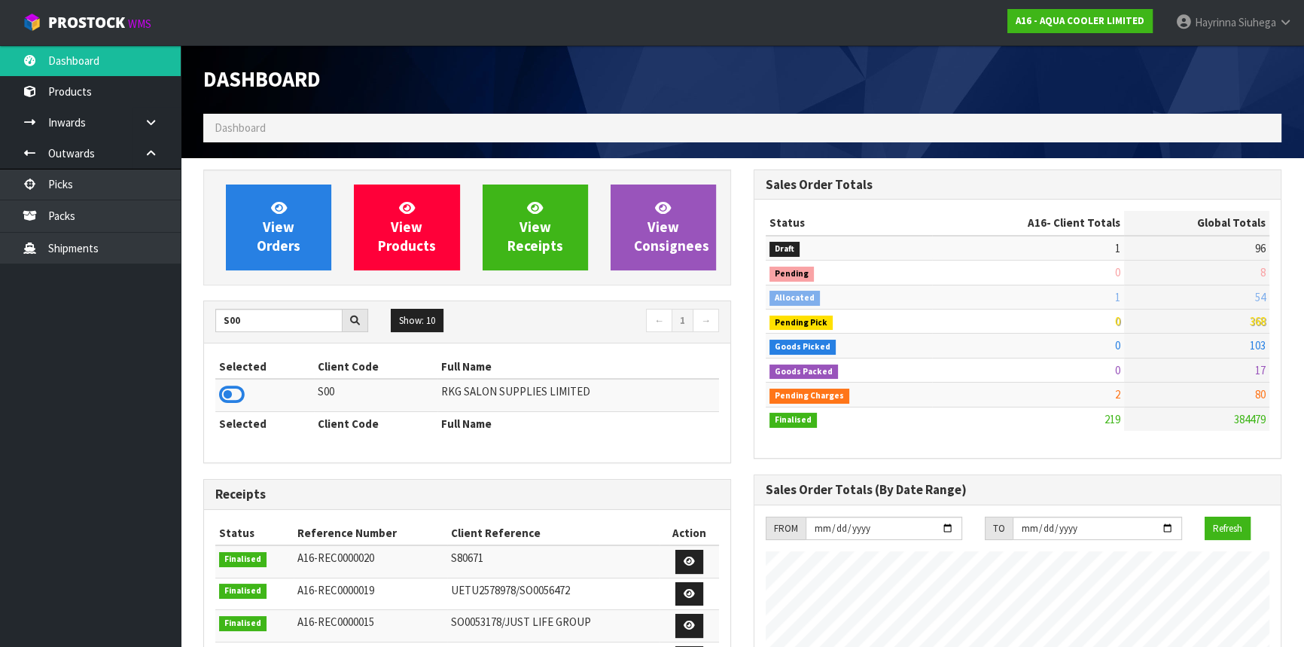
click at [239, 394] on icon at bounding box center [232, 394] width 26 height 23
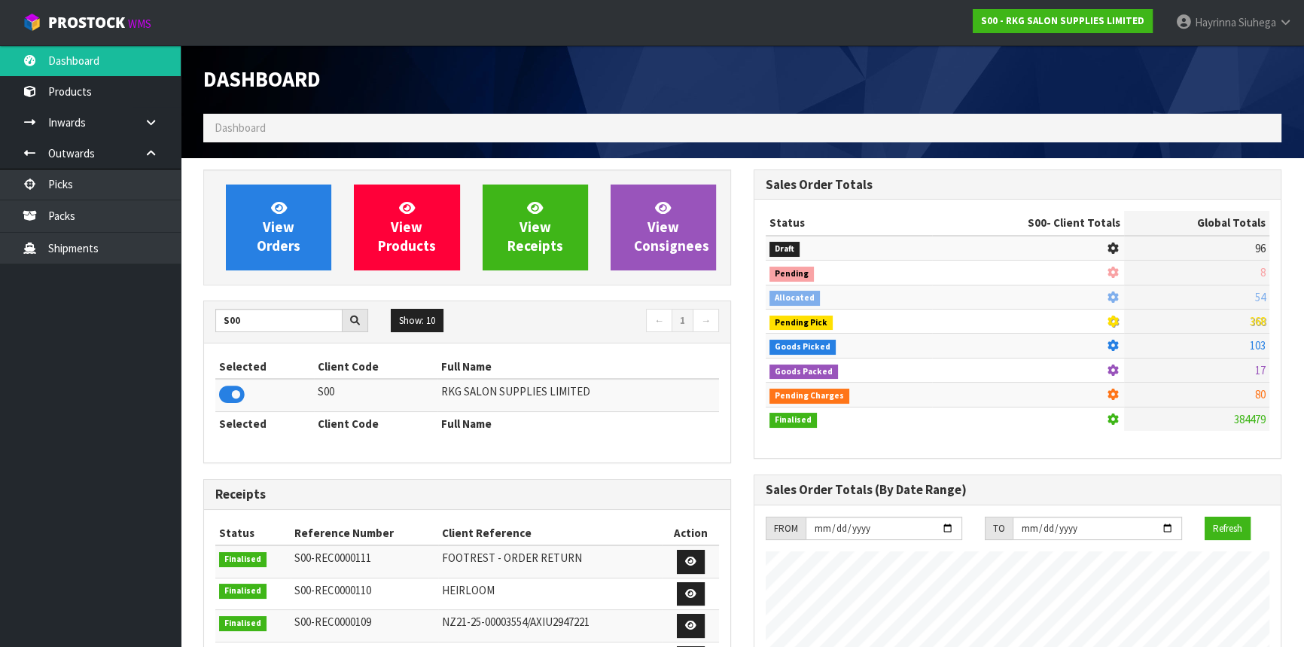
scroll to position [1138, 549]
drag, startPoint x: 279, startPoint y: 326, endPoint x: 0, endPoint y: 319, distance: 278.6
click at [0, 319] on body "Toggle navigation ProStock WMS S00 - RKG SALON SUPPLIES LIMITED Hayrinna Siuheg…" at bounding box center [652, 323] width 1304 height 647
click at [226, 400] on icon at bounding box center [232, 394] width 26 height 23
drag, startPoint x: 260, startPoint y: 328, endPoint x: 0, endPoint y: 306, distance: 260.6
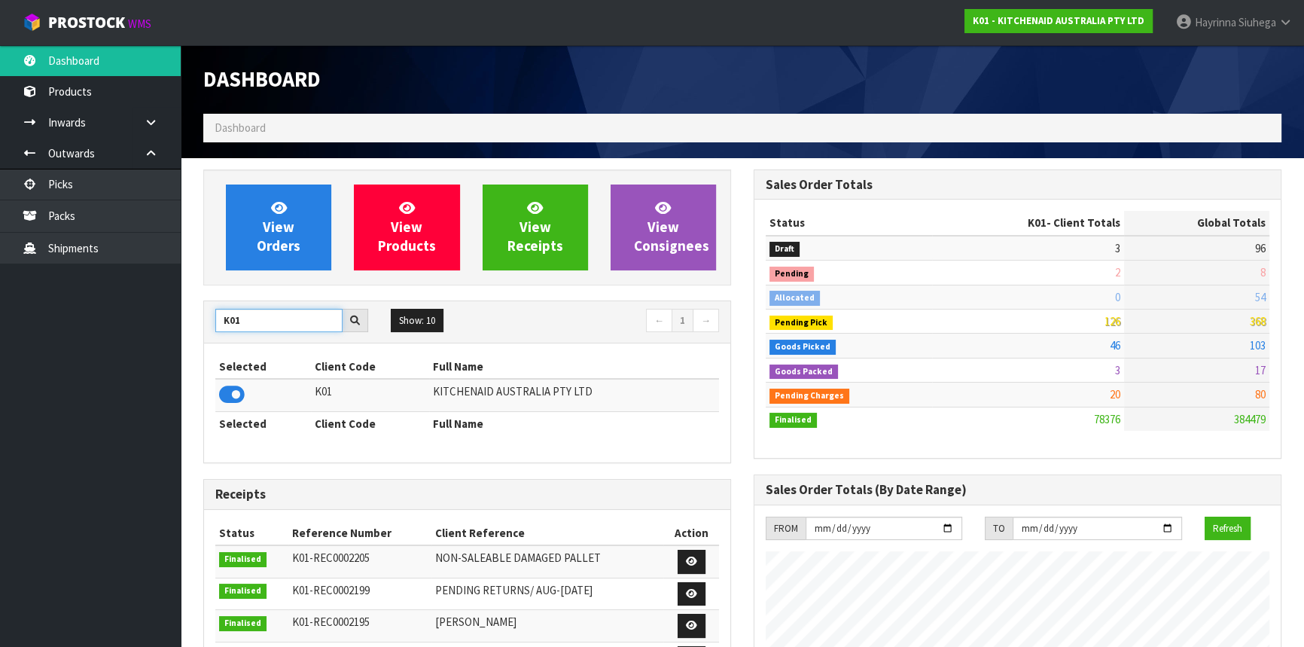
click at [35, 317] on body "Toggle navigation ProStock WMS K01 - KITCHENAID AUSTRALIA PTY LTD Hayrinna Siuh…" at bounding box center [652, 323] width 1304 height 647
click at [226, 397] on icon at bounding box center [232, 394] width 26 height 23
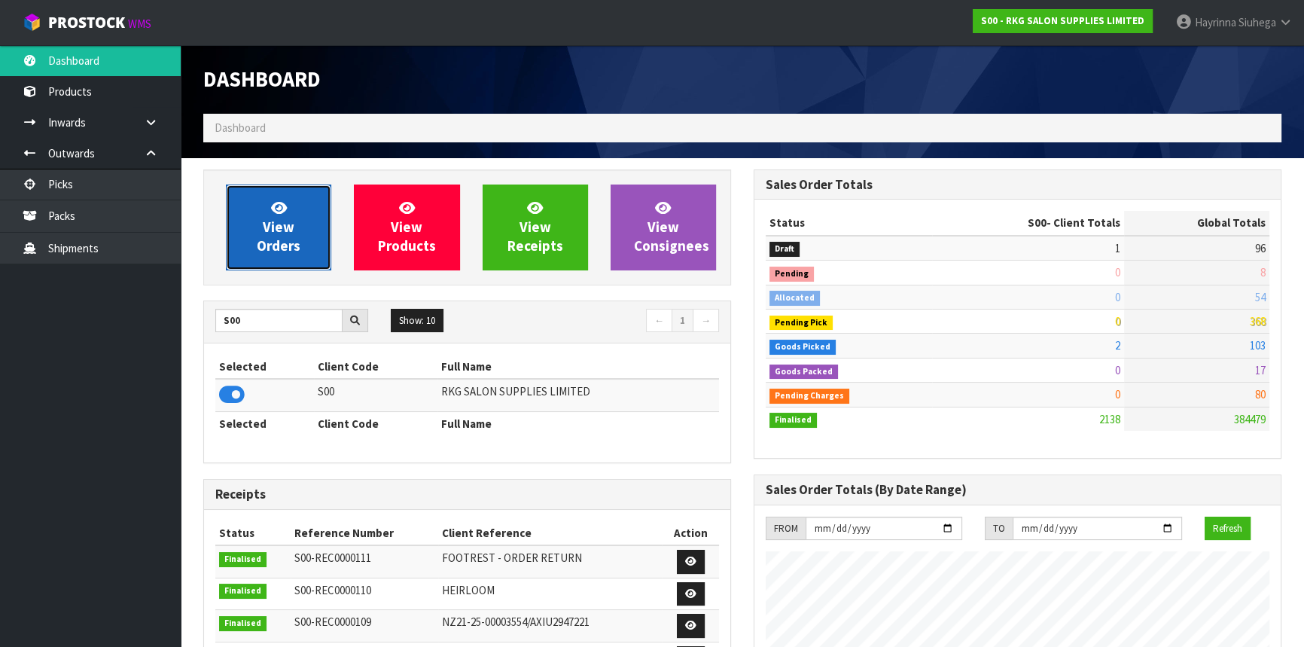
click at [304, 213] on link "View Orders" at bounding box center [278, 227] width 105 height 86
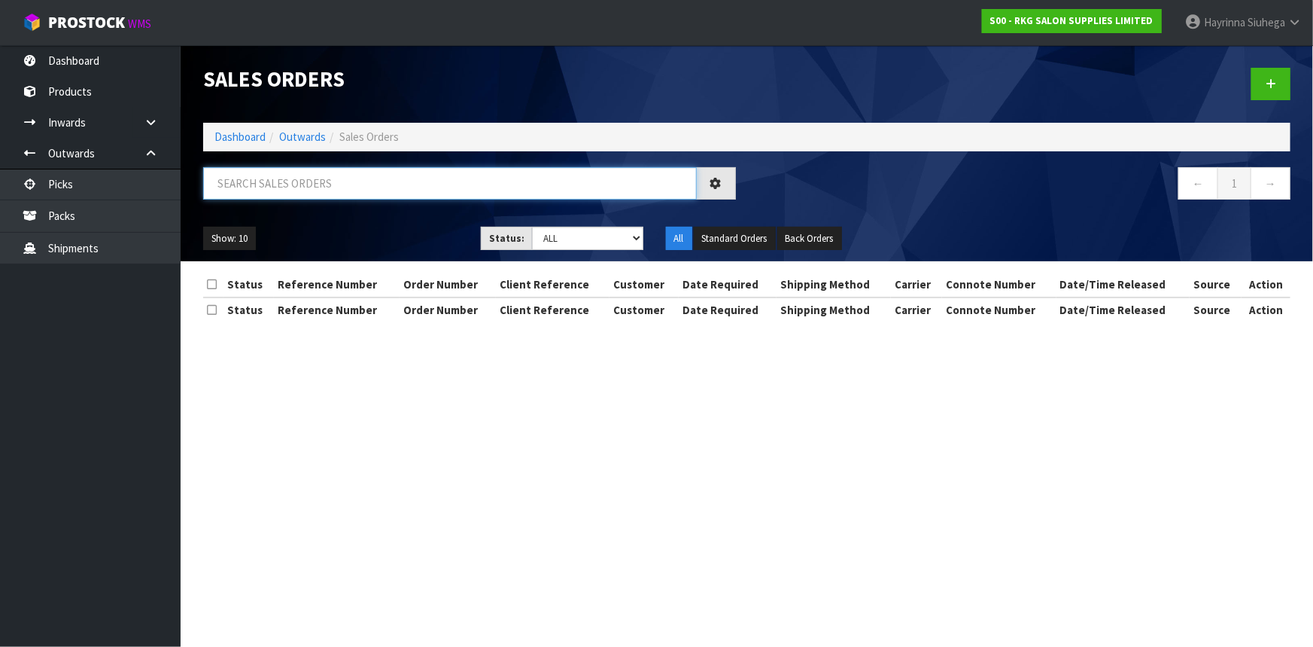
click at [316, 182] on input "text" at bounding box center [450, 183] width 494 height 32
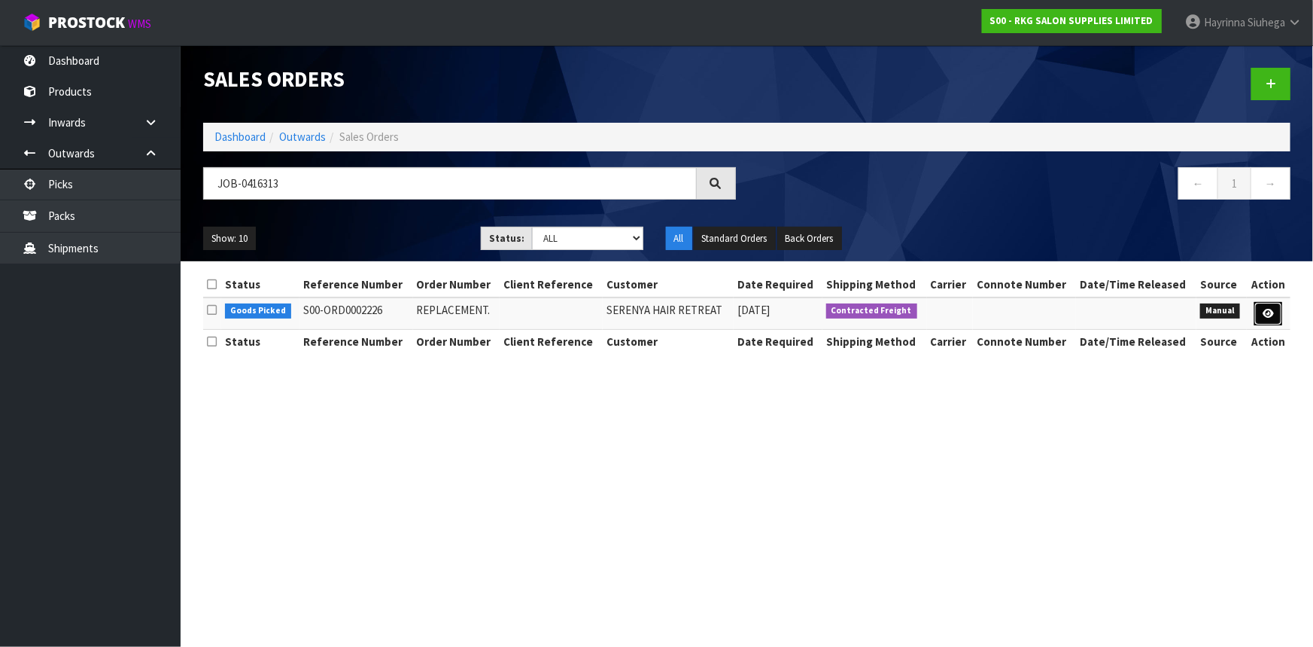
click at [1264, 303] on link at bounding box center [1269, 314] width 28 height 24
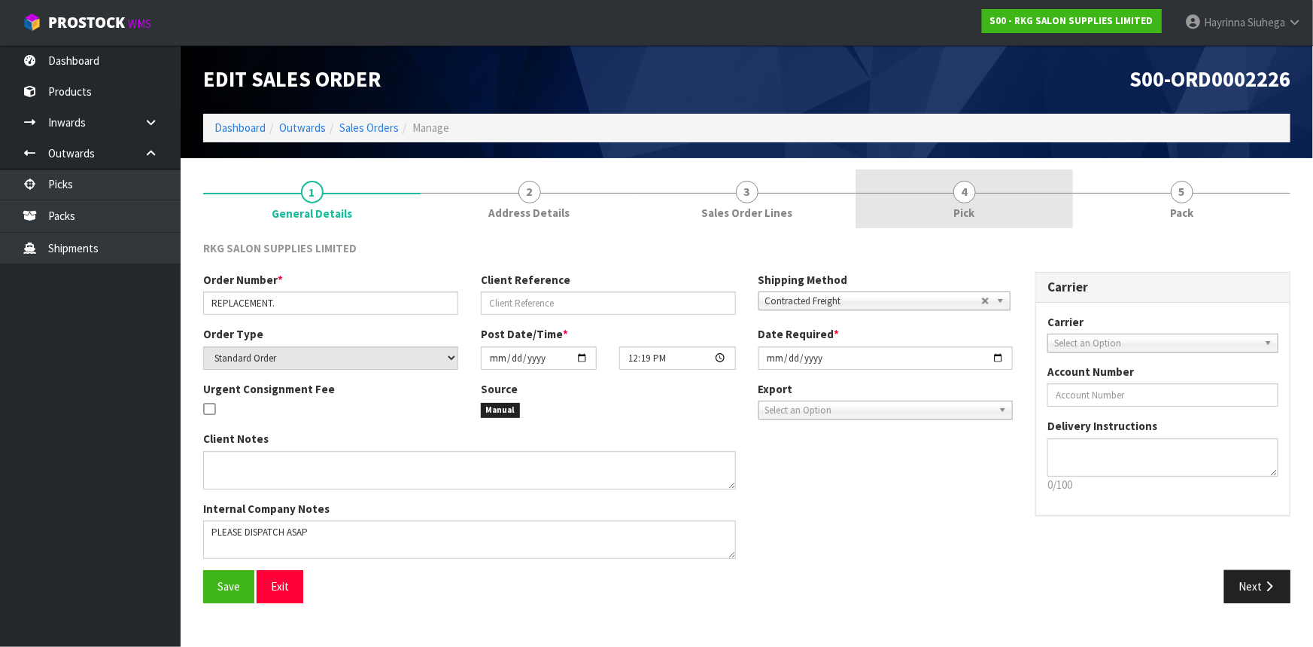
click at [1006, 204] on link "4 Pick" at bounding box center [965, 198] width 218 height 59
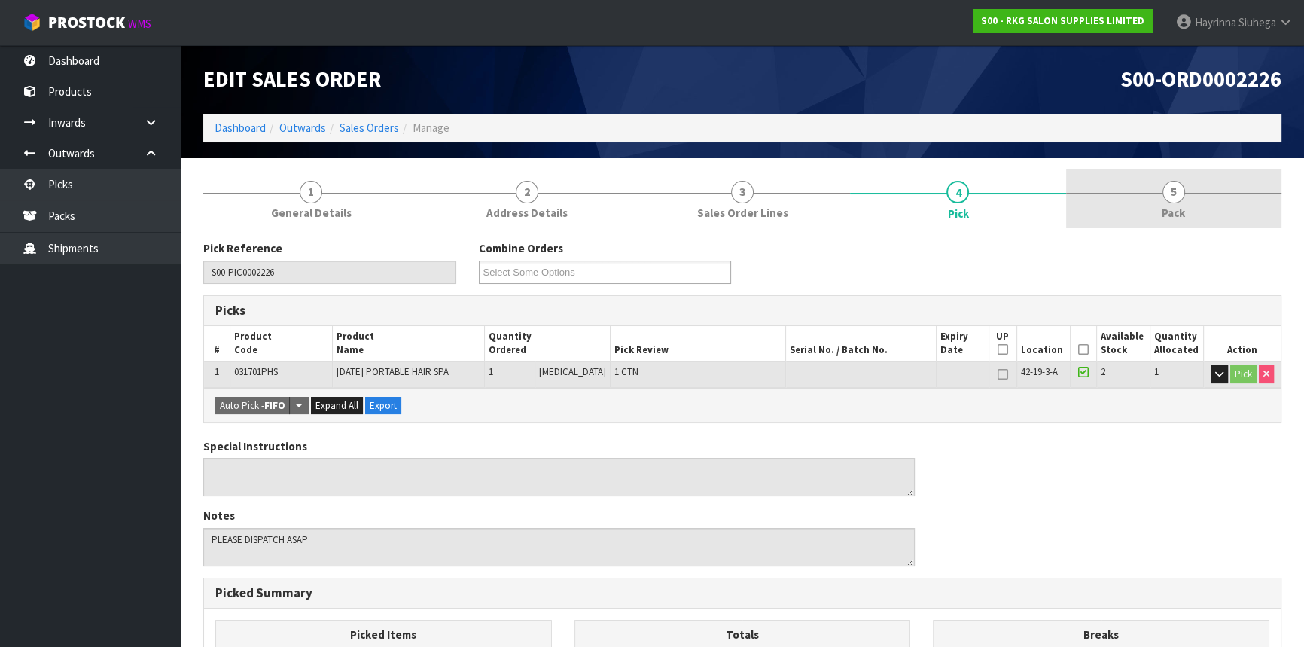
click at [1110, 193] on div at bounding box center [1173, 193] width 215 height 1
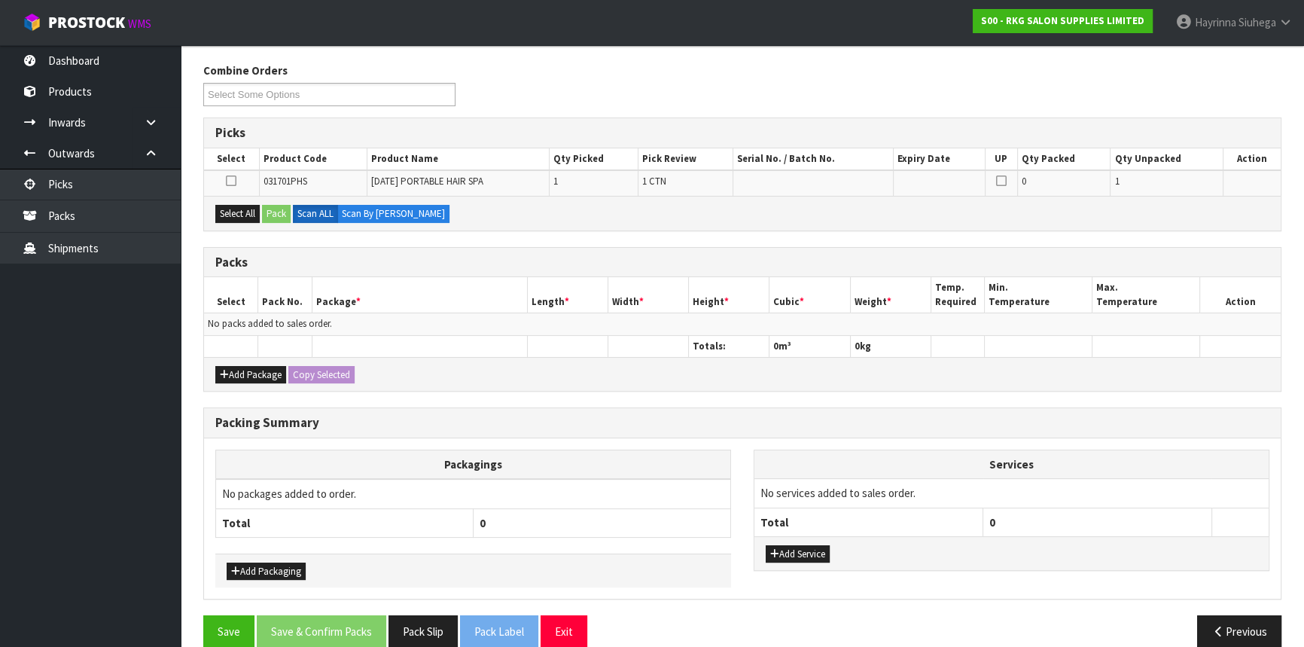
scroll to position [197, 0]
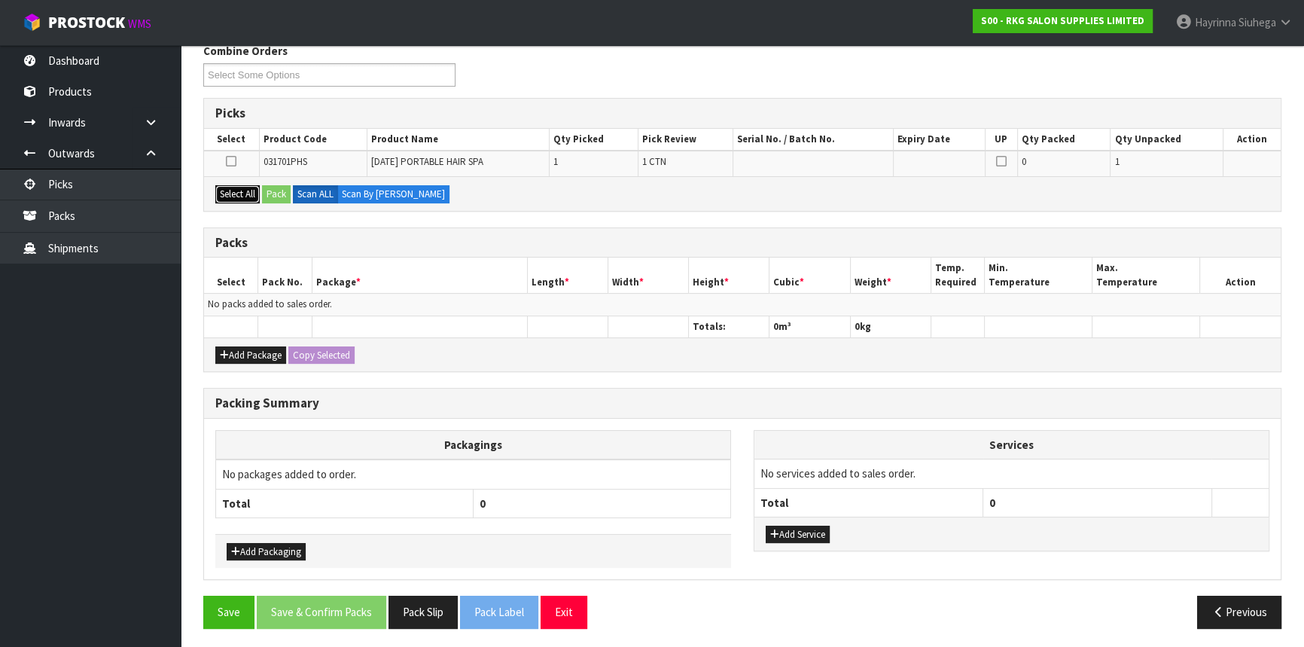
click at [233, 187] on button "Select All" at bounding box center [237, 194] width 44 height 18
click at [282, 191] on button "Pack" at bounding box center [276, 194] width 29 height 18
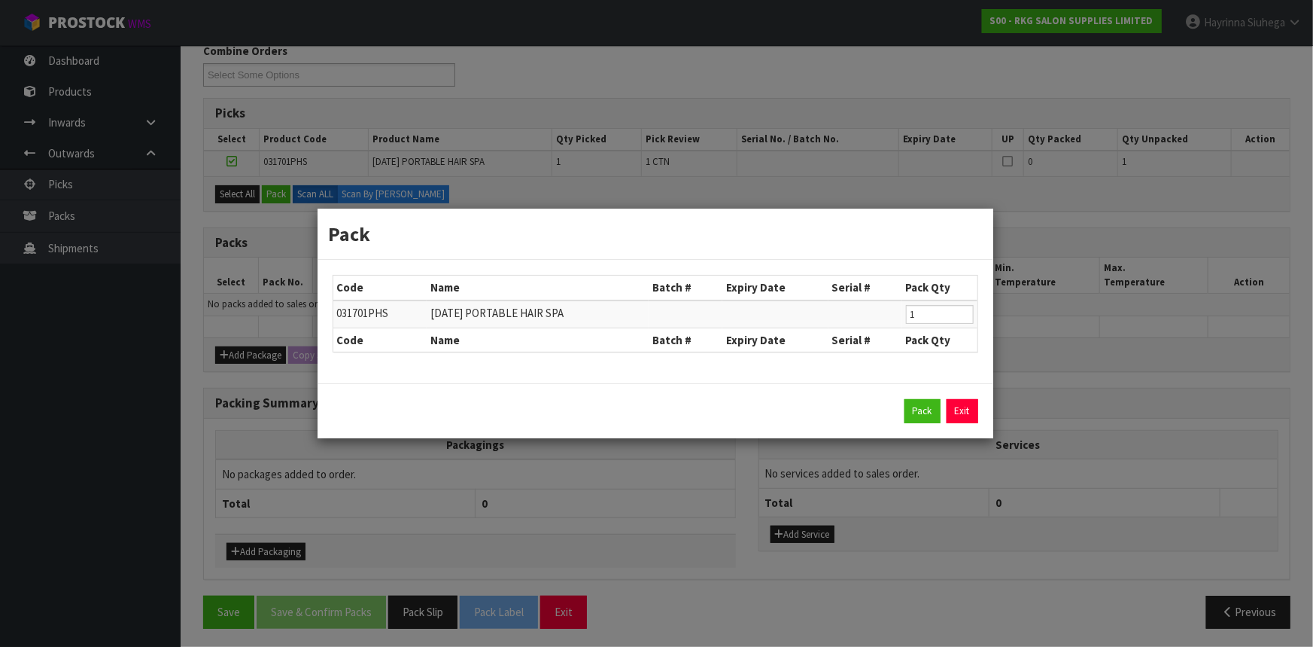
click at [926, 424] on div "Pack Exit" at bounding box center [656, 410] width 676 height 55
click at [924, 410] on button "Pack" at bounding box center [923, 411] width 36 height 24
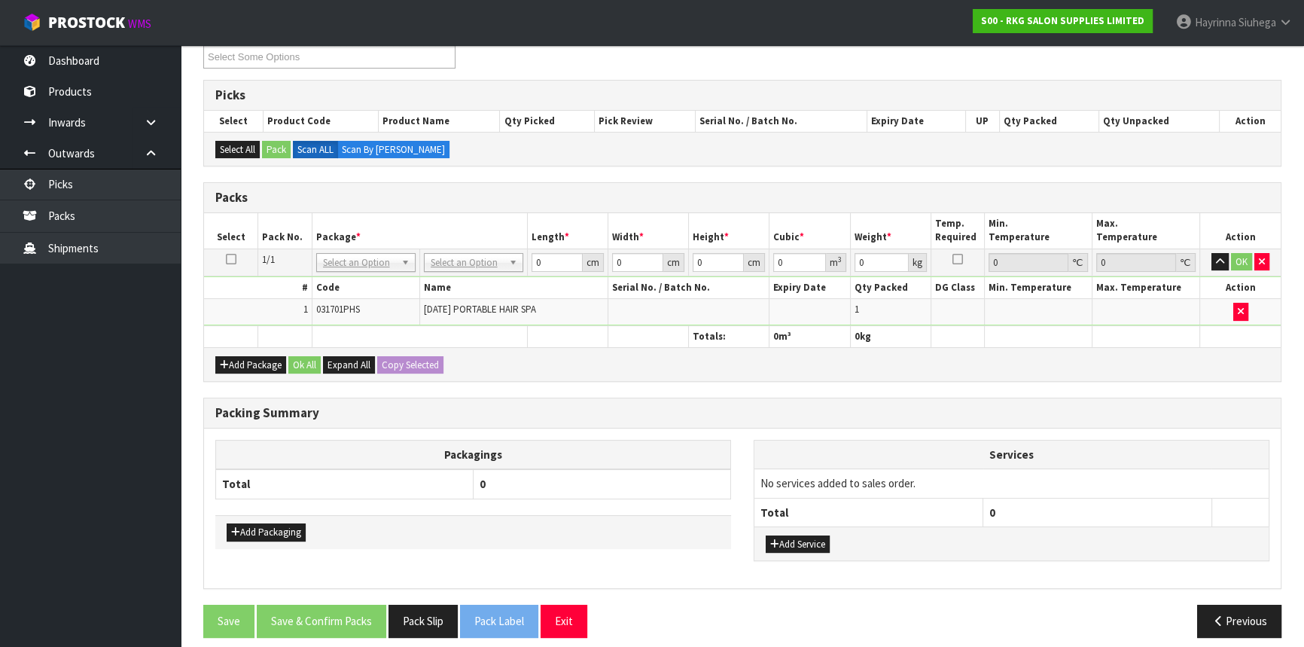
scroll to position [225, 0]
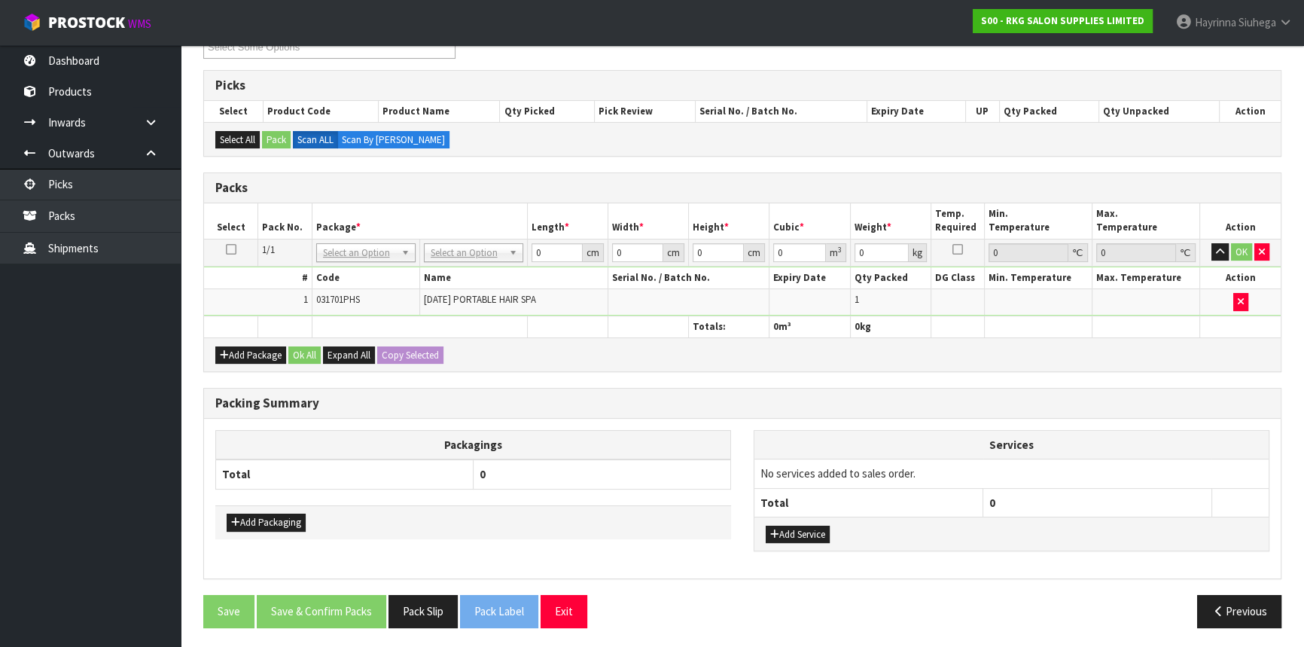
click at [450, 240] on td "No Packaging Cartons PLT GEN120 (1200 X 1000) PLT ONE WAY SKID CHEP HIRE PALLET…" at bounding box center [473, 252] width 108 height 27
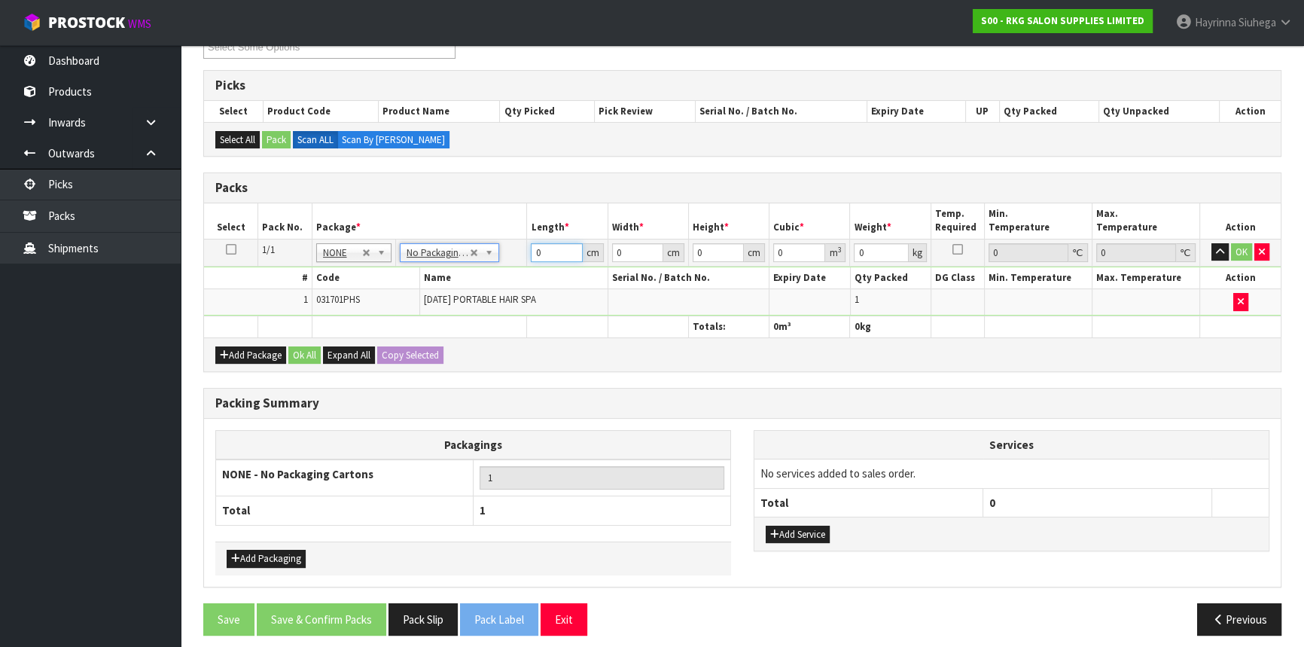
click at [534, 248] on input "0" at bounding box center [556, 252] width 51 height 19
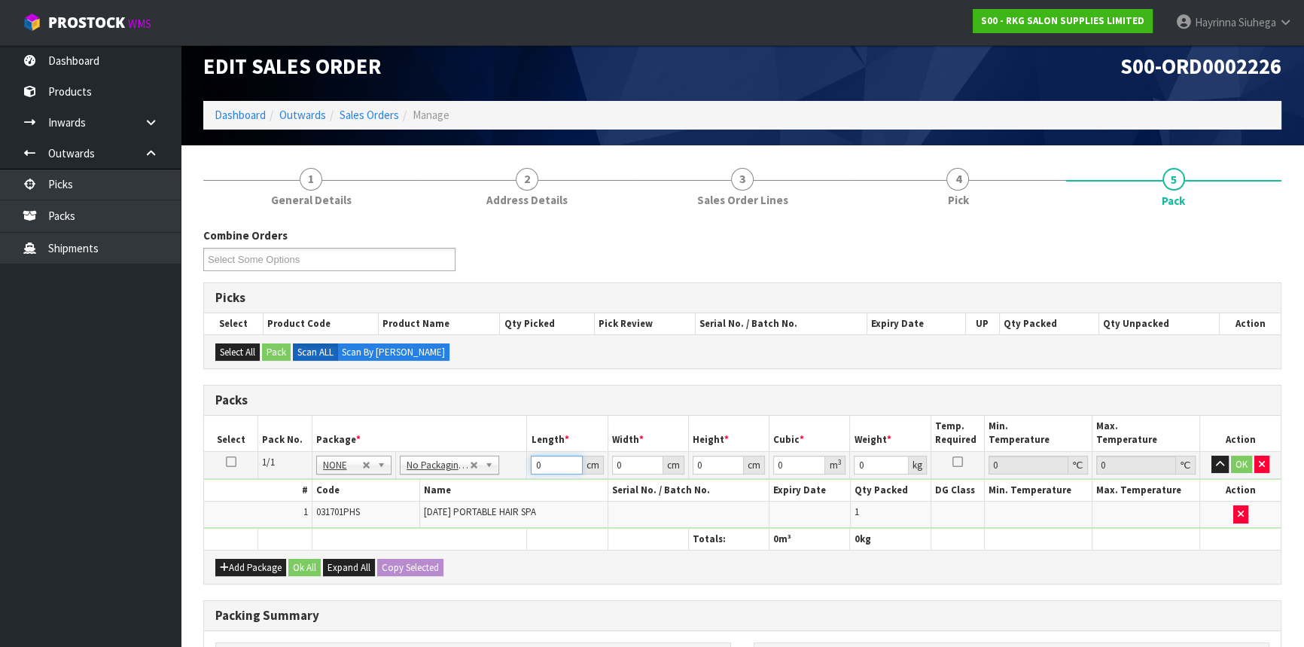
scroll to position [0, 0]
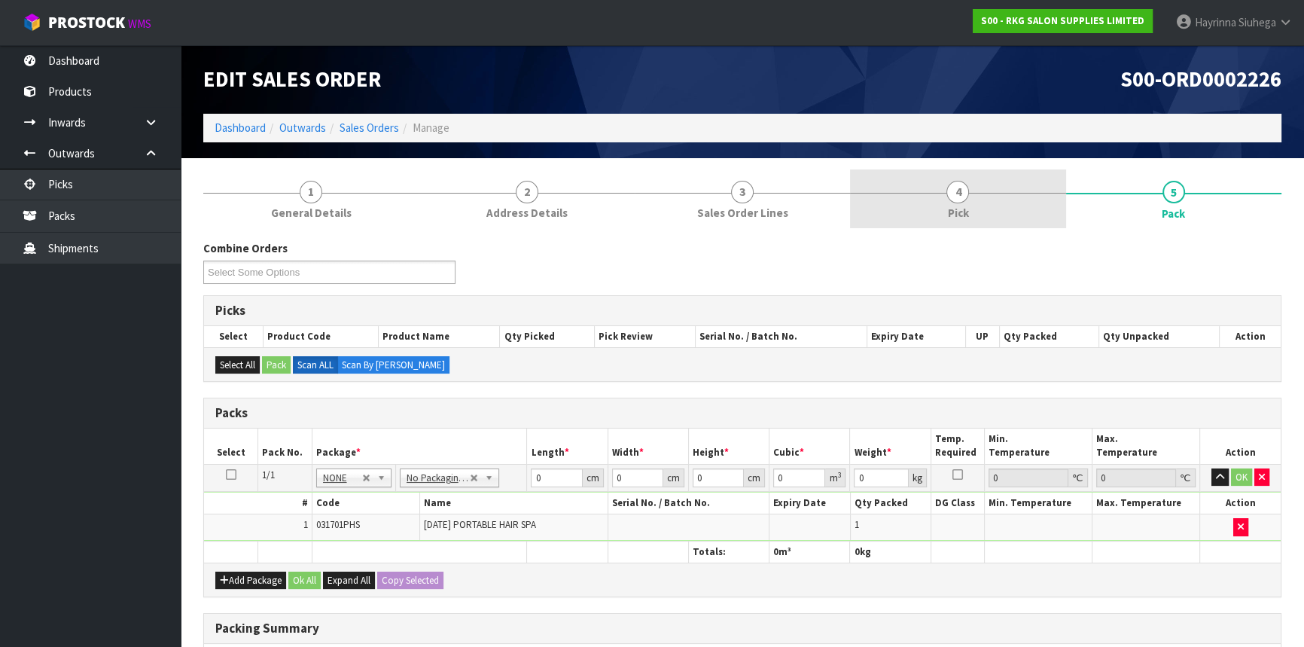
click at [1034, 190] on link "4 Pick" at bounding box center [957, 198] width 215 height 59
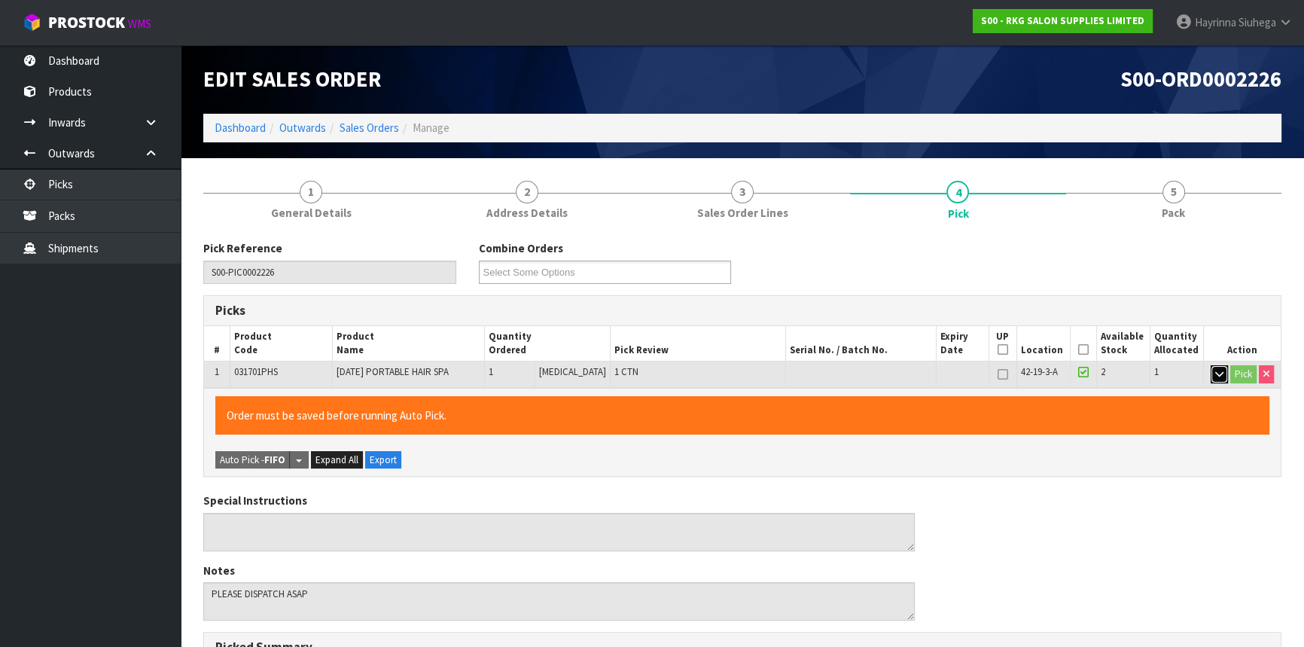
click at [1211, 371] on button "button" at bounding box center [1218, 374] width 17 height 18
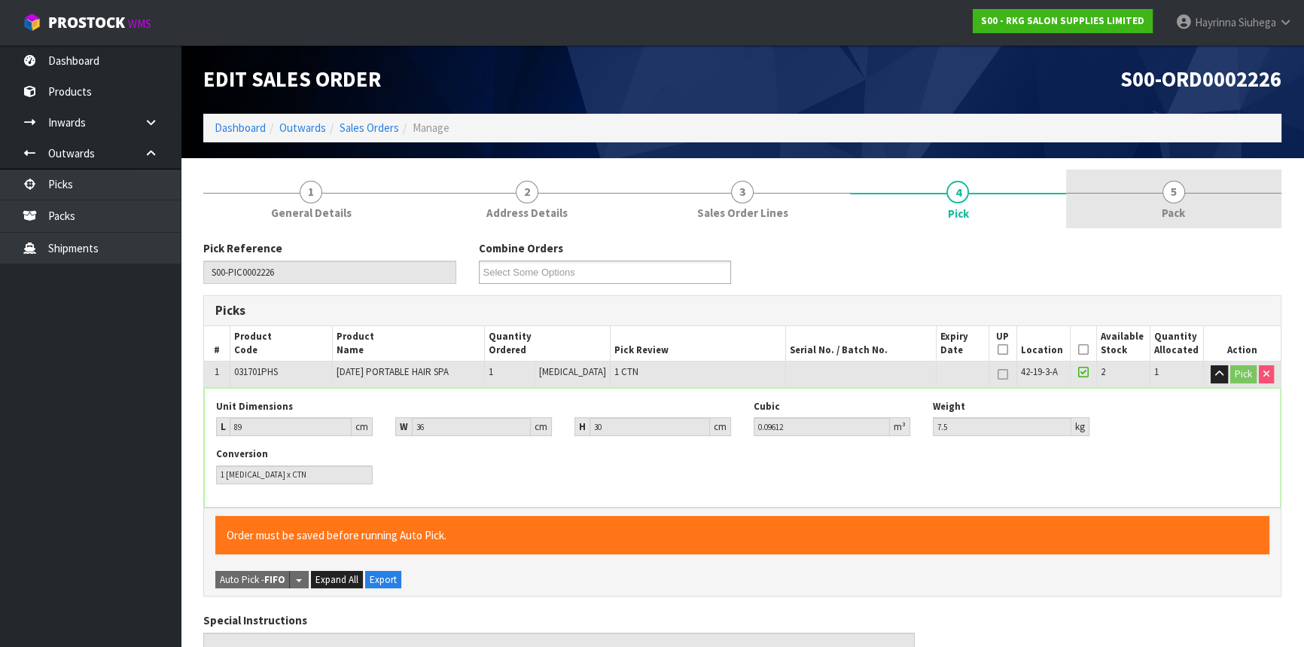
click at [1167, 197] on span "5" at bounding box center [1173, 192] width 23 height 23
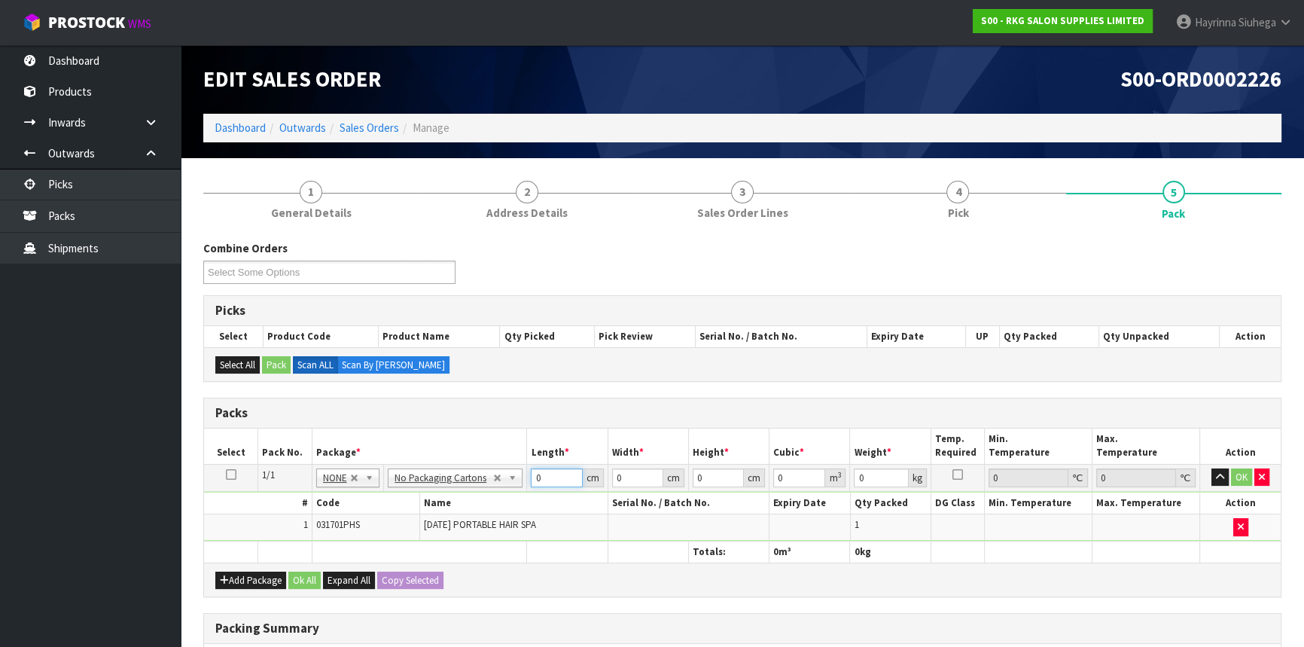
click at [534, 473] on input "0" at bounding box center [556, 477] width 51 height 19
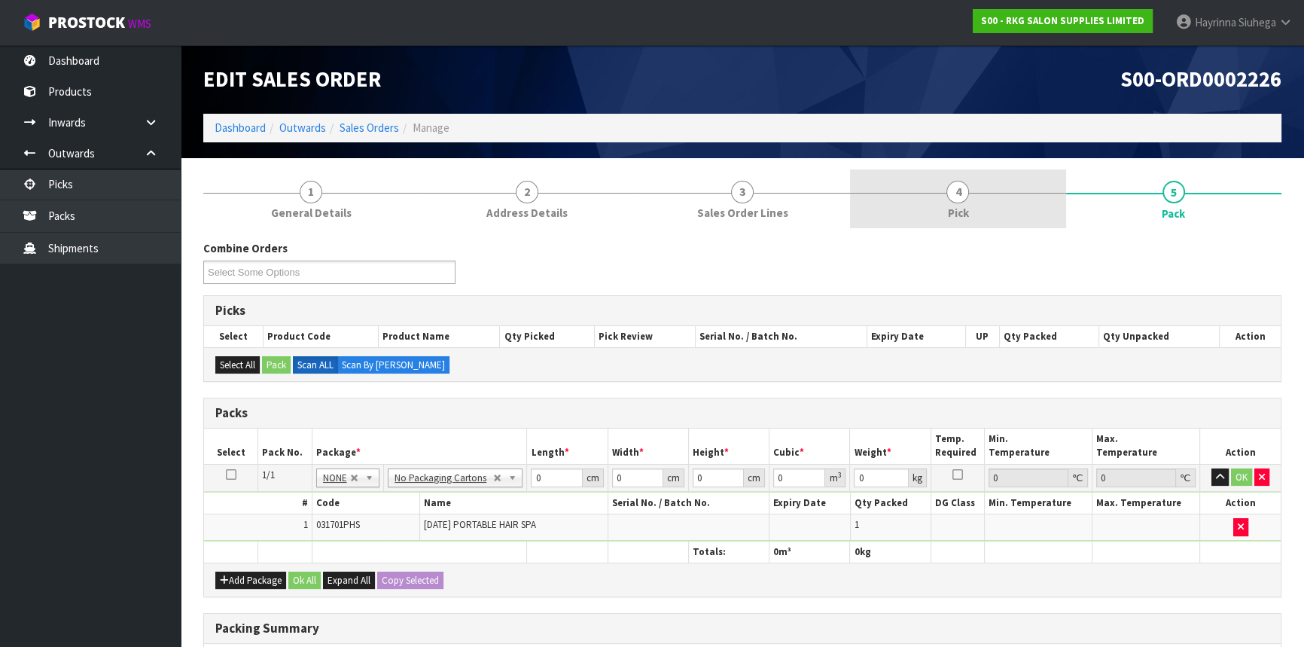
click at [922, 215] on link "4 Pick" at bounding box center [957, 198] width 215 height 59
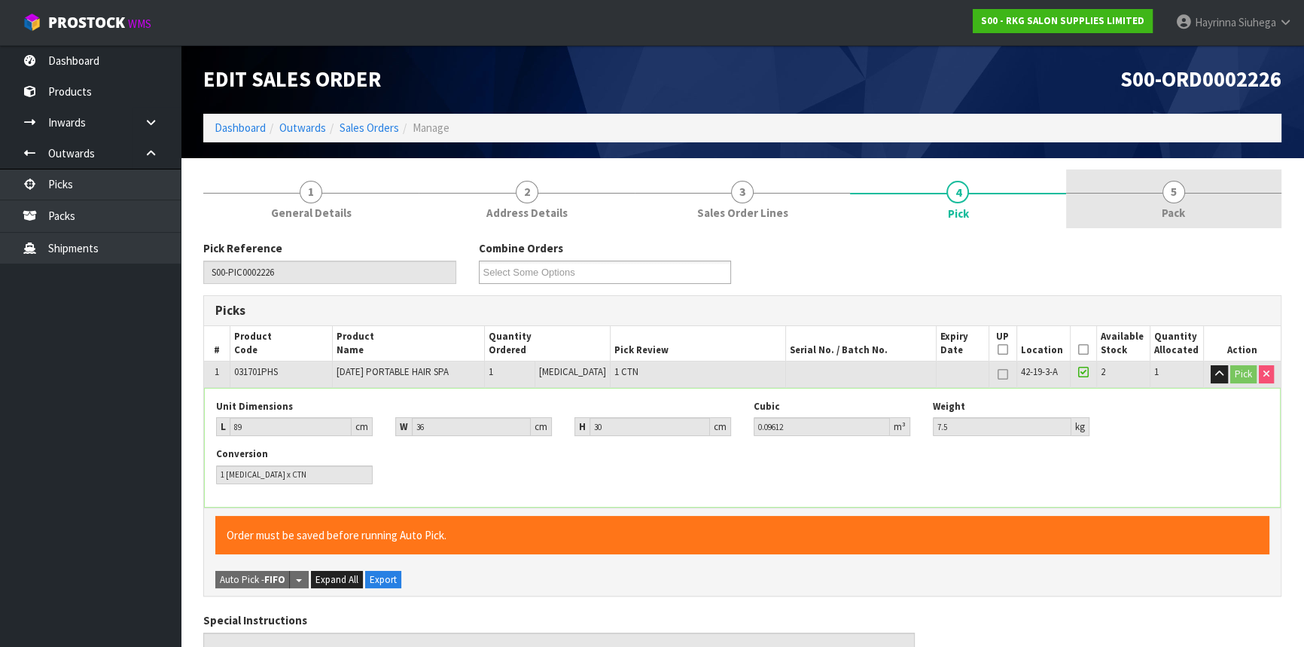
click at [1168, 187] on span "5" at bounding box center [1173, 192] width 23 height 23
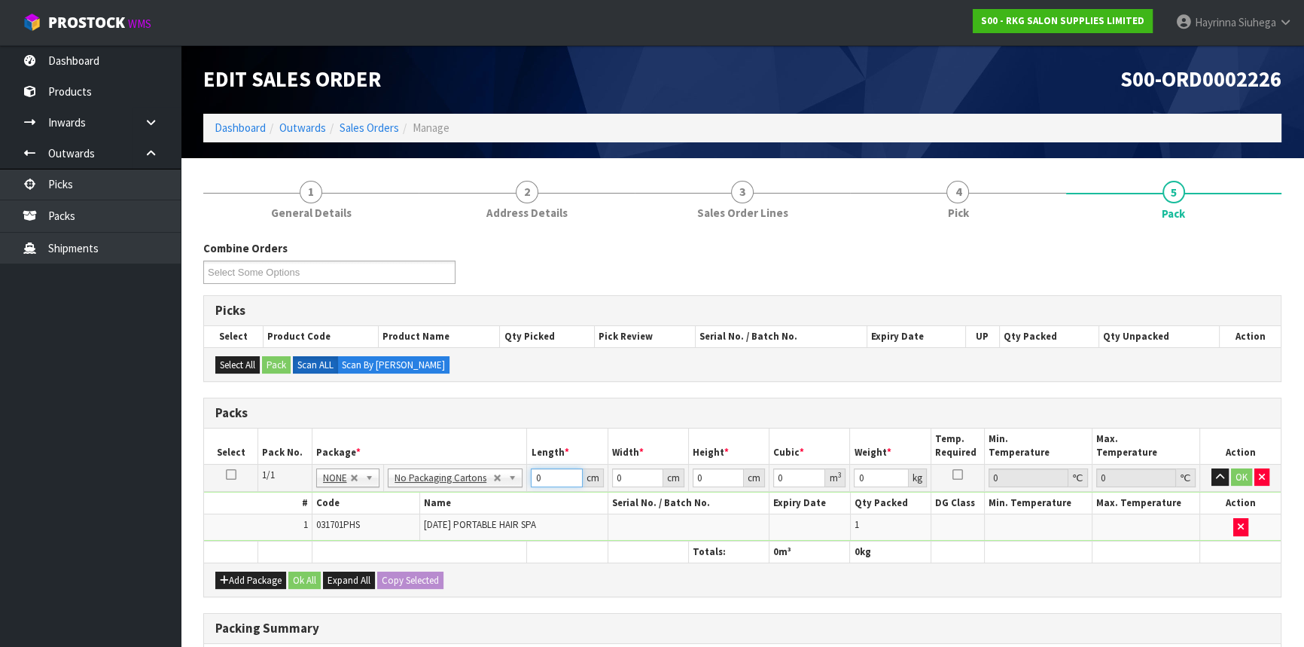
click at [535, 475] on input "0" at bounding box center [556, 477] width 51 height 19
click at [534, 475] on input "0" at bounding box center [556, 477] width 51 height 19
click button "OK" at bounding box center [1241, 477] width 21 height 18
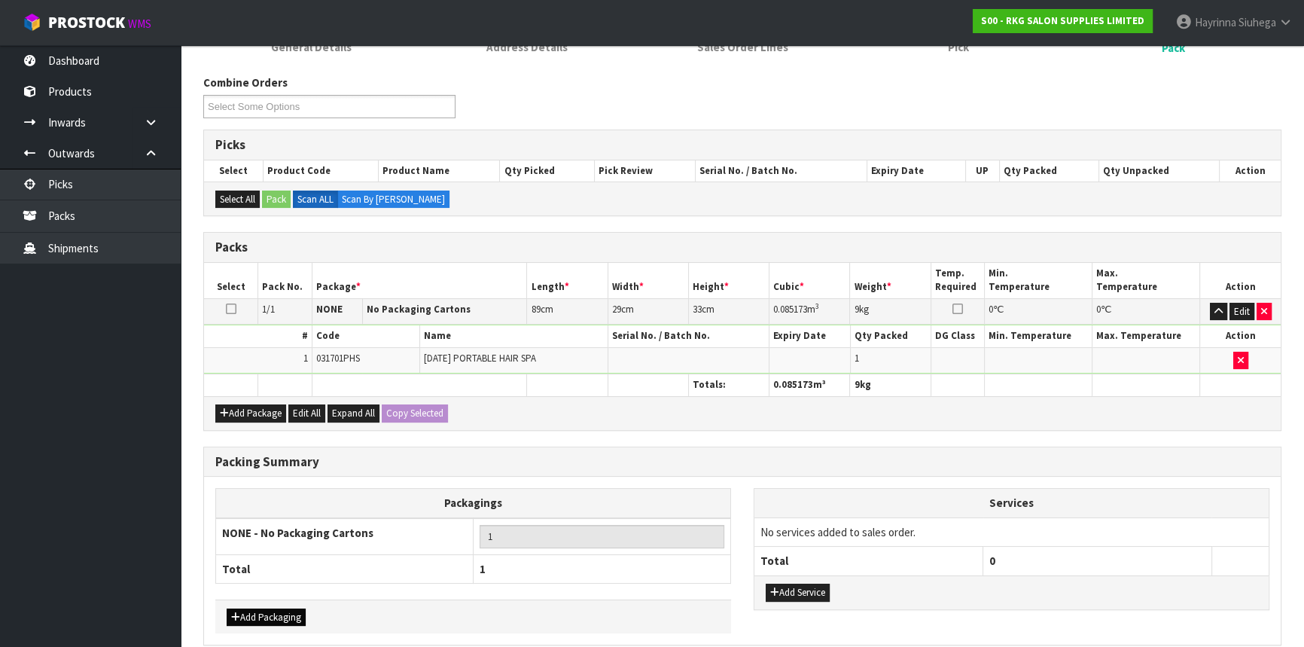
scroll to position [231, 0]
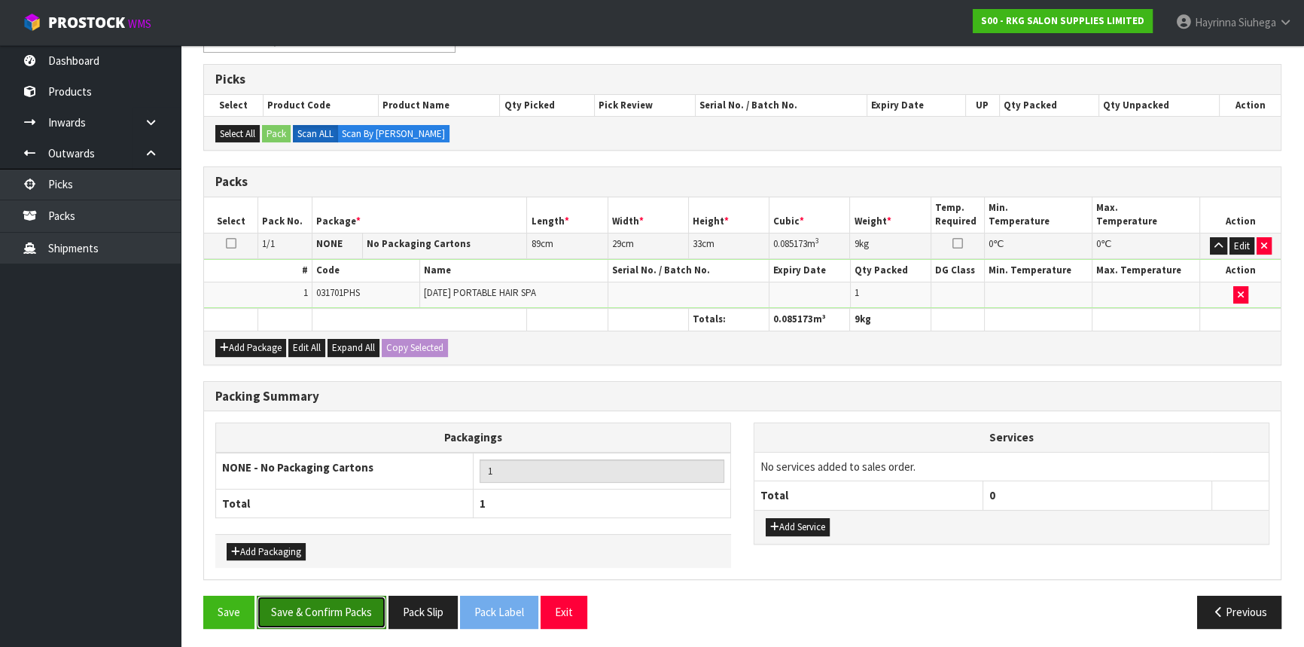
click at [373, 613] on button "Save & Confirm Packs" at bounding box center [321, 611] width 129 height 32
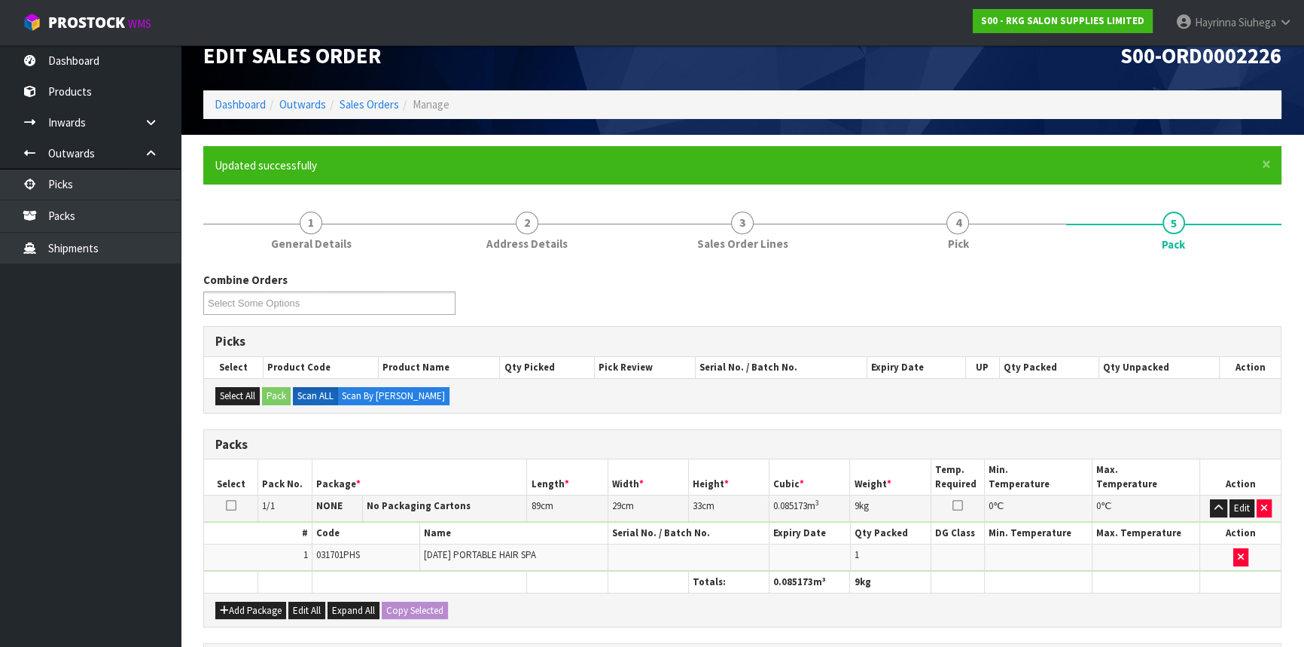
scroll to position [203, 0]
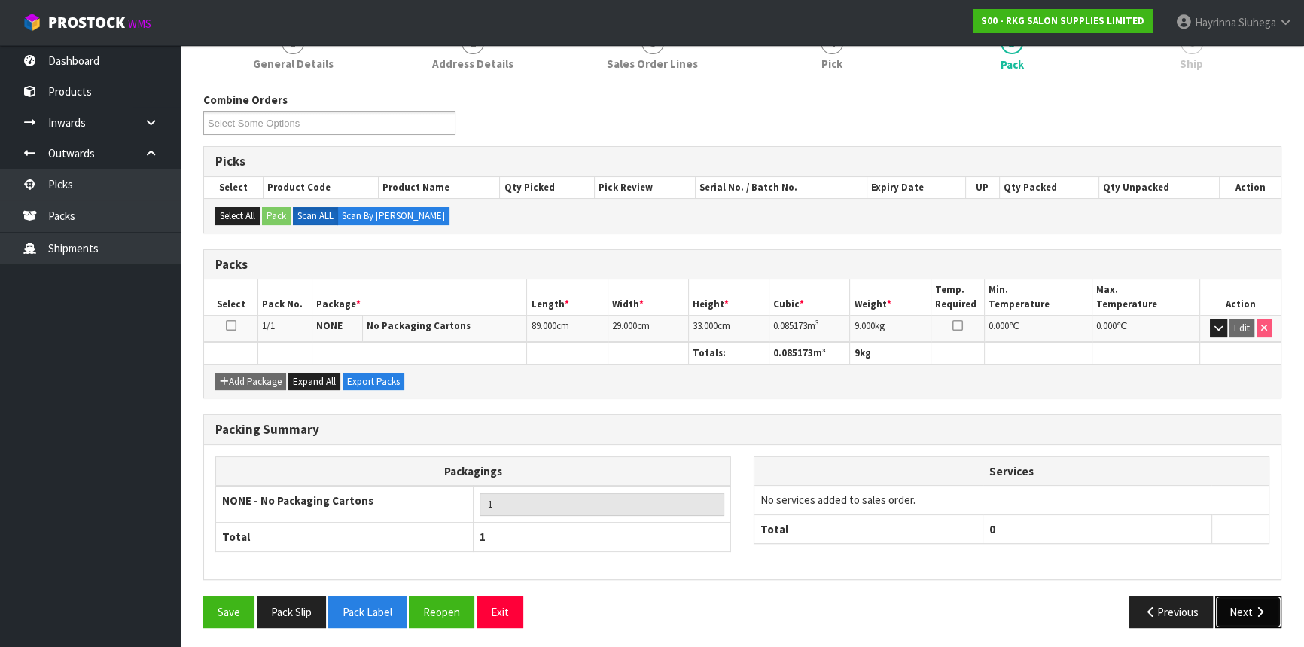
click at [1263, 611] on icon "button" at bounding box center [1260, 611] width 14 height 11
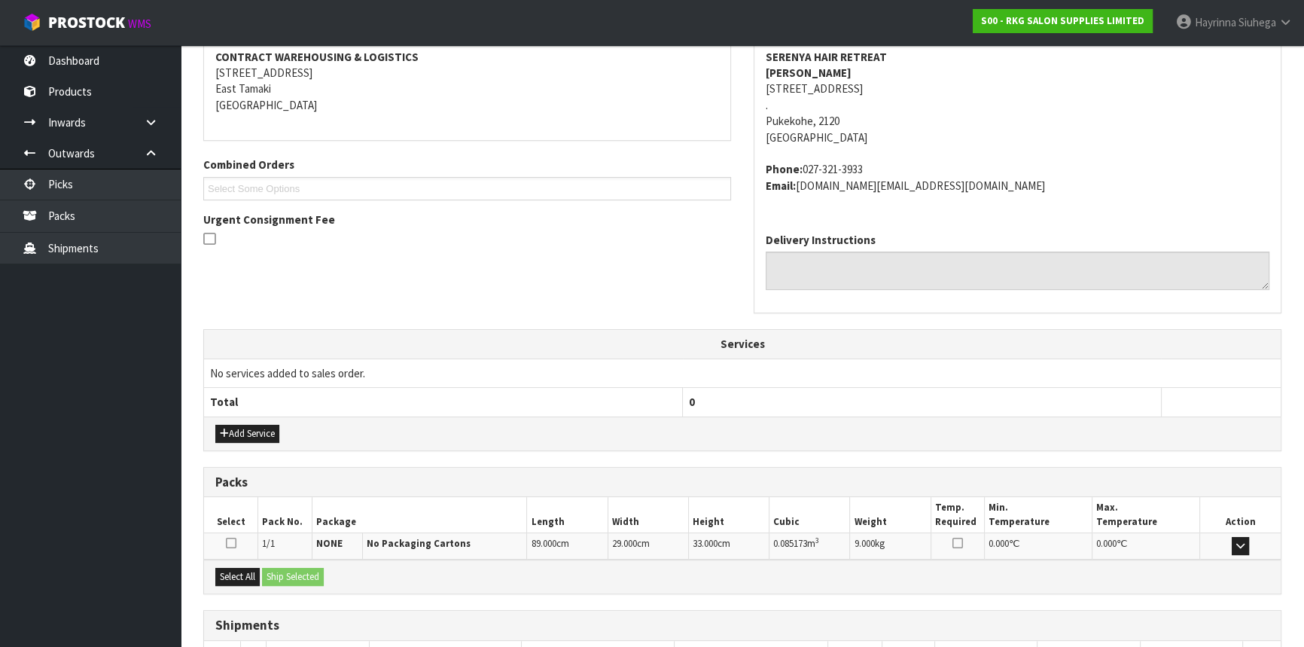
scroll to position [394, 0]
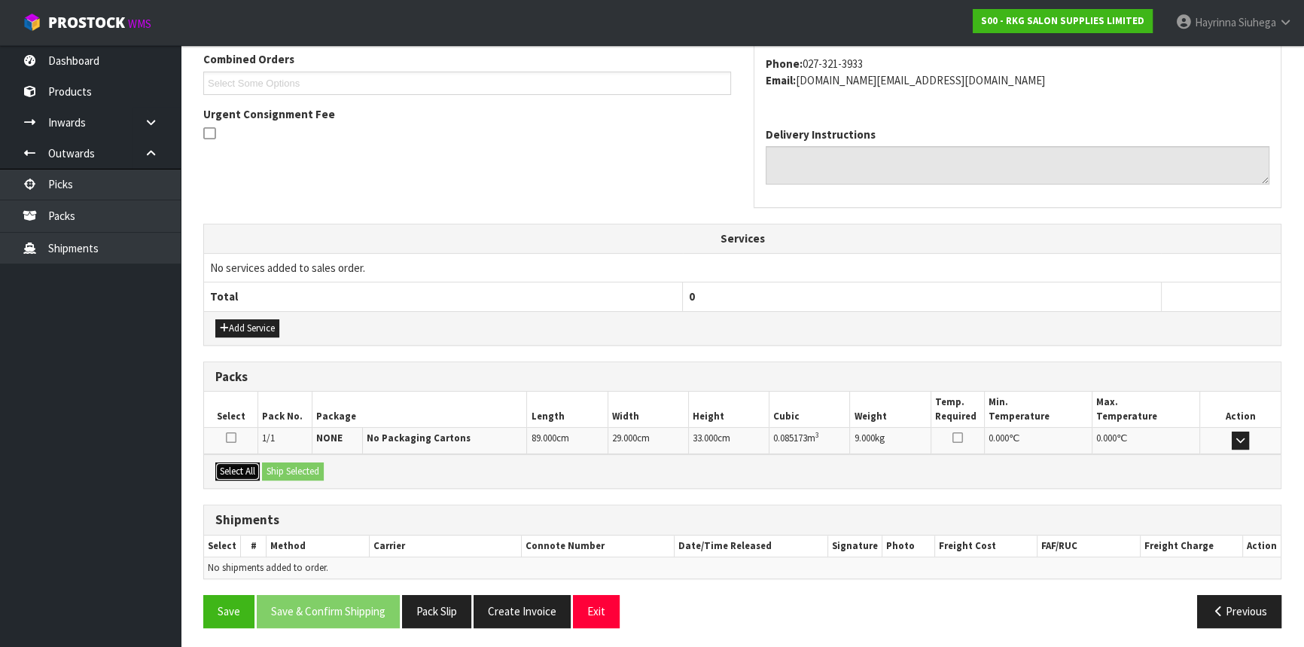
click at [245, 469] on button "Select All" at bounding box center [237, 471] width 44 height 18
click at [297, 459] on div "Select All Ship Selected" at bounding box center [742, 471] width 1076 height 34
click at [294, 467] on button "Ship Selected" at bounding box center [293, 471] width 62 height 18
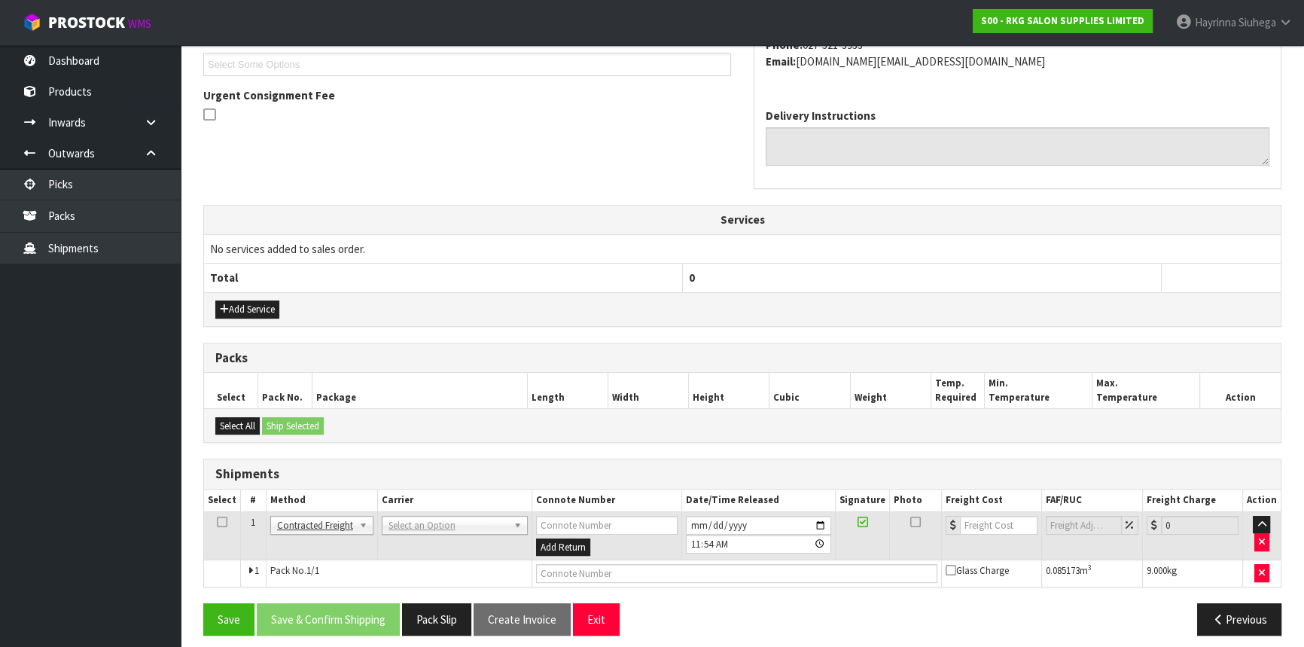
scroll to position [422, 0]
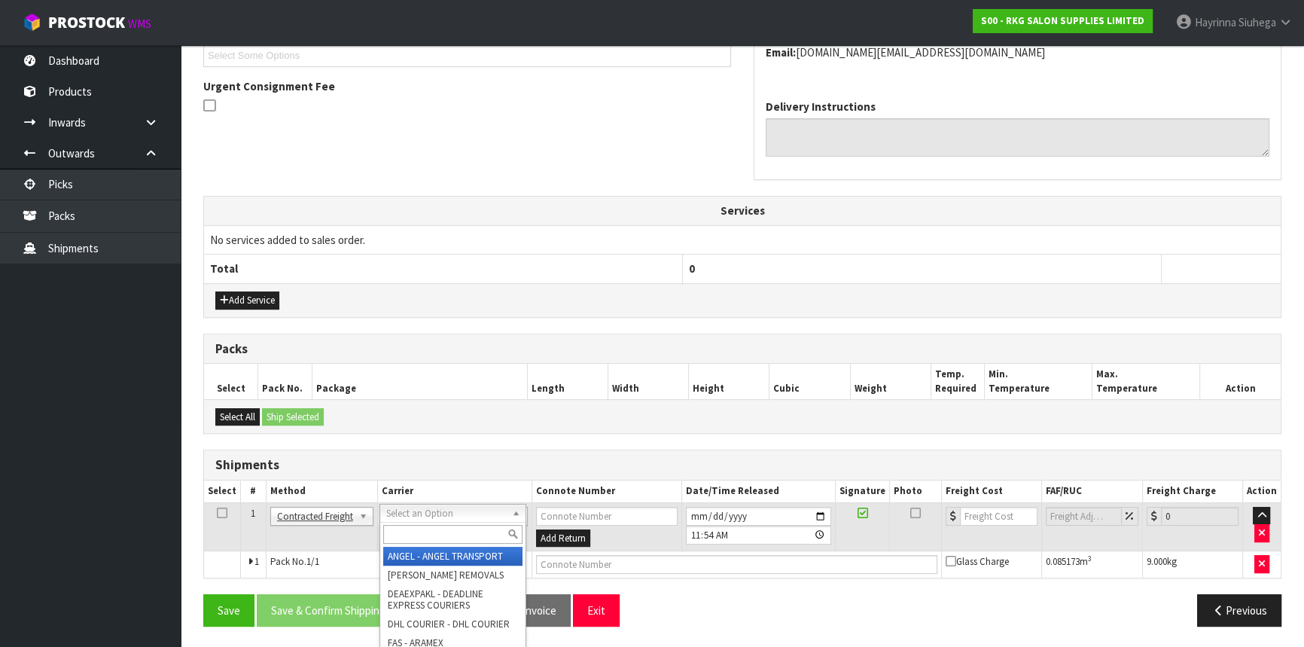
click at [429, 531] on input "text" at bounding box center [452, 534] width 139 height 19
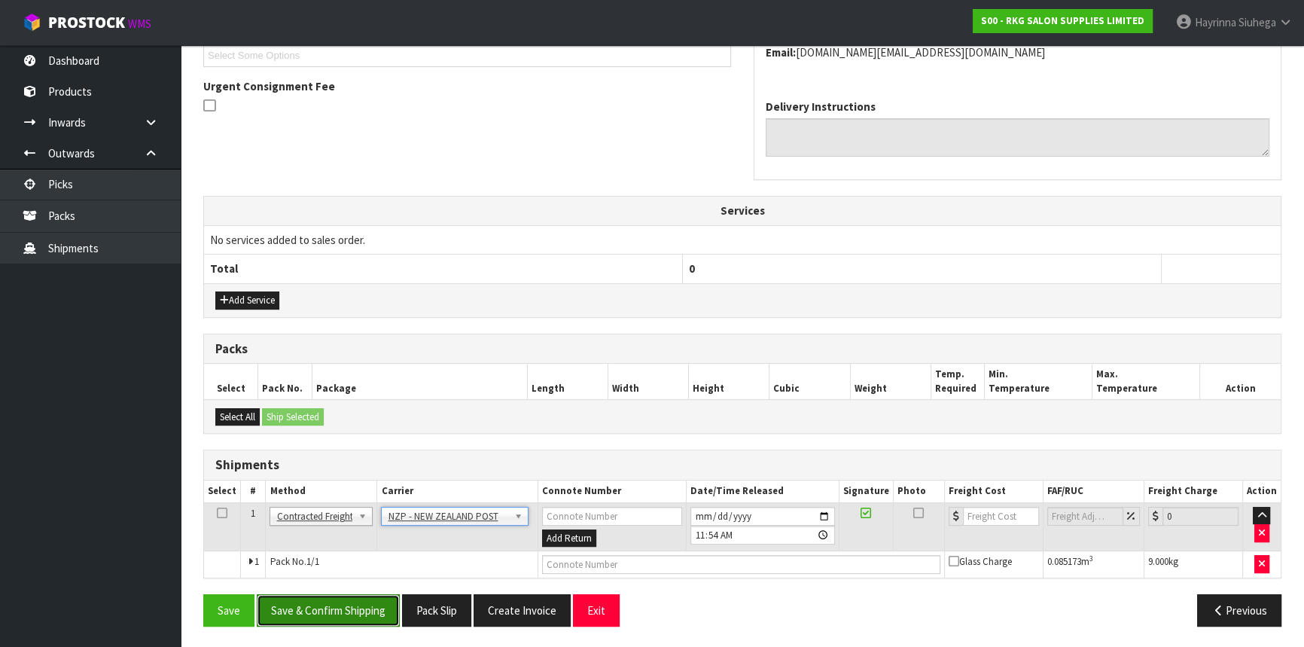
click at [333, 613] on button "Save & Confirm Shipping" at bounding box center [328, 610] width 143 height 32
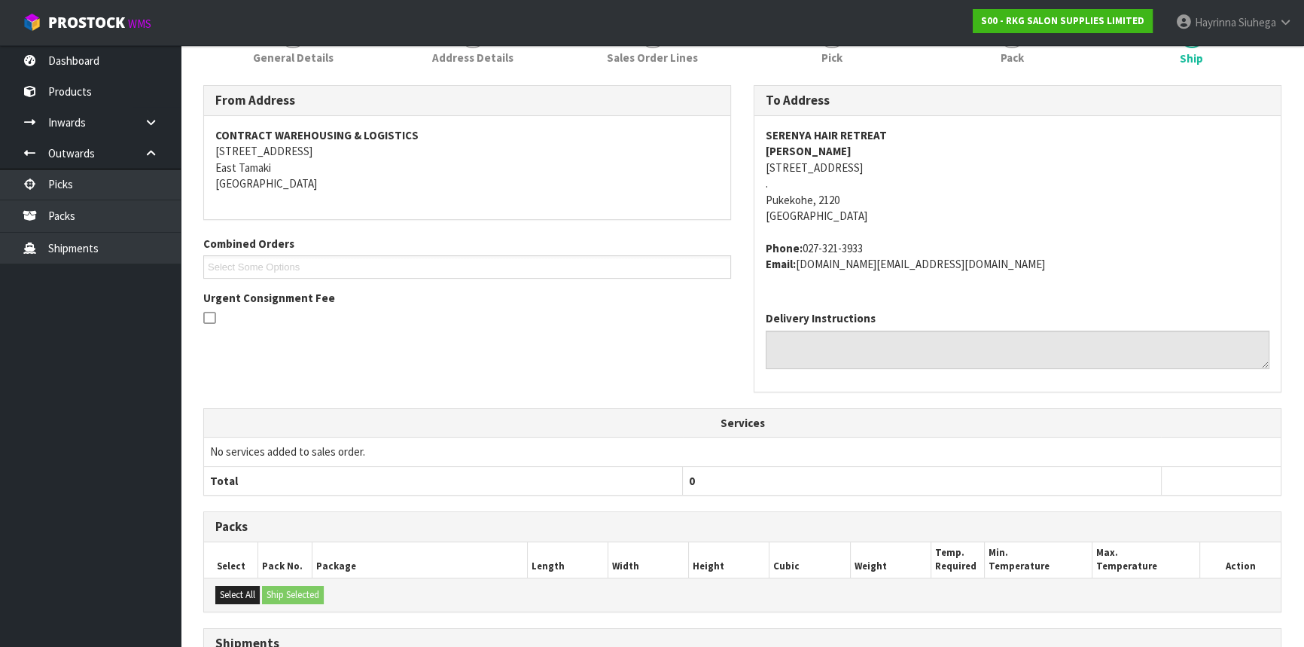
scroll to position [400, 0]
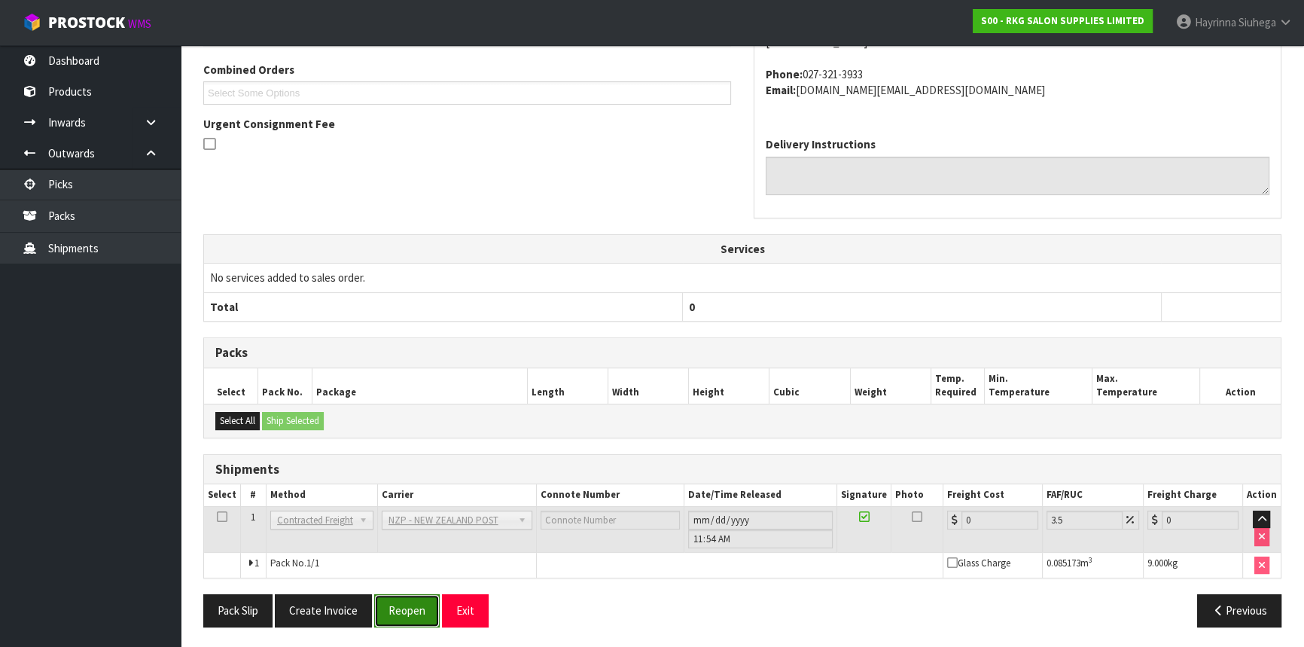
click at [403, 610] on button "Reopen" at bounding box center [406, 610] width 65 height 32
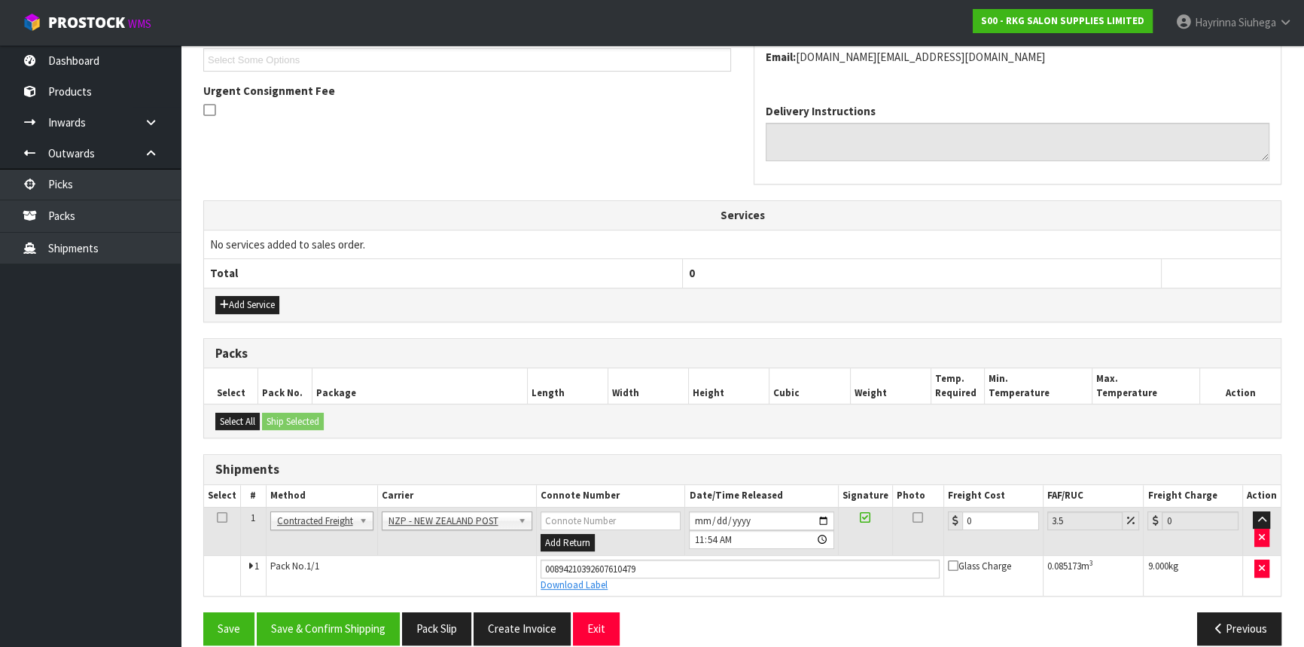
scroll to position [435, 0]
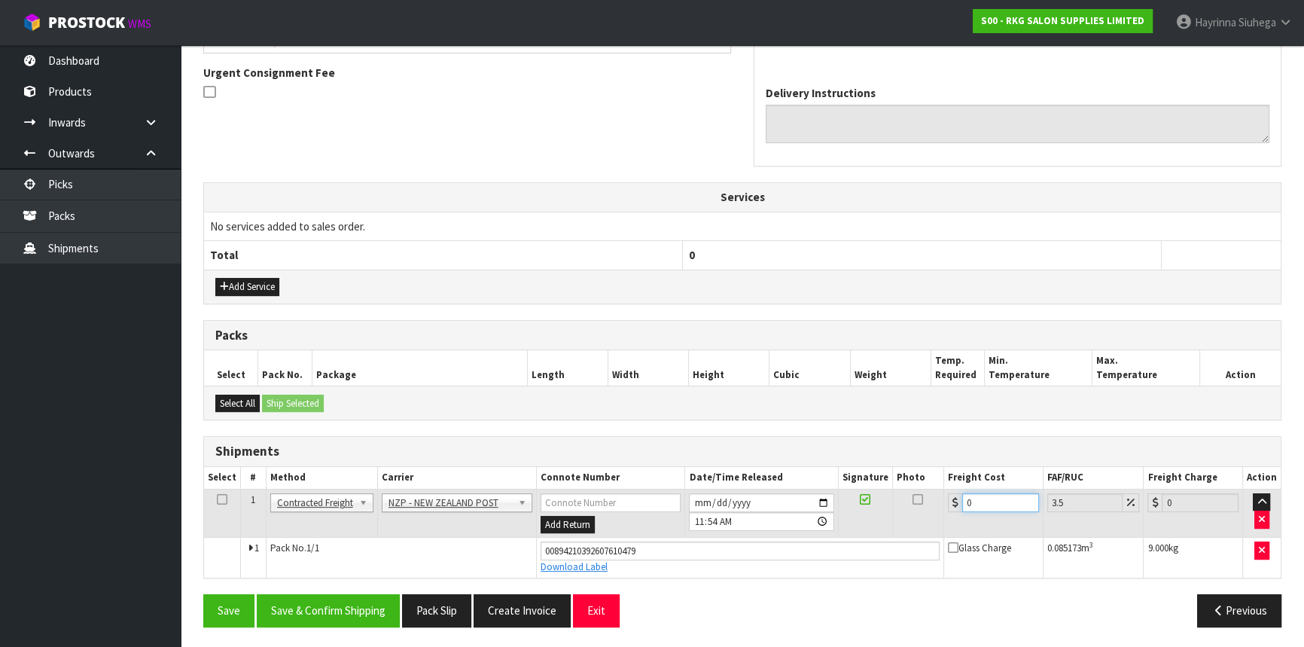
drag, startPoint x: 985, startPoint y: 497, endPoint x: 872, endPoint y: 501, distance: 113.0
click at [872, 501] on tr "1 Client Local Pickup Customer Local Pickup Company Freight Contracted Freight …" at bounding box center [742, 513] width 1076 height 49
click at [203, 594] on button "Save" at bounding box center [228, 610] width 51 height 32
click at [340, 597] on button "Save & Confirm Shipping" at bounding box center [328, 610] width 143 height 32
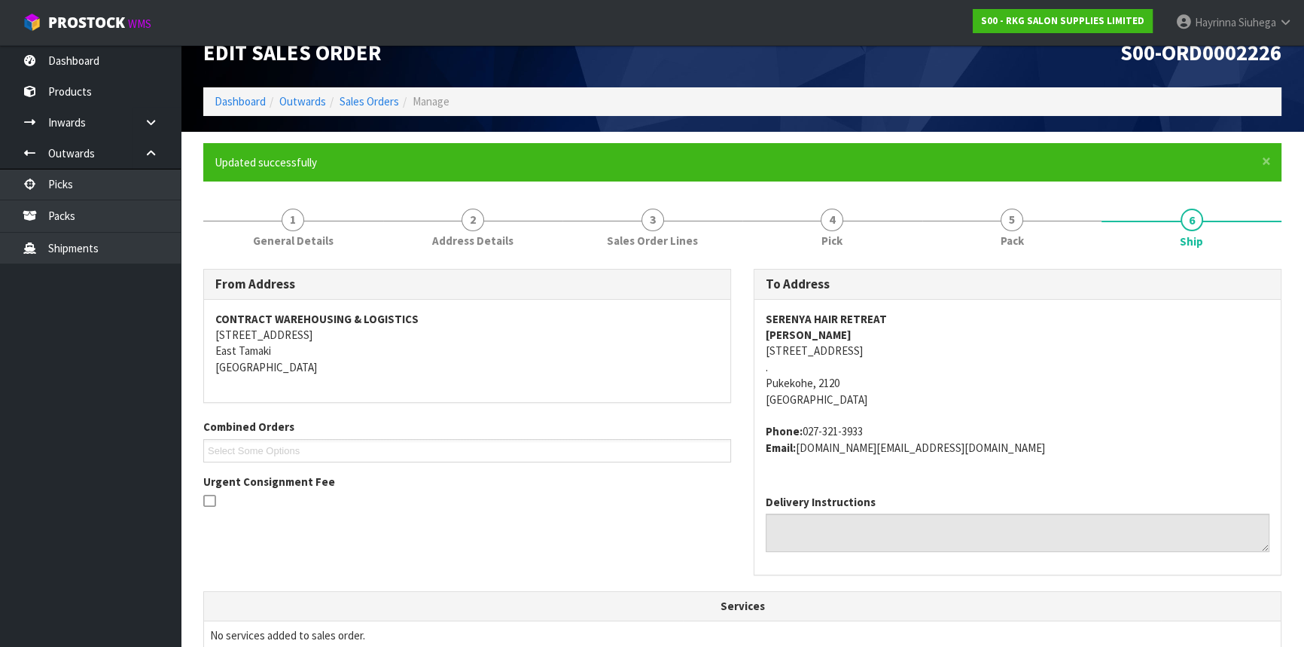
scroll to position [0, 0]
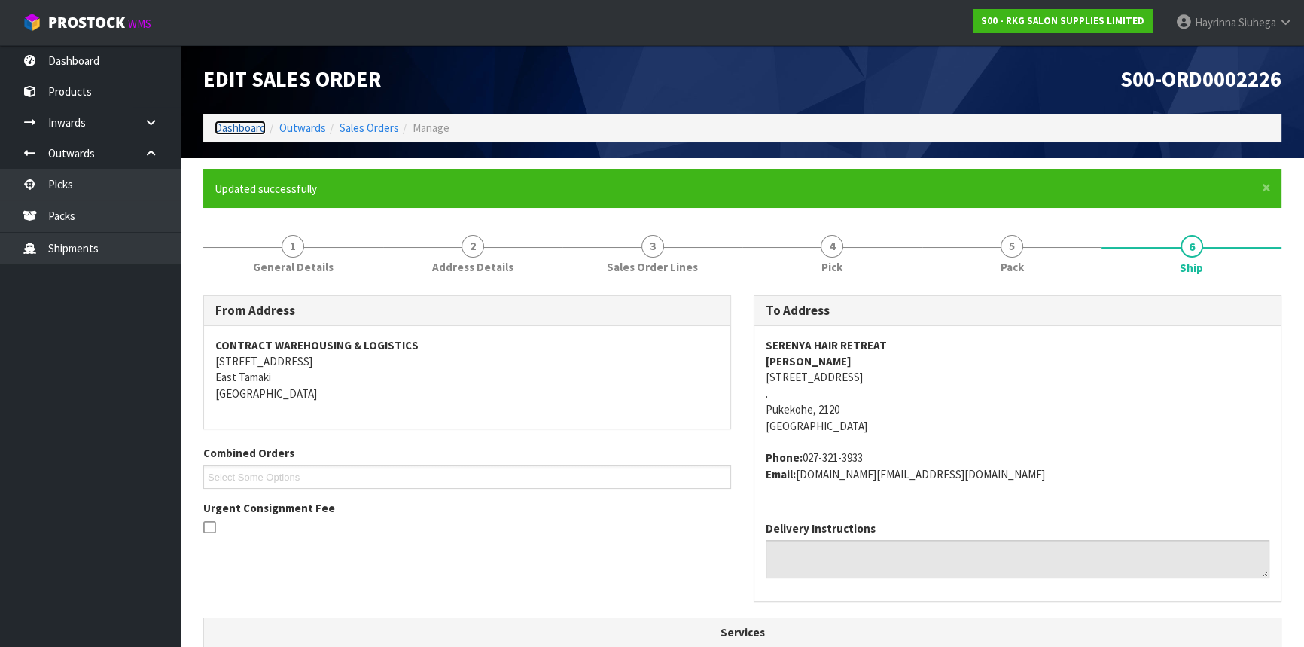
click at [236, 123] on link "Dashboard" at bounding box center [240, 127] width 51 height 14
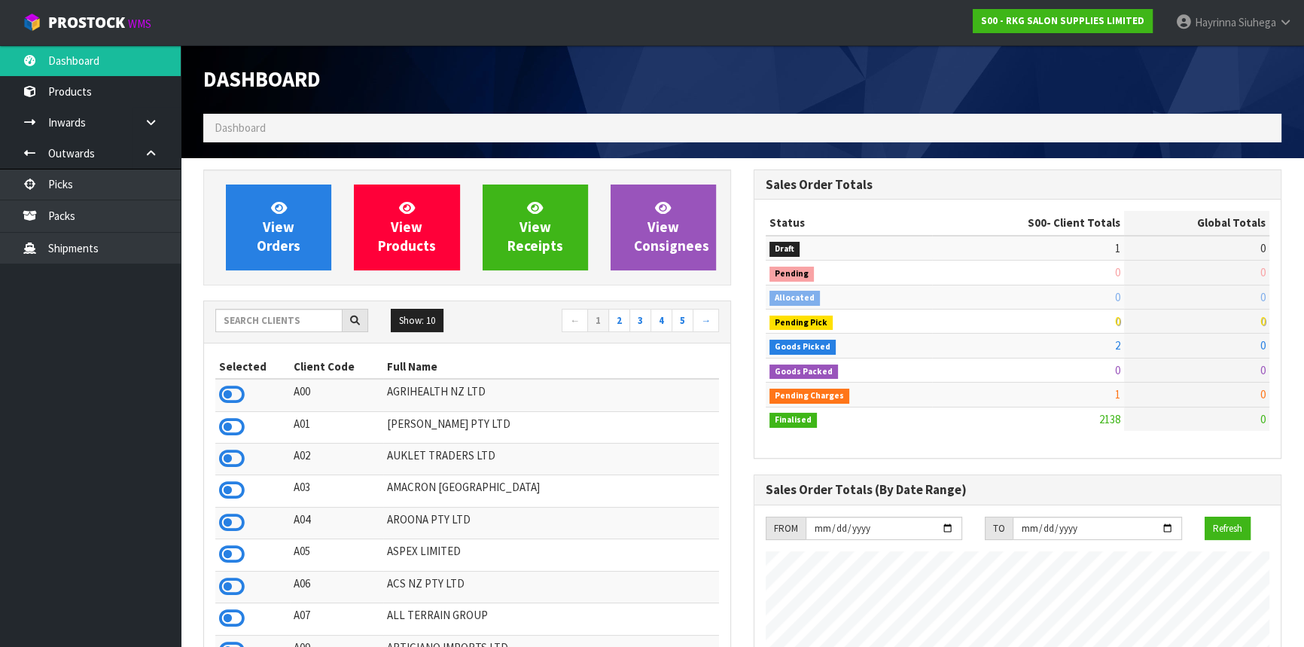
scroll to position [1138, 549]
click at [257, 321] on input "text" at bounding box center [278, 320] width 127 height 23
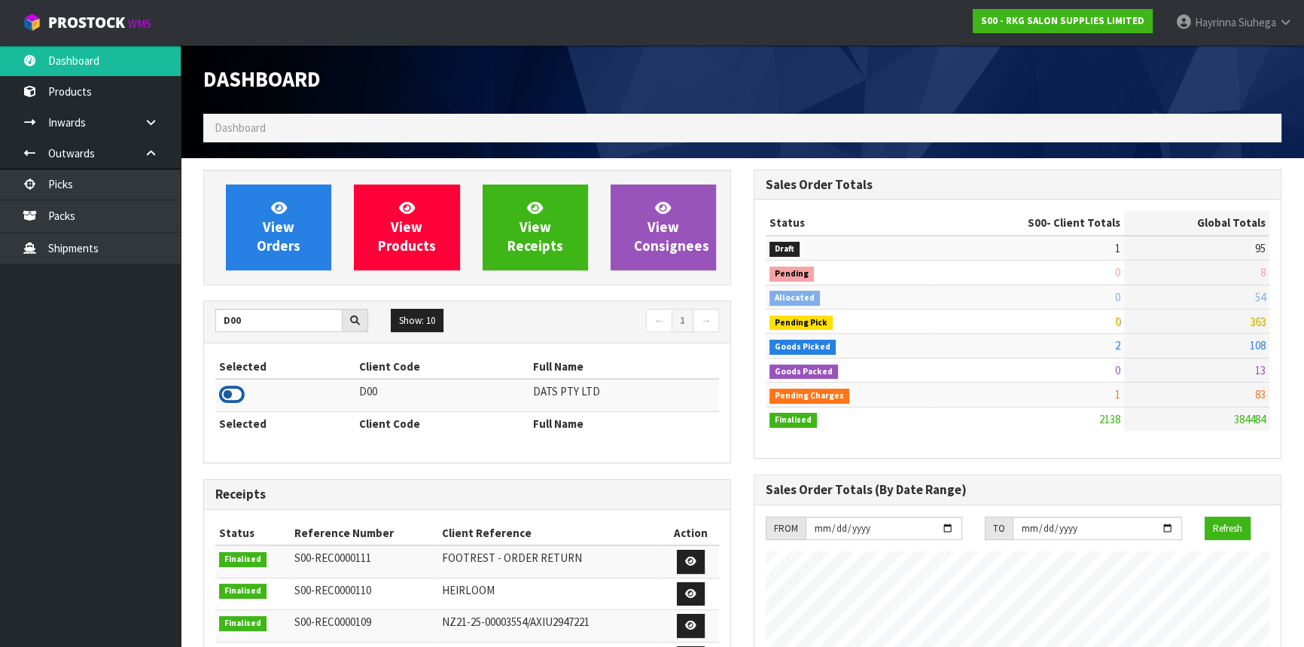
click at [234, 400] on icon at bounding box center [232, 394] width 26 height 23
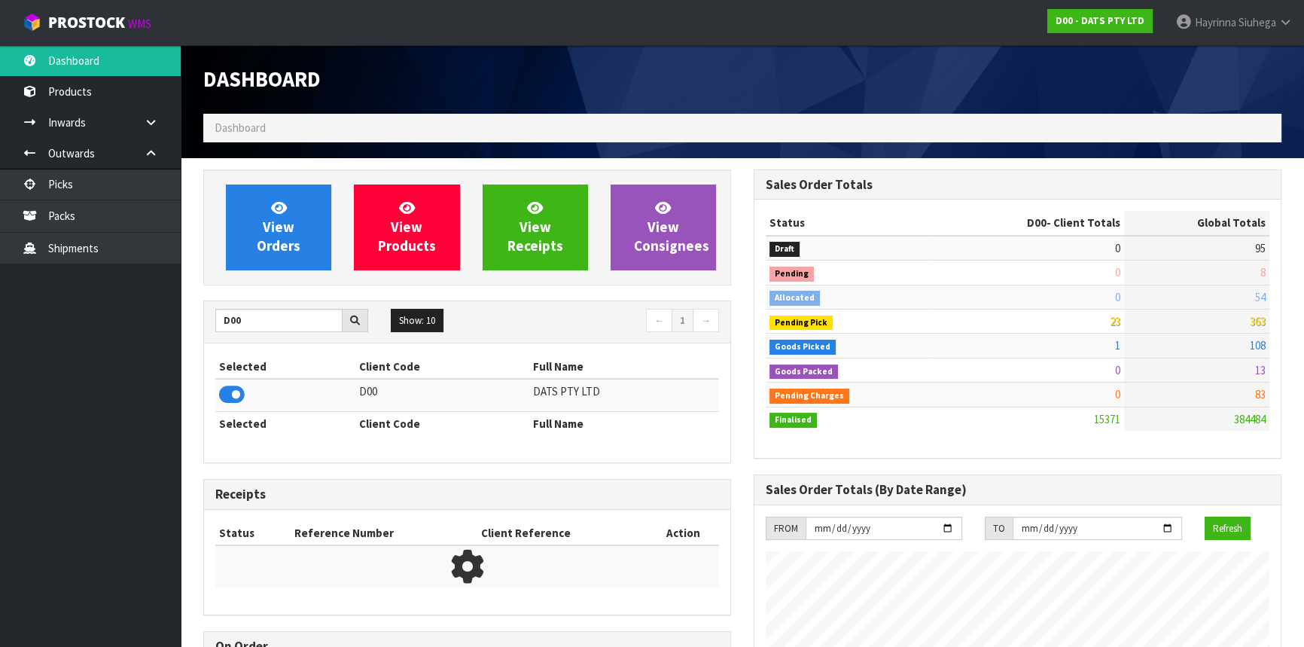
scroll to position [1170, 549]
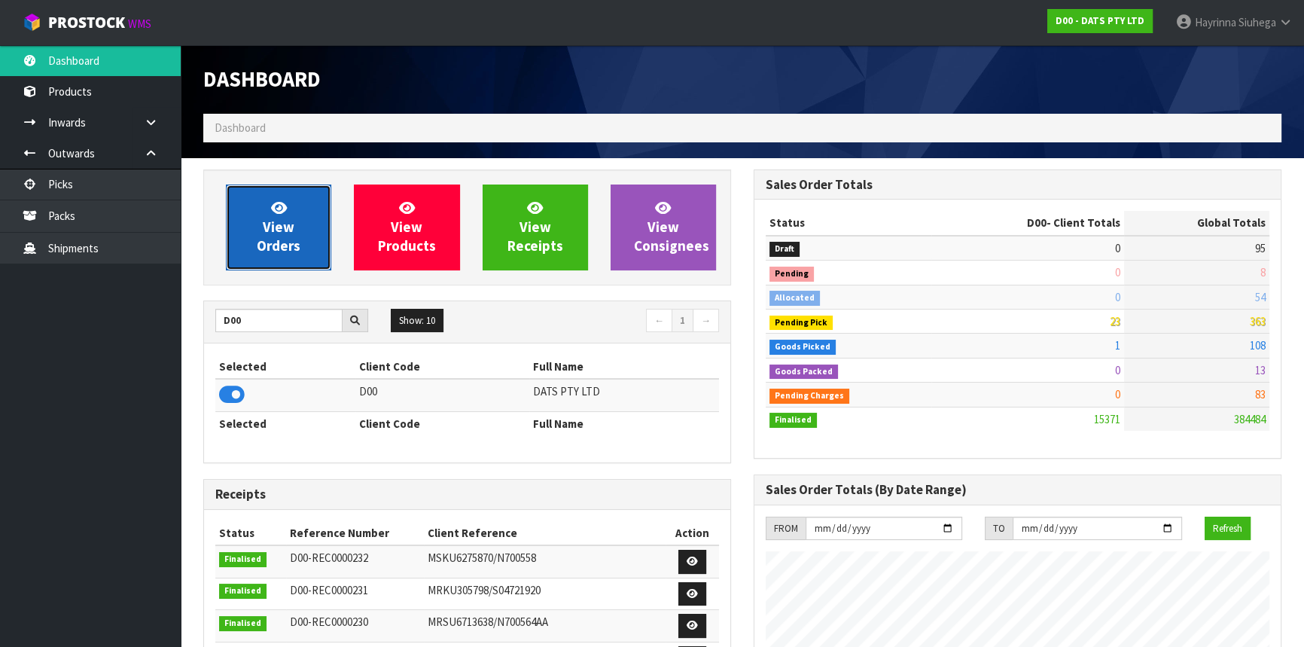
click at [283, 239] on span "View Orders" at bounding box center [279, 227] width 44 height 56
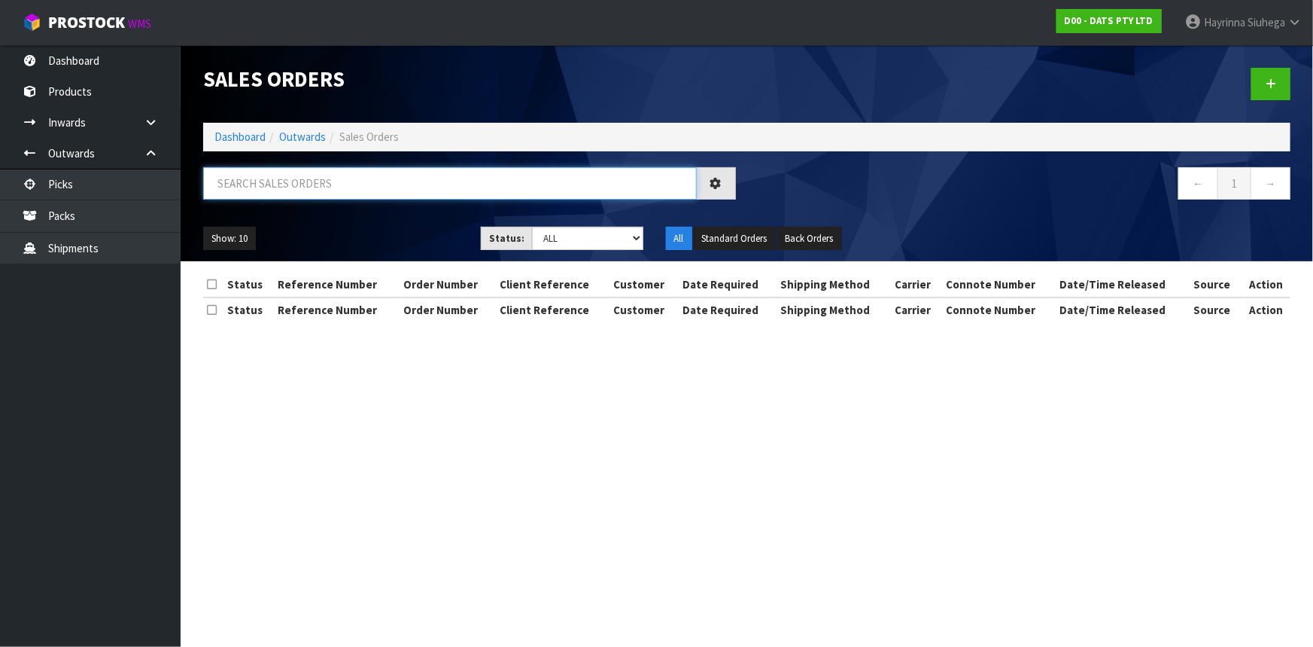
click at [471, 175] on input "text" at bounding box center [450, 183] width 494 height 32
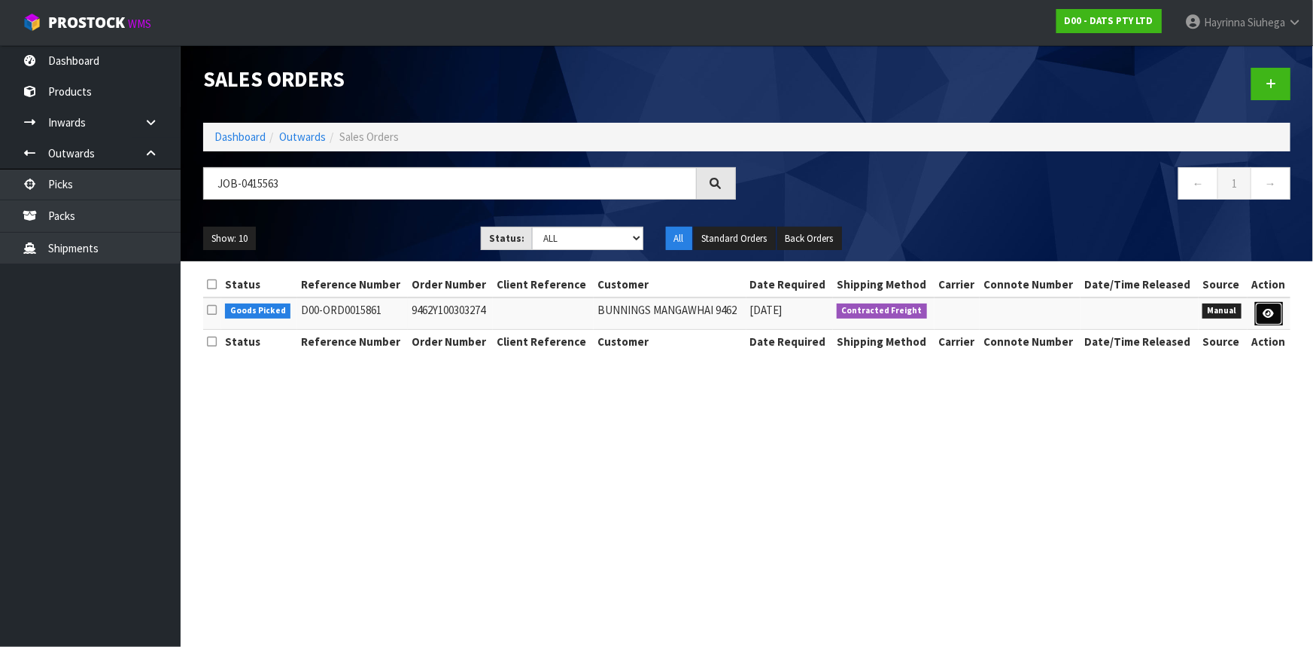
click at [1262, 311] on link at bounding box center [1270, 314] width 28 height 24
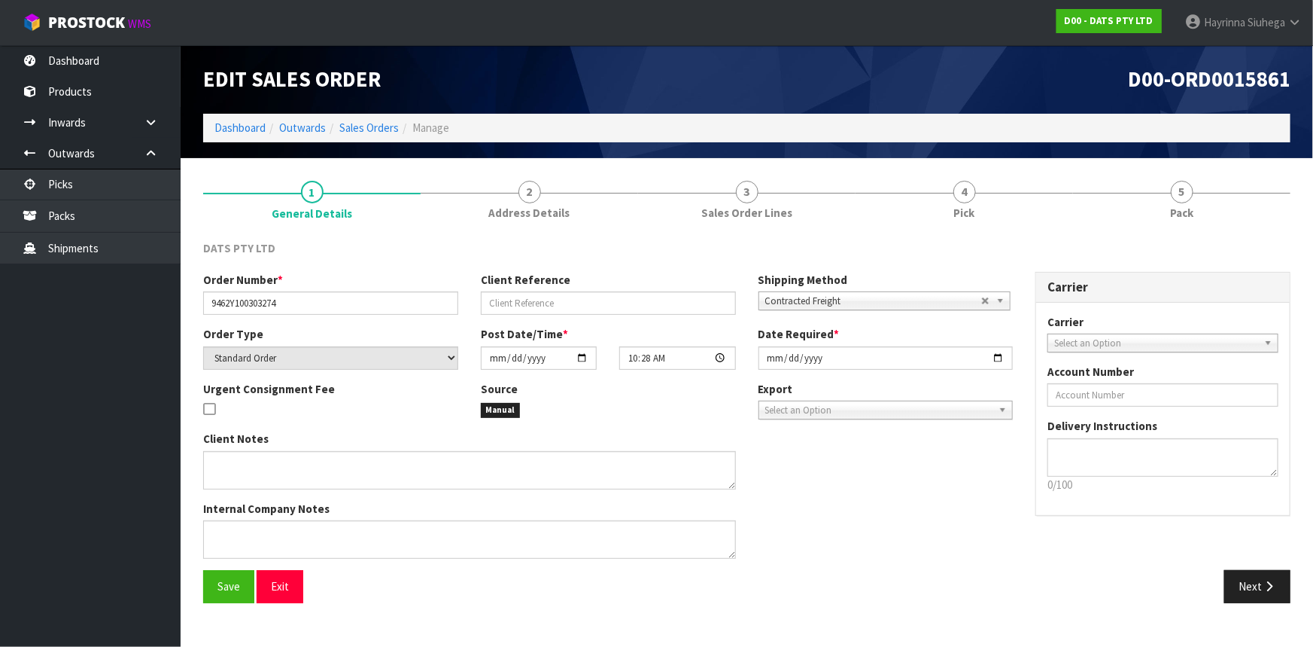
click at [993, 202] on link "4 Pick" at bounding box center [965, 198] width 218 height 59
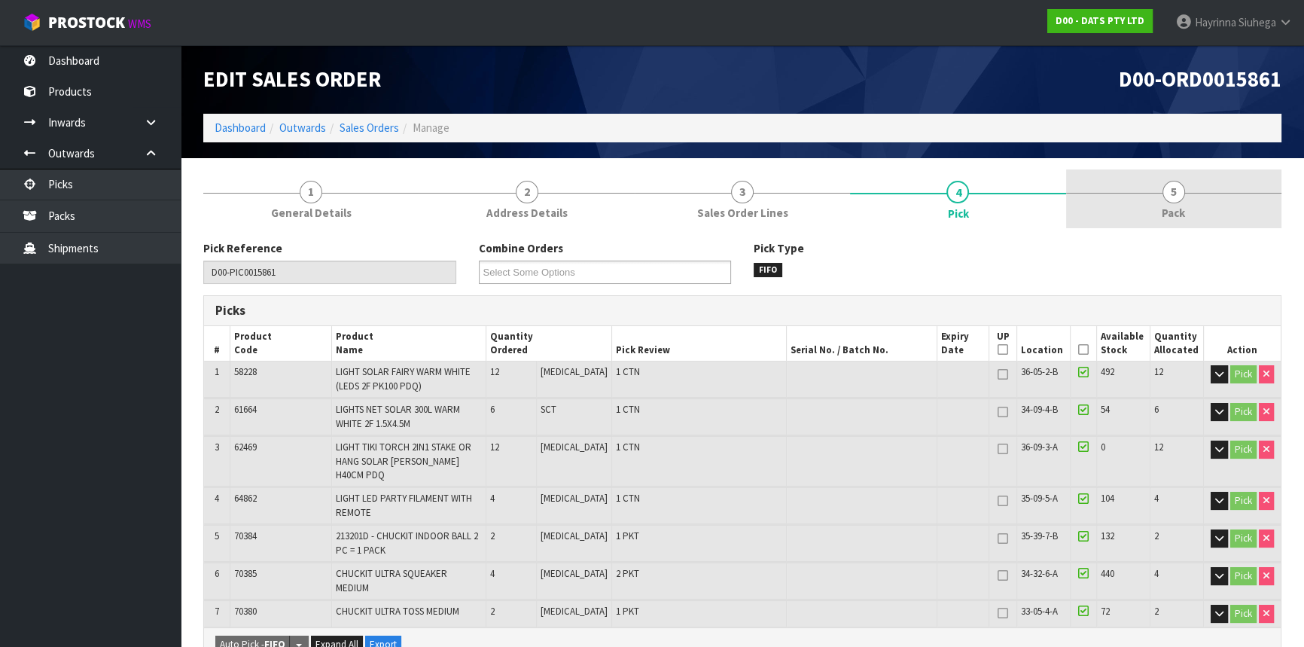
click at [1181, 196] on span "5" at bounding box center [1173, 192] width 23 height 23
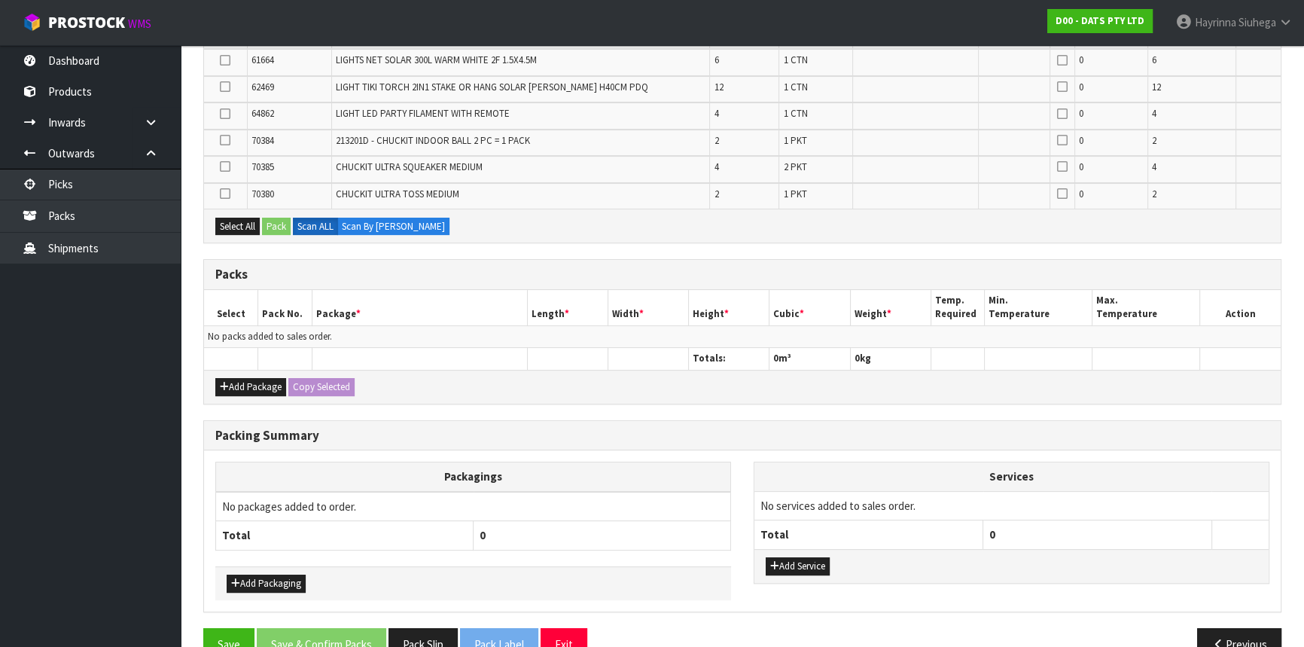
scroll to position [357, 0]
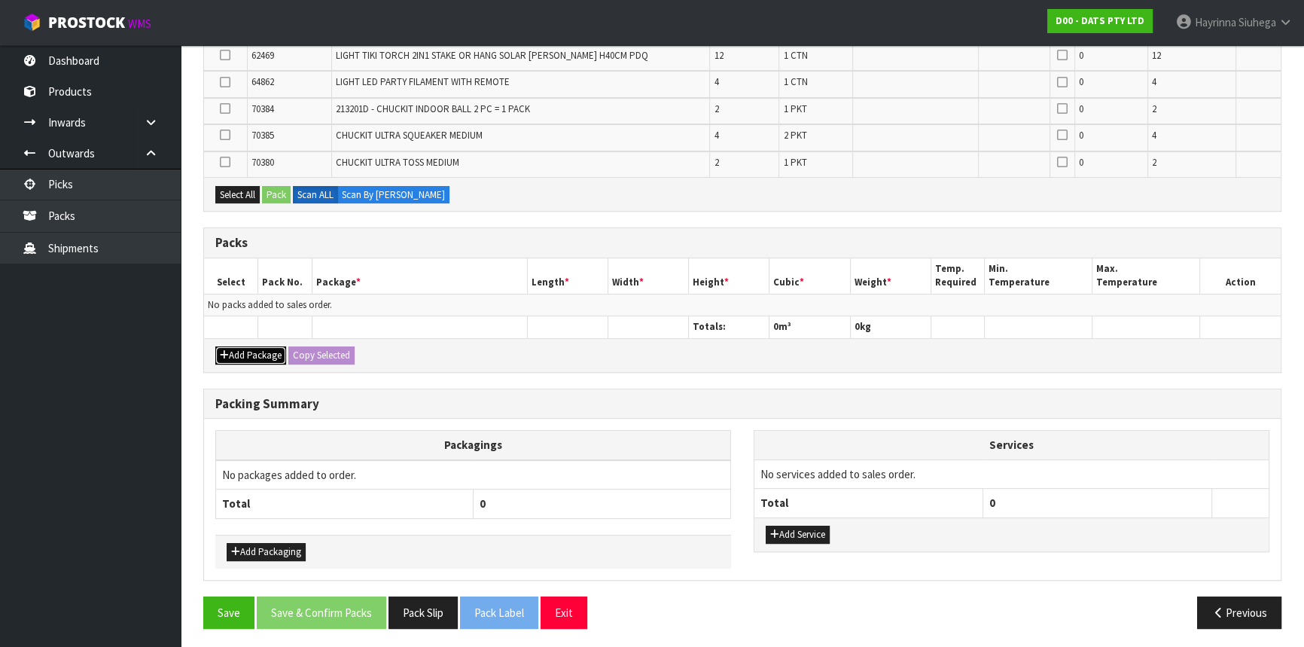
click at [238, 356] on button "Add Package" at bounding box center [250, 355] width 71 height 18
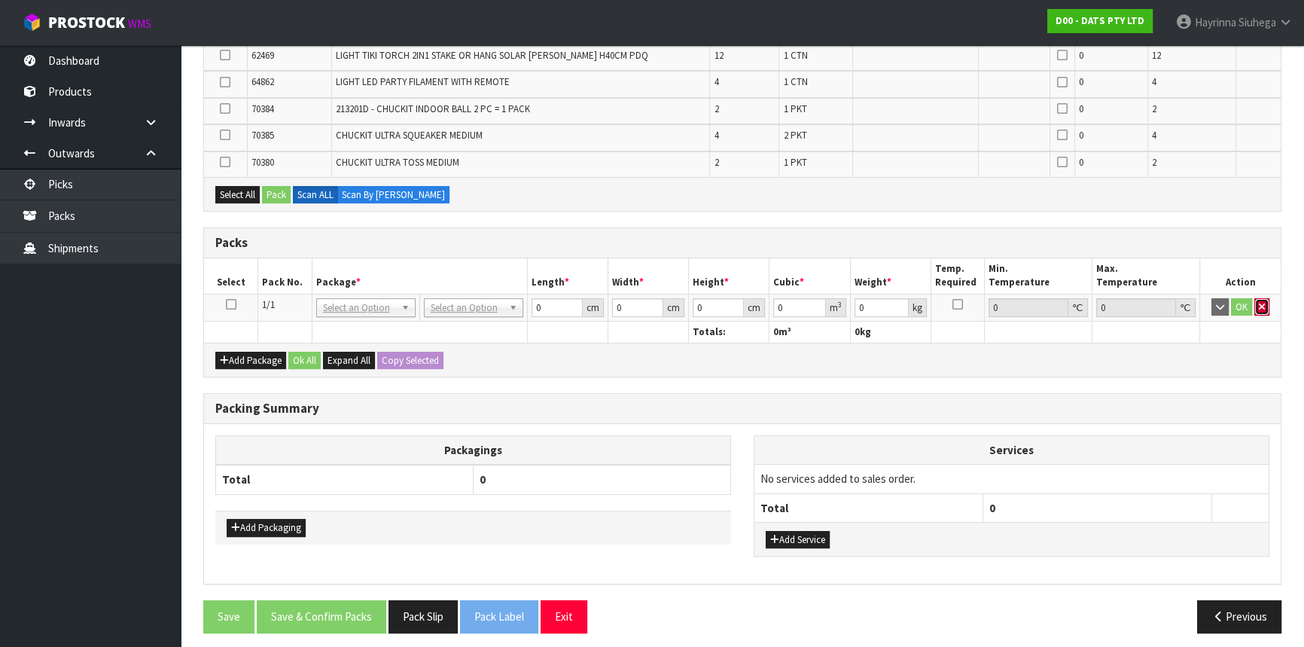
click at [1257, 305] on button "button" at bounding box center [1261, 307] width 15 height 18
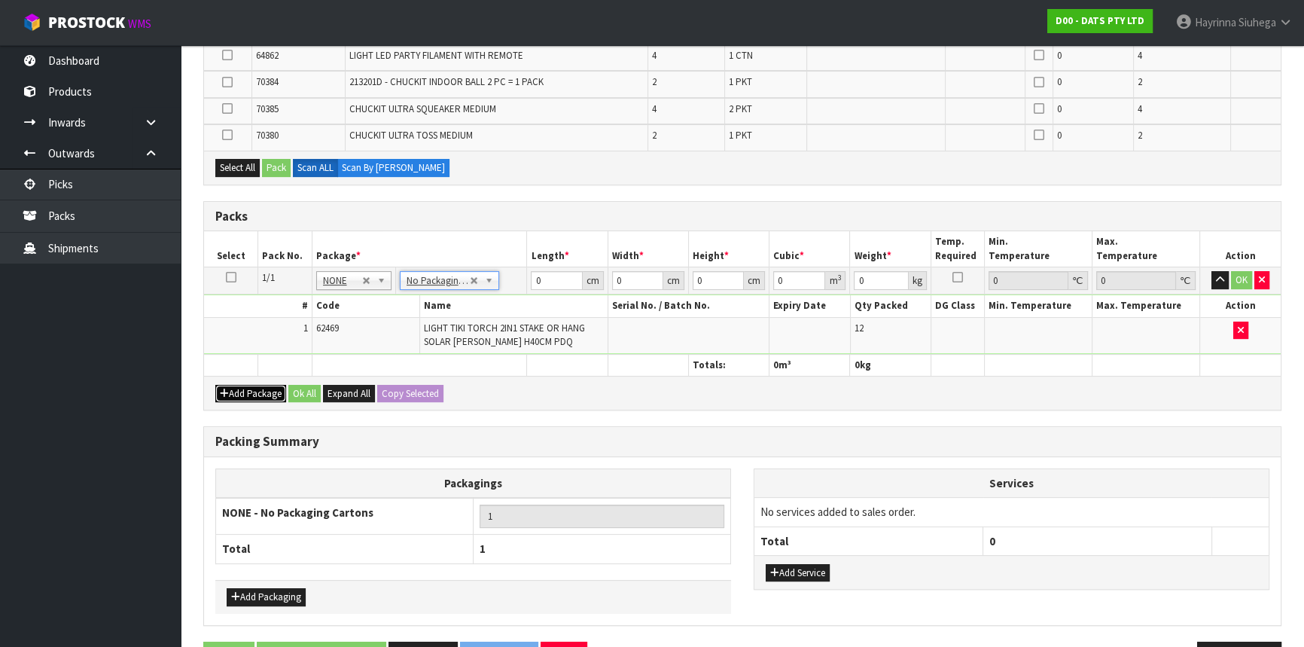
click at [269, 390] on button "Add Package" at bounding box center [250, 394] width 71 height 18
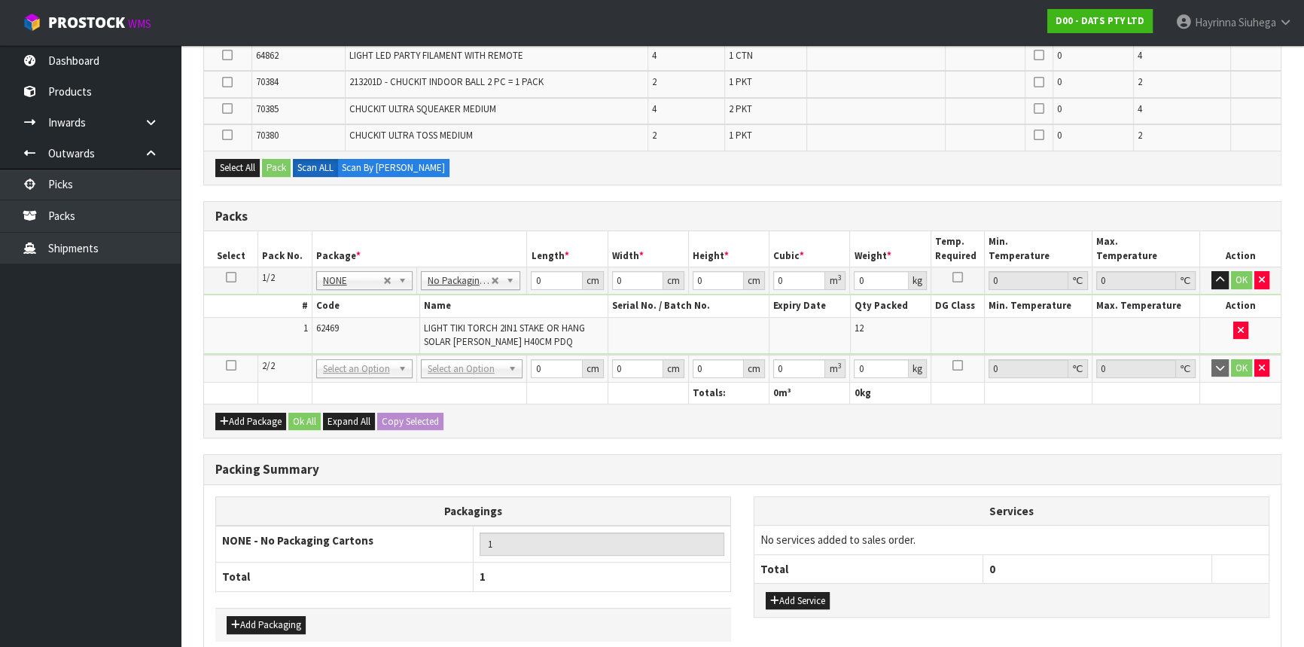
click at [232, 365] on icon at bounding box center [231, 365] width 11 height 1
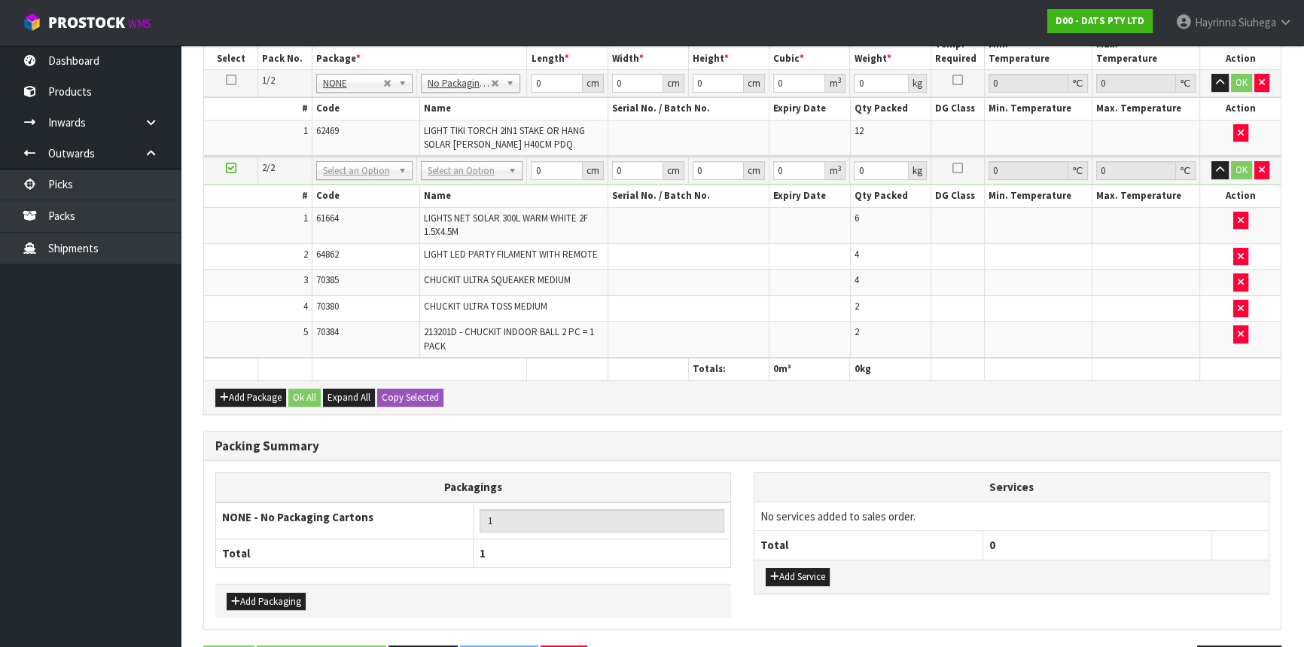
scroll to position [390, 0]
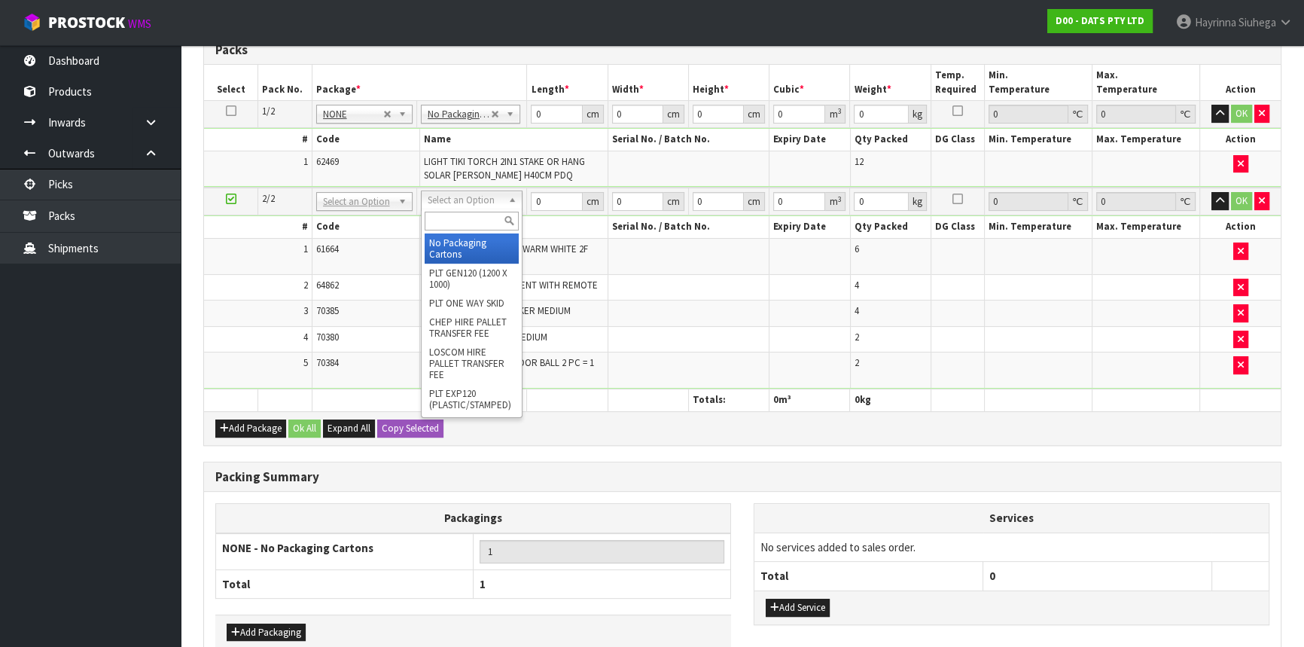
click at [467, 220] on input "text" at bounding box center [472, 221] width 94 height 19
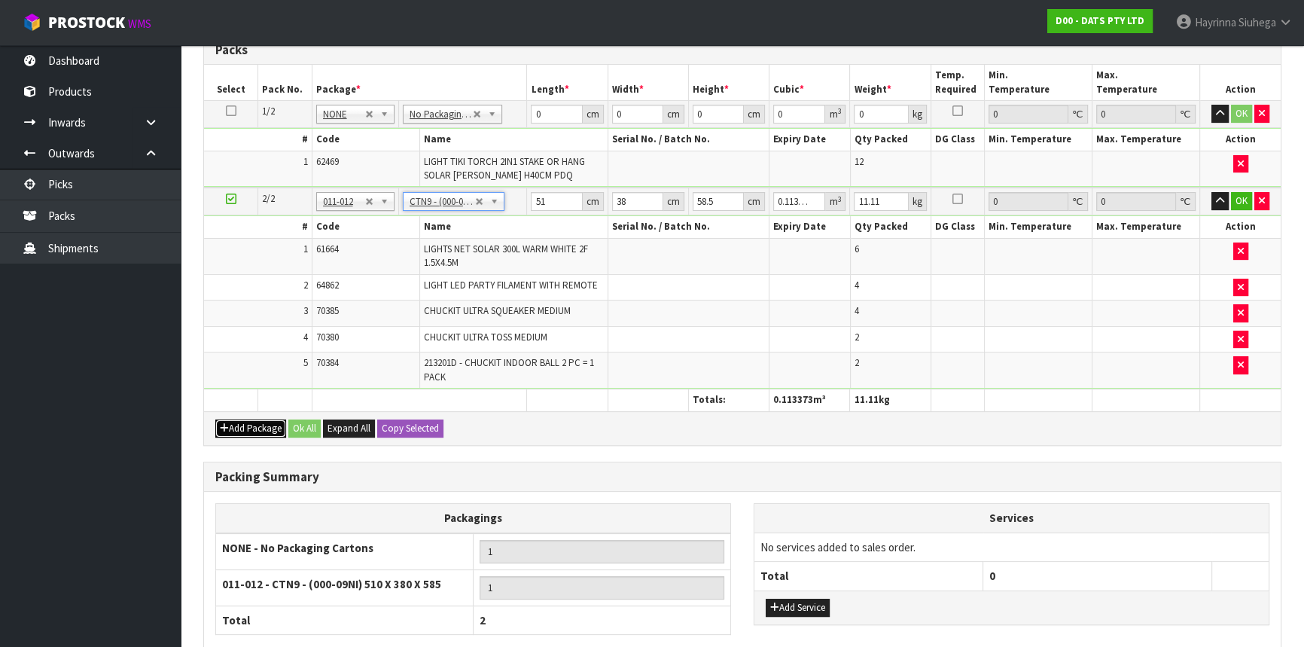
click at [266, 419] on button "Add Package" at bounding box center [250, 428] width 71 height 18
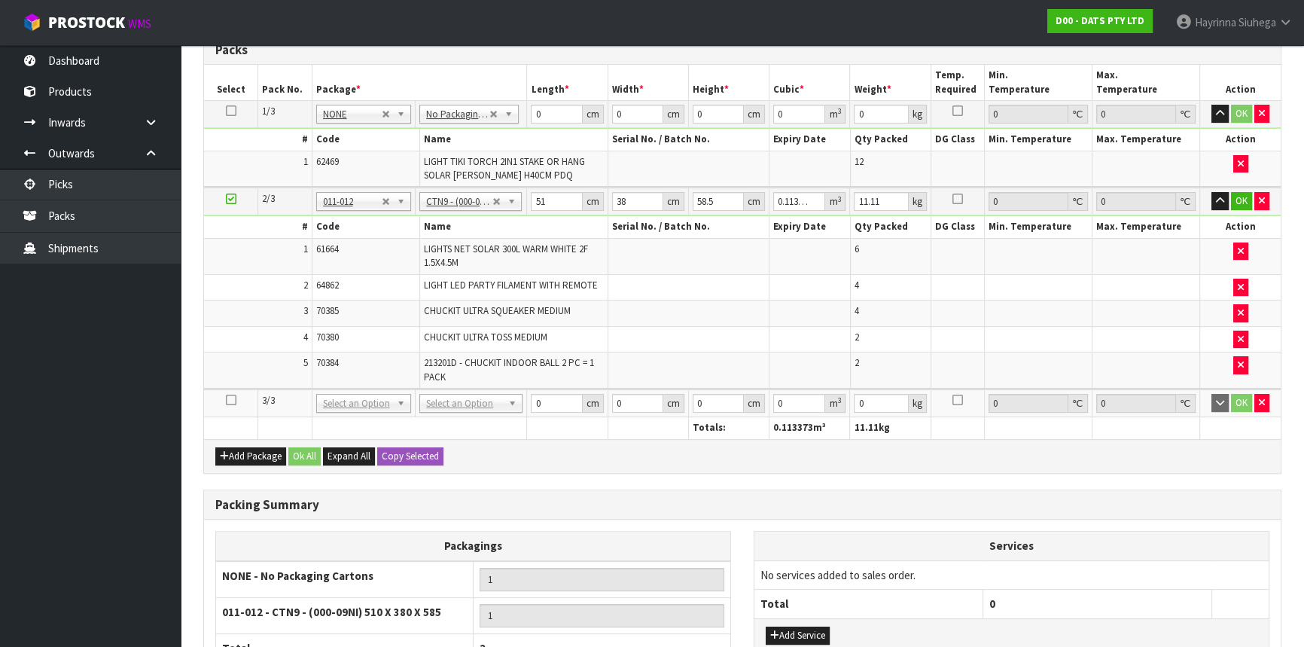
click at [231, 199] on icon at bounding box center [231, 199] width 11 height 1
click at [1262, 399] on icon "button" at bounding box center [1262, 402] width 6 height 10
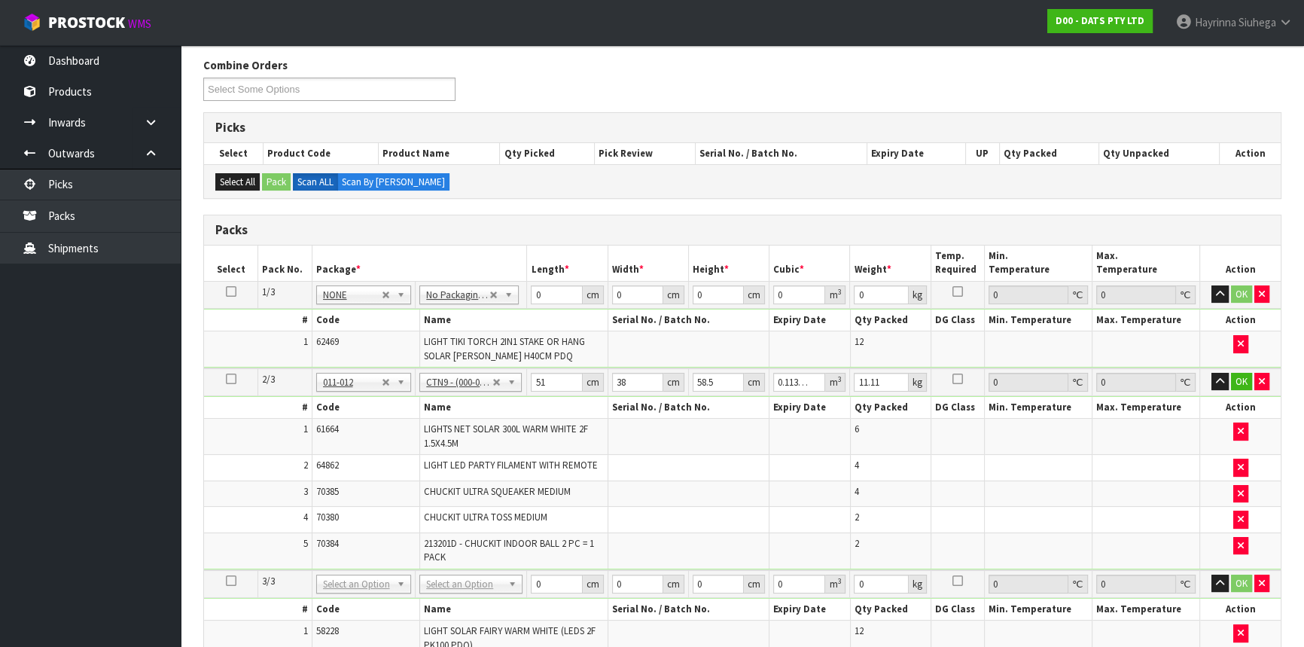
scroll to position [90, 0]
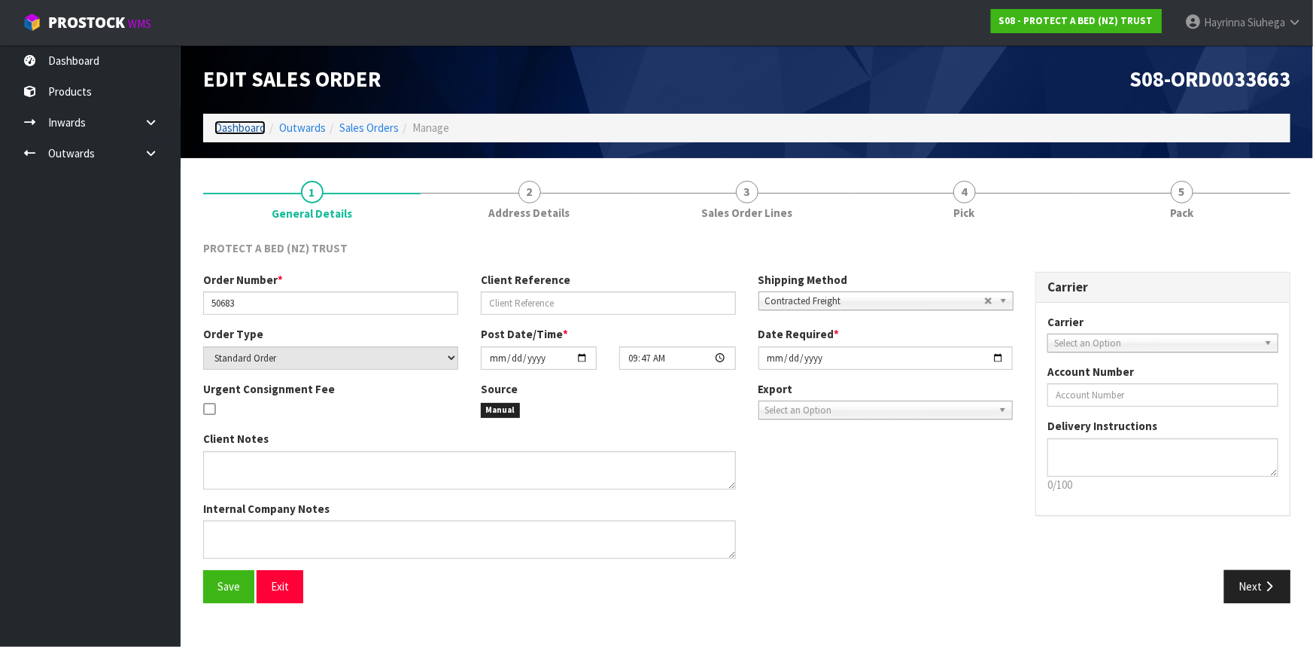
click at [259, 132] on link "Dashboard" at bounding box center [240, 127] width 51 height 14
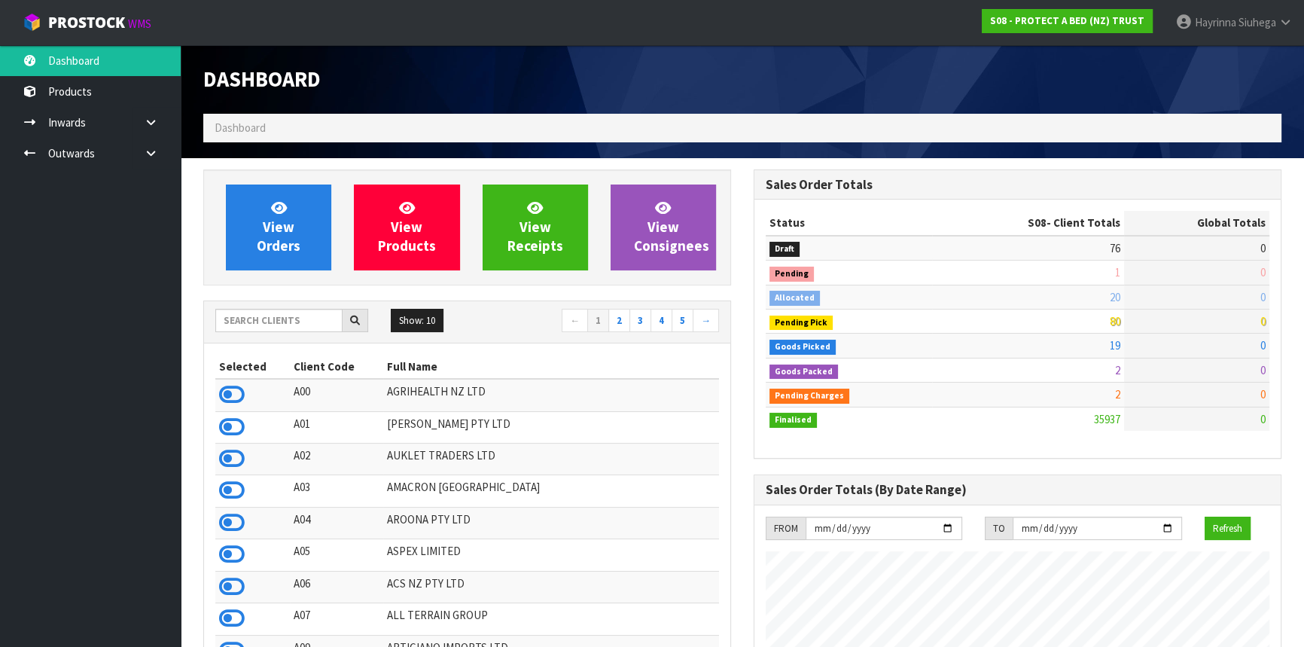
scroll to position [937, 549]
click at [306, 329] on input "text" at bounding box center [278, 320] width 127 height 23
click at [318, 327] on input "text" at bounding box center [278, 320] width 127 height 23
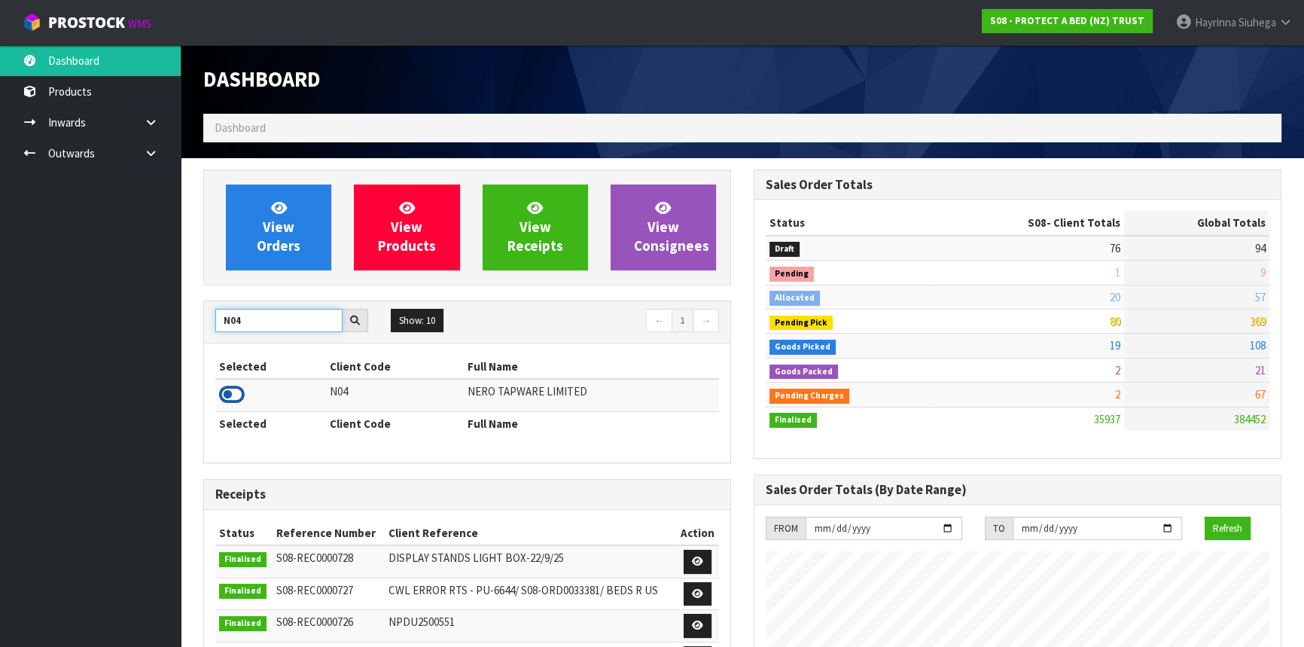
type input "N04"
click at [234, 398] on icon at bounding box center [232, 394] width 26 height 23
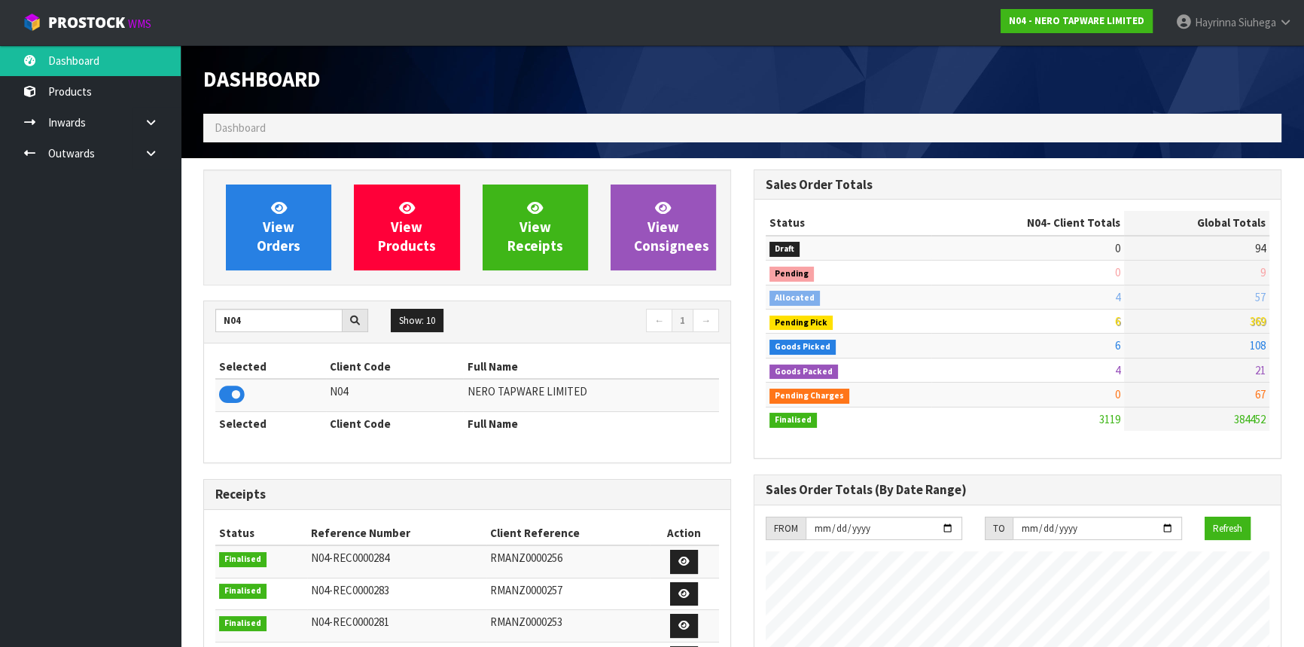
scroll to position [1186, 549]
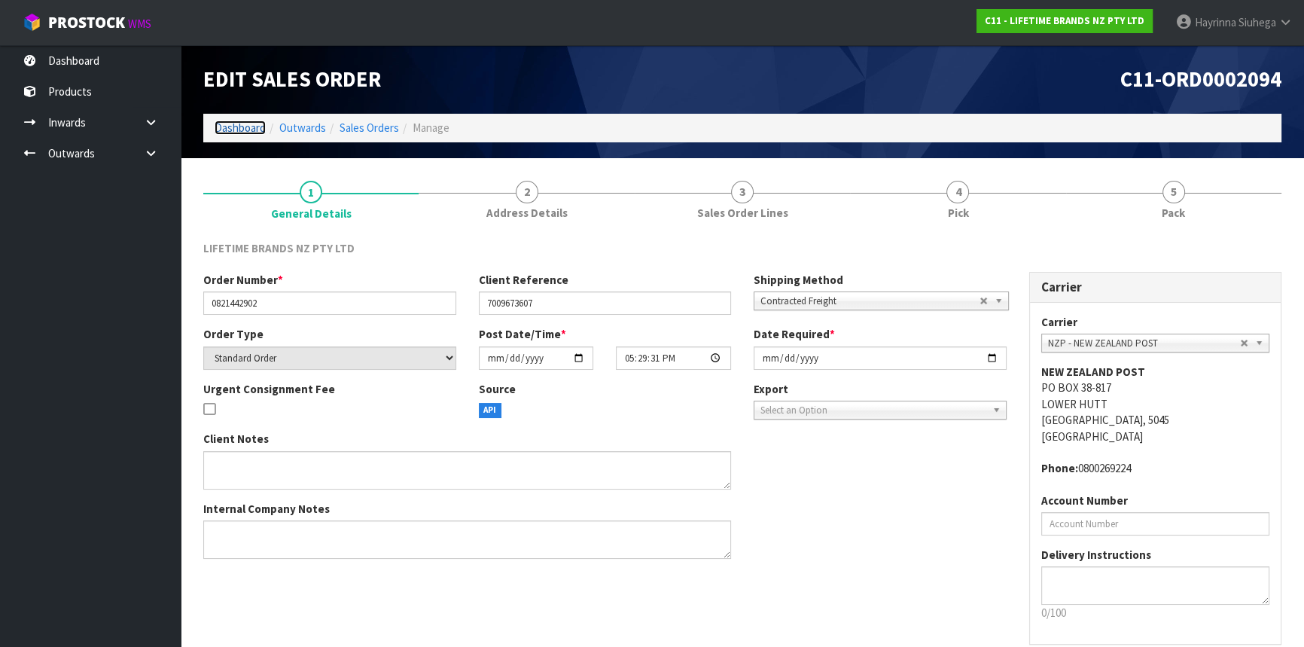
click at [241, 130] on link "Dashboard" at bounding box center [240, 127] width 51 height 14
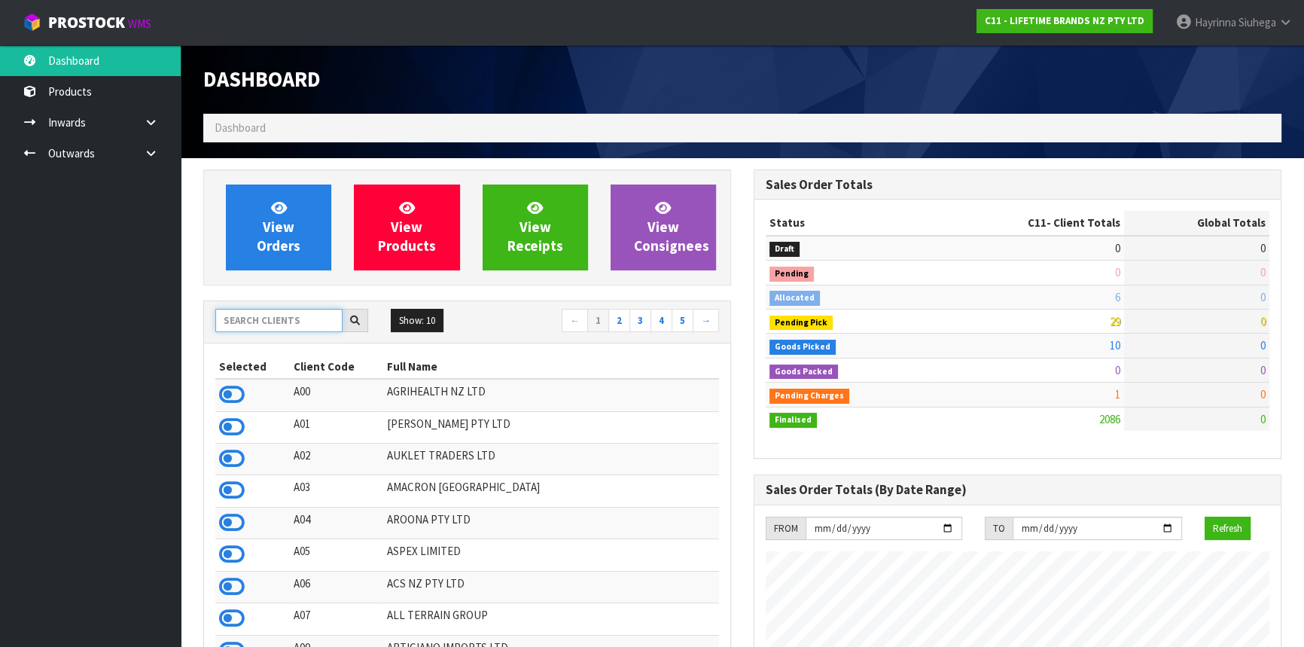
click at [261, 324] on input "text" at bounding box center [278, 320] width 127 height 23
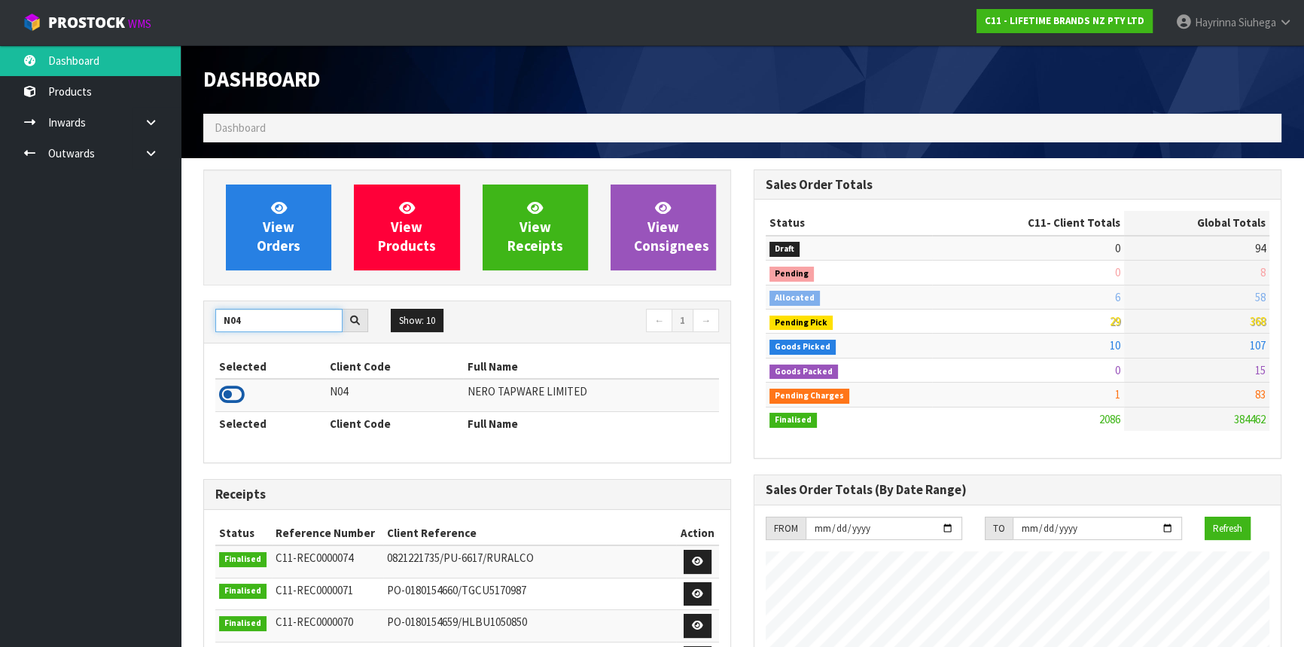
type input "N04"
click at [227, 396] on icon at bounding box center [232, 394] width 26 height 23
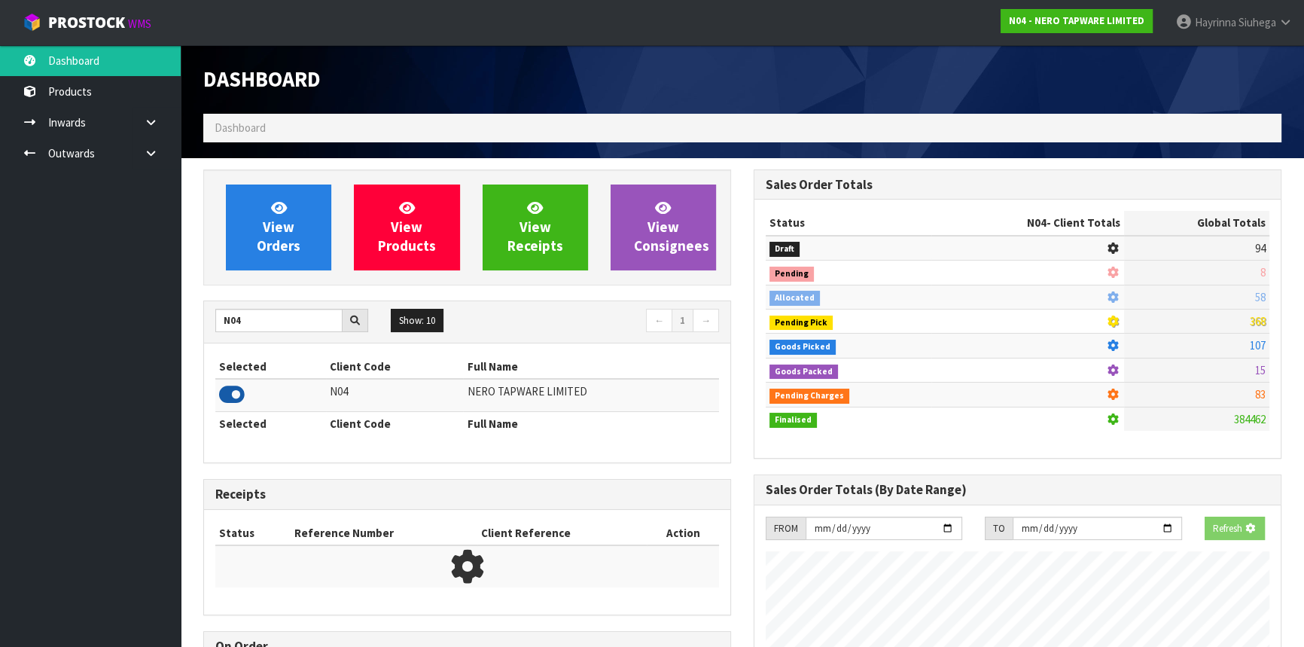
scroll to position [1186, 549]
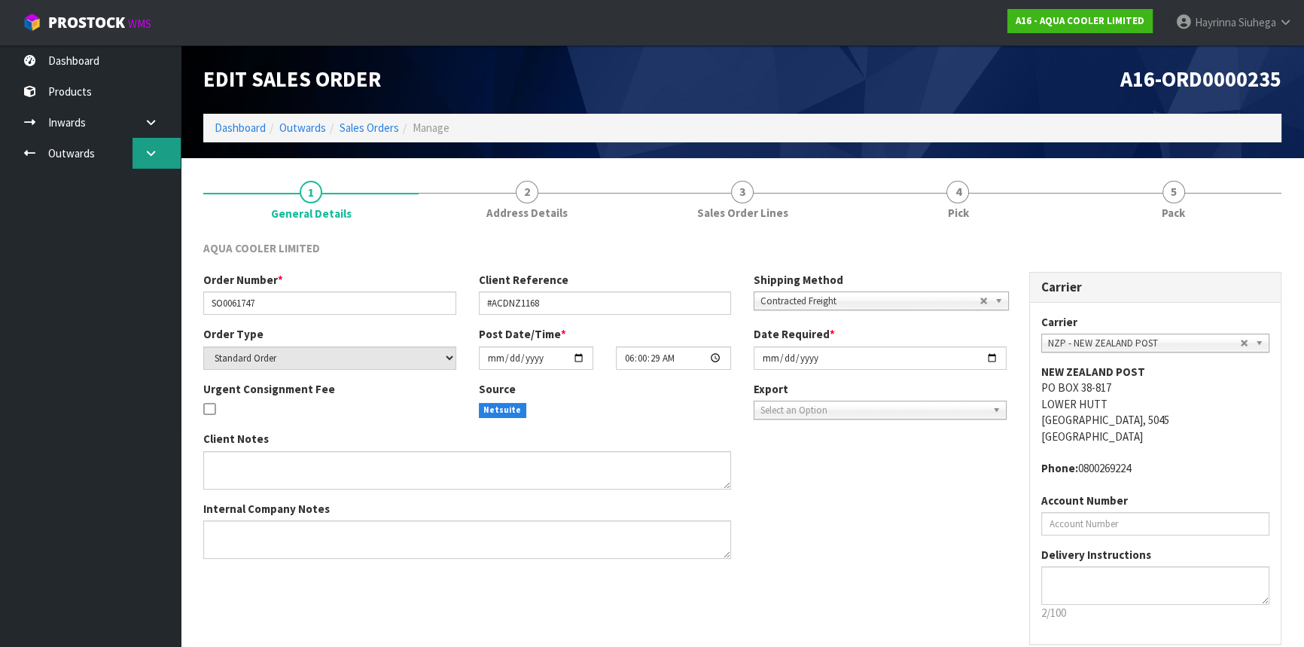
click at [138, 158] on link at bounding box center [156, 153] width 48 height 31
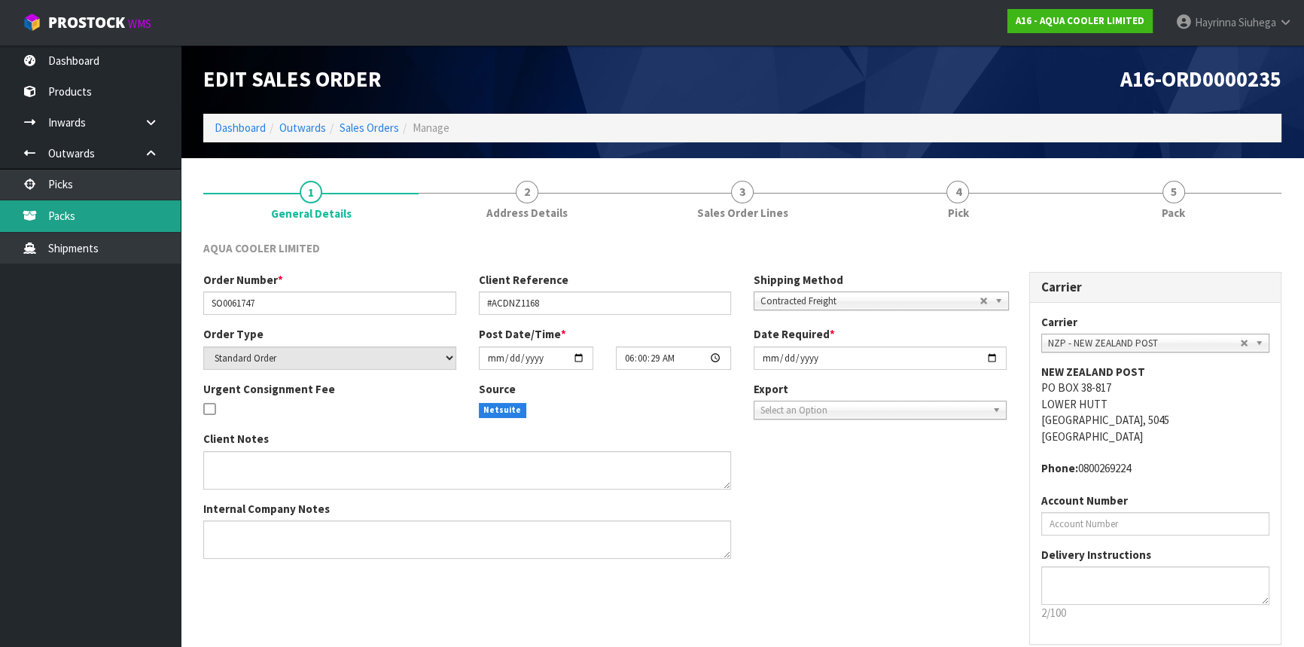
click at [118, 209] on link "Packs" at bounding box center [90, 215] width 181 height 31
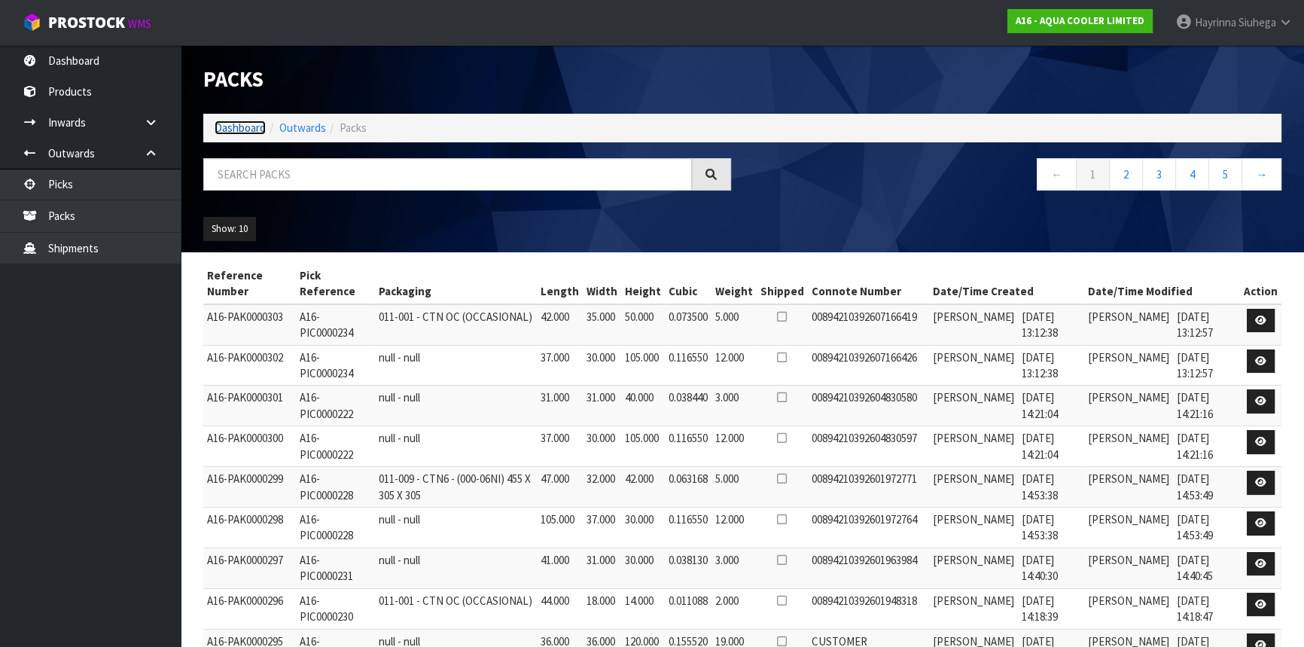
click at [234, 125] on link "Dashboard" at bounding box center [240, 127] width 51 height 14
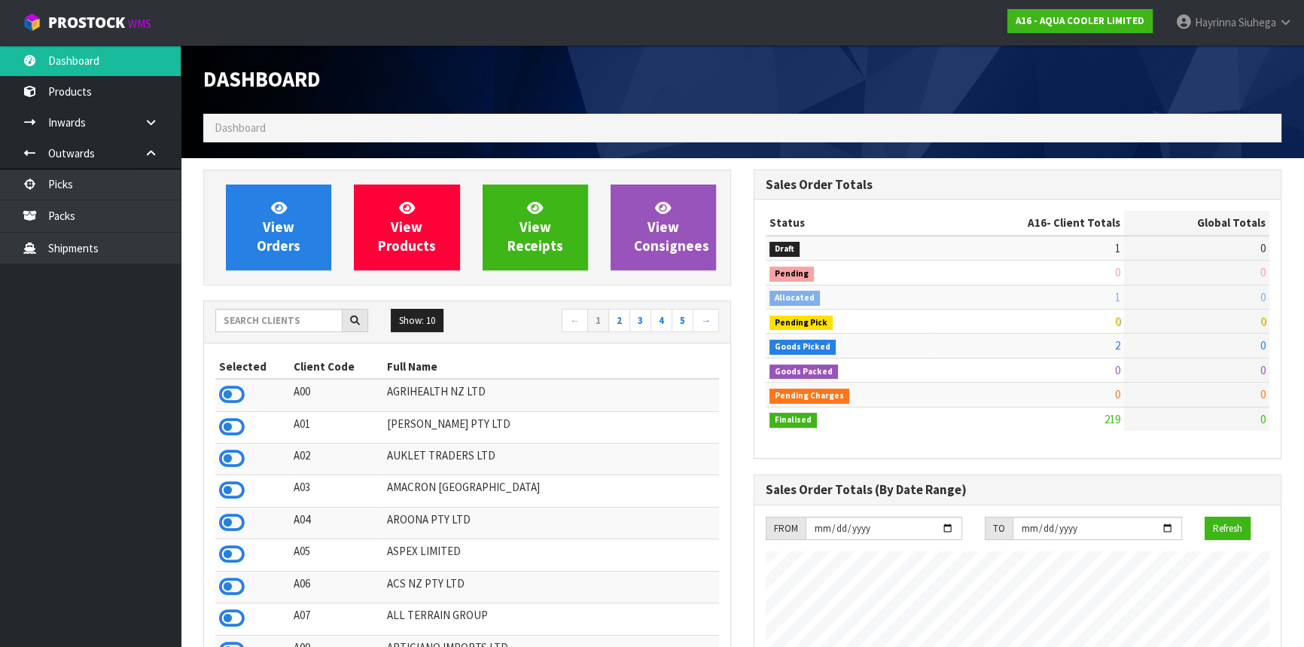
scroll to position [1039, 549]
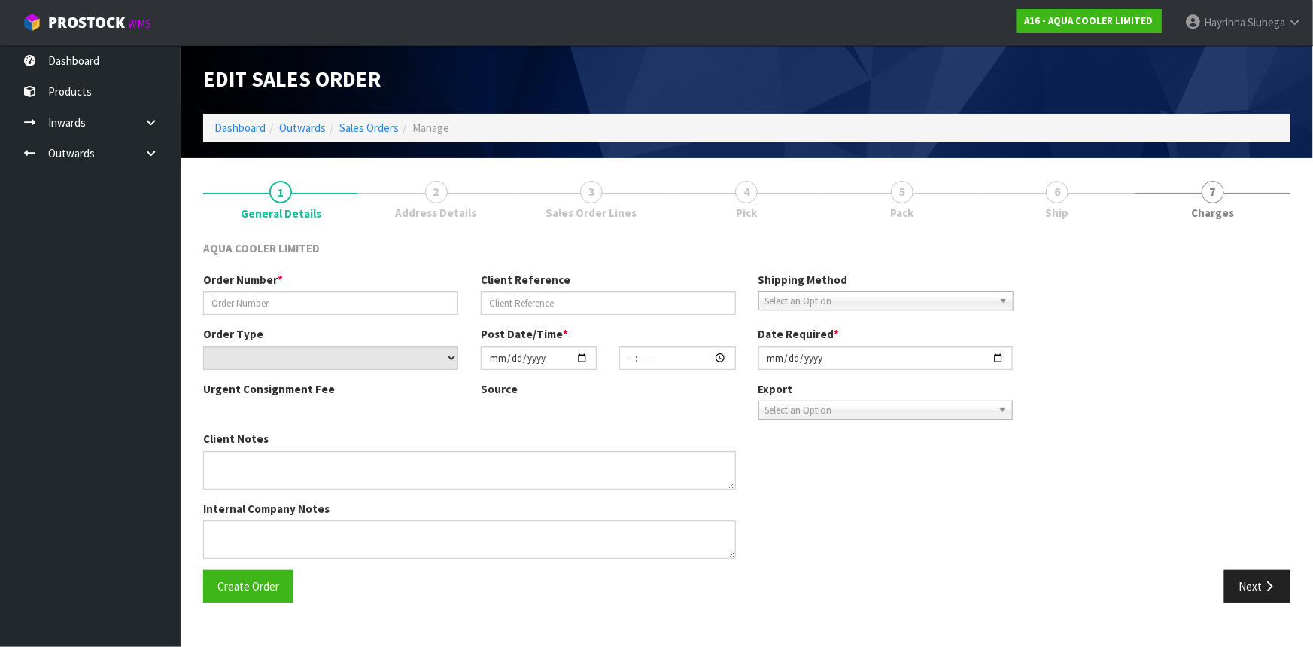
type input "SO0061747"
type input "#ACDNZ1168"
select select "number:0"
type input "[DATE]"
type input "06:00:29.000"
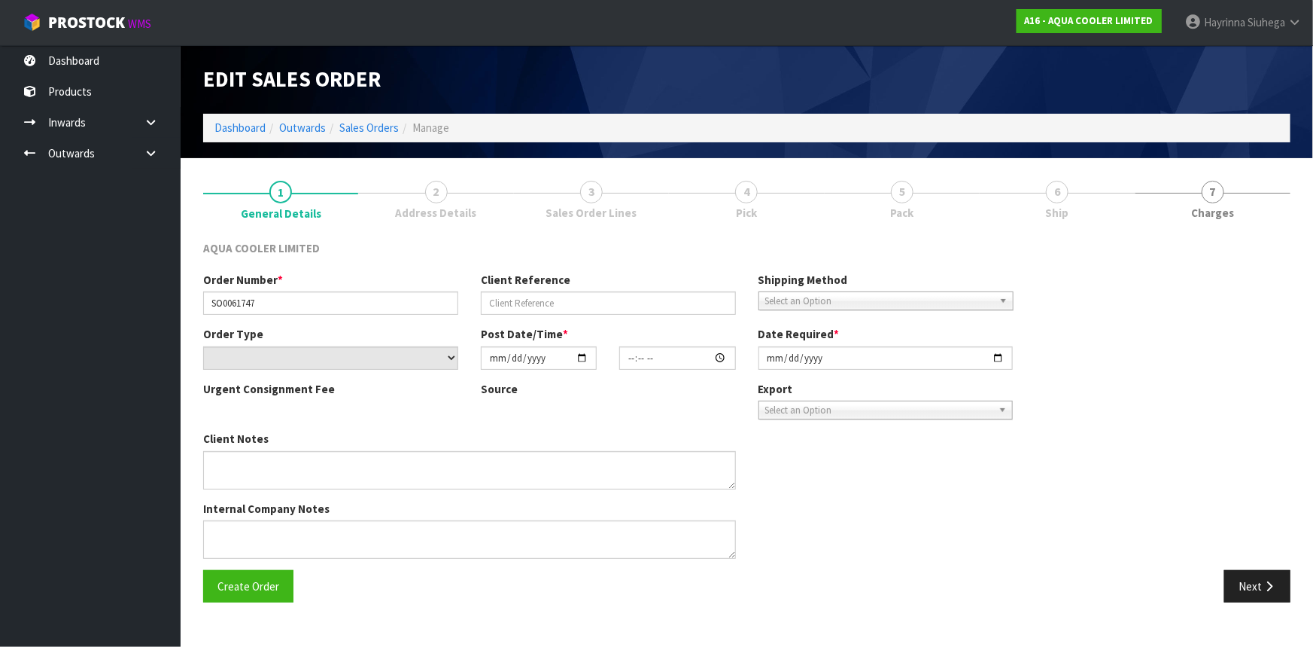
type input "[DATE]"
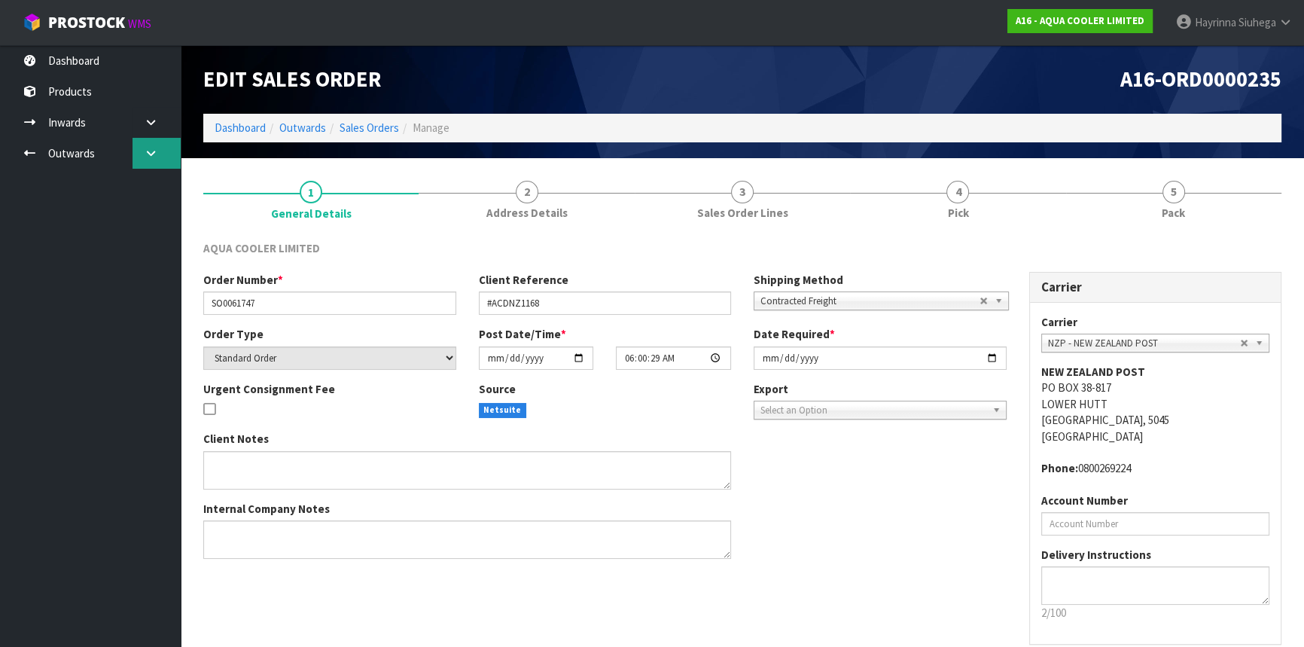
click at [148, 157] on icon at bounding box center [151, 153] width 14 height 11
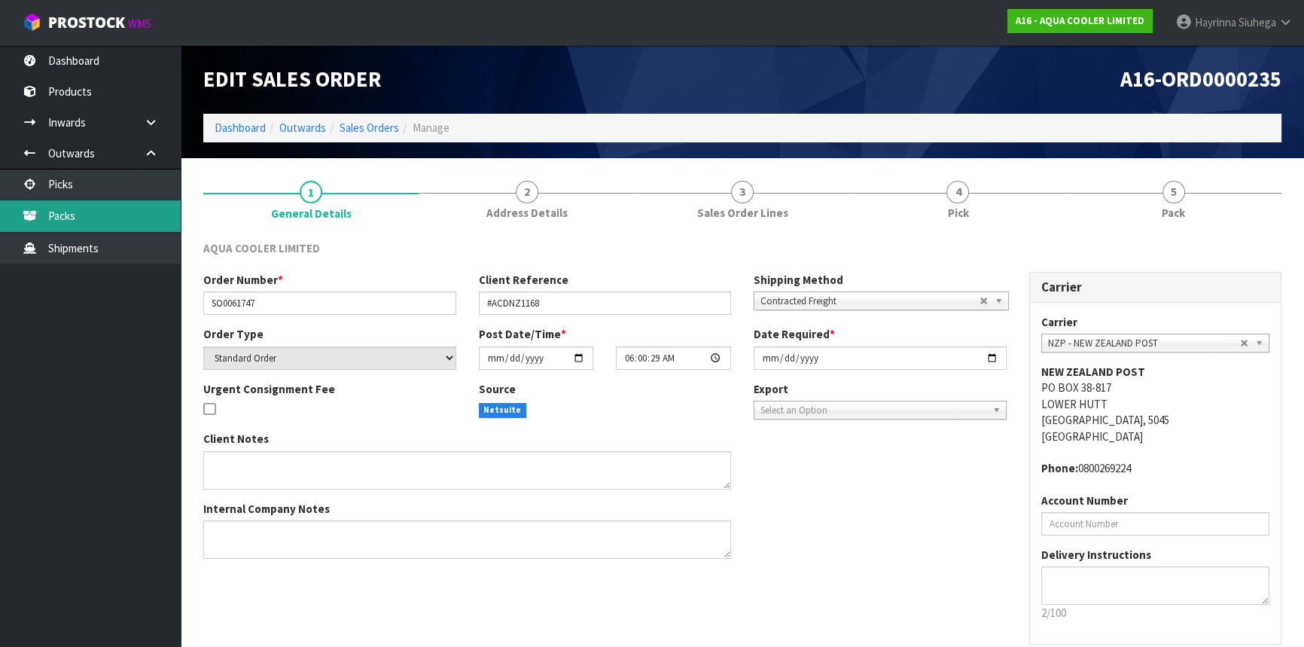
click at [103, 200] on link "Packs" at bounding box center [90, 215] width 181 height 31
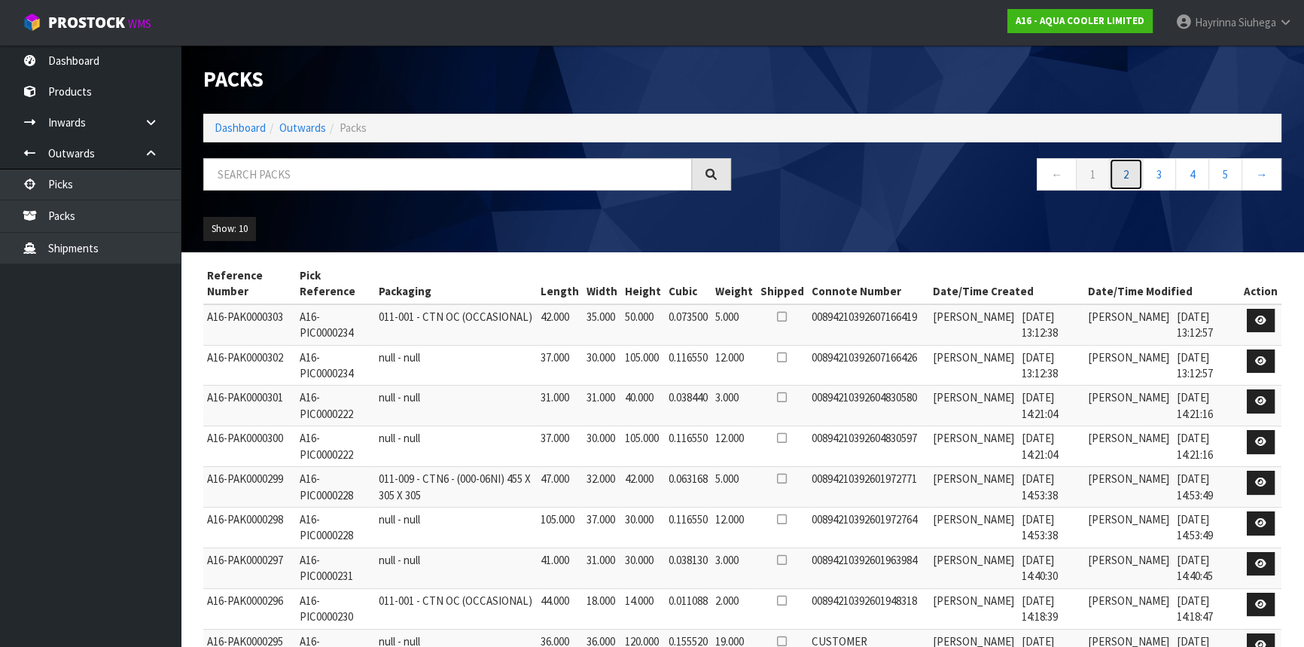
click at [1135, 169] on link "2" at bounding box center [1126, 174] width 34 height 32
